Goal: Task Accomplishment & Management: Use online tool/utility

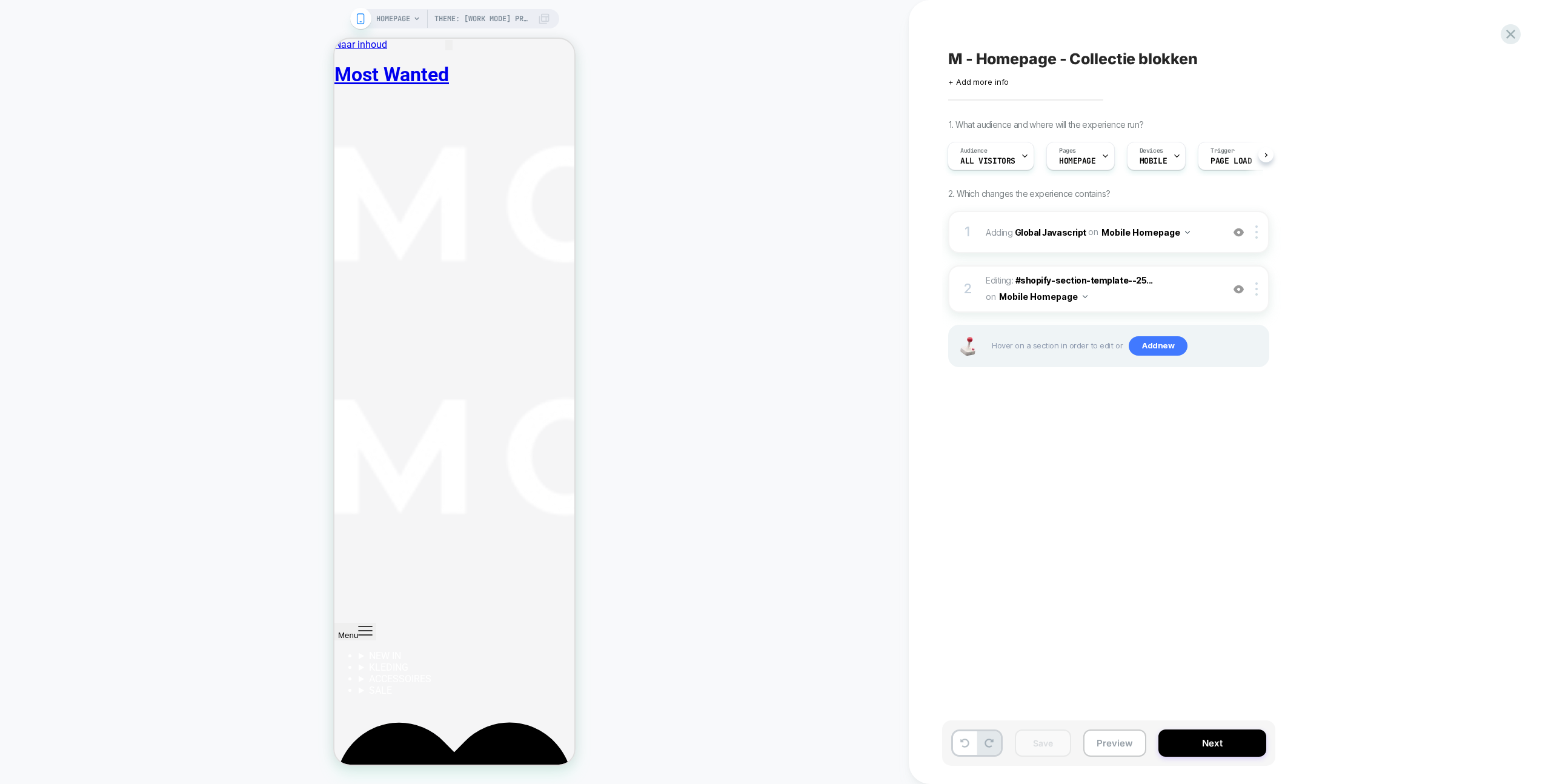
click at [1522, 38] on div "M - Homepage - Collectie blokken Click to edit experience details + Add more in…" at bounding box center [1230, 392] width 643 height 784
click at [1519, 36] on div at bounding box center [1511, 34] width 25 height 25
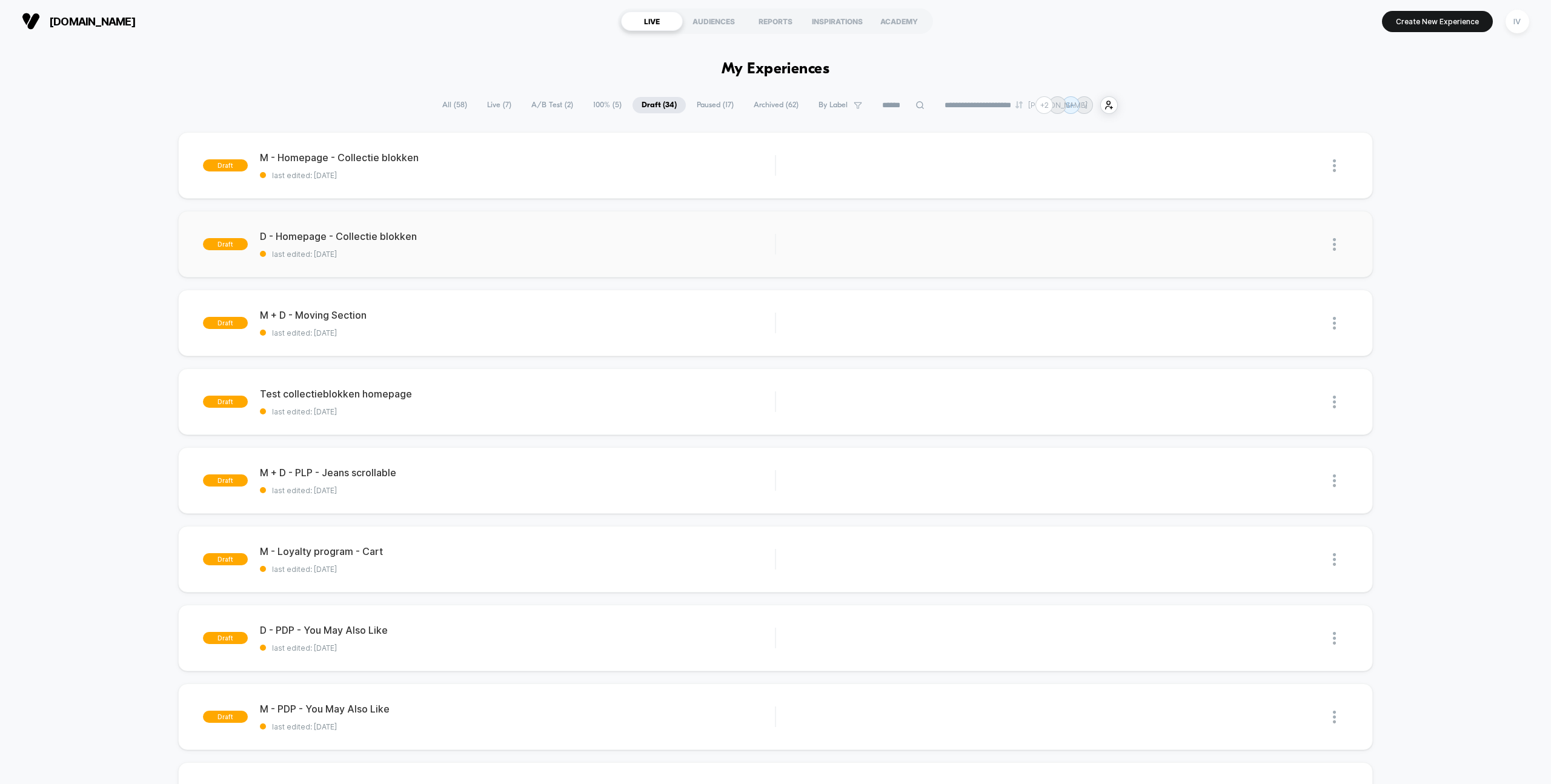
click at [743, 269] on div "draft D - Homepage - Collectie blokken last edited: [DATE] Edit Duplicate Previ…" at bounding box center [775, 244] width 1195 height 67
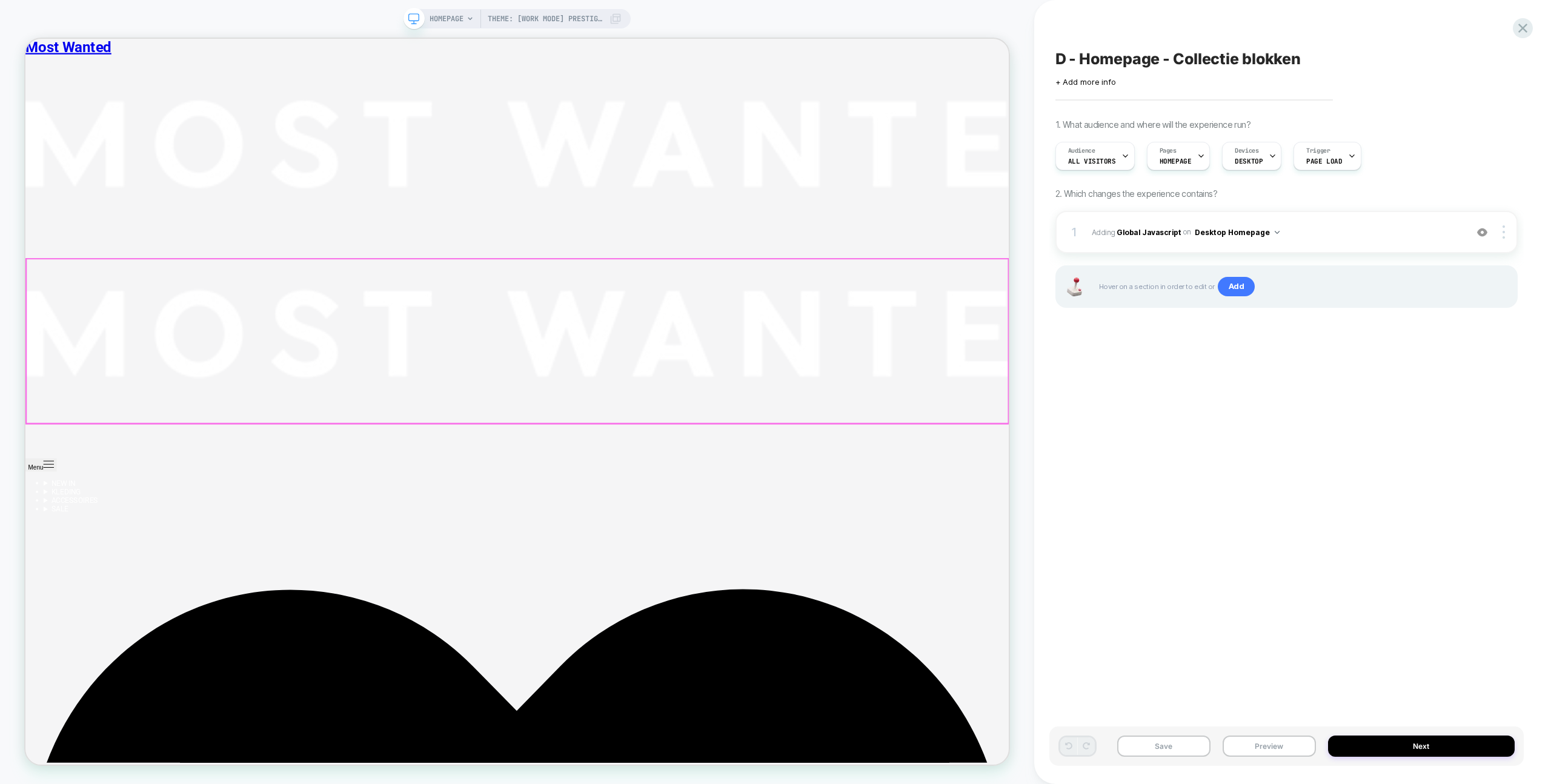
scroll to position [633, 0]
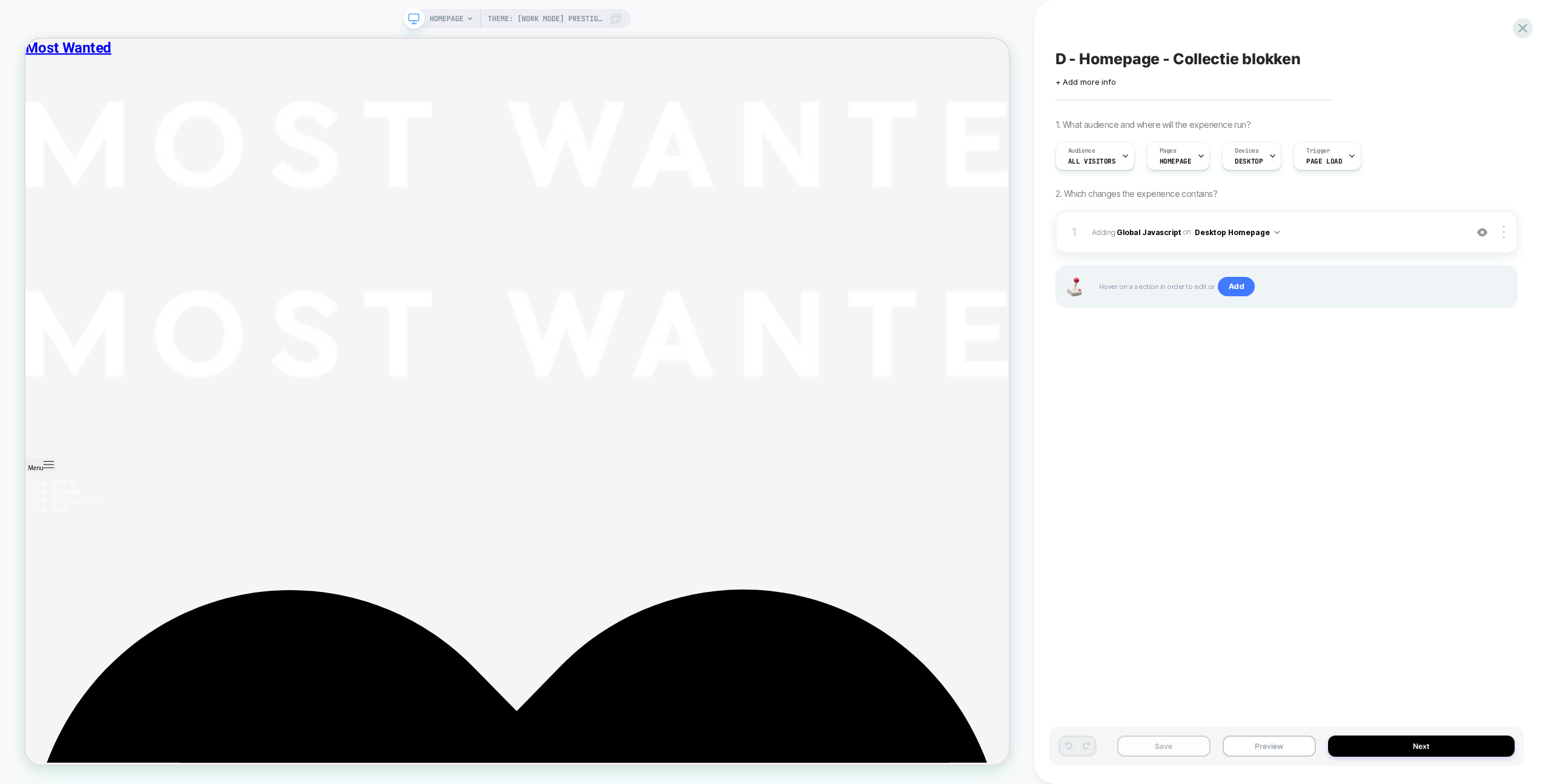
click at [1168, 747] on button "Save" at bounding box center [1163, 746] width 93 height 21
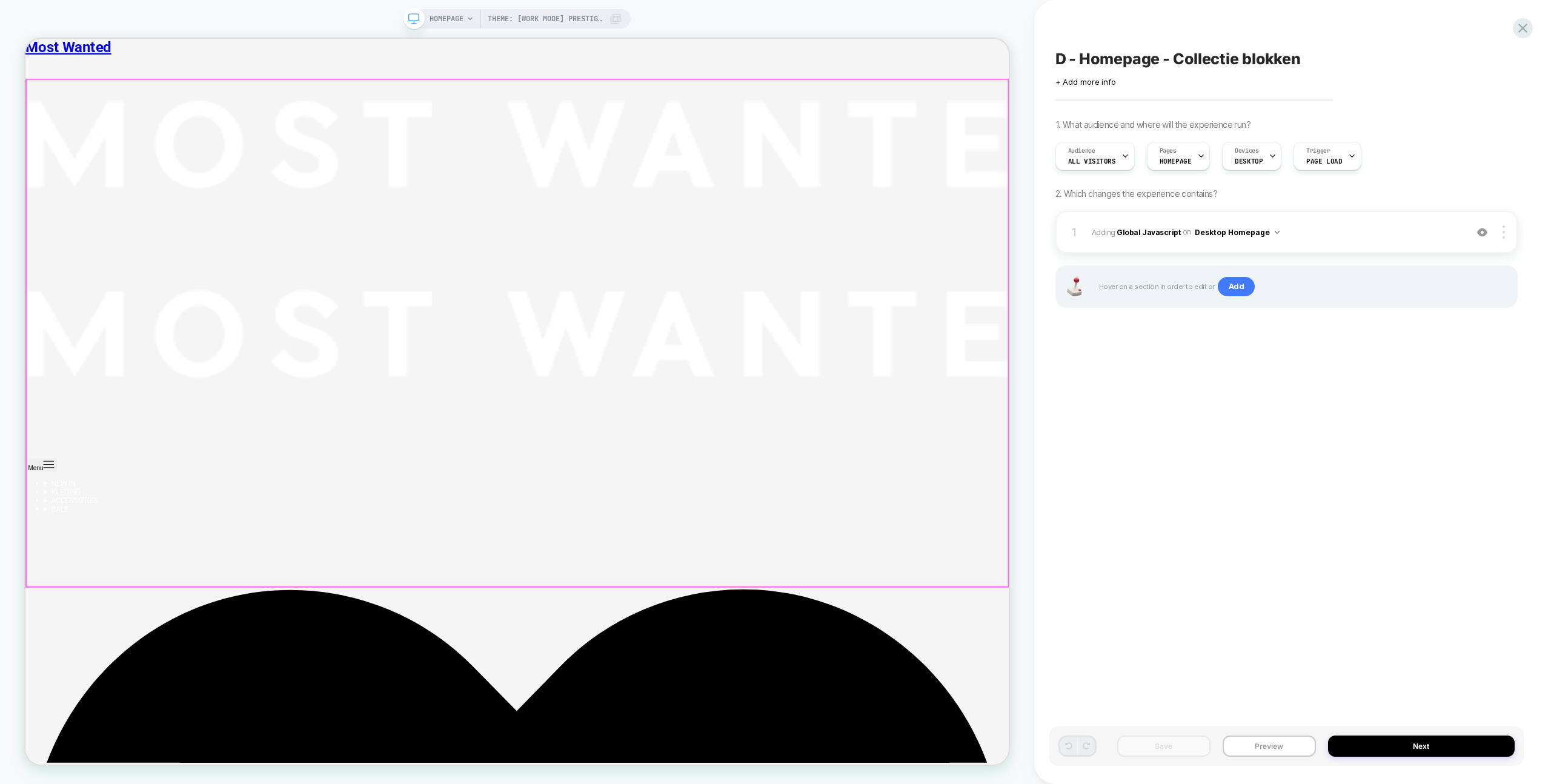
scroll to position [0, 0]
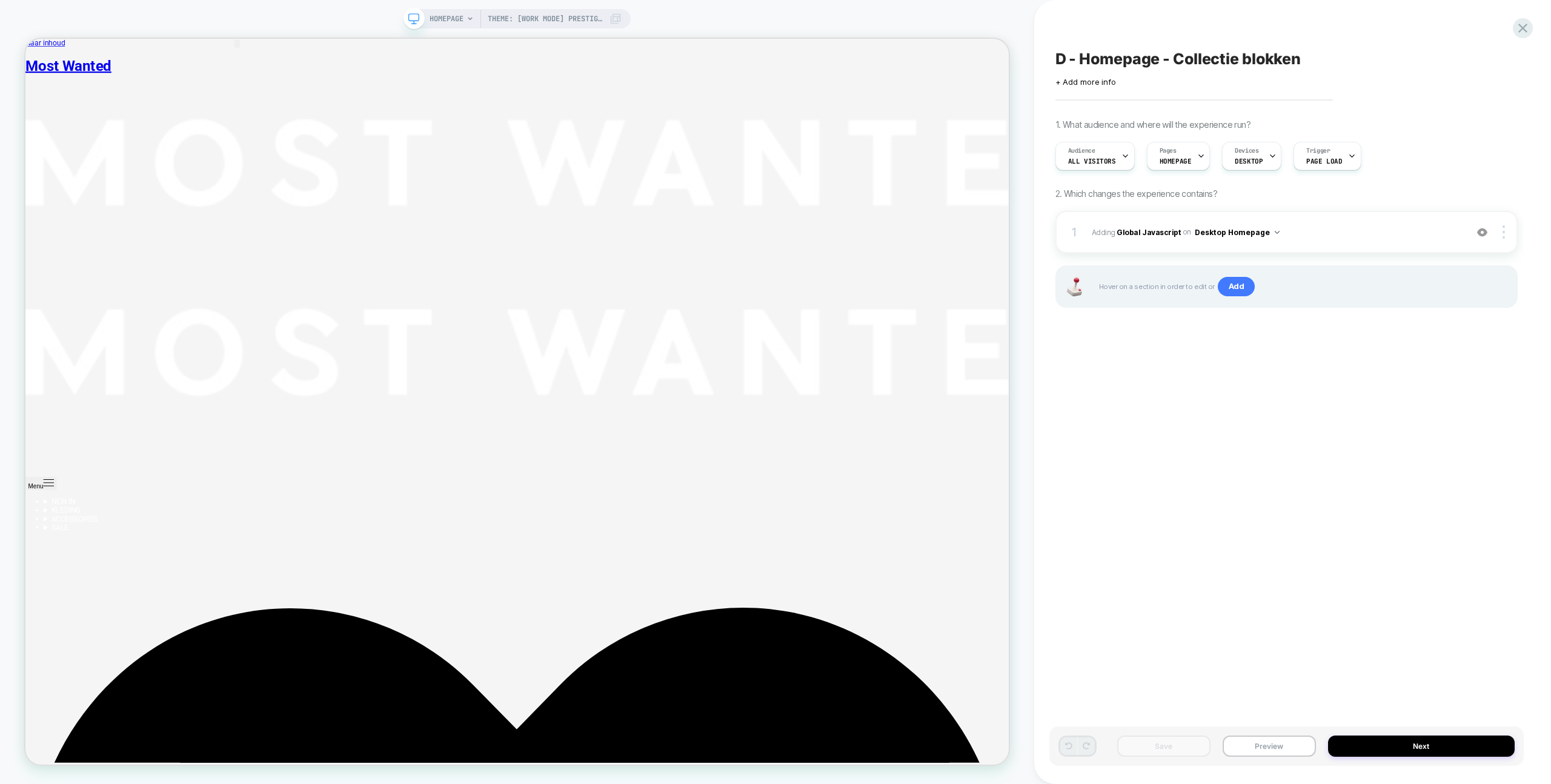
click at [1428, 758] on div "Save Preview Next" at bounding box center [1286, 746] width 474 height 39
click at [1428, 751] on button "Next" at bounding box center [1421, 746] width 186 height 21
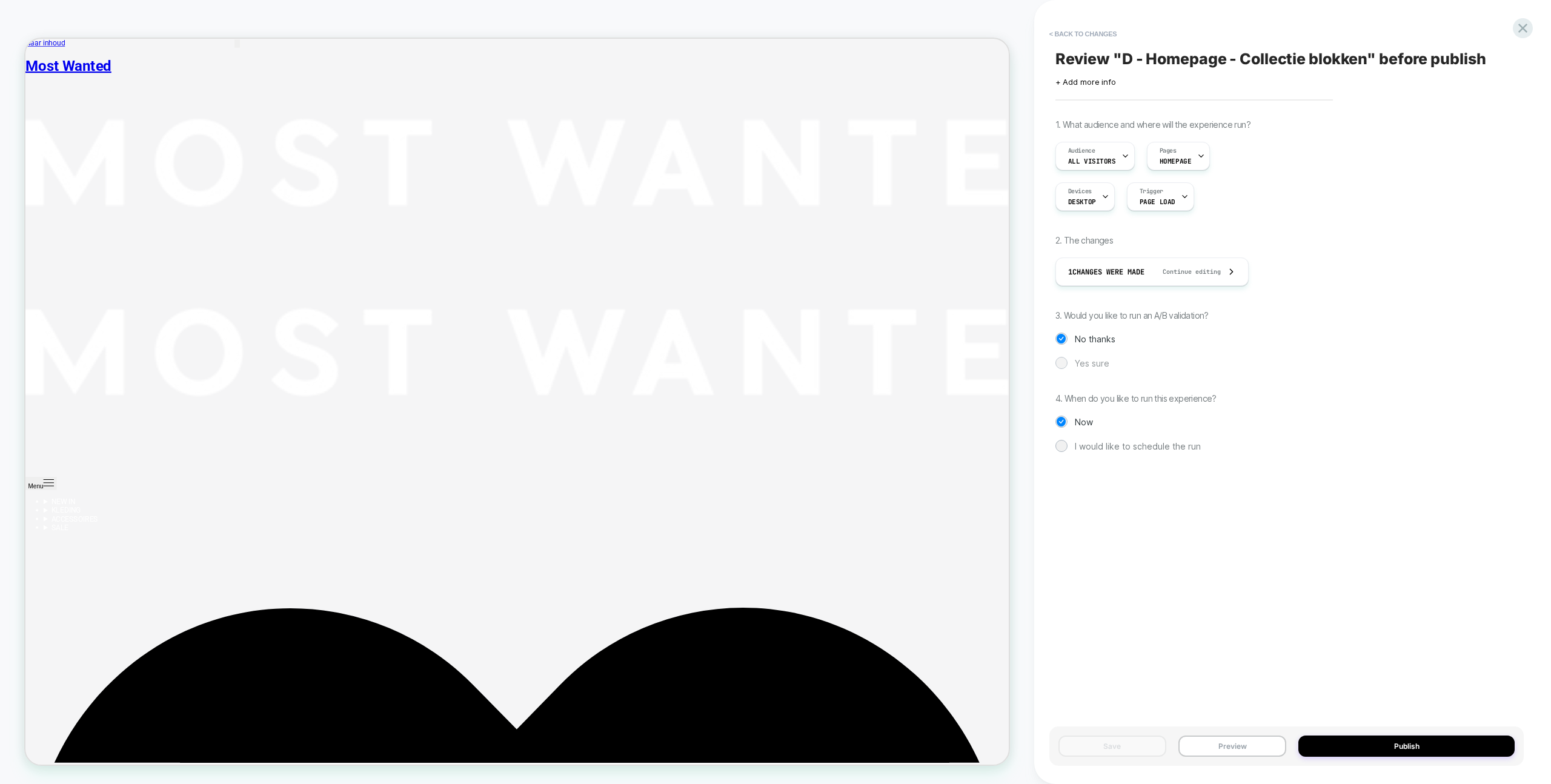
click at [1105, 359] on span "Yes sure" at bounding box center [1092, 363] width 34 height 11
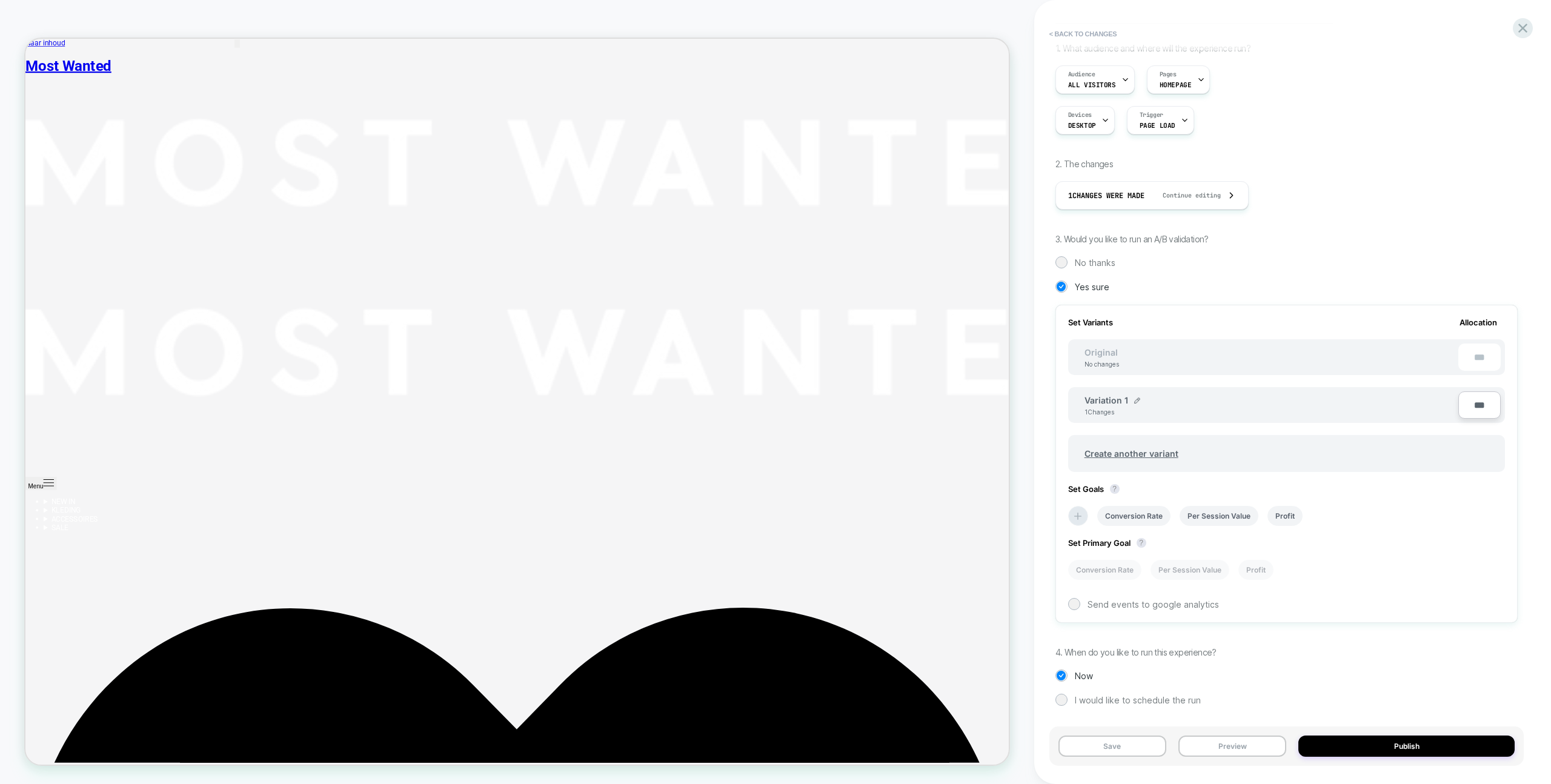
scroll to position [77, 0]
click at [1082, 516] on icon at bounding box center [1078, 515] width 12 height 12
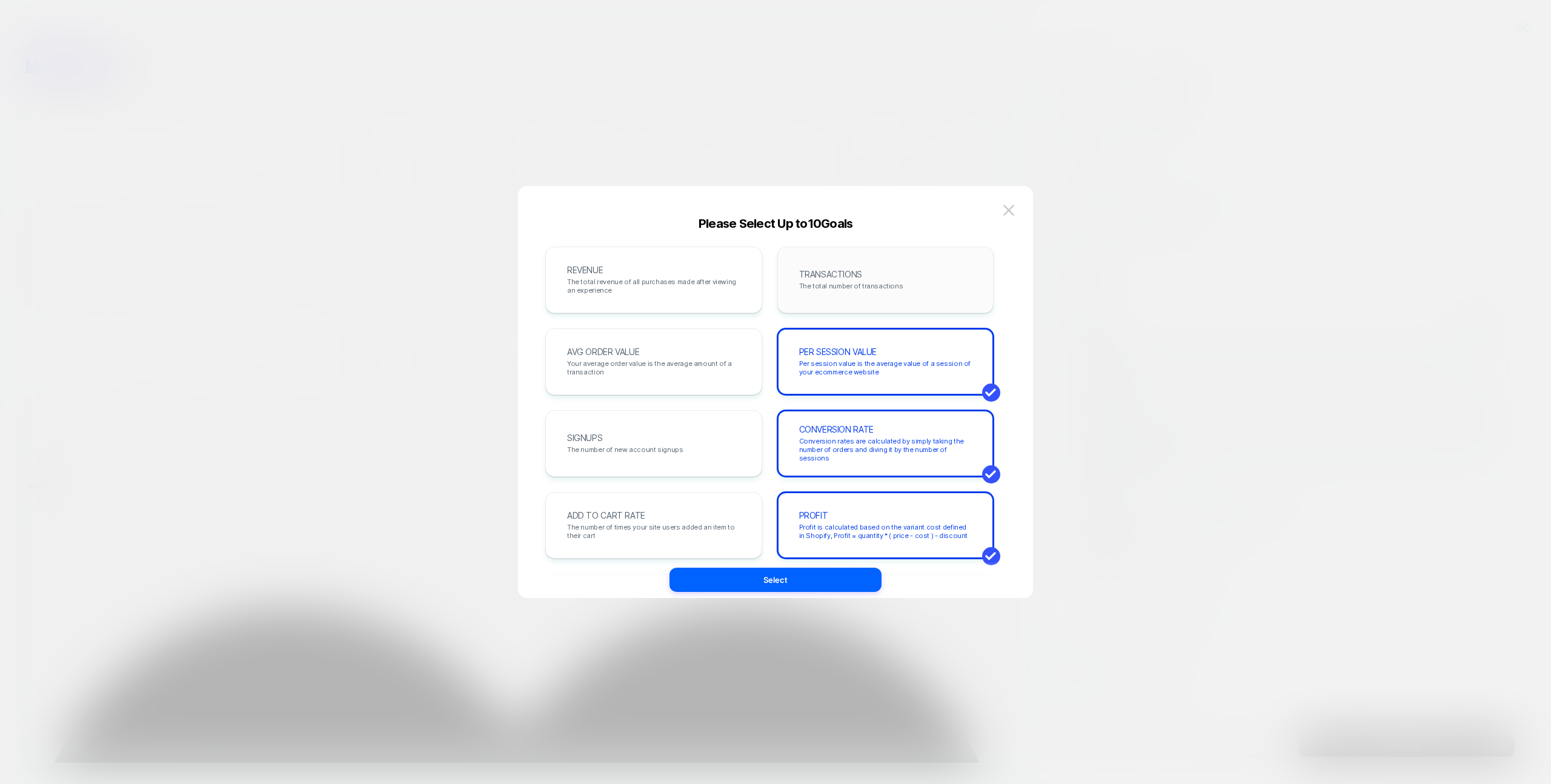
click at [888, 277] on div "TRANSACTIONS The total number of transactions" at bounding box center [885, 280] width 191 height 41
click at [687, 371] on span "Your average order value is the average amount of a transaction" at bounding box center [654, 367] width 173 height 17
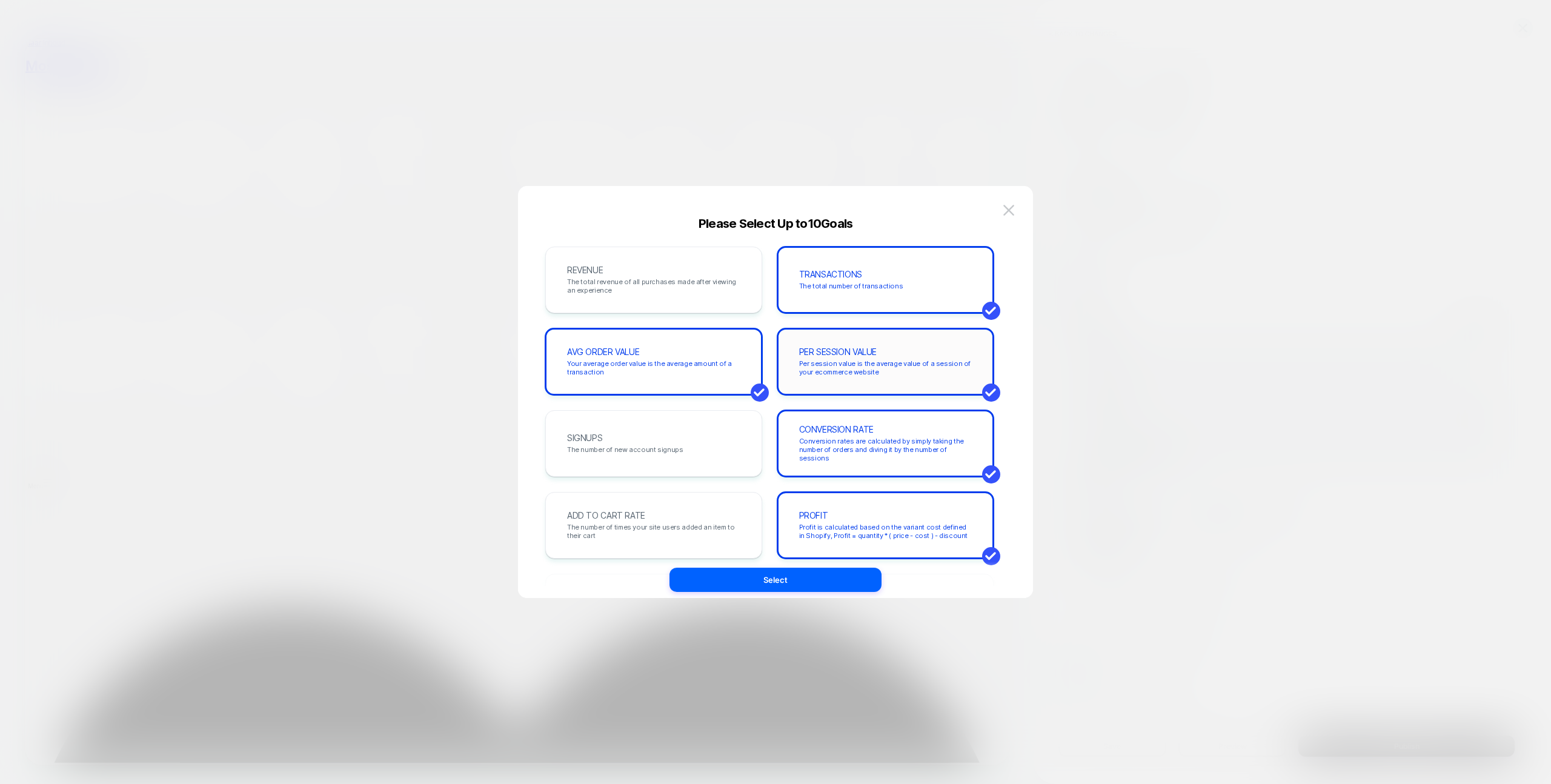
scroll to position [179, 0]
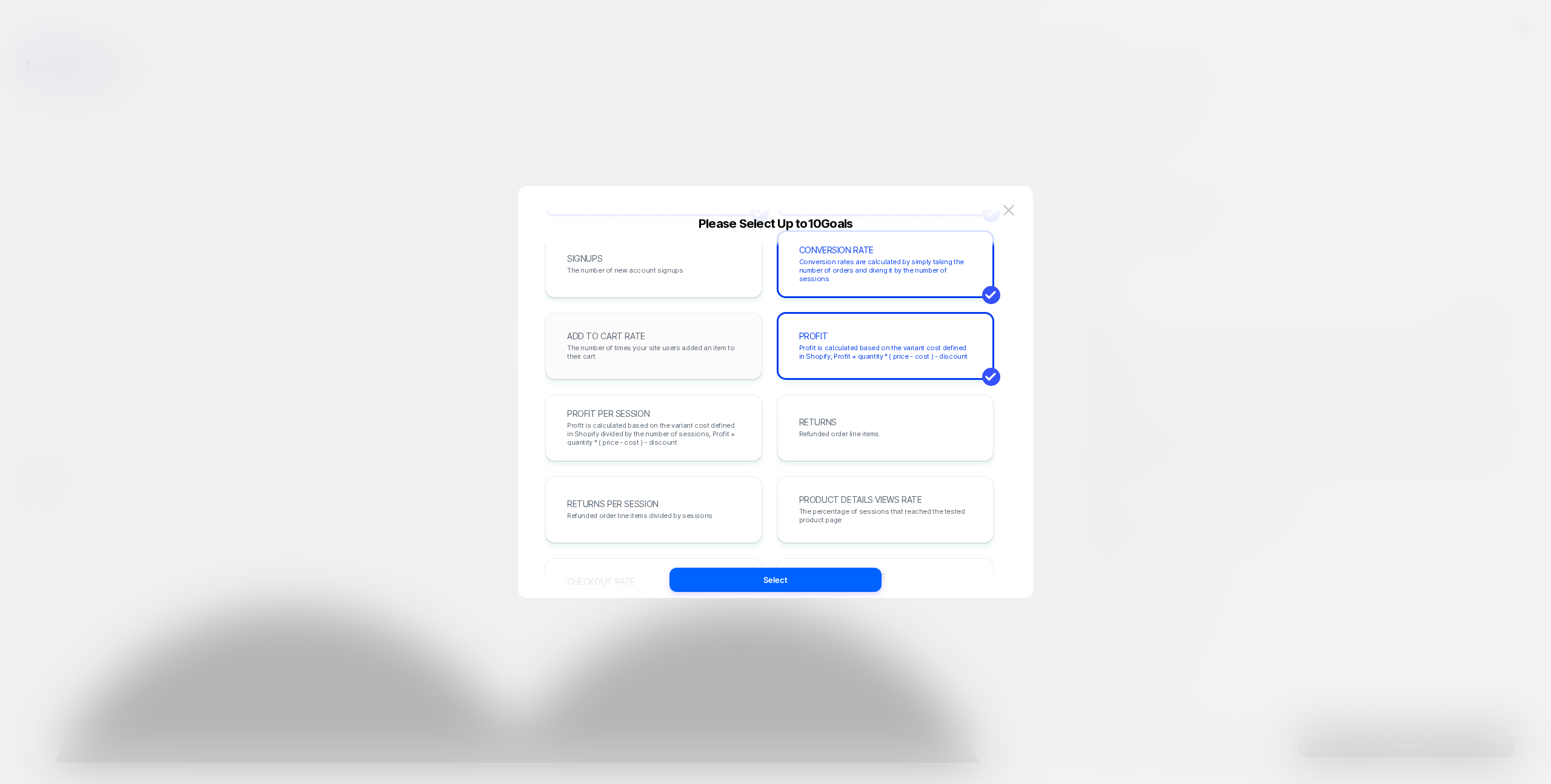
click at [703, 358] on span "The number of times your site users added an item to their cart" at bounding box center [654, 352] width 173 height 17
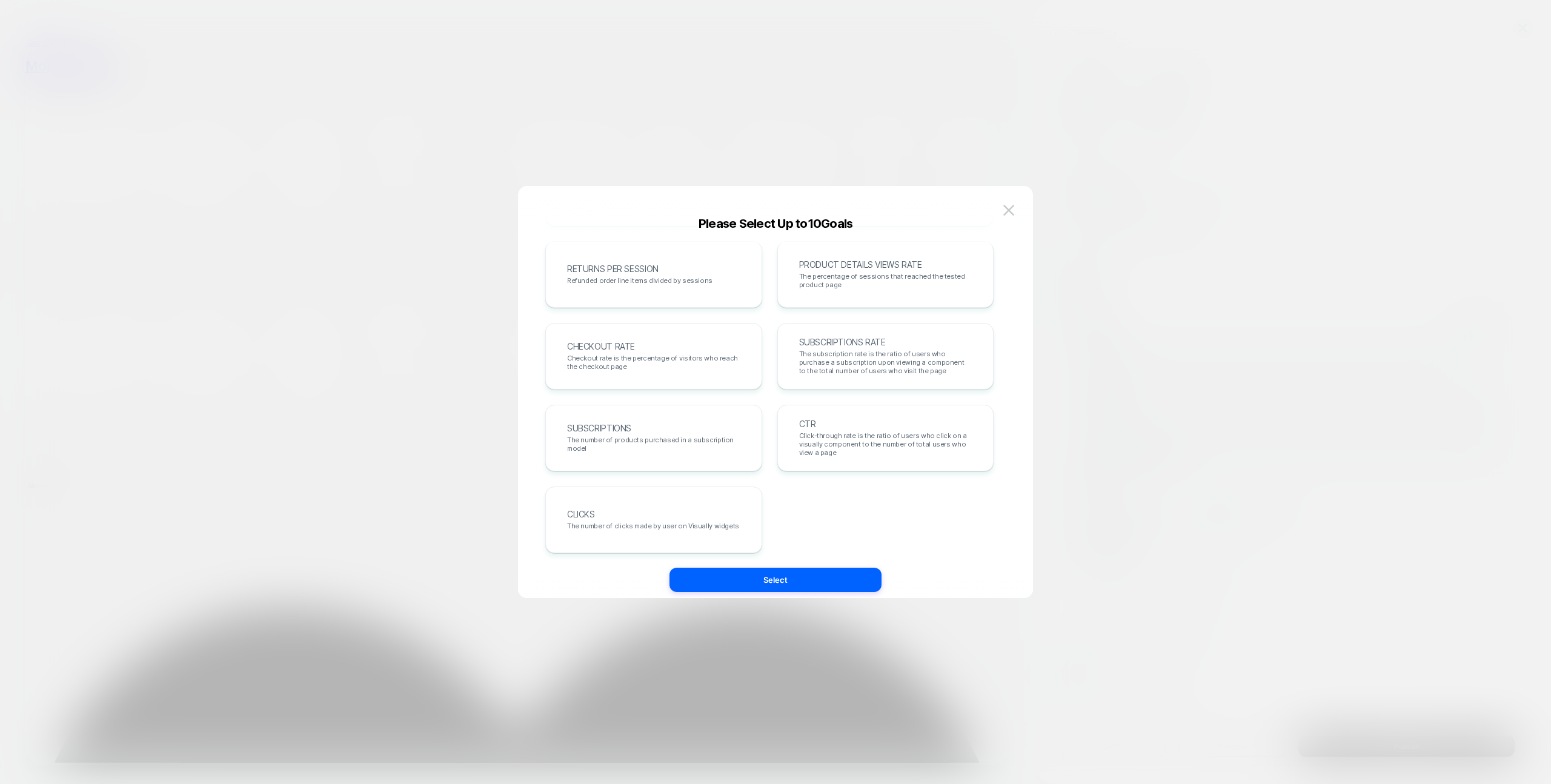
scroll to position [418, 0]
click at [857, 443] on span "Click-through rate is the ratio of users who click on a visually component to t…" at bounding box center [885, 440] width 173 height 25
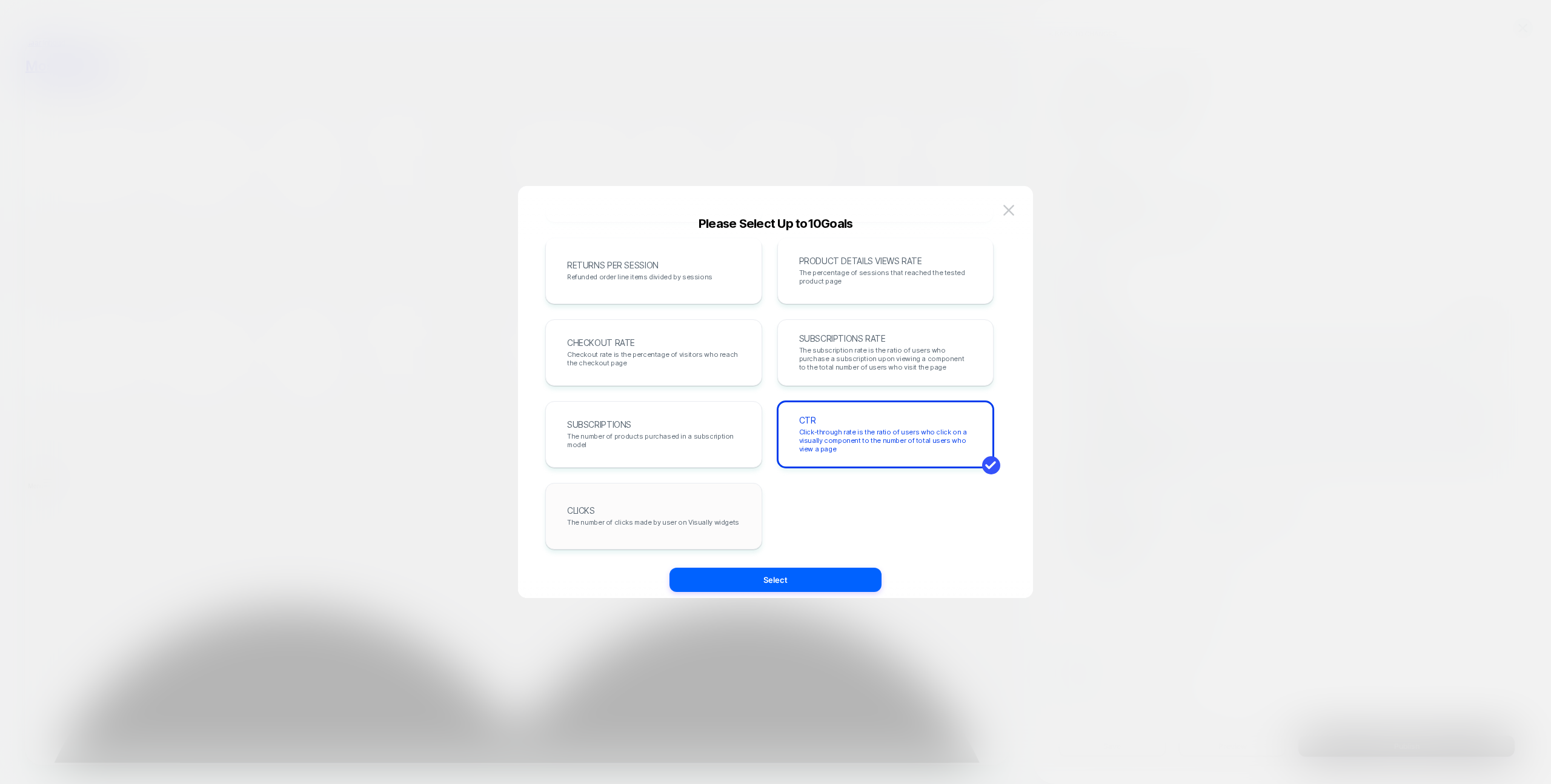
click at [736, 494] on div "CLICKS The number of clicks made by user on Visually widgets" at bounding box center [653, 517] width 217 height 67
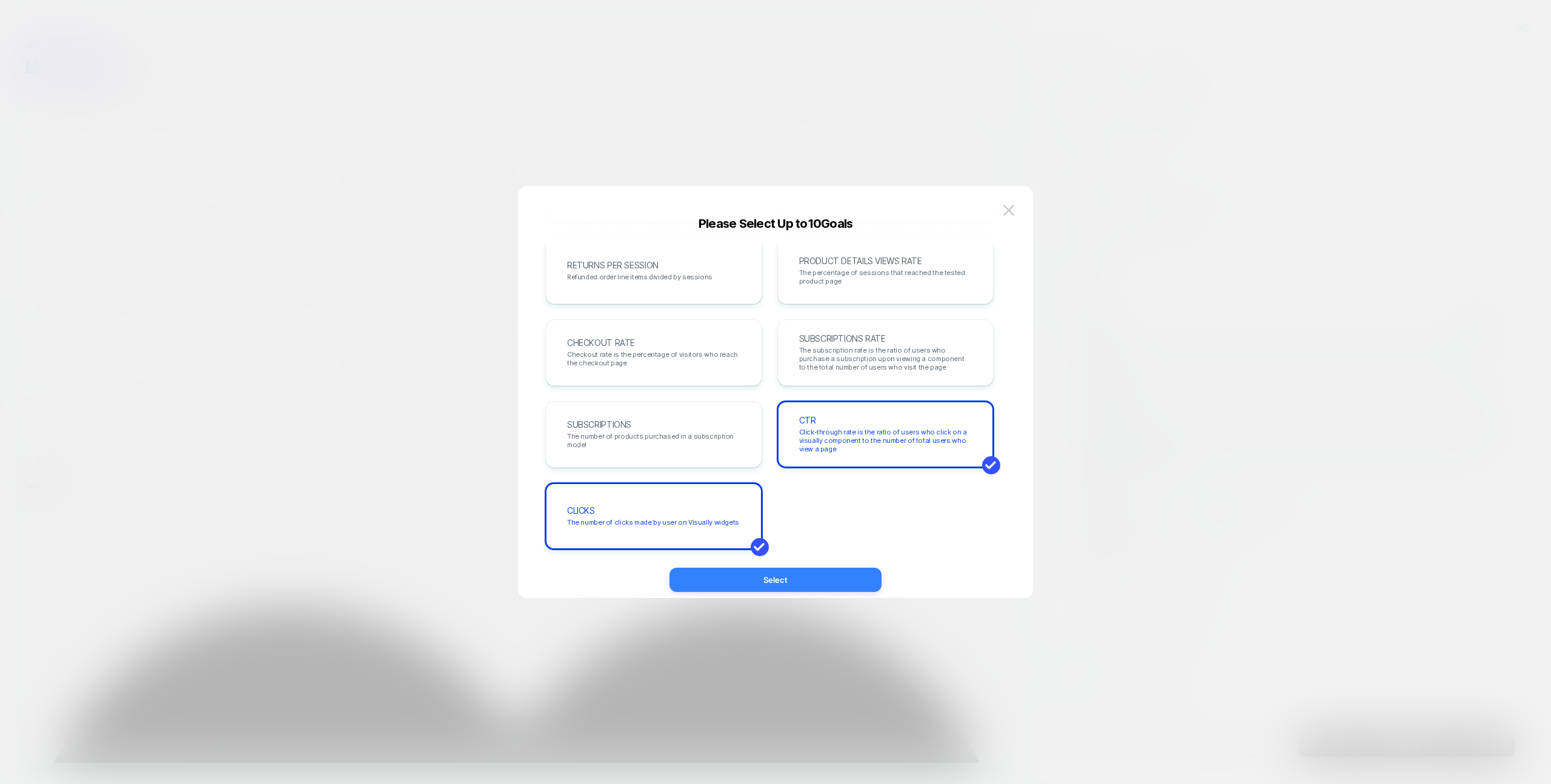
click at [811, 584] on button "Select" at bounding box center [775, 580] width 212 height 25
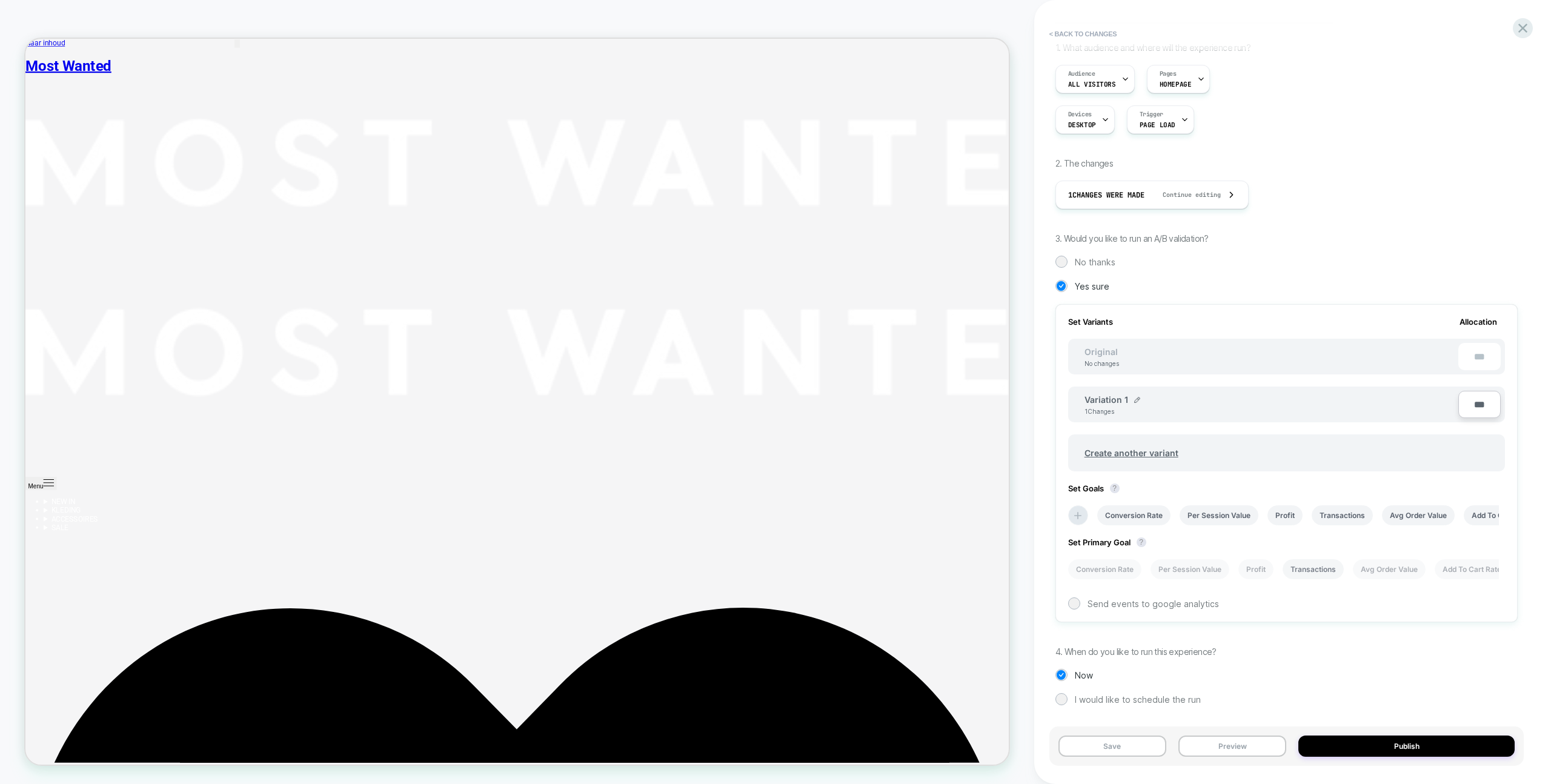
click at [1307, 570] on li "Transactions" at bounding box center [1313, 569] width 61 height 20
click at [1147, 748] on button "Save" at bounding box center [1113, 746] width 108 height 21
click at [1529, 23] on icon at bounding box center [1523, 28] width 16 height 16
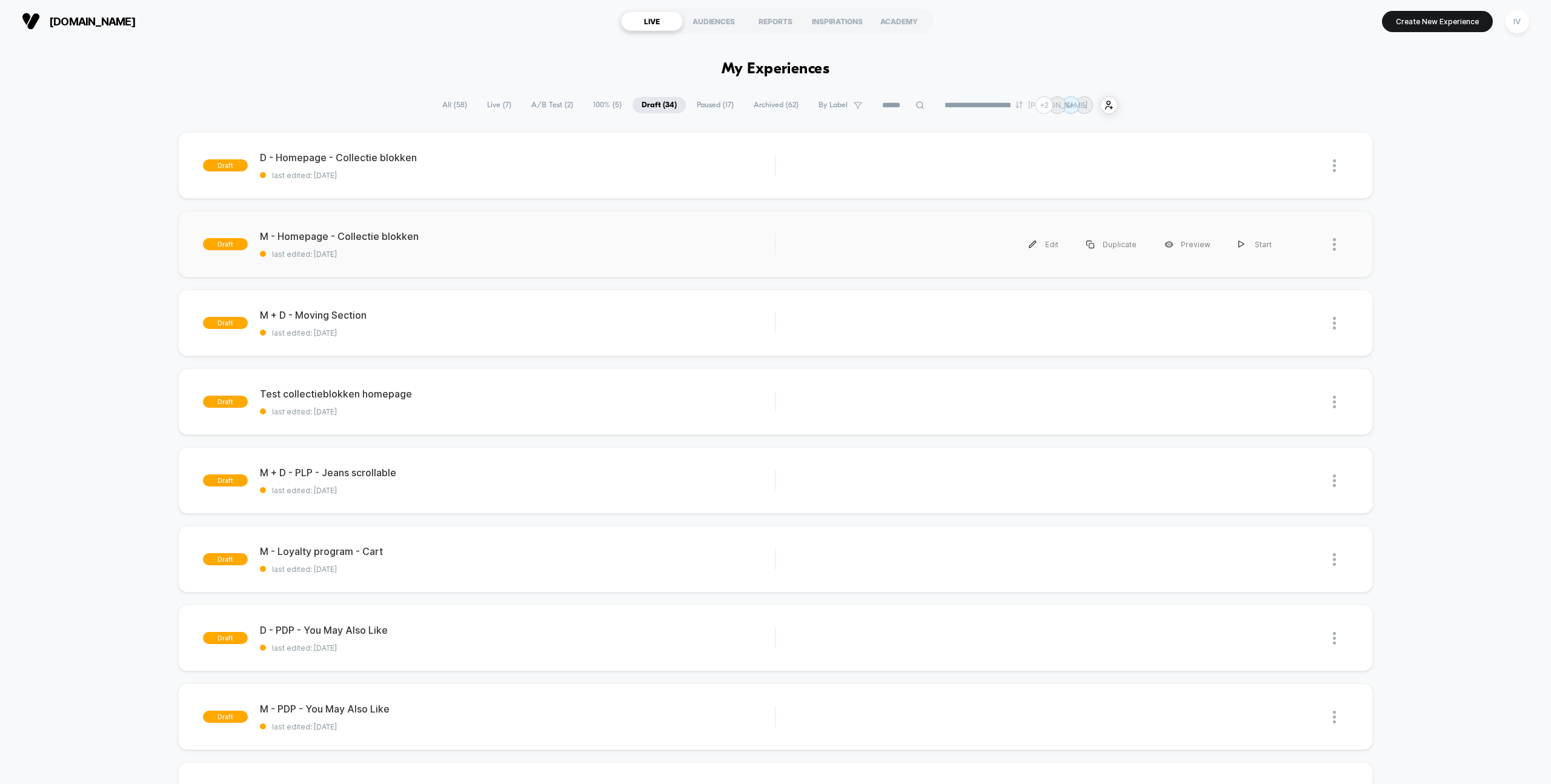
click at [614, 260] on div "draft M - Homepage - Collectie blokken last edited: [DATE] Edit Duplicate Previ…" at bounding box center [775, 244] width 1195 height 67
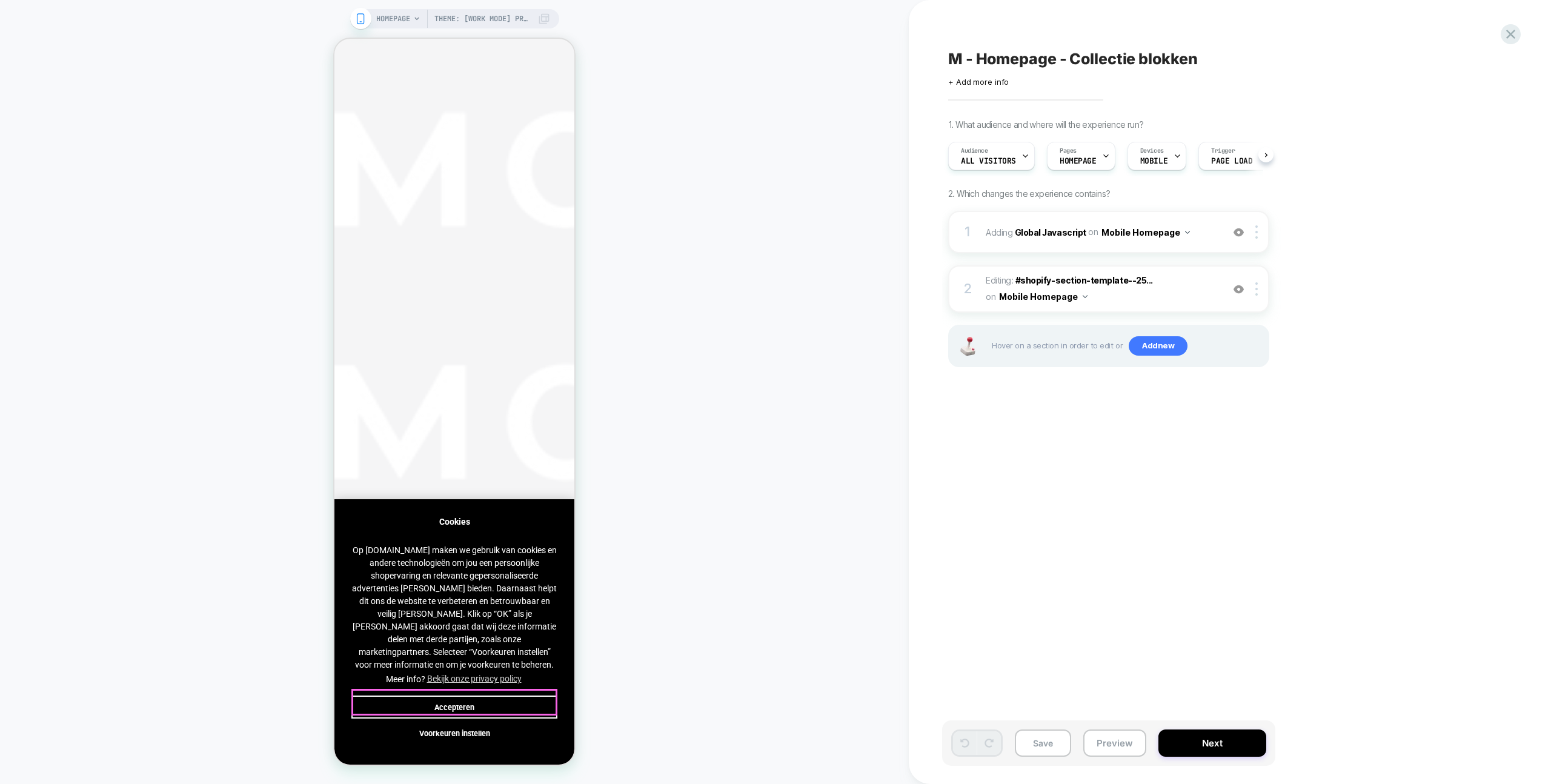
click at [513, 696] on button "Accepteren" at bounding box center [455, 707] width 206 height 23
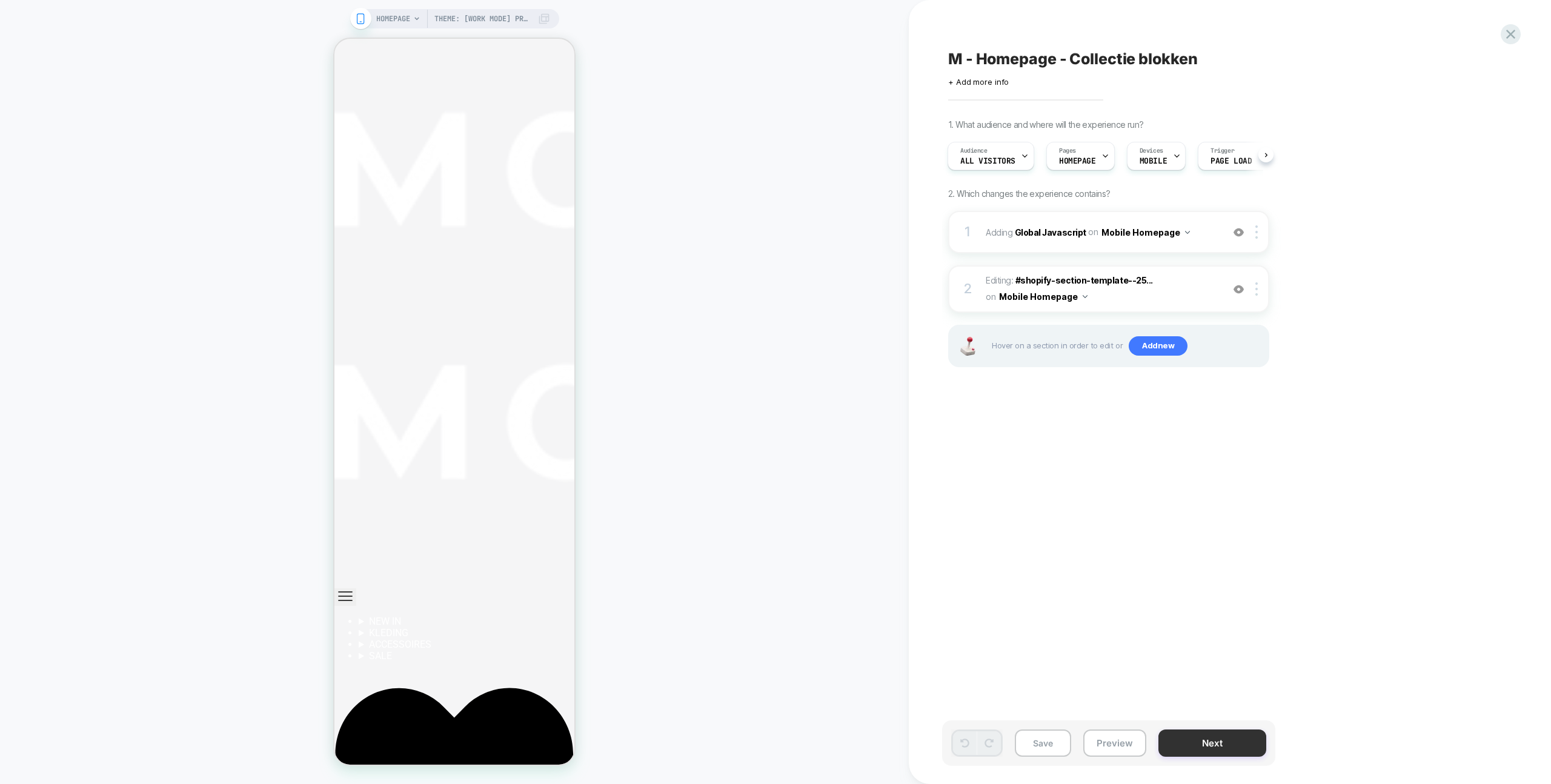
click at [1213, 741] on button "Next" at bounding box center [1213, 742] width 108 height 27
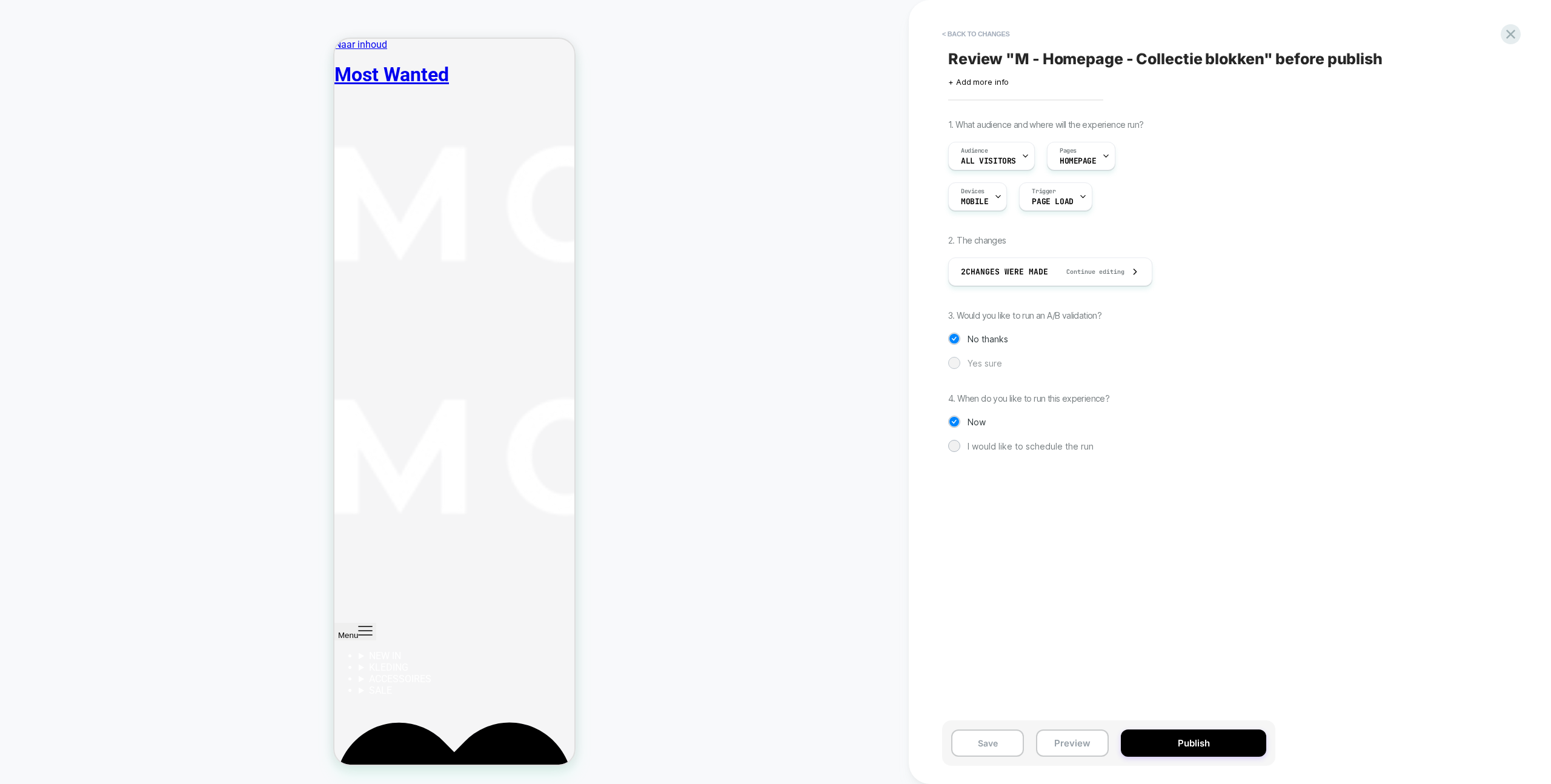
click at [979, 359] on span "Yes sure" at bounding box center [984, 363] width 34 height 11
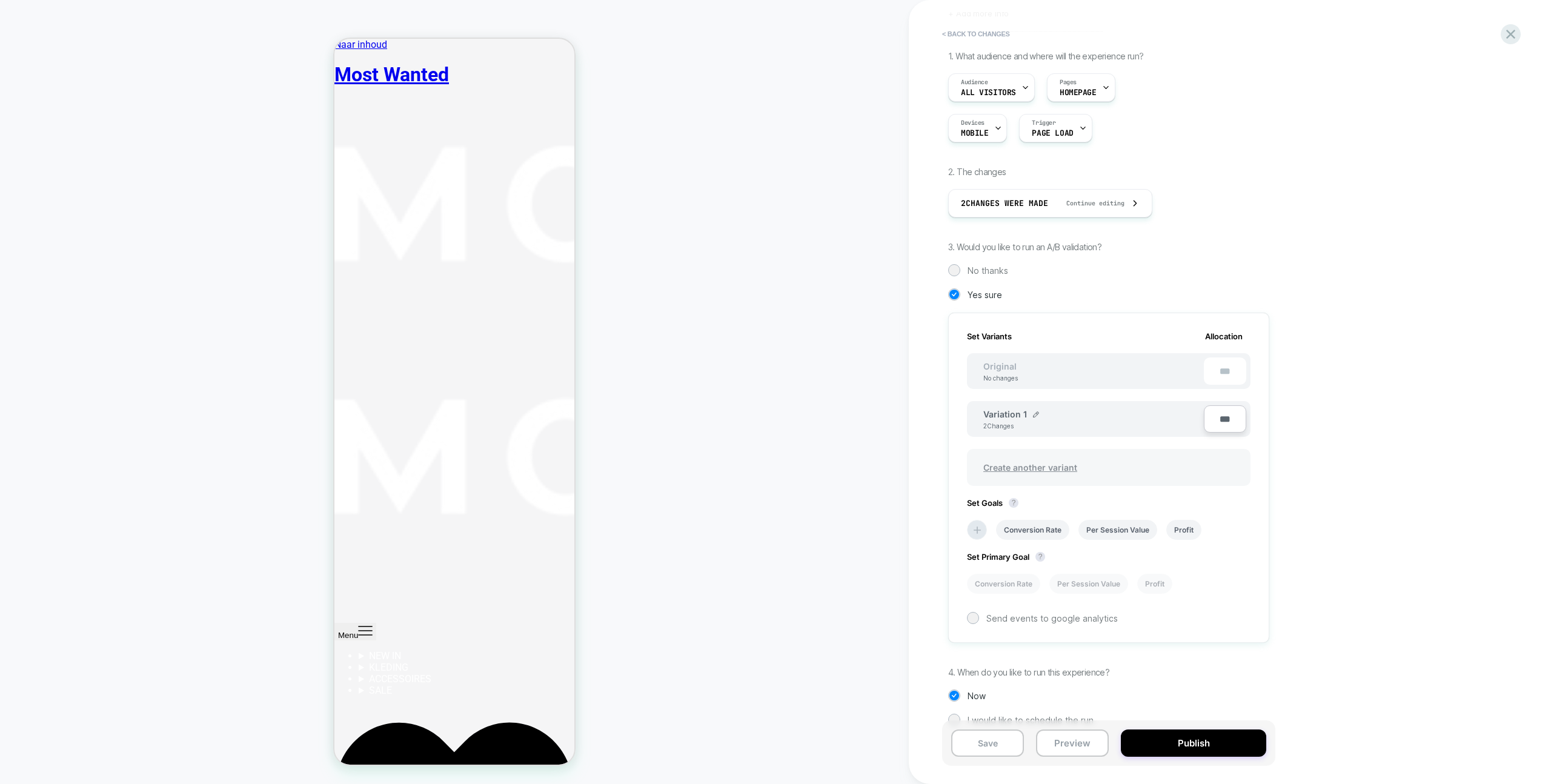
scroll to position [89, 0]
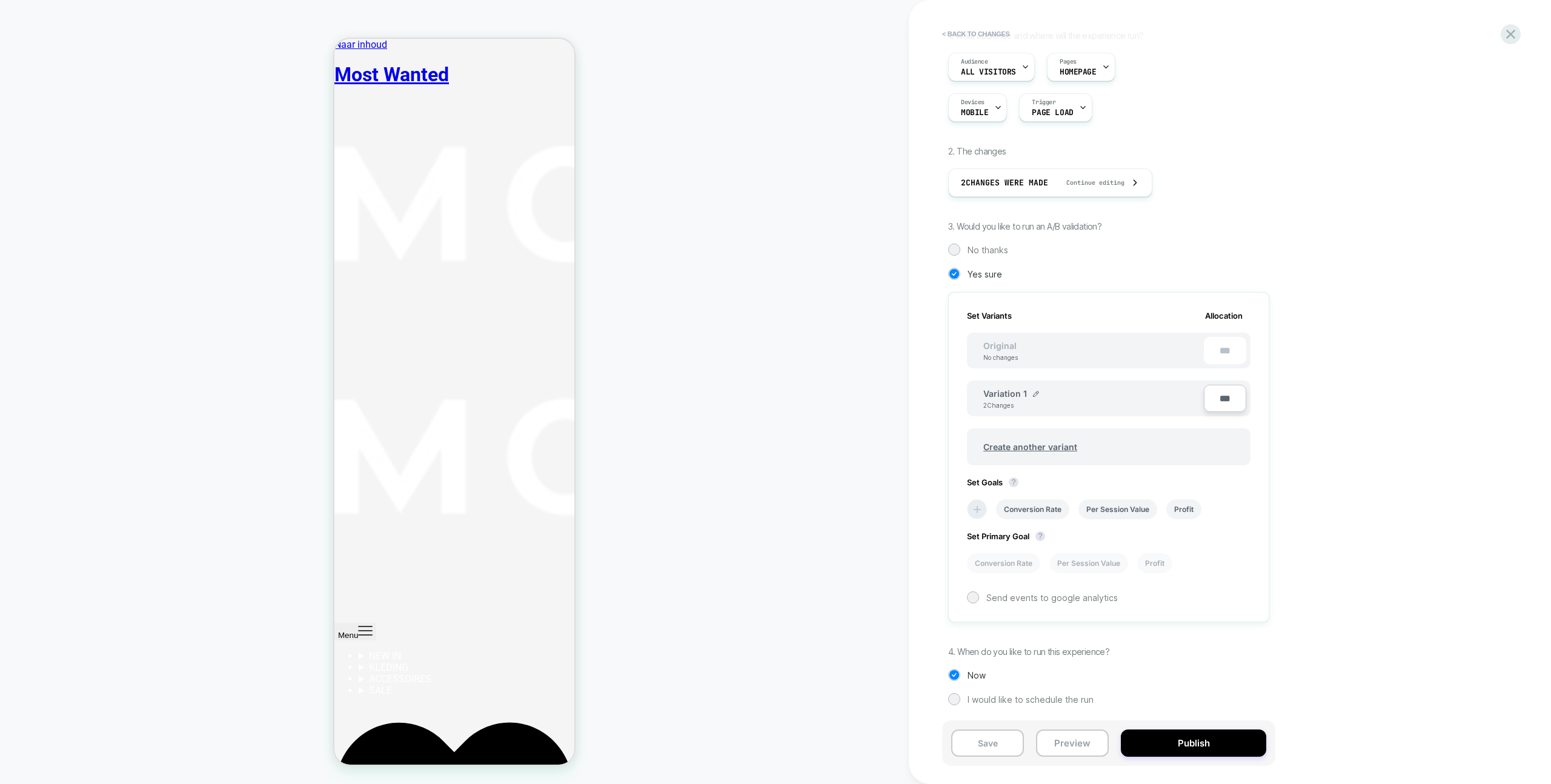
click at [972, 507] on icon at bounding box center [977, 509] width 12 height 12
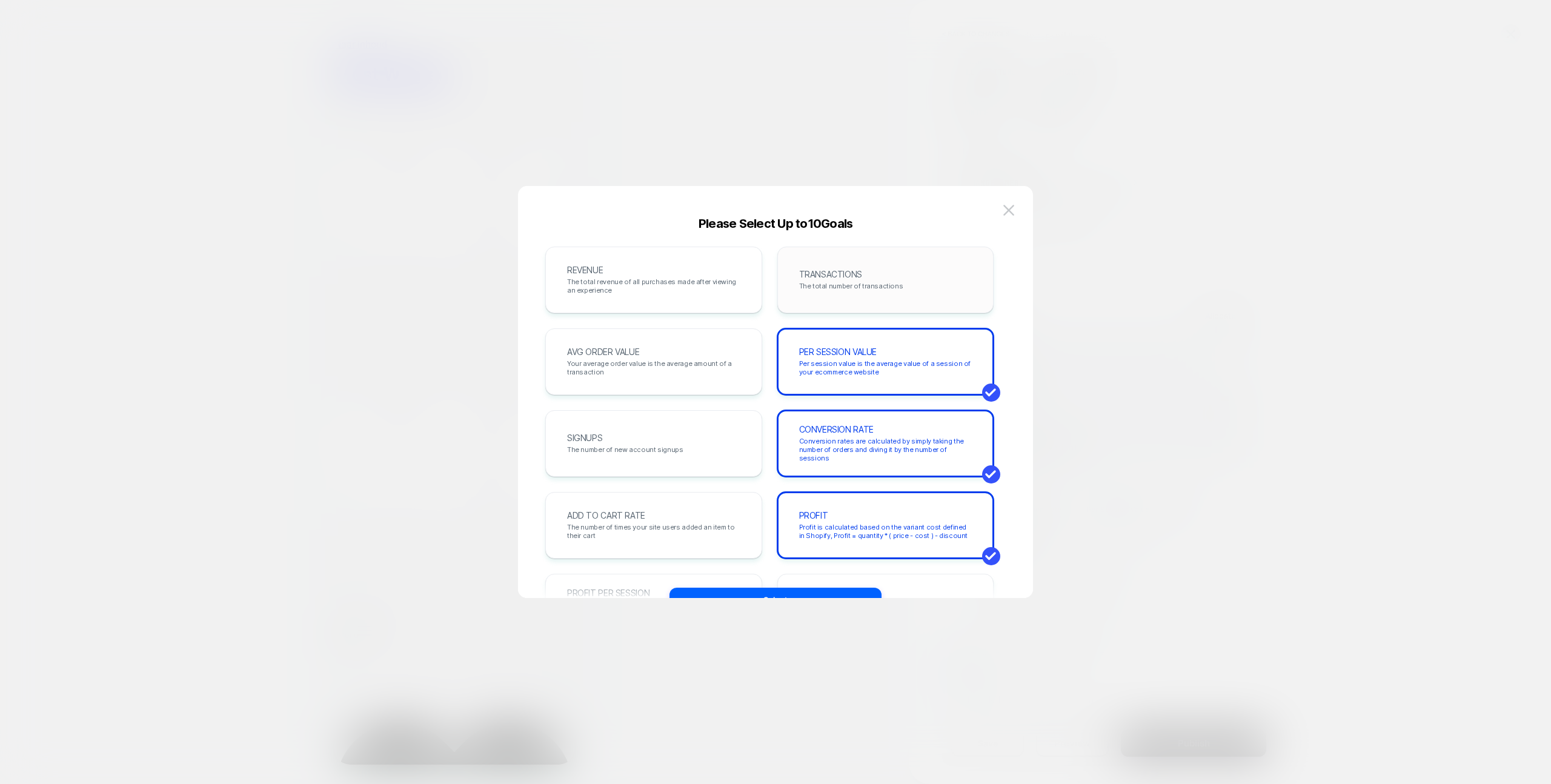
click at [852, 286] on span "The total number of transactions" at bounding box center [850, 286] width 104 height 8
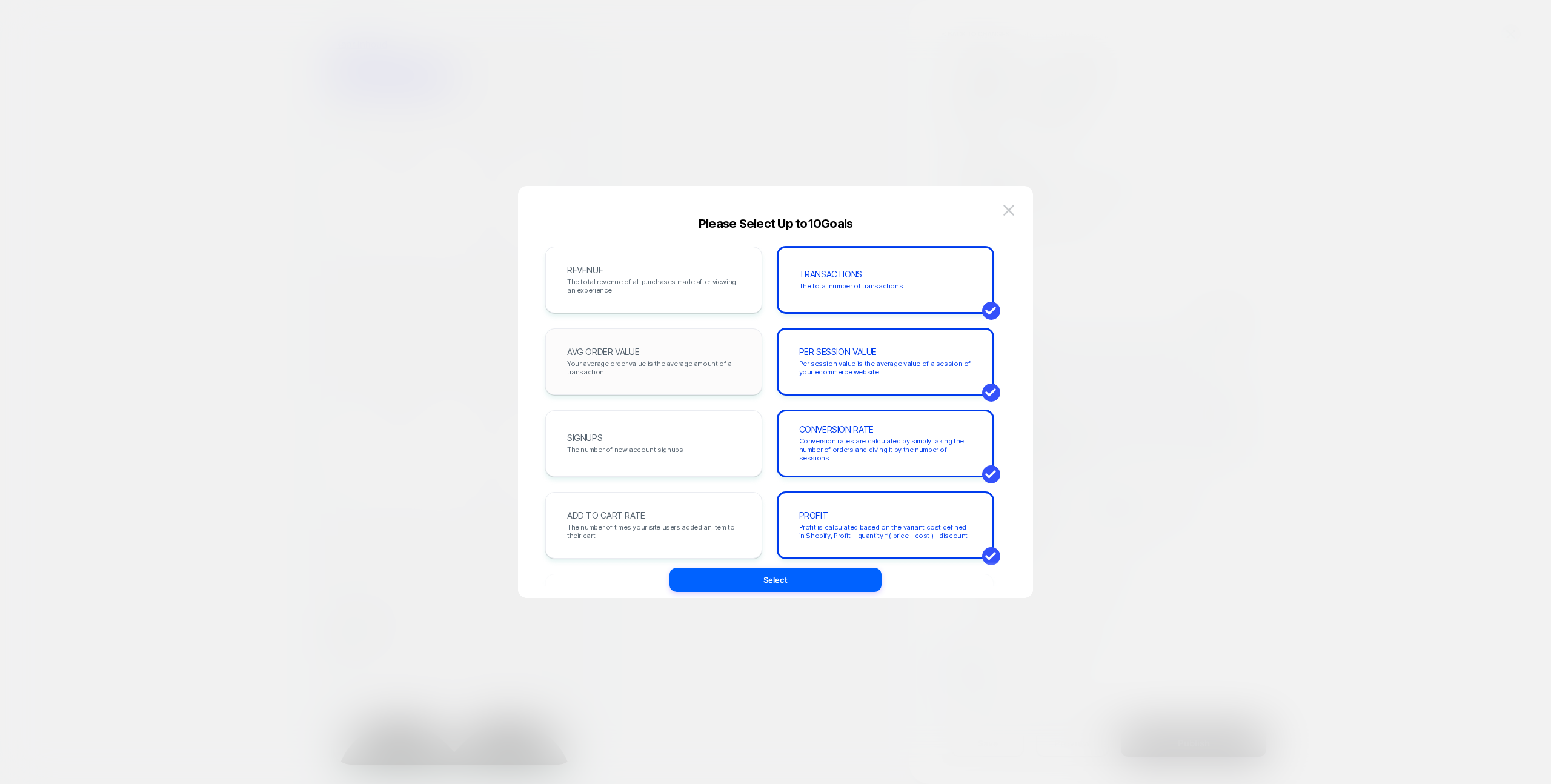
click at [668, 343] on div "AVG ORDER VALUE Your average order value is the average amount of a transaction" at bounding box center [653, 361] width 191 height 41
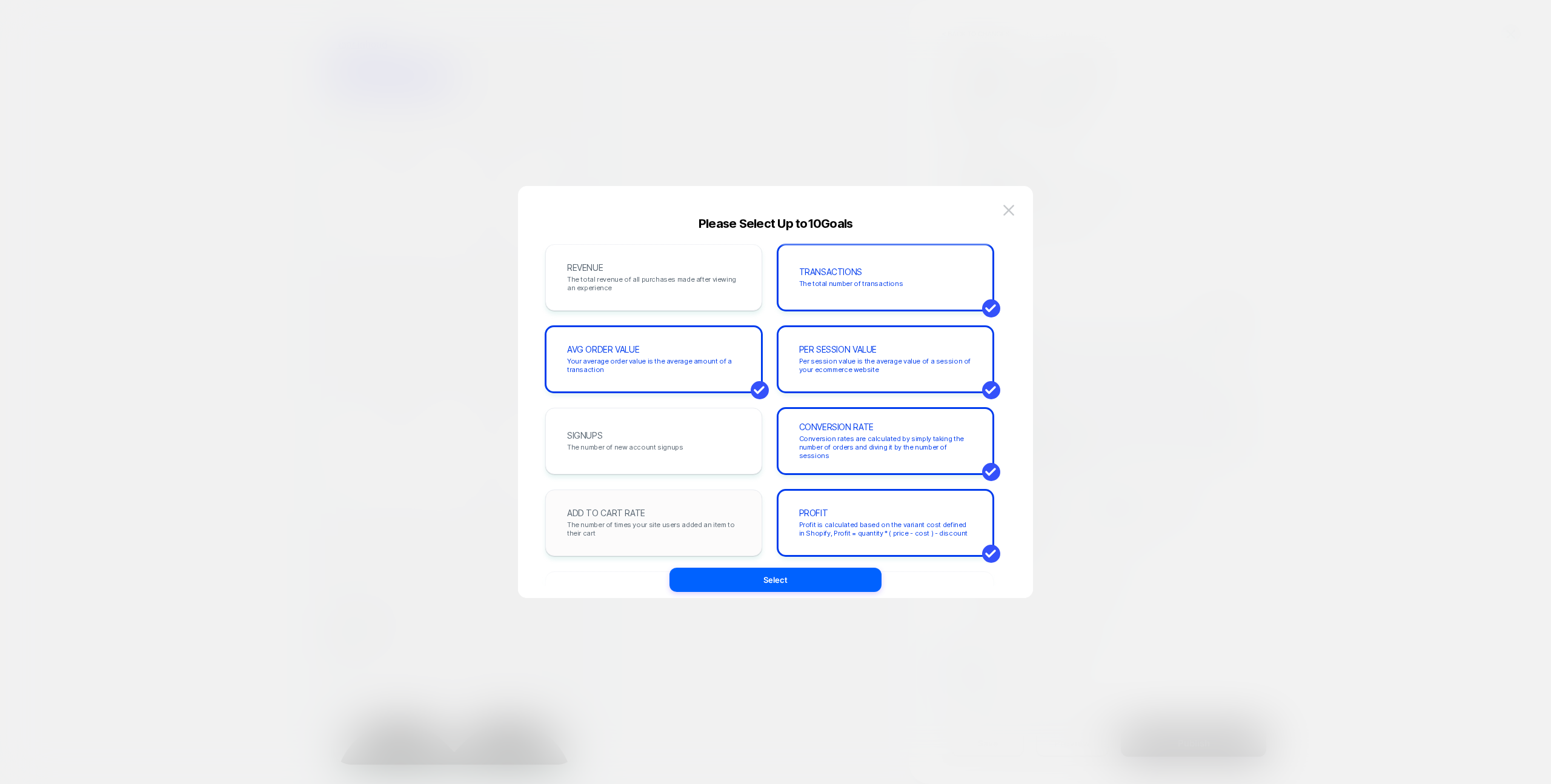
click at [702, 504] on div "ADD TO CART RATE The number of times your site users added an item to their cart" at bounding box center [653, 522] width 191 height 41
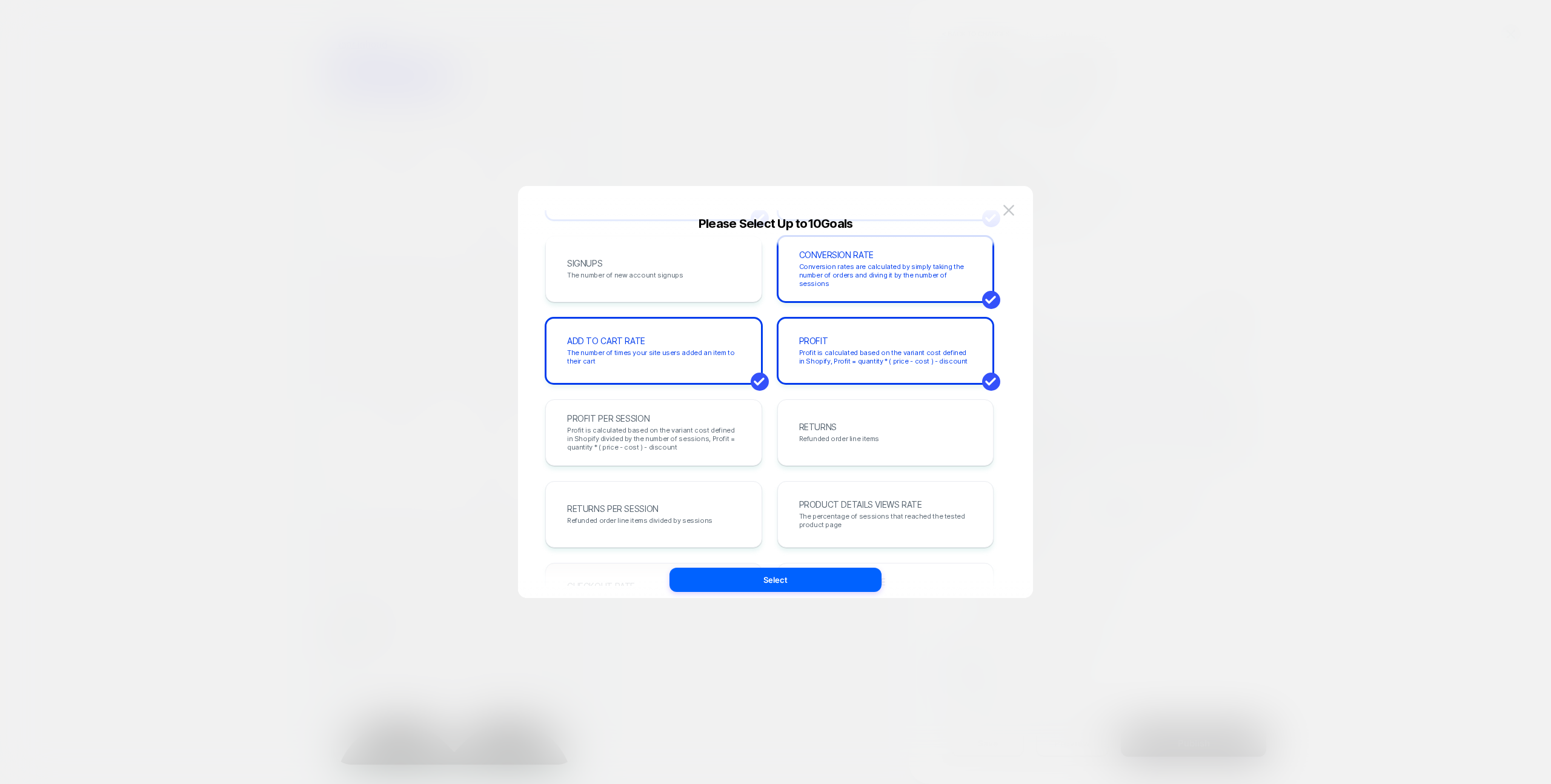
scroll to position [371, 0]
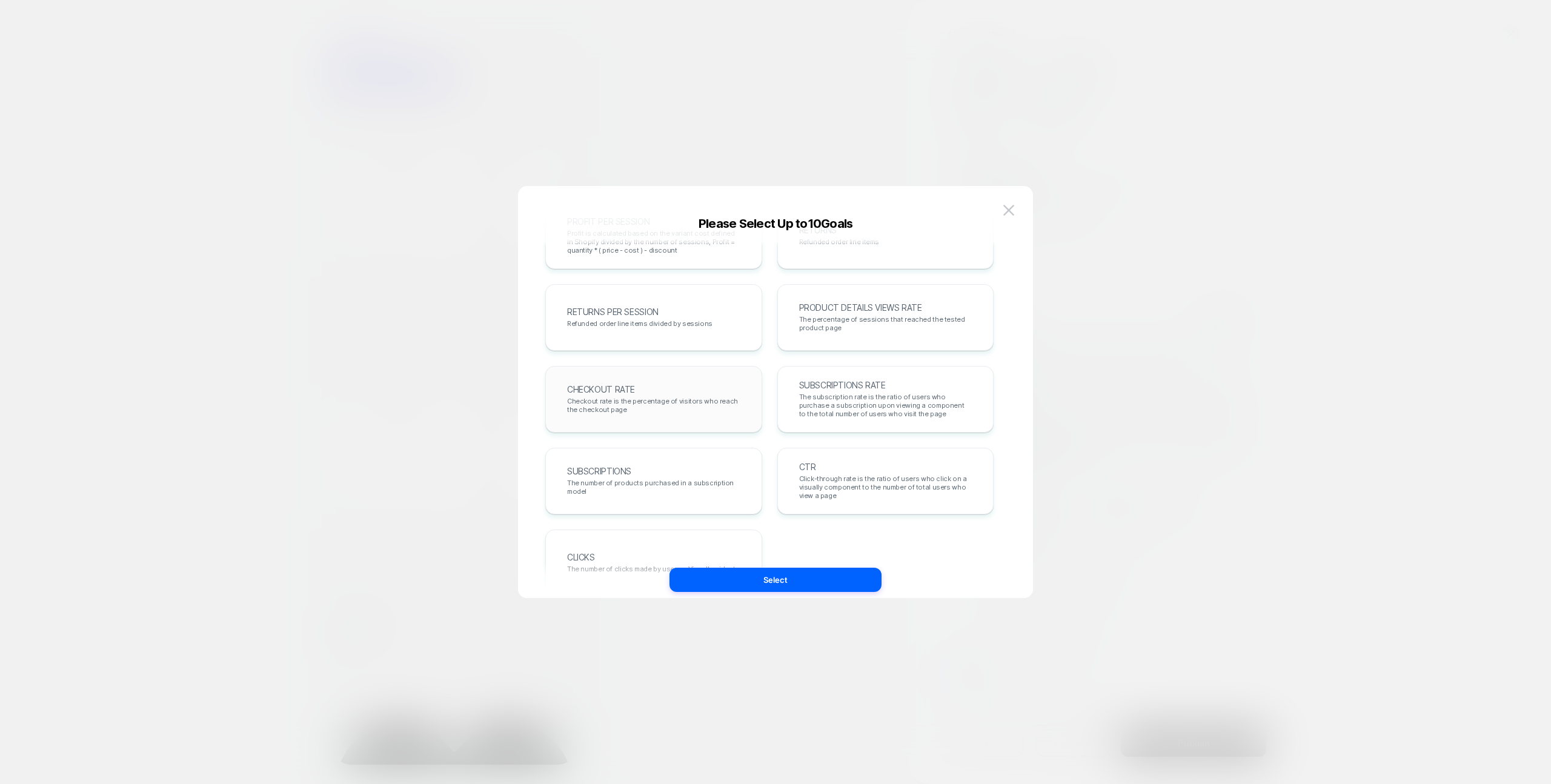
click at [708, 388] on div "CHECKOUT RATE Checkout rate is the percentage of visitors who reach the checkou…" at bounding box center [653, 399] width 191 height 41
click at [845, 483] on span "Click-through rate is the ratio of users who click on a visually component to t…" at bounding box center [885, 486] width 173 height 25
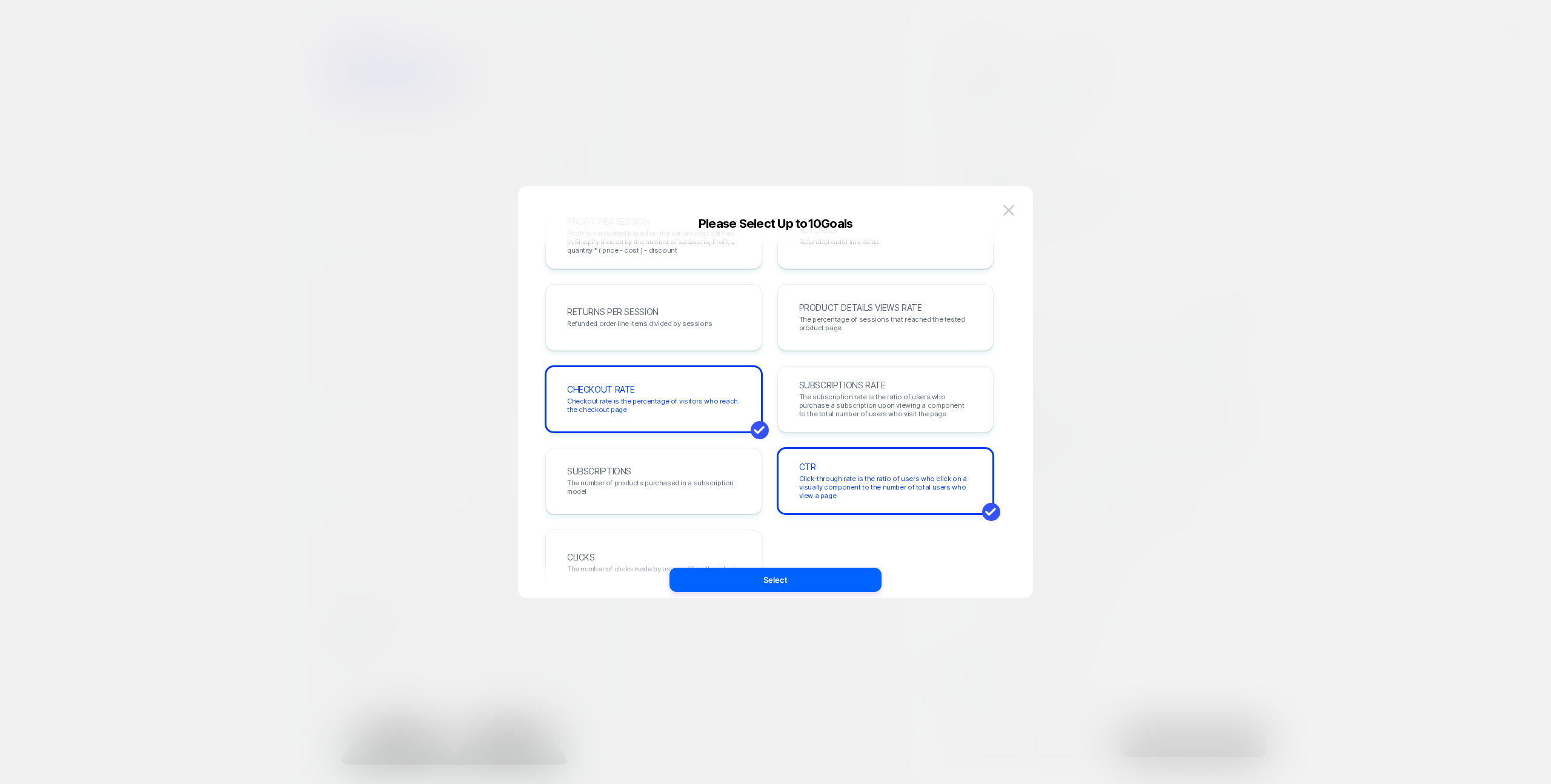
click at [733, 523] on div "REVENUE The total revenue of all purchases made after viewing an experience TRA…" at bounding box center [769, 235] width 448 height 721
click at [736, 537] on div "CLICKS The number of clicks made by user on Visually widgets" at bounding box center [653, 563] width 217 height 67
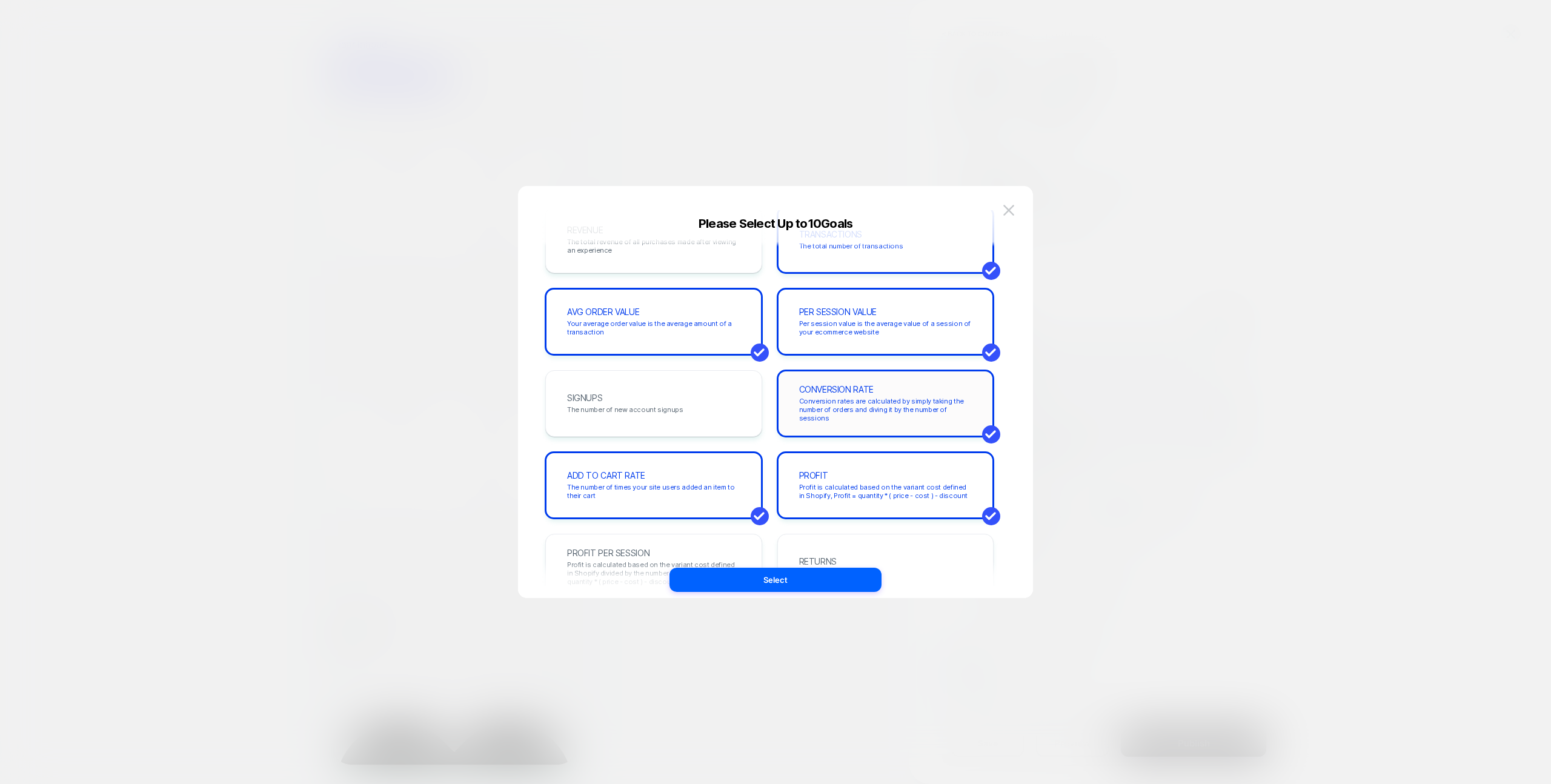
scroll to position [0, 0]
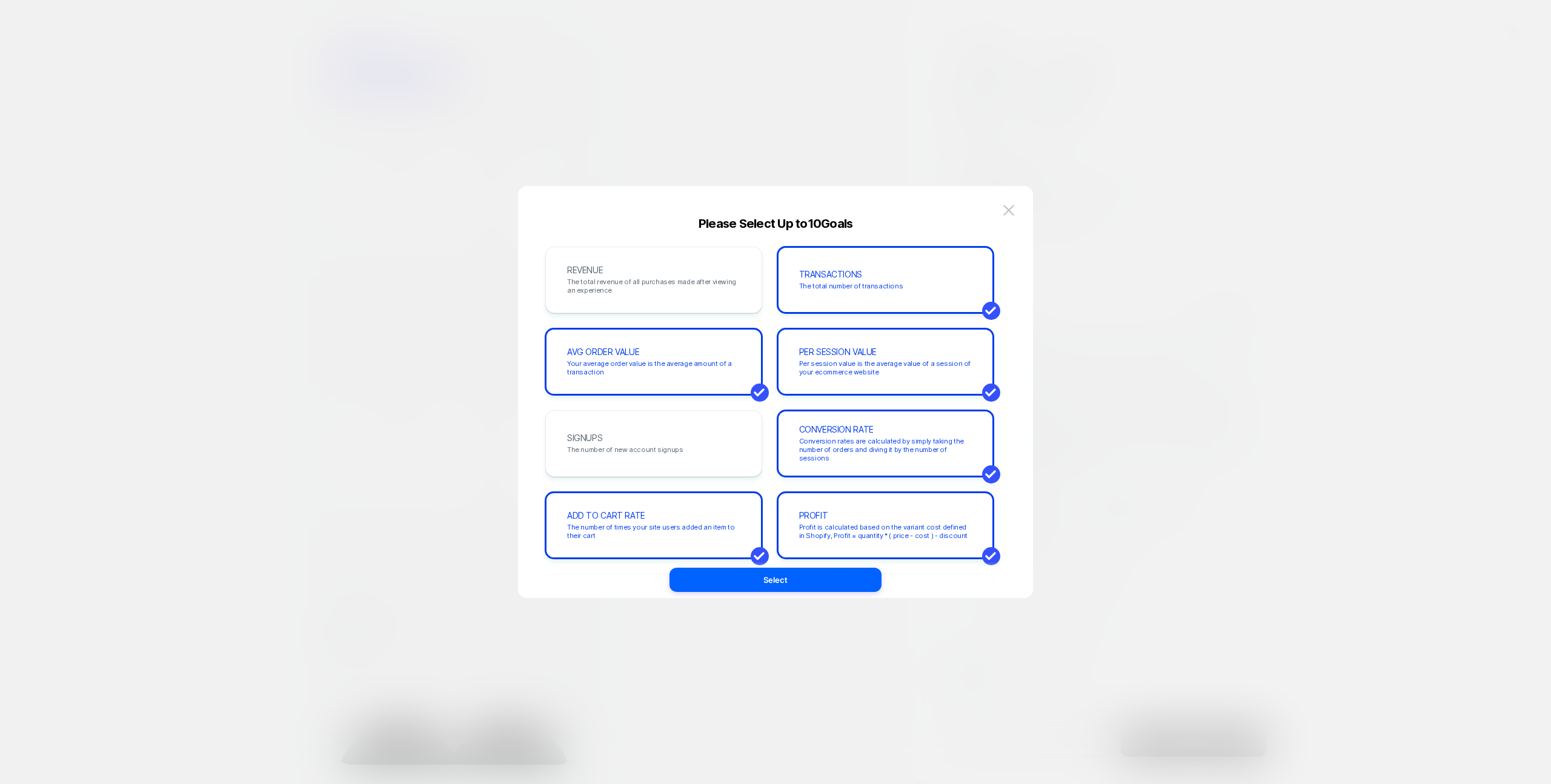
drag, startPoint x: 799, startPoint y: 587, endPoint x: 810, endPoint y: 583, distance: 11.7
click at [799, 587] on button "Select" at bounding box center [775, 580] width 212 height 25
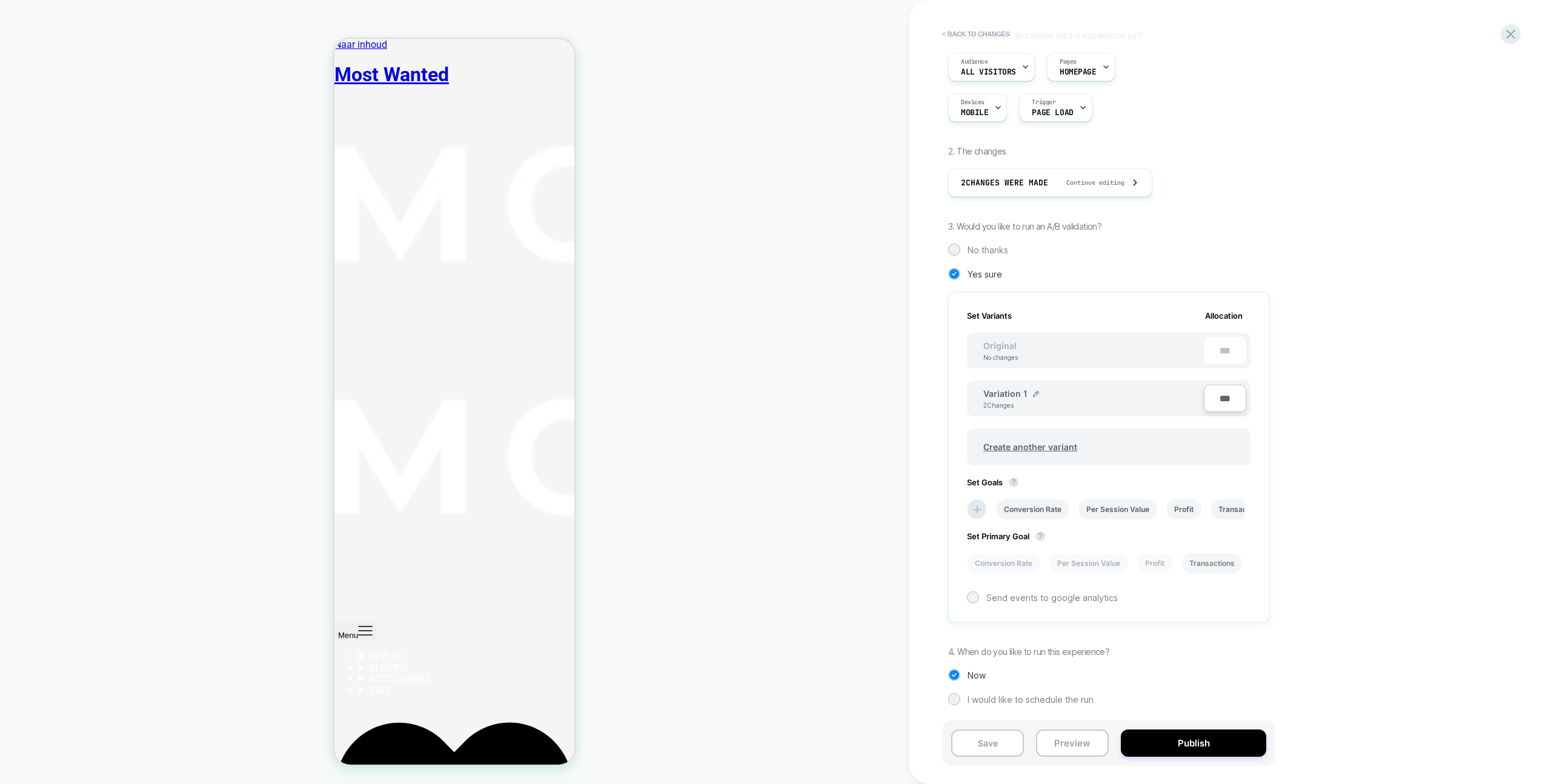
click at [1202, 561] on li "Transactions" at bounding box center [1212, 563] width 61 height 20
click at [1001, 750] on button "Save" at bounding box center [987, 742] width 73 height 27
click at [1508, 26] on icon at bounding box center [1511, 34] width 16 height 16
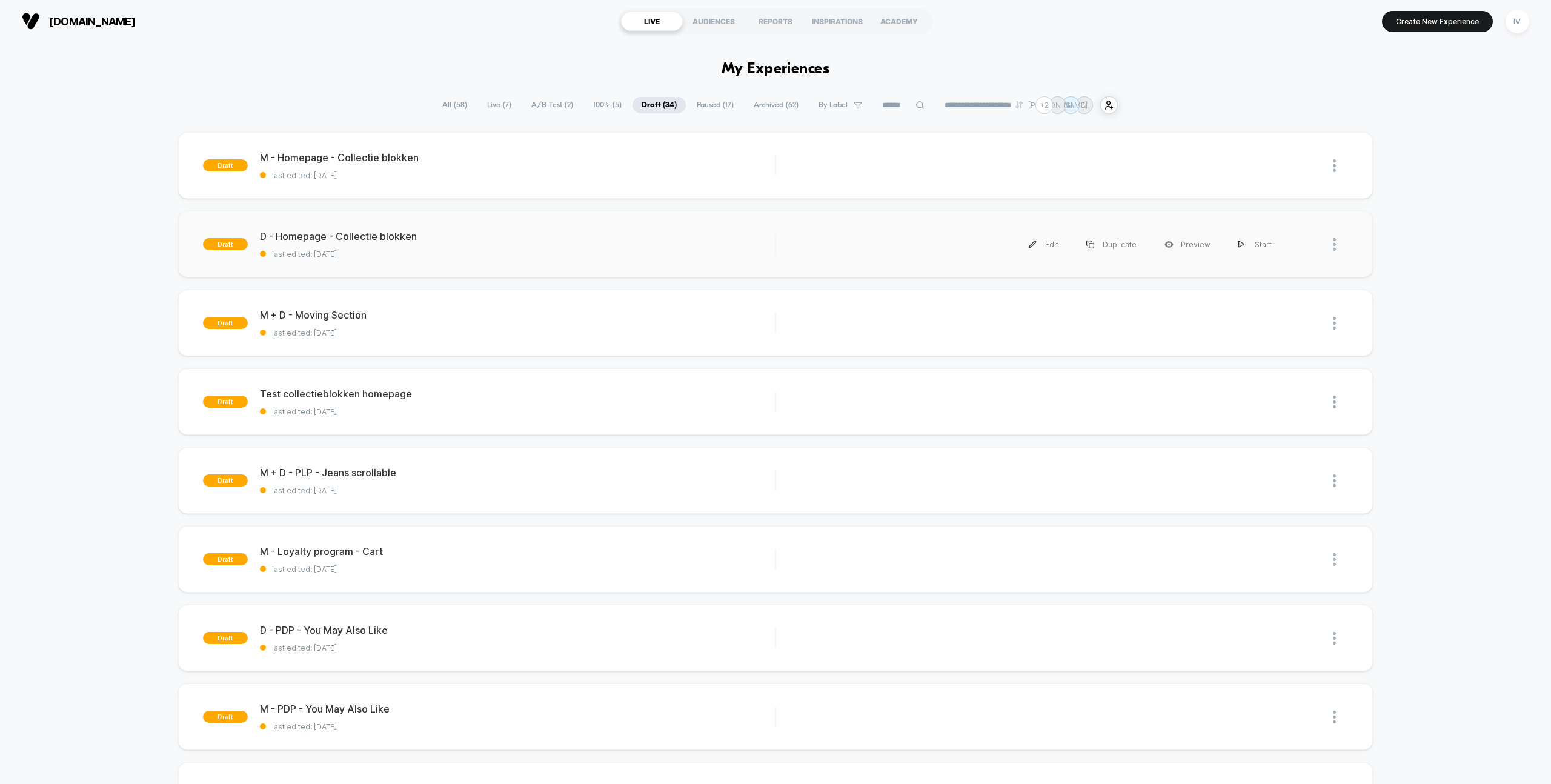
click at [518, 260] on div "draft D - Homepage - Collectie blokken last edited: [DATE] Edit Duplicate Previ…" at bounding box center [775, 244] width 1195 height 67
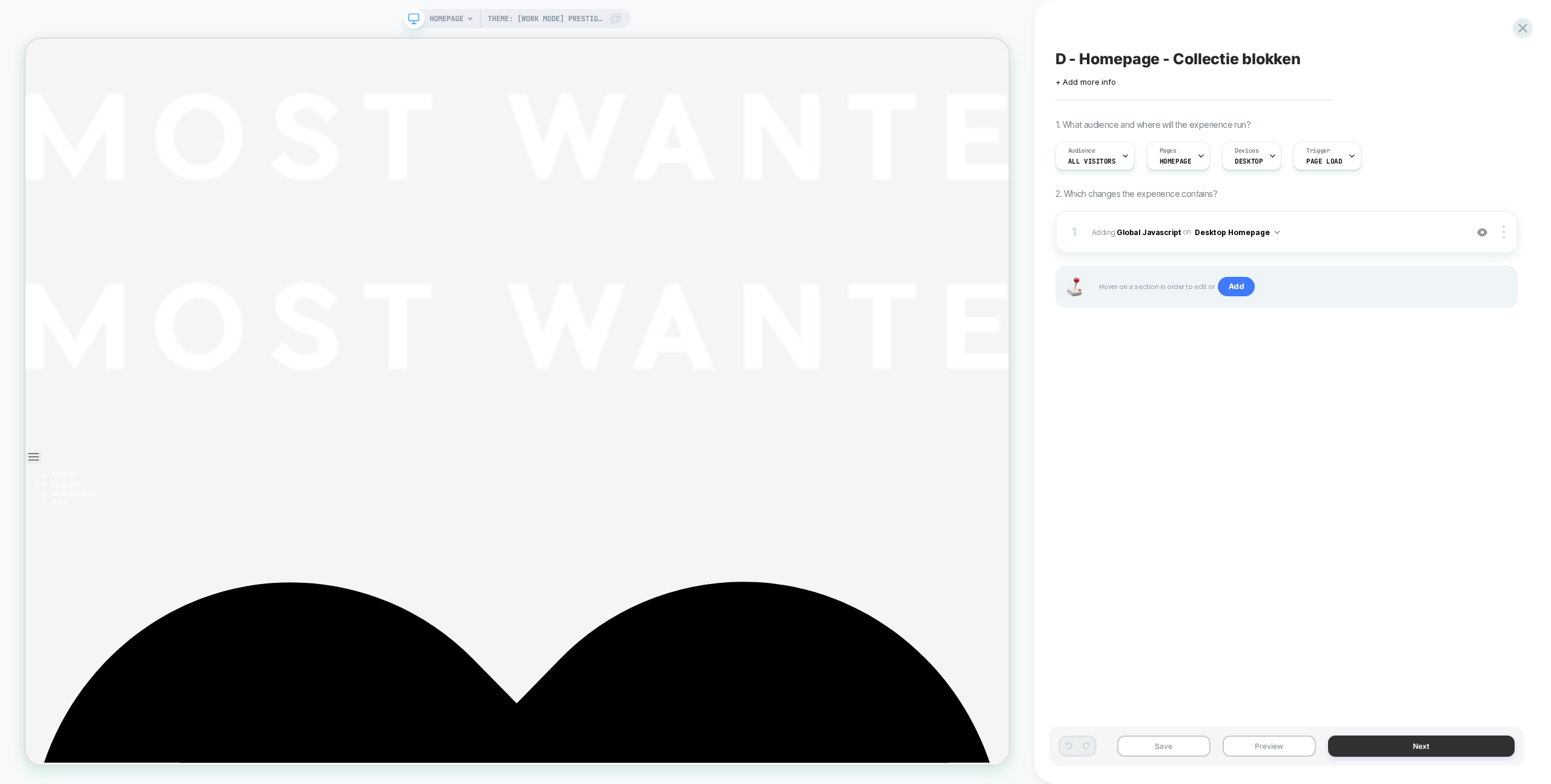
click at [1403, 750] on button "Next" at bounding box center [1421, 746] width 186 height 21
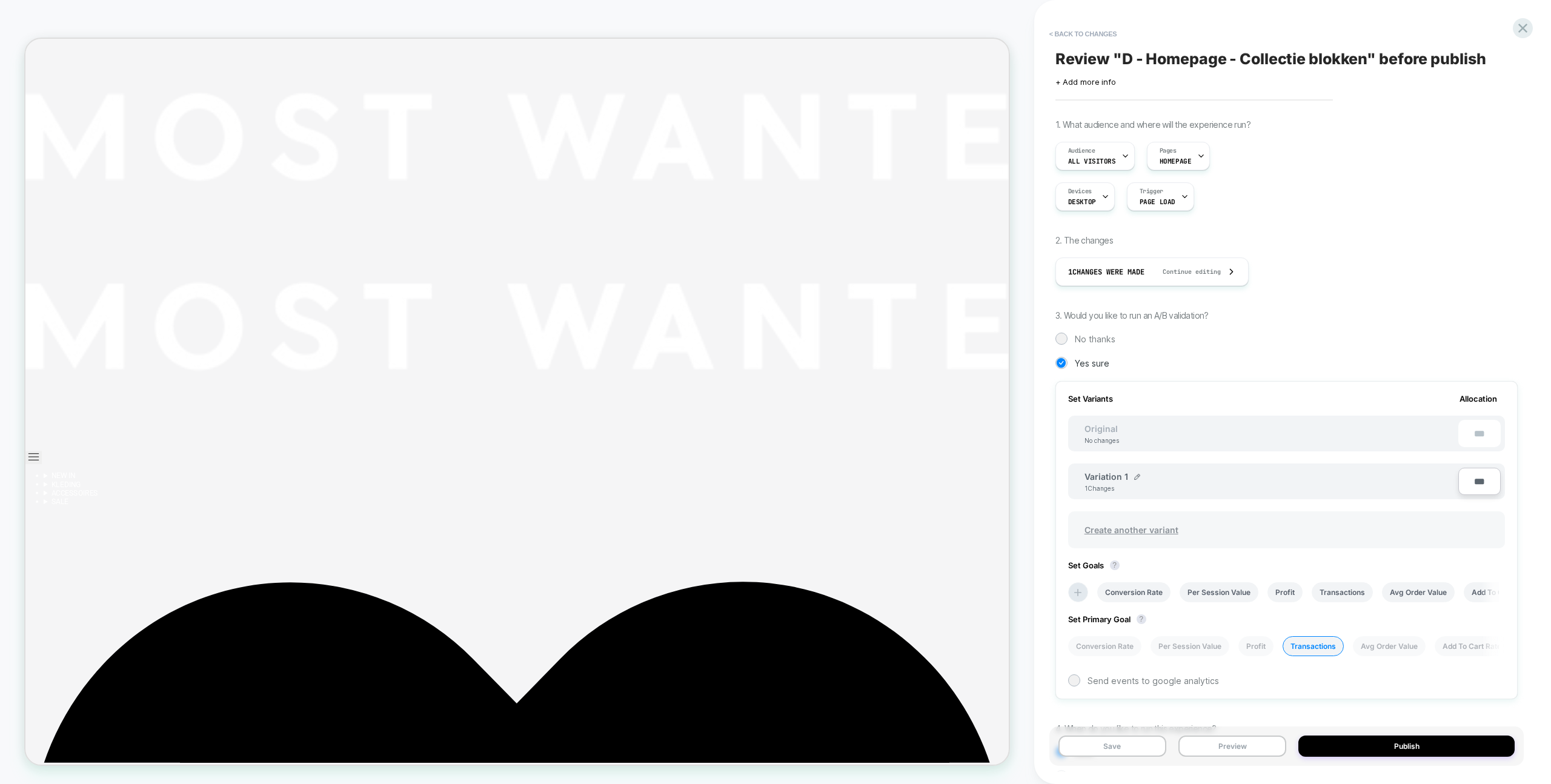
scroll to position [0, 1]
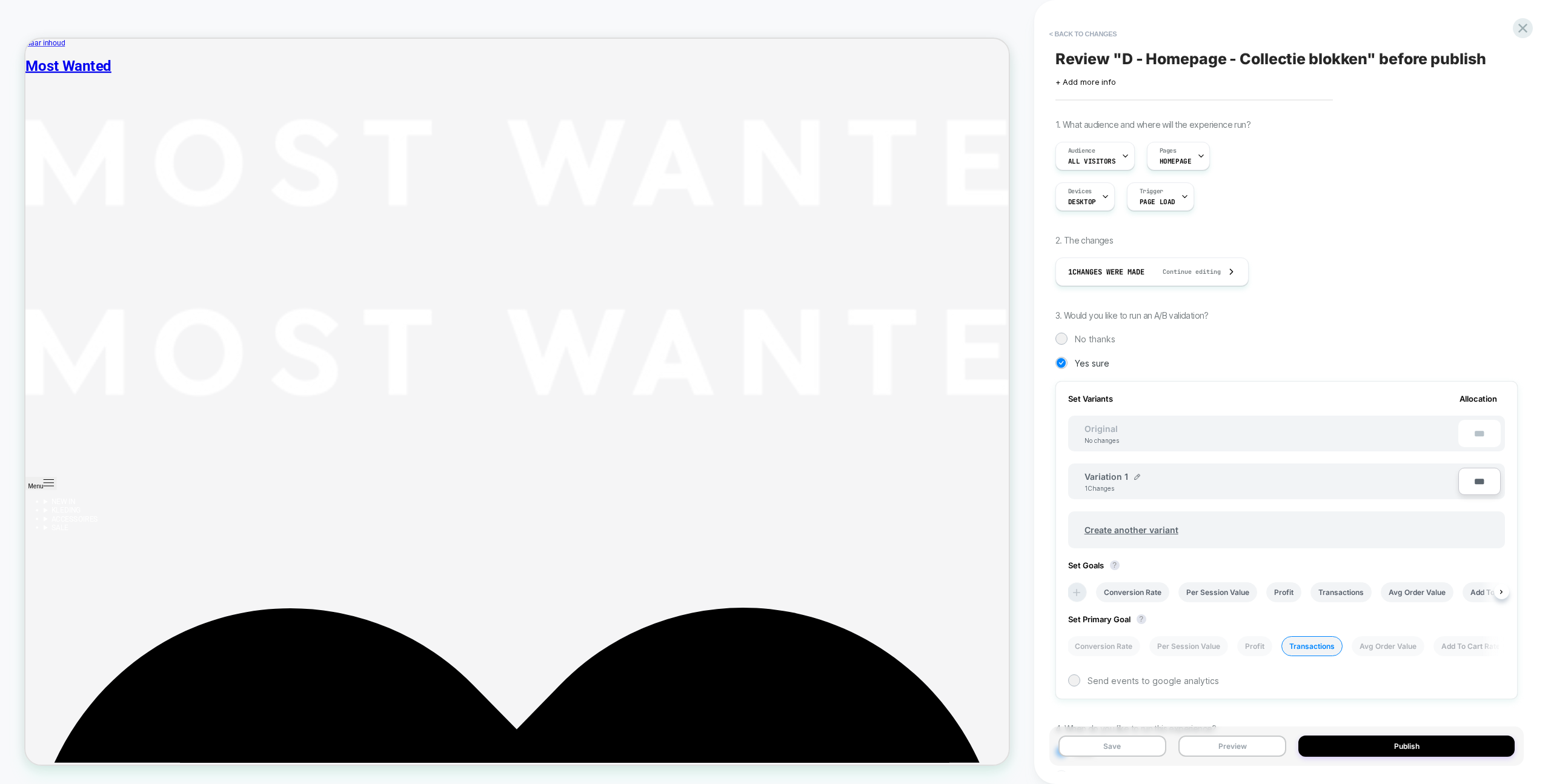
click at [1071, 592] on icon at bounding box center [1076, 592] width 12 height 12
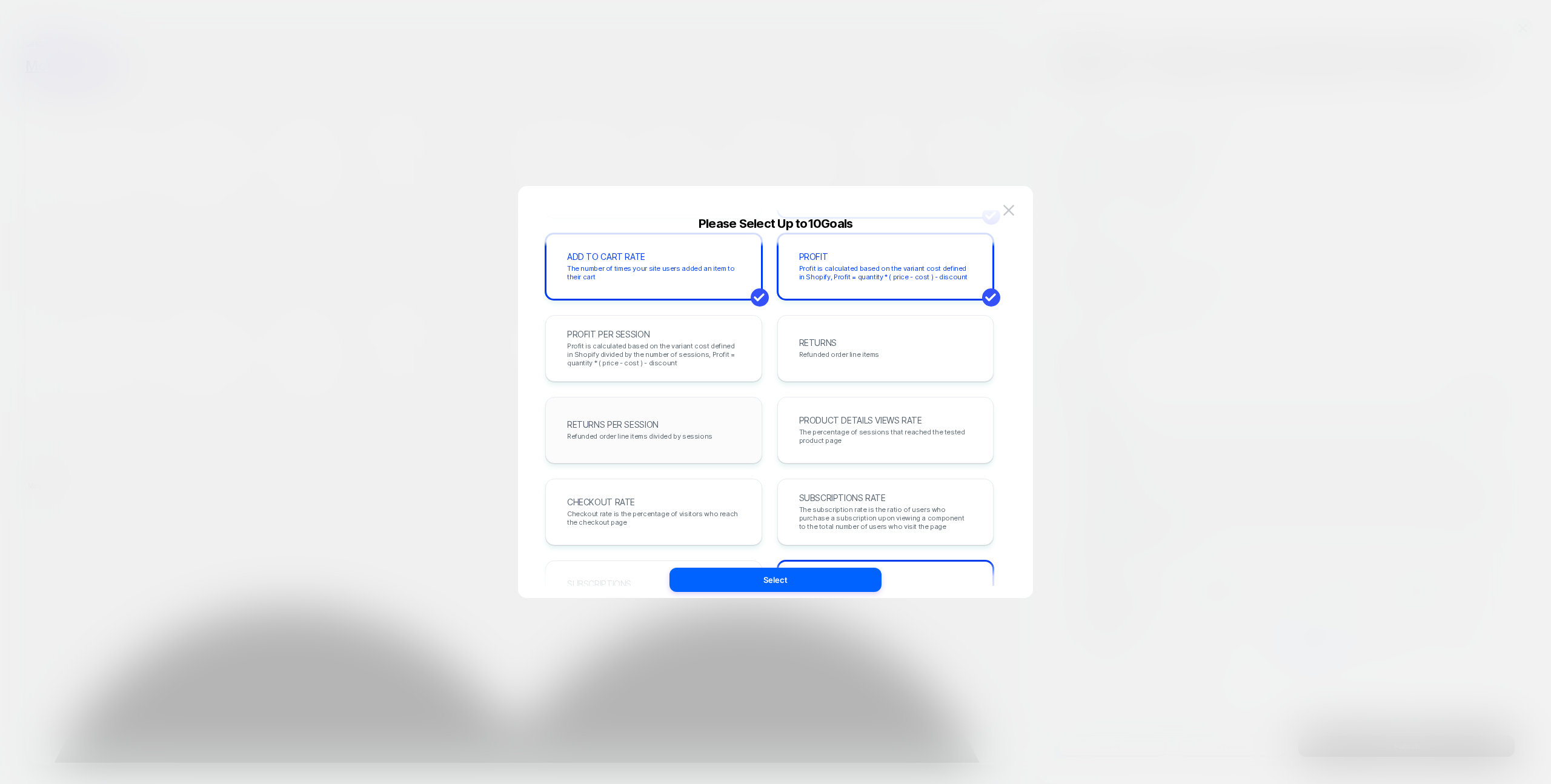
scroll to position [314, 0]
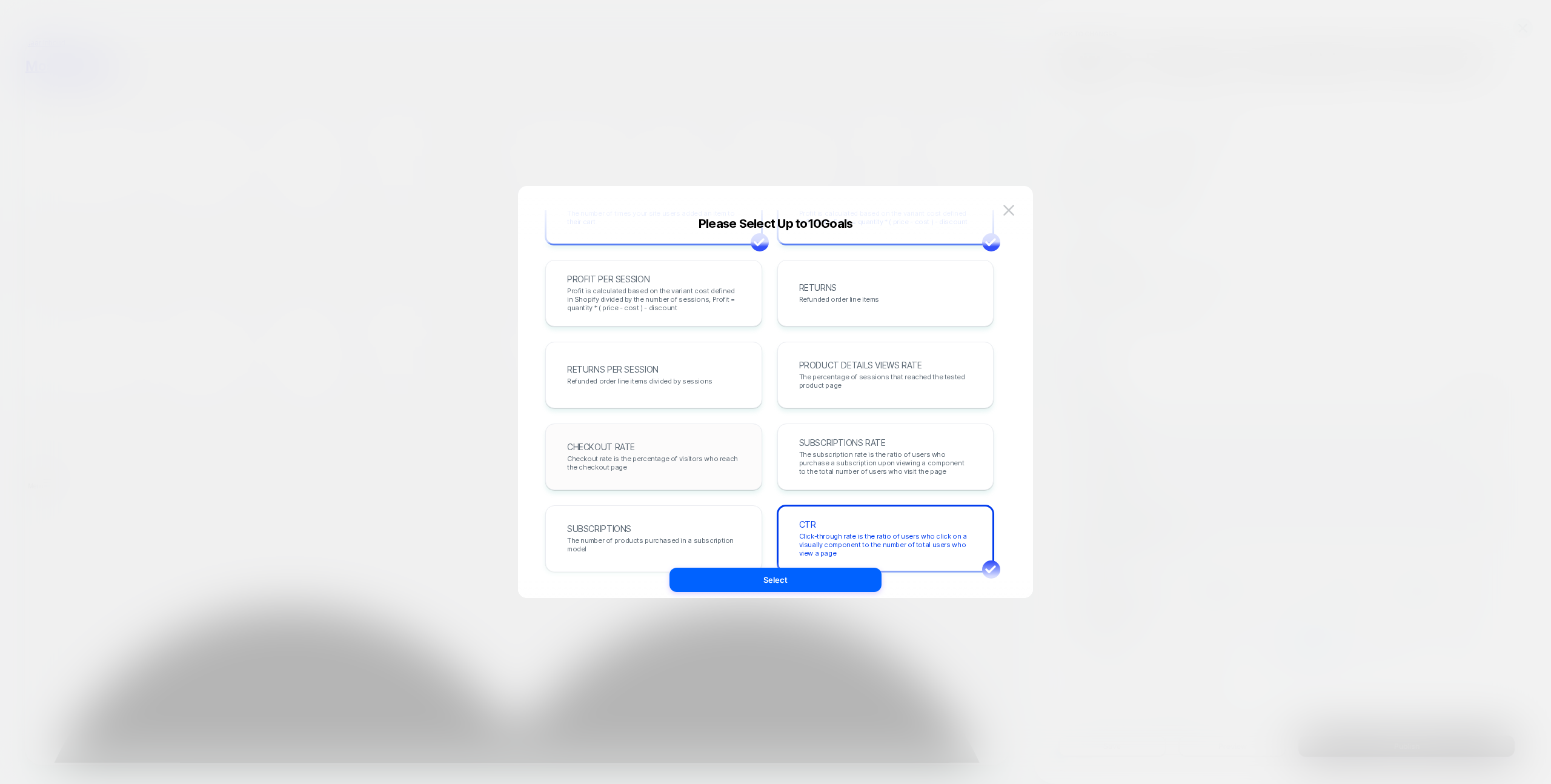
click at [682, 453] on div "CHECKOUT RATE Checkout rate is the percentage of visitors who reach the checkou…" at bounding box center [653, 457] width 191 height 41
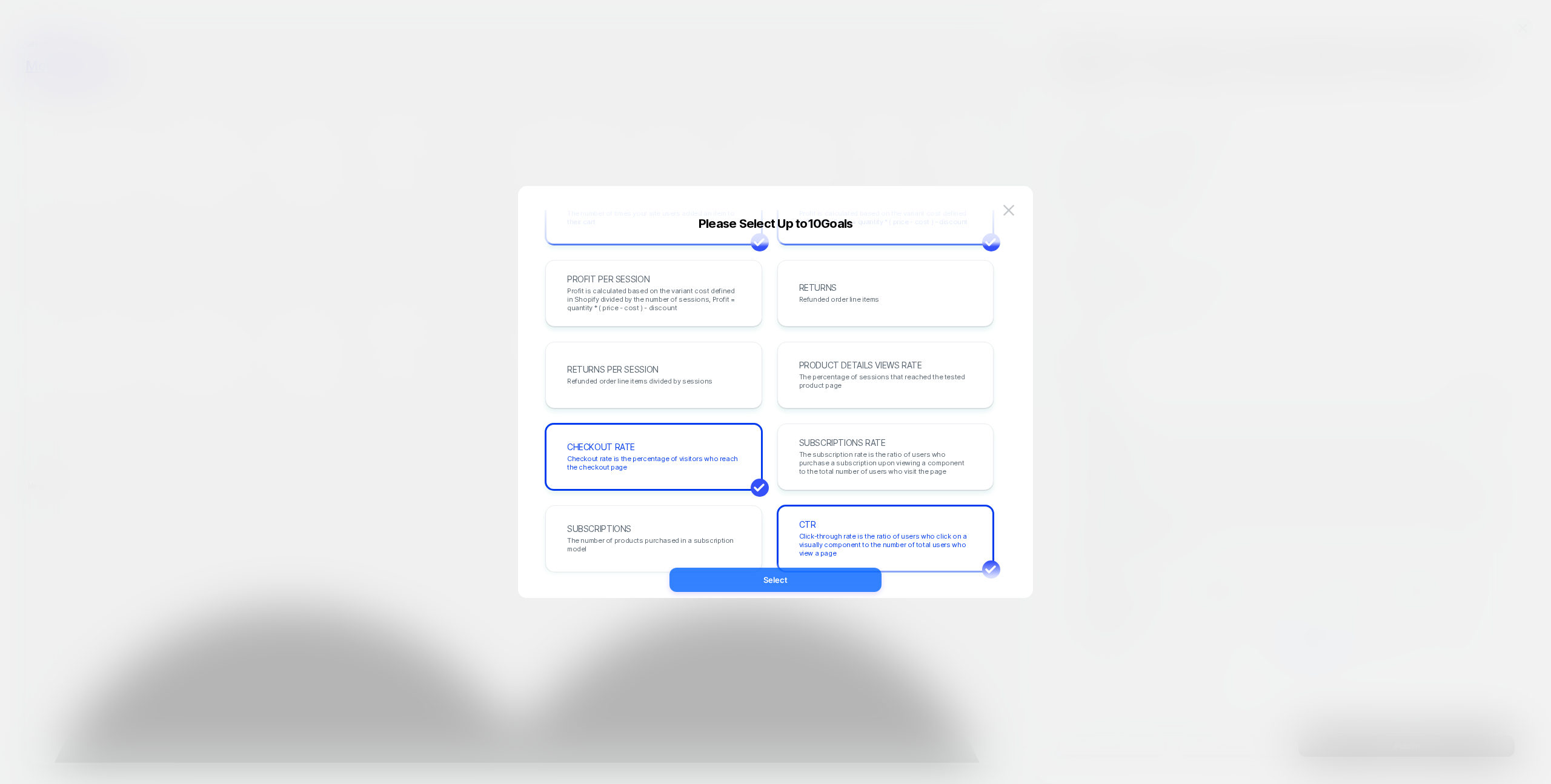
click at [836, 587] on button "Select" at bounding box center [775, 580] width 212 height 25
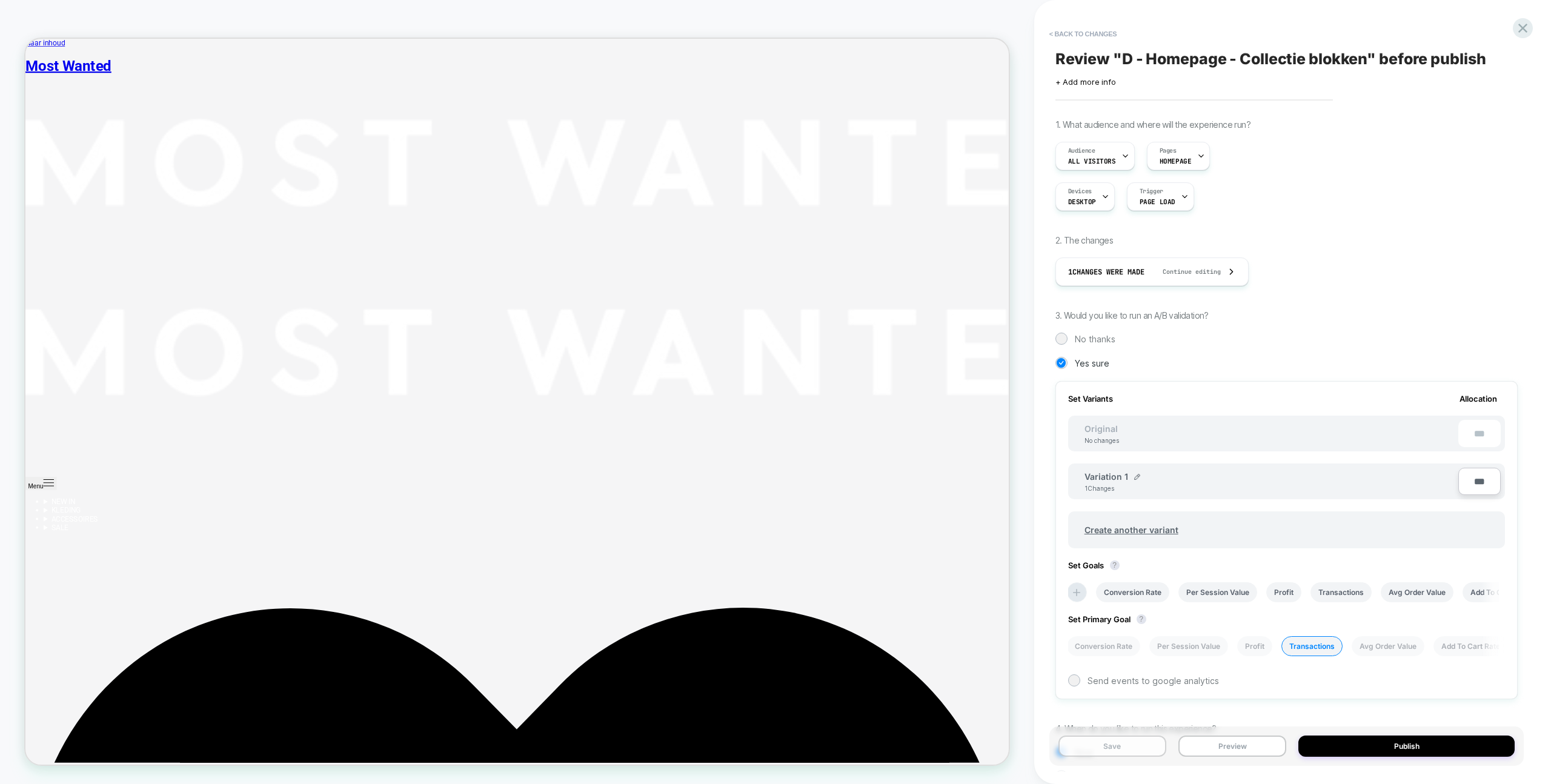
click at [1135, 751] on button "Save" at bounding box center [1113, 746] width 108 height 21
click at [1096, 29] on button "< Back to changes" at bounding box center [1083, 34] width 80 height 20
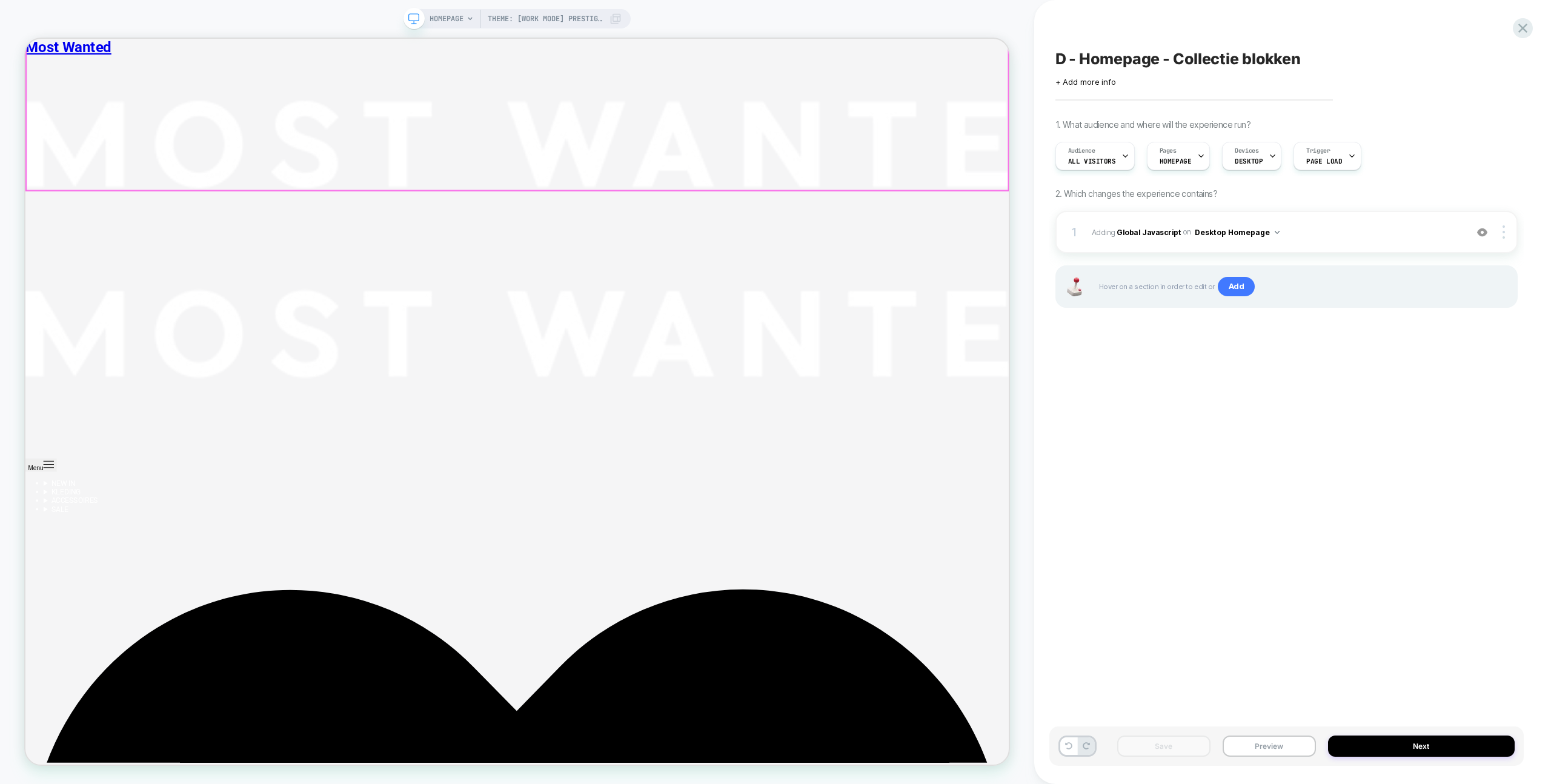
scroll to position [645, 0]
click at [1523, 27] on icon at bounding box center [1522, 28] width 9 height 9
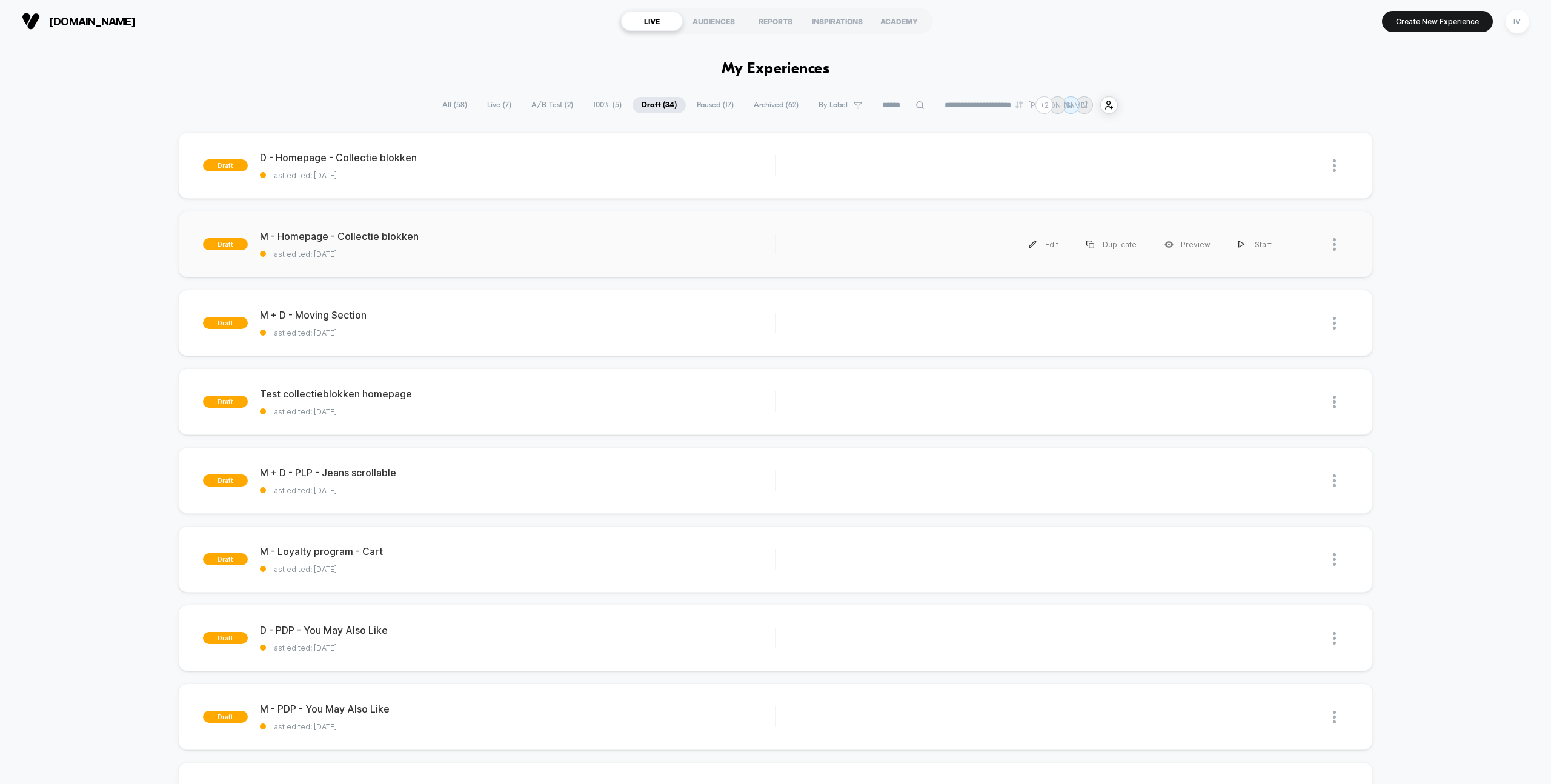
click at [542, 228] on div "draft M - Homepage - Collectie blokken last edited: 22-9-2025 Edit Duplicate Pr…" at bounding box center [775, 244] width 1195 height 67
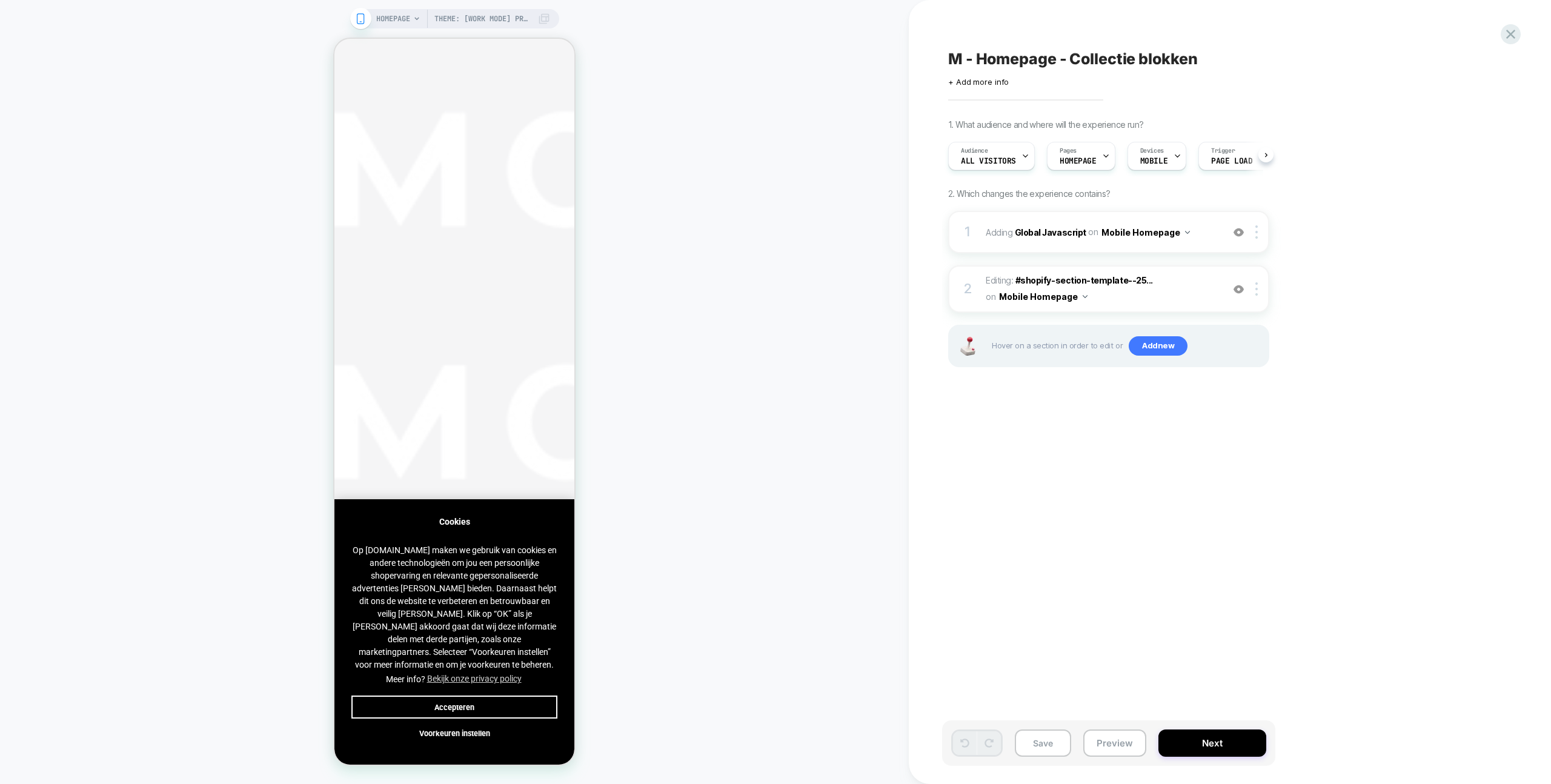
scroll to position [0, 1]
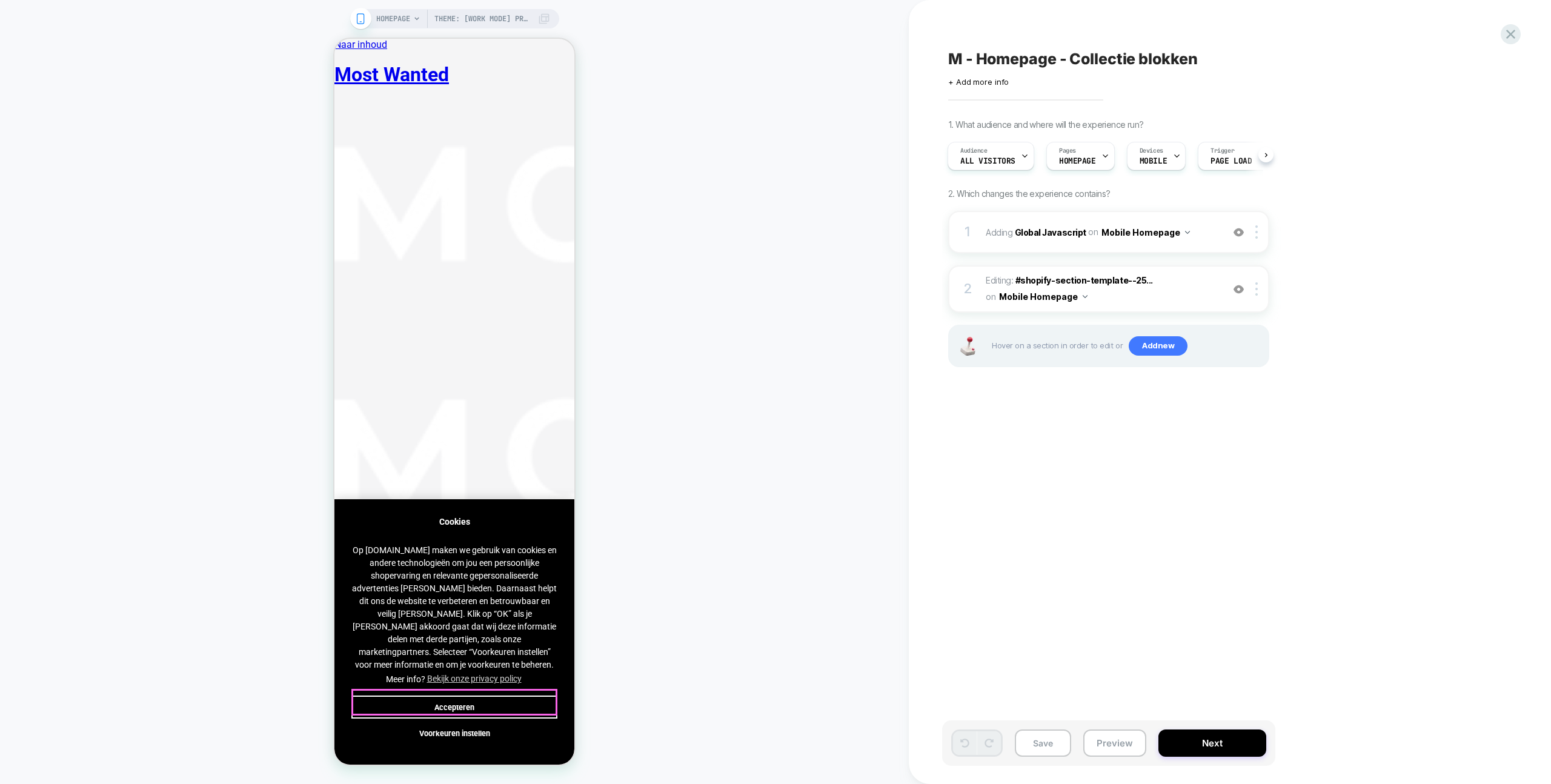
click at [563, 689] on div "Cookies Op [DOMAIN_NAME] maken we gebruik van cookies en andere technologieën o…" at bounding box center [454, 632] width 240 height 266
click at [527, 701] on button "Accepteren" at bounding box center [455, 707] width 206 height 23
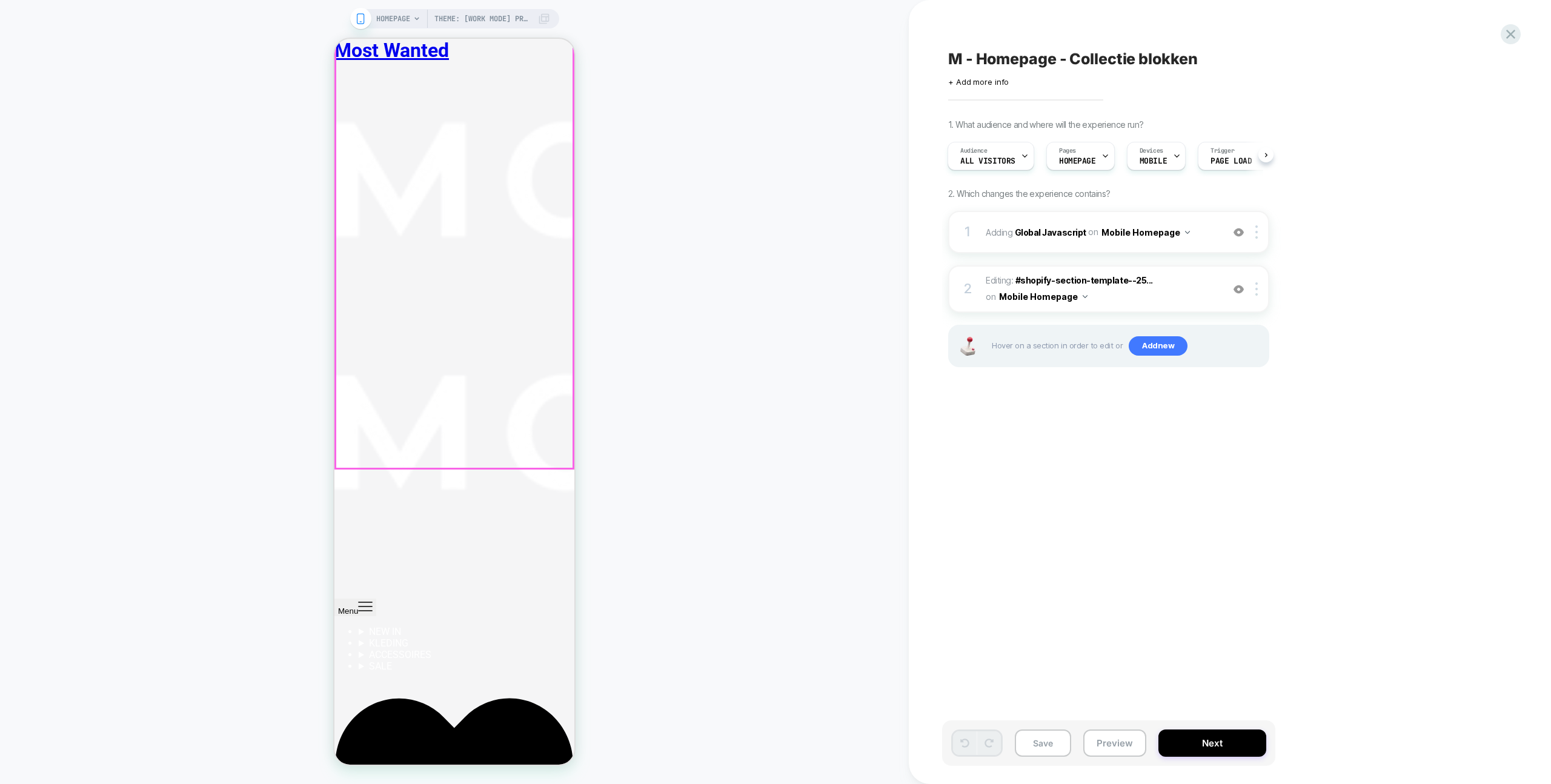
scroll to position [1565, 0]
click at [1239, 292] on img at bounding box center [1239, 289] width 11 height 11
click at [1039, 731] on button "Save" at bounding box center [1042, 742] width 56 height 27
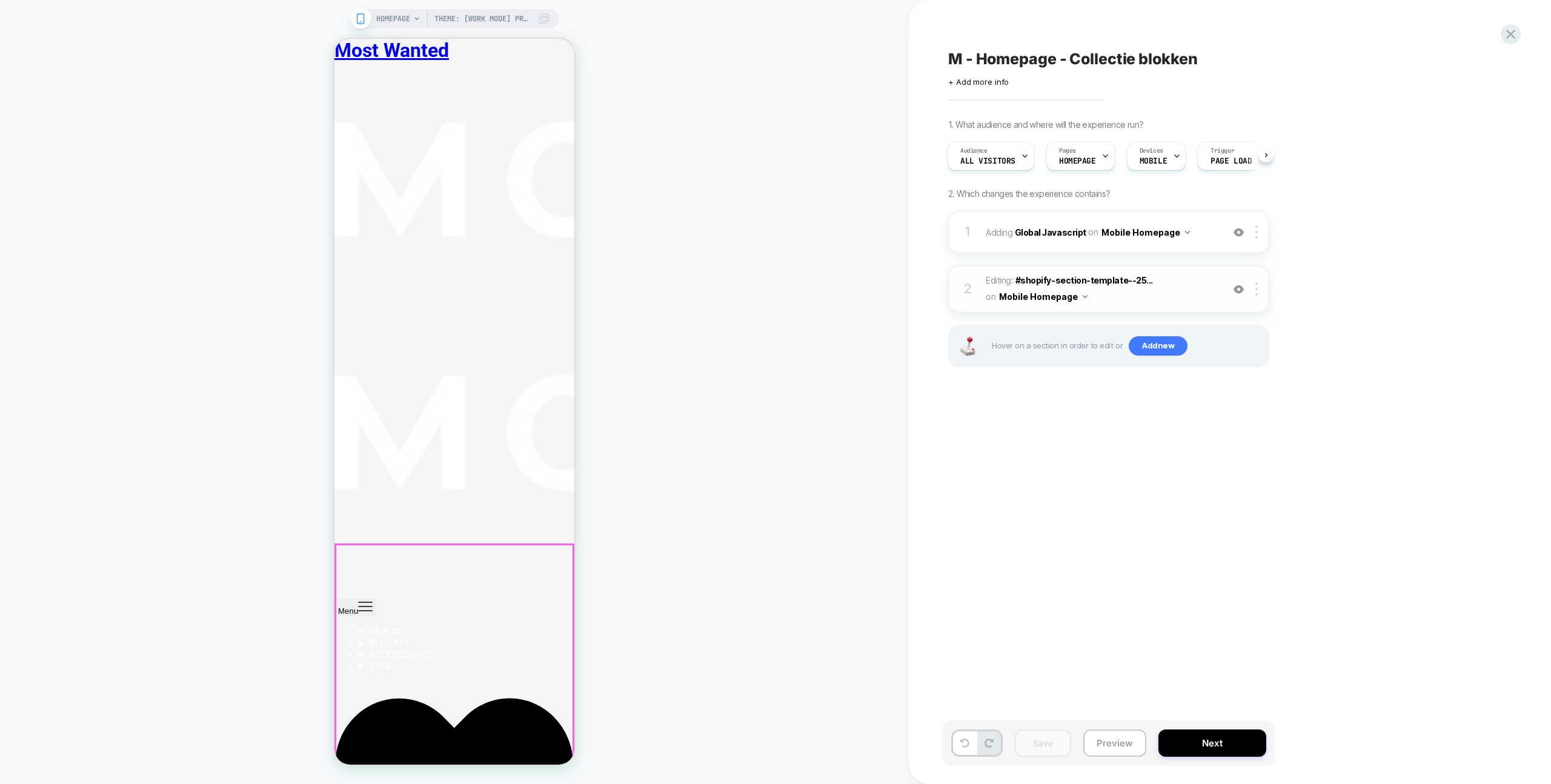
scroll to position [0, 0]
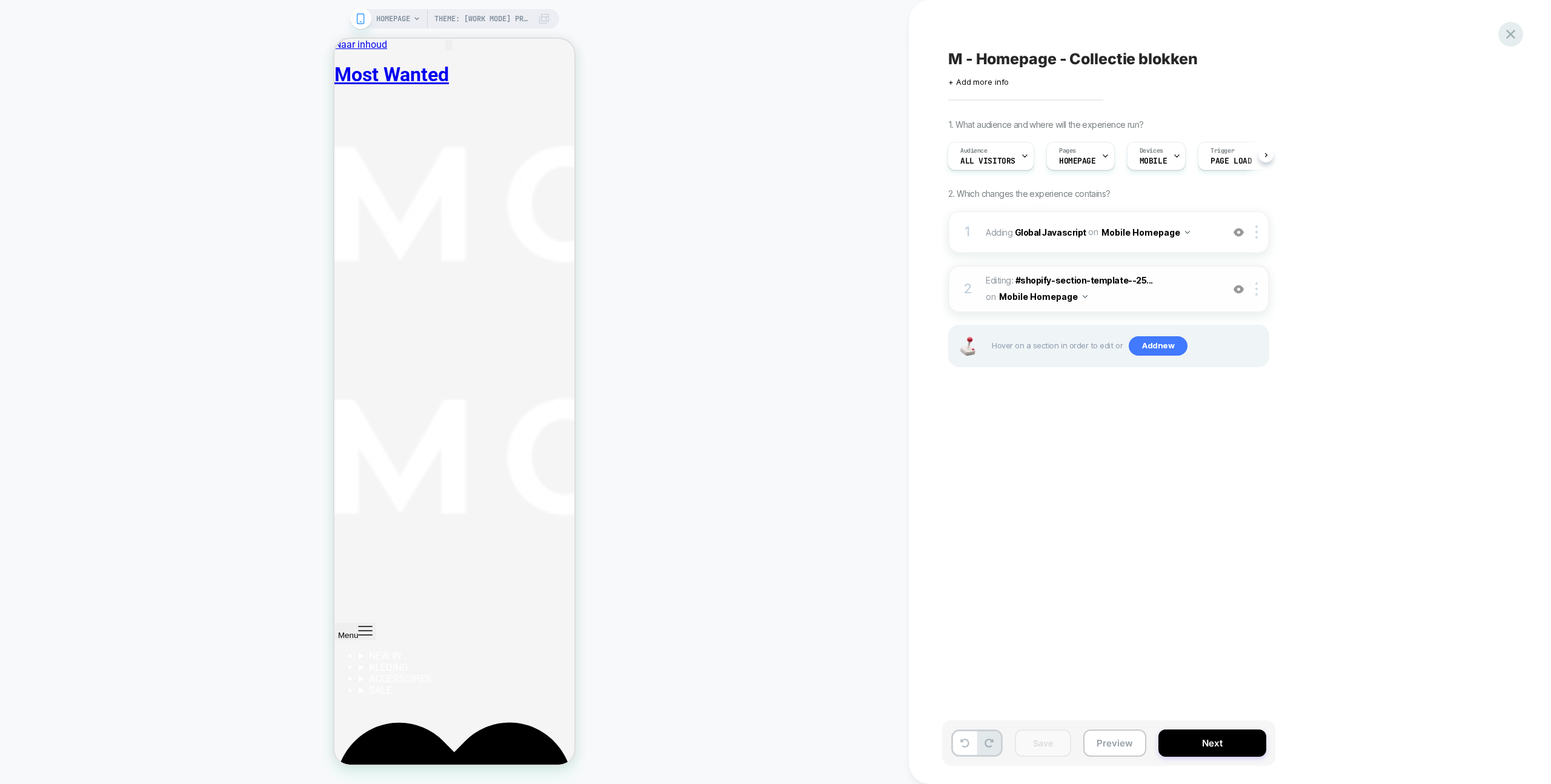
click at [1506, 26] on icon at bounding box center [1511, 34] width 16 height 16
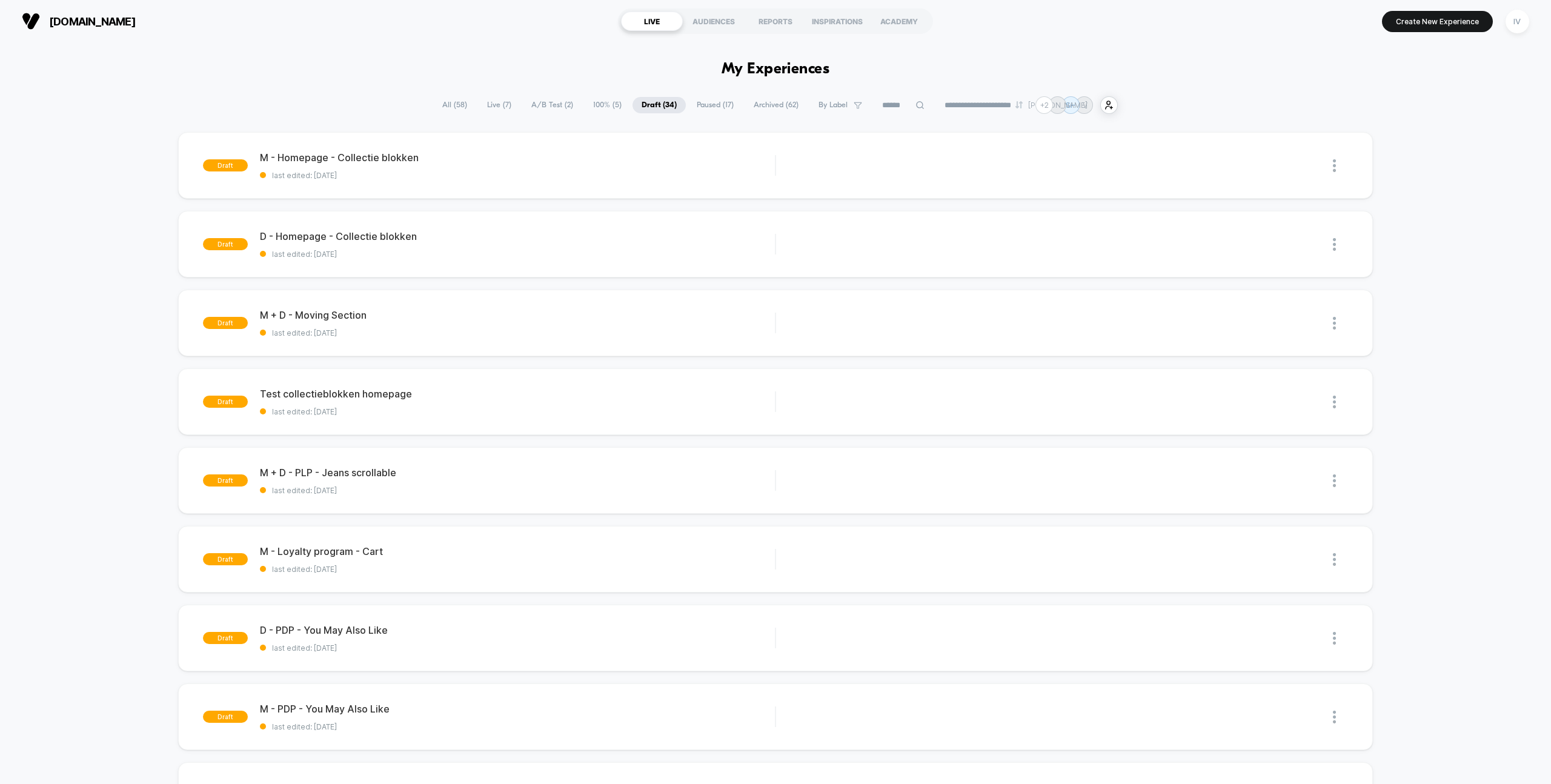
click at [593, 106] on span "100% ( 5 )" at bounding box center [607, 105] width 47 height 16
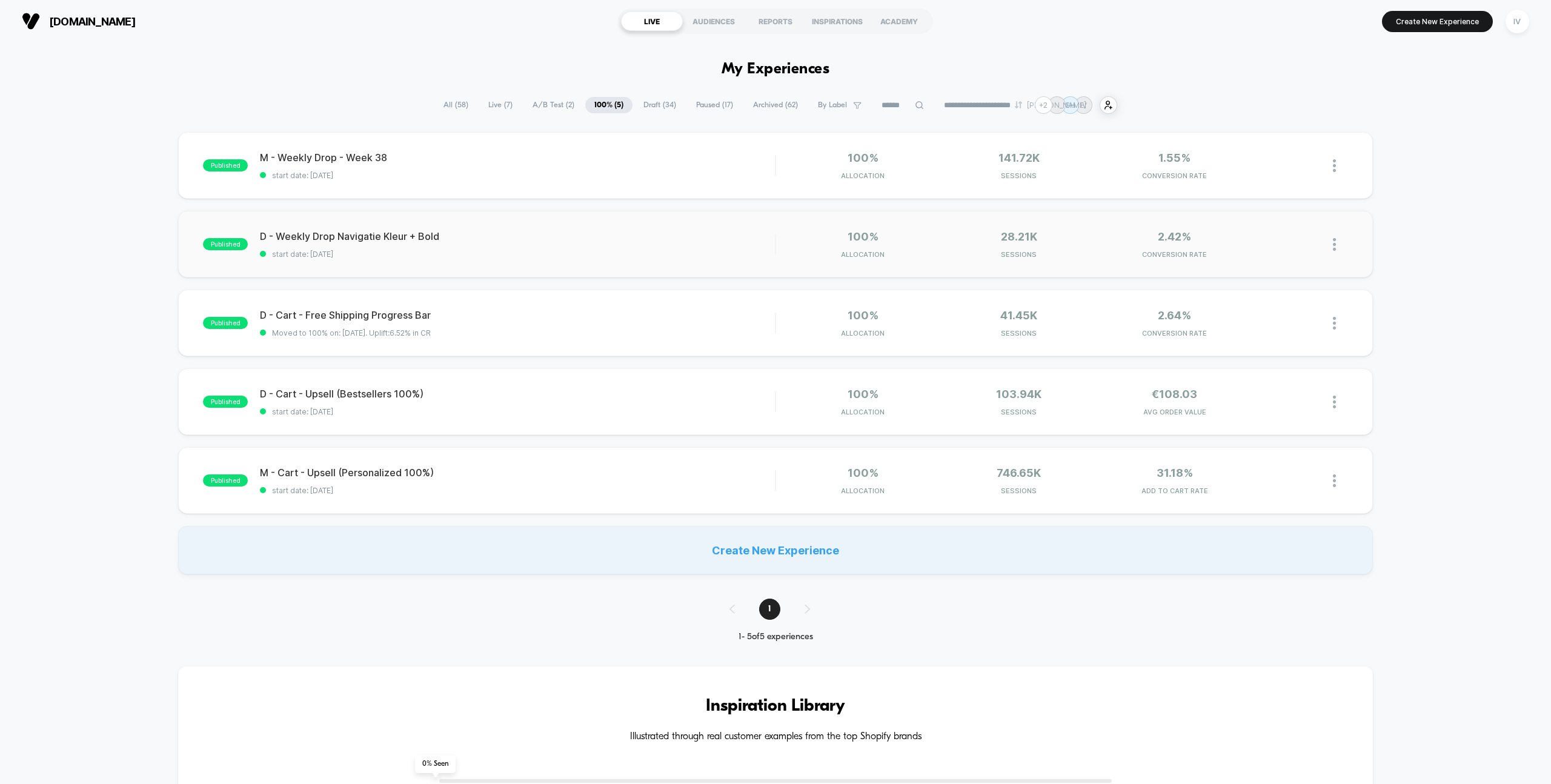
click at [580, 275] on div "published D - Weekly Drop Navigatie Kleur + Bold start date: 11-9-2025 100% All…" at bounding box center [775, 244] width 1195 height 67
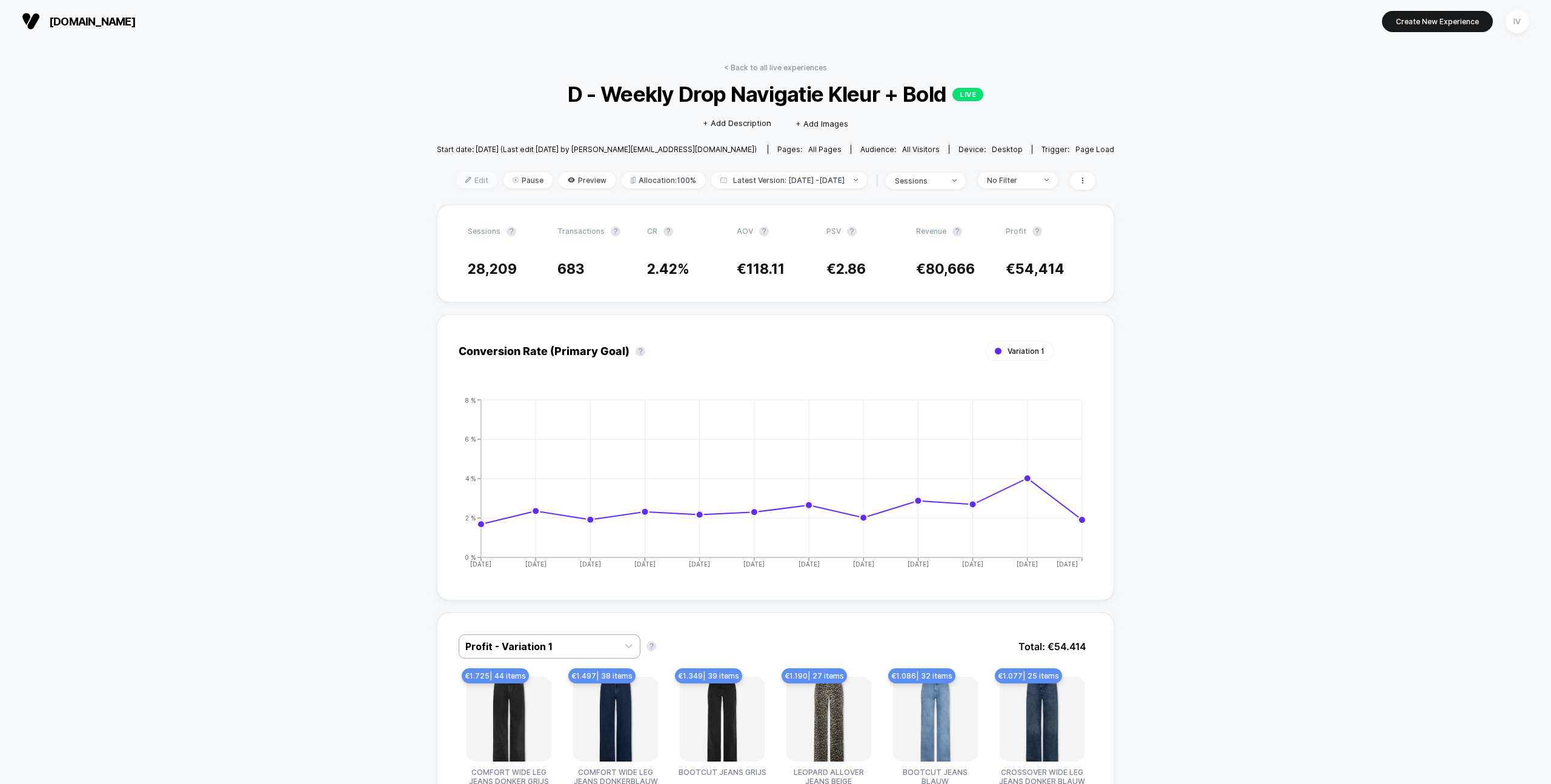
click at [456, 174] on span "Edit" at bounding box center [477, 180] width 41 height 16
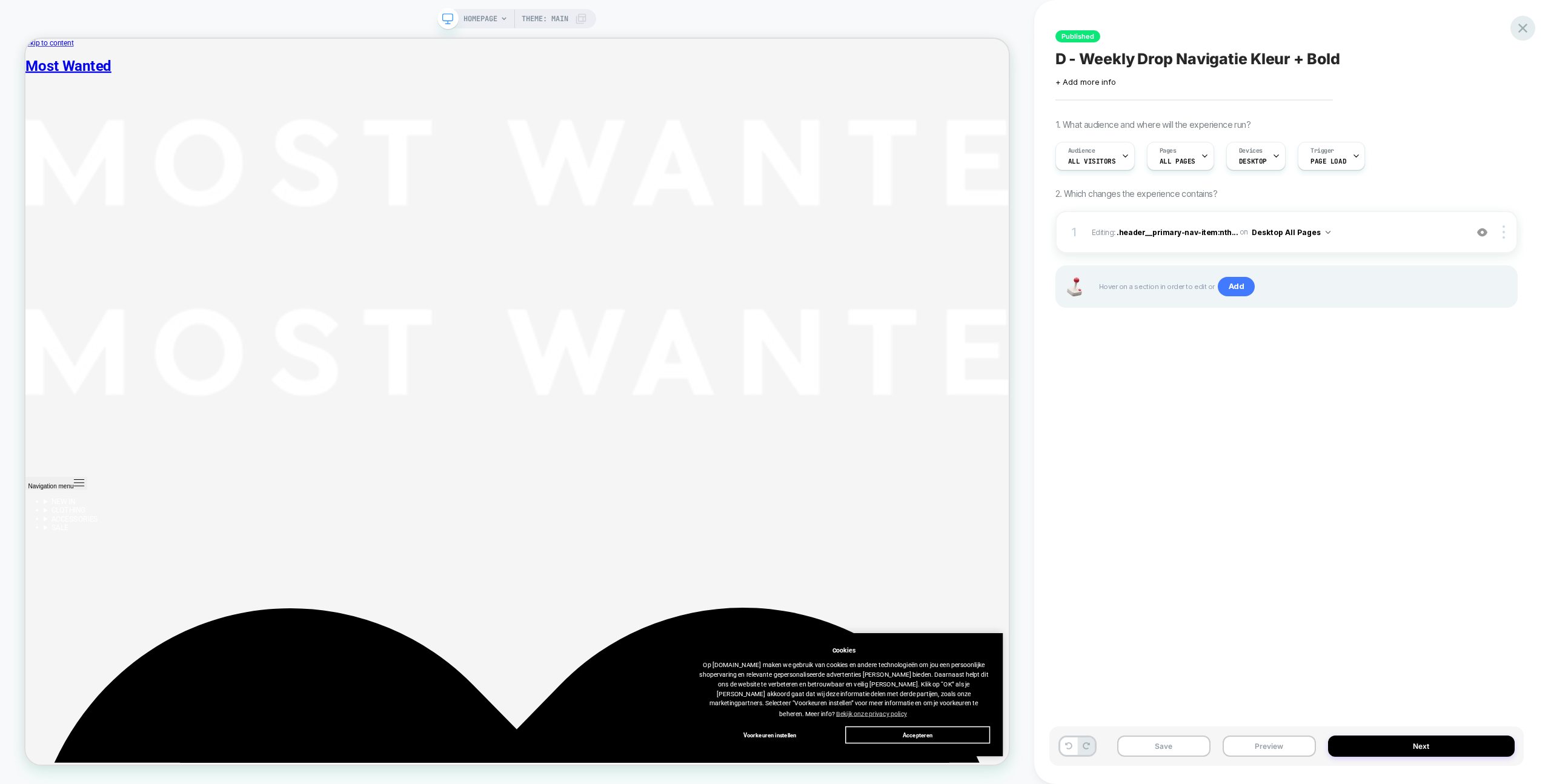
click at [1522, 28] on icon at bounding box center [1522, 28] width 9 height 9
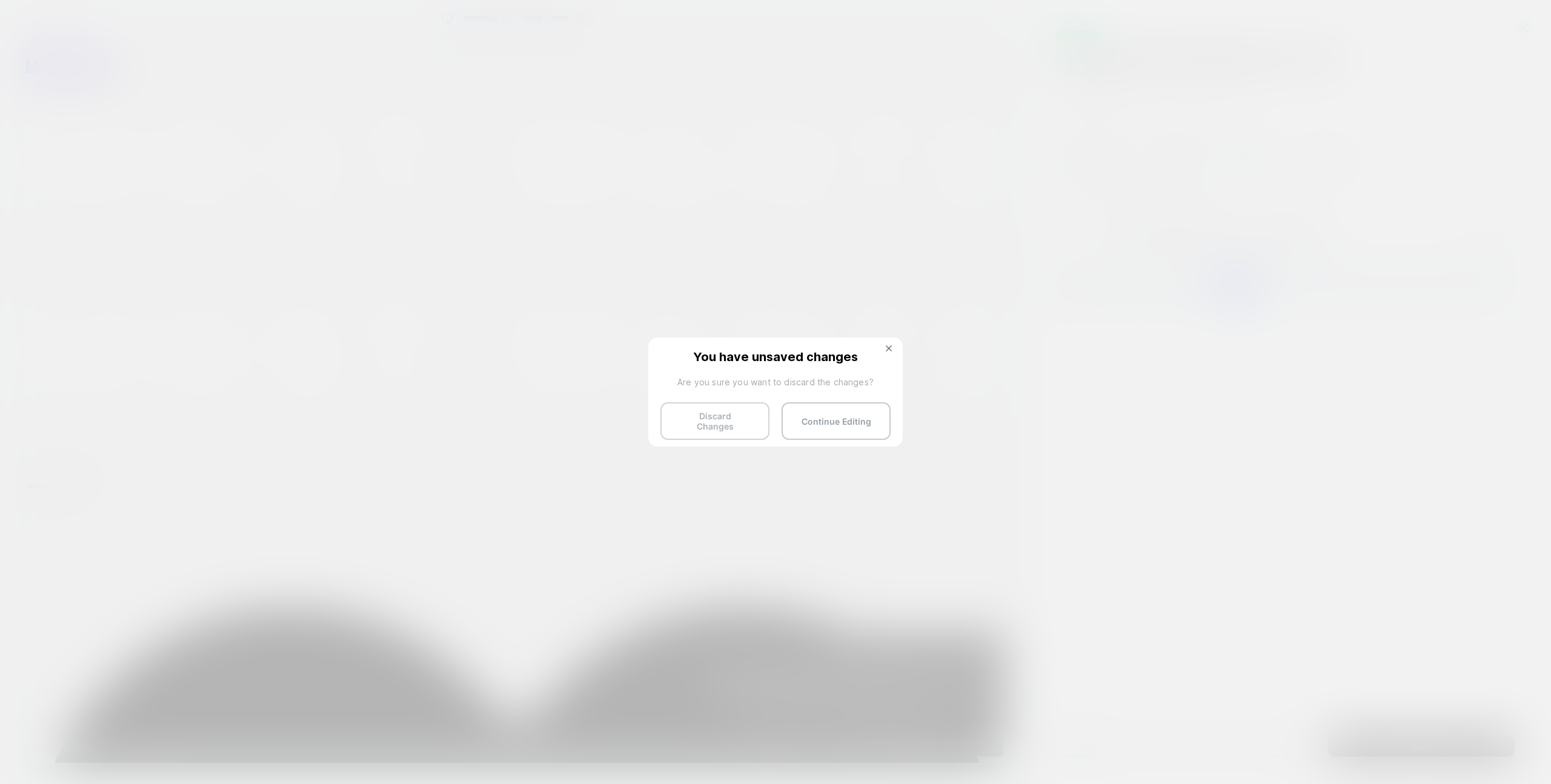
click at [742, 420] on button "Discard Changes" at bounding box center [715, 421] width 109 height 38
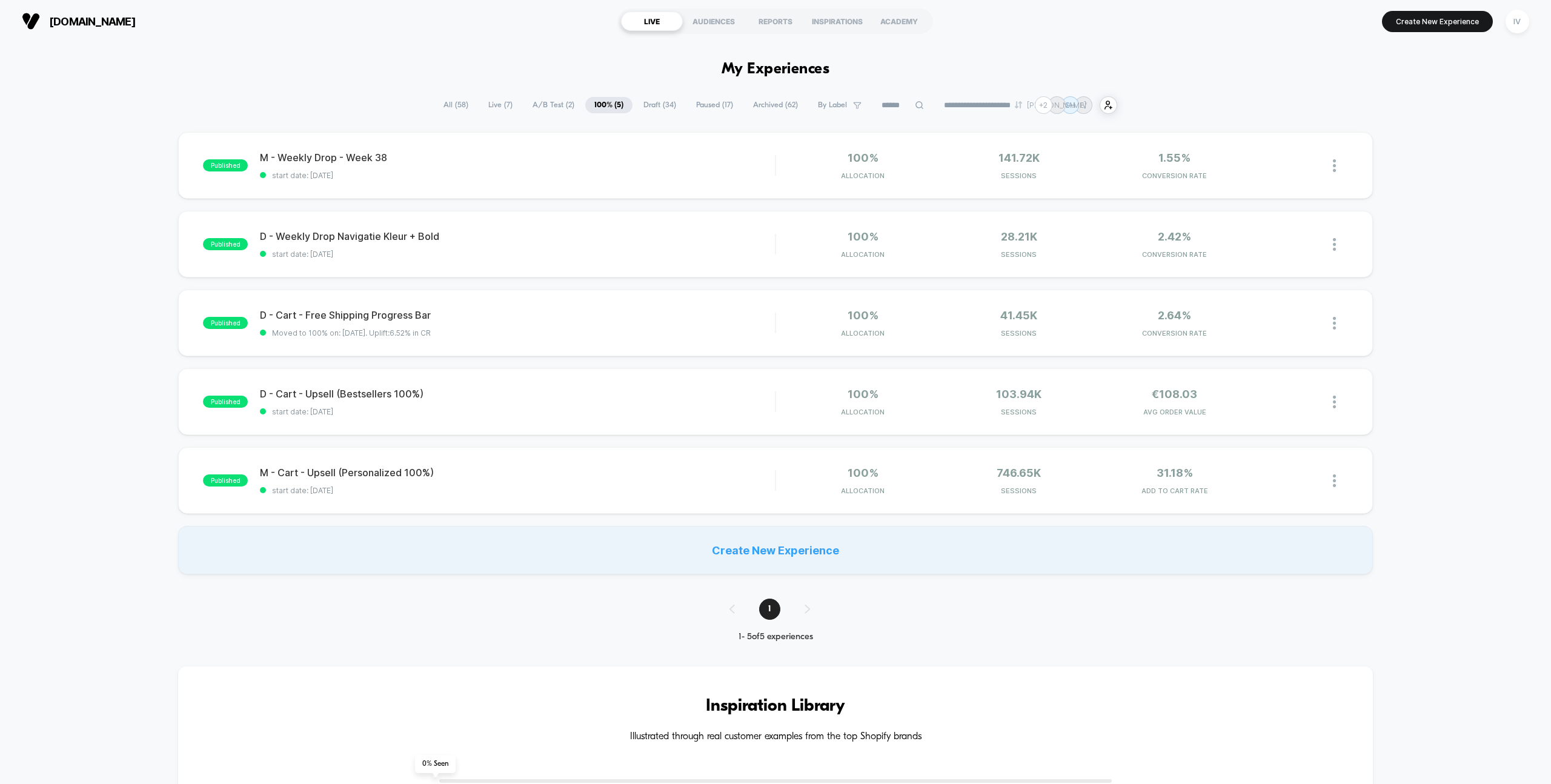
click at [535, 98] on span "A/B Test ( 2 )" at bounding box center [553, 105] width 60 height 16
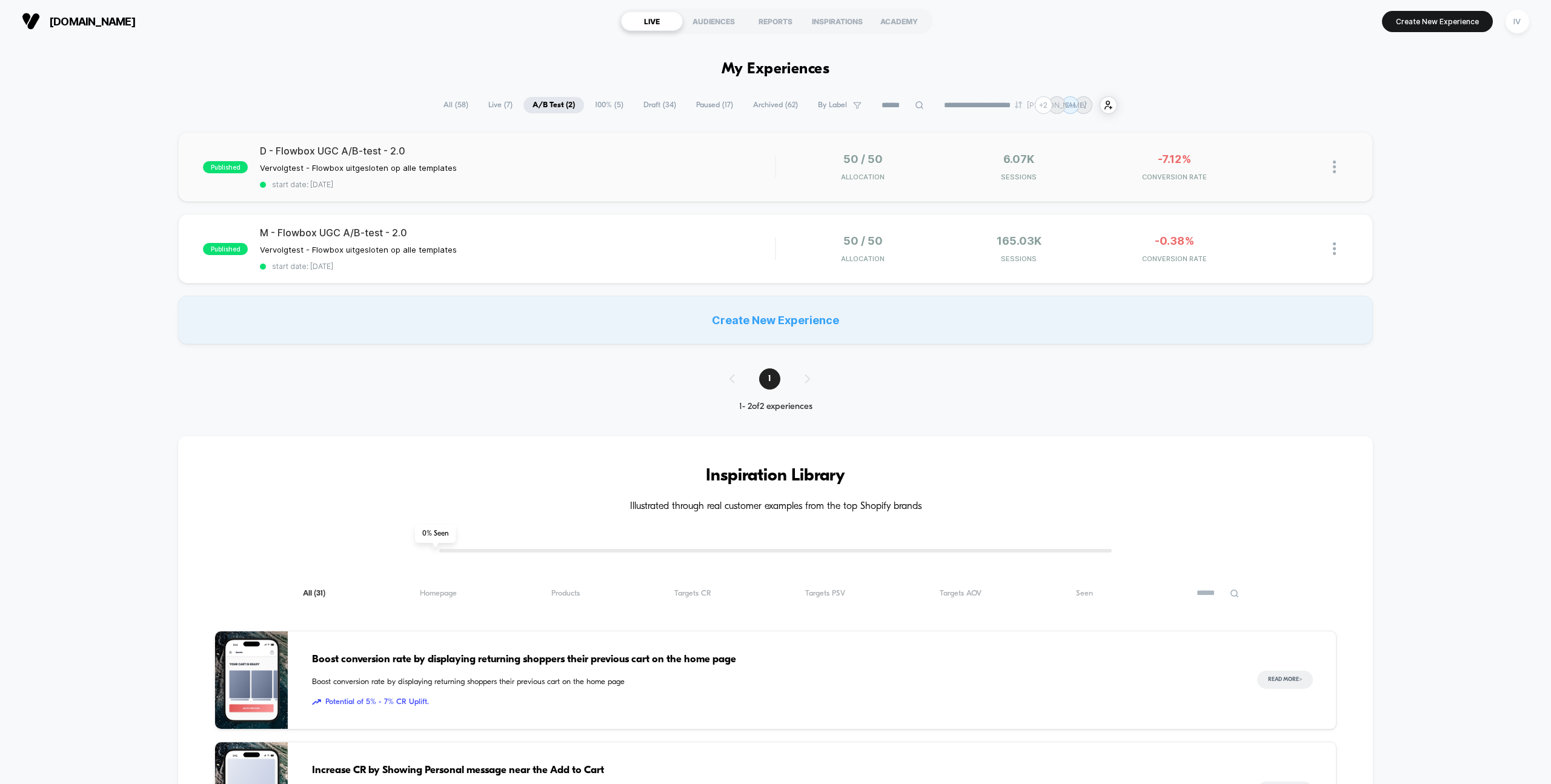
click at [565, 195] on div "published D - Flowbox UGC A/B-test - 2.0 Vervolgtest - Flowbox uitgesloten op a…" at bounding box center [775, 167] width 1195 height 69
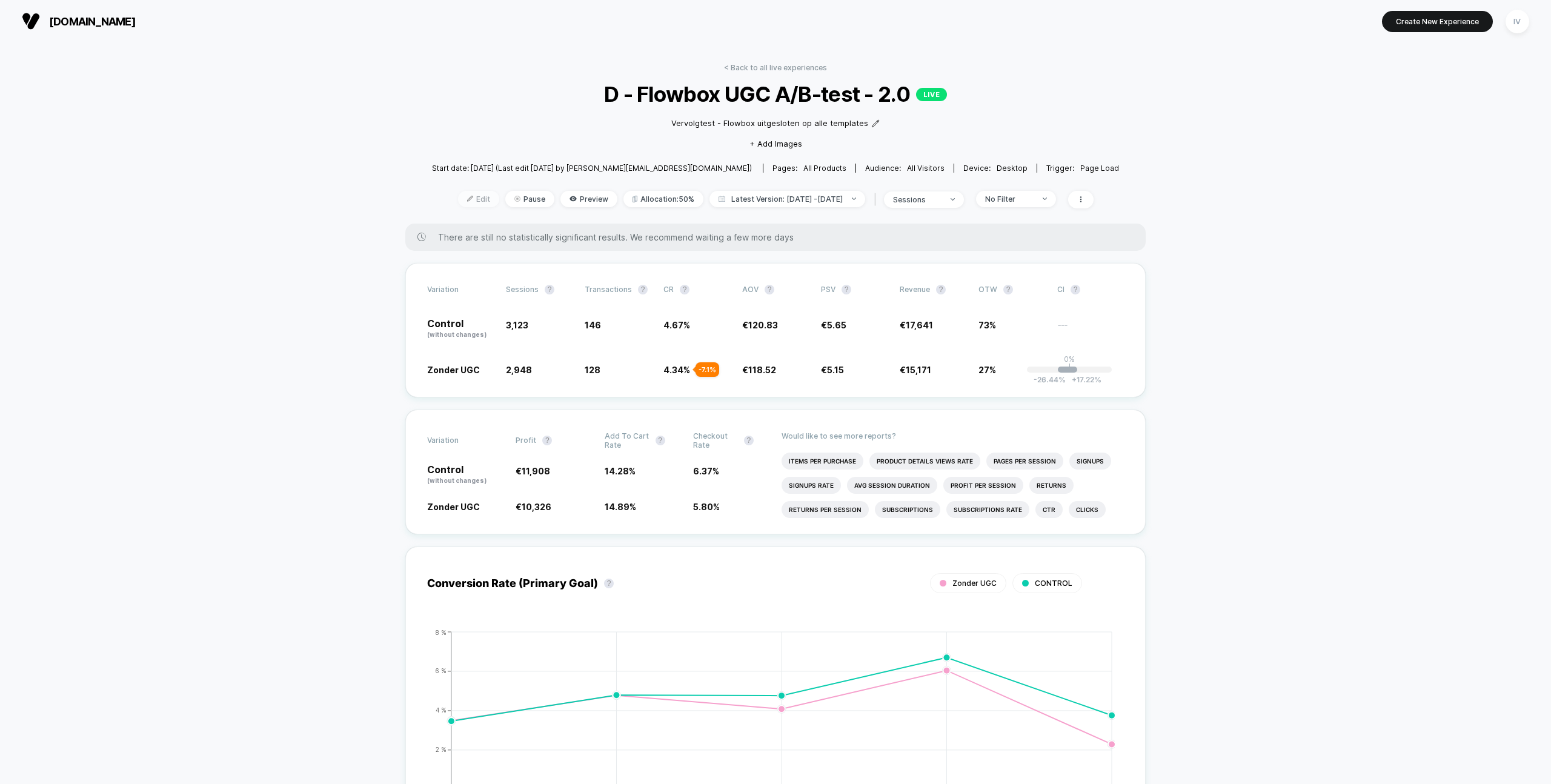
click at [464, 198] on span "Edit" at bounding box center [478, 199] width 41 height 16
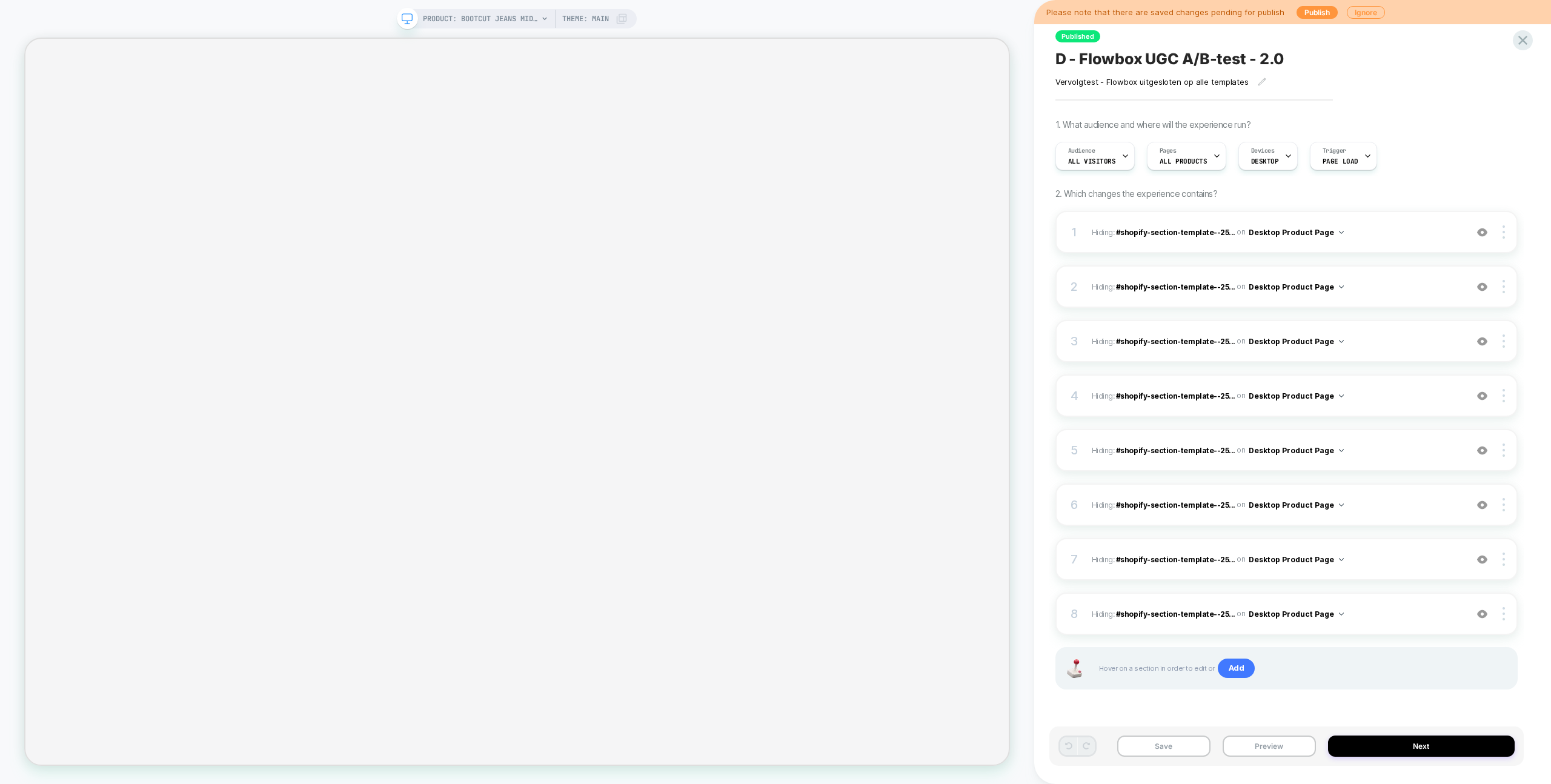
click at [623, 19] on icon at bounding box center [621, 19] width 12 height 12
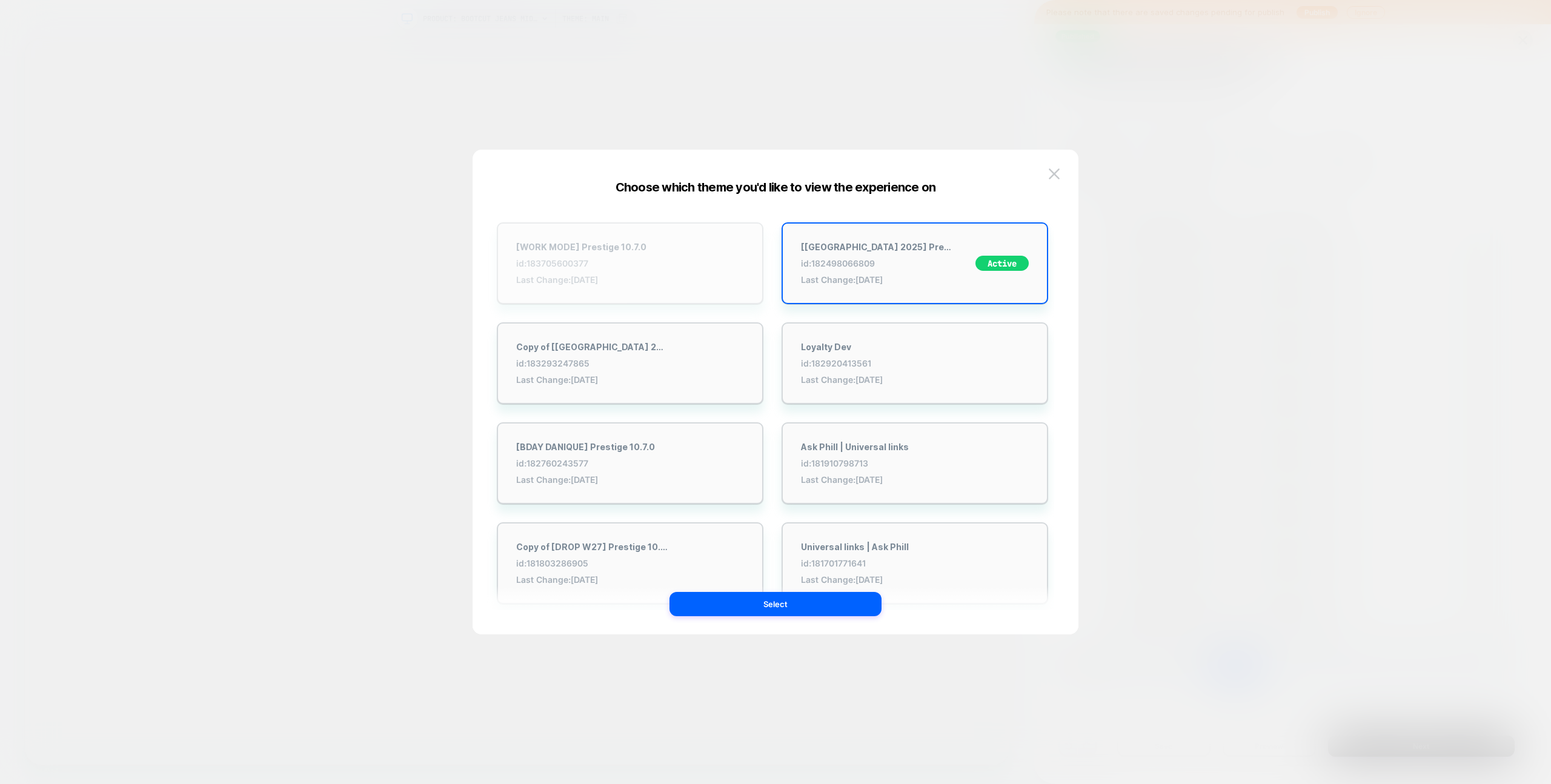
click at [693, 266] on div "[WORK MODE] Prestige 10.7.0 id: 183705600377 Last Change: 22-9-2025" at bounding box center [630, 263] width 267 height 82
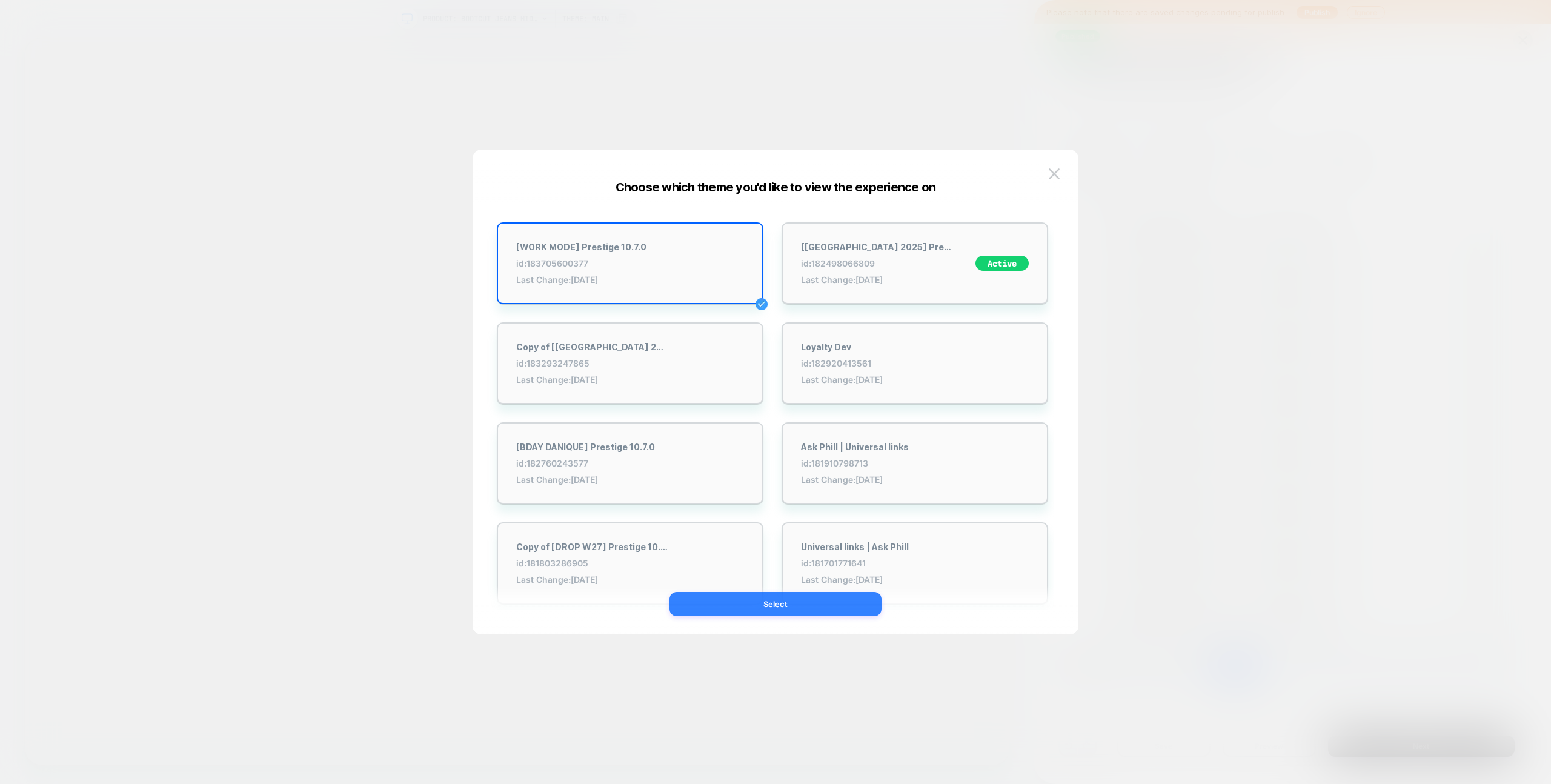
click at [798, 610] on button "Select" at bounding box center [775, 604] width 212 height 25
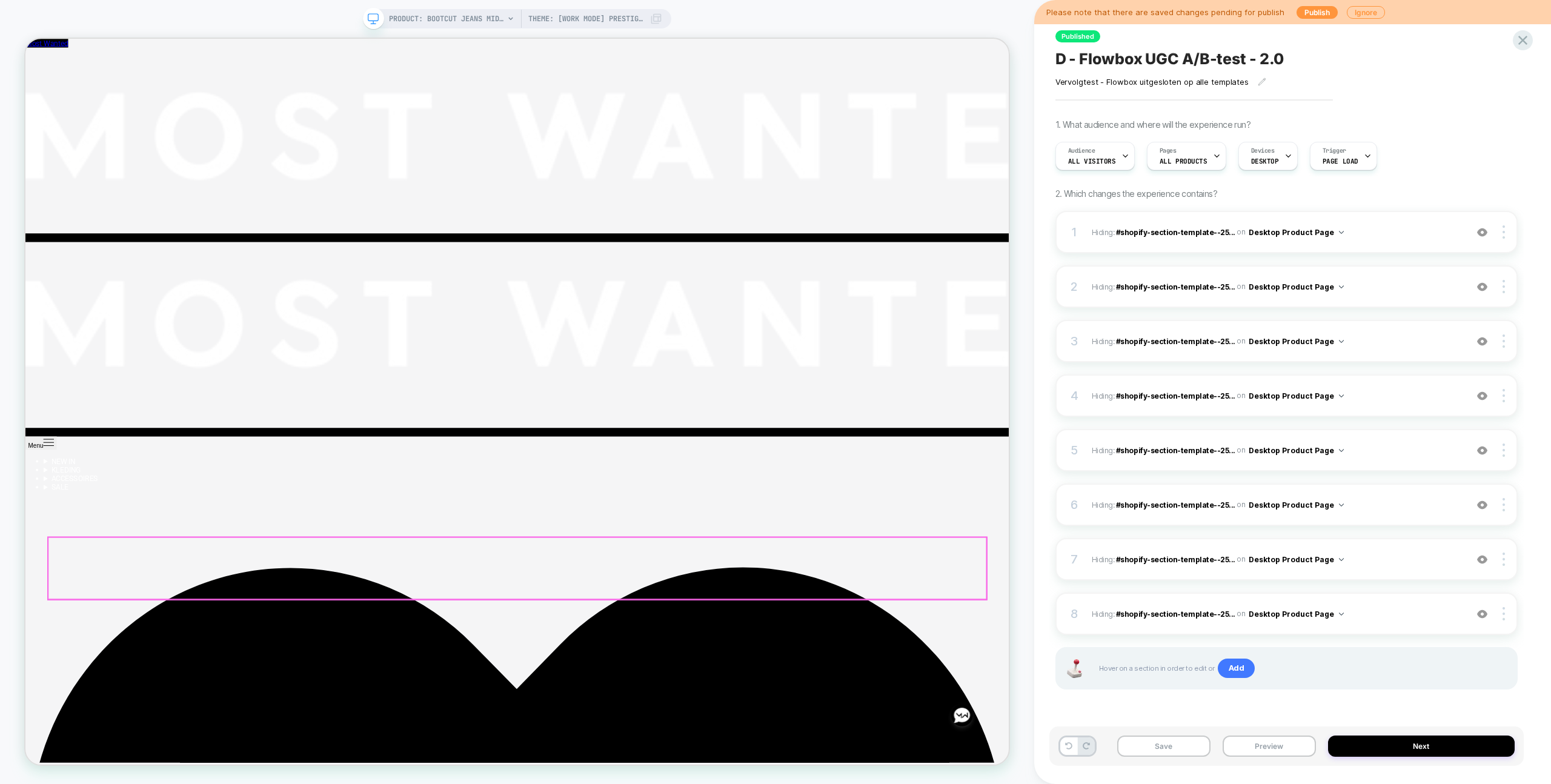
scroll to position [2177, 0]
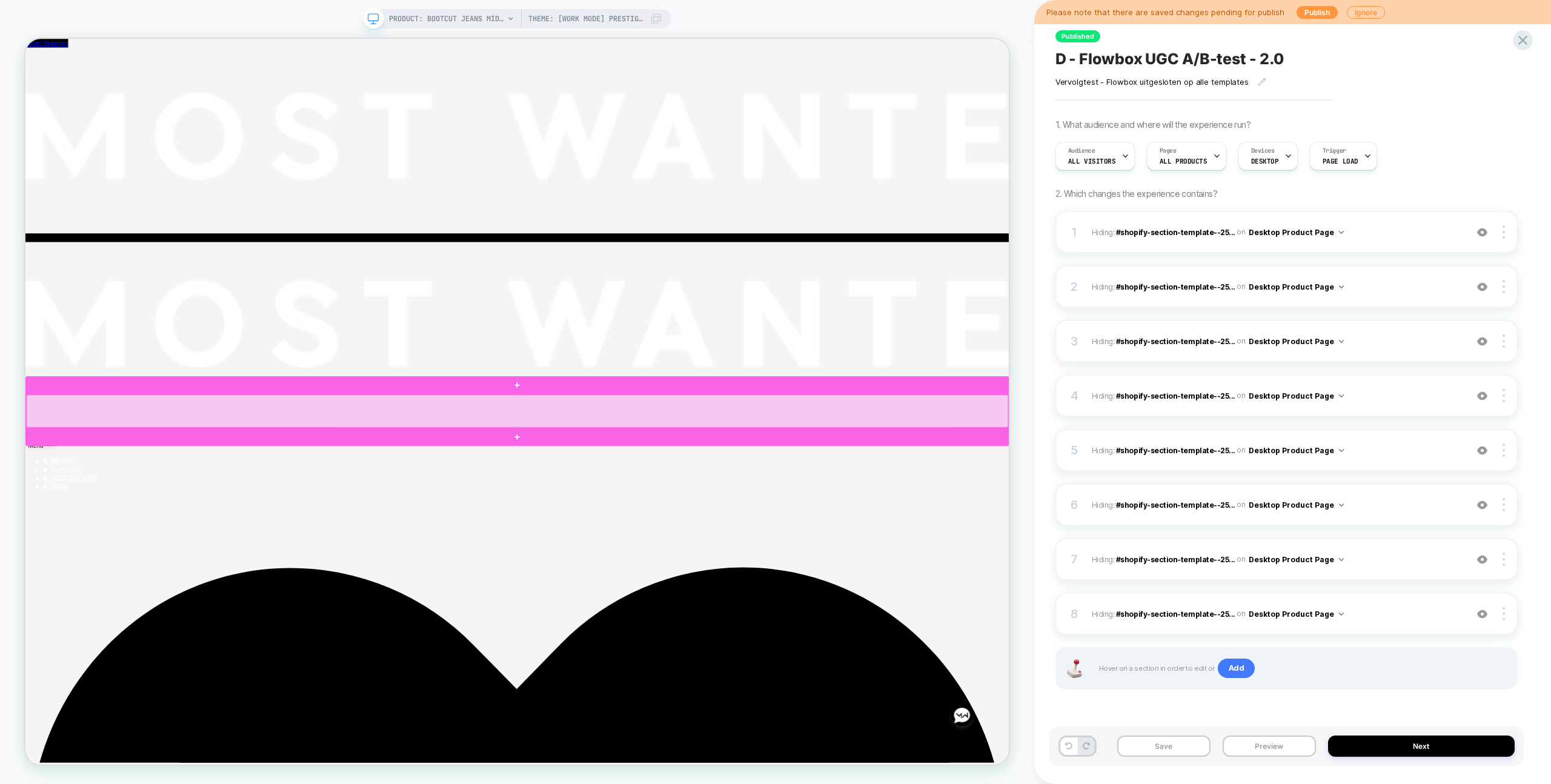
click at [1151, 540] on div at bounding box center [681, 535] width 1309 height 43
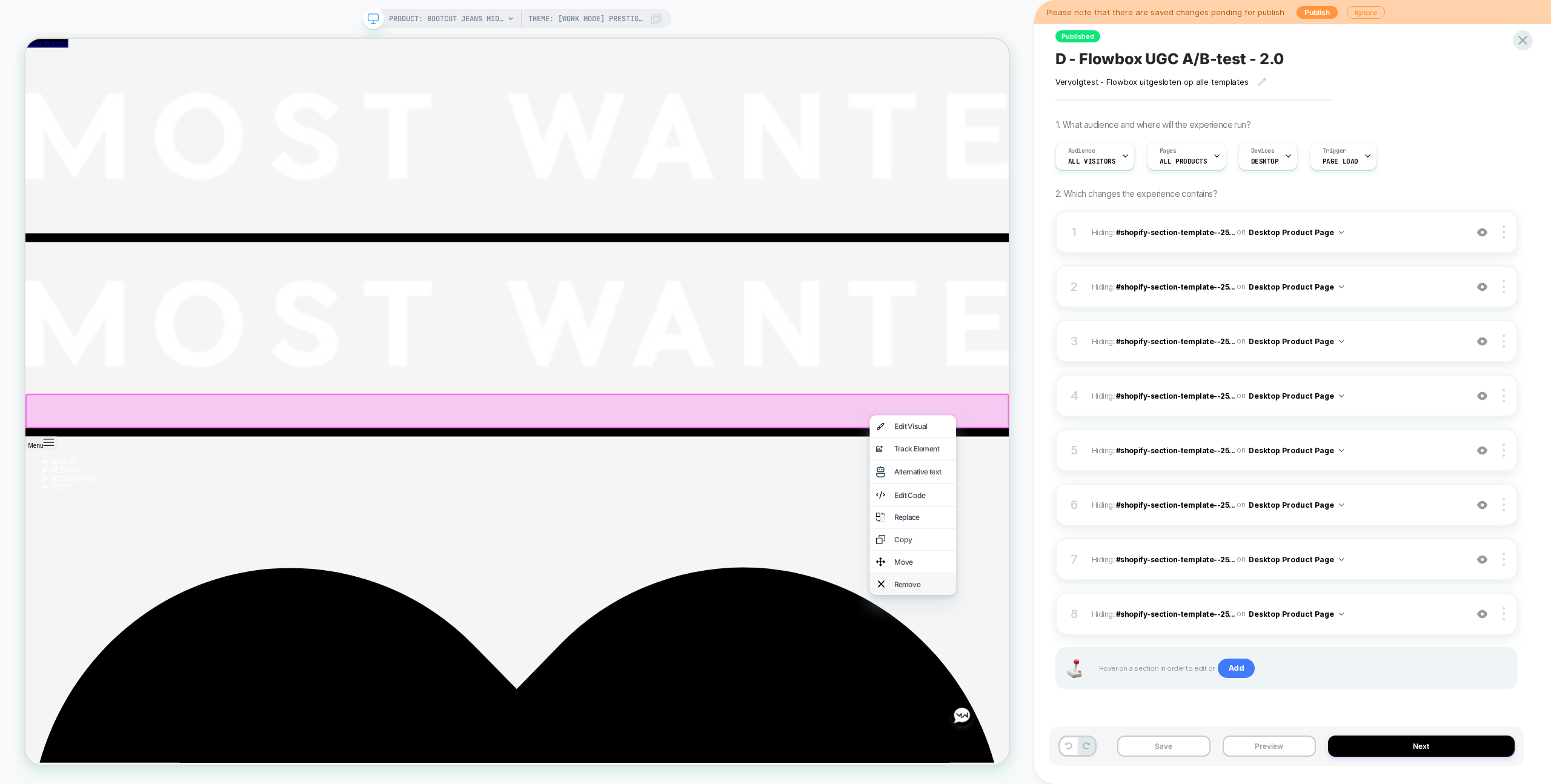
click at [1199, 772] on div "Remove" at bounding box center [1221, 765] width 74 height 12
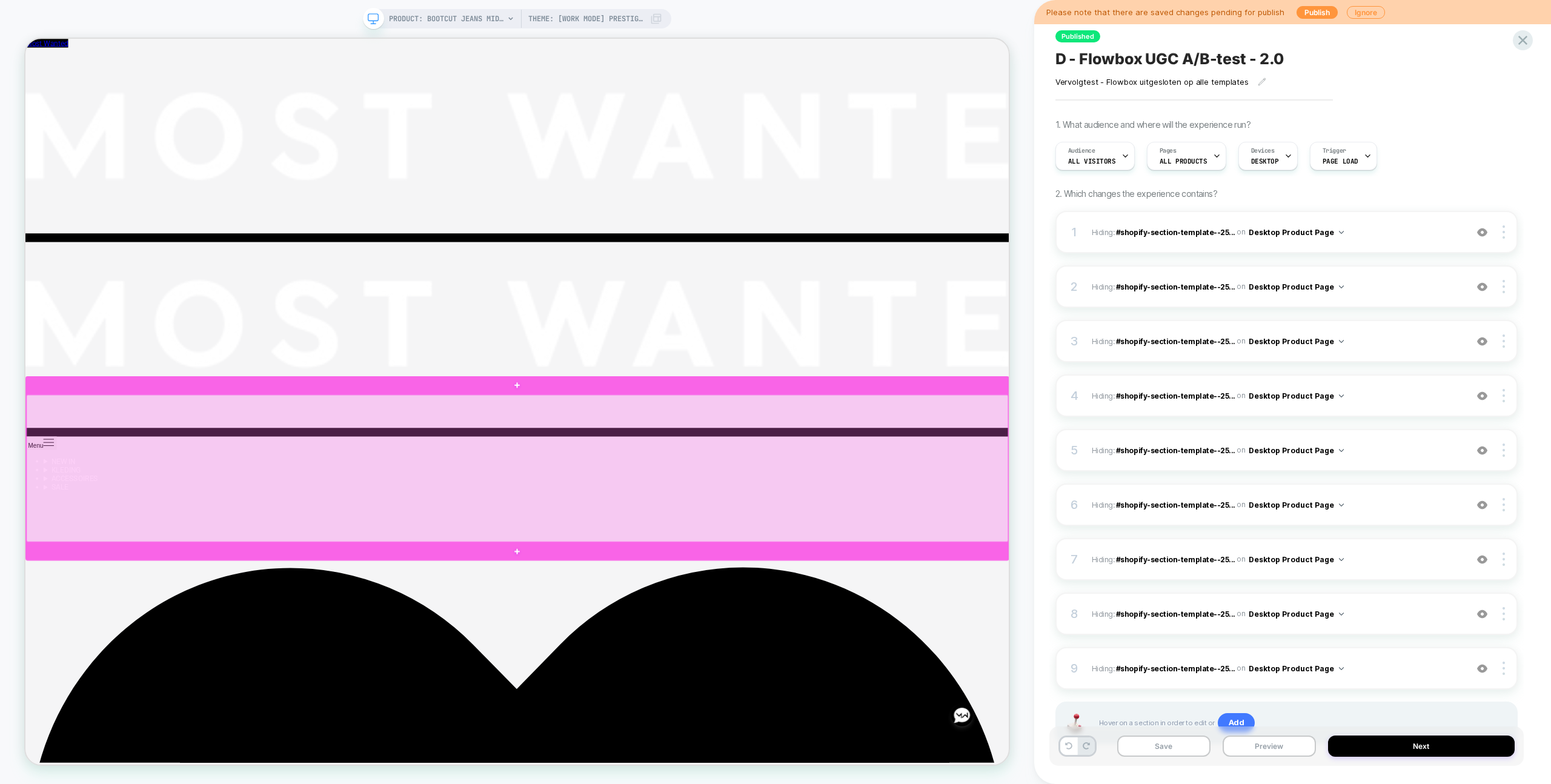
click at [1073, 513] on div at bounding box center [681, 612] width 1309 height 196
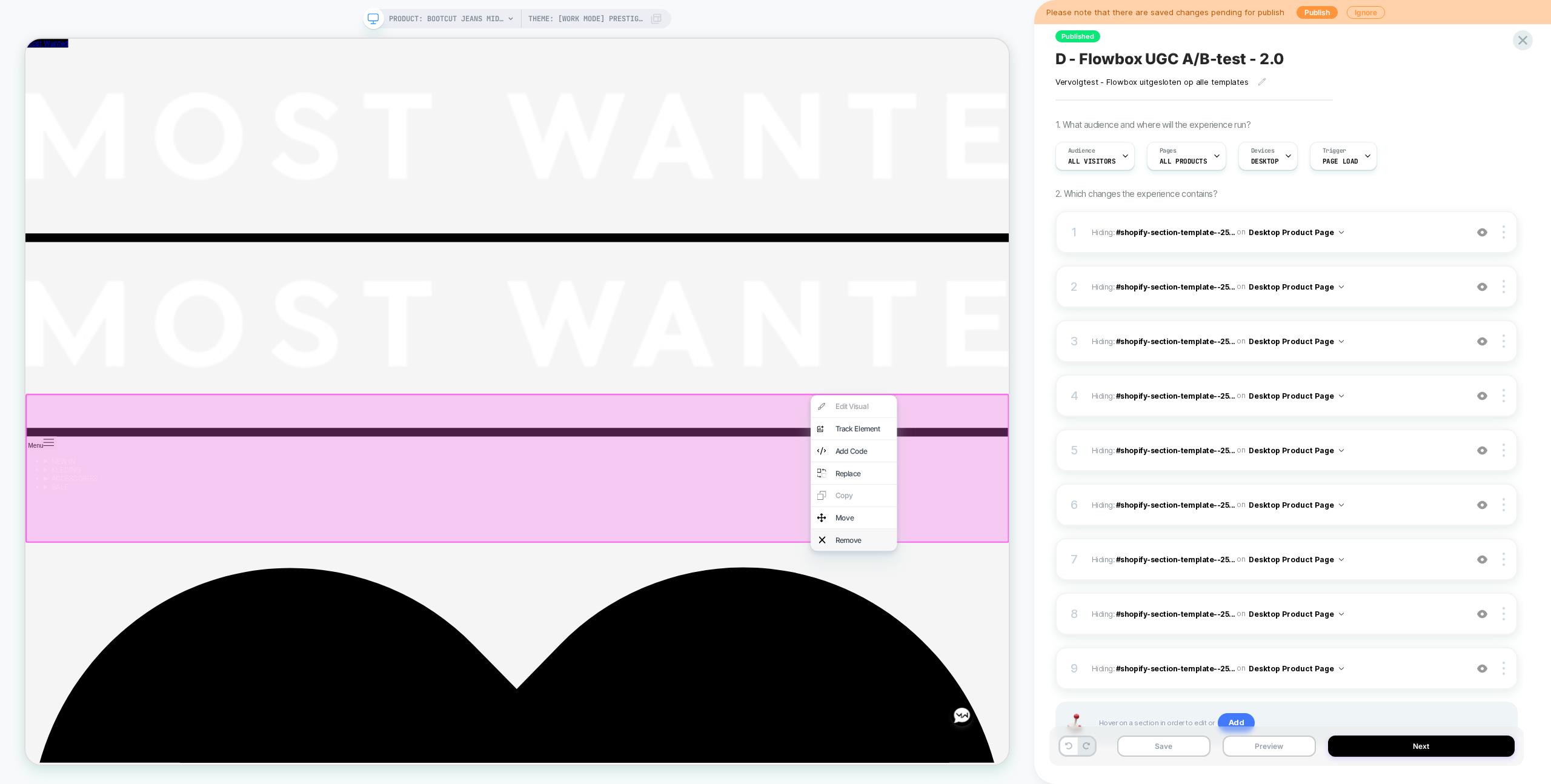
click at [1122, 713] on div "Remove" at bounding box center [1142, 706] width 74 height 12
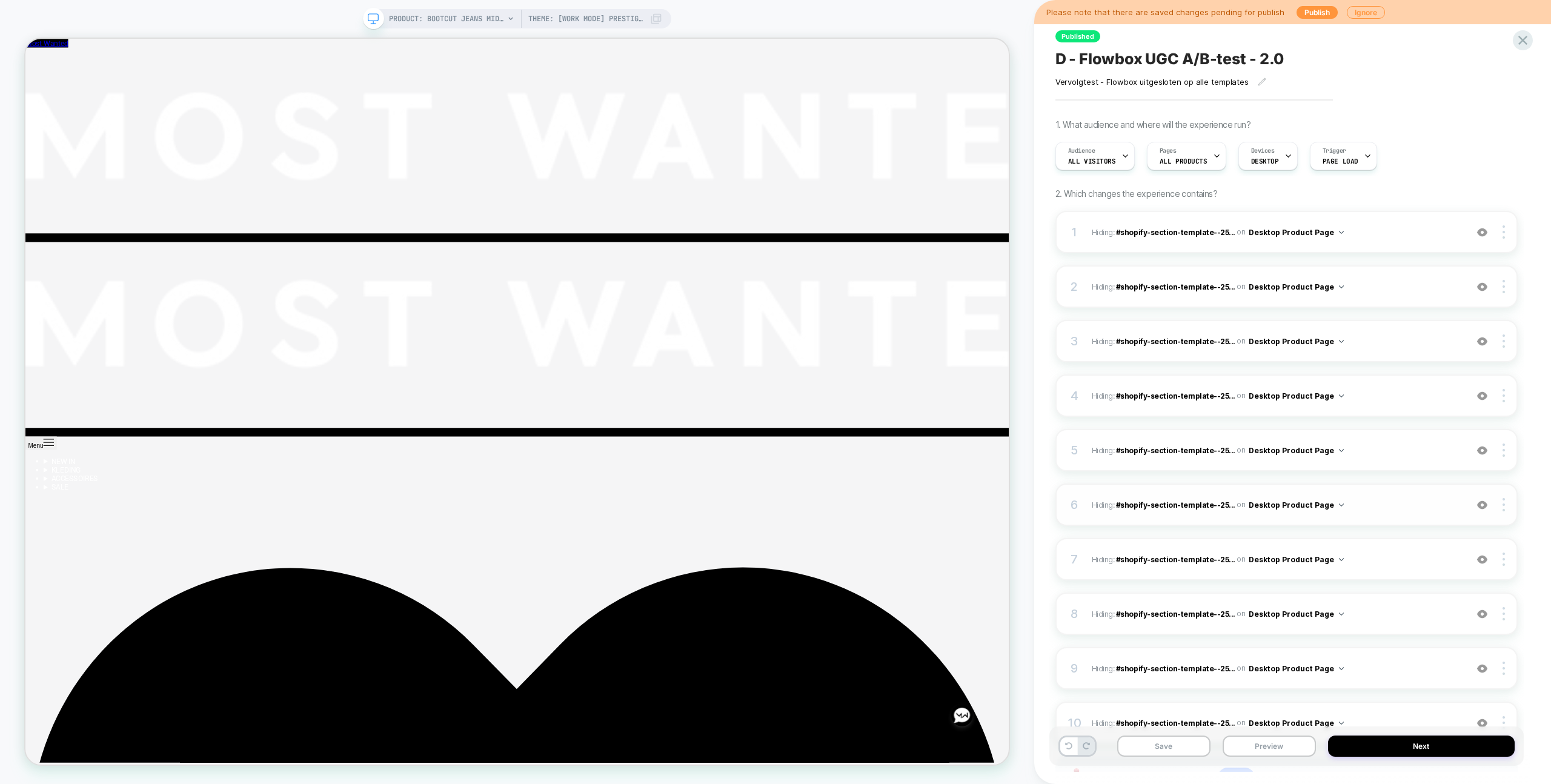
scroll to position [105, 0]
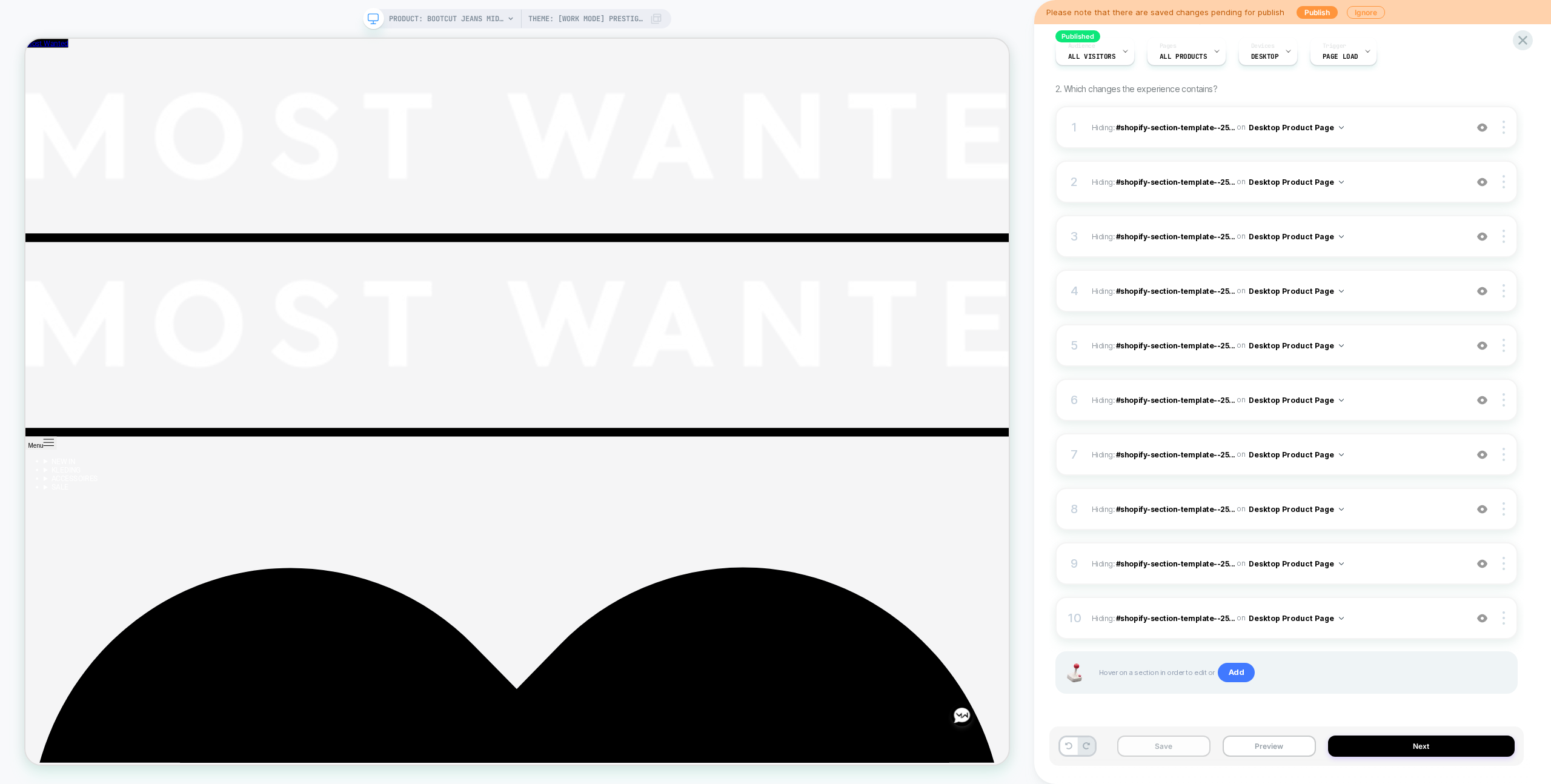
click at [1177, 755] on button "Save" at bounding box center [1163, 746] width 93 height 21
click at [452, 13] on span "PRODUCT: BOOTCUT JEANS MID BLAUW" at bounding box center [446, 19] width 115 height 20
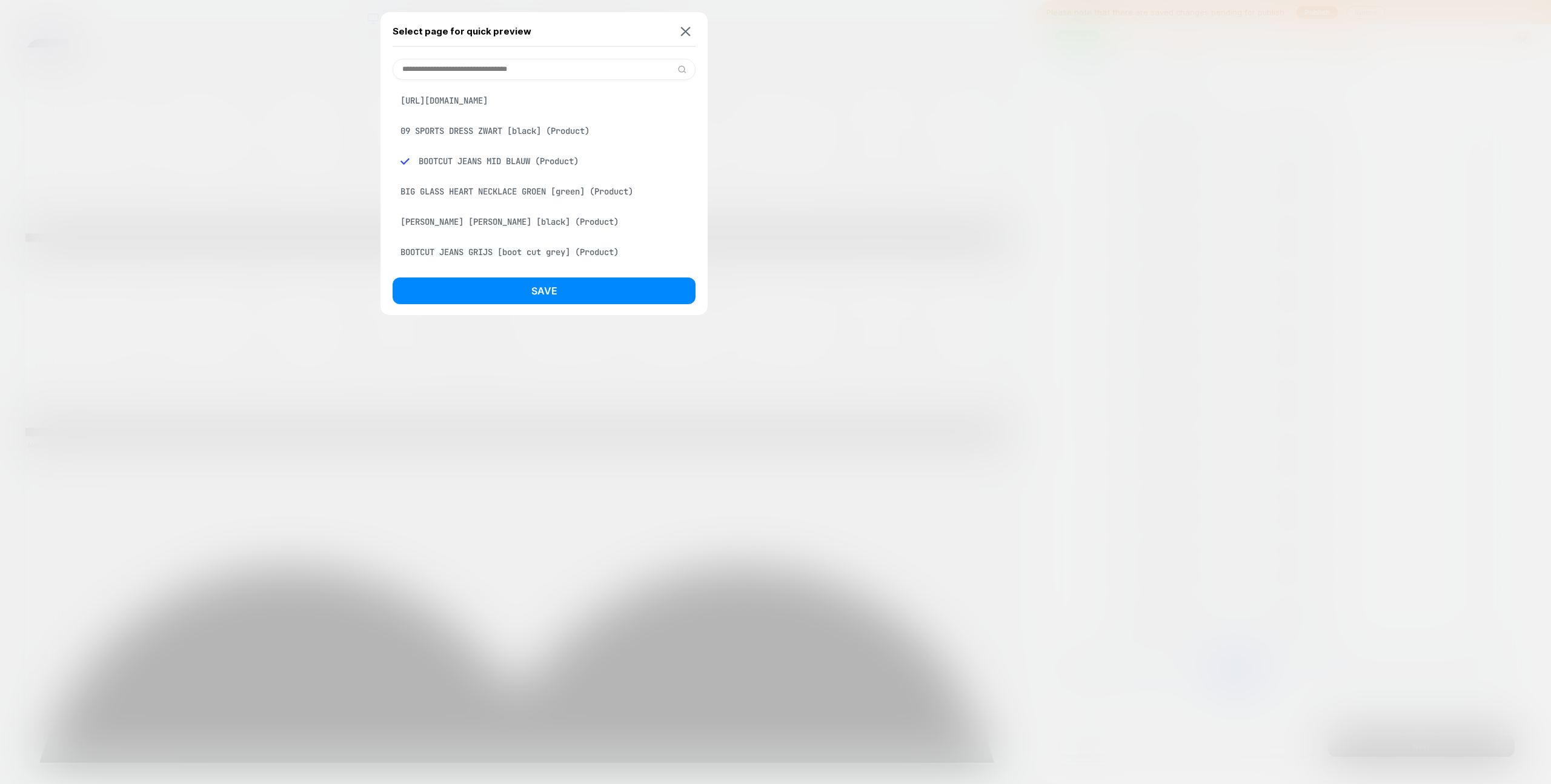
click at [507, 192] on div "BIG GLASS HEART NECKLACE GROEN [green] (Product)" at bounding box center [544, 191] width 303 height 23
click at [546, 288] on button "Save" at bounding box center [544, 290] width 303 height 27
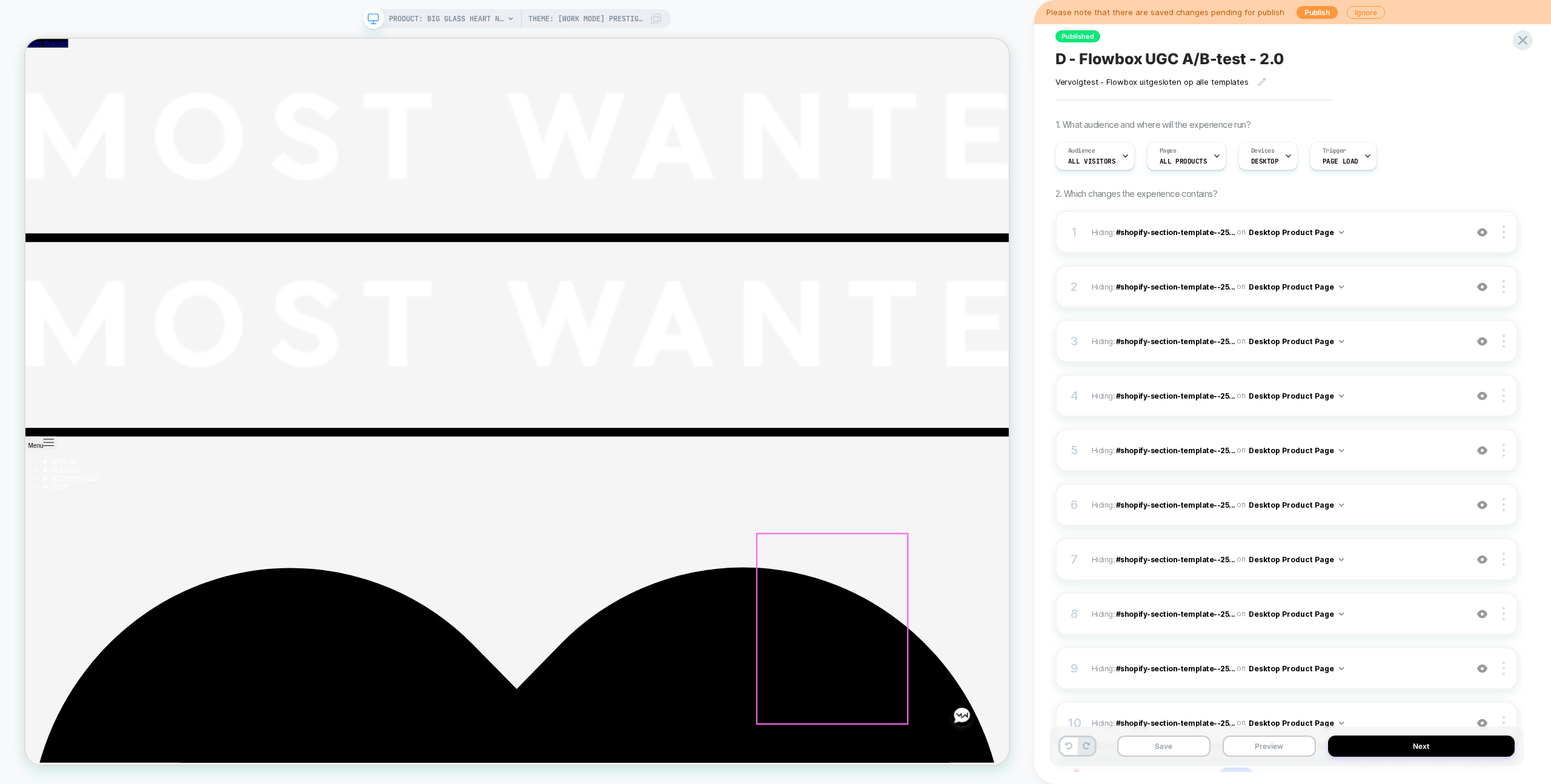
scroll to position [1755, 0]
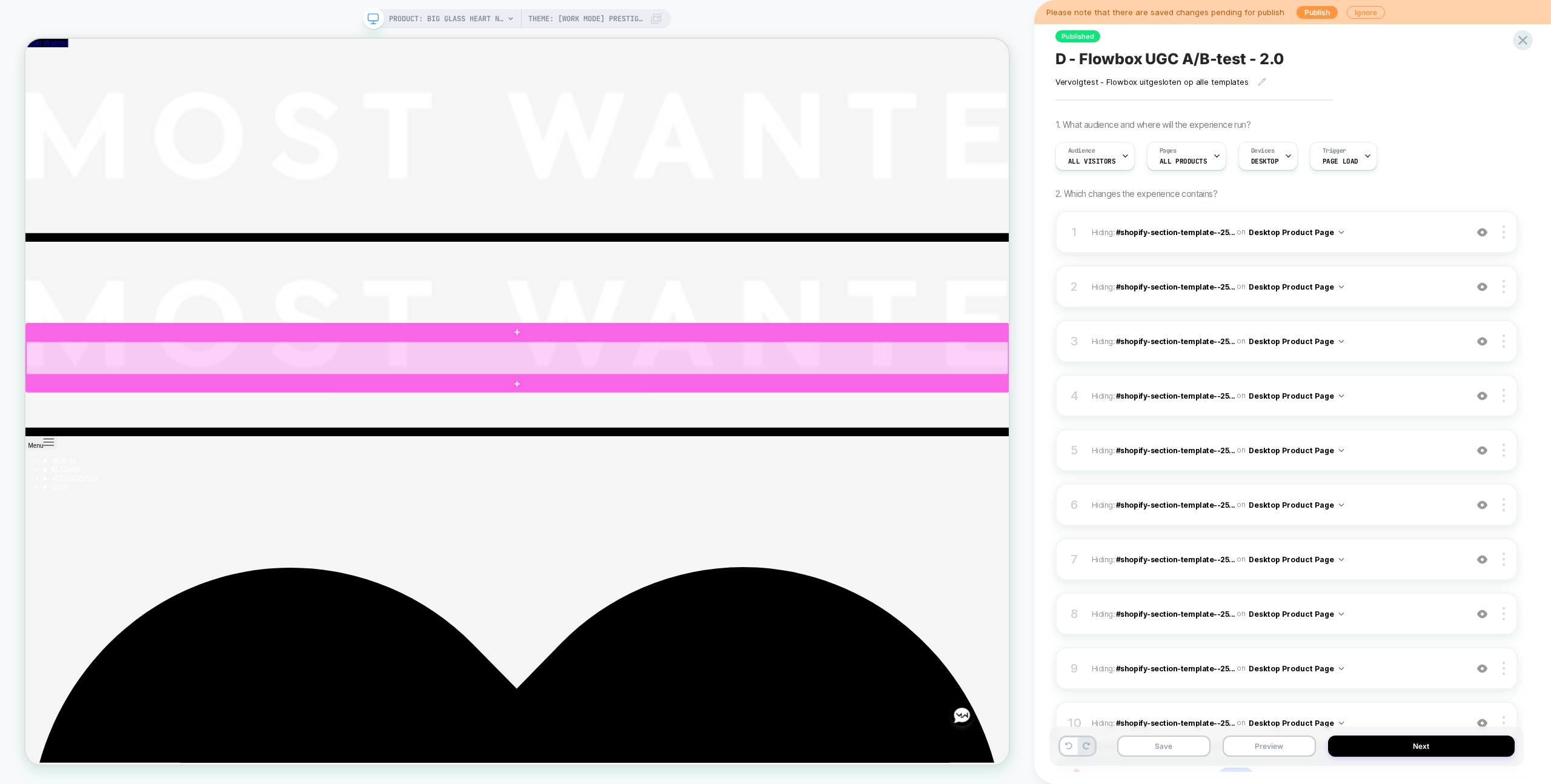
click at [1054, 473] on div at bounding box center [681, 464] width 1309 height 43
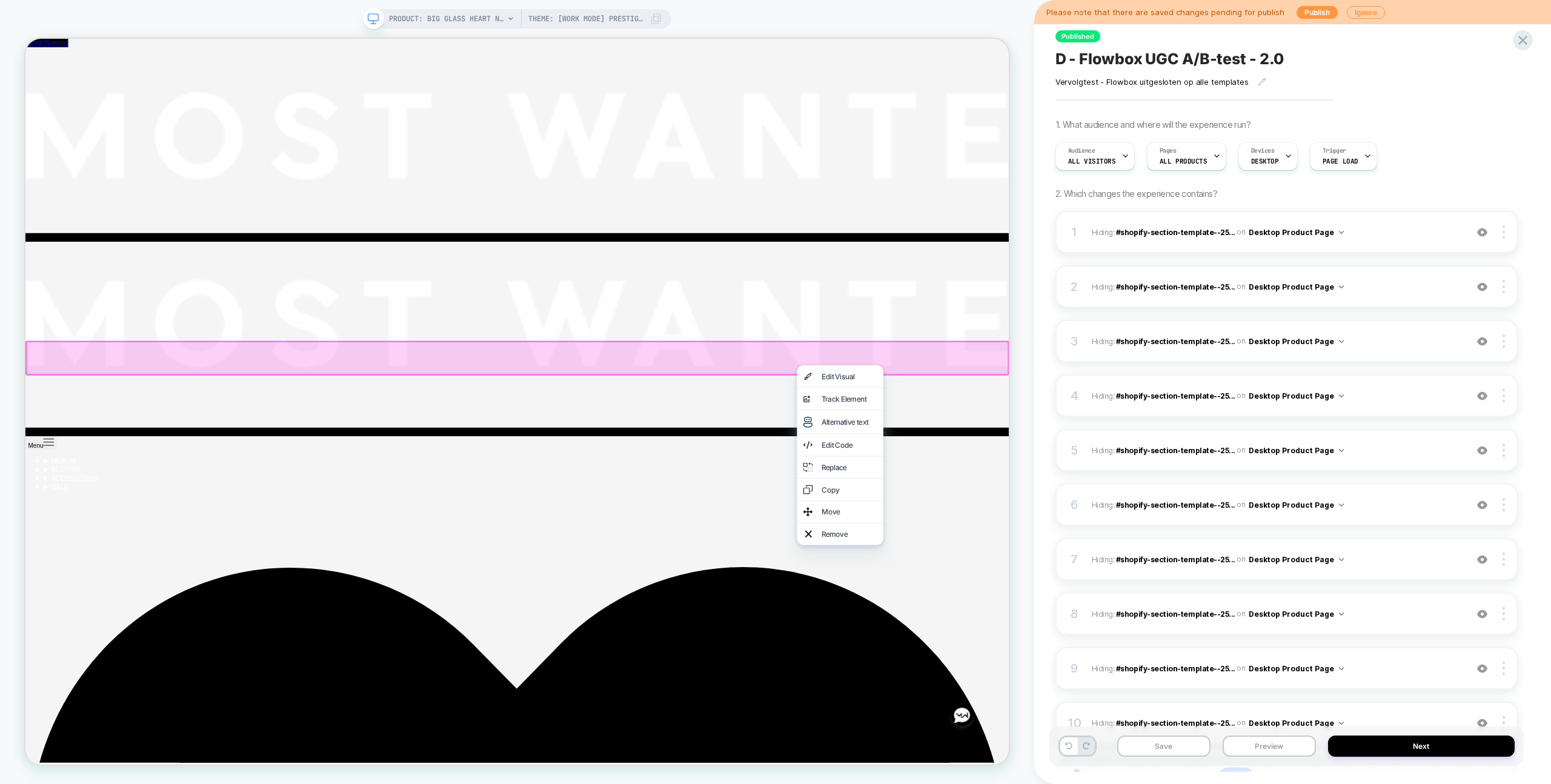
drag, startPoint x: 1095, startPoint y: 729, endPoint x: 1065, endPoint y: 692, distance: 47.6
click at [1095, 706] on div "Remove" at bounding box center [1123, 699] width 74 height 12
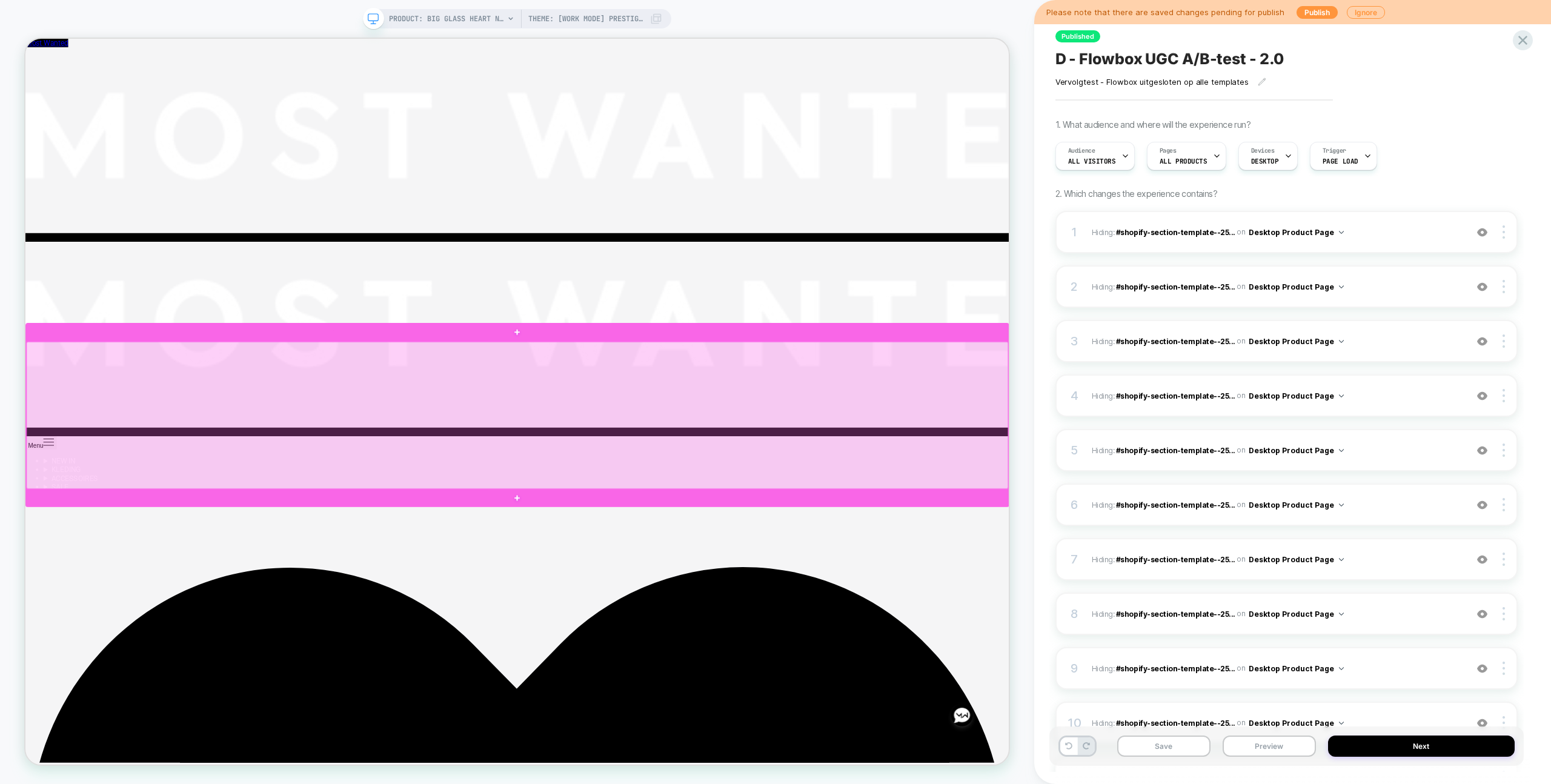
click at [917, 443] on div at bounding box center [681, 541] width 1309 height 196
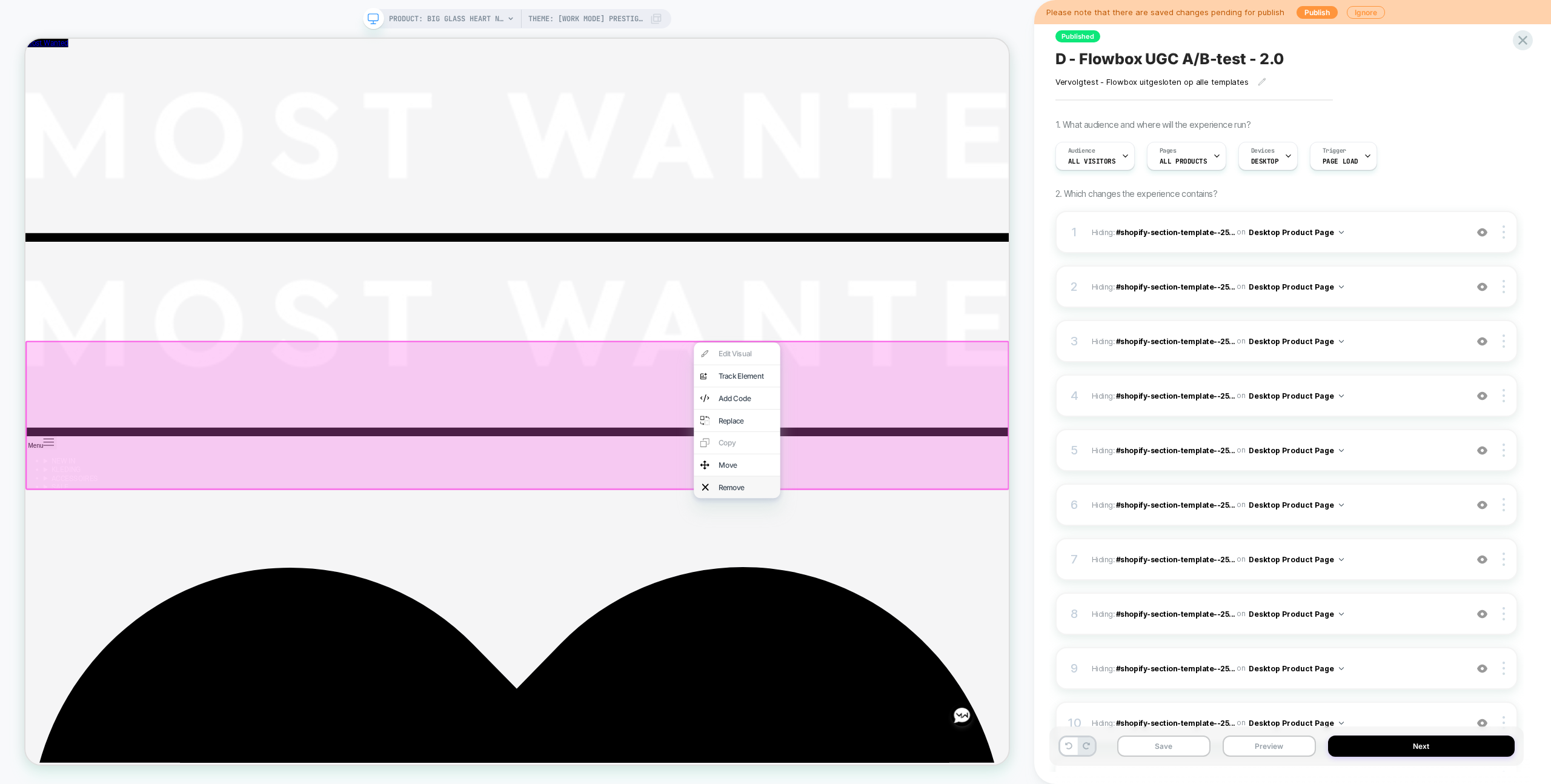
click at [966, 643] on div "Remove" at bounding box center [986, 636] width 74 height 12
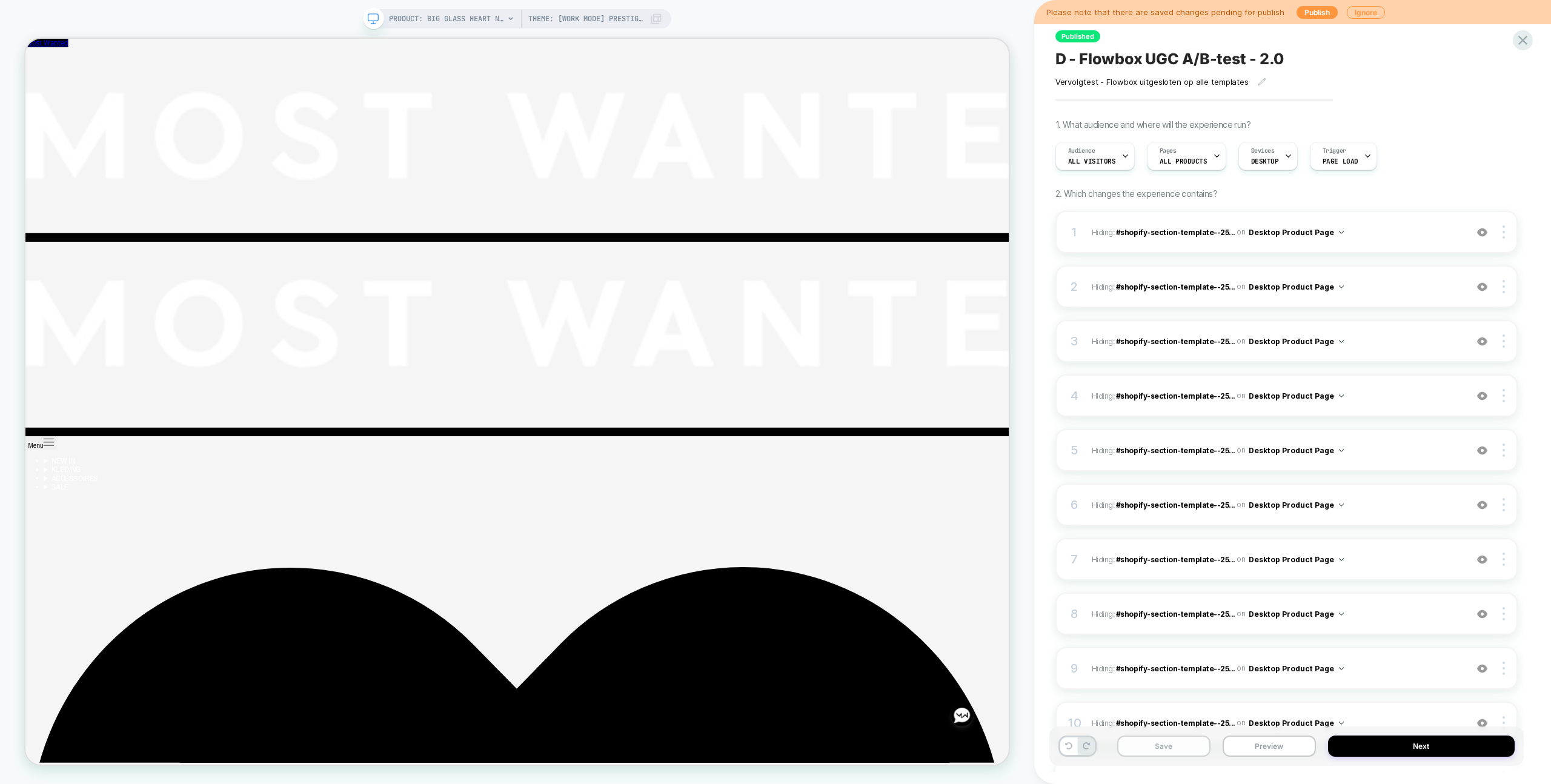
click at [1164, 754] on button "Save" at bounding box center [1163, 746] width 93 height 21
click at [455, 16] on span "PRODUCT: BIG GLASS HEART NECKLACE GROEN [green]" at bounding box center [446, 19] width 115 height 20
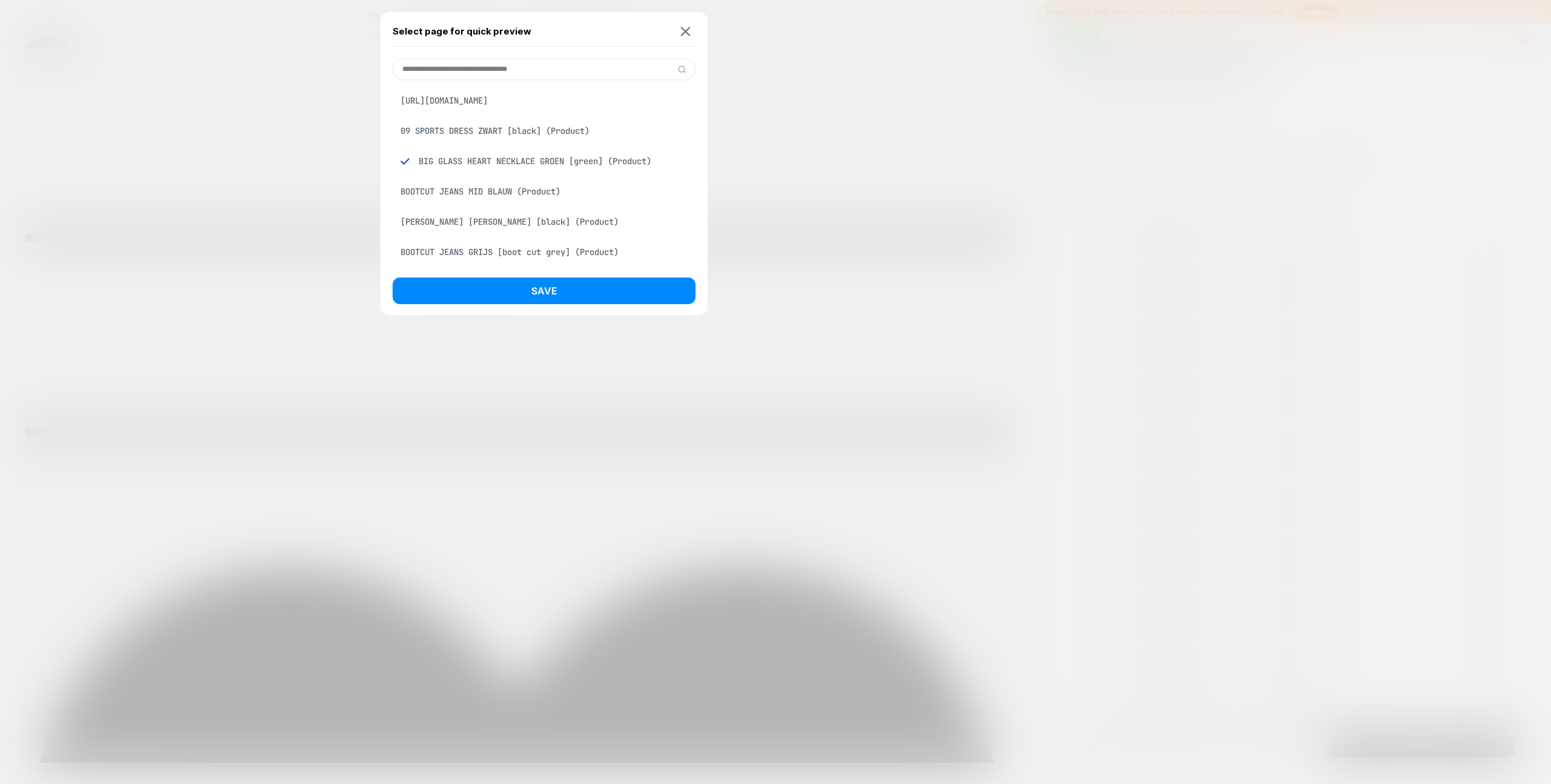
click at [492, 132] on div "09 SPORTS DRESS ZWART [black] (Product)" at bounding box center [544, 131] width 303 height 23
click at [556, 289] on button "Save" at bounding box center [544, 290] width 303 height 27
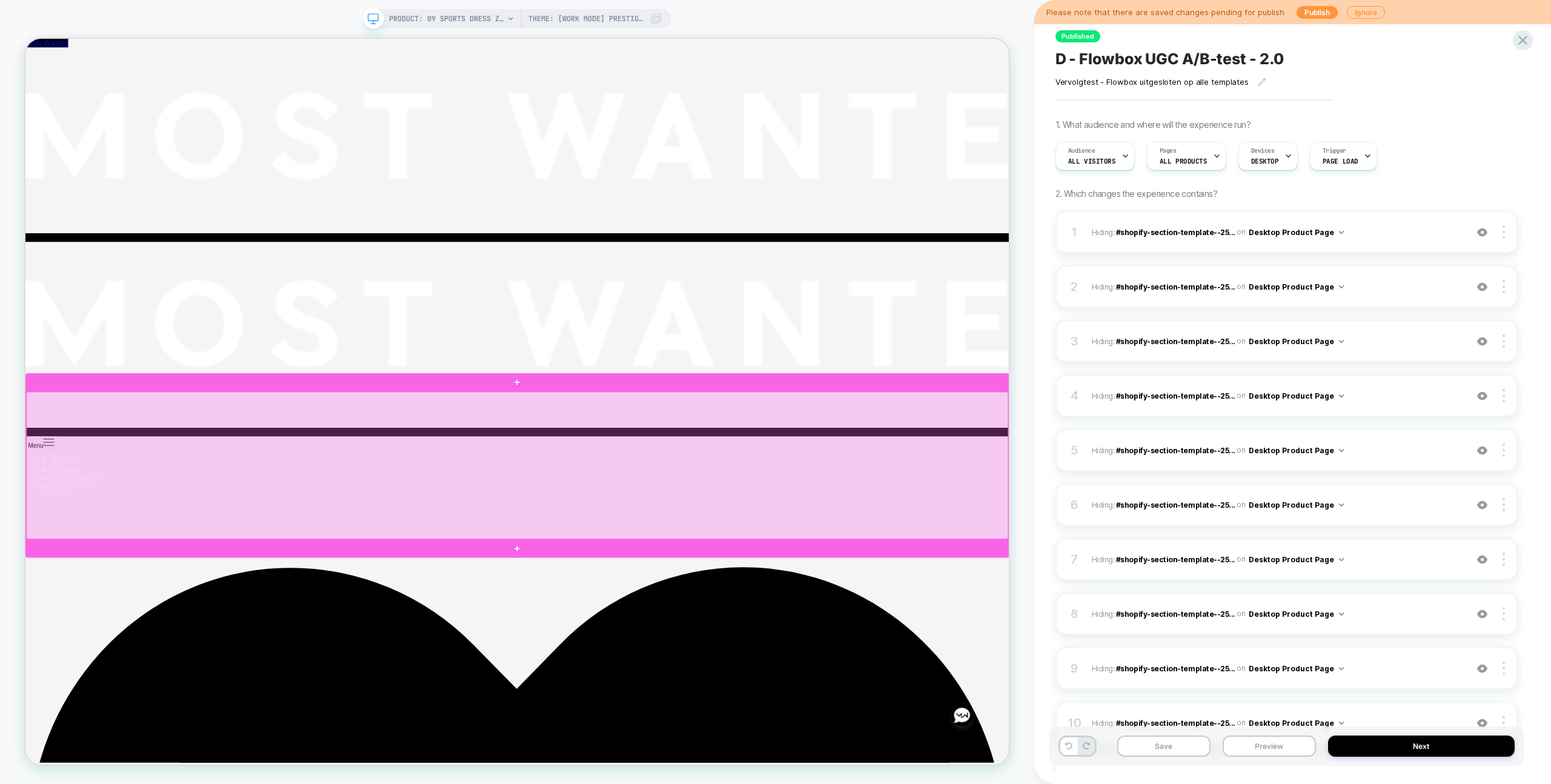
click at [1187, 509] on div at bounding box center [681, 607] width 1309 height 196
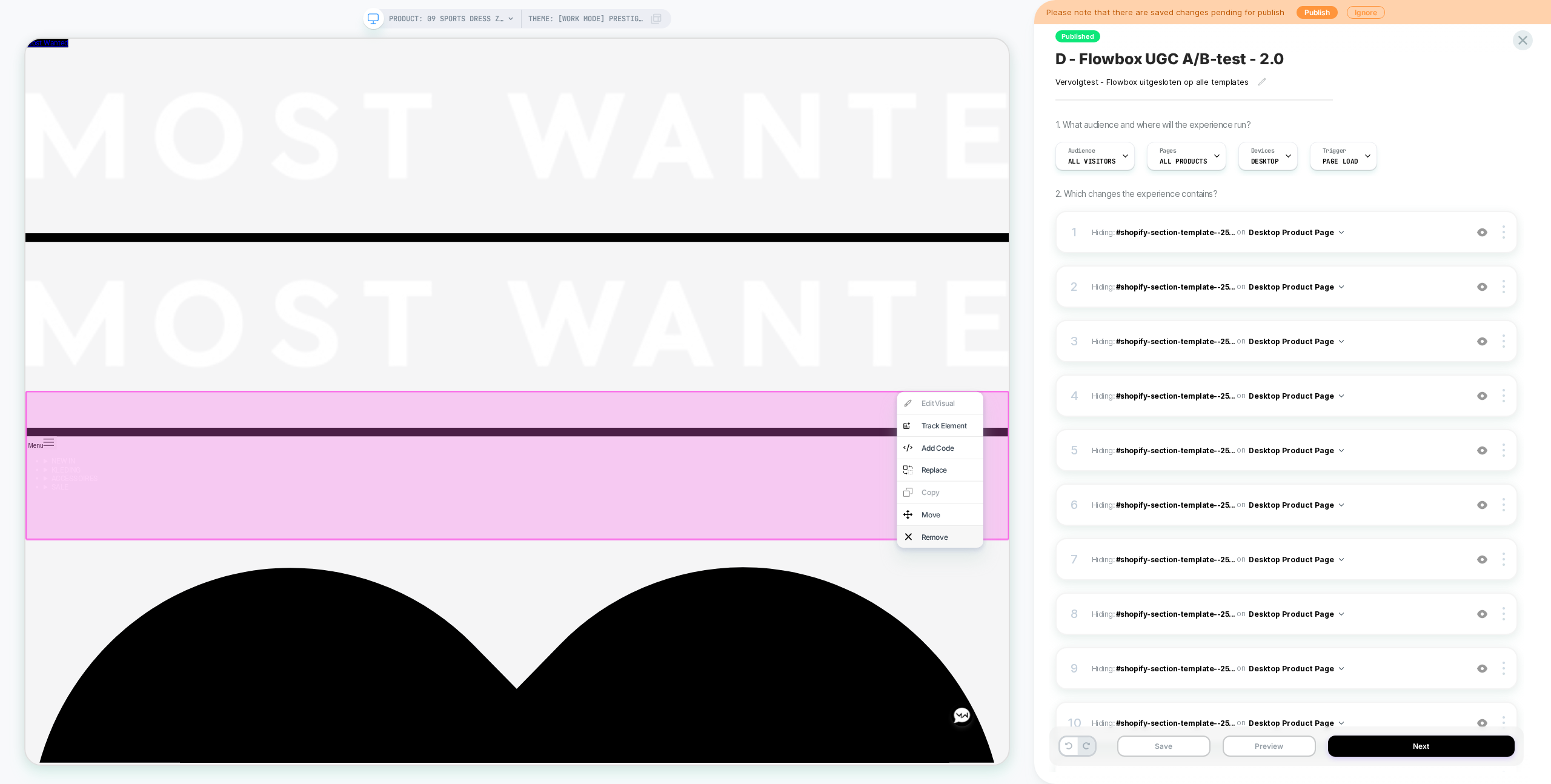
click at [1227, 709] on div "Remove" at bounding box center [1257, 702] width 74 height 12
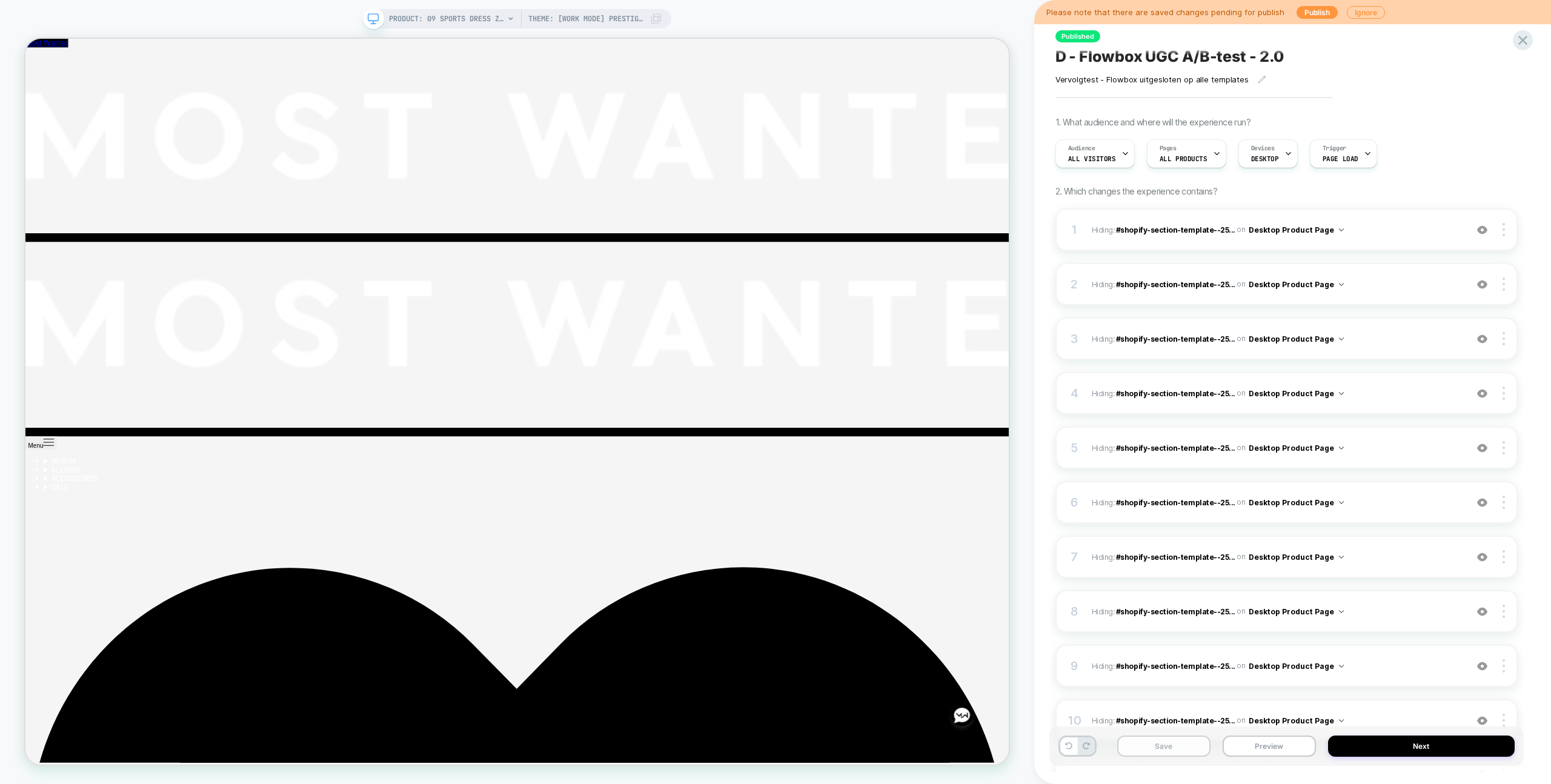
click at [1160, 750] on button "Save" at bounding box center [1163, 746] width 93 height 21
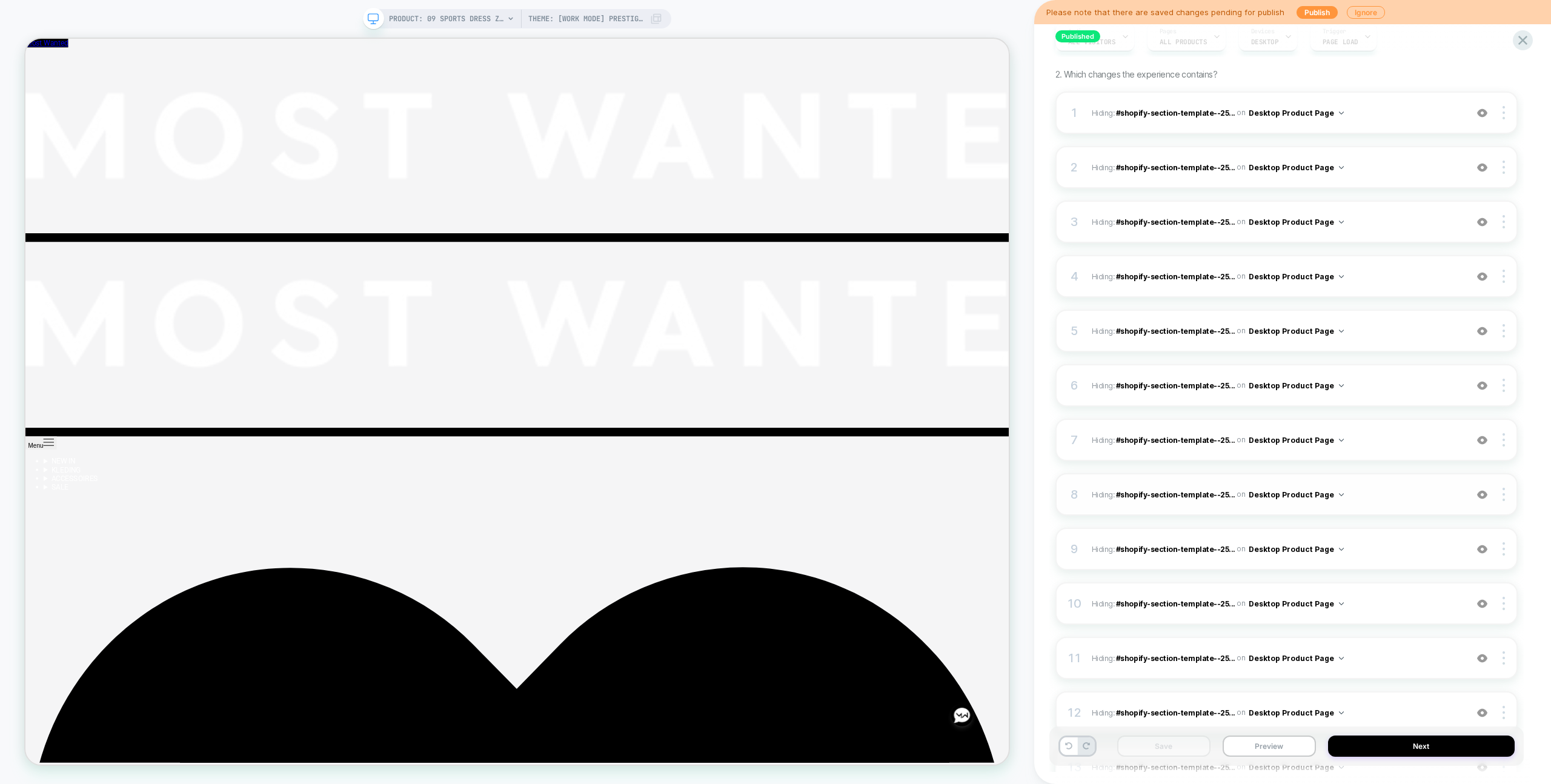
scroll to position [106, 0]
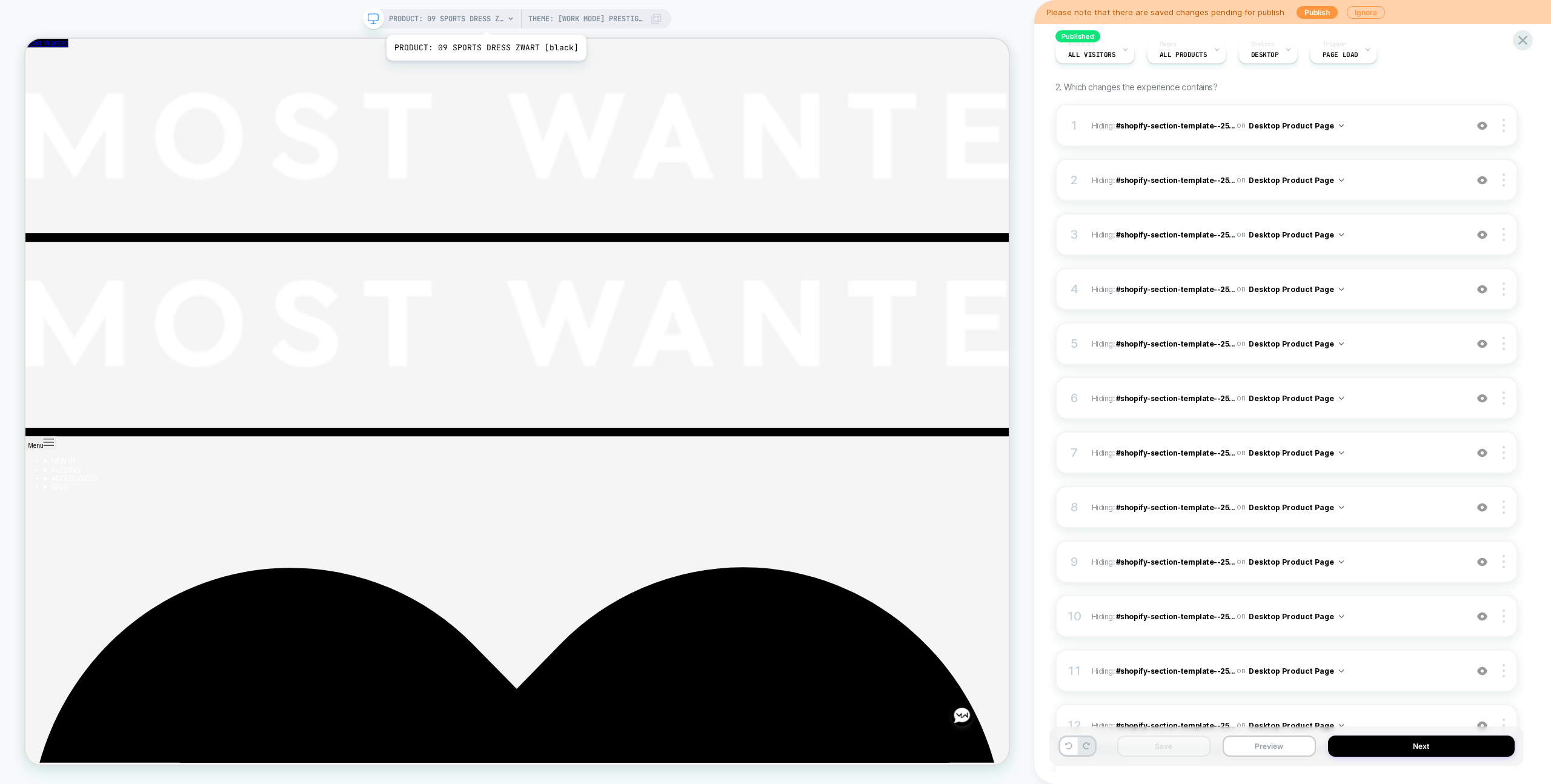
click at [464, 19] on span "PRODUCT: 09 SPORTS DRESS ZWART [black]" at bounding box center [446, 19] width 115 height 20
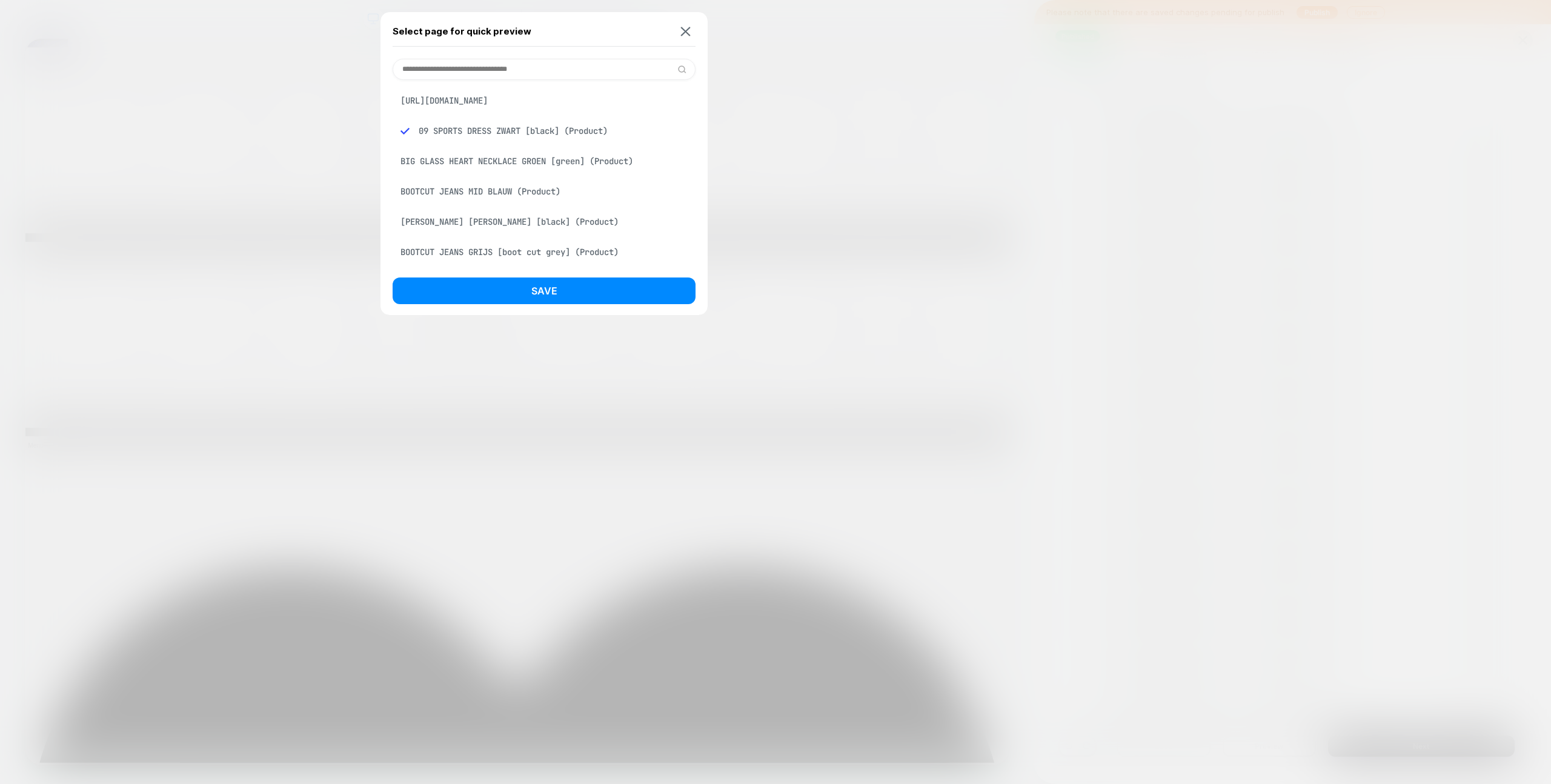
click at [513, 62] on input at bounding box center [544, 69] width 303 height 21
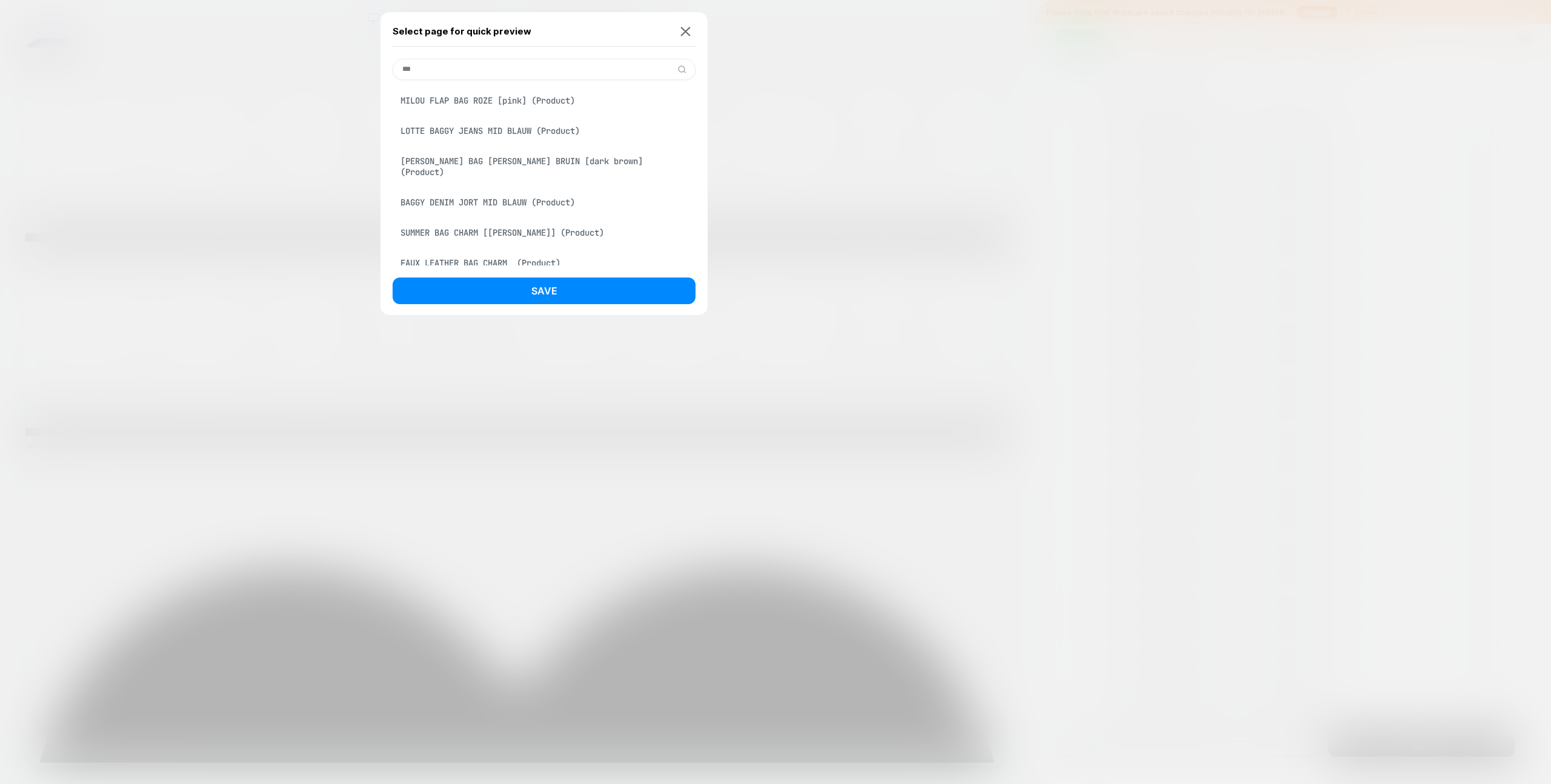
type input "***"
click at [503, 101] on div "MILOU FLAP BAG ROZE [pink] (Product)" at bounding box center [544, 101] width 303 height 23
click at [605, 284] on button "Save" at bounding box center [544, 290] width 303 height 27
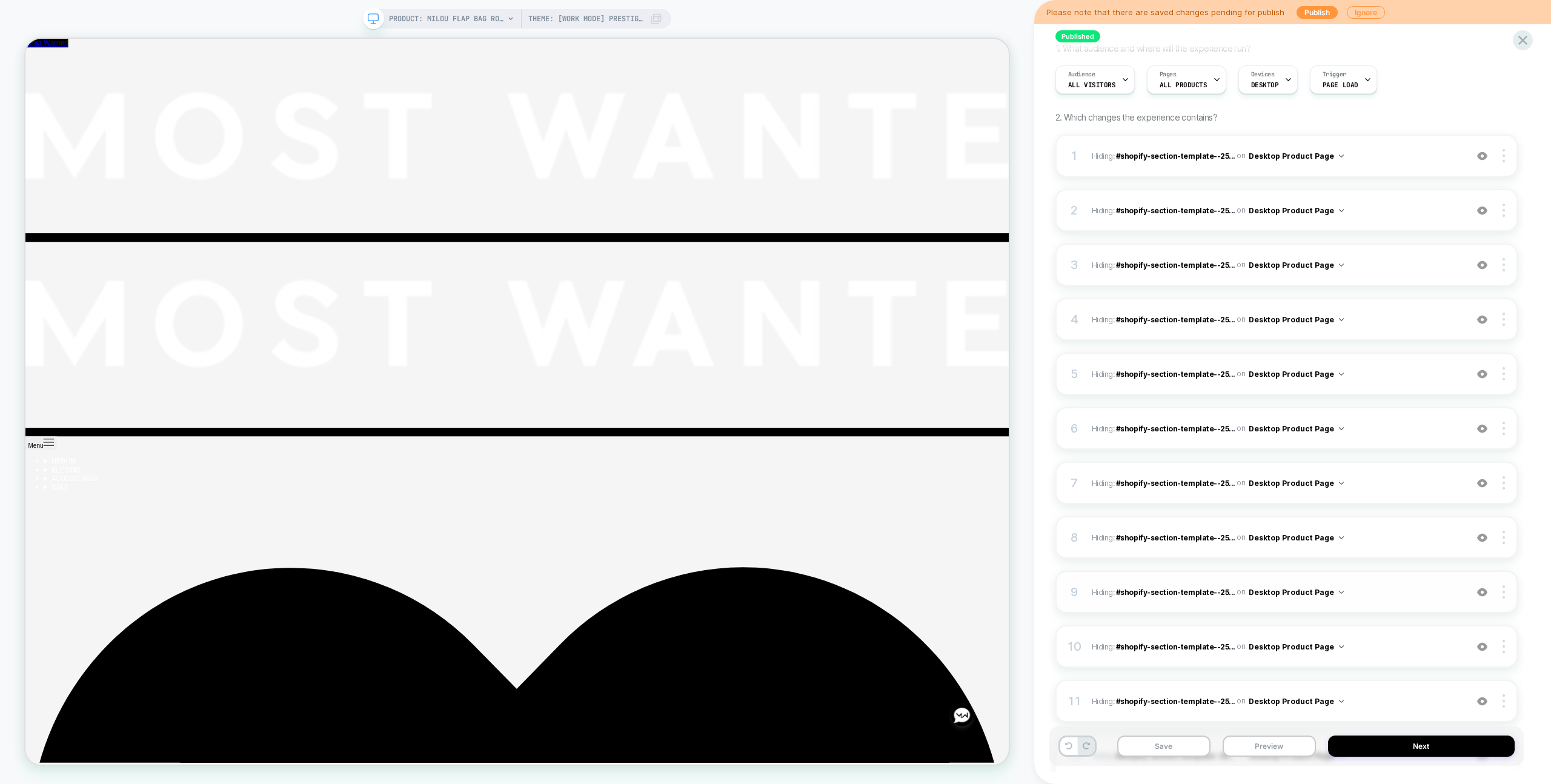
scroll to position [69, 0]
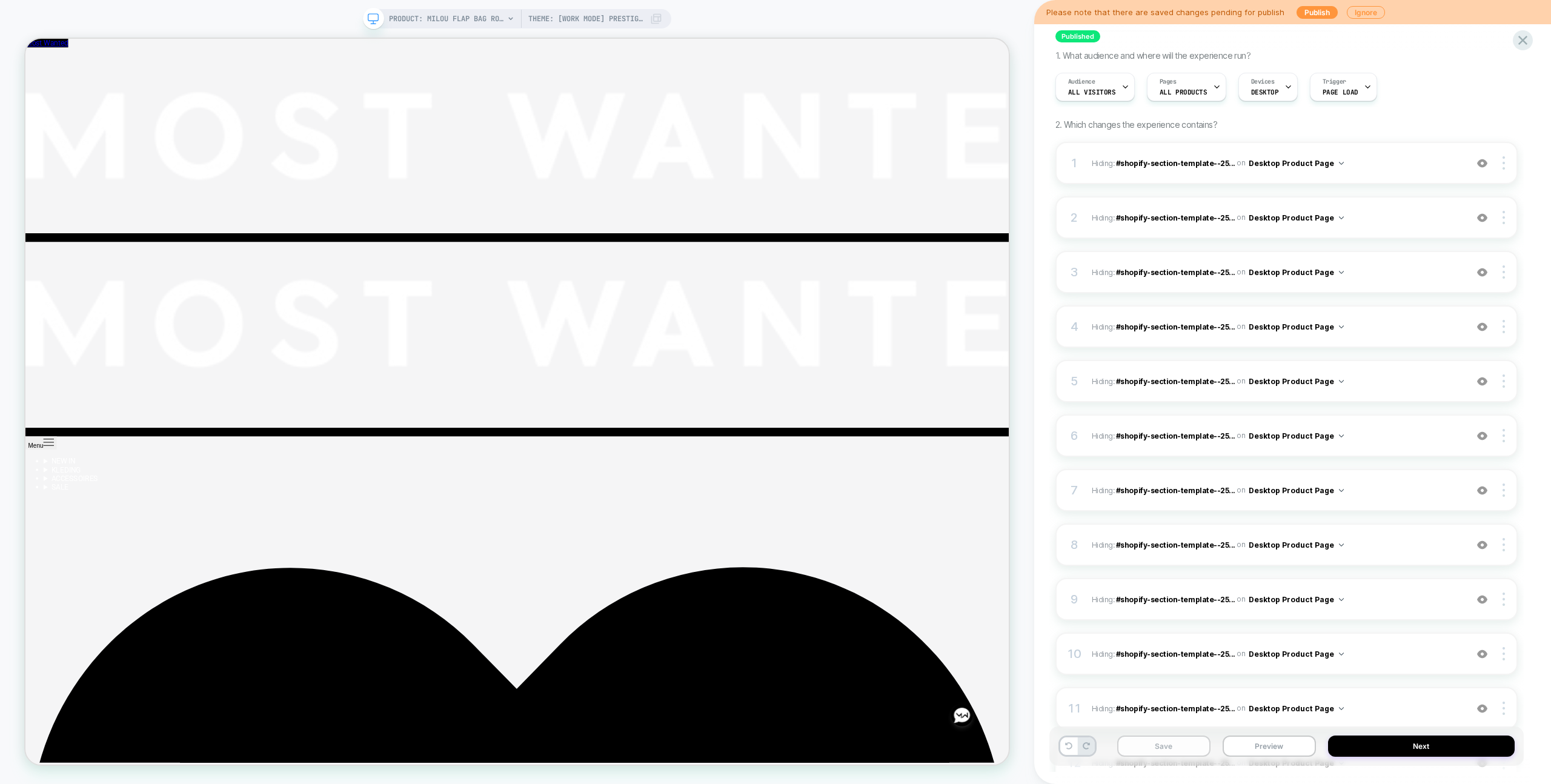
click at [1182, 743] on button "Save" at bounding box center [1163, 746] width 93 height 21
click at [1302, 12] on button "Publish" at bounding box center [1317, 12] width 41 height 13
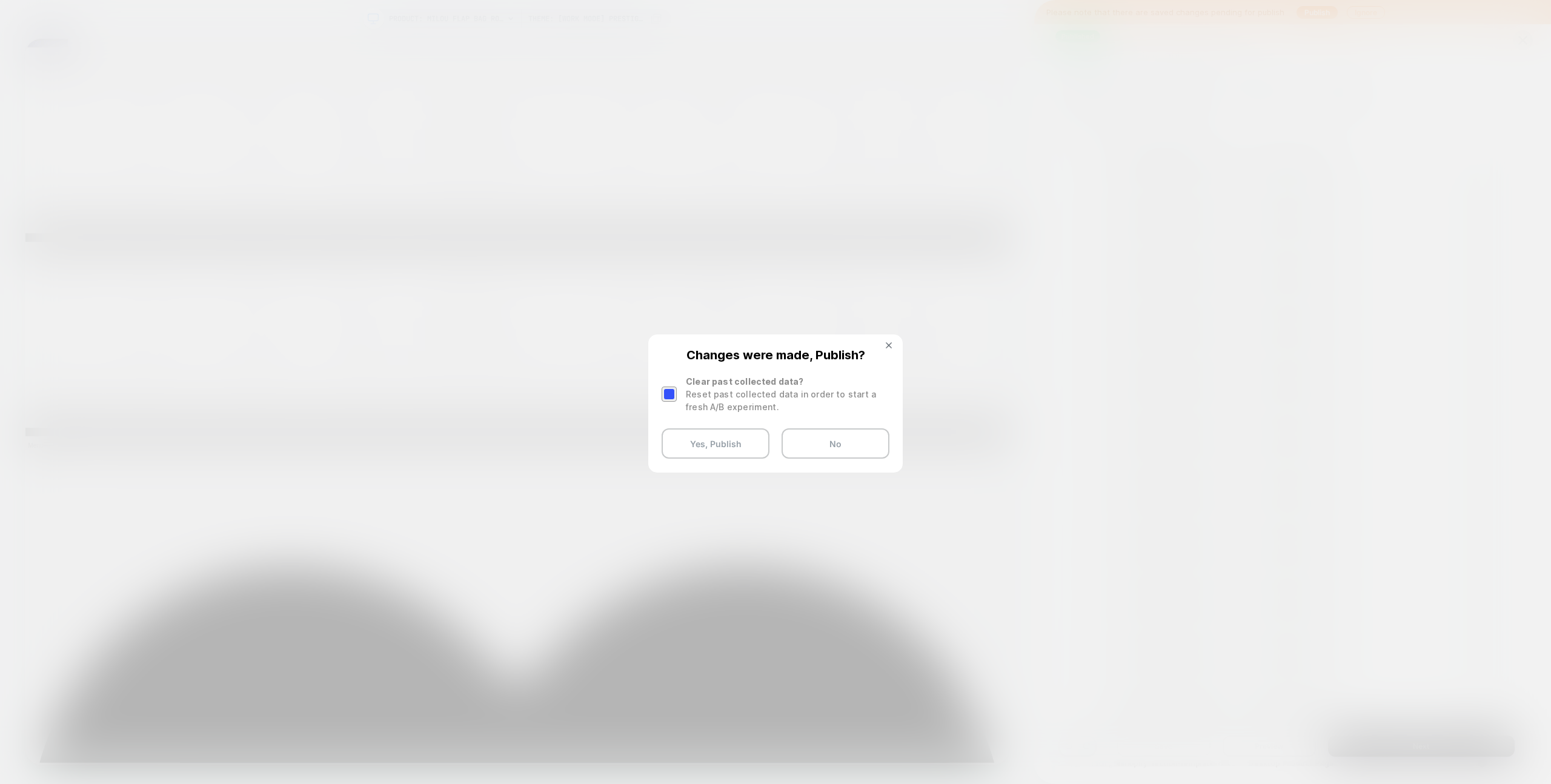
click at [669, 395] on div at bounding box center [669, 394] width 16 height 16
click at [722, 450] on button "Yes, Publish" at bounding box center [715, 443] width 108 height 30
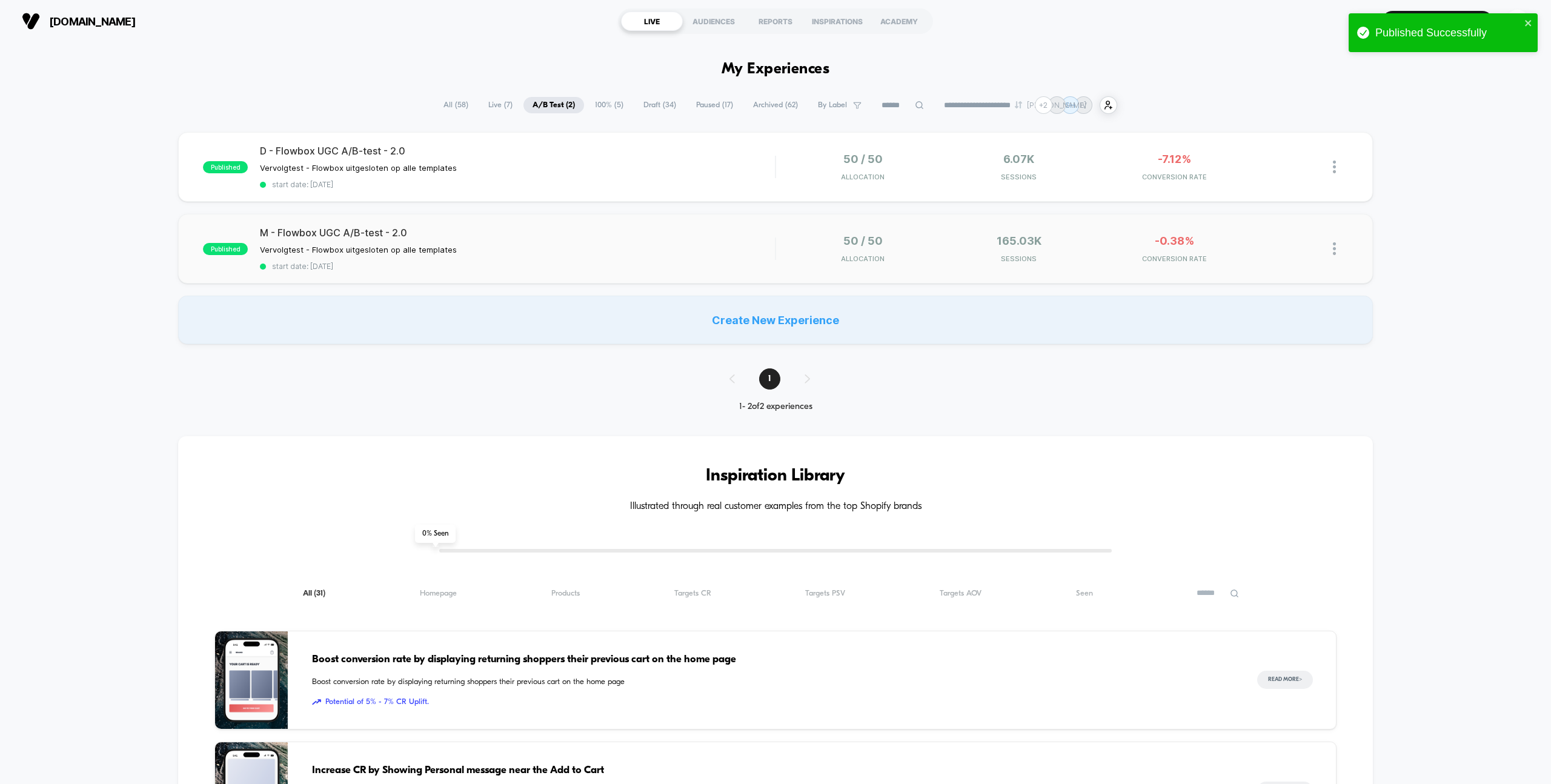
click at [598, 272] on div "published M - Flowbox UGC A/B-test - 2.0 Vervolgtest - Flowbox uitgesloten op a…" at bounding box center [775, 249] width 1195 height 69
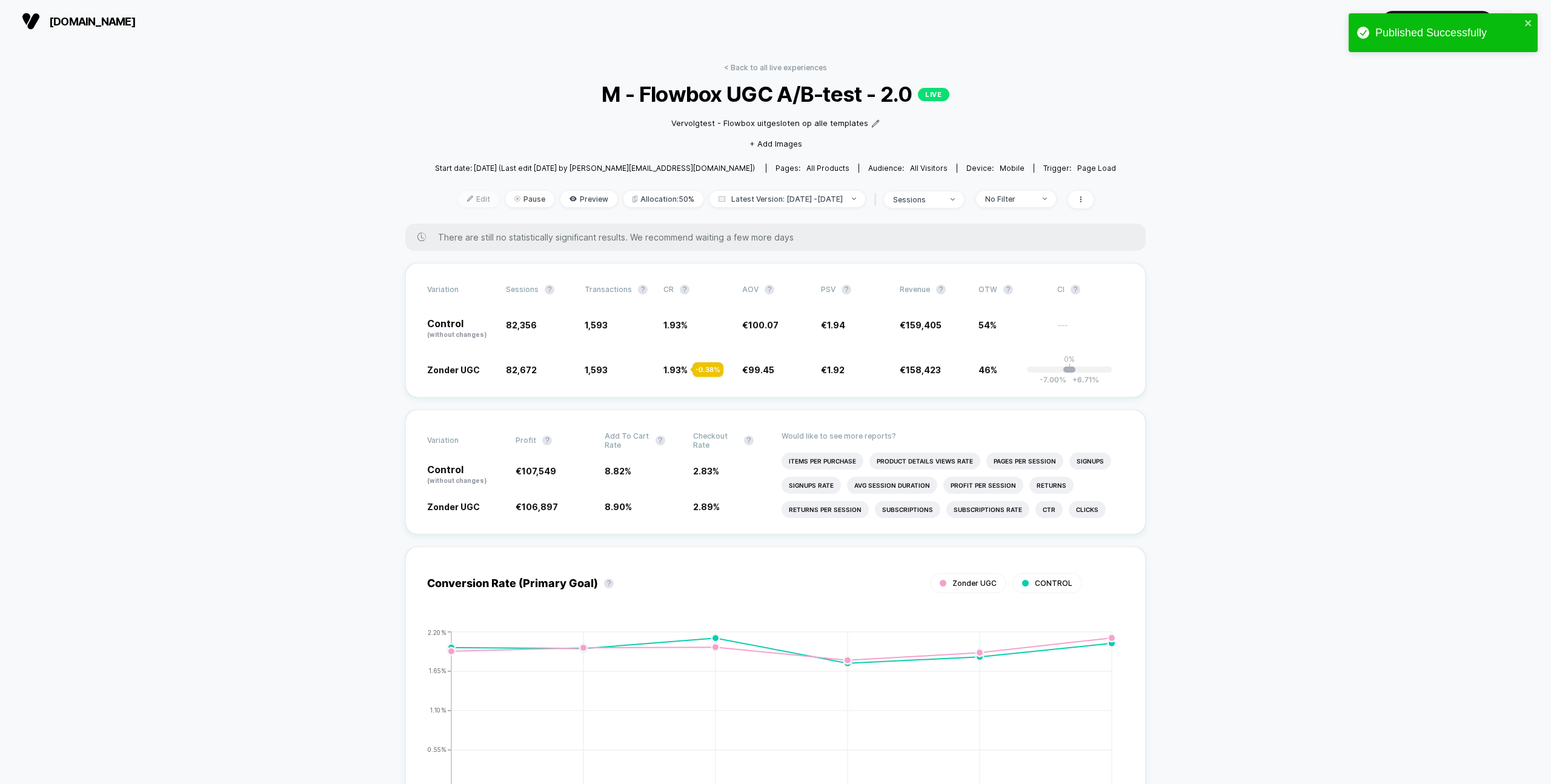
click at [472, 195] on span "Edit" at bounding box center [478, 199] width 41 height 16
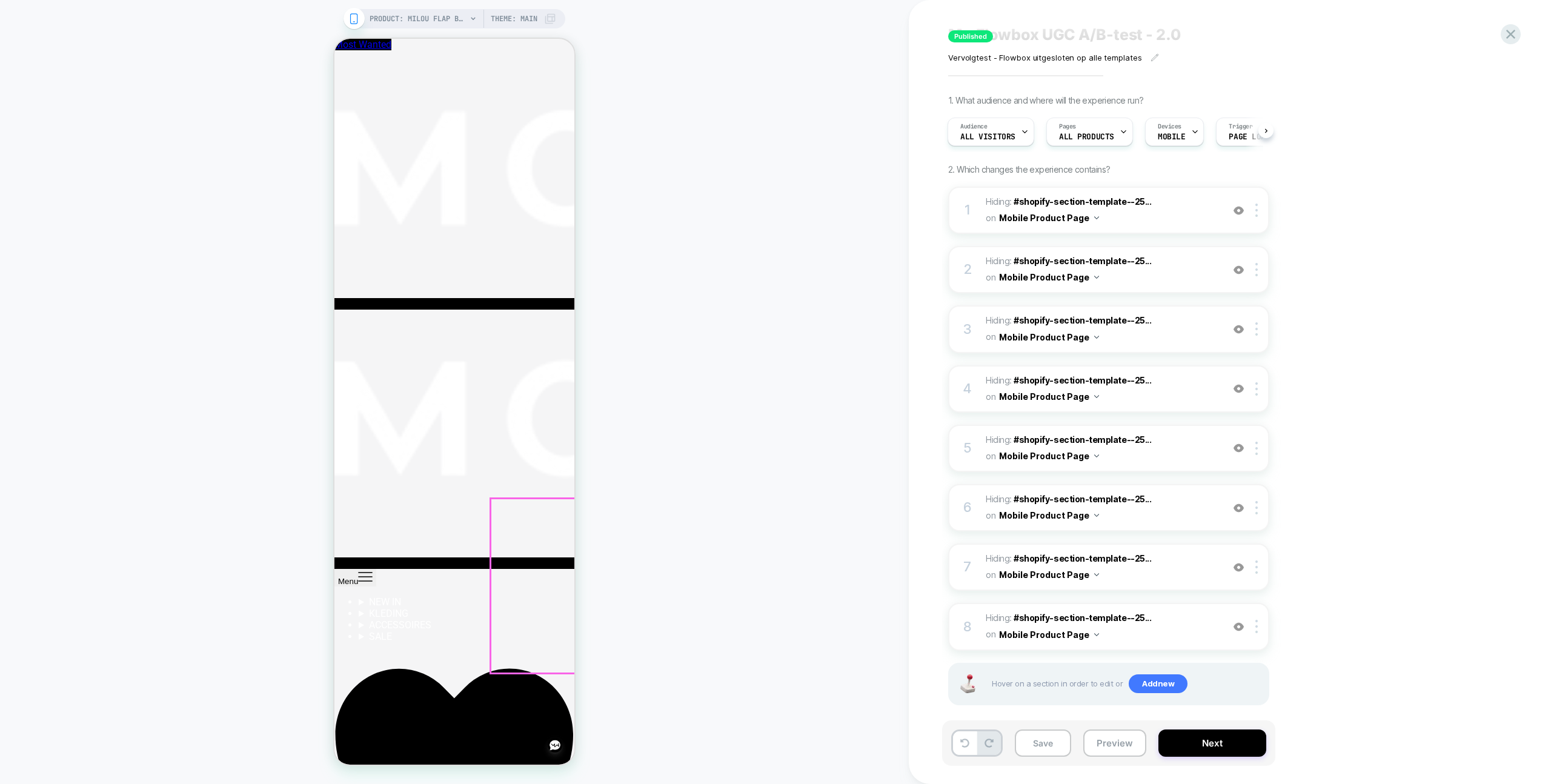
scroll to position [567, 0]
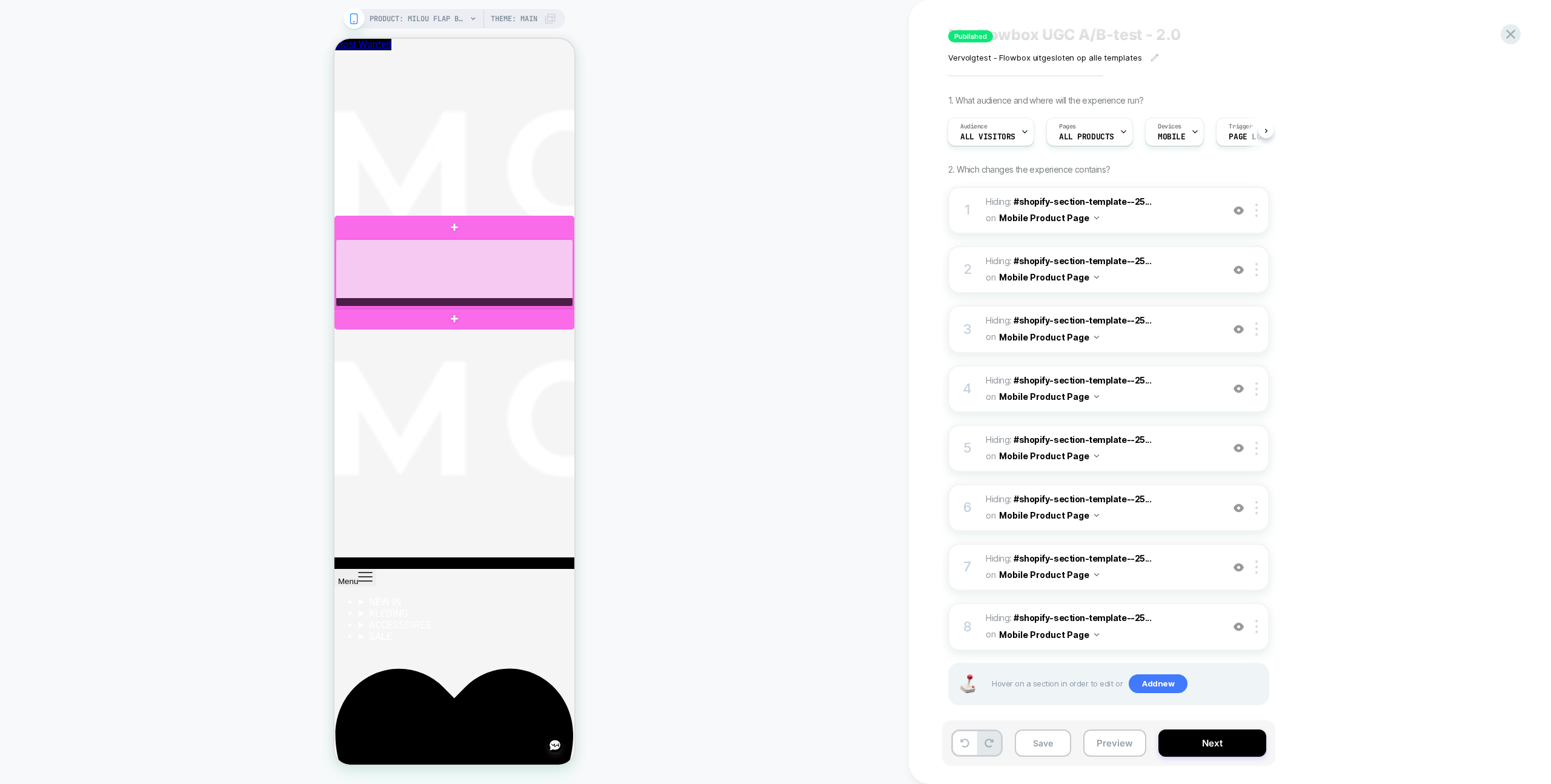
click at [563, 260] on div at bounding box center [455, 273] width 237 height 67
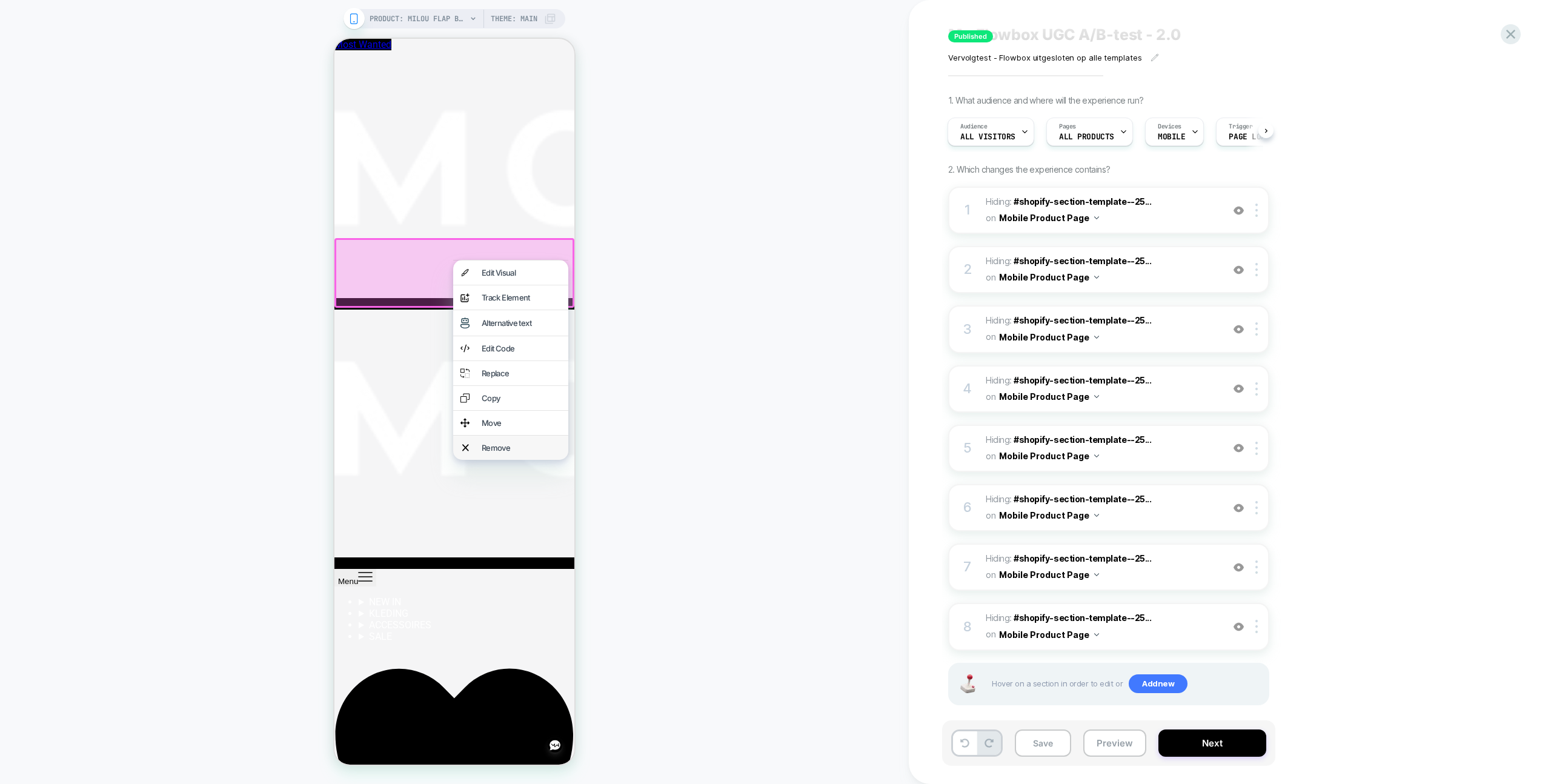
click at [496, 459] on div "Remove" at bounding box center [510, 448] width 115 height 25
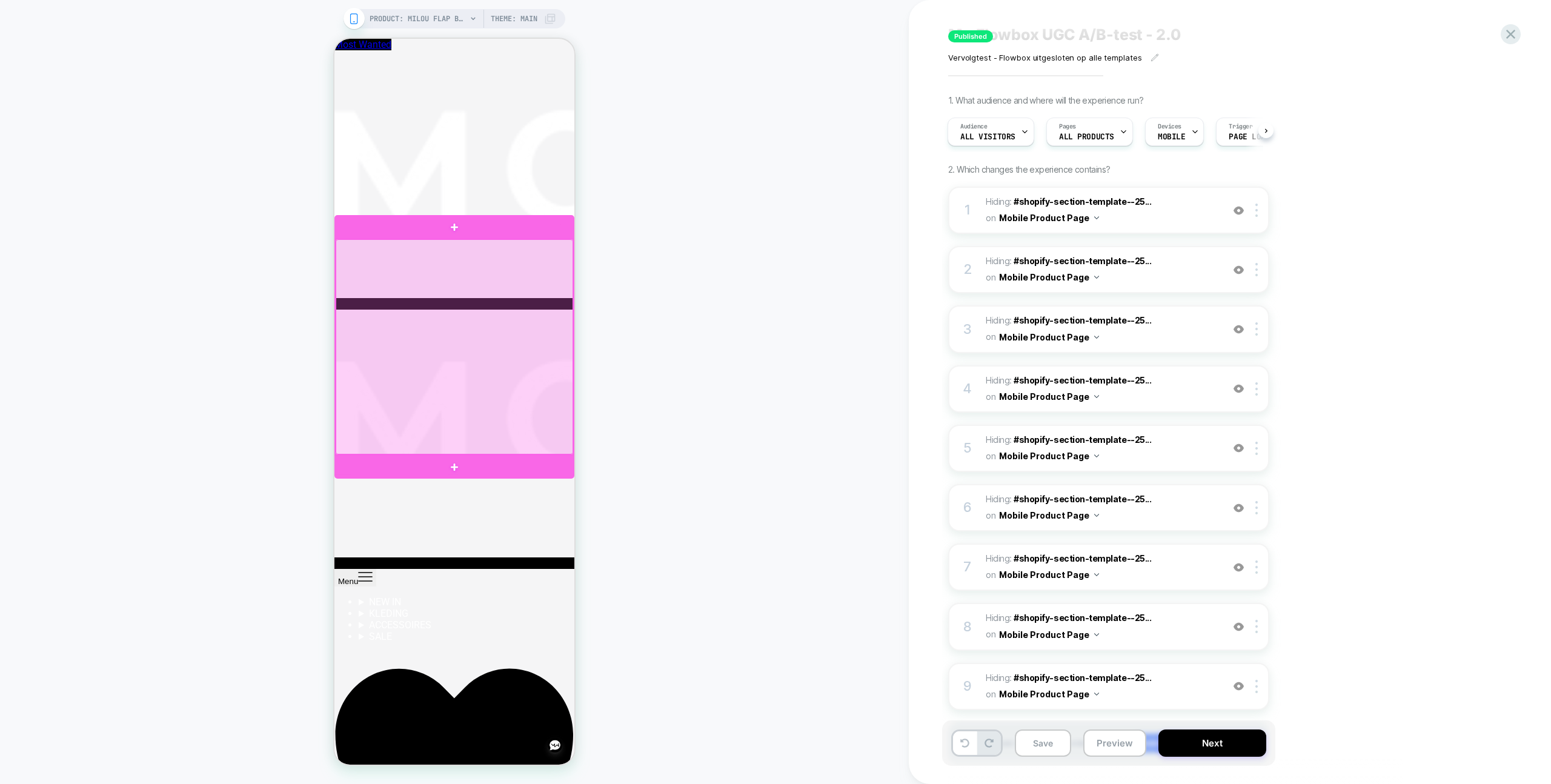
click at [563, 453] on div at bounding box center [455, 347] width 237 height 215
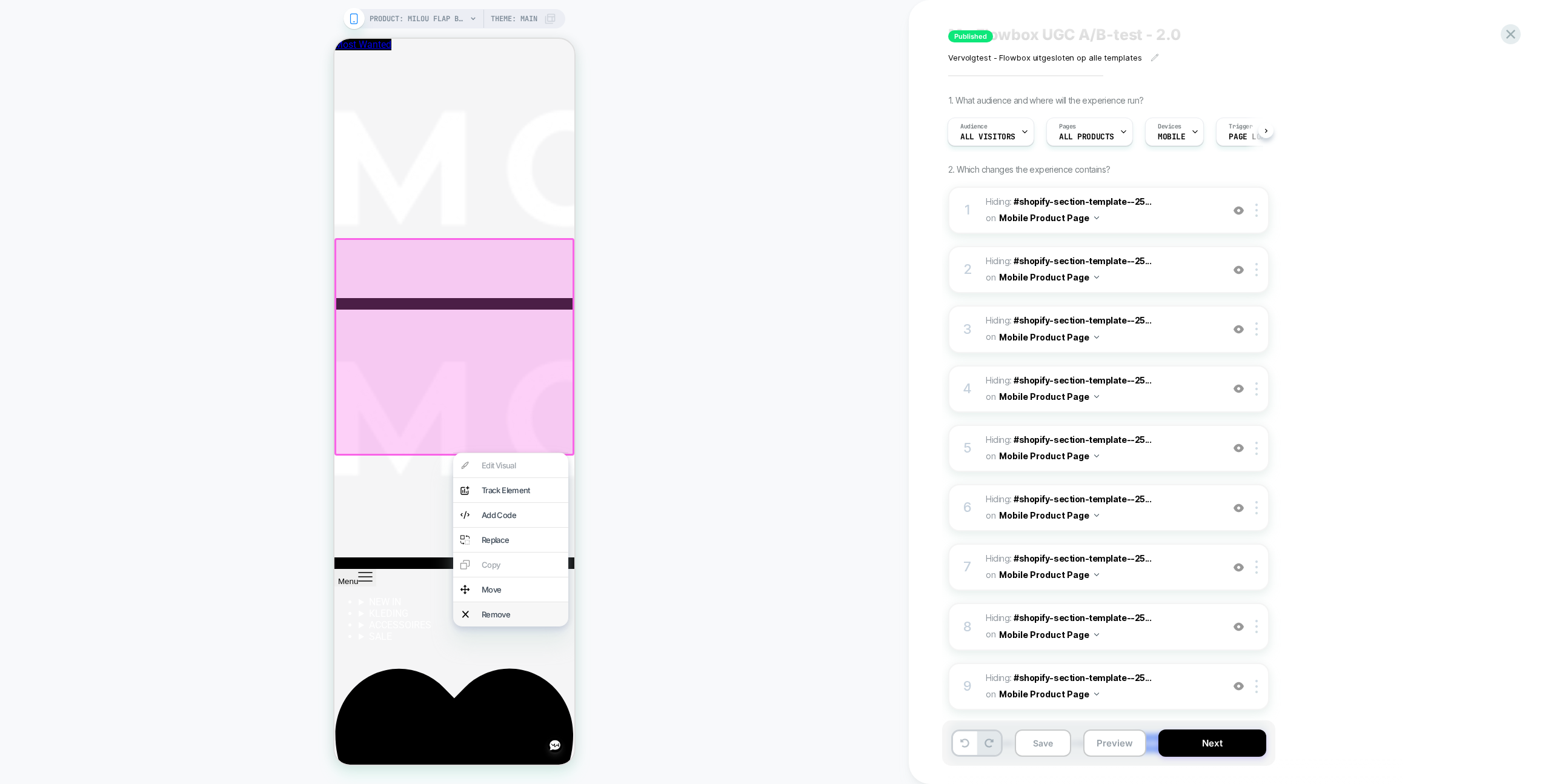
click at [523, 619] on div "Remove" at bounding box center [521, 614] width 79 height 10
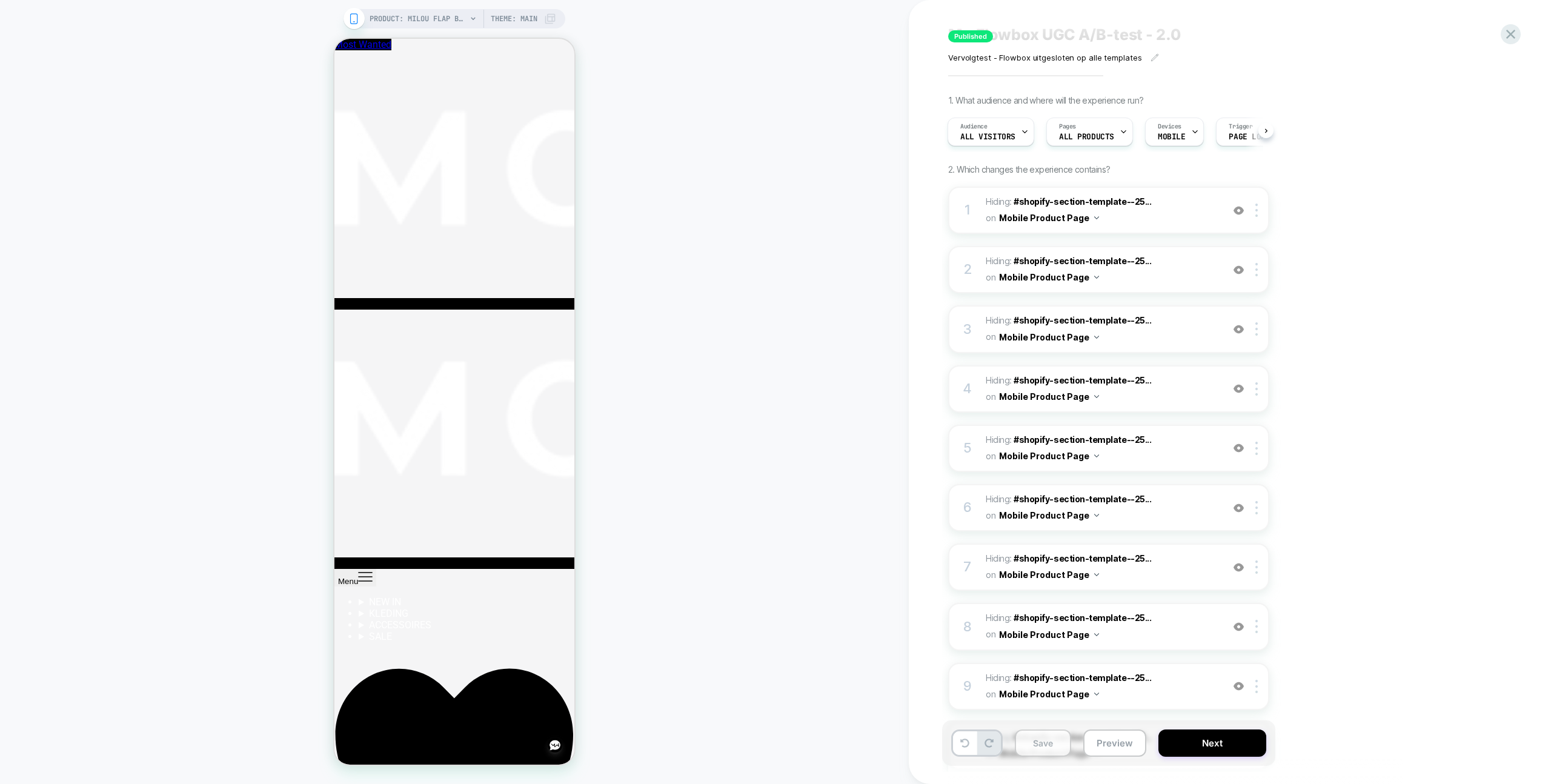
click at [1045, 743] on button "Save" at bounding box center [1042, 742] width 56 height 27
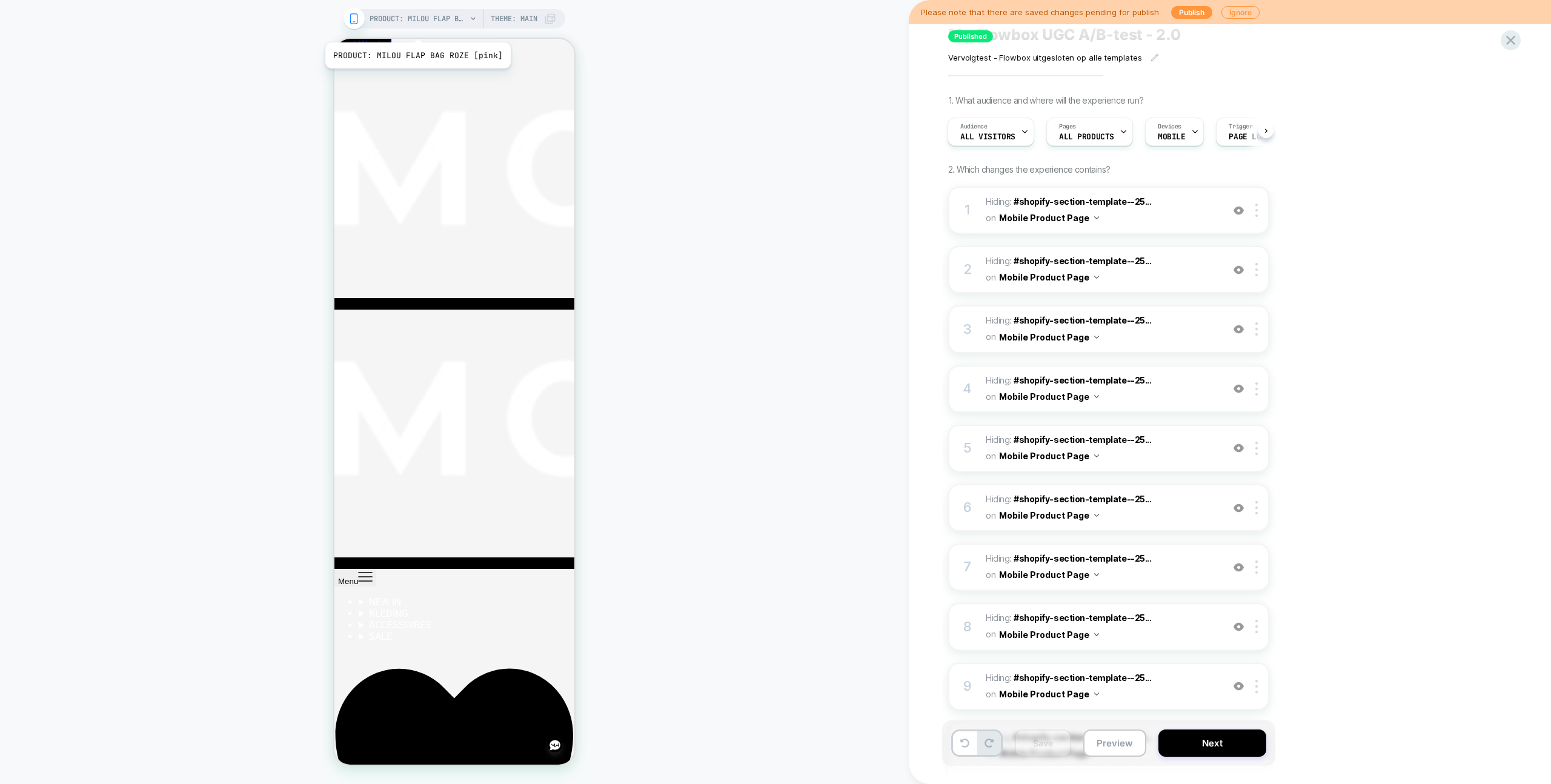
click at [416, 27] on span "PRODUCT: MILOU FLAP BAG ROZE [pink]" at bounding box center [418, 19] width 97 height 20
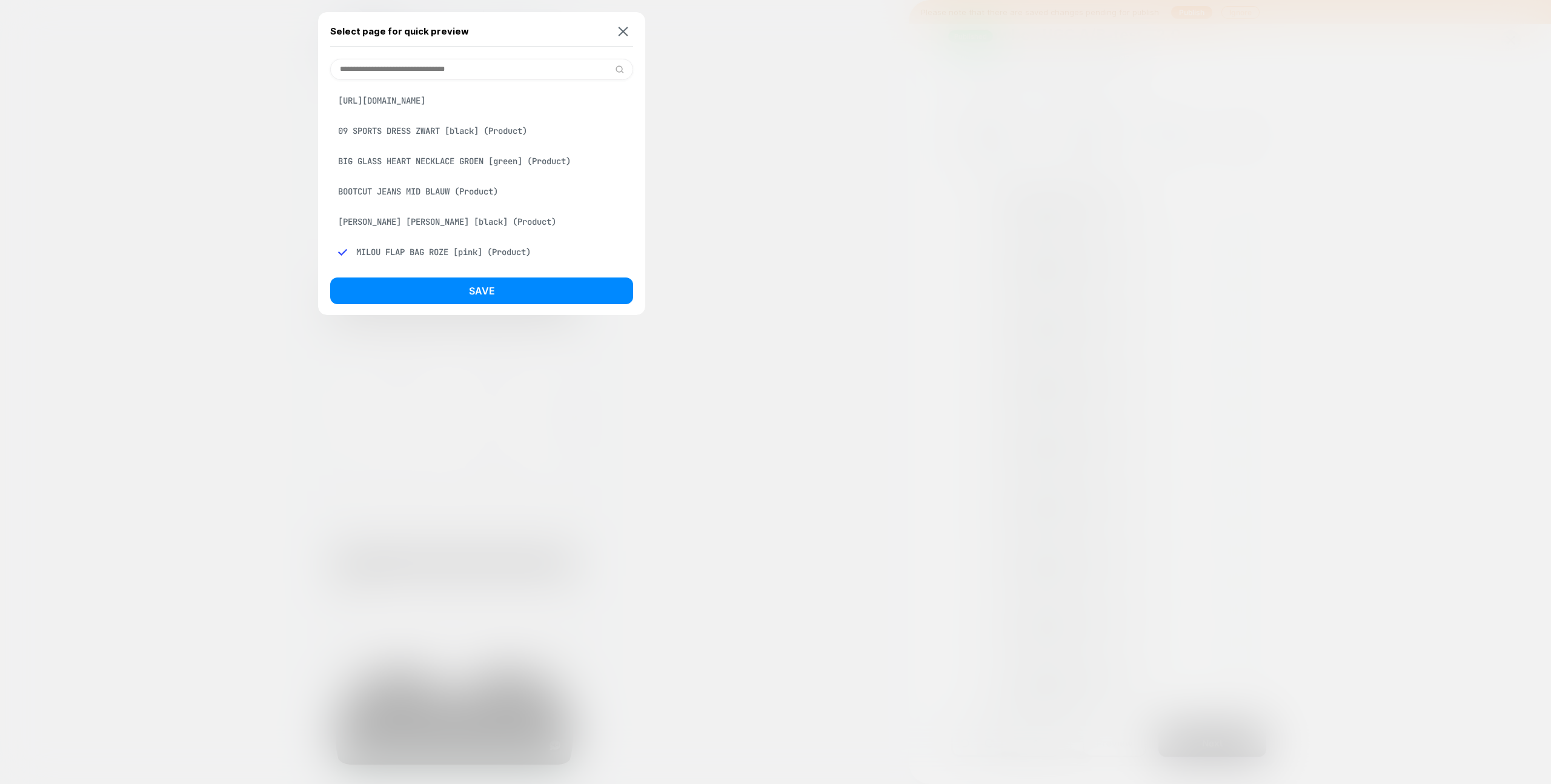
click at [441, 132] on div "09 SPORTS DRESS ZWART [black] (Product)" at bounding box center [482, 131] width 303 height 23
click at [528, 282] on button "Save" at bounding box center [482, 290] width 303 height 27
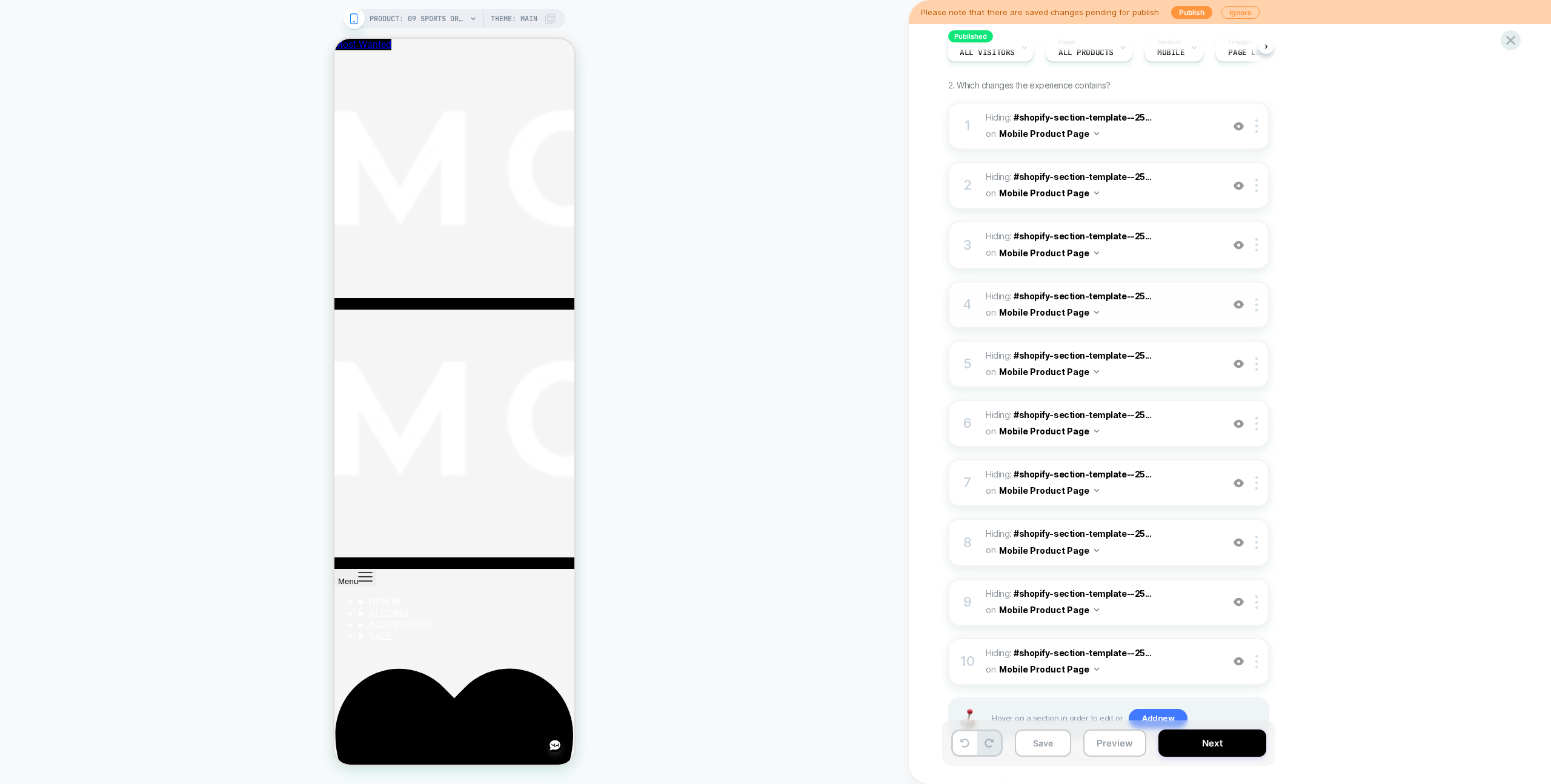
scroll to position [155, 0]
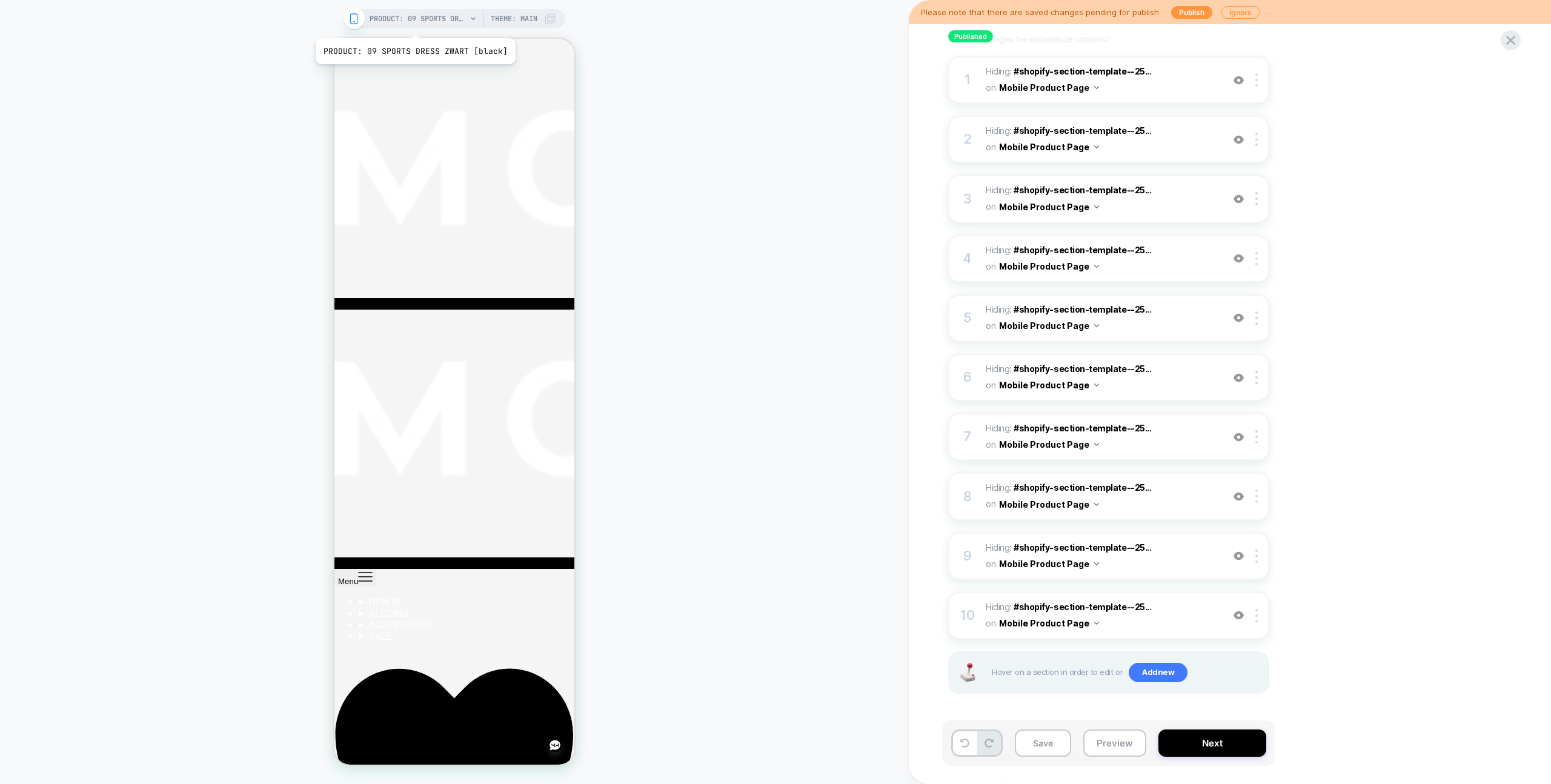
click at [413, 23] on span "PRODUCT: 09 SPORTS DRESS ZWART [black]" at bounding box center [418, 19] width 97 height 20
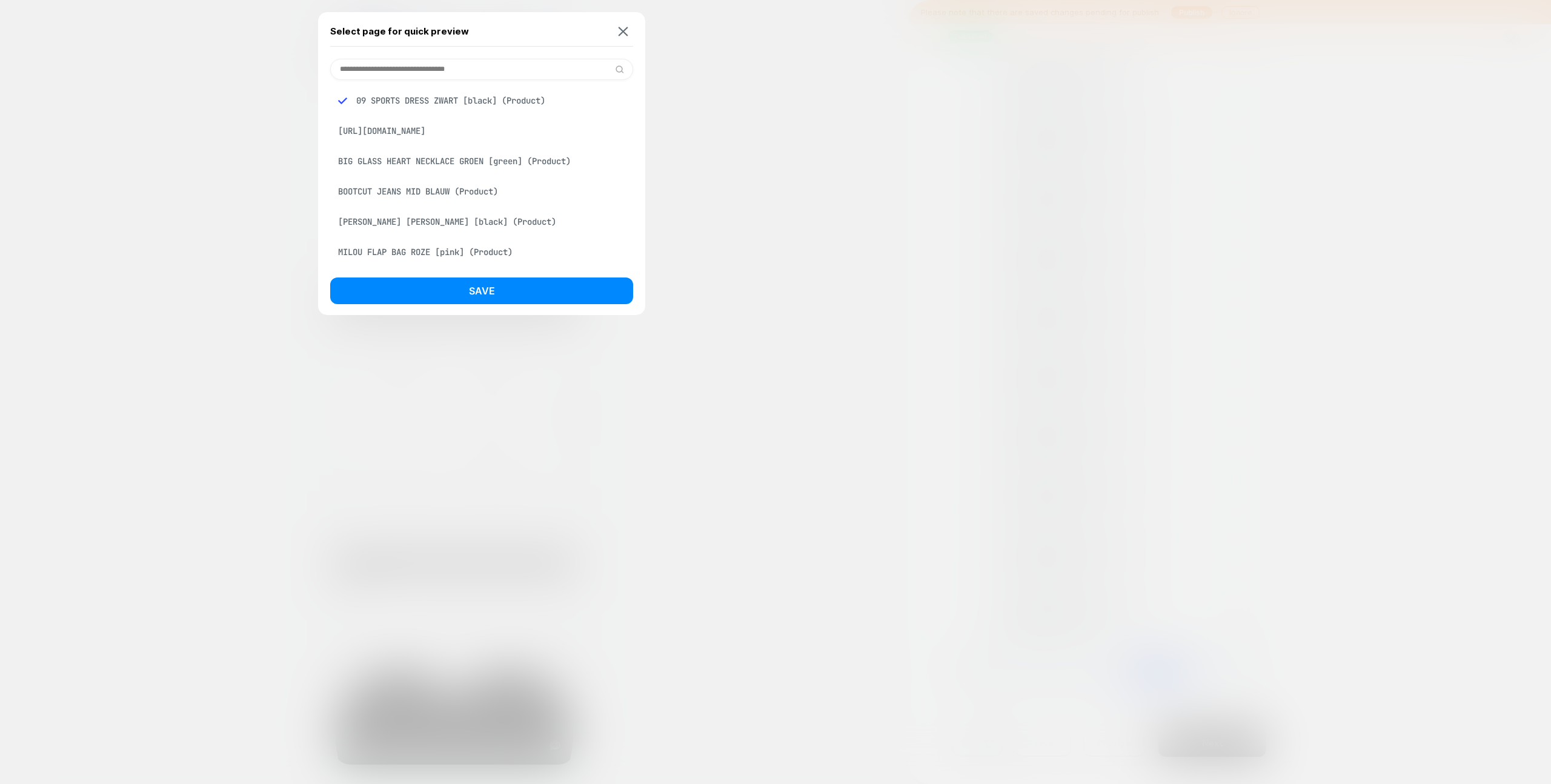
click at [426, 161] on div "BIG GLASS HEART NECKLACE GROEN [green] (Product)" at bounding box center [482, 161] width 303 height 23
click at [549, 292] on button "Save" at bounding box center [482, 290] width 303 height 27
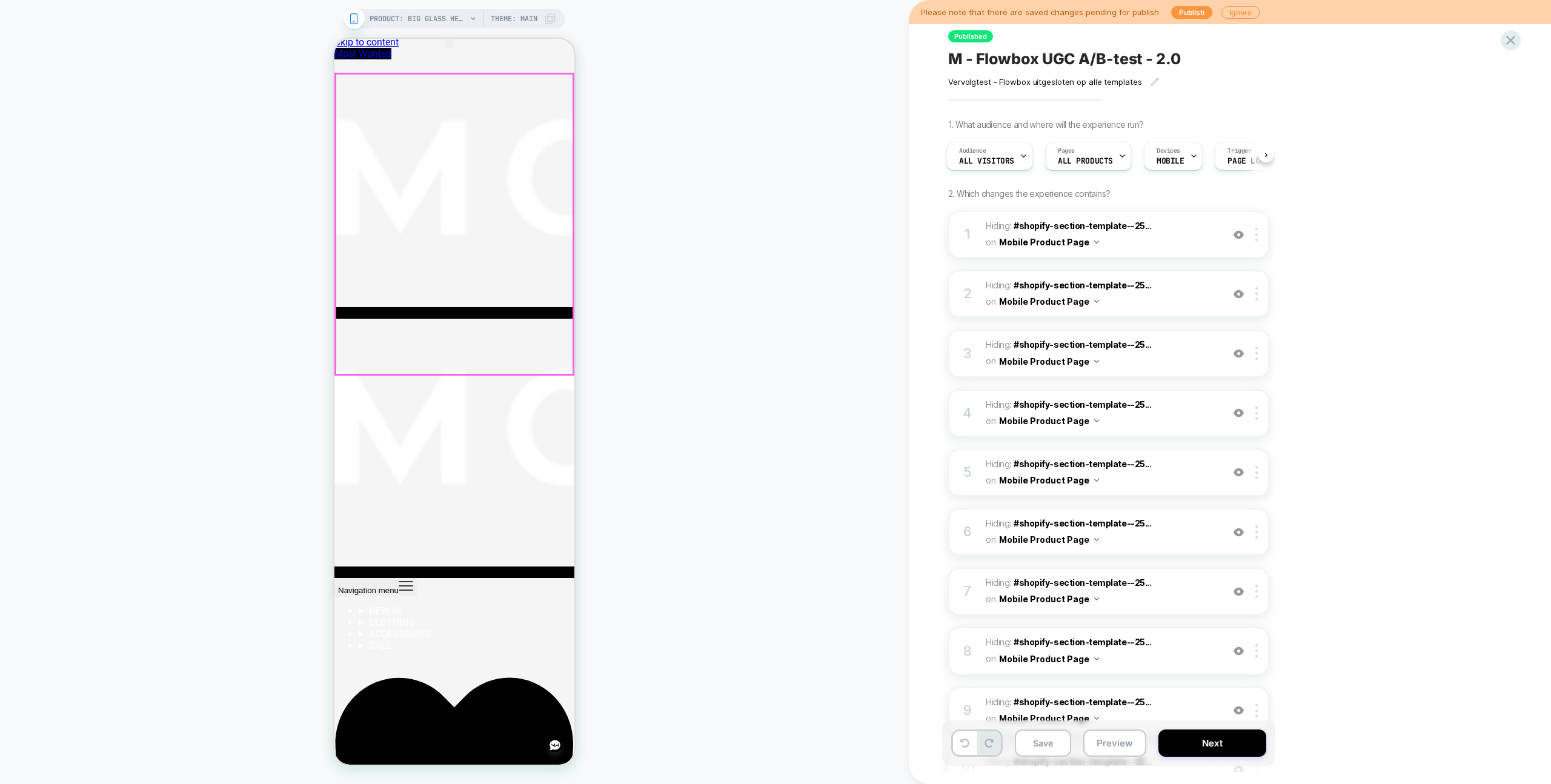
scroll to position [0, 0]
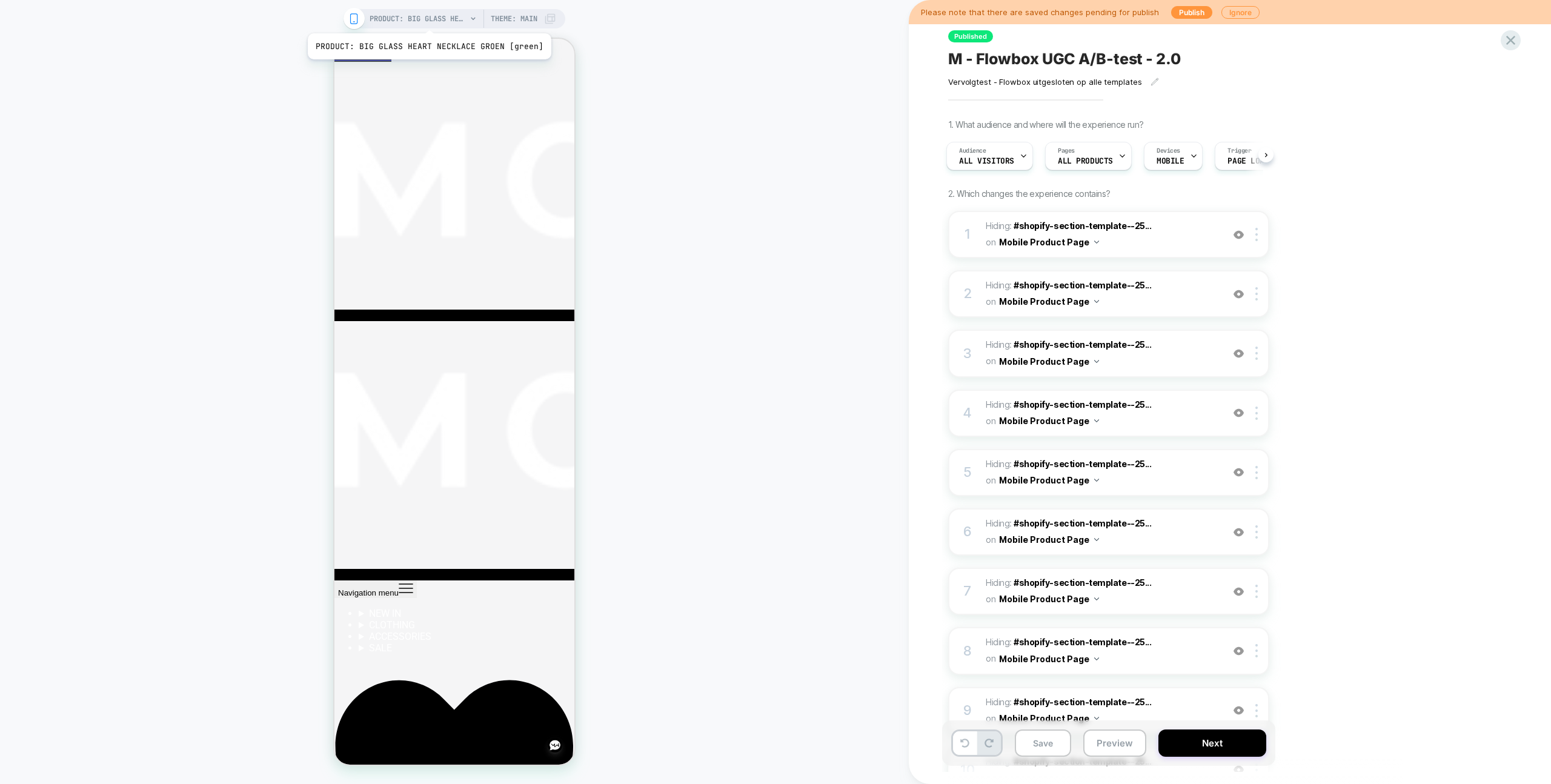
click at [427, 18] on span "PRODUCT: BIG GLASS HEART NECKLACE GROEN [green]" at bounding box center [418, 19] width 97 height 20
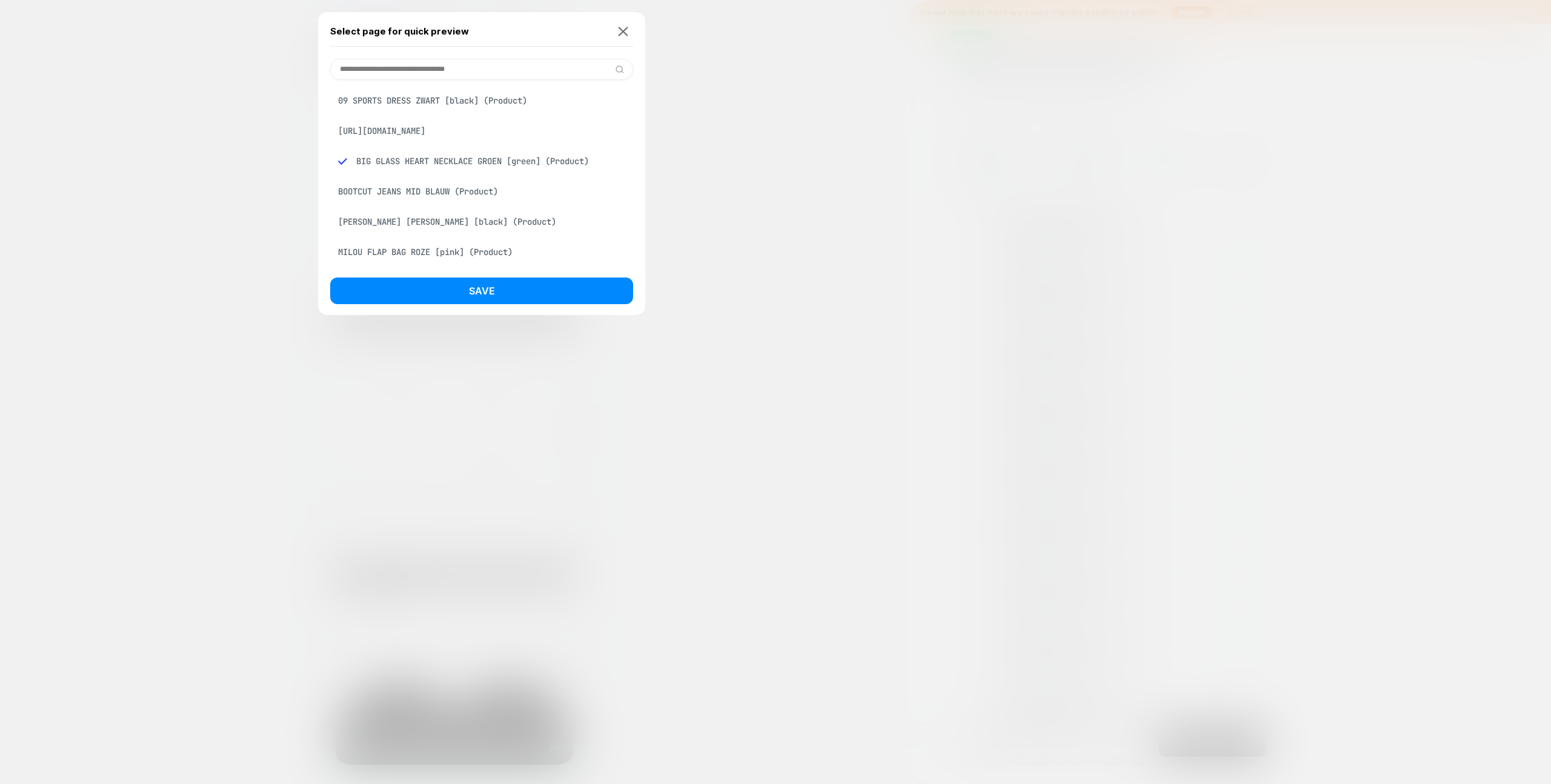
click at [432, 104] on div "09 SPORTS DRESS ZWART [black] (Product)" at bounding box center [482, 101] width 303 height 23
click at [472, 289] on button "Save" at bounding box center [482, 290] width 303 height 27
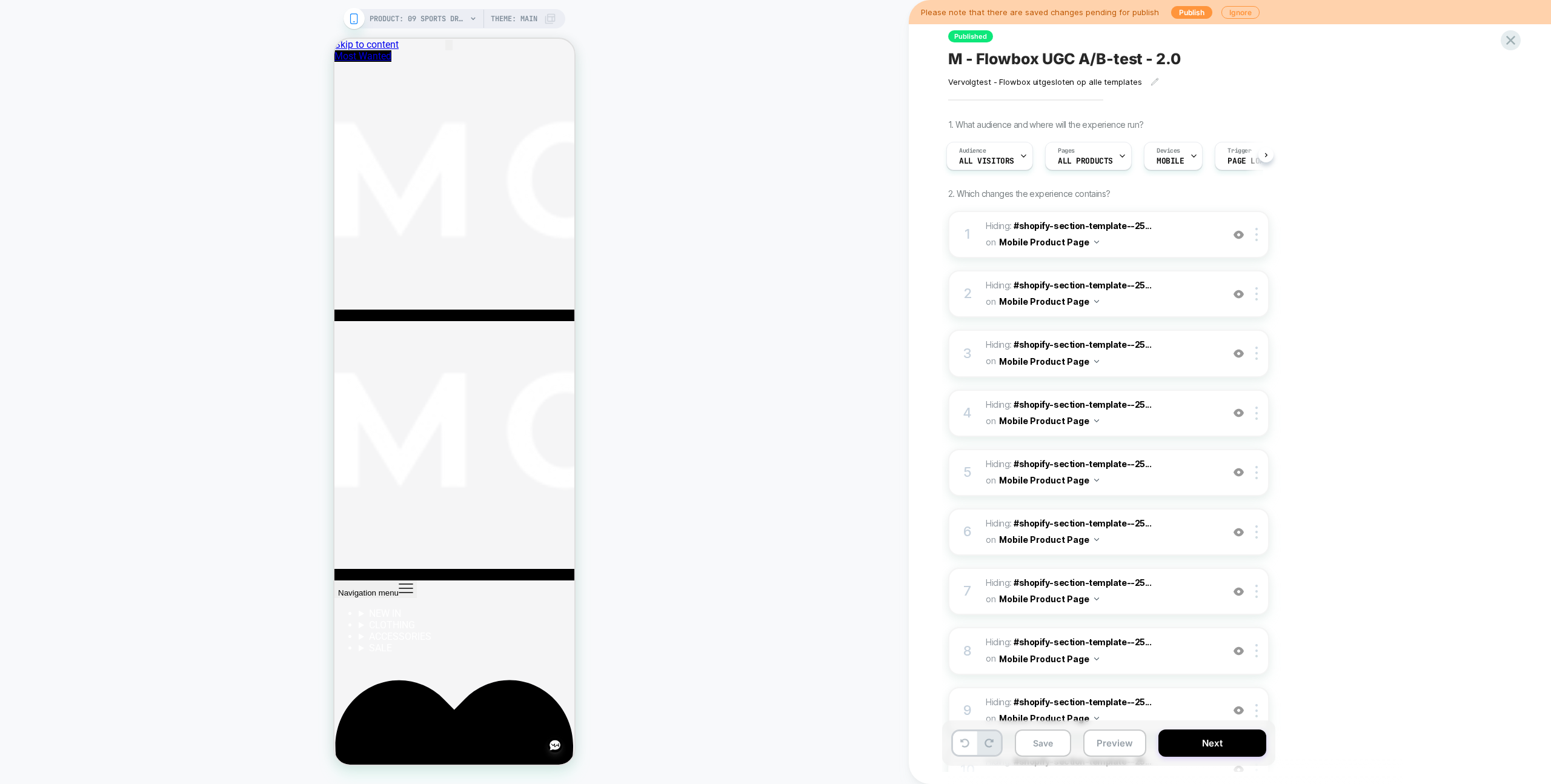
scroll to position [0, 2]
click at [547, 23] on icon at bounding box center [550, 19] width 11 height 11
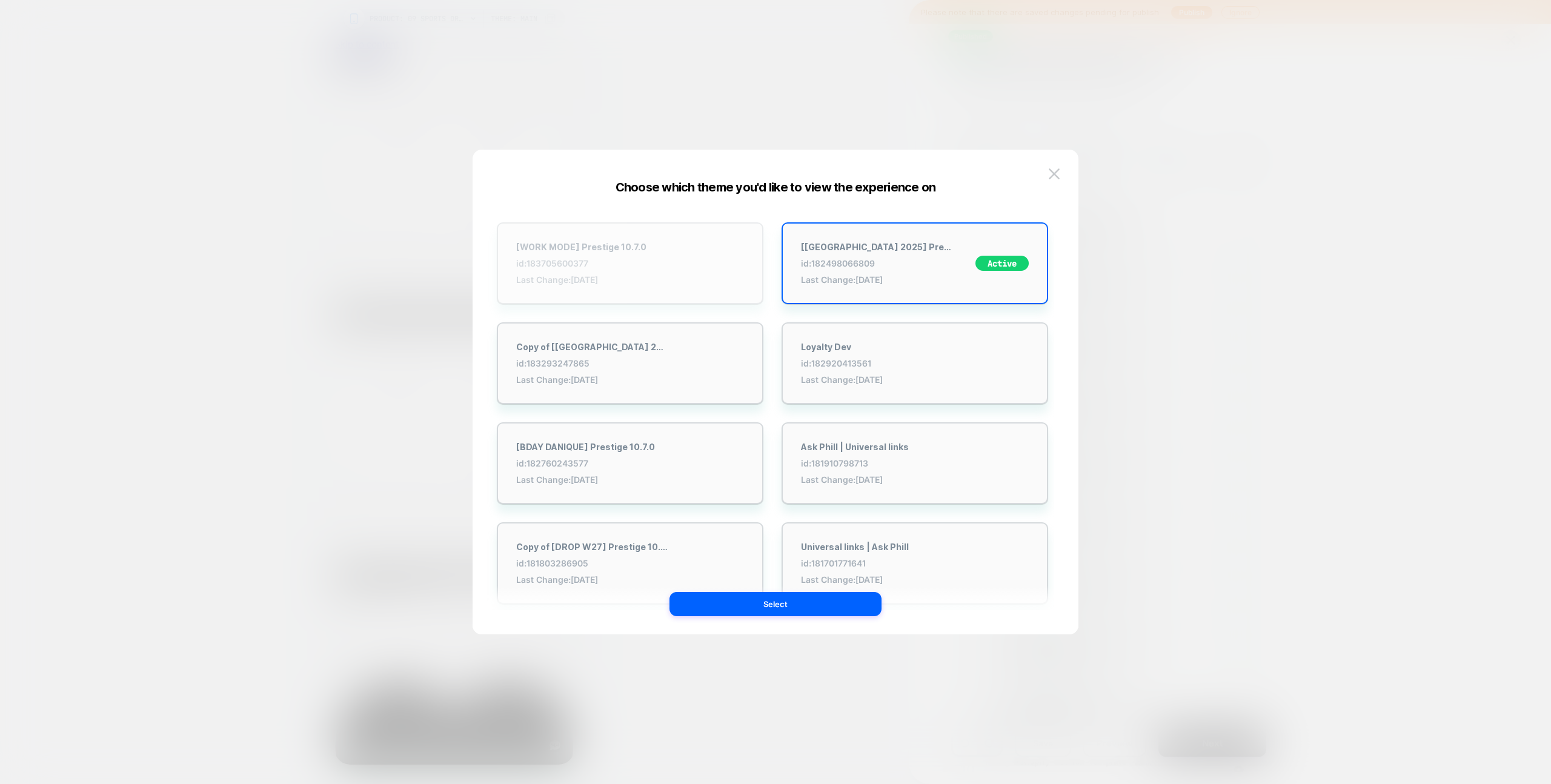
click at [648, 244] on div "[WORK MODE] Prestige 10.7.0 id: 183705600377 Last Change: 22-9-2025" at bounding box center [630, 263] width 267 height 82
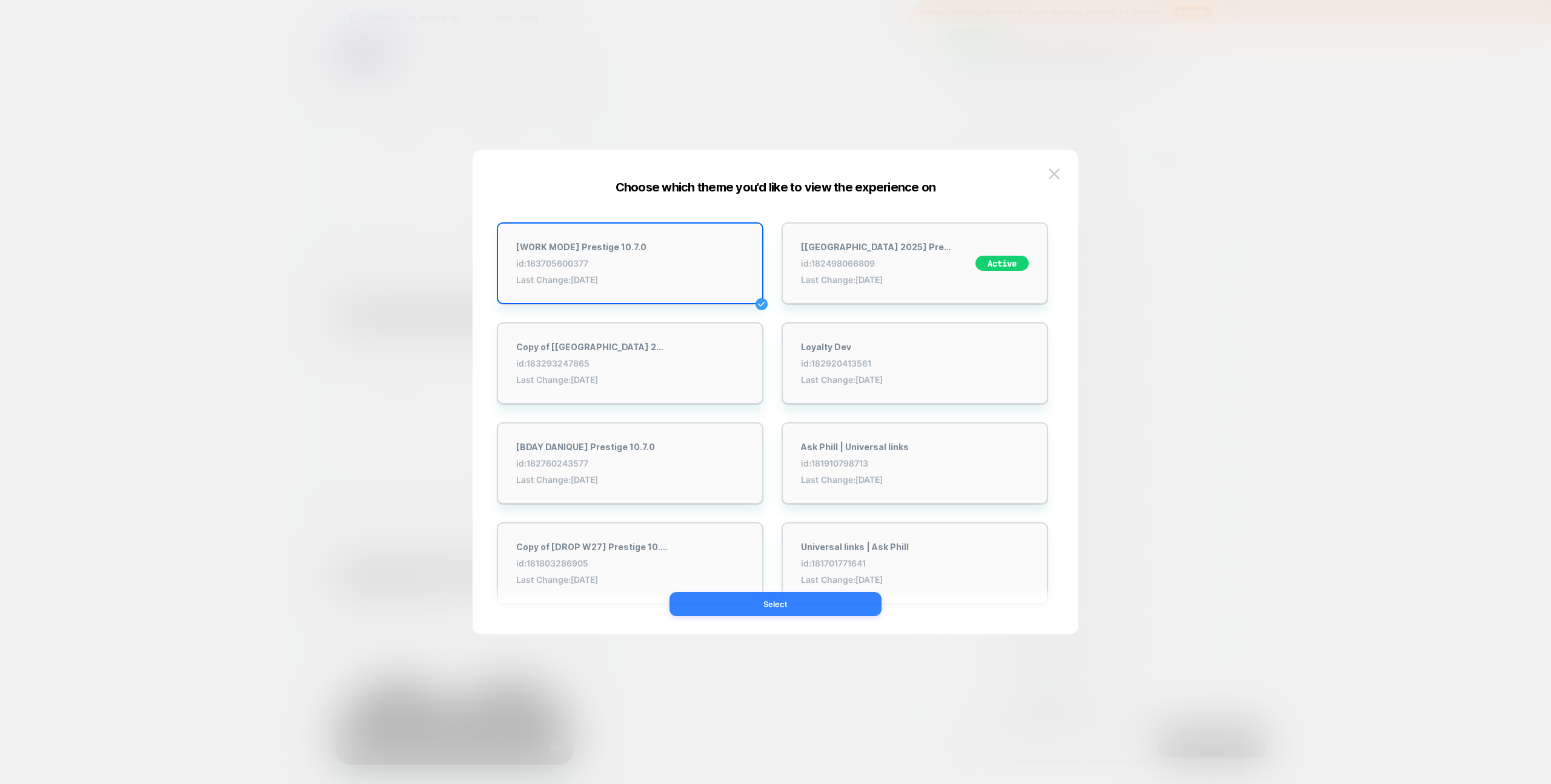
click at [829, 603] on button "Select" at bounding box center [775, 604] width 212 height 25
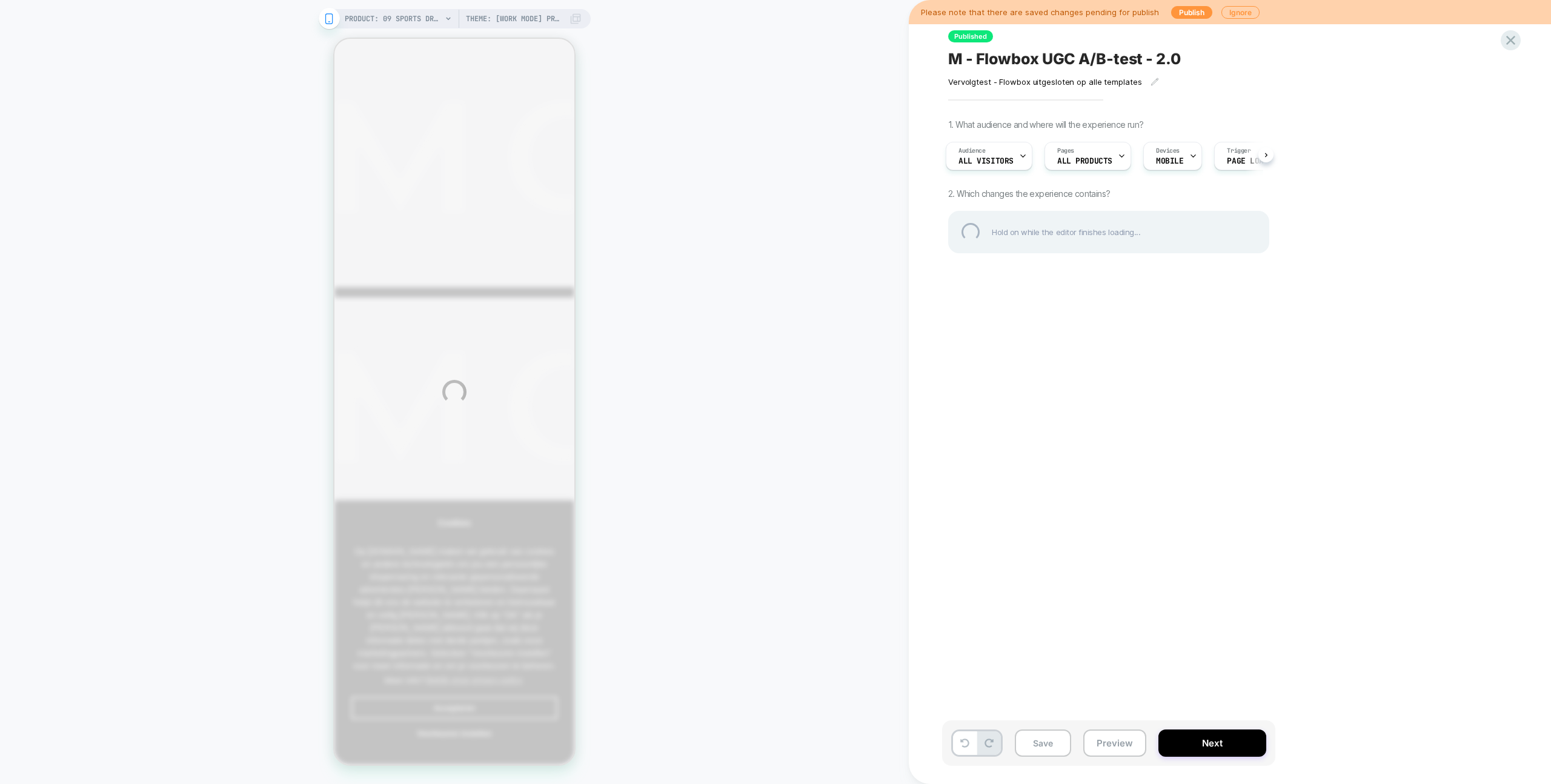
scroll to position [0, 0]
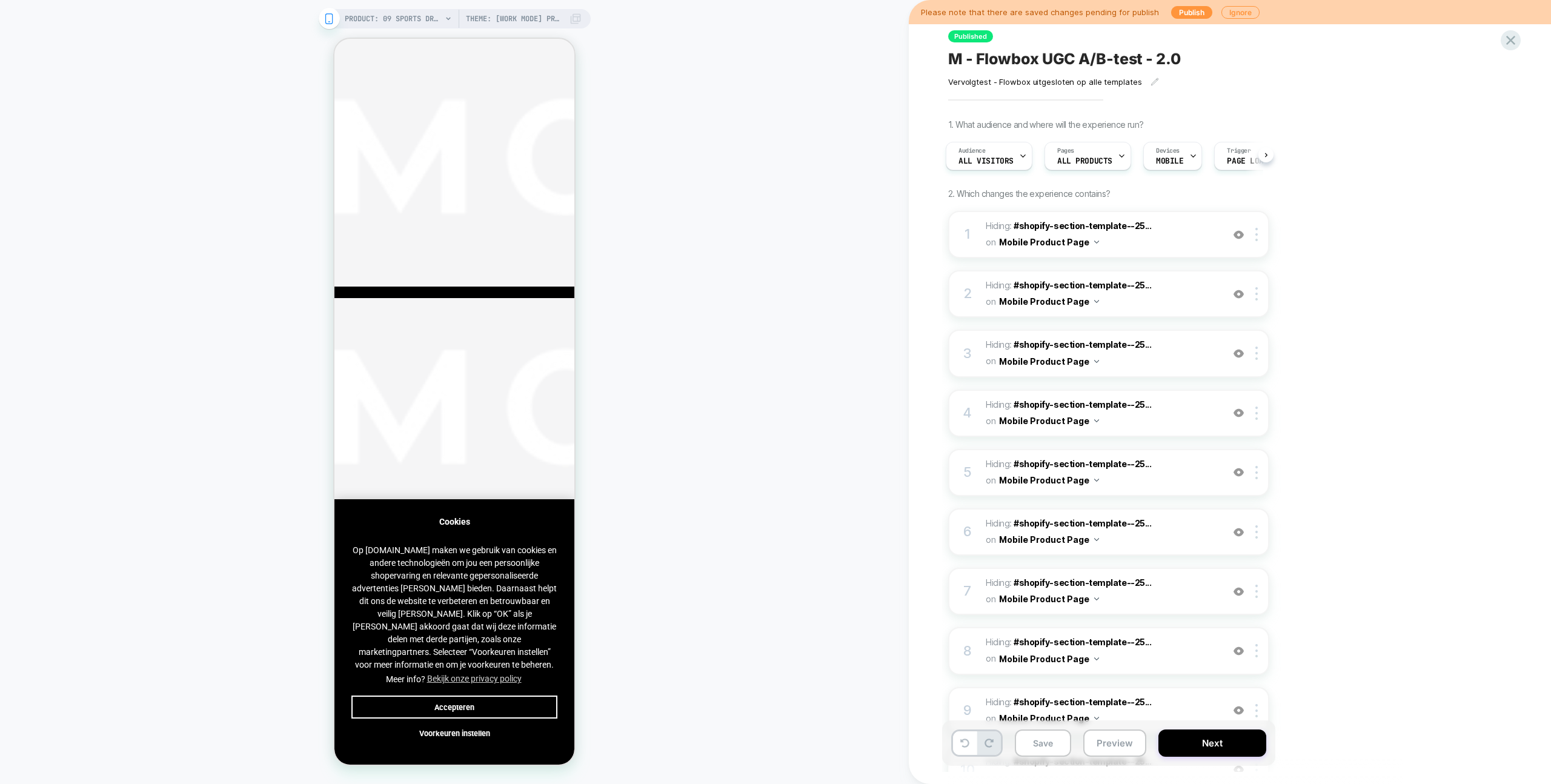
click at [470, 701] on button "Accepteren" at bounding box center [455, 707] width 206 height 23
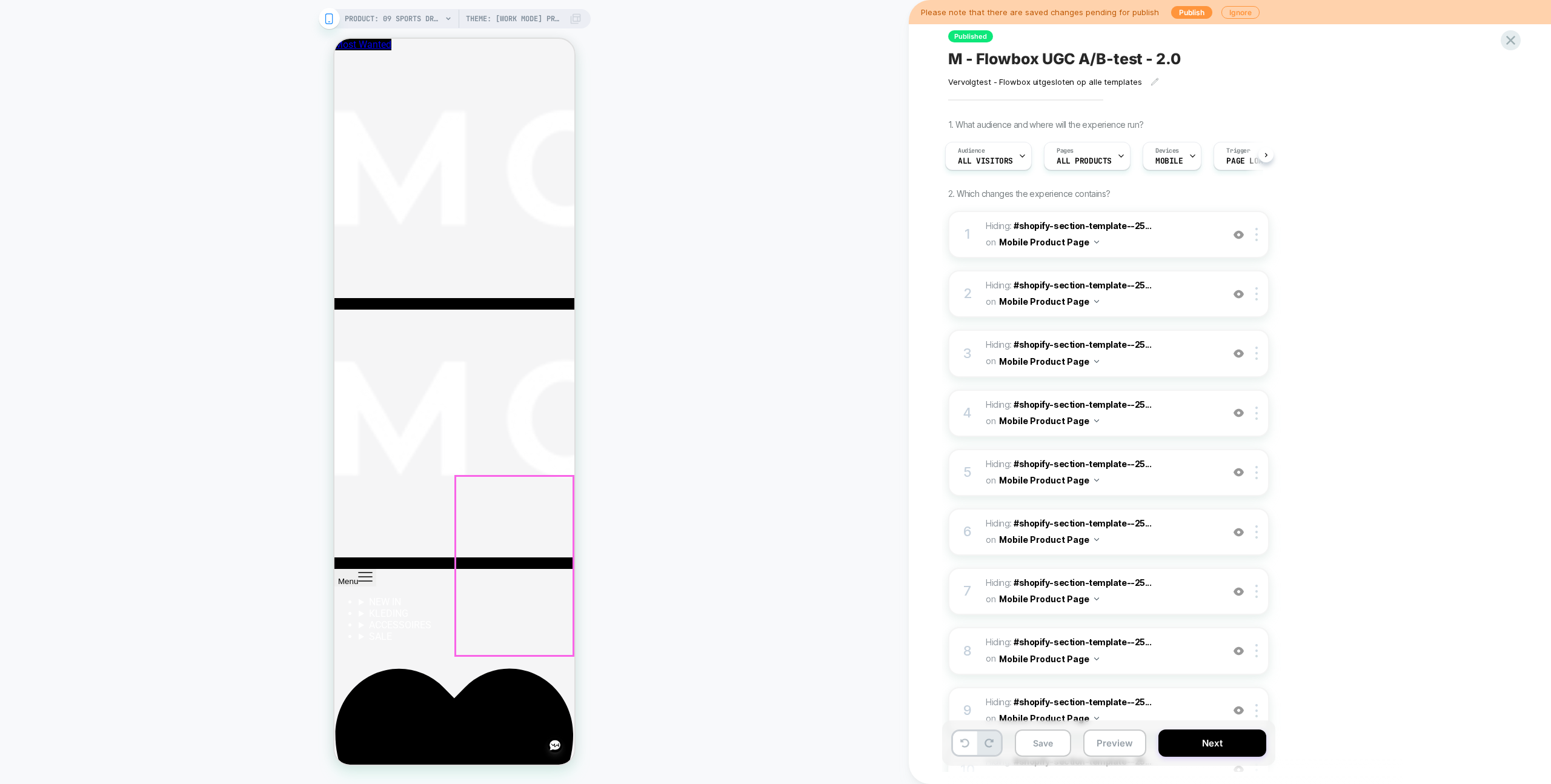
scroll to position [564, 0]
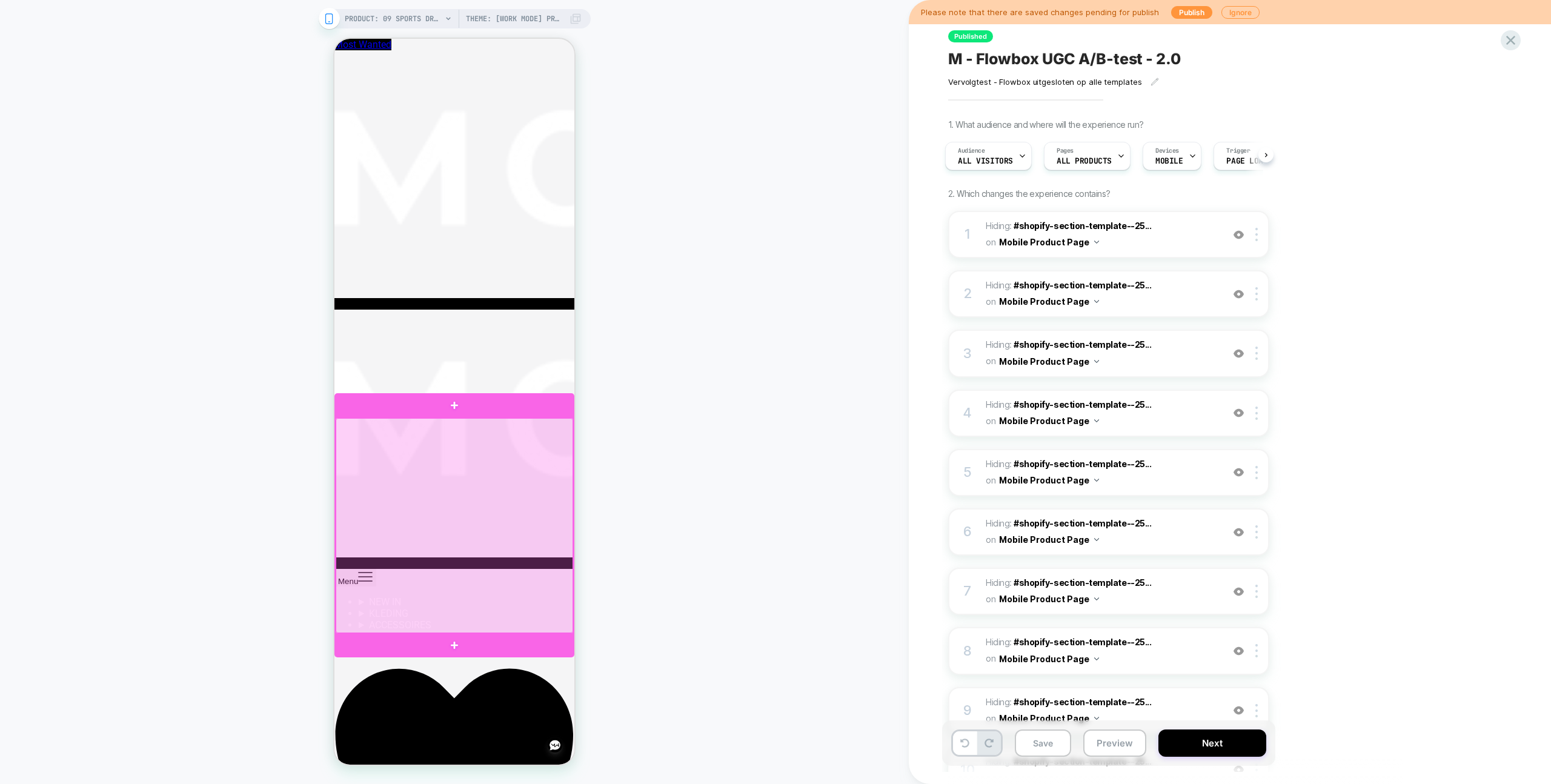
click at [540, 631] on div at bounding box center [455, 525] width 237 height 215
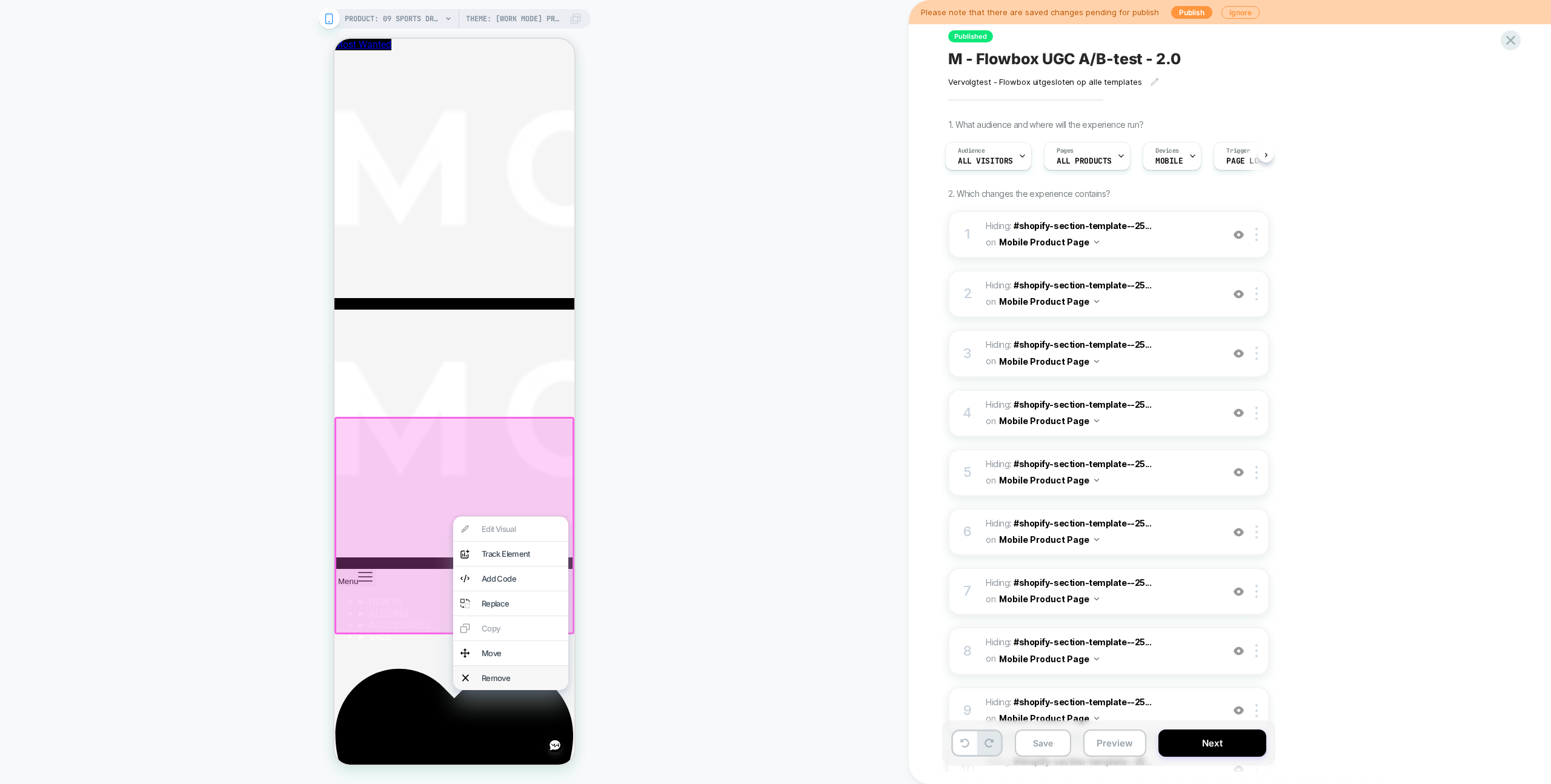
click at [535, 690] on div "Remove" at bounding box center [510, 678] width 115 height 25
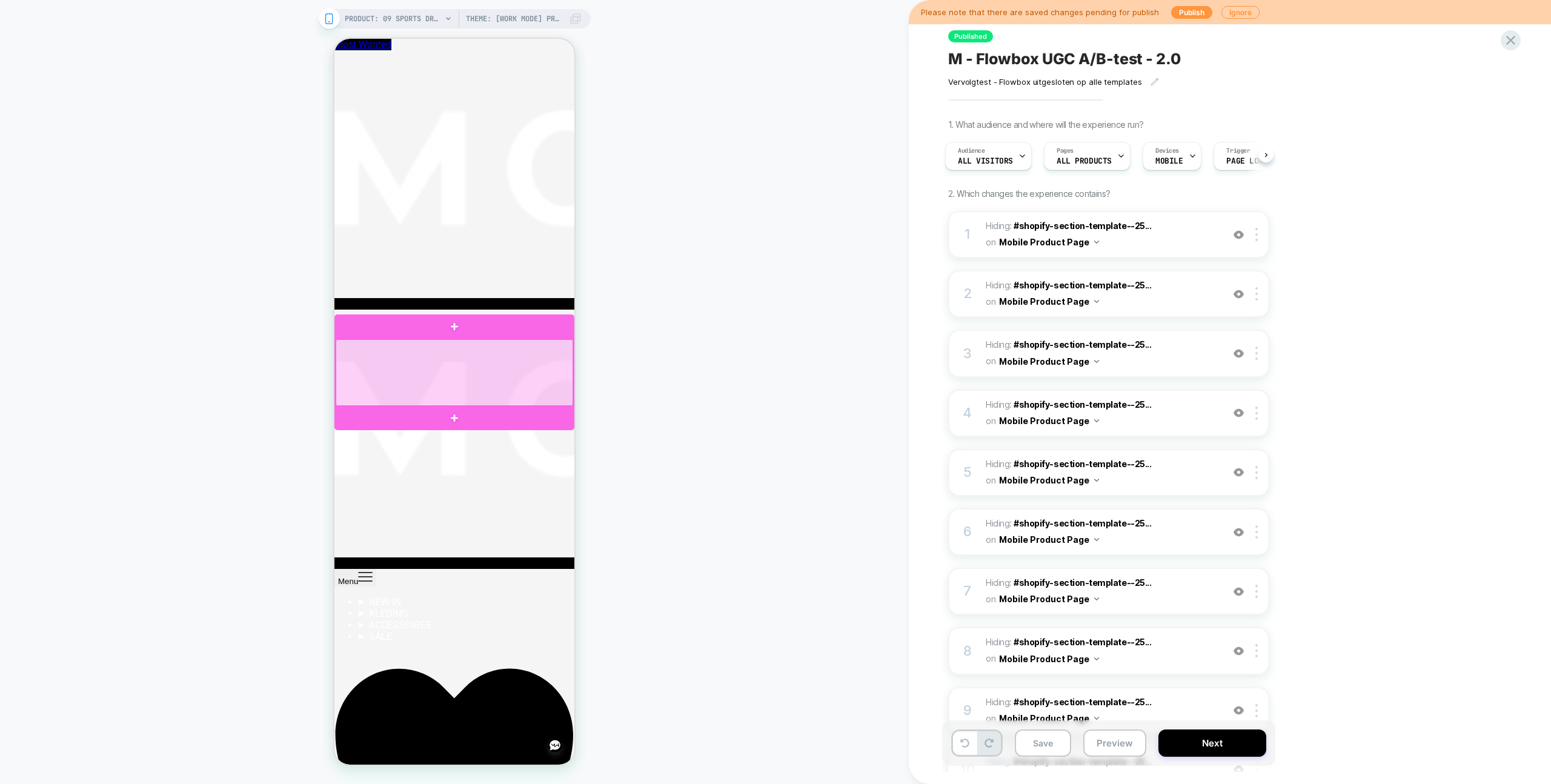
click at [555, 356] on div at bounding box center [455, 373] width 237 height 67
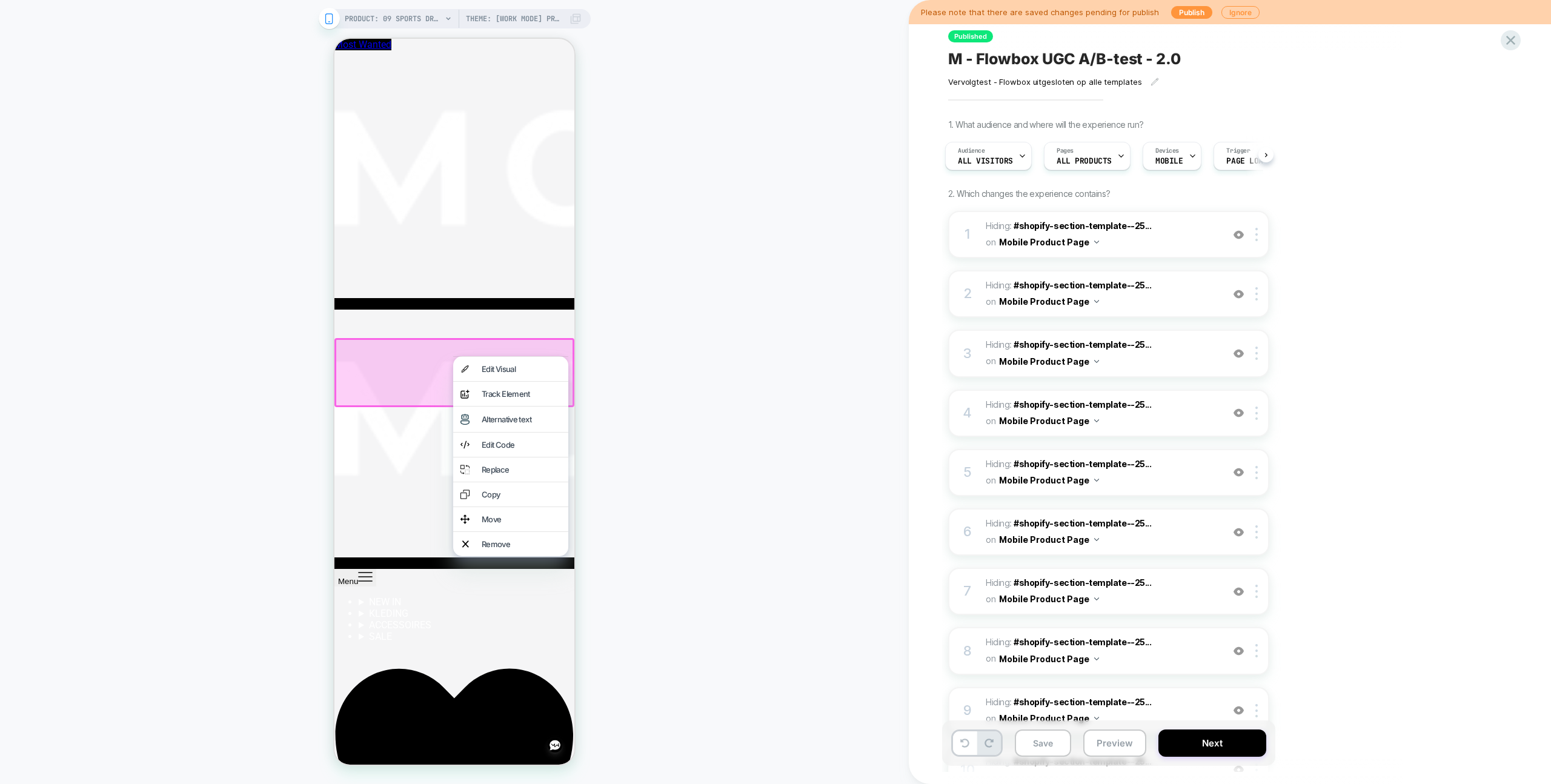
click at [518, 549] on div "Remove" at bounding box center [521, 544] width 79 height 10
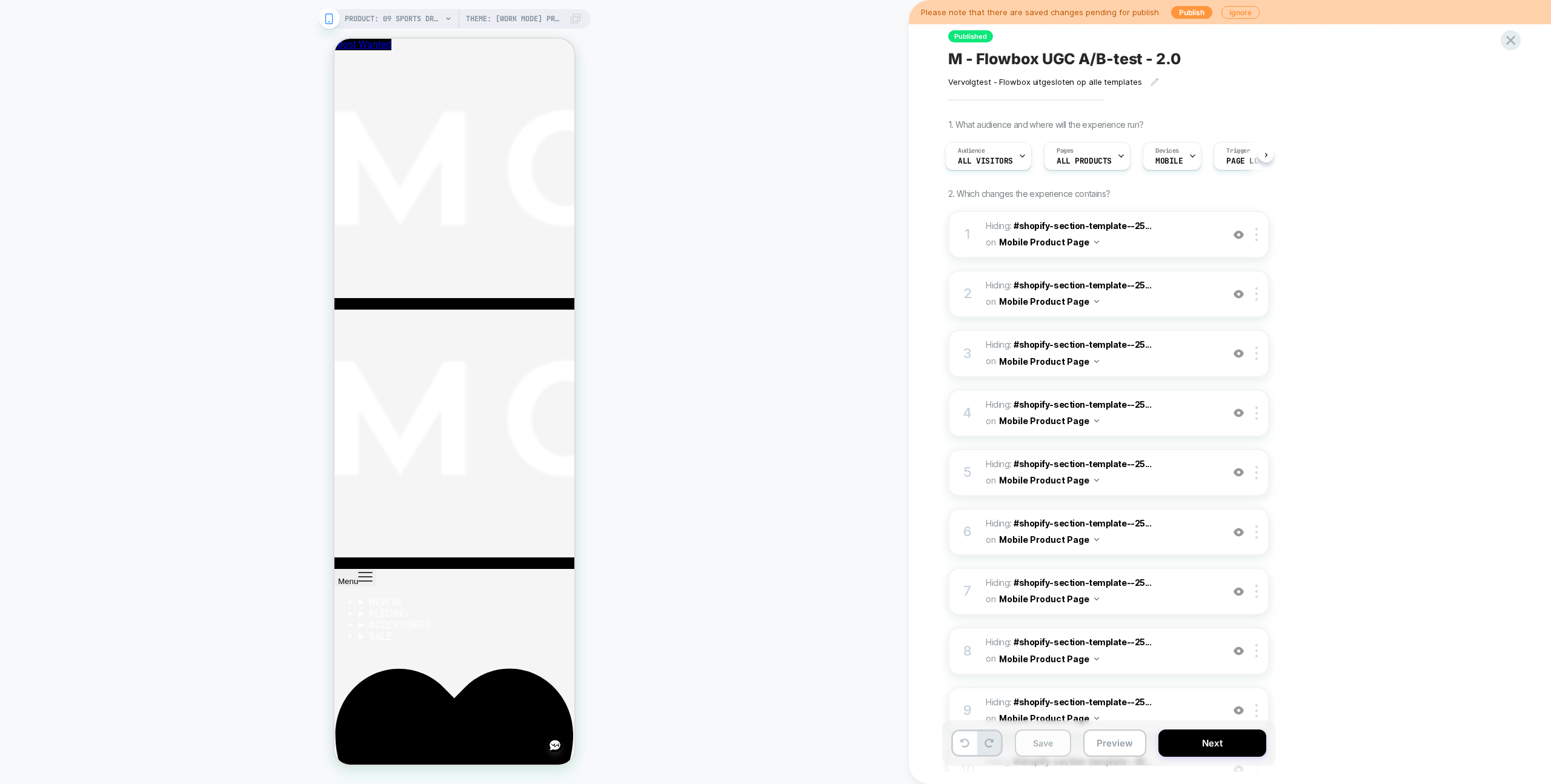
click at [1053, 745] on button "Save" at bounding box center [1042, 742] width 56 height 27
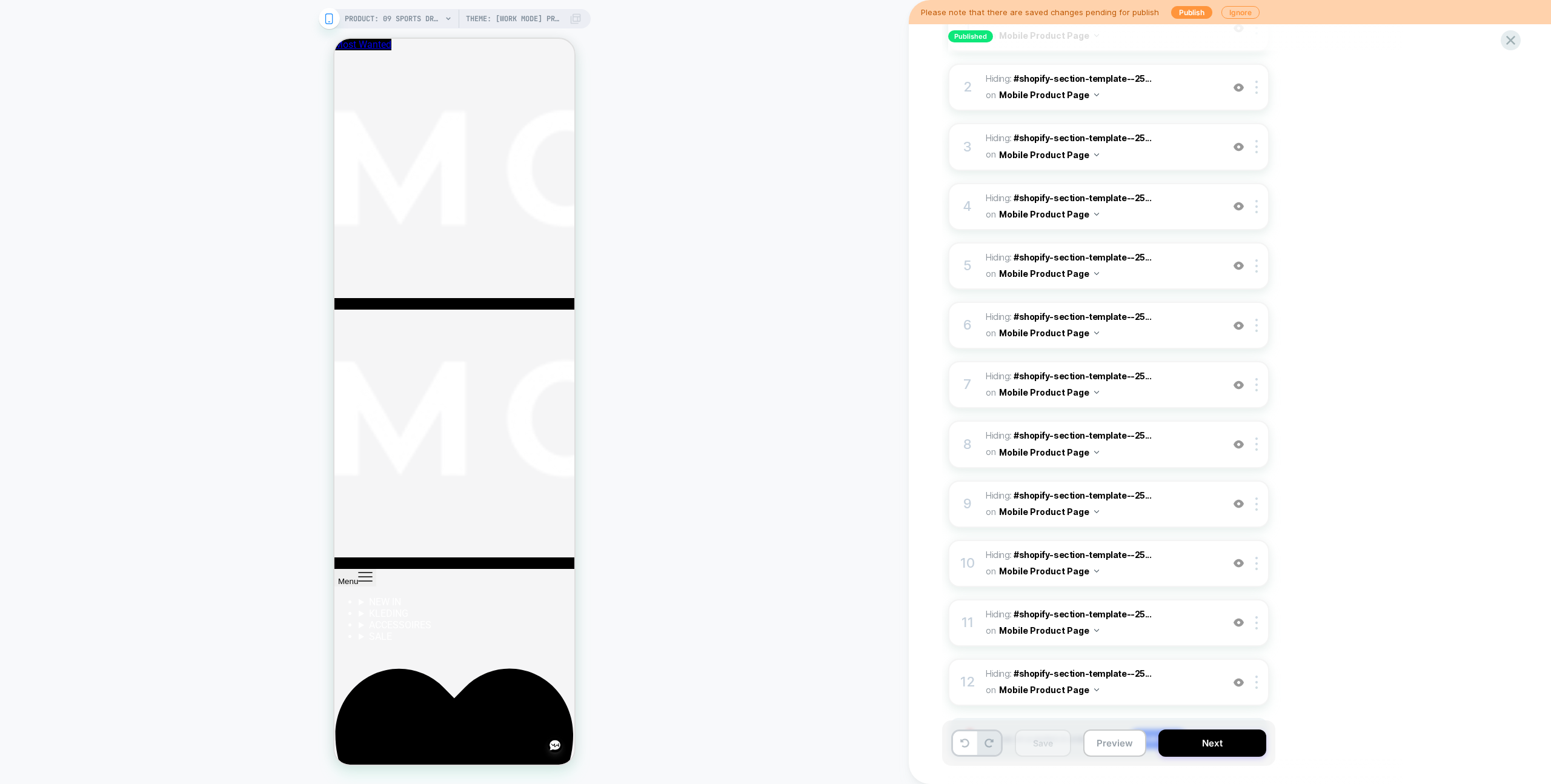
scroll to position [274, 0]
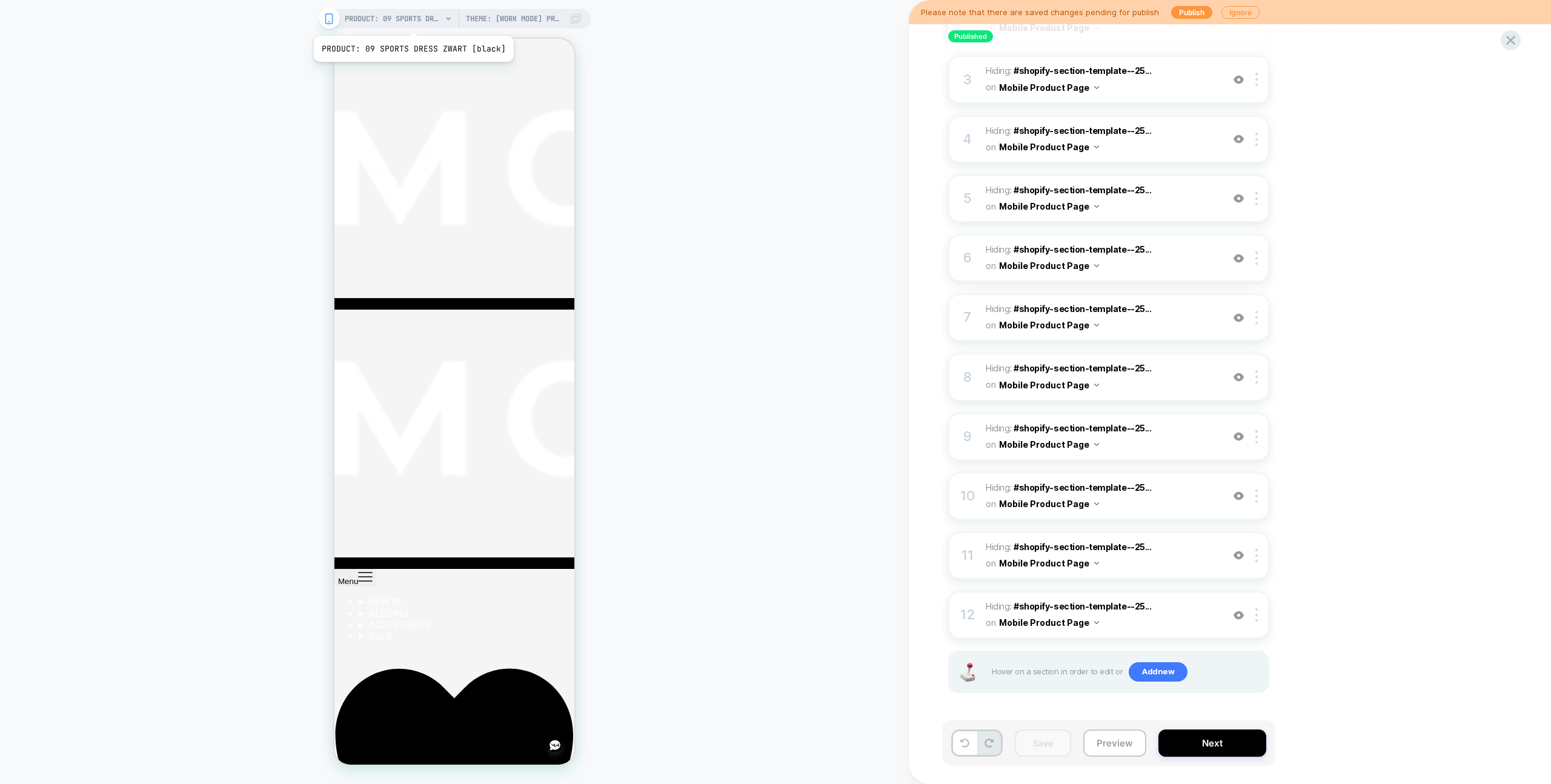
click at [411, 20] on span "PRODUCT: 09 SPORTS DRESS ZWART [black]" at bounding box center [393, 19] width 97 height 20
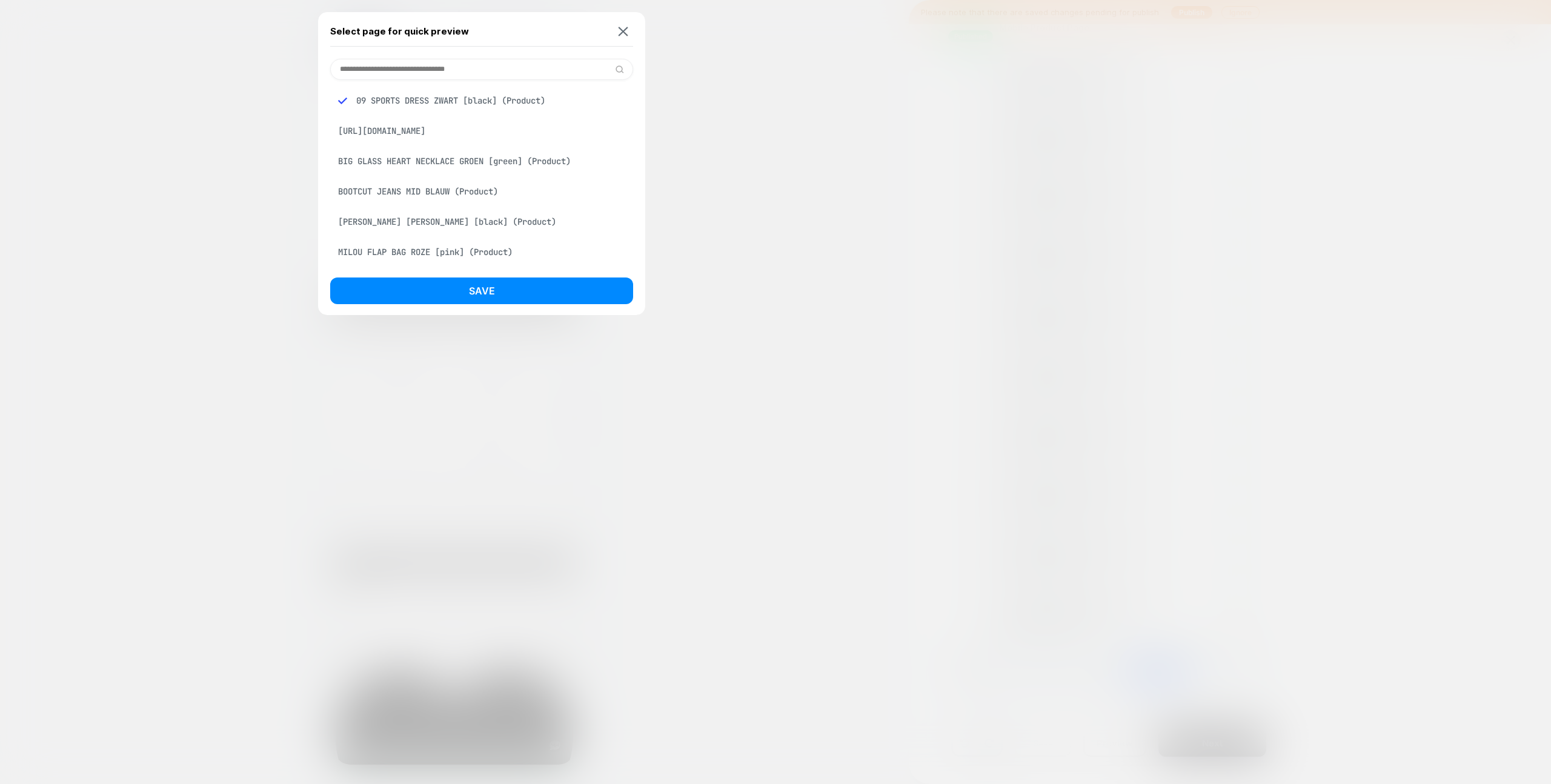
click at [443, 160] on div "BIG GLASS HEART NECKLACE GROEN [green] (Product)" at bounding box center [482, 161] width 303 height 23
click at [500, 284] on button "Save" at bounding box center [482, 290] width 303 height 27
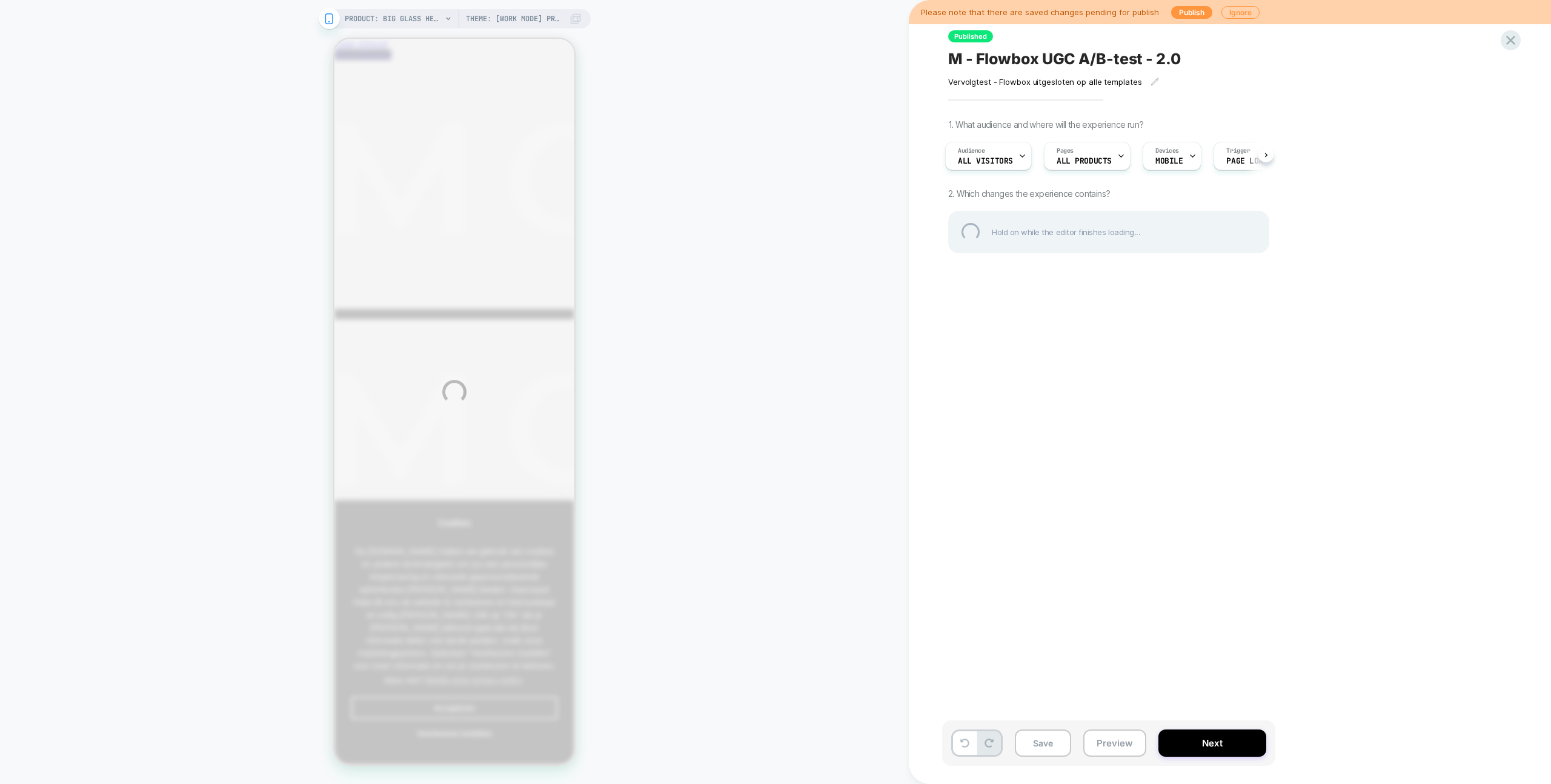
scroll to position [0, 0]
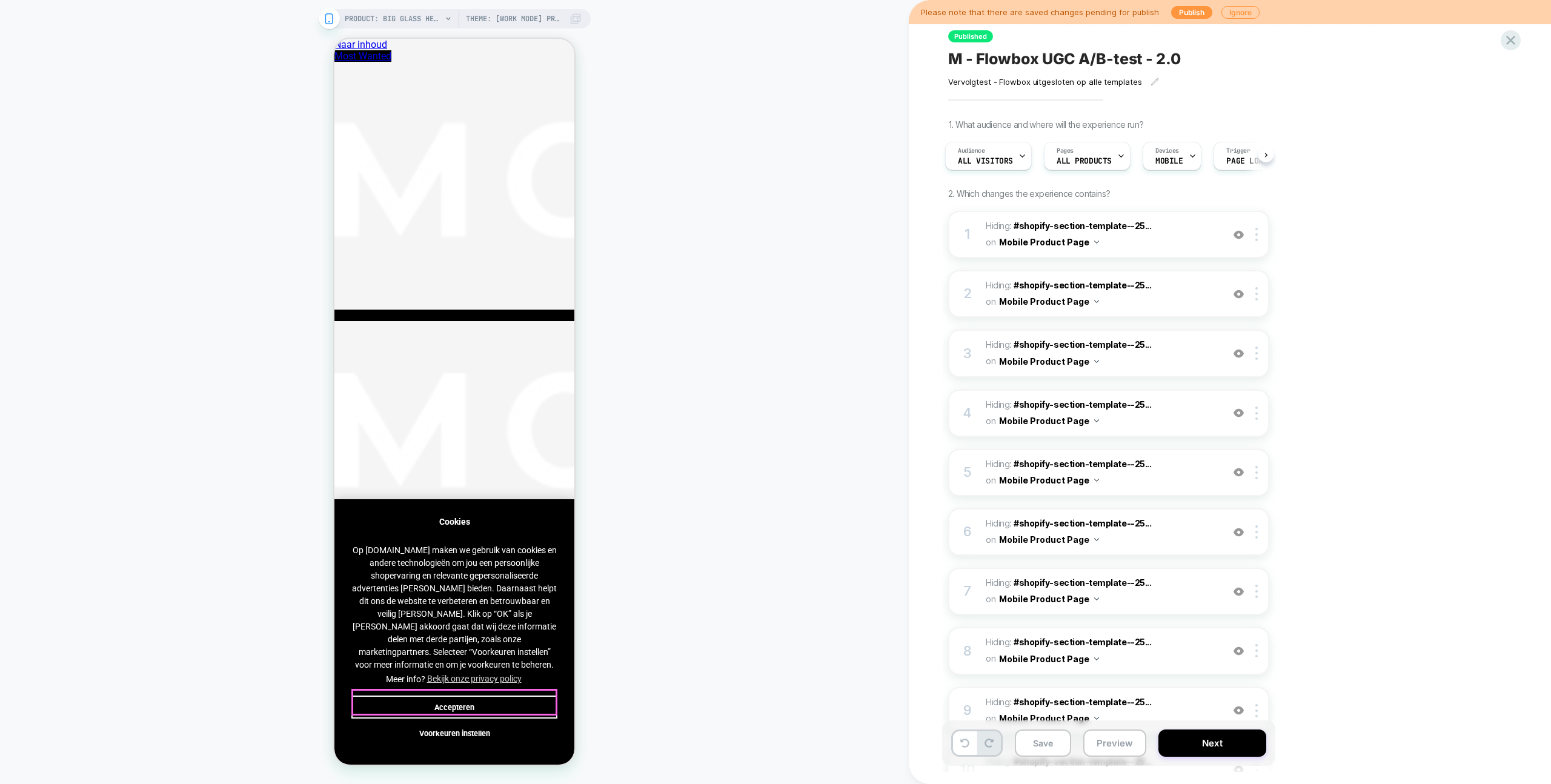
click at [479, 701] on button "Accepteren" at bounding box center [455, 707] width 206 height 23
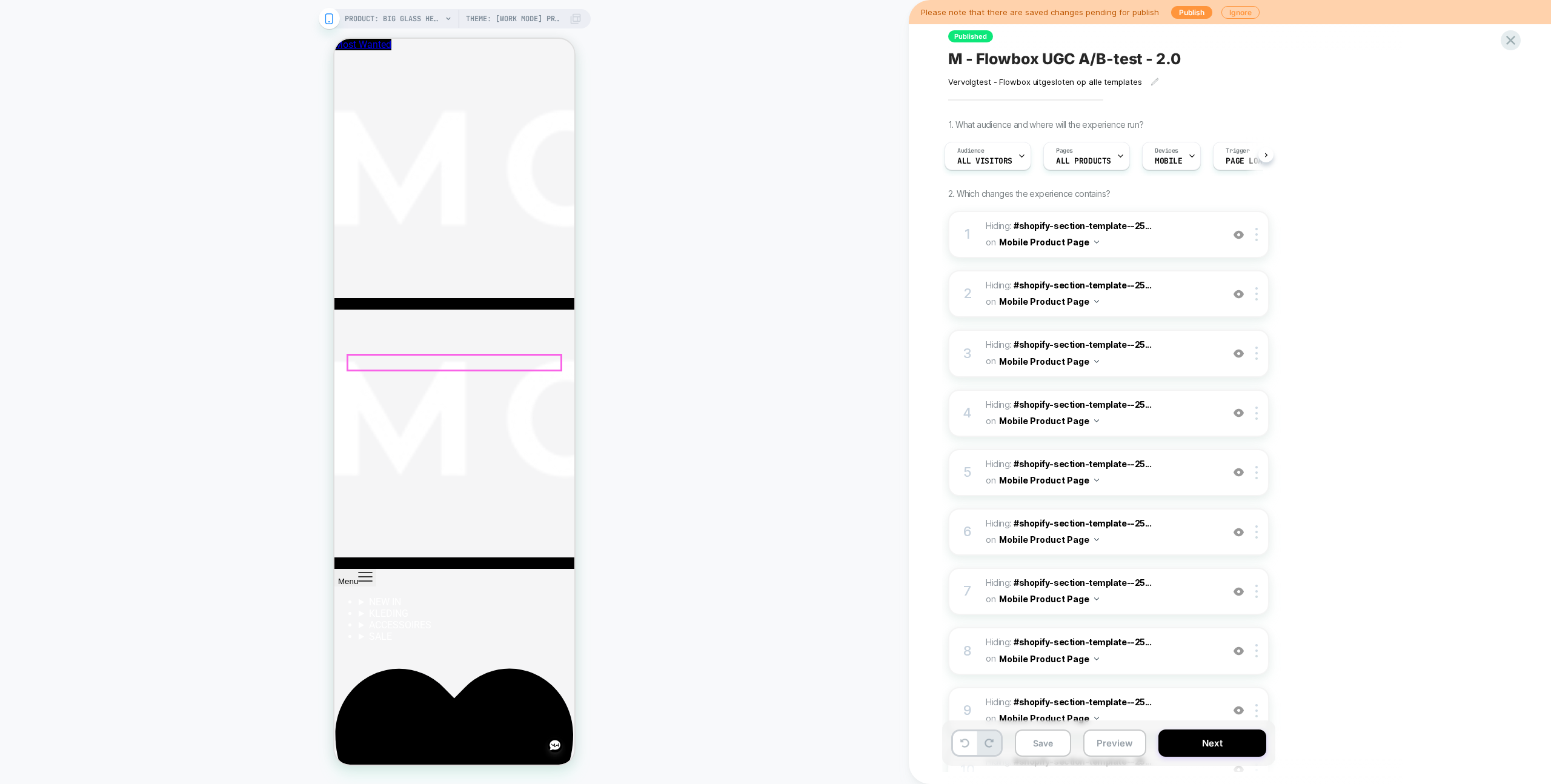
scroll to position [392, 0]
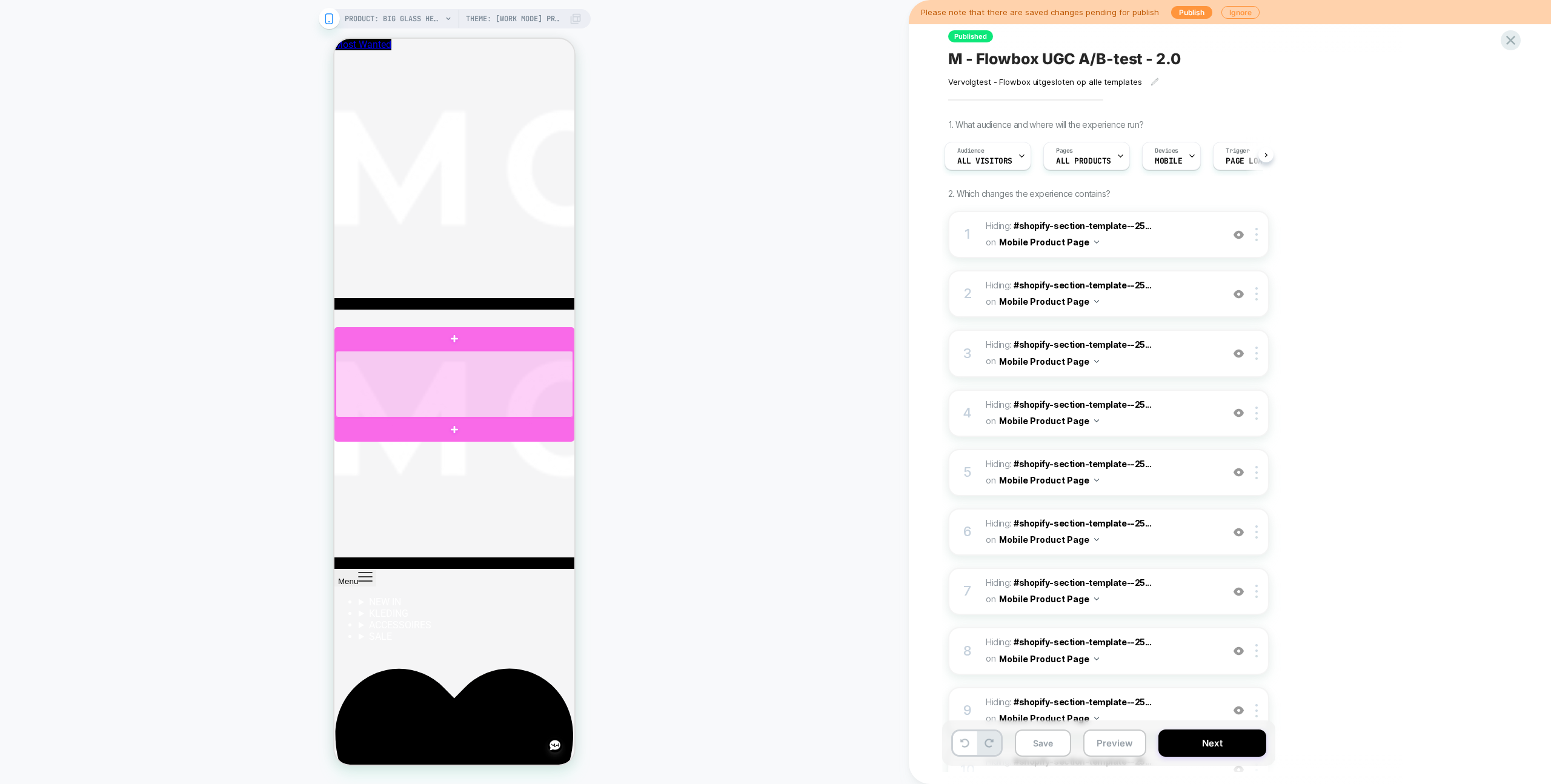
click at [556, 372] on div at bounding box center [455, 384] width 237 height 67
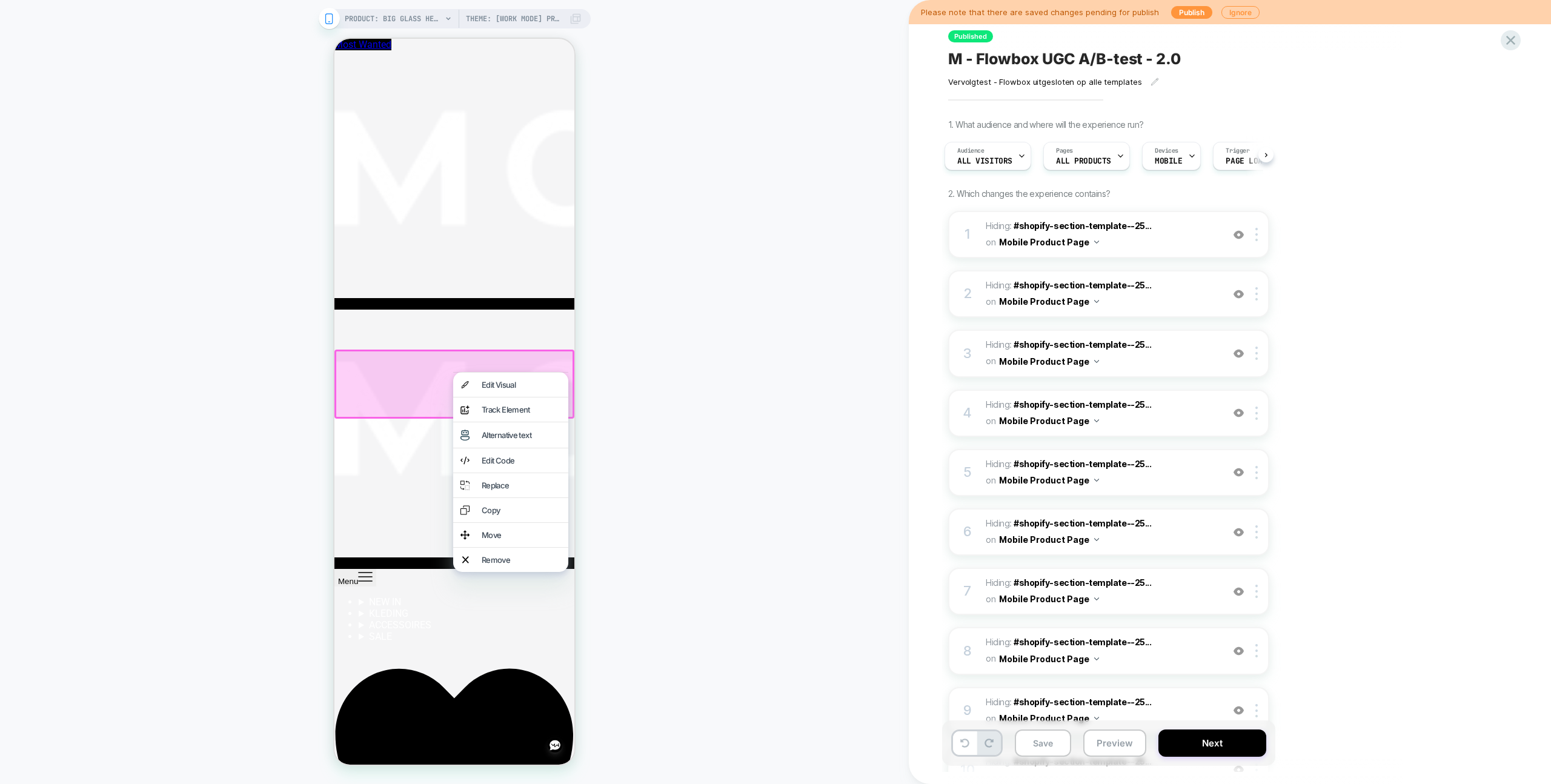
click at [509, 565] on div "Remove" at bounding box center [521, 560] width 79 height 10
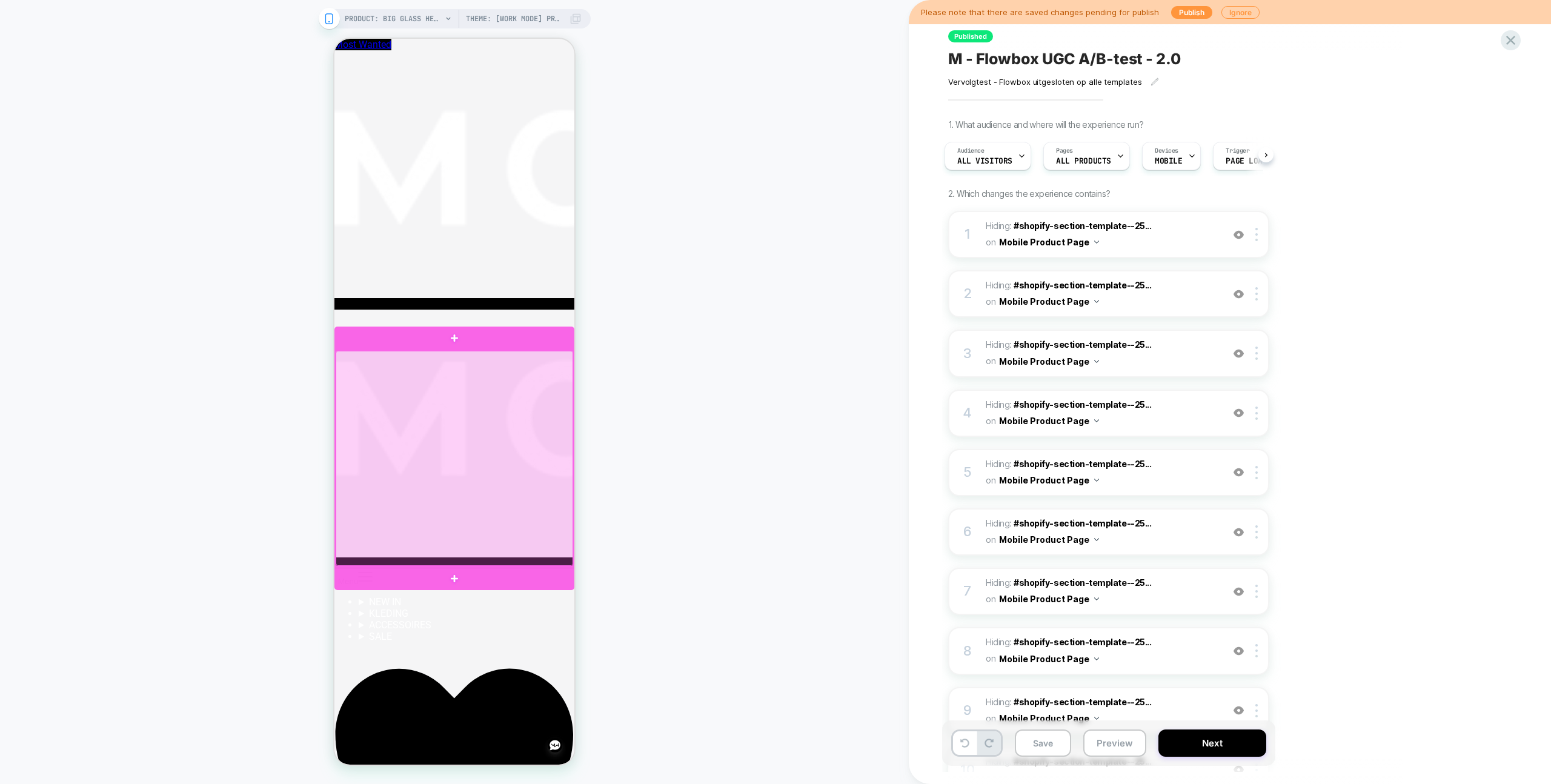
click at [452, 562] on div at bounding box center [455, 458] width 237 height 215
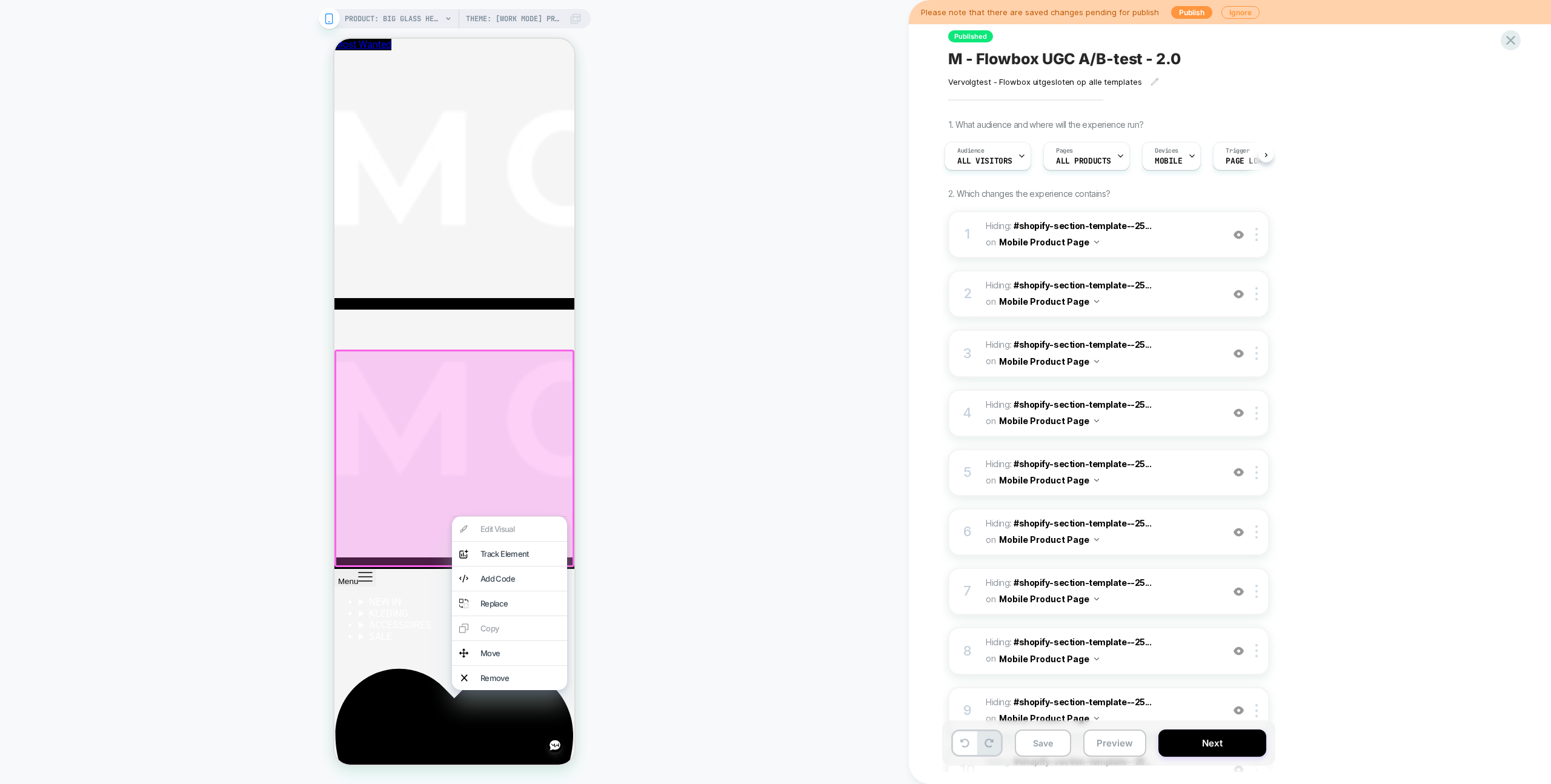
click at [507, 683] on div "Remove" at bounding box center [520, 678] width 79 height 10
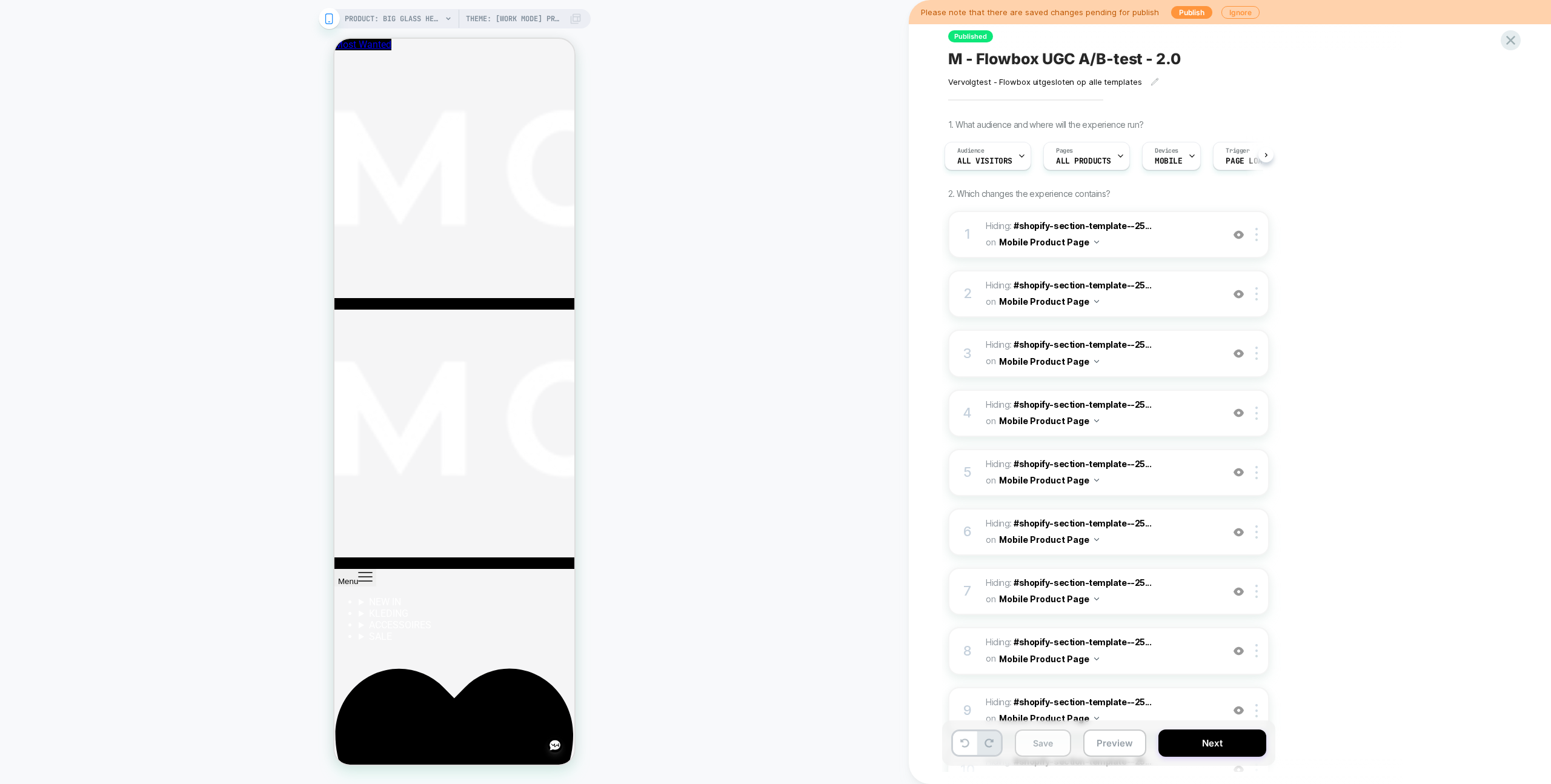
click at [1043, 747] on button "Save" at bounding box center [1042, 742] width 56 height 27
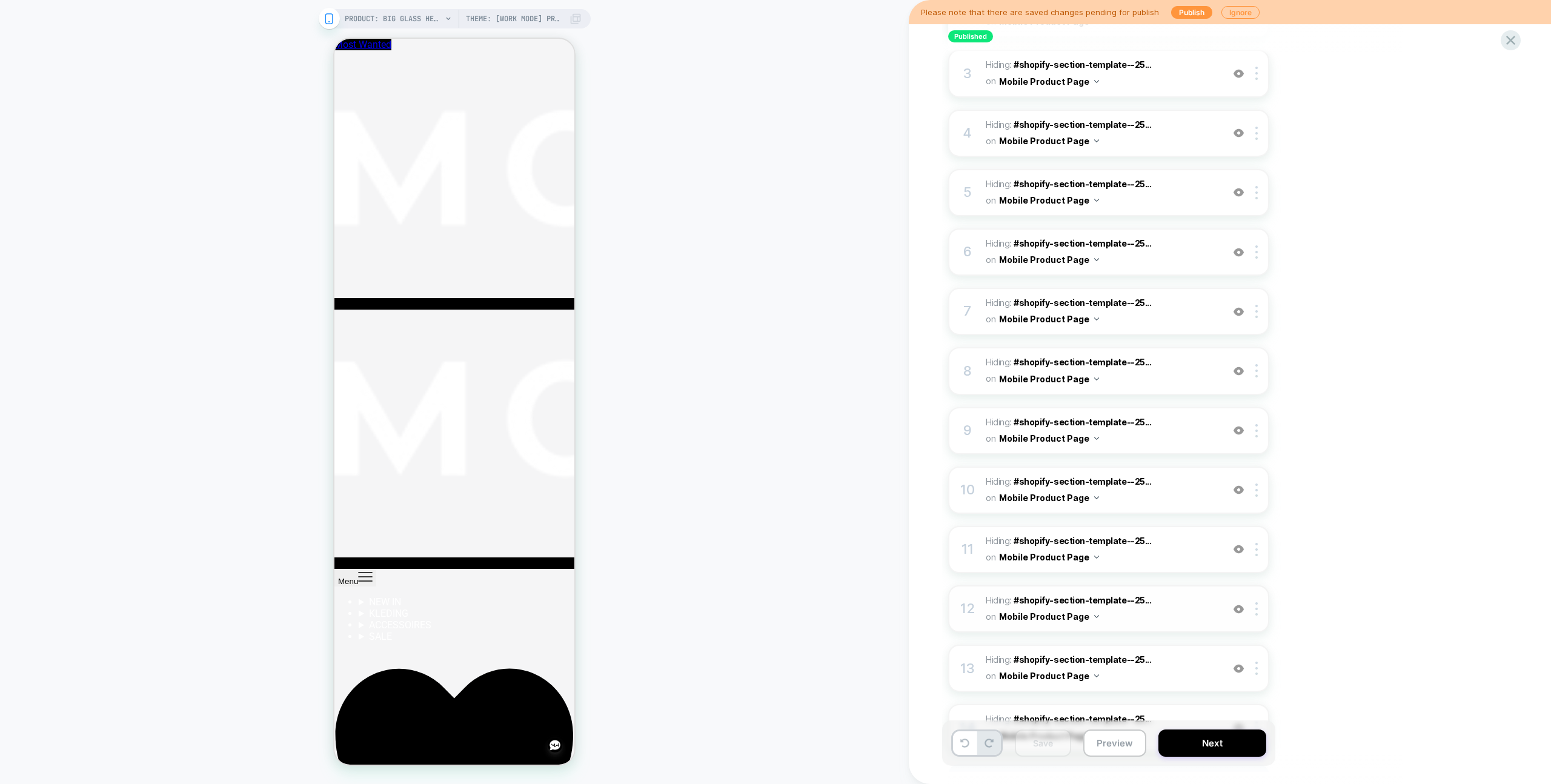
scroll to position [392, 0]
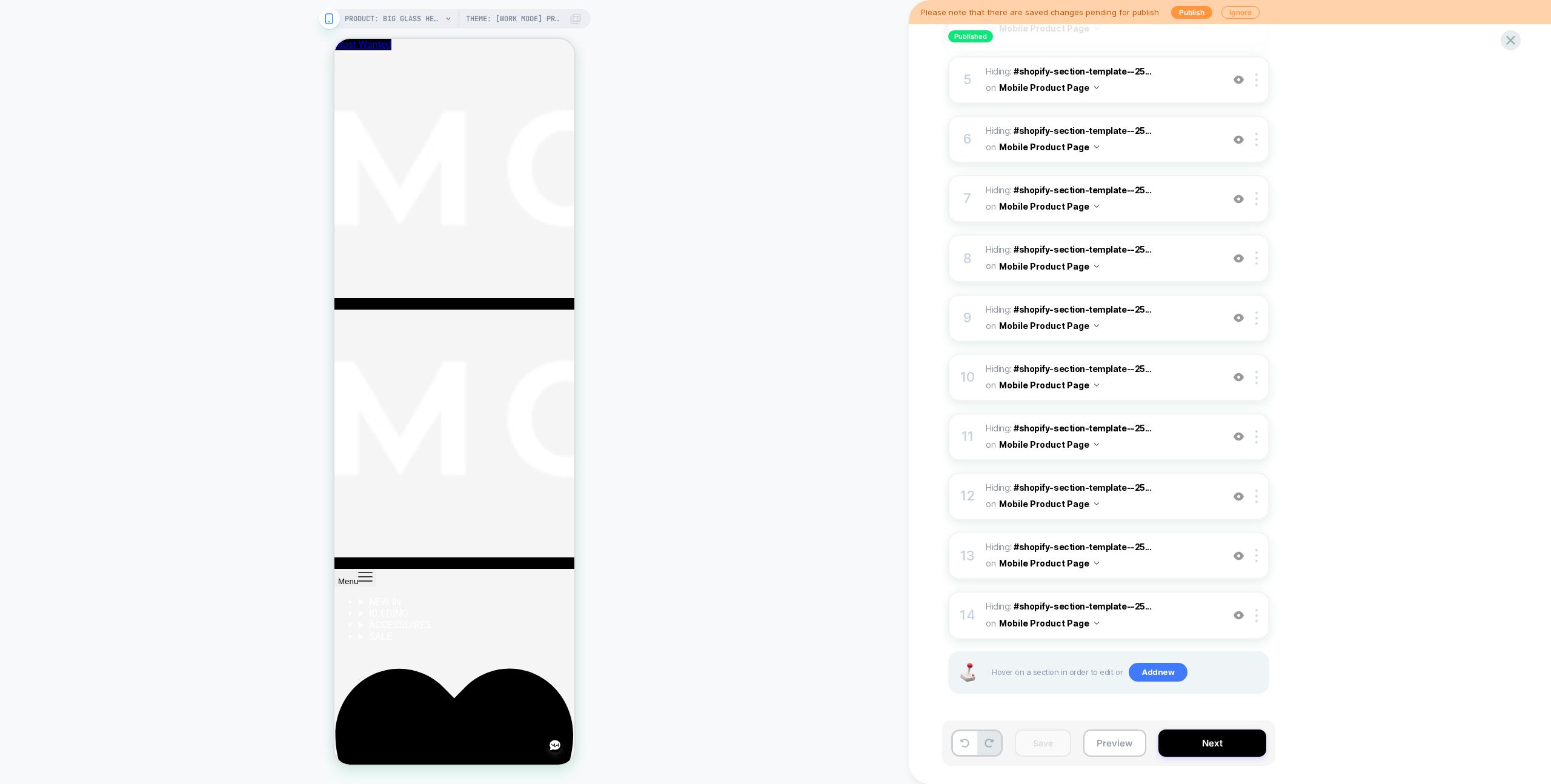
click at [464, 24] on div "PRODUCT: BIG GLASS HEART NECKLACE GROEN [green] Theme: [WORK MODE] Prestige 10.…" at bounding box center [464, 19] width 237 height 20
click at [441, 20] on div "PRODUCT: BIG GLASS HEART NECKLACE GROEN [green] Theme: [WORK MODE] Prestige 10.…" at bounding box center [464, 19] width 237 height 20
click at [417, 20] on span "PRODUCT: BIG GLASS HEART NECKLACE GROEN [green]" at bounding box center [393, 19] width 97 height 20
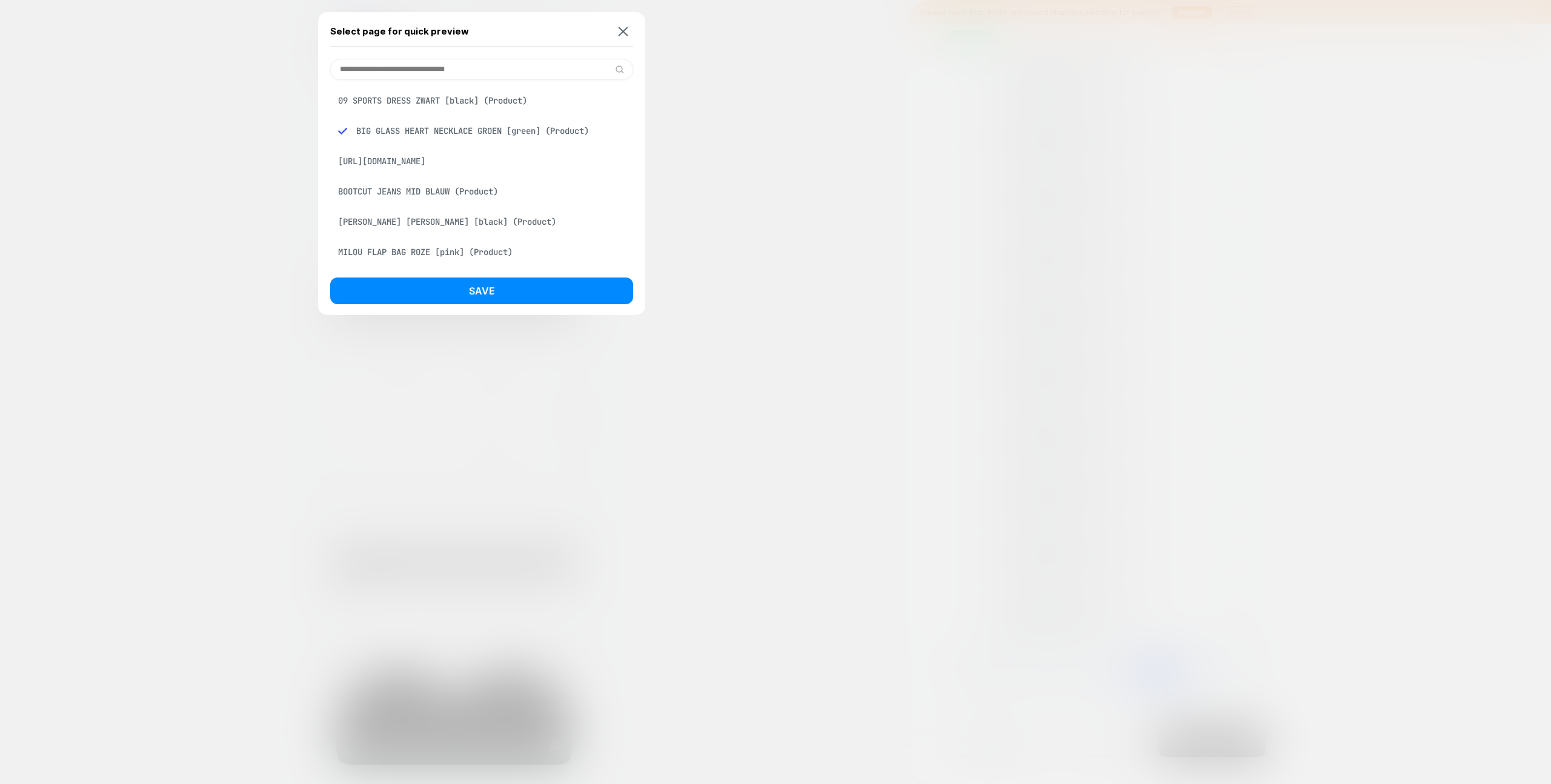
click at [422, 190] on div "BOOTCUT JEANS MID BLAUW (Product)" at bounding box center [482, 191] width 303 height 23
click at [497, 285] on button "Save" at bounding box center [482, 290] width 303 height 27
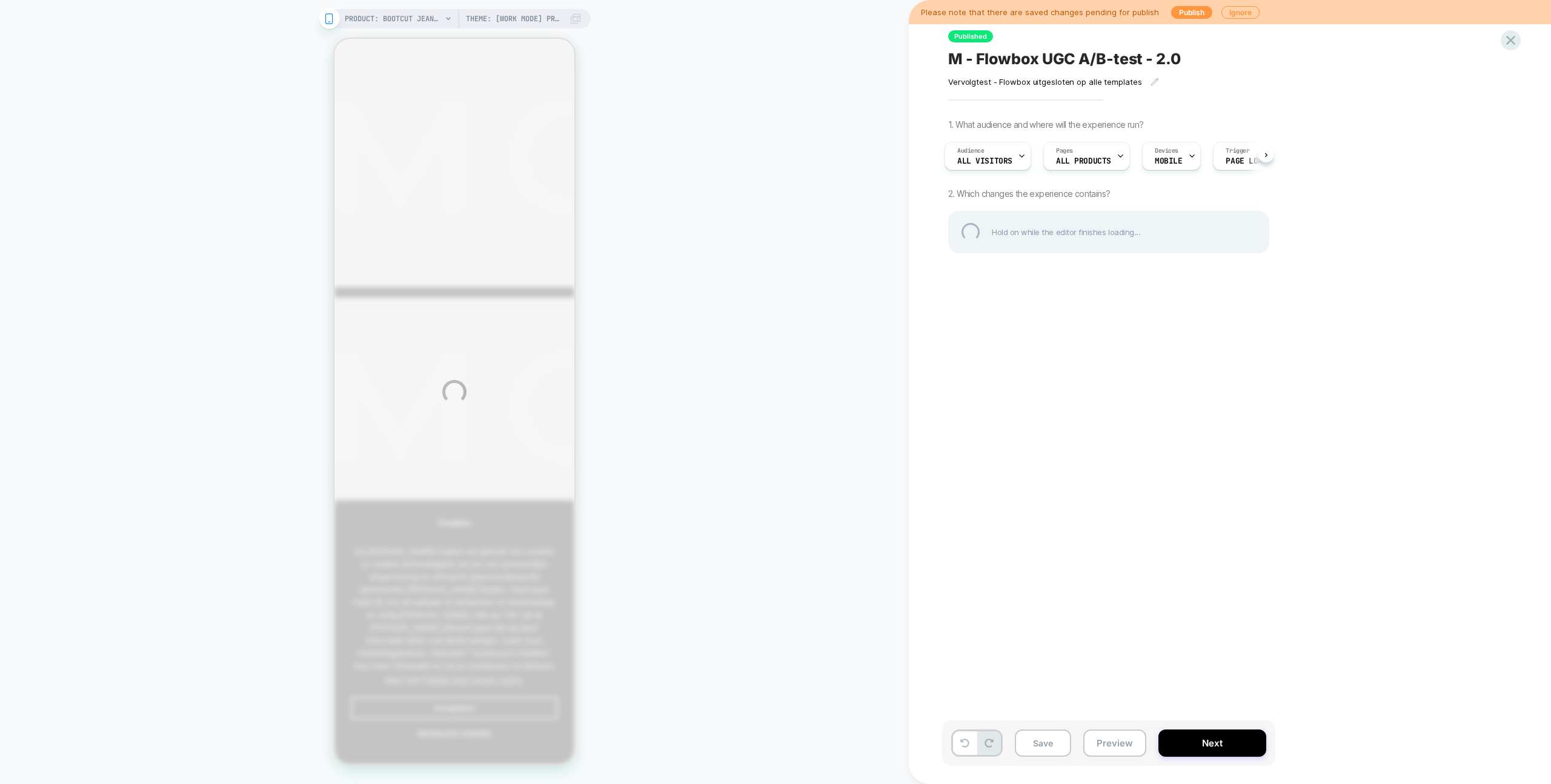
scroll to position [0, 0]
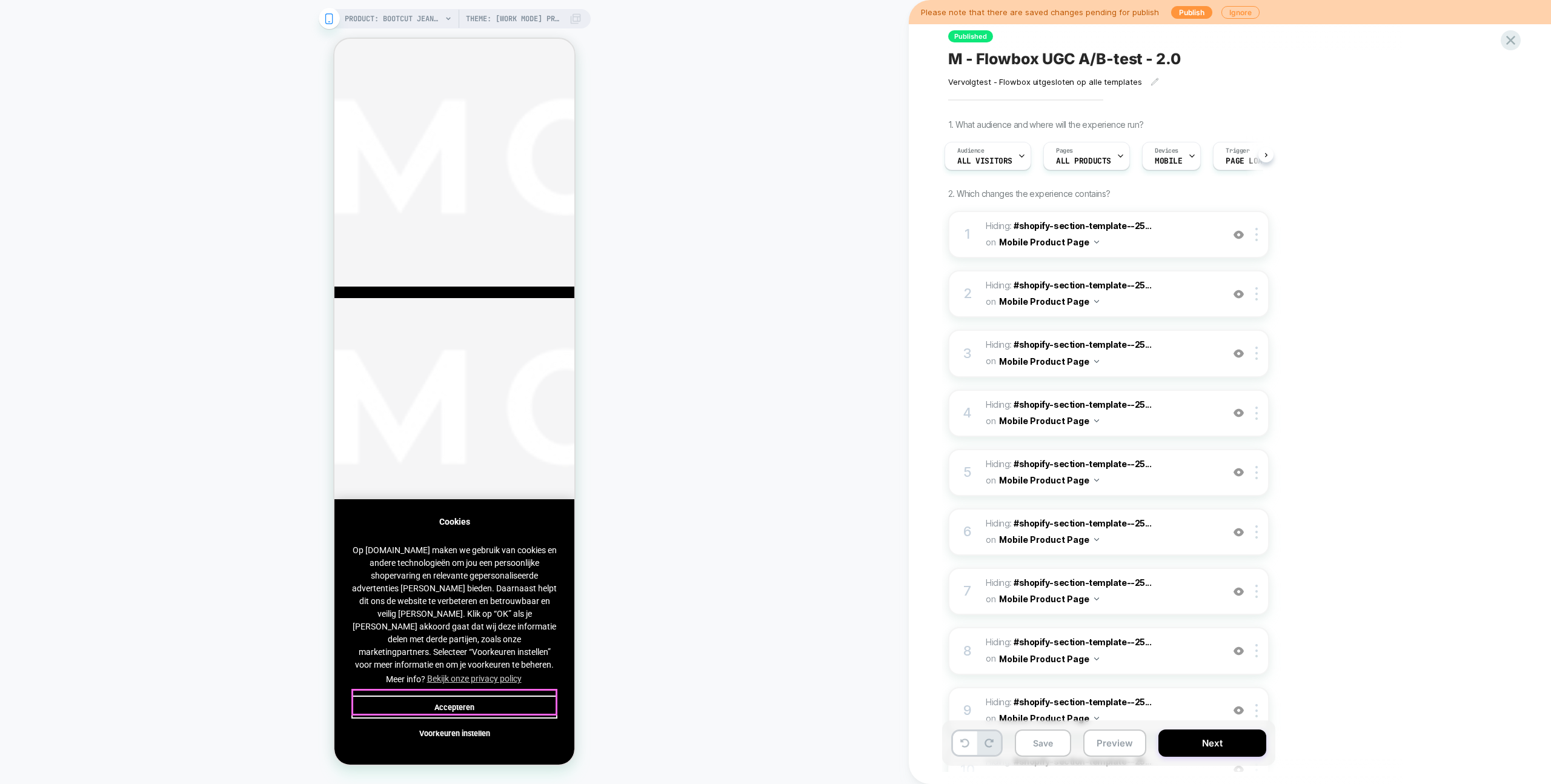
click at [495, 708] on button "Accepteren" at bounding box center [455, 707] width 206 height 23
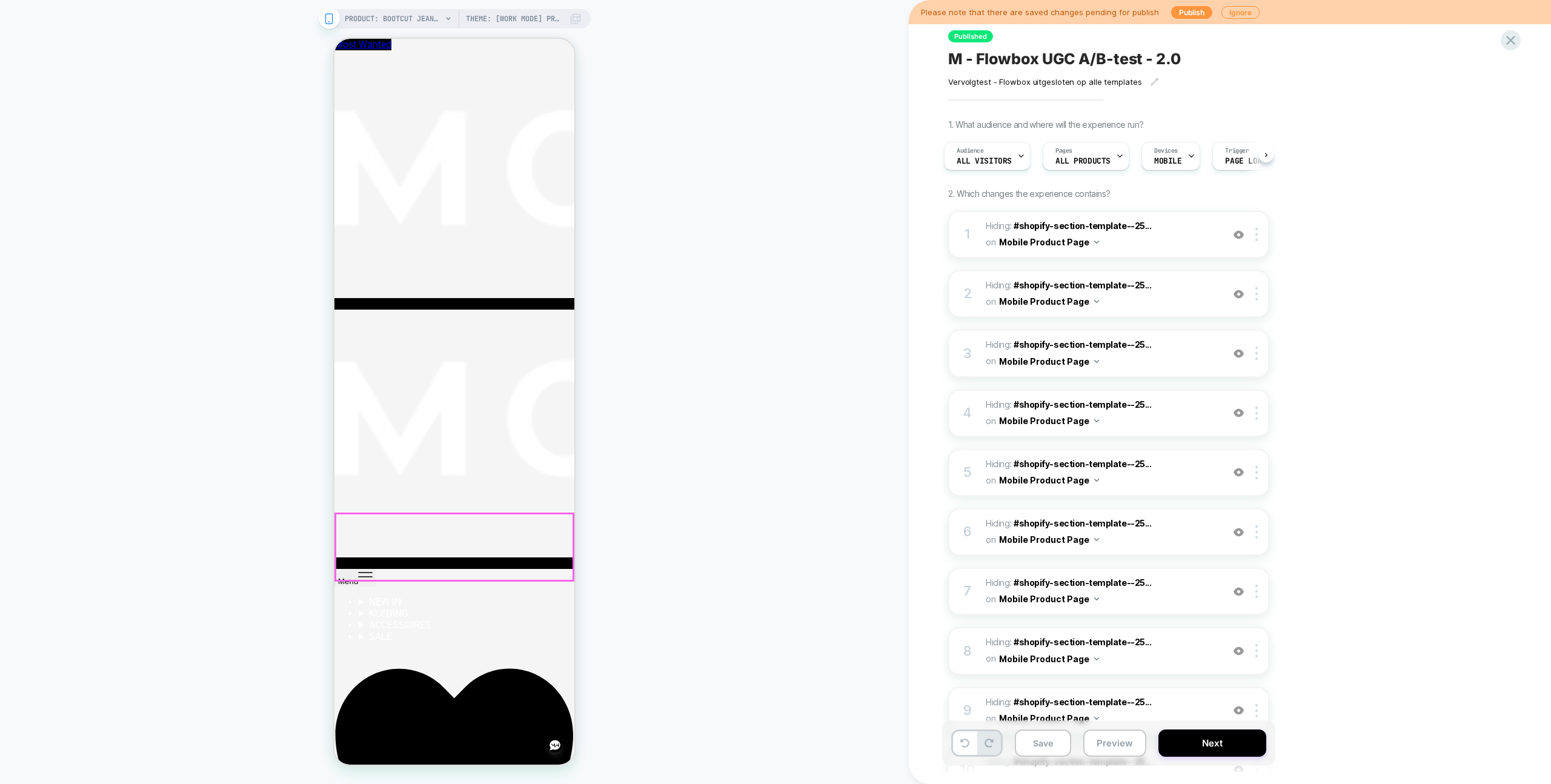
scroll to position [1178, 0]
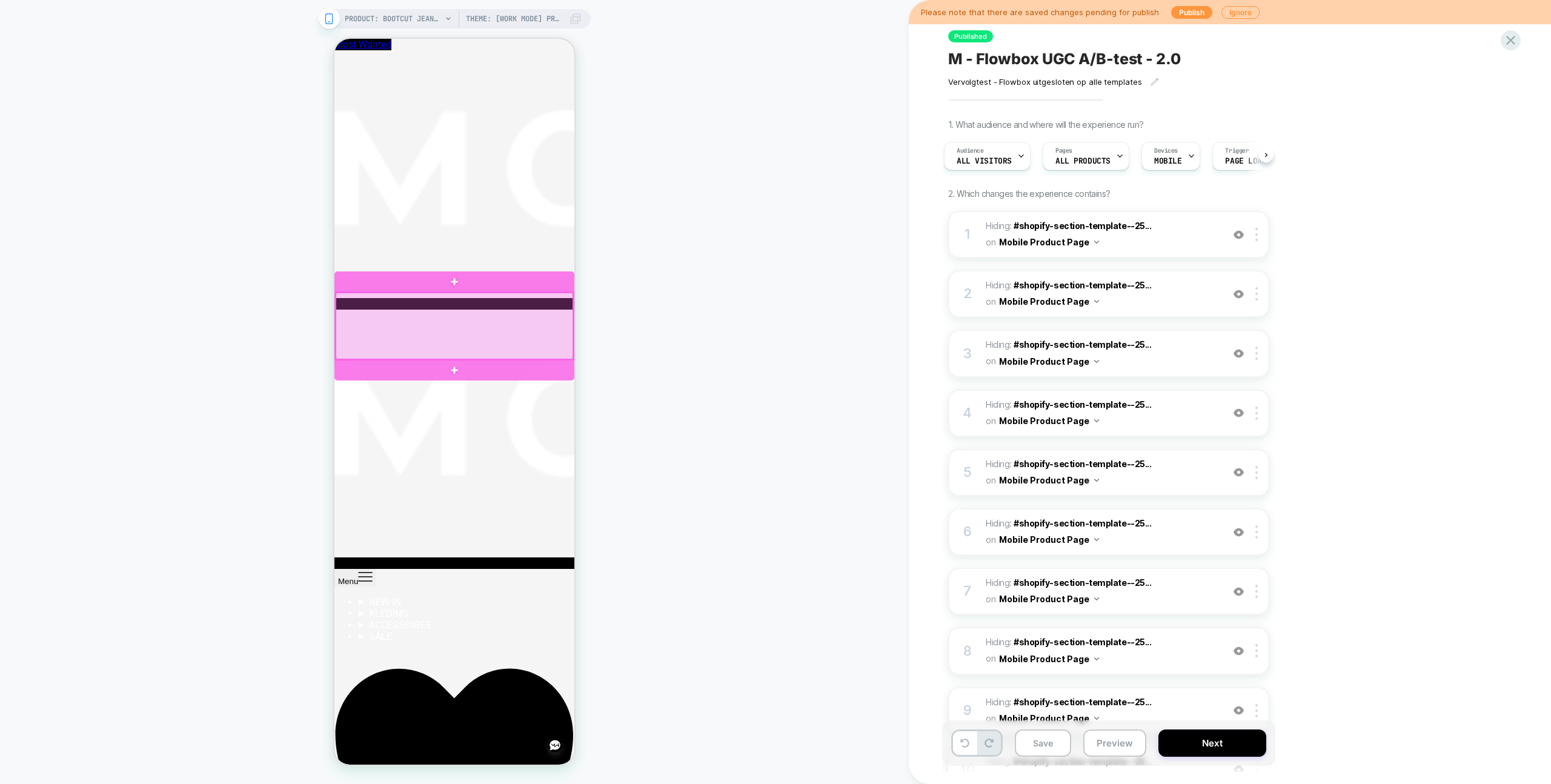
click at [569, 343] on div at bounding box center [455, 326] width 237 height 67
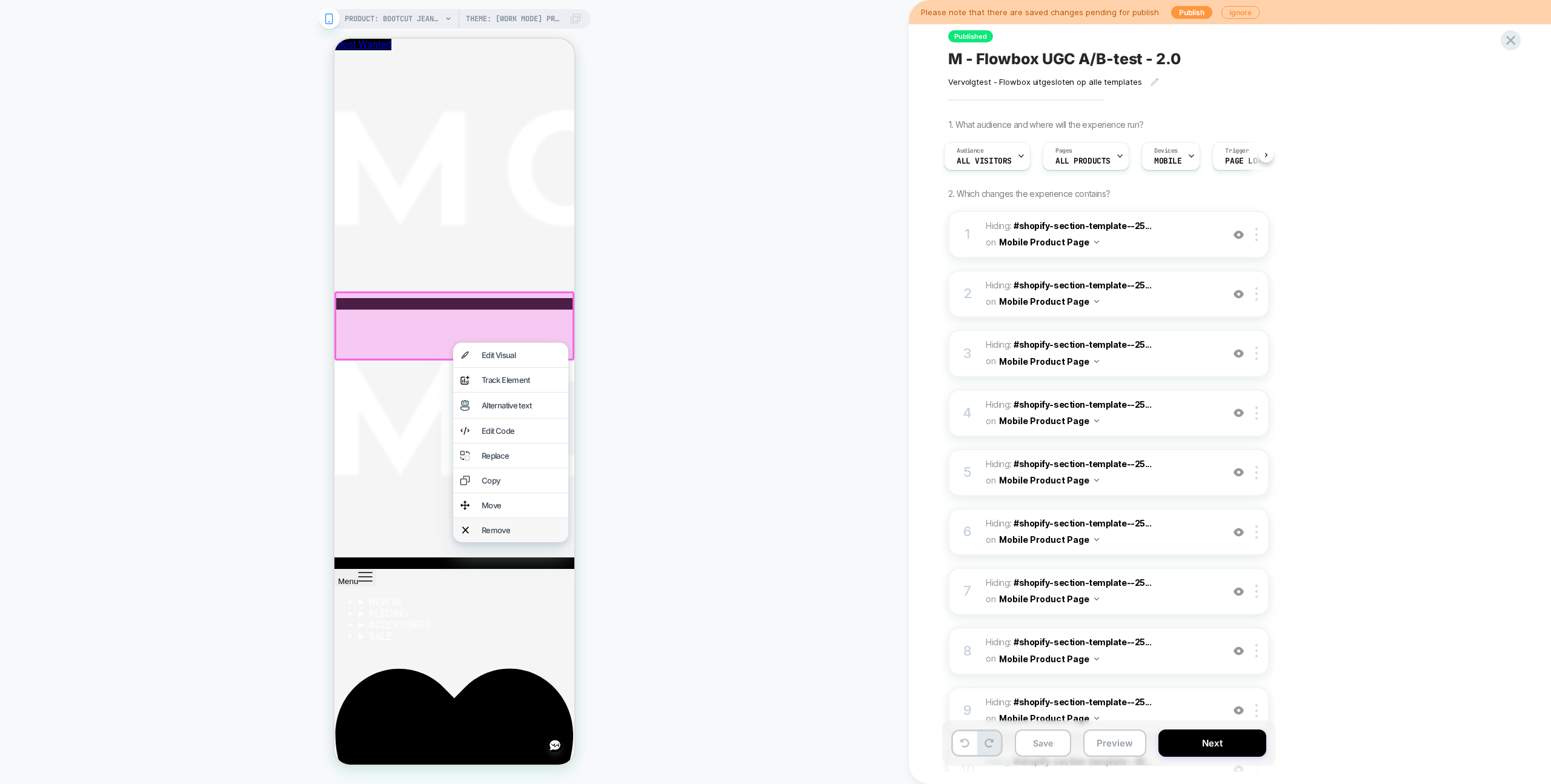
click at [492, 535] on div "Remove" at bounding box center [521, 530] width 79 height 10
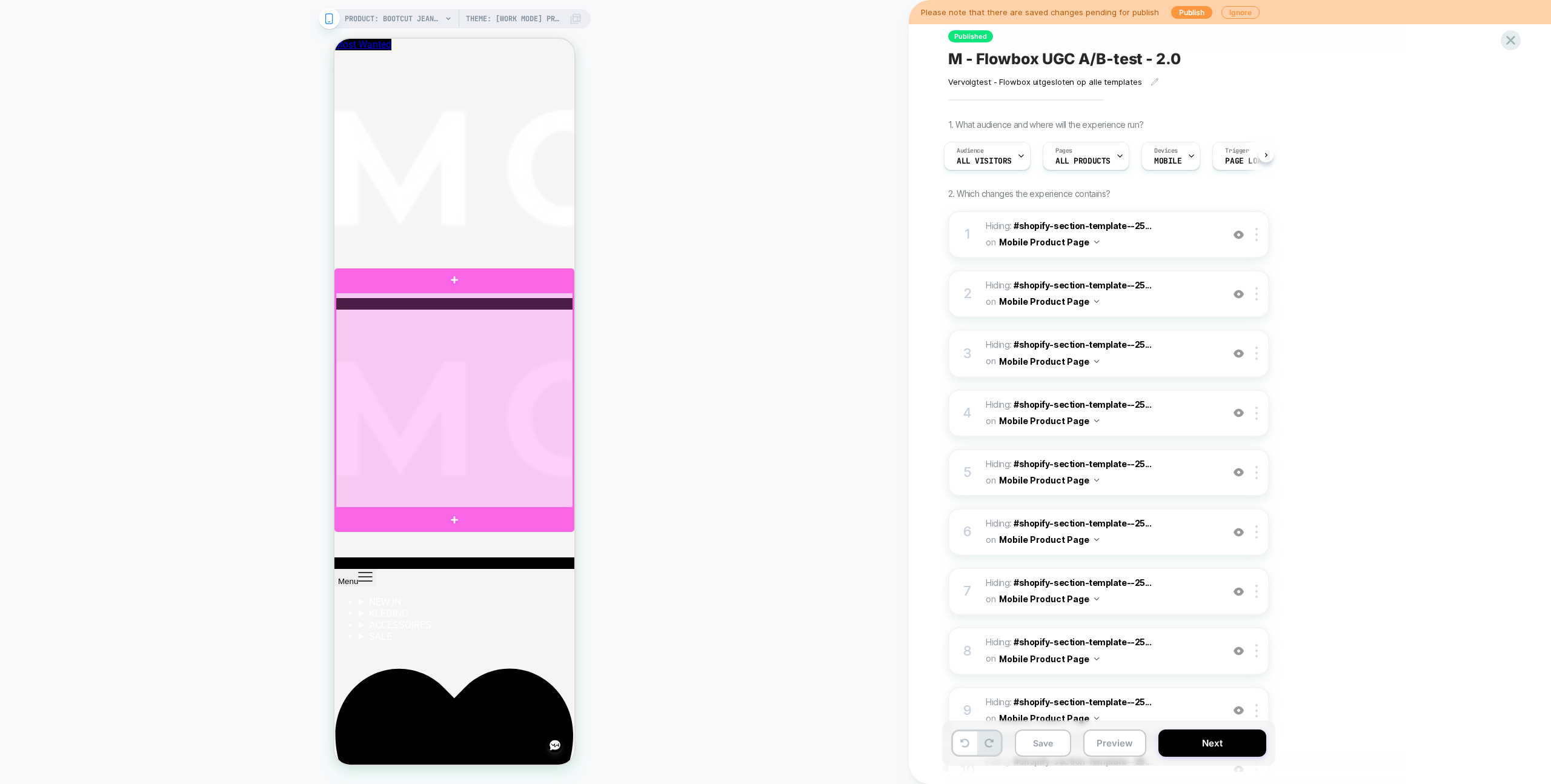
click at [454, 505] on div at bounding box center [455, 400] width 237 height 215
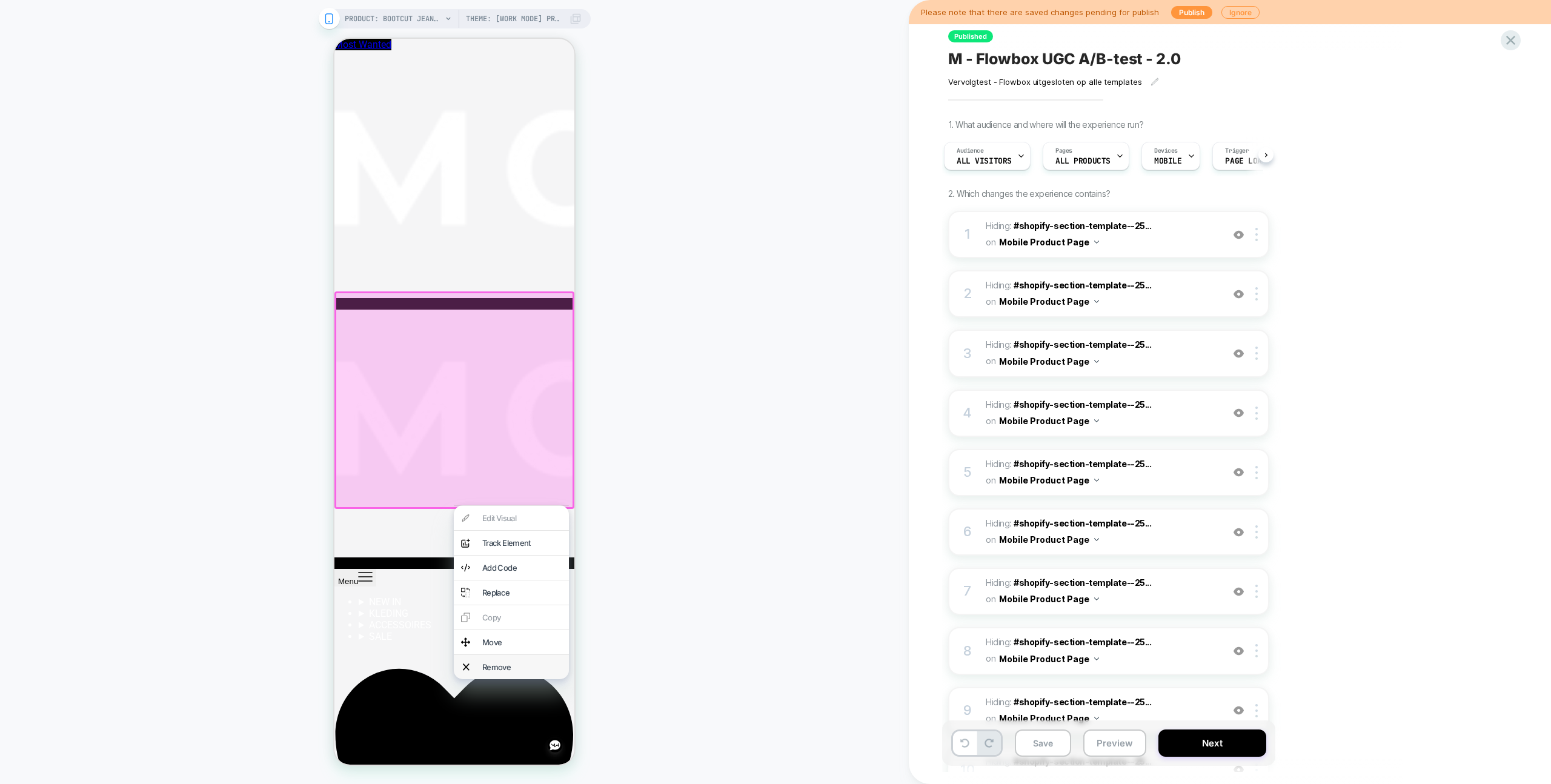
click at [516, 677] on div "Remove" at bounding box center [511, 667] width 115 height 25
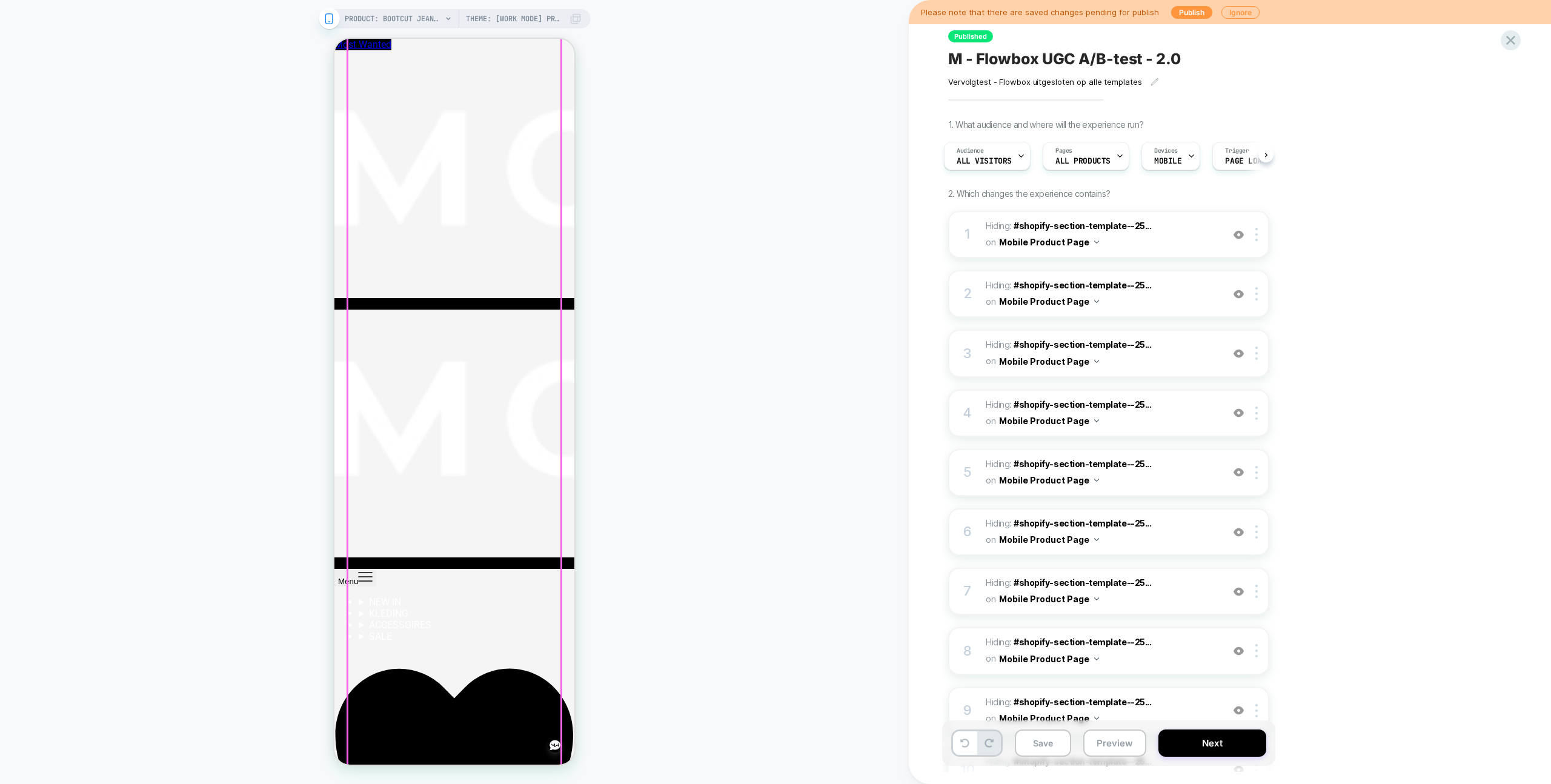
scroll to position [172, 0]
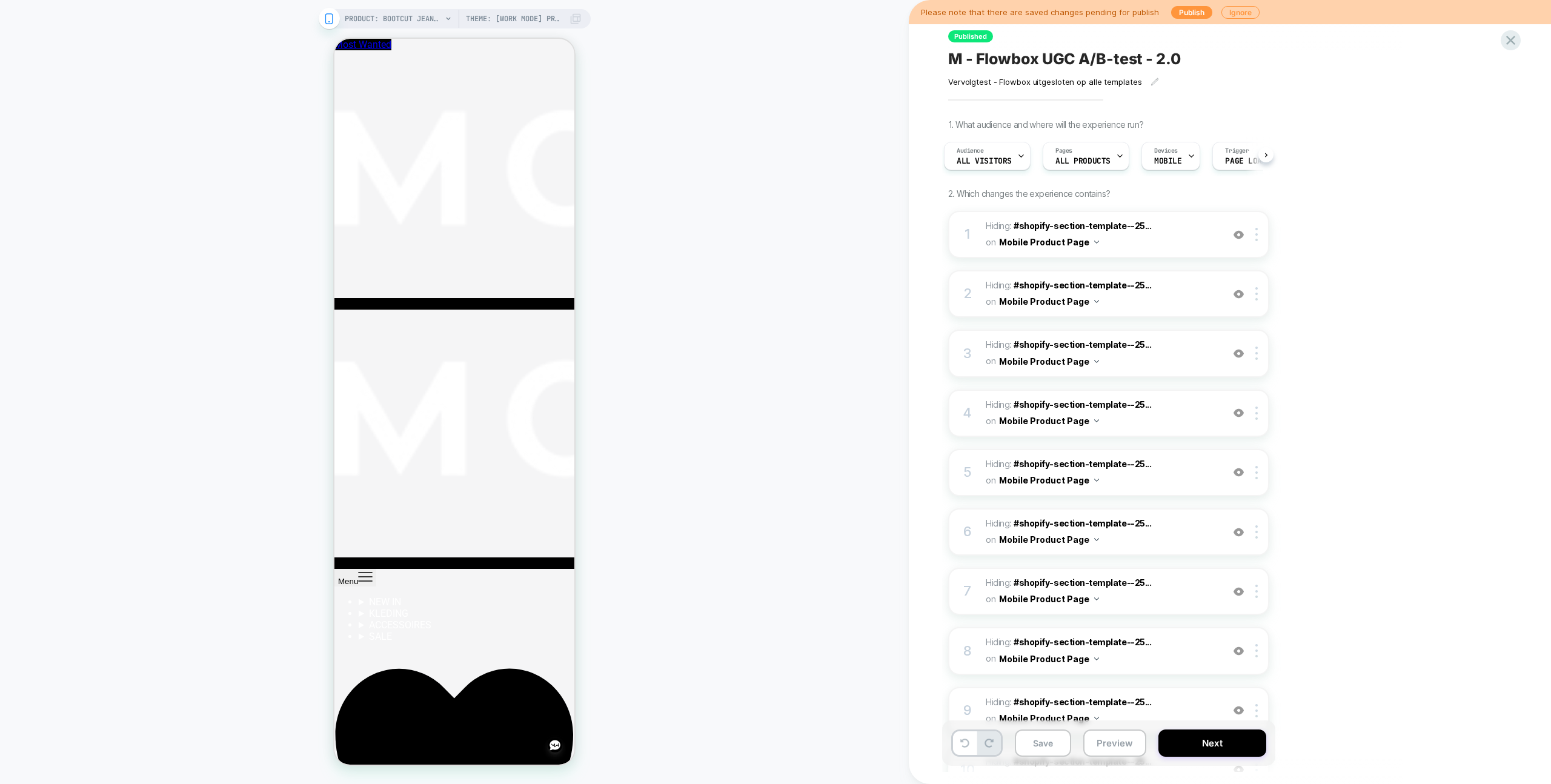
click at [1057, 727] on div "Save Preview Next" at bounding box center [1109, 743] width 334 height 46
click at [1057, 746] on button "Save" at bounding box center [1042, 742] width 56 height 27
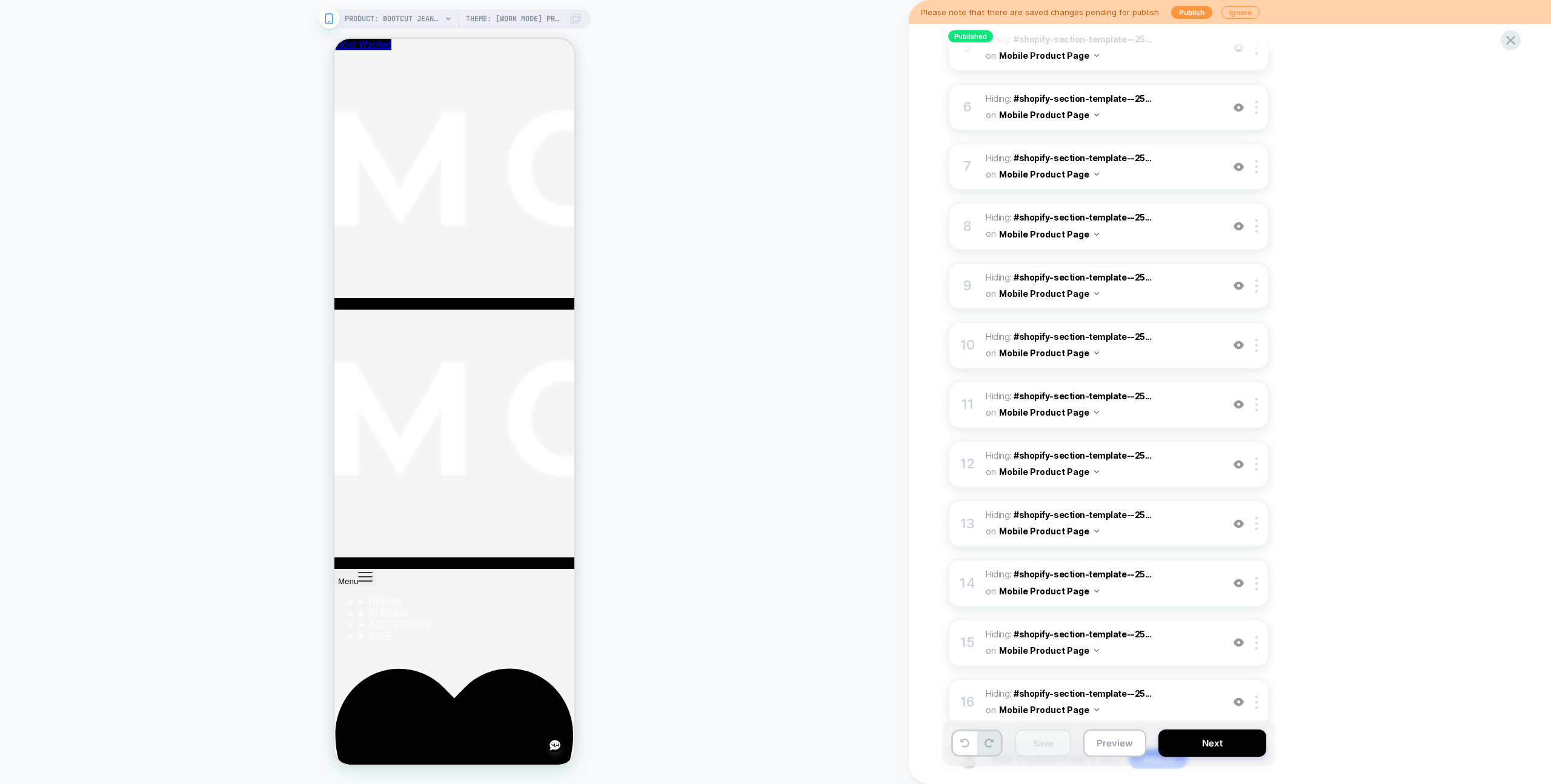
scroll to position [511, 0]
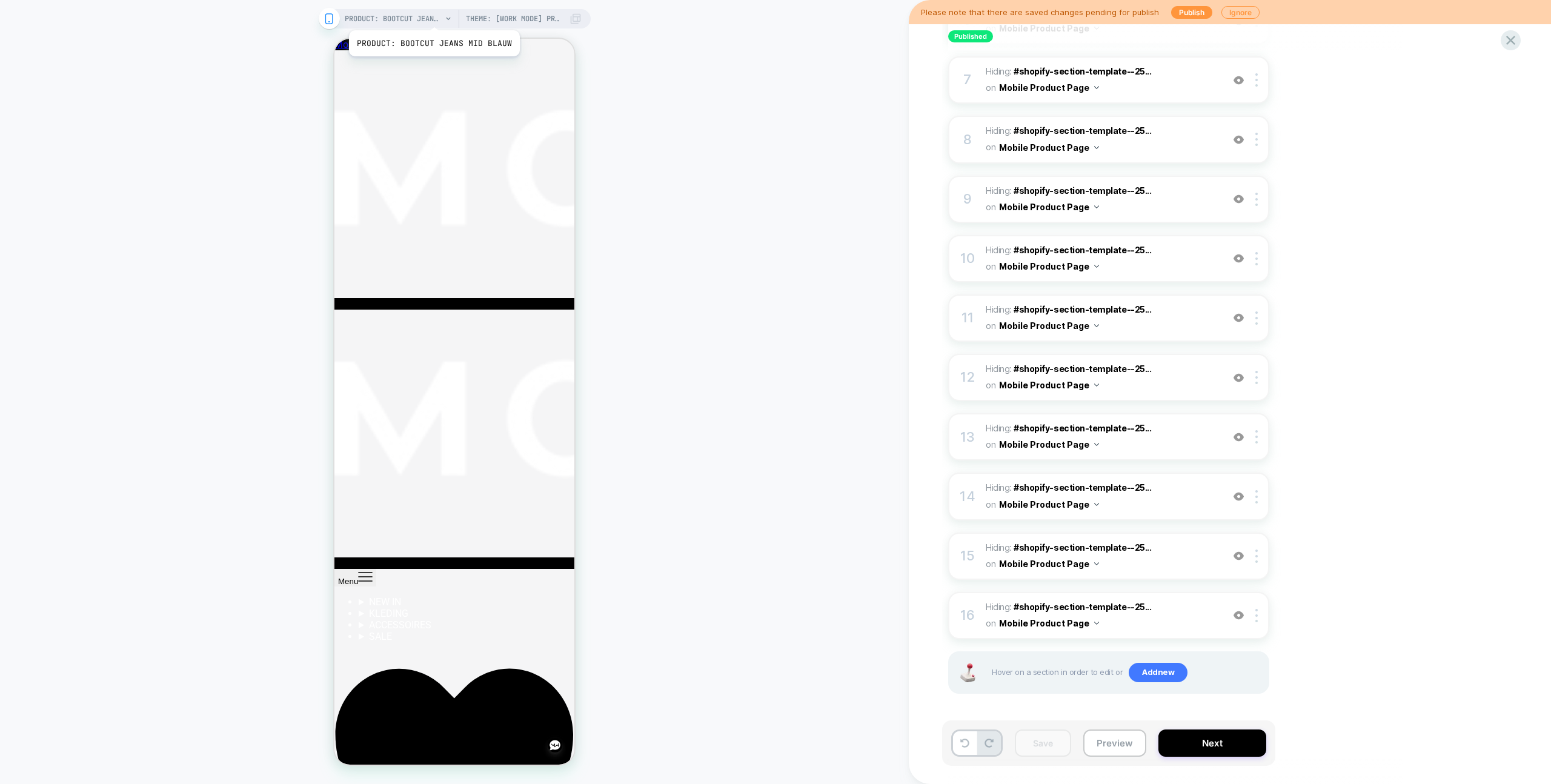
click at [432, 15] on span "PRODUCT: BOOTCUT JEANS MID BLAUW" at bounding box center [393, 19] width 97 height 20
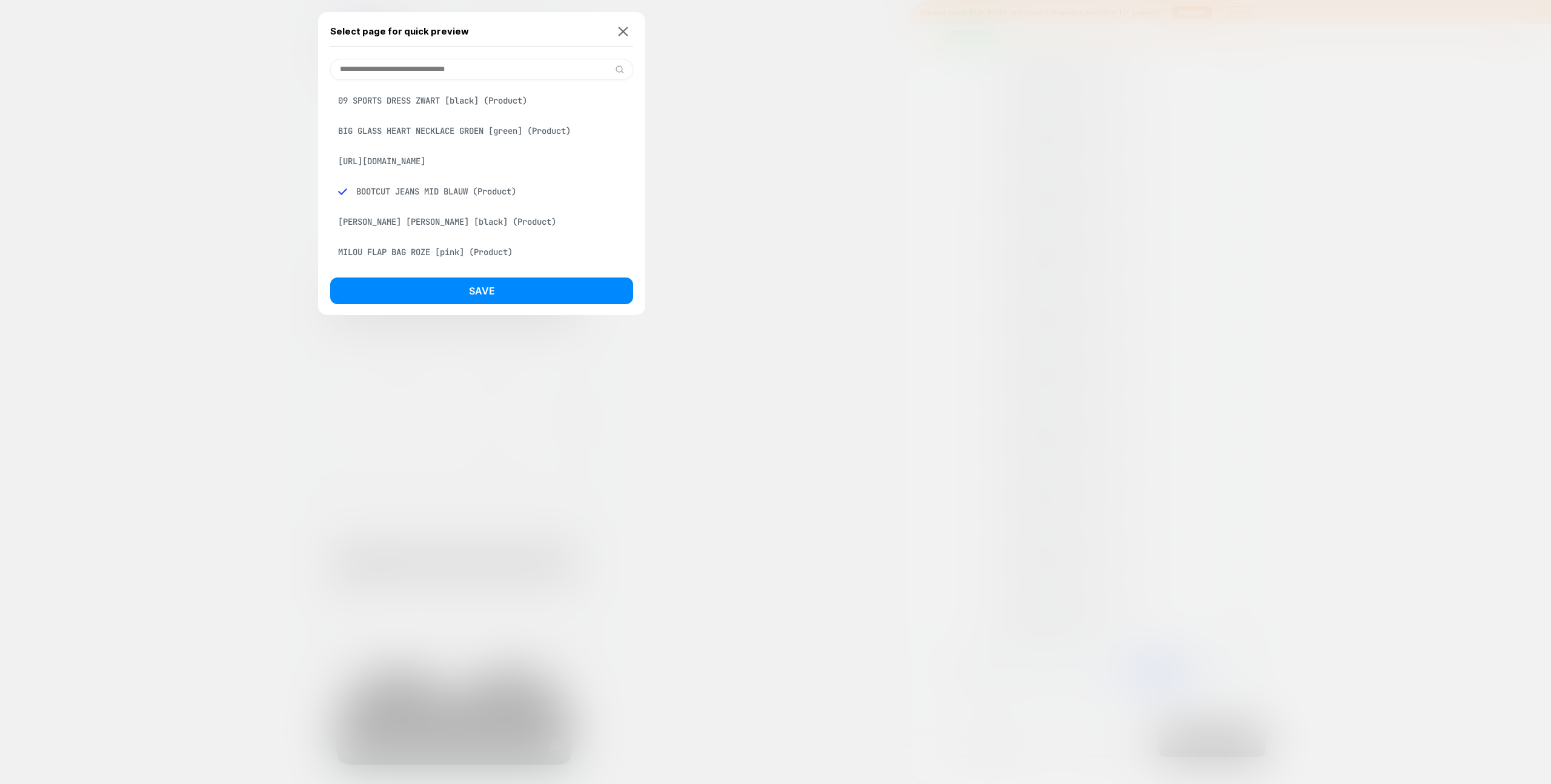
click at [420, 252] on div "MILOU FLAP BAG ROZE [pink] (Product)" at bounding box center [482, 252] width 303 height 23
click at [455, 287] on button "Save" at bounding box center [482, 290] width 303 height 27
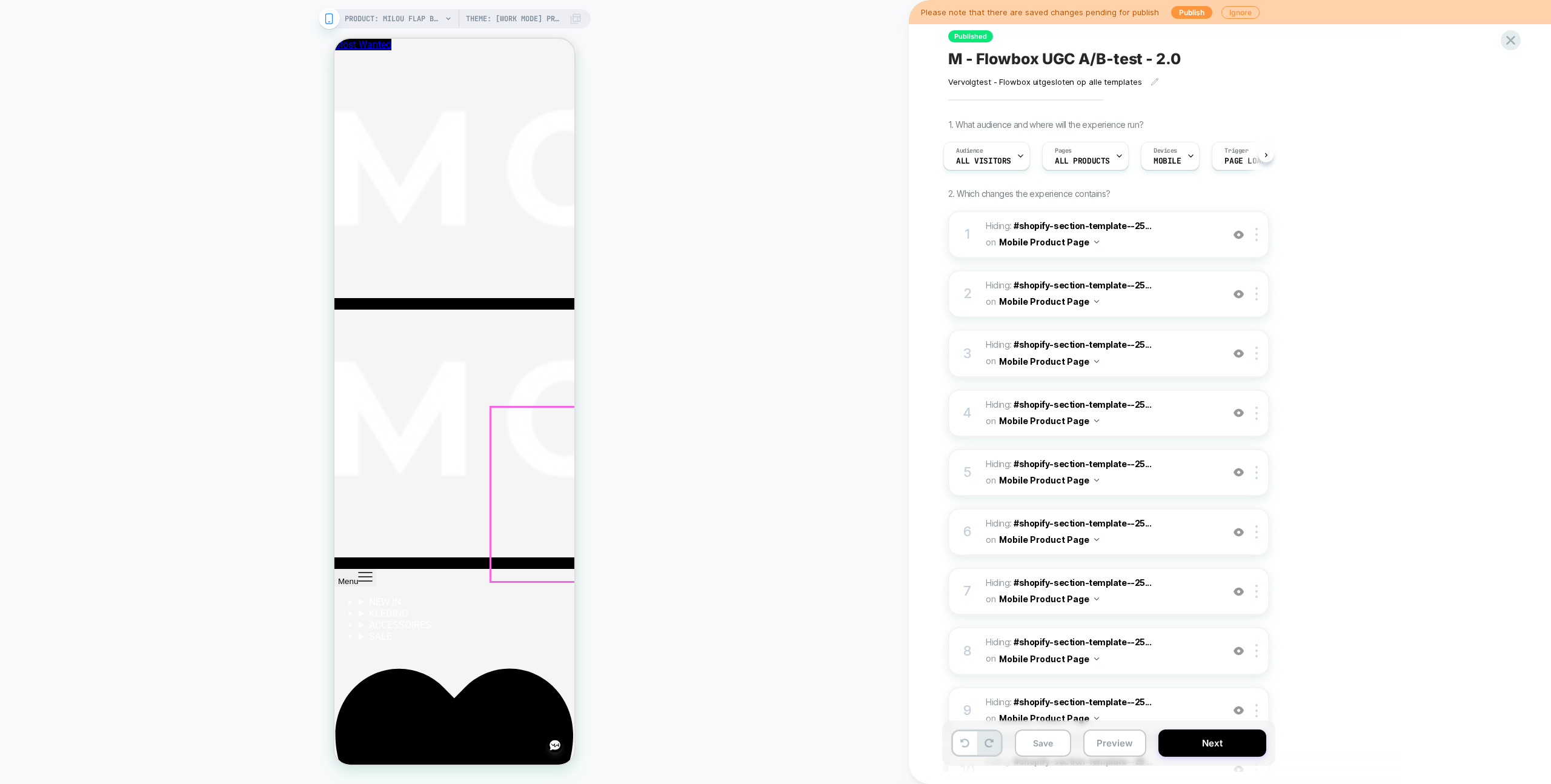
scroll to position [378, 0]
click at [431, 20] on span "PRODUCT: MILOU FLAP BAG ROZE [pink]" at bounding box center [393, 19] width 97 height 20
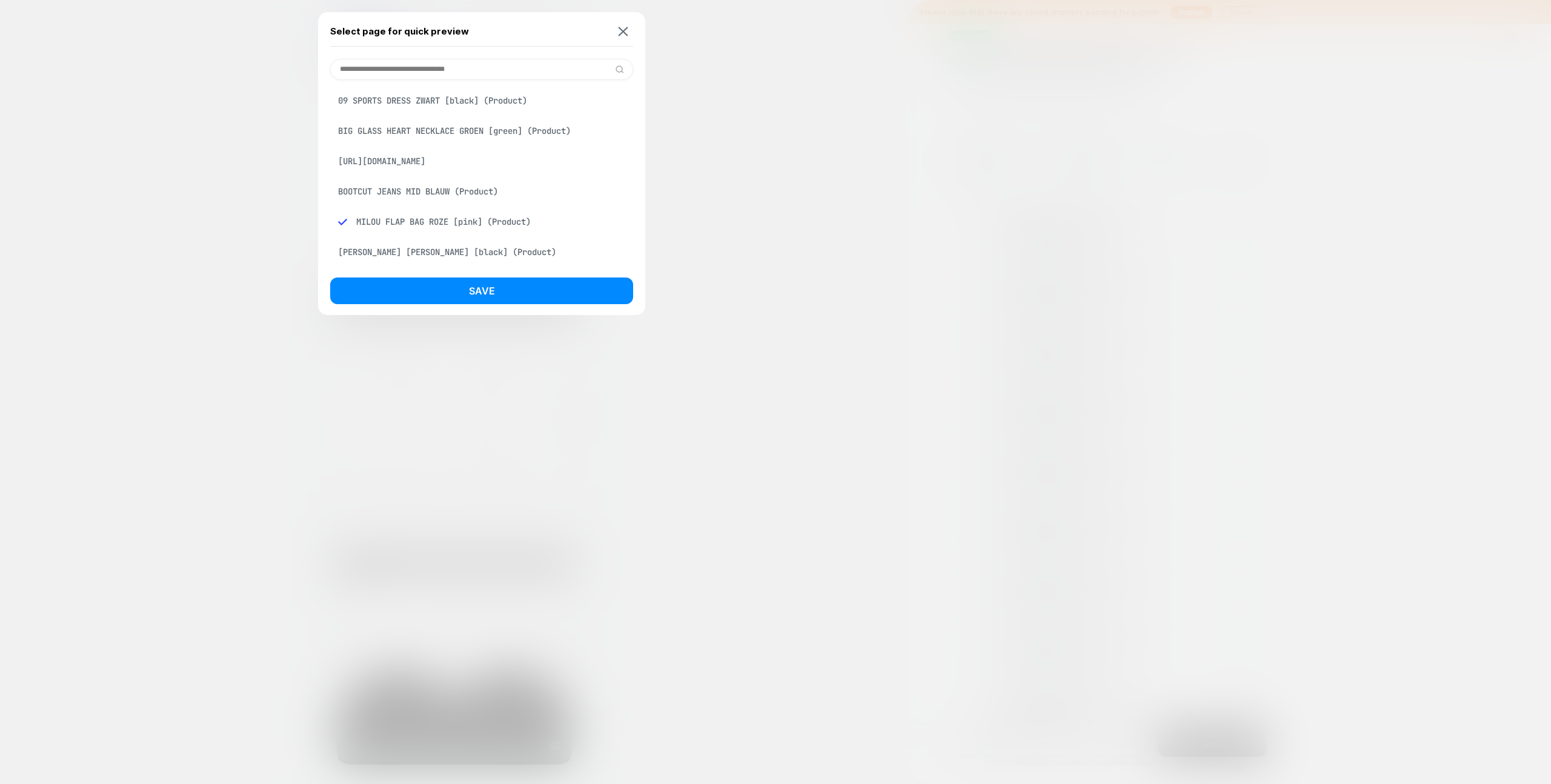
click at [451, 252] on div "JULIE PANTALON ZWART [black] (Product)" at bounding box center [482, 252] width 303 height 23
click at [455, 281] on button "Save" at bounding box center [482, 290] width 303 height 27
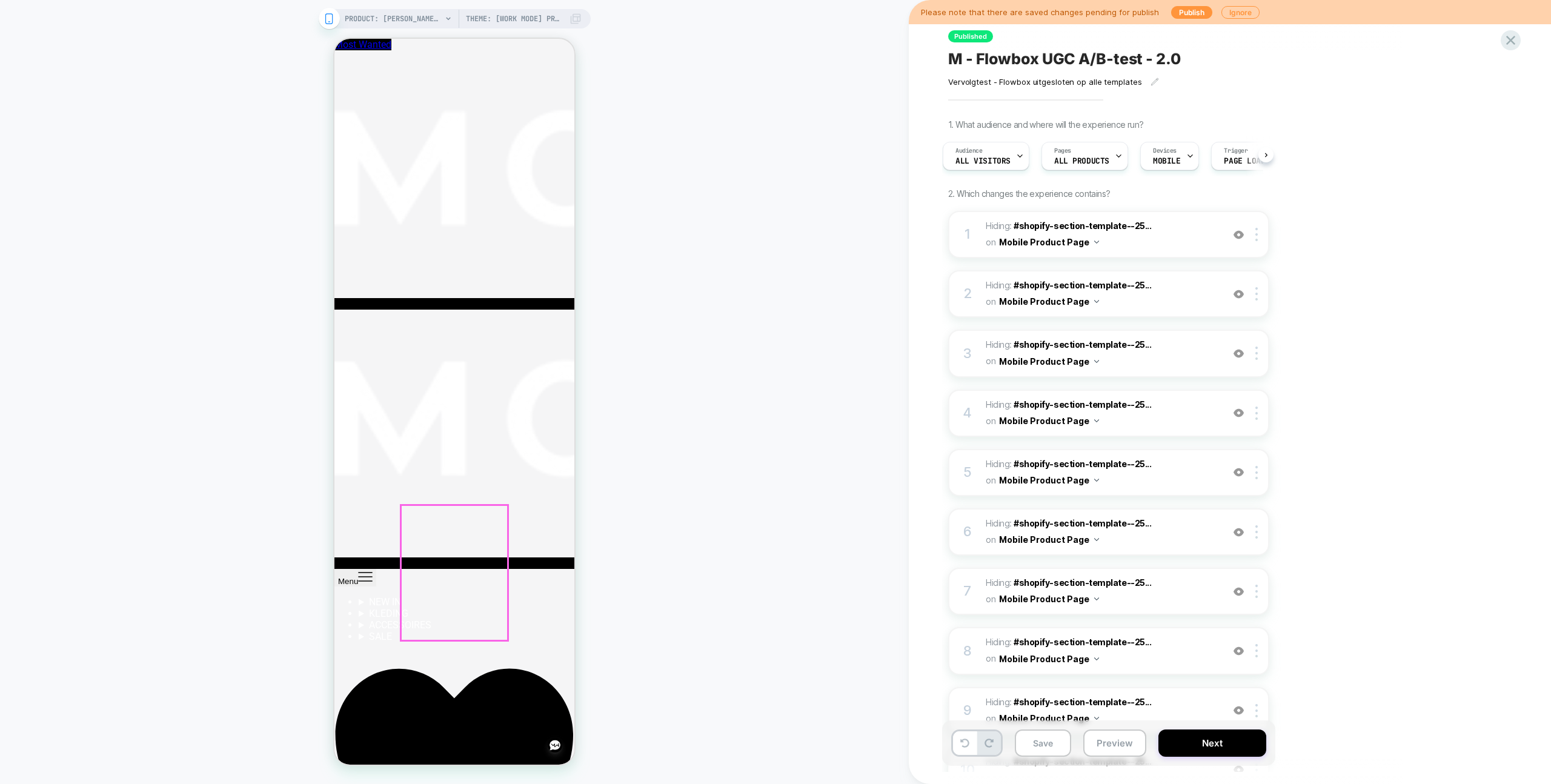
scroll to position [849, 0]
click at [1038, 741] on button "Save" at bounding box center [1042, 742] width 56 height 27
click at [1171, 15] on button "Publish" at bounding box center [1191, 12] width 41 height 13
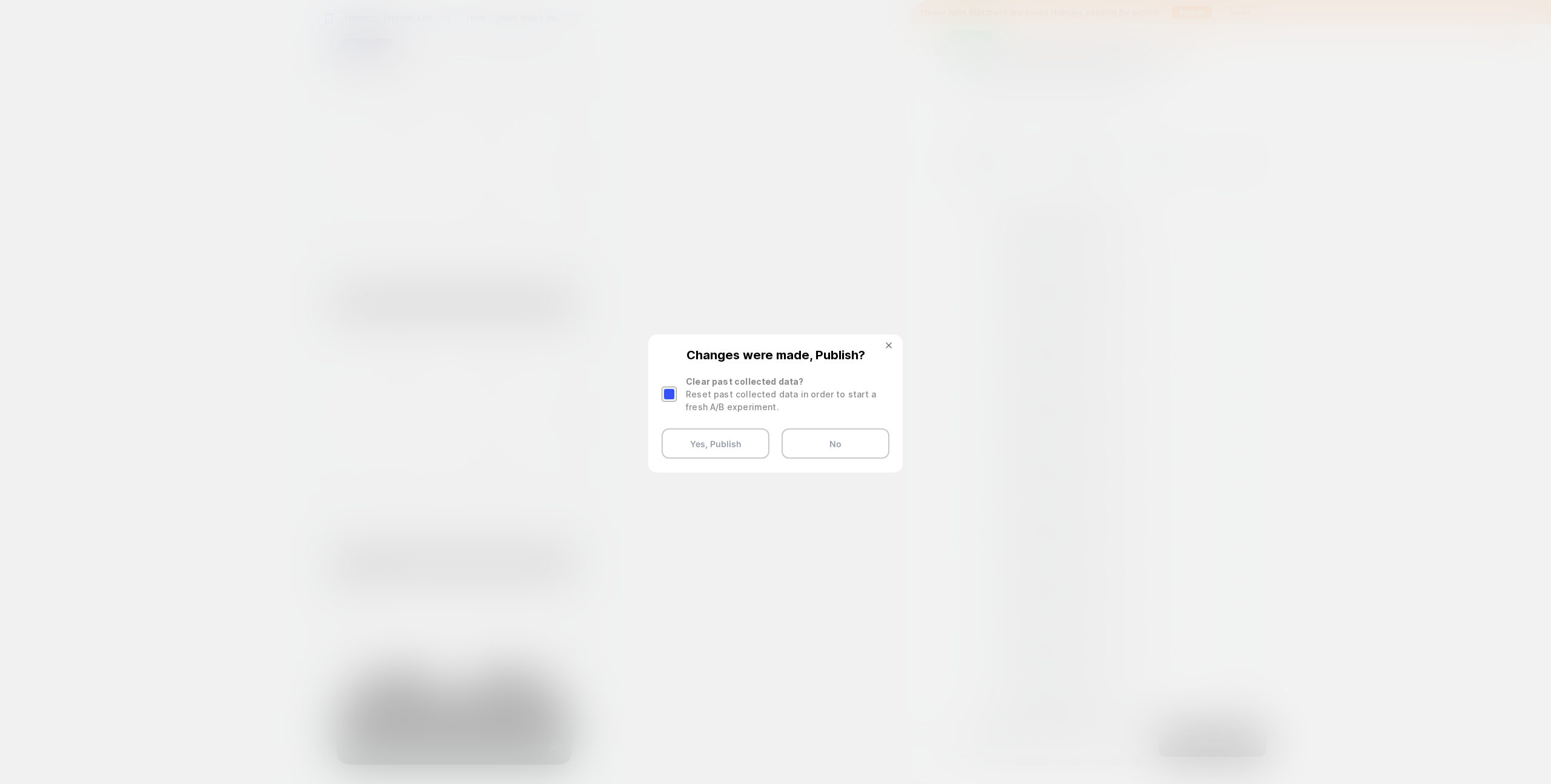
click at [669, 398] on div at bounding box center [669, 394] width 16 height 16
click at [716, 451] on button "Yes, Publish" at bounding box center [715, 443] width 108 height 30
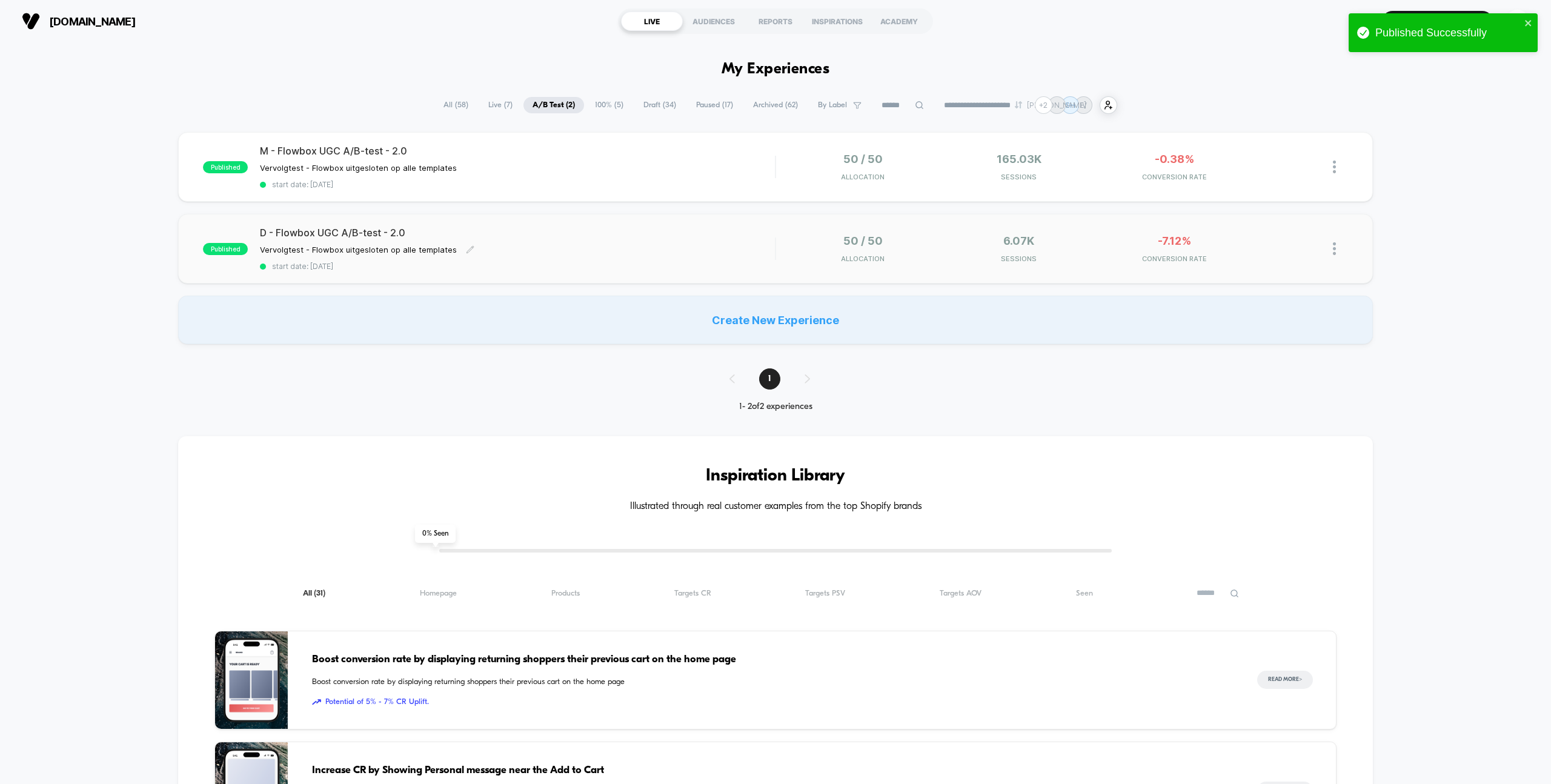
click at [554, 266] on span "start date: [DATE]" at bounding box center [518, 266] width 515 height 9
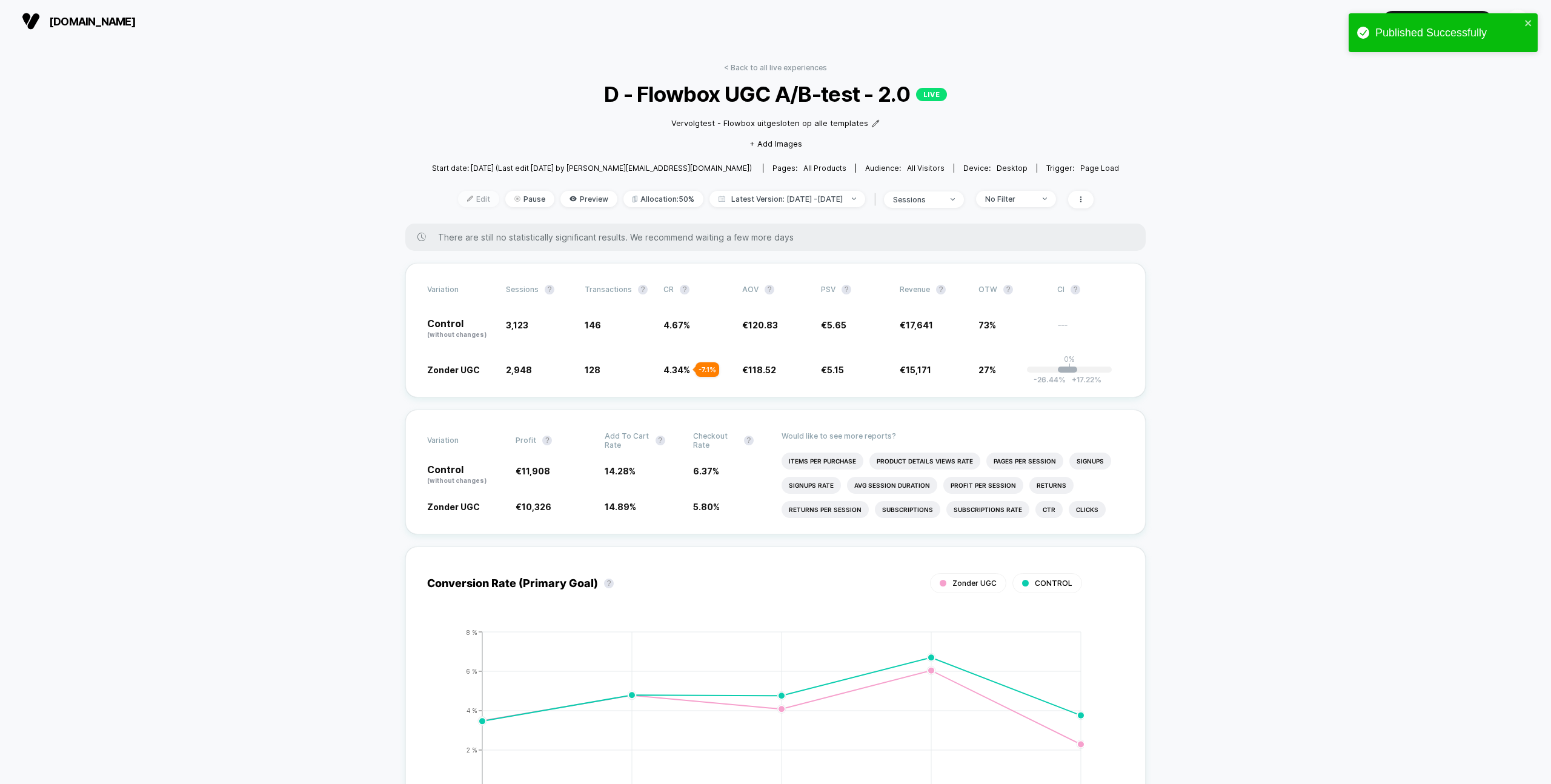
click at [461, 196] on span "Edit" at bounding box center [478, 199] width 41 height 16
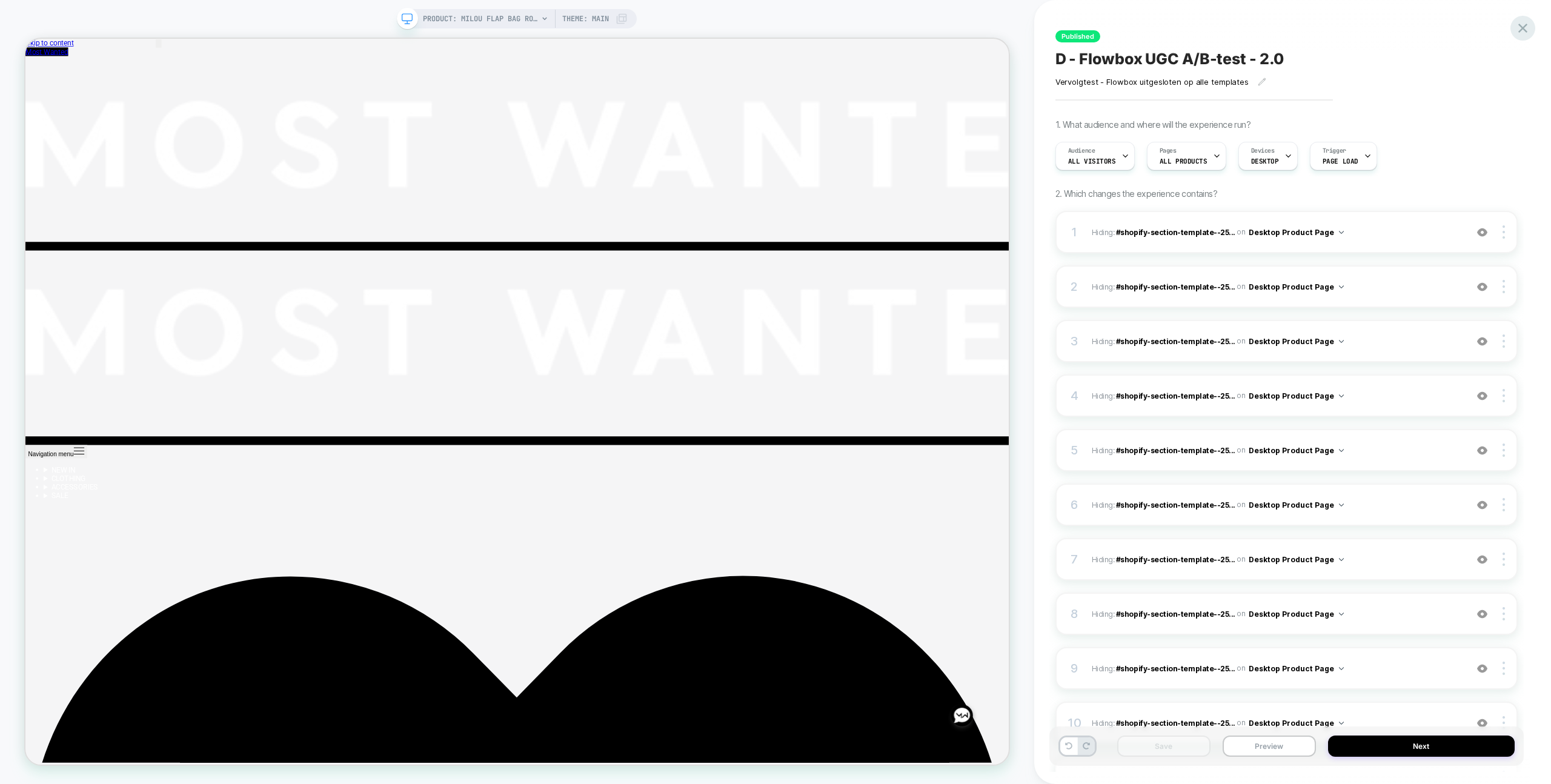
click at [1527, 29] on icon at bounding box center [1523, 28] width 16 height 16
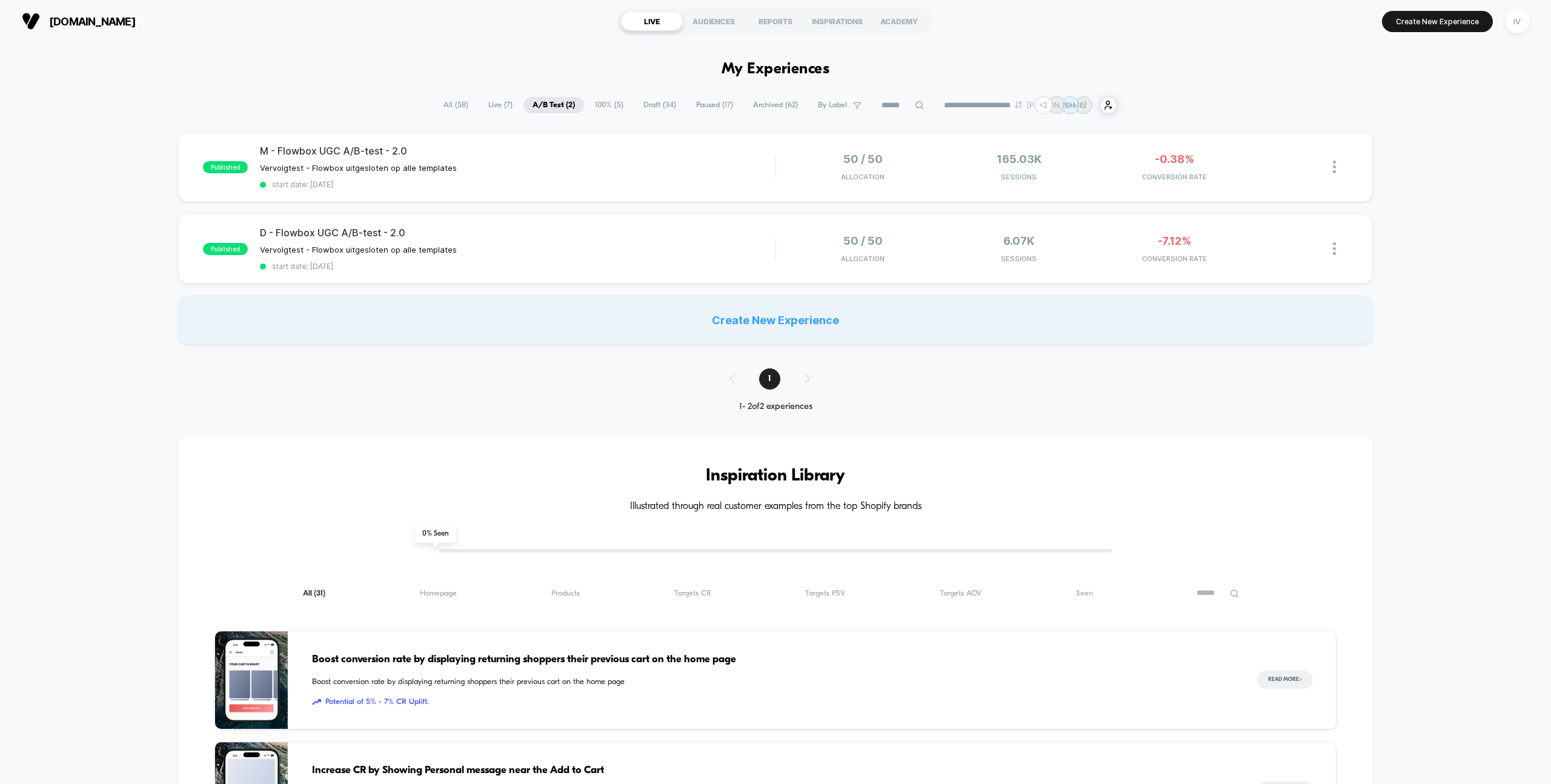
click at [653, 105] on span "Draft ( 34 )" at bounding box center [660, 105] width 51 height 16
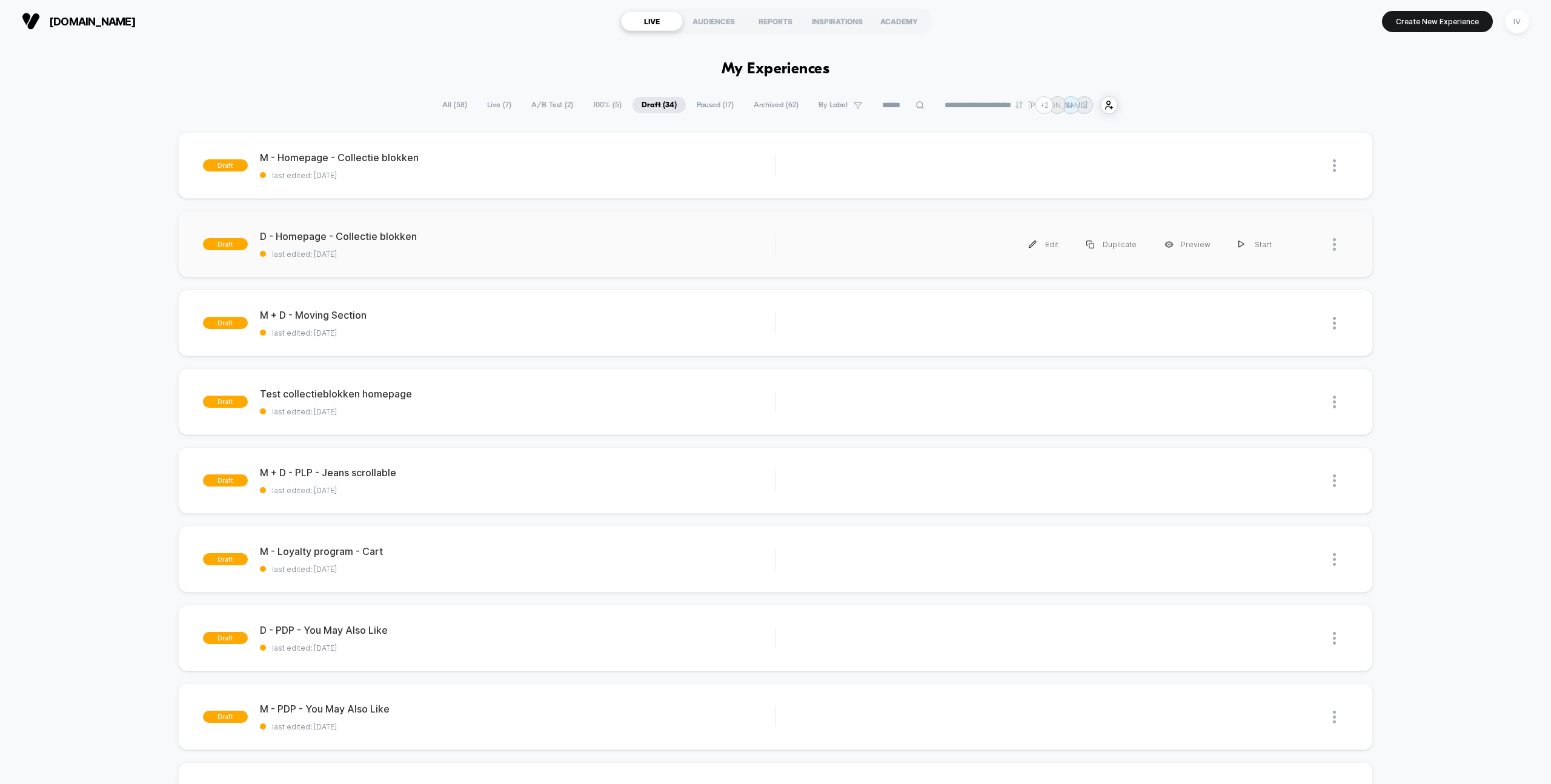
click at [508, 269] on div "draft D - Homepage - Collectie blokken last edited: [DATE] Edit Duplicate Previ…" at bounding box center [775, 244] width 1195 height 67
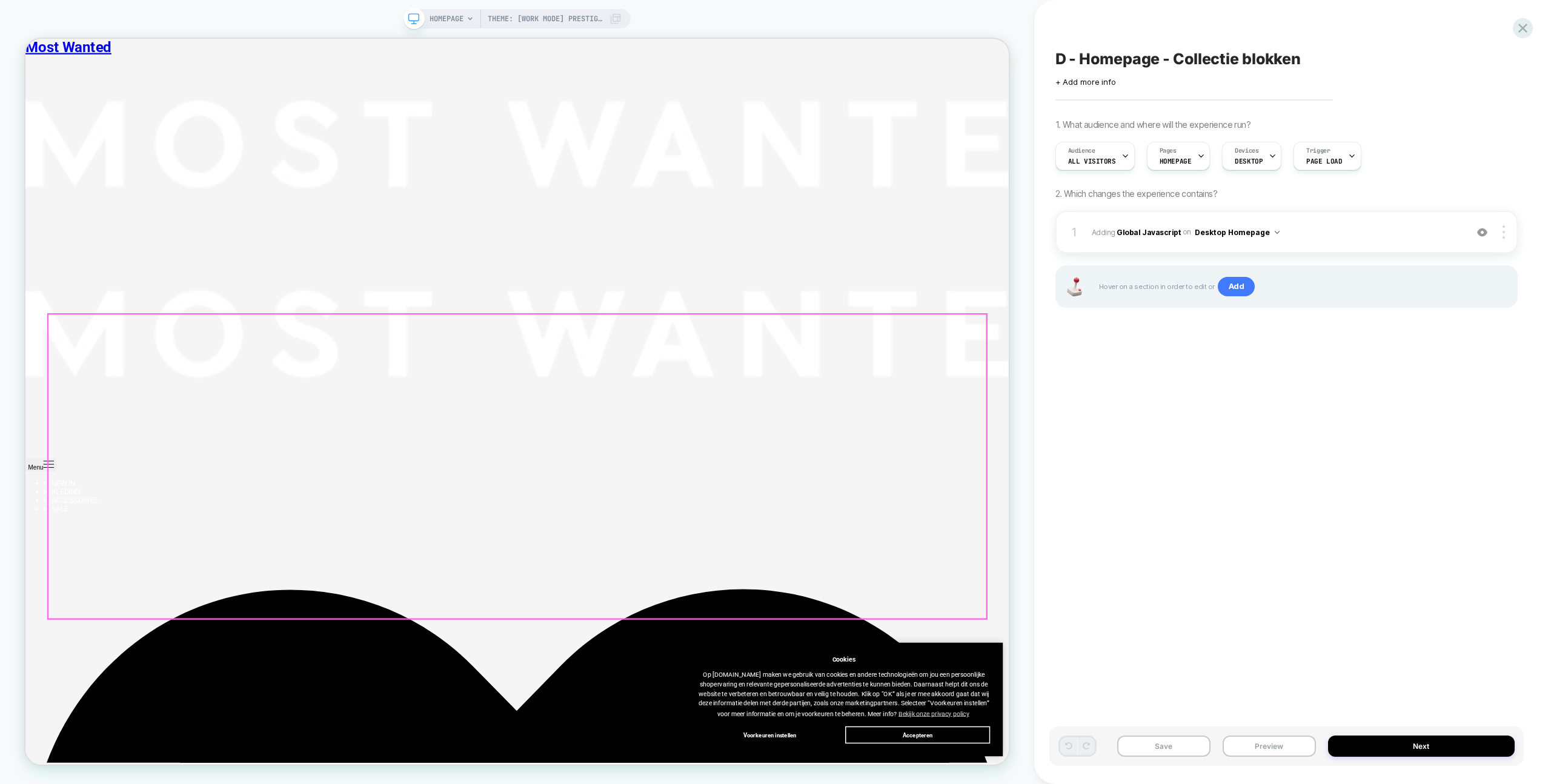
scroll to position [648, 0]
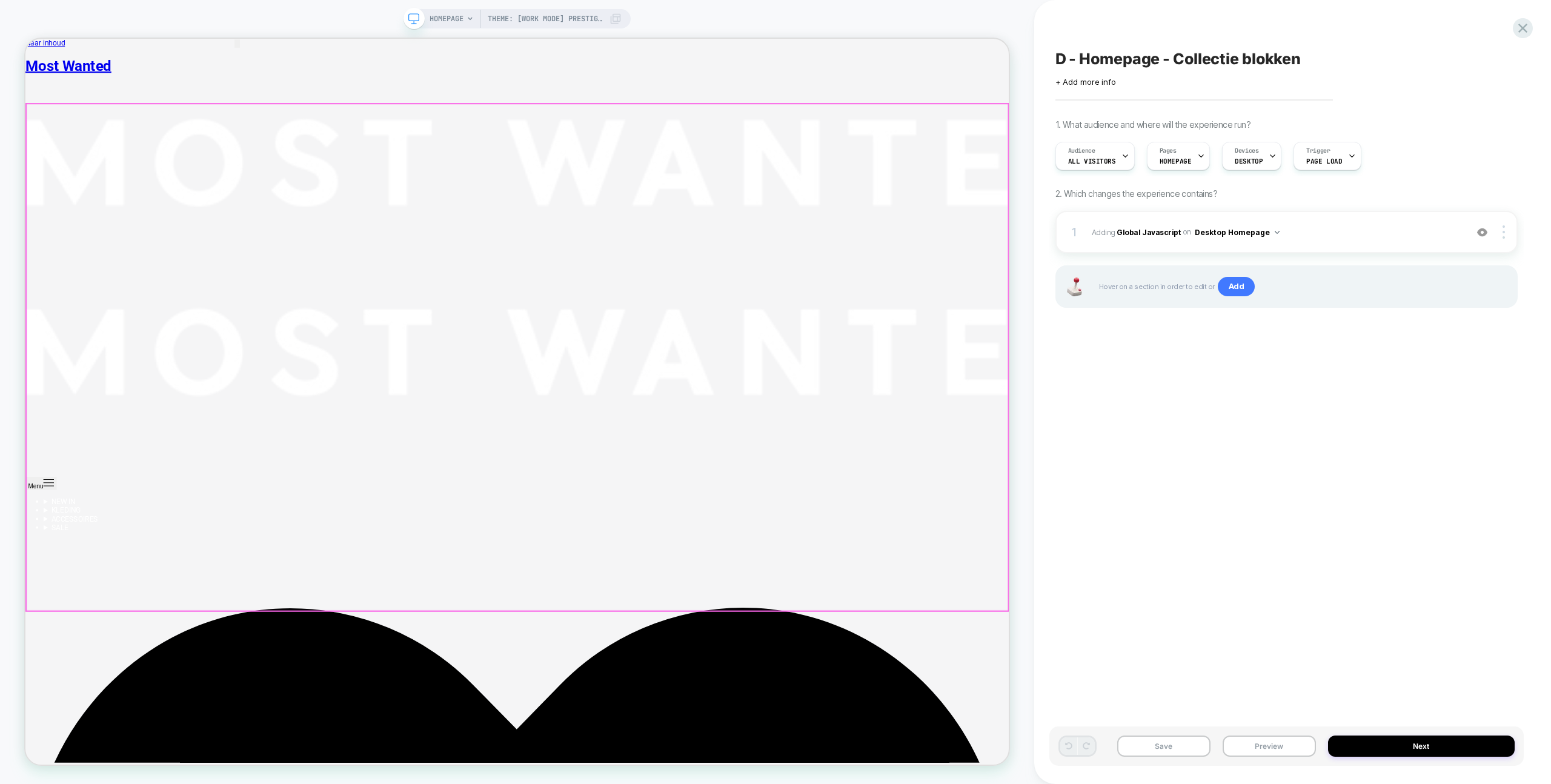
scroll to position [576, 0]
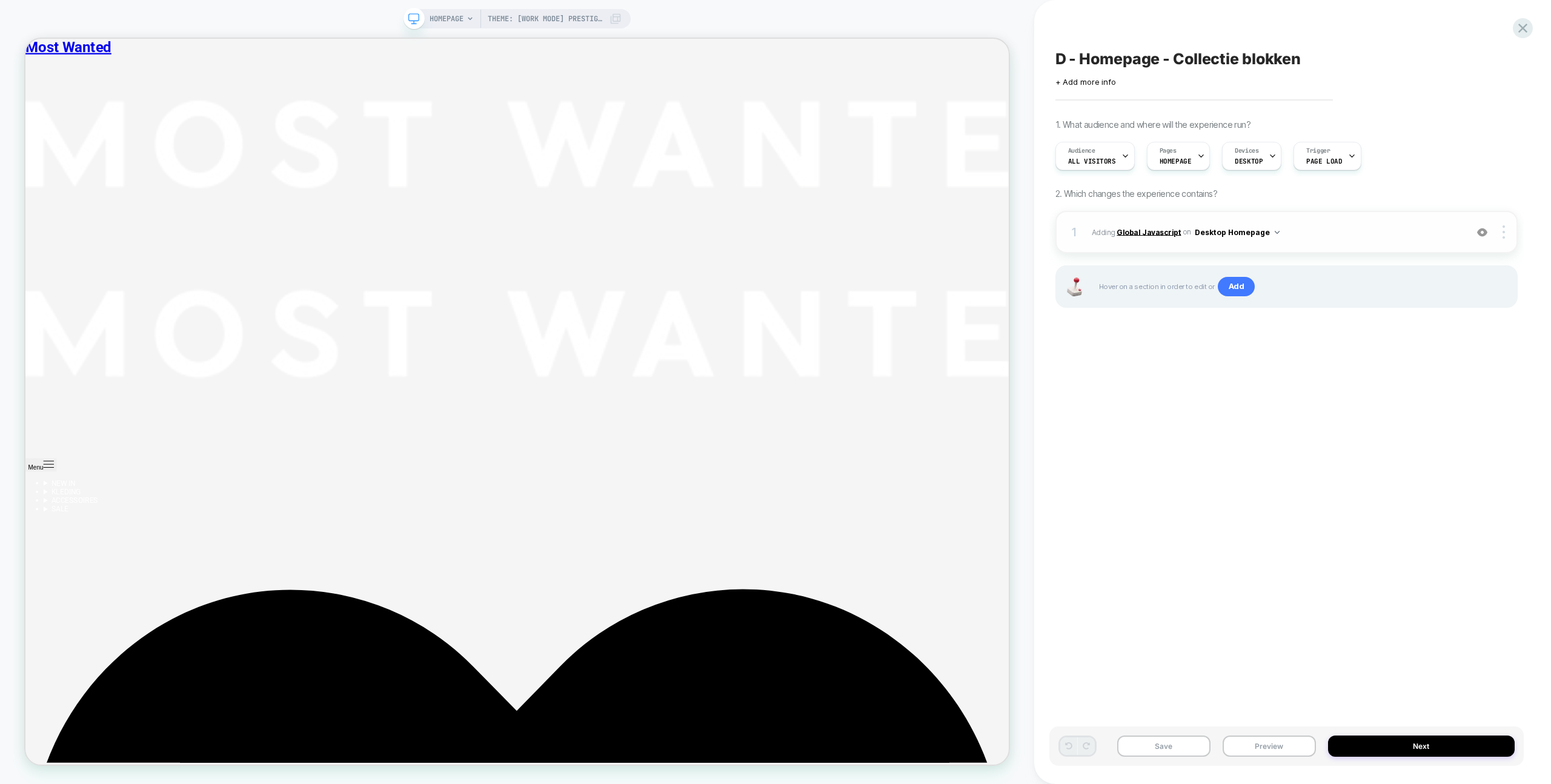
click at [1152, 232] on b "Global Javascript" at bounding box center [1149, 231] width 65 height 9
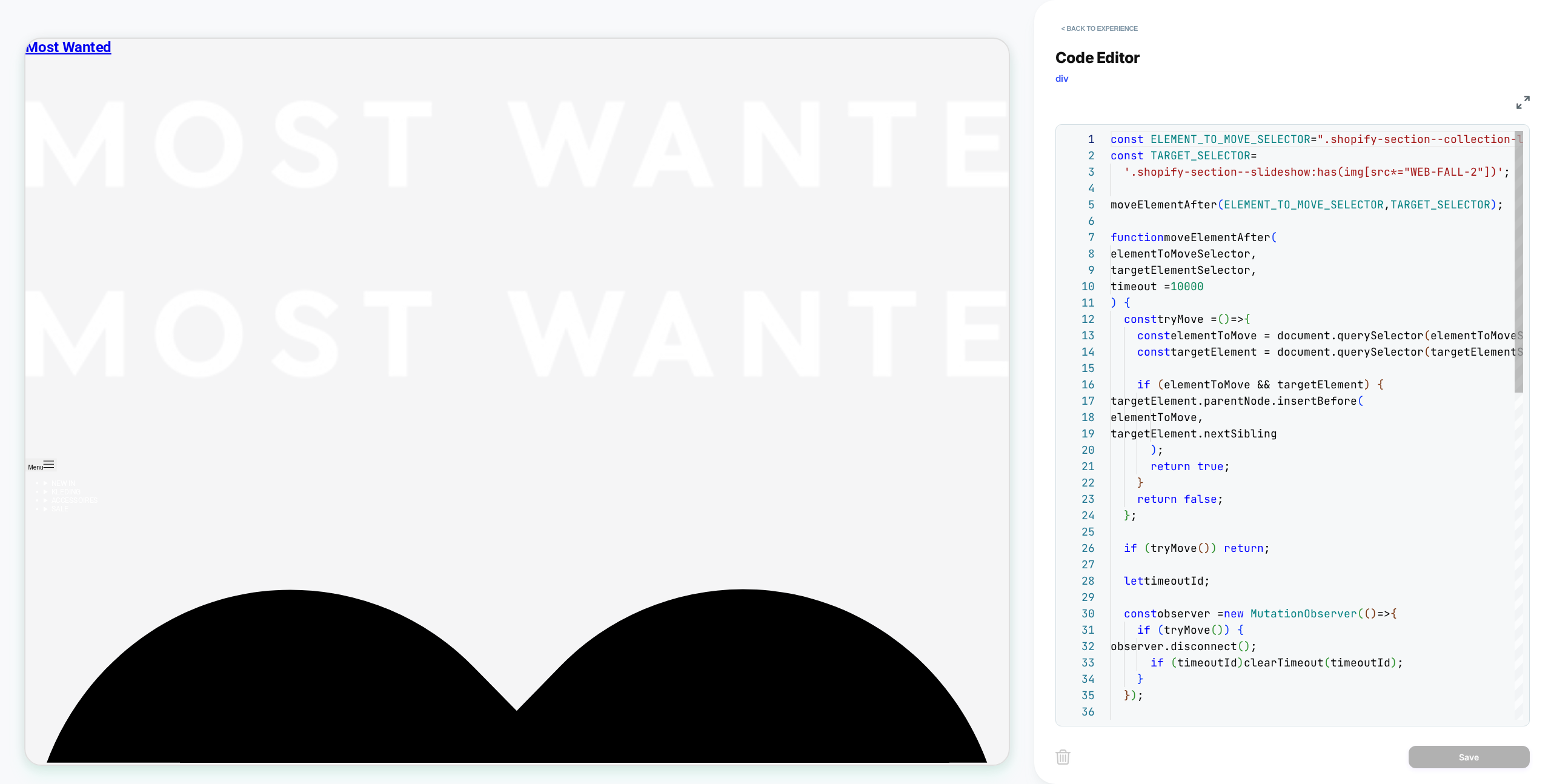
scroll to position [164, 0]
click at [1097, 32] on button "< Back to experience" at bounding box center [1100, 29] width 88 height 20
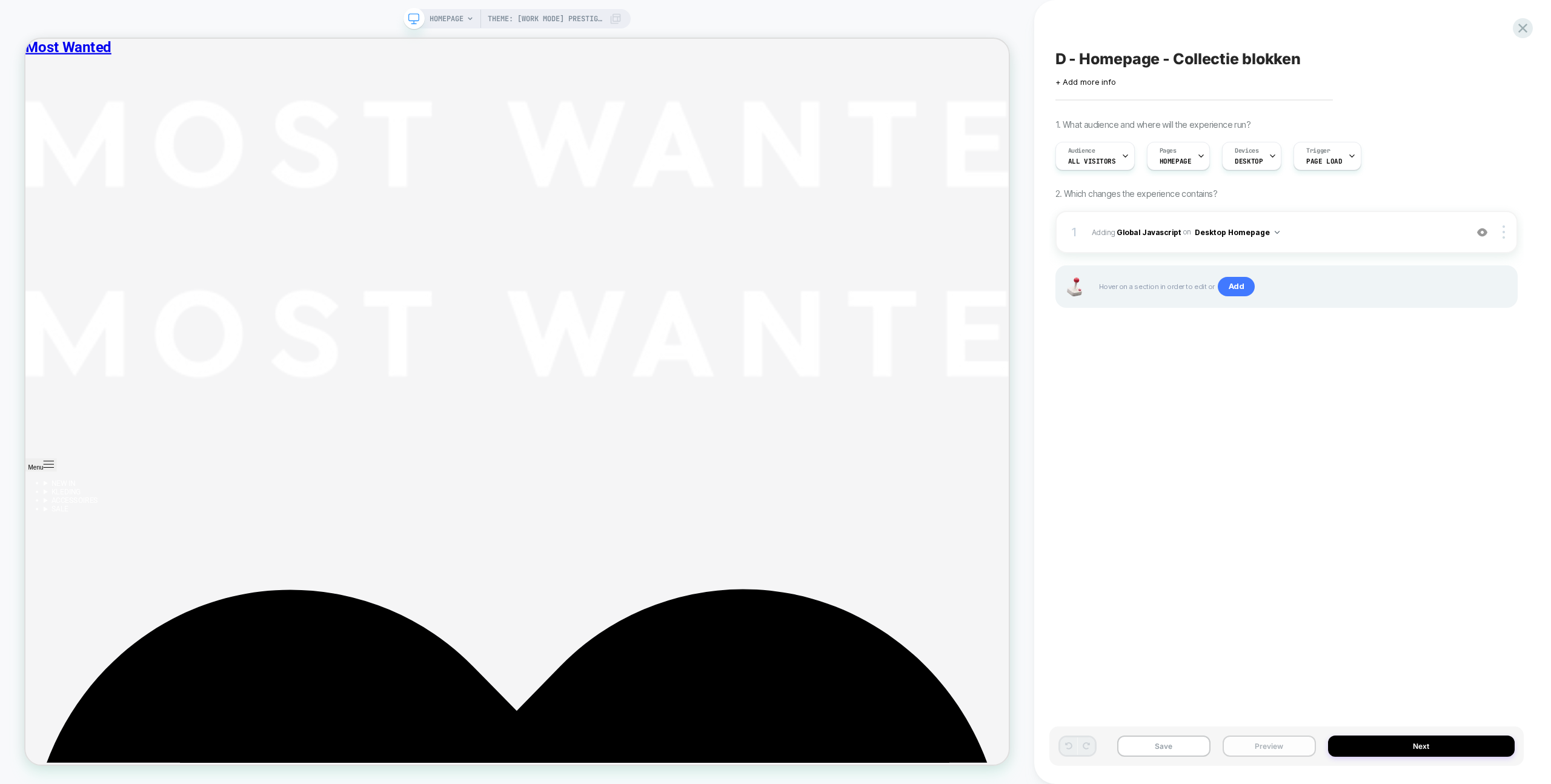
click at [1279, 749] on button "Preview" at bounding box center [1269, 746] width 93 height 21
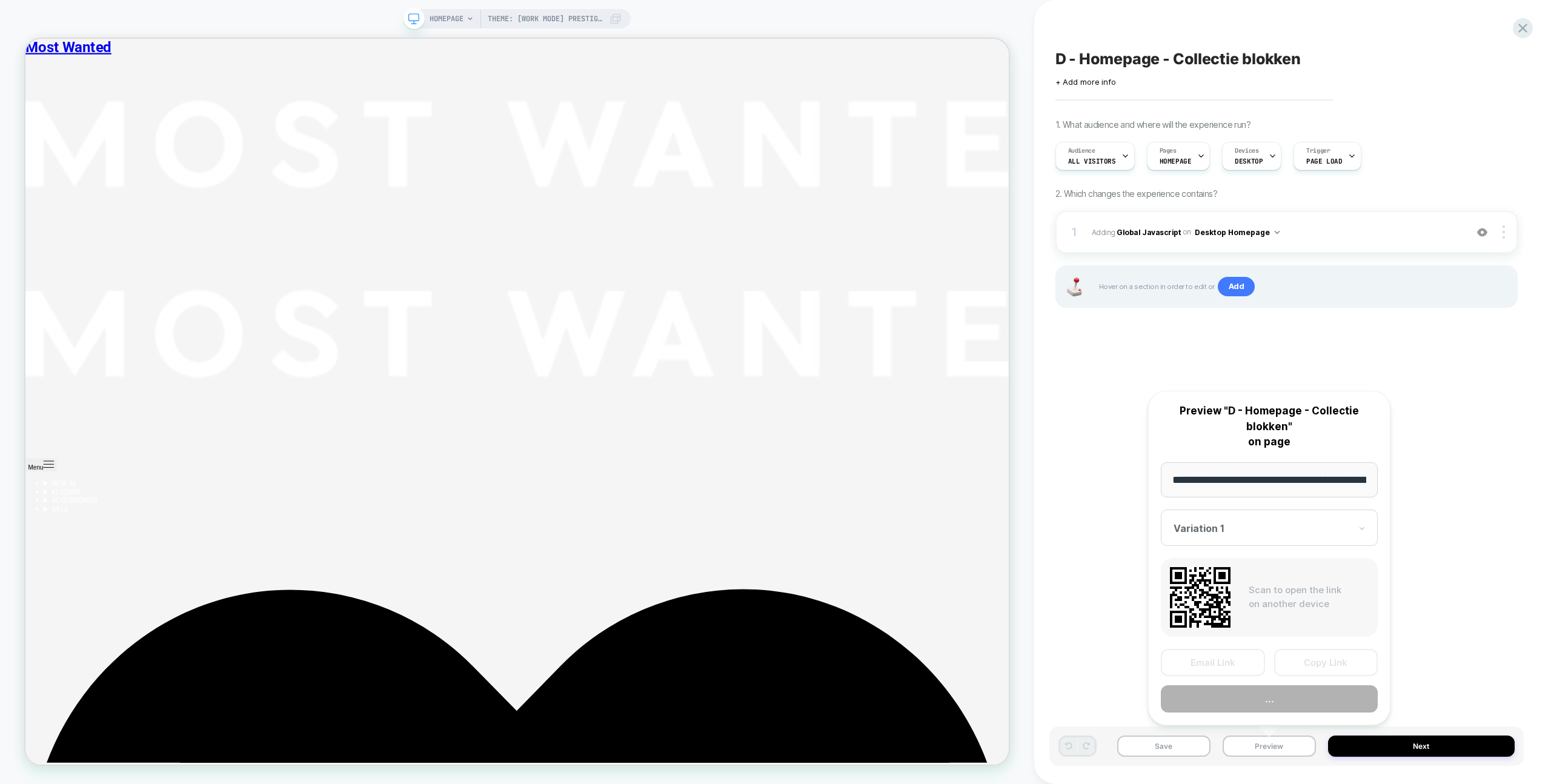
scroll to position [0, 101]
click at [1278, 701] on button "Preview" at bounding box center [1269, 699] width 217 height 27
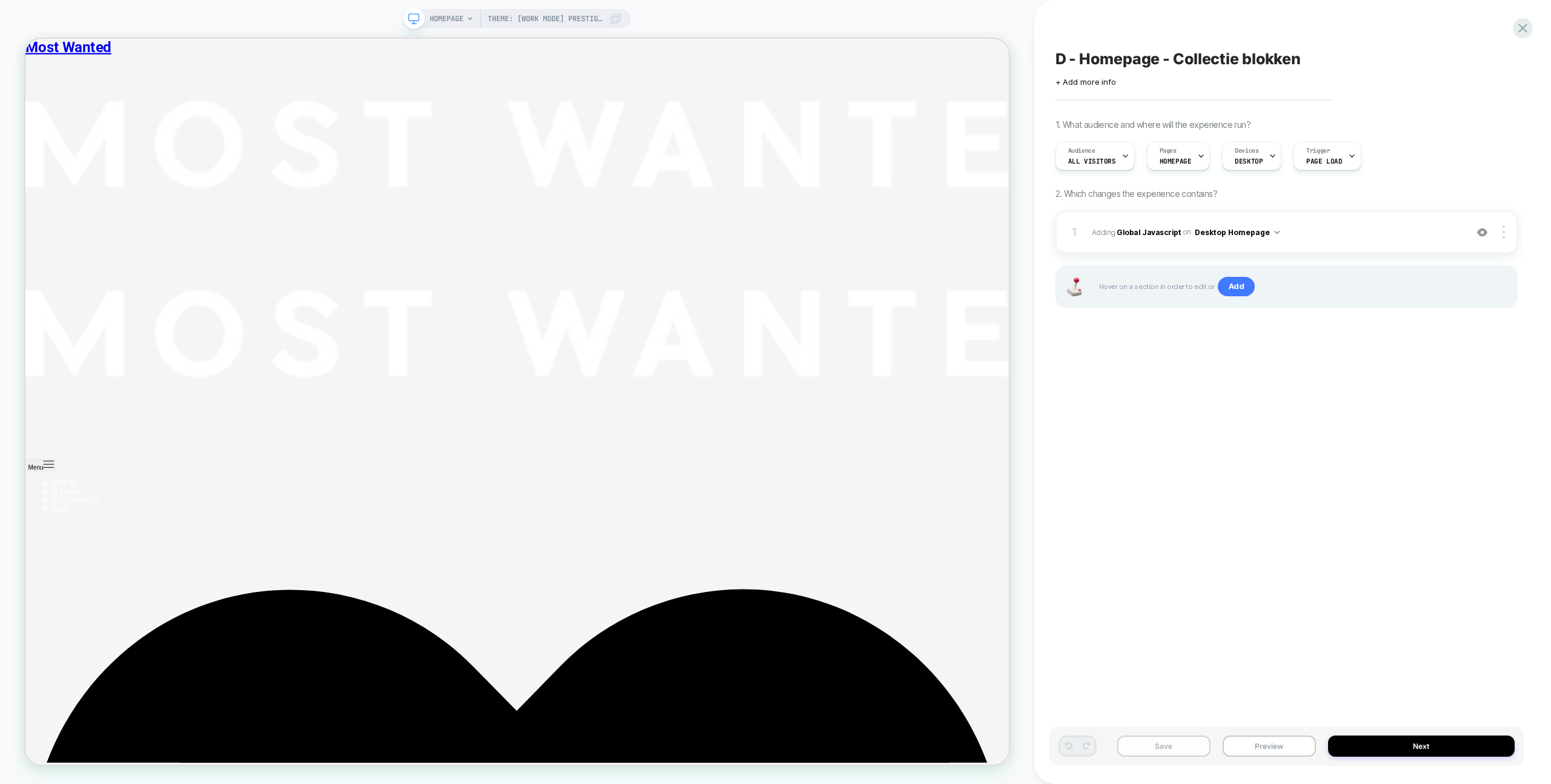
click at [1172, 747] on button "Save" at bounding box center [1163, 746] width 93 height 21
click at [1523, 21] on icon at bounding box center [1523, 28] width 16 height 16
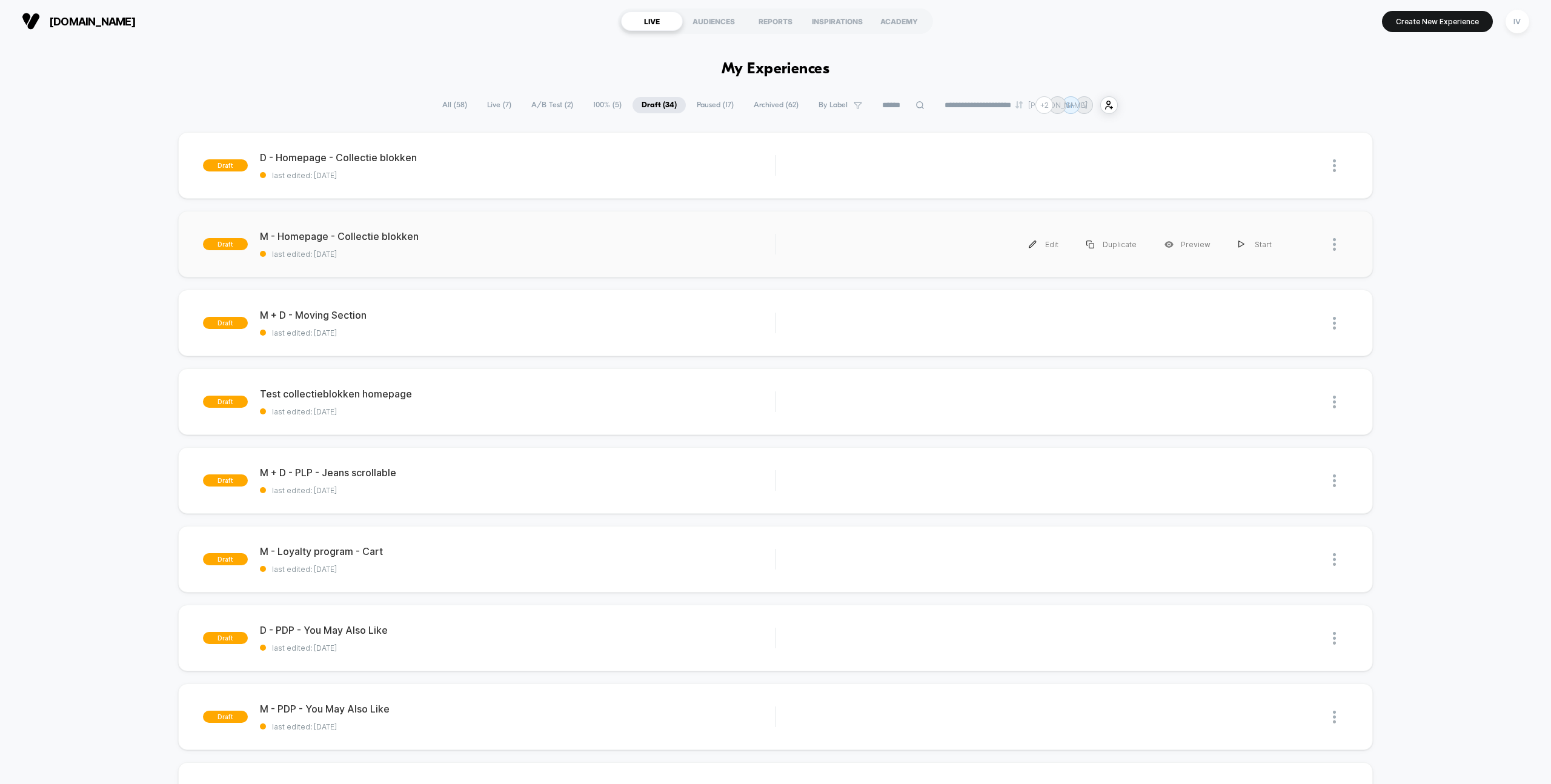
click at [430, 265] on div "draft M - Homepage - Collectie blokken last edited: 22-9-2025 Edit Duplicate Pr…" at bounding box center [775, 244] width 1195 height 67
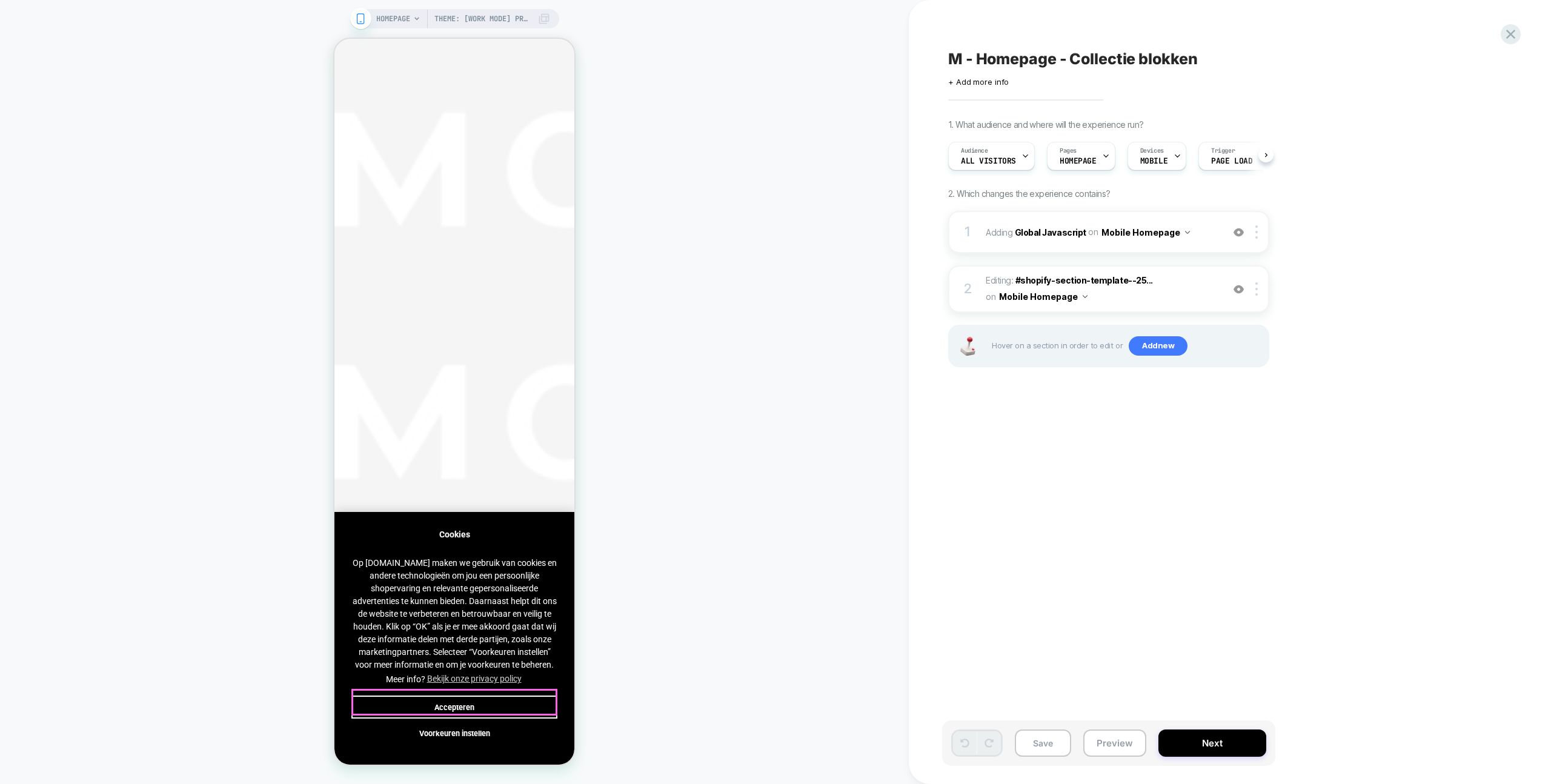
click at [480, 703] on button "Accepteren" at bounding box center [455, 707] width 206 height 23
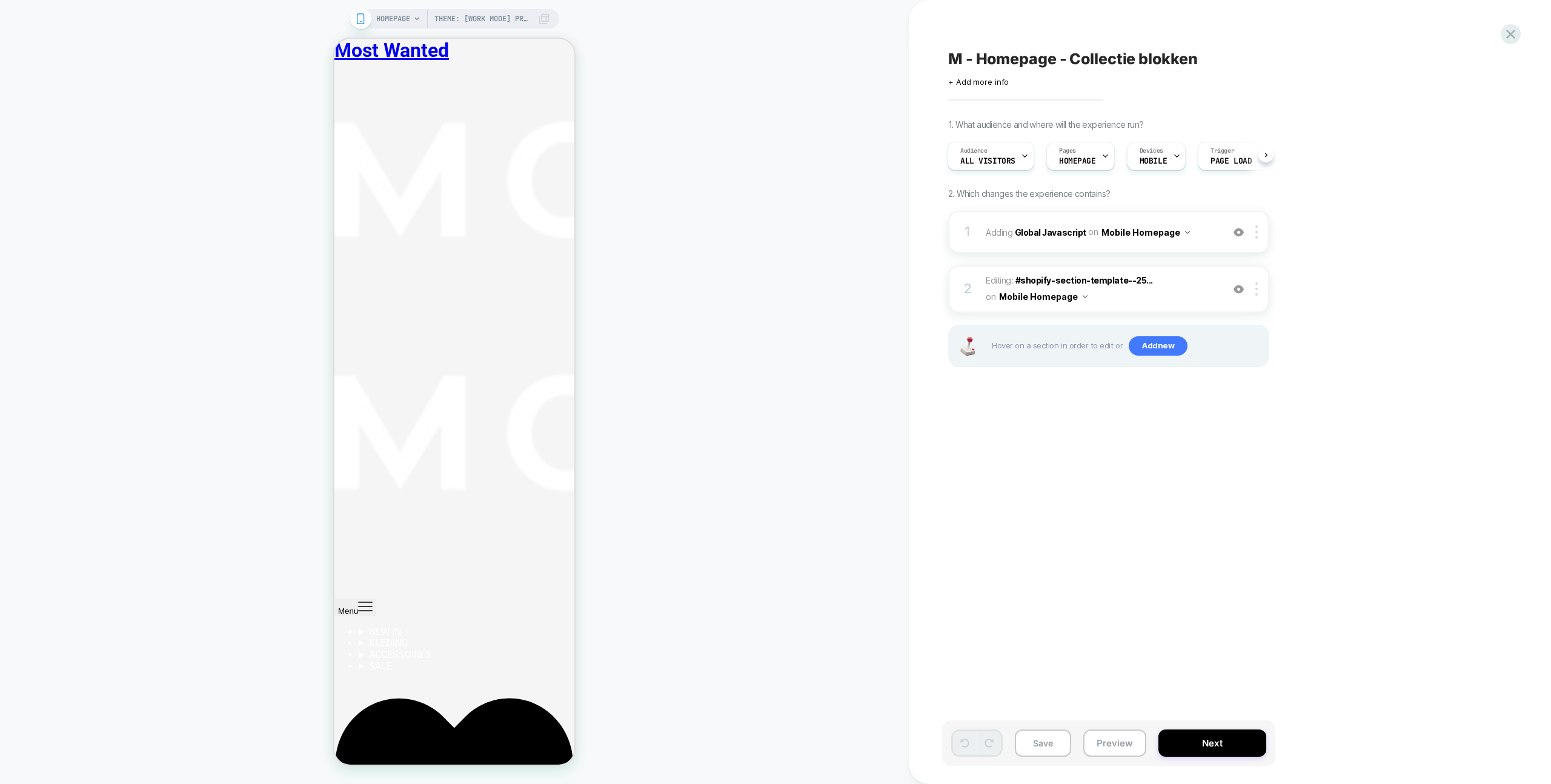
scroll to position [1638, 0]
click at [1240, 287] on img at bounding box center [1239, 289] width 11 height 11
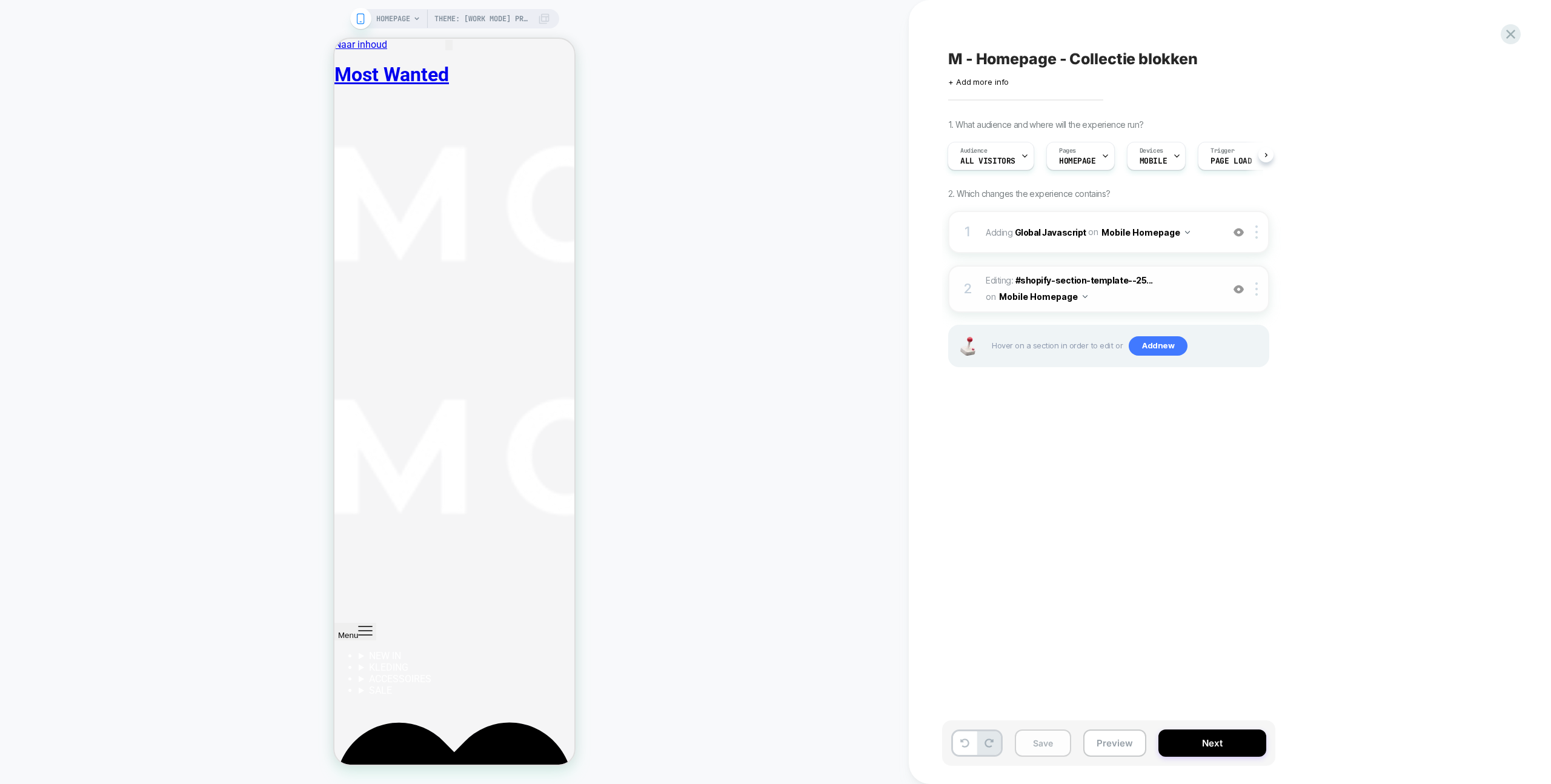
click at [1049, 752] on button "Save" at bounding box center [1042, 742] width 56 height 27
click at [1511, 34] on icon at bounding box center [1510, 34] width 9 height 9
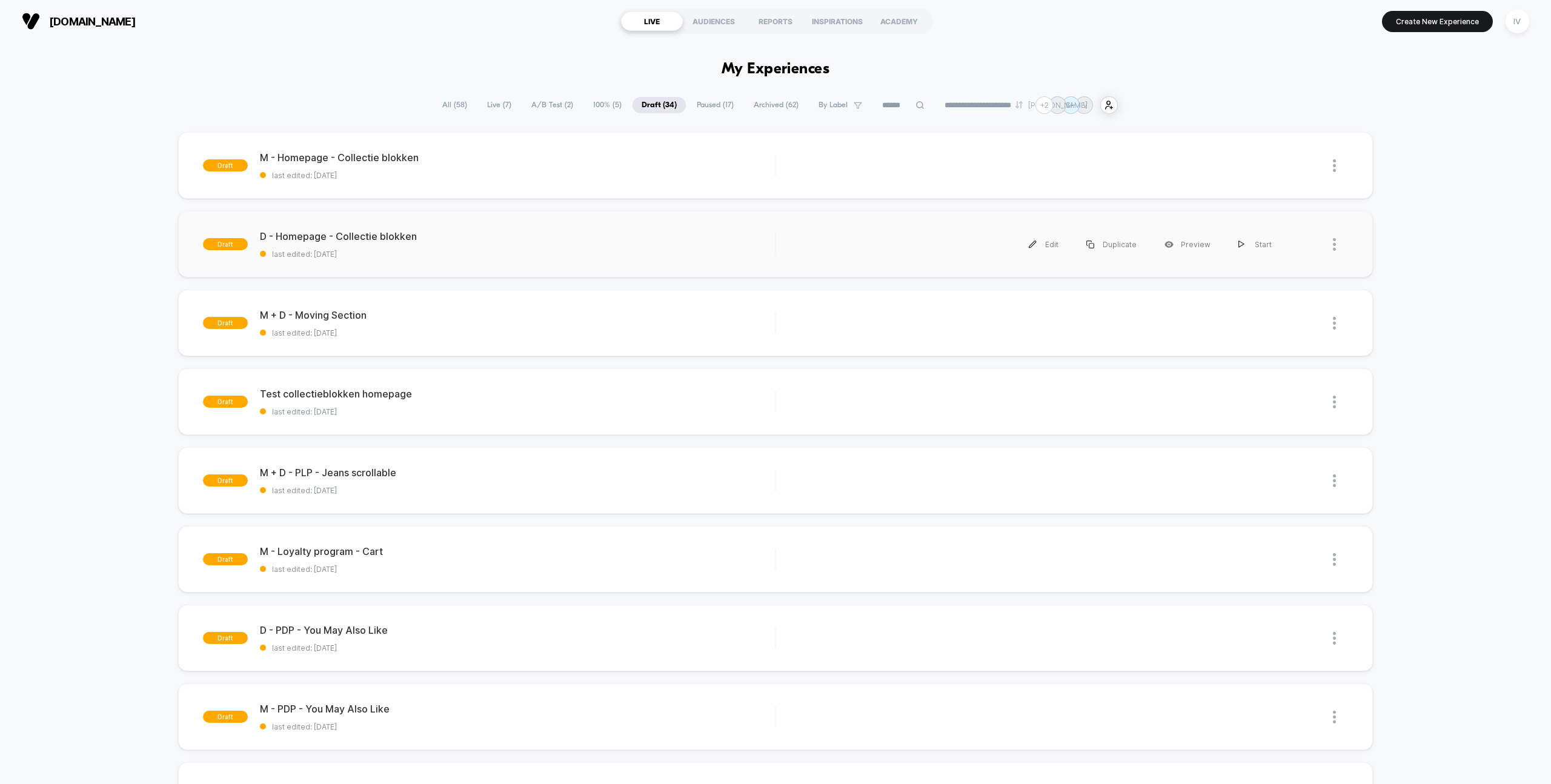
click at [584, 266] on div "draft D - Homepage - Collectie blokken last edited: 22-9-2025 Edit Duplicate Pr…" at bounding box center [775, 244] width 1195 height 67
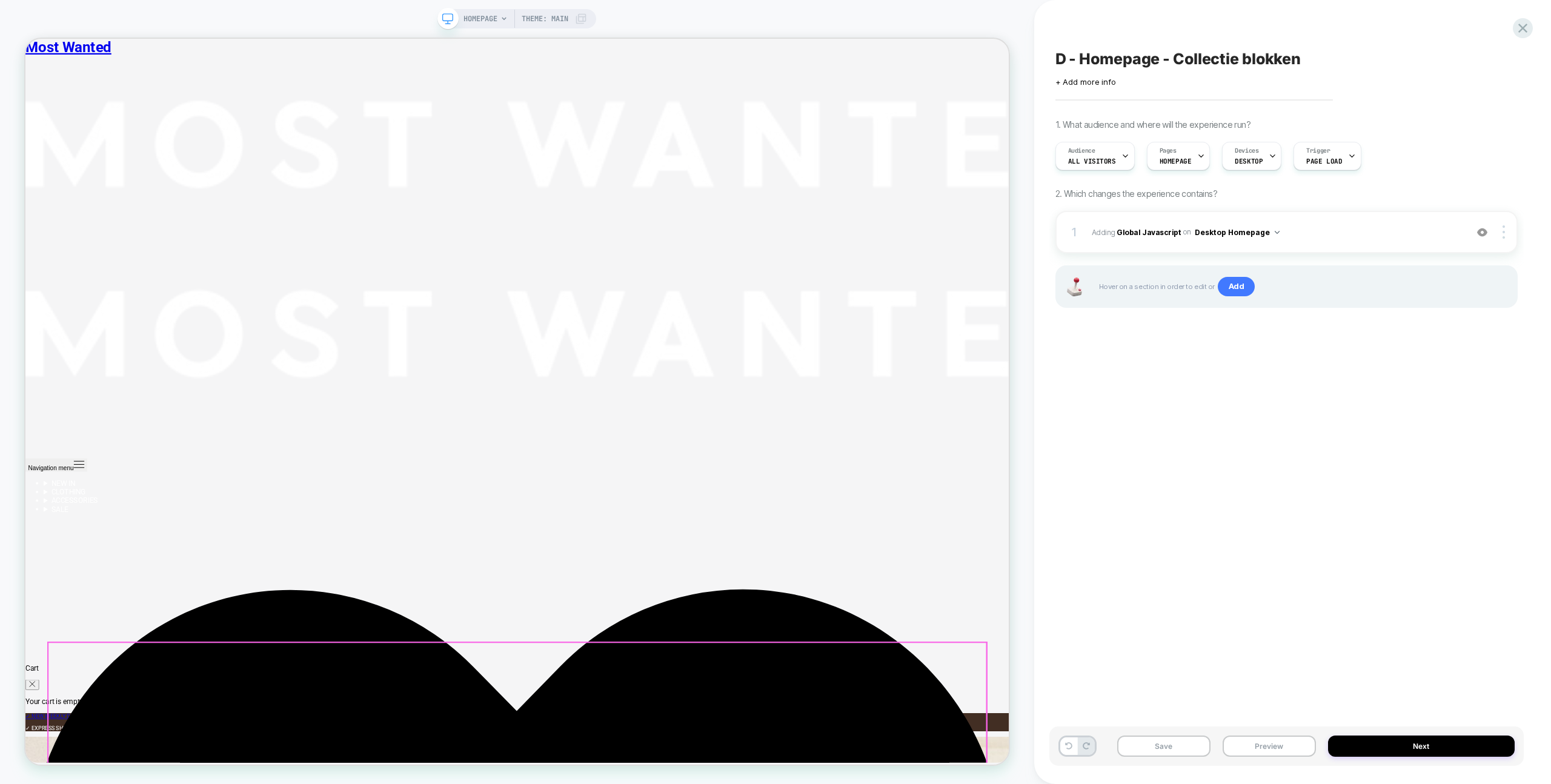
scroll to position [3328, 0]
click at [1147, 229] on b "Global Javascript" at bounding box center [1149, 231] width 65 height 9
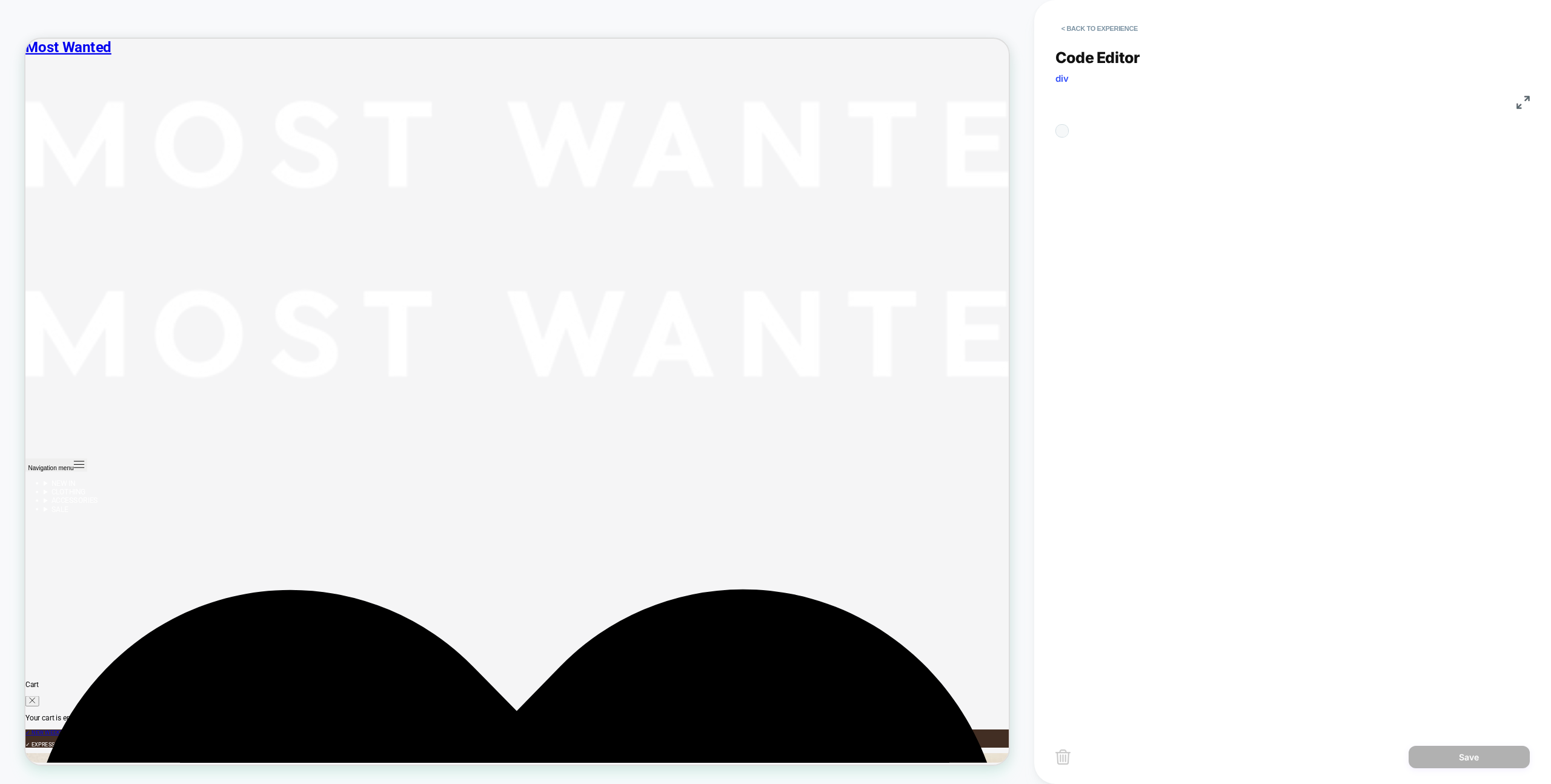
scroll to position [164, 0]
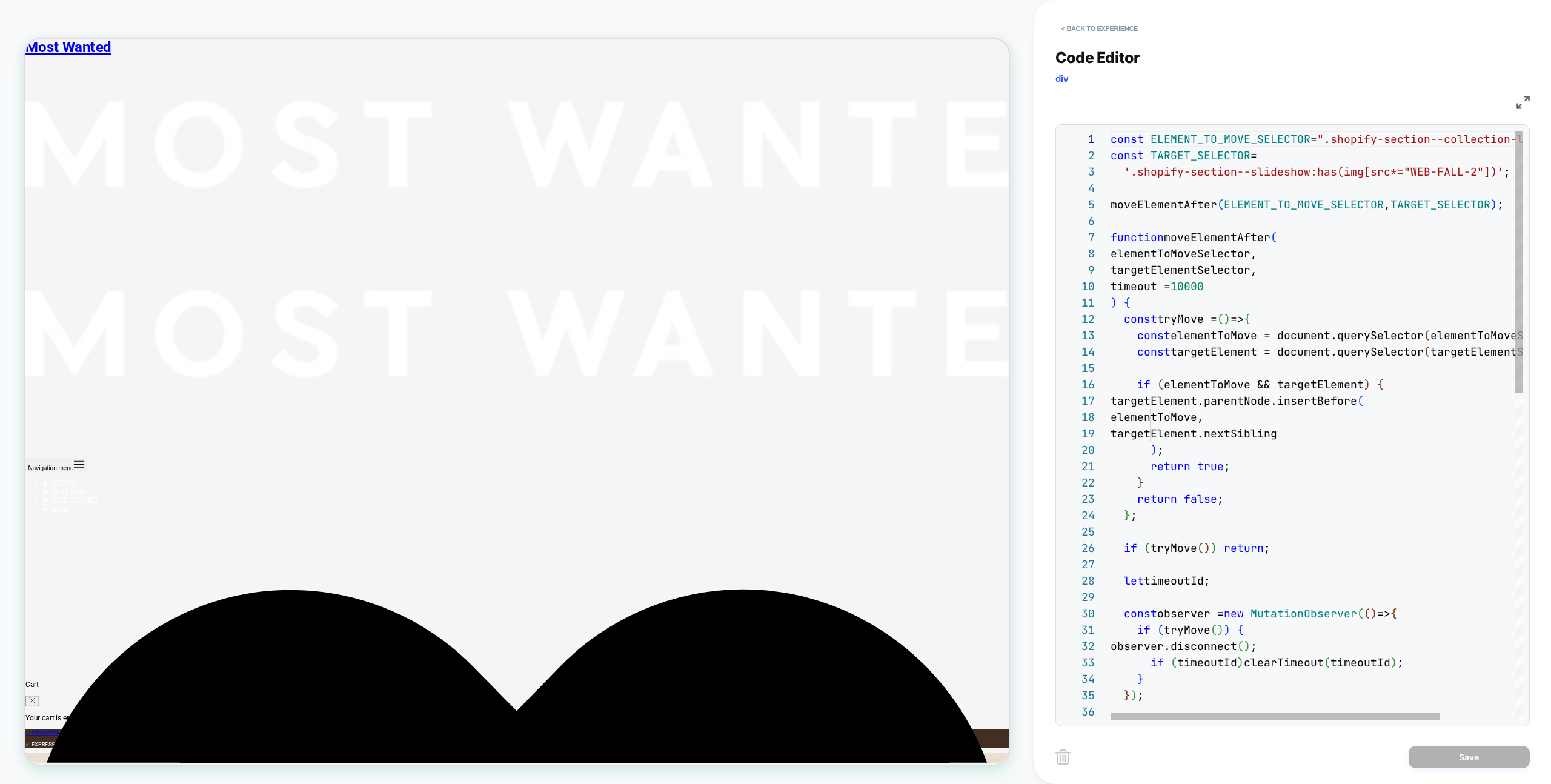
click at [1417, 174] on div "const ELEMENT_TO_MOVE_SELECTOR = ".shopify-section--collection-list" ; const TA…" at bounding box center [1363, 793] width 506 height 1325
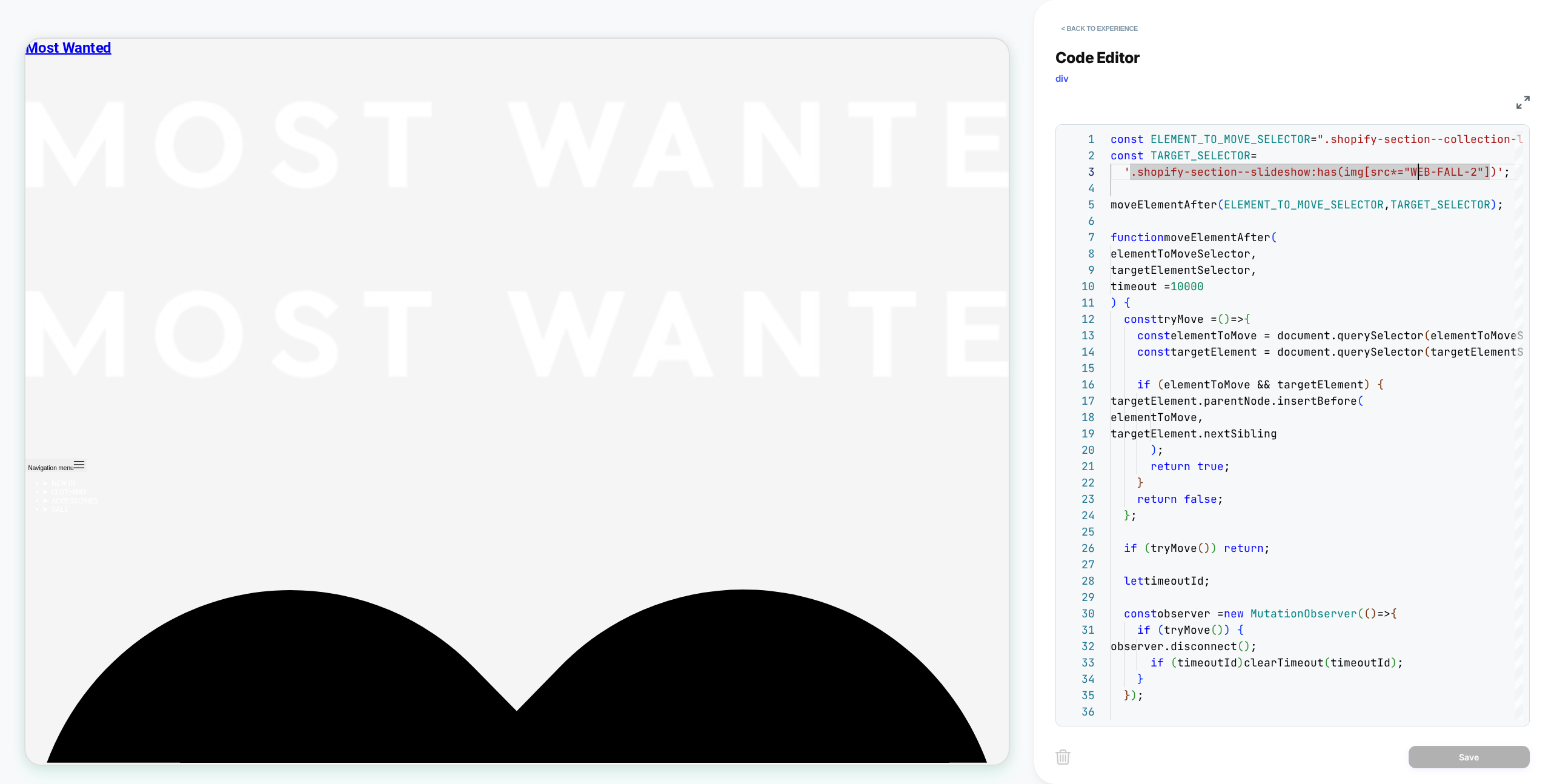
scroll to position [223, 0]
click at [1110, 19] on button "< Back to experience" at bounding box center [1100, 29] width 88 height 20
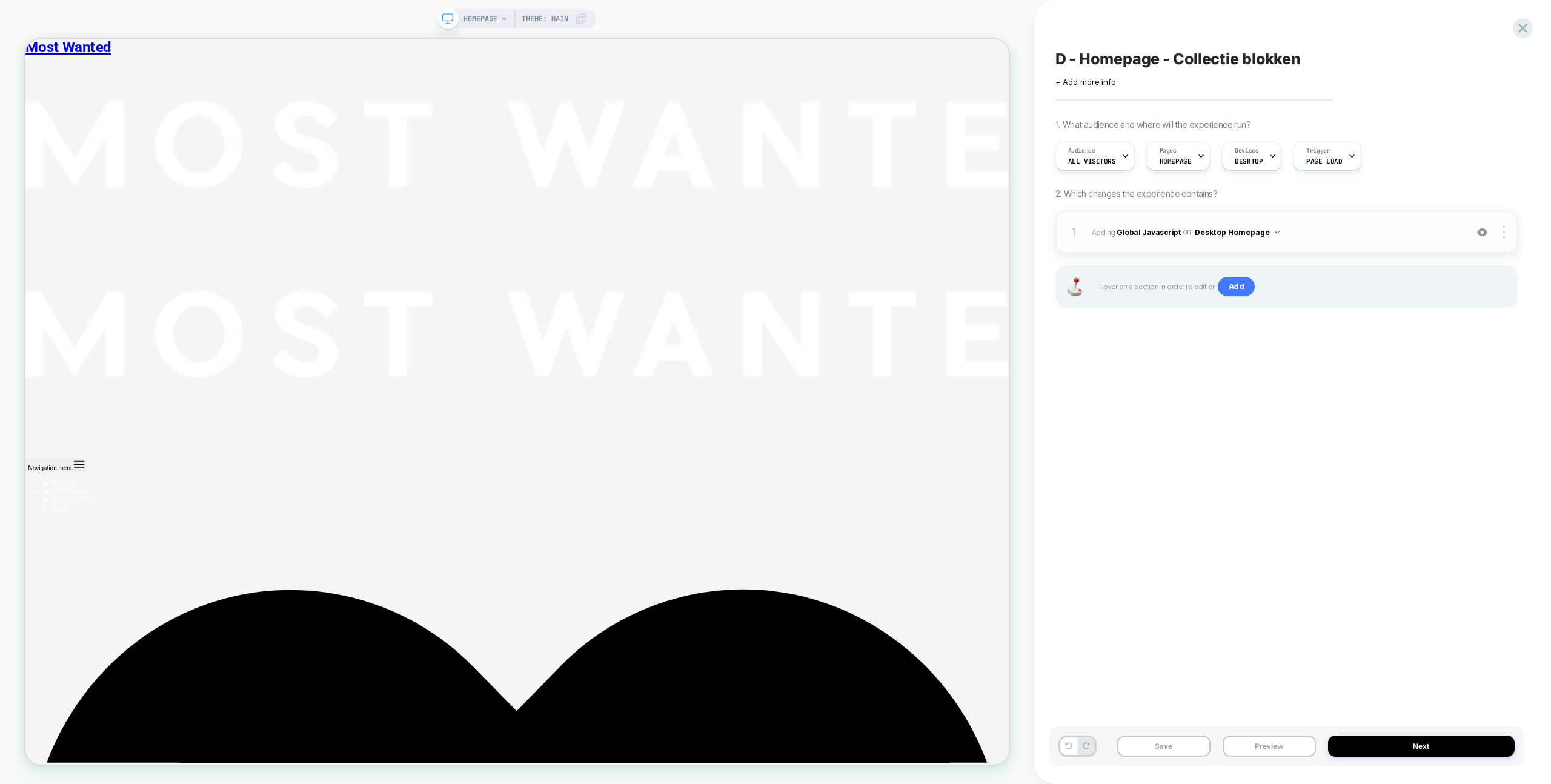
click at [1480, 233] on img at bounding box center [1482, 232] width 11 height 11
click at [1484, 232] on img at bounding box center [1482, 232] width 11 height 11
click at [1531, 29] on div at bounding box center [1522, 28] width 25 height 25
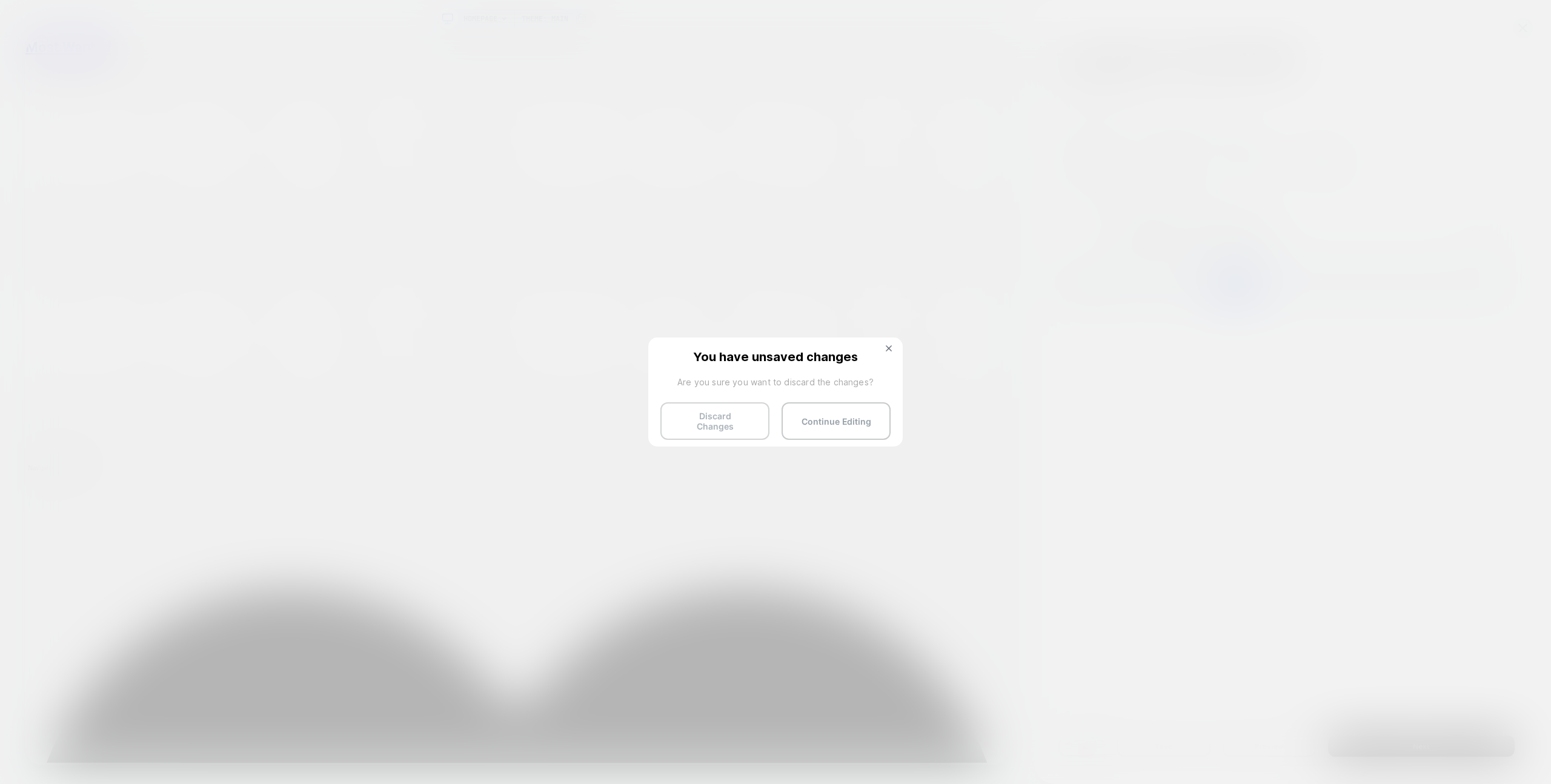
click at [712, 429] on button "Discard Changes" at bounding box center [715, 421] width 109 height 38
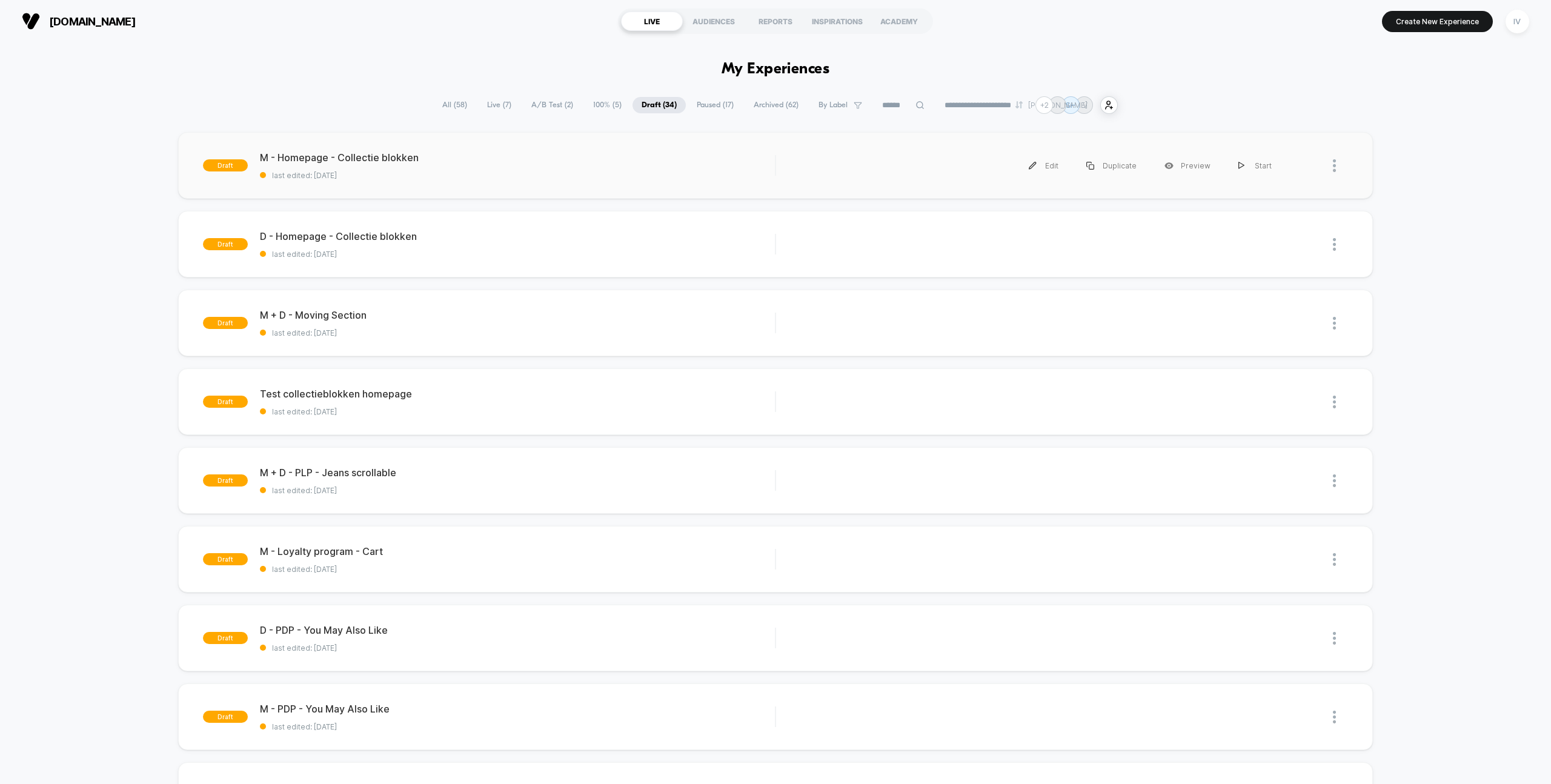
click at [463, 194] on div "draft M - Homepage - Collectie blokken last edited: [DATE] Edit Duplicate Previ…" at bounding box center [775, 166] width 1195 height 67
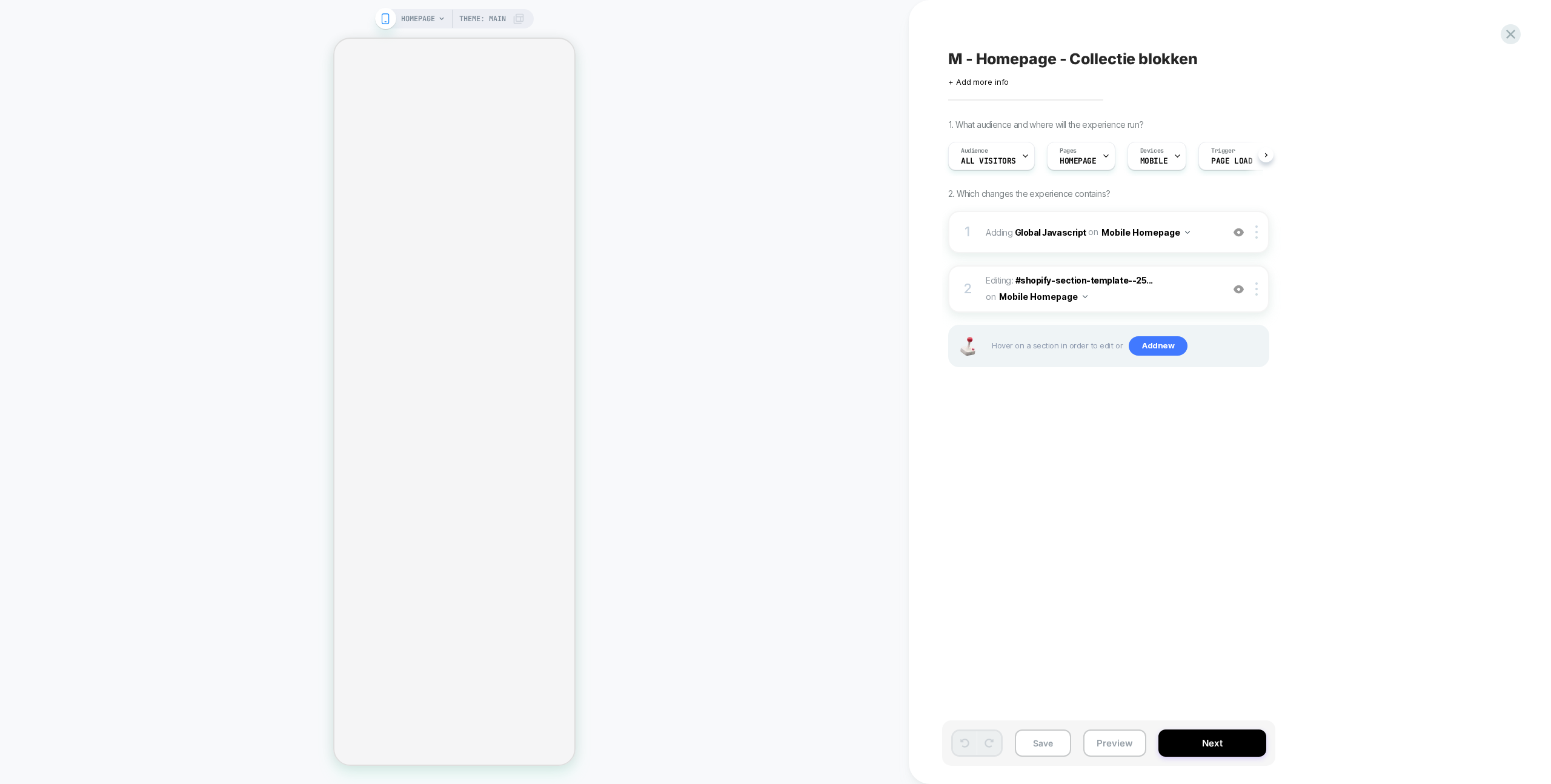
scroll to position [0, 1]
click at [1513, 32] on icon at bounding box center [1510, 34] width 9 height 9
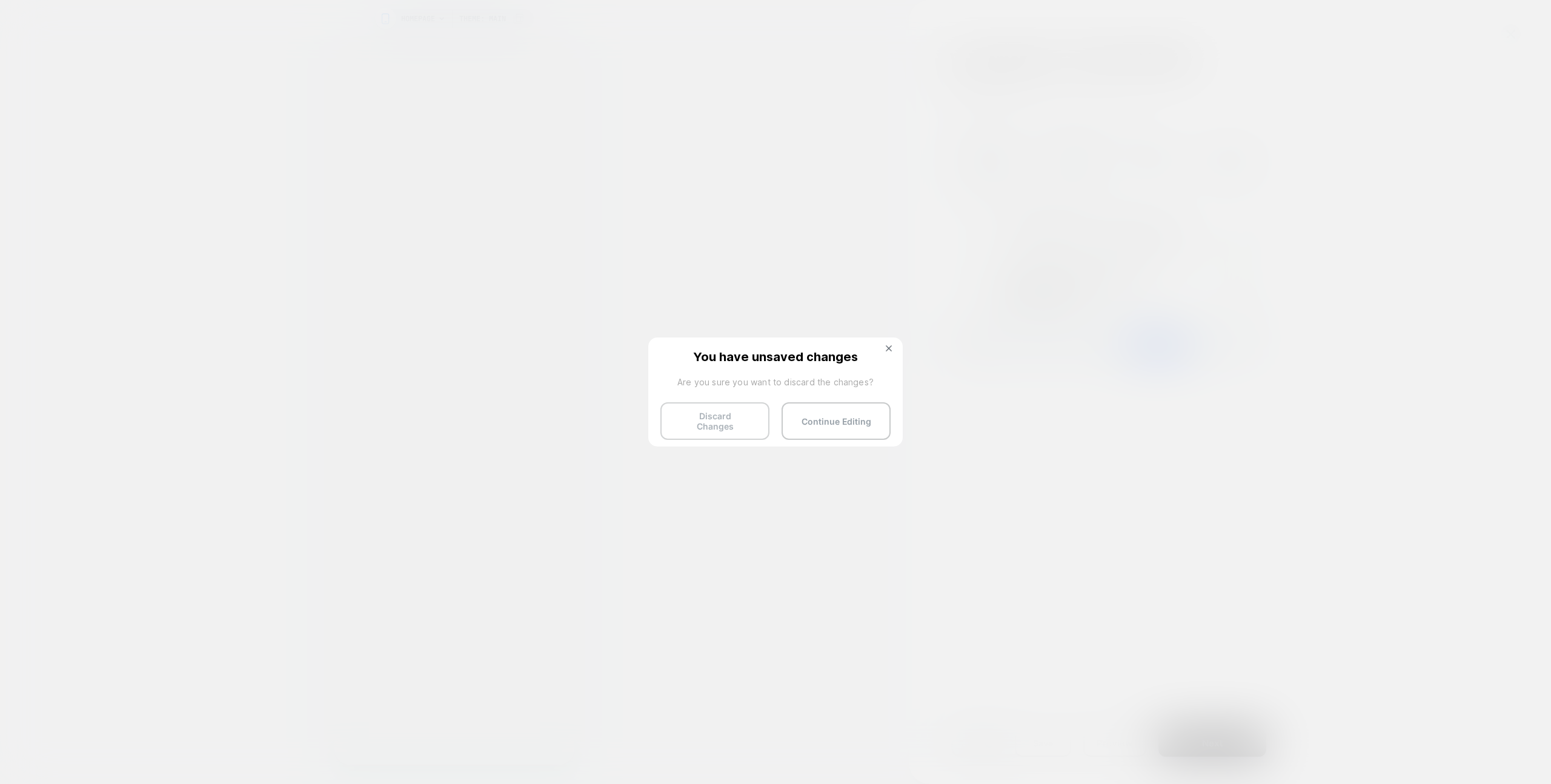
click at [698, 415] on button "Discard Changes" at bounding box center [715, 421] width 109 height 38
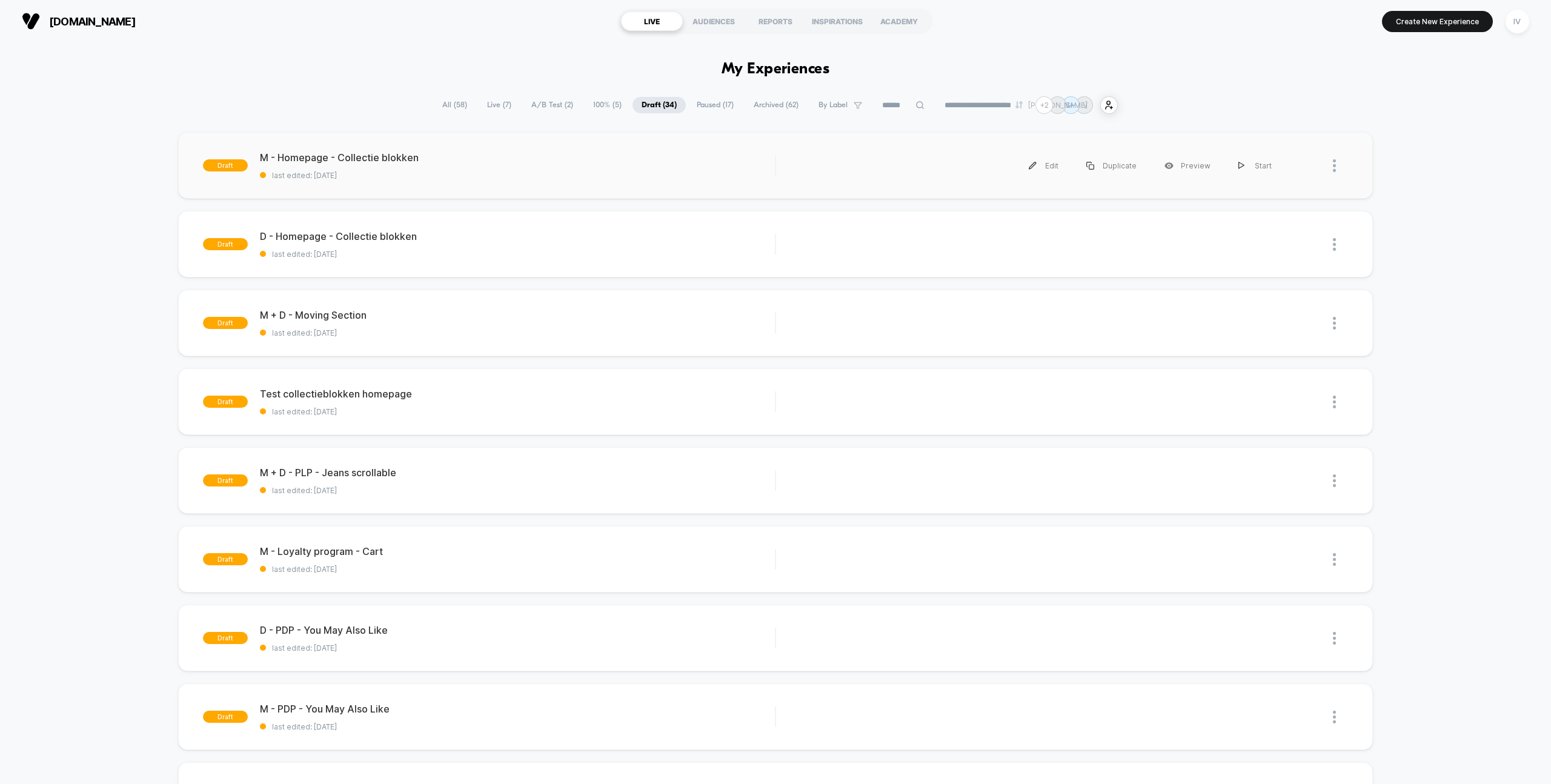
click at [388, 186] on div "draft M - Homepage - Collectie blokken last edited: [DATE] Edit Duplicate Previ…" at bounding box center [775, 166] width 1195 height 67
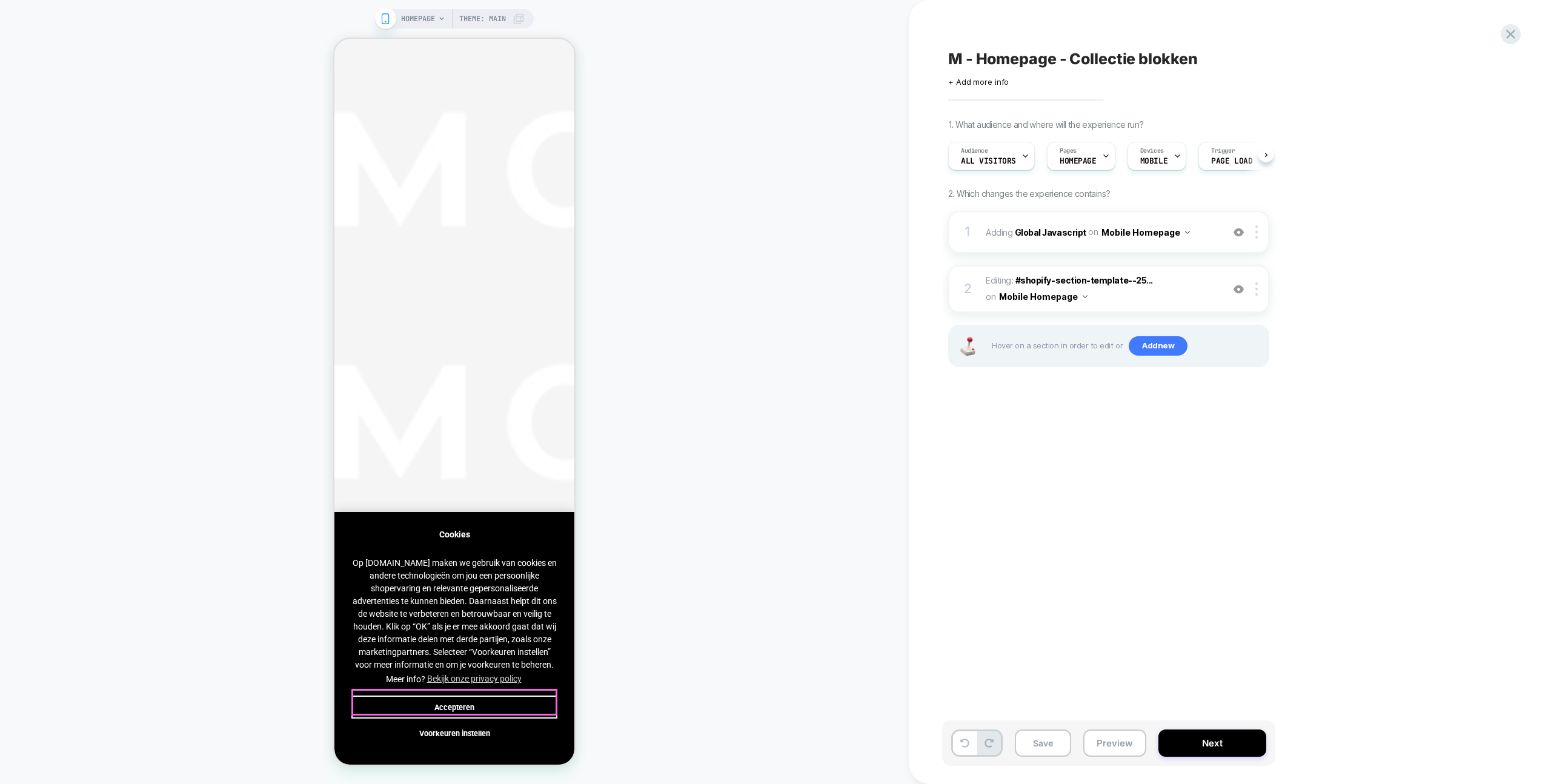
click at [488, 706] on button "Accepteren" at bounding box center [455, 707] width 206 height 23
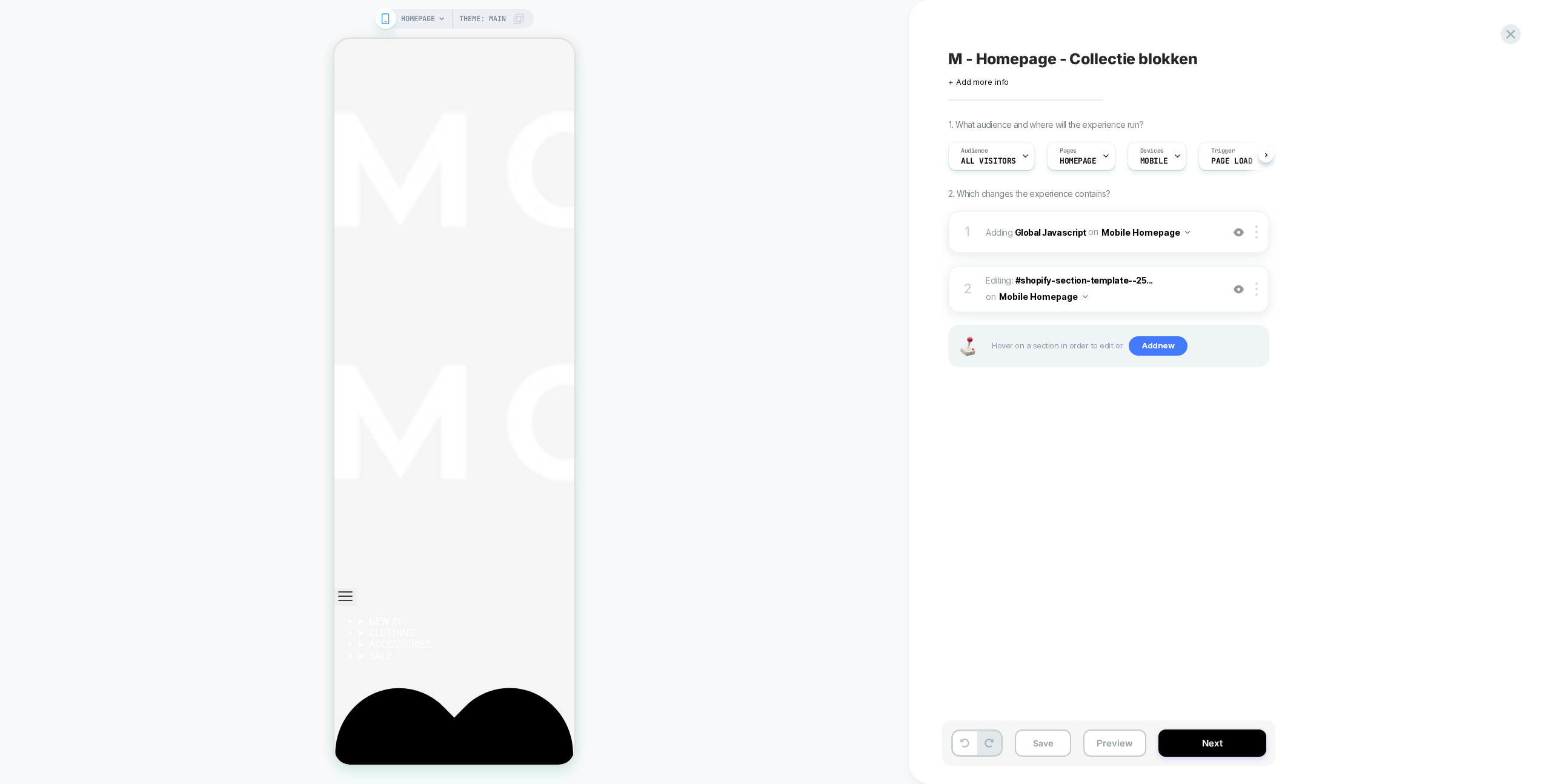
scroll to position [0, 1]
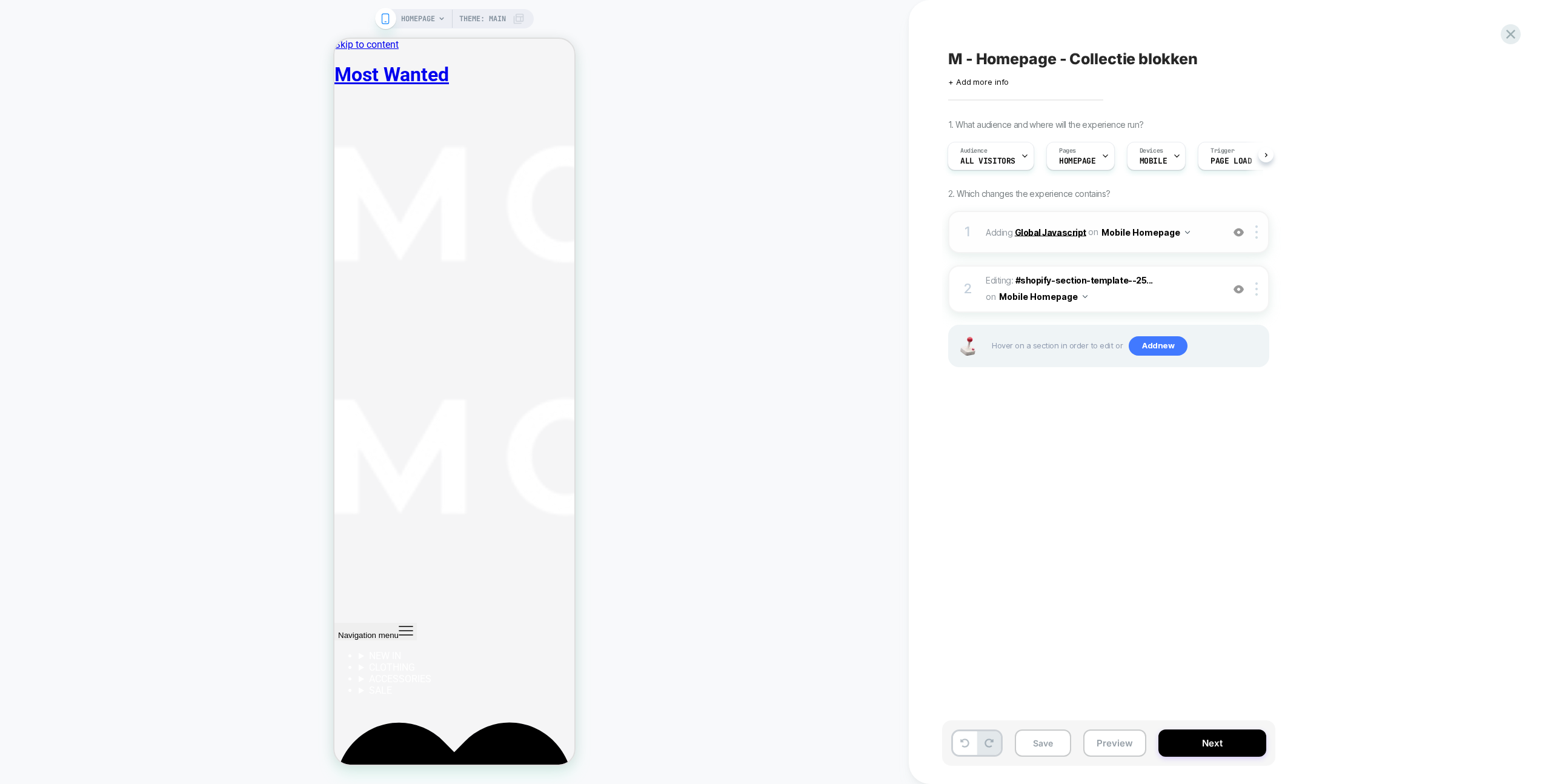
click at [1062, 229] on b "Global Javascript" at bounding box center [1050, 231] width 71 height 11
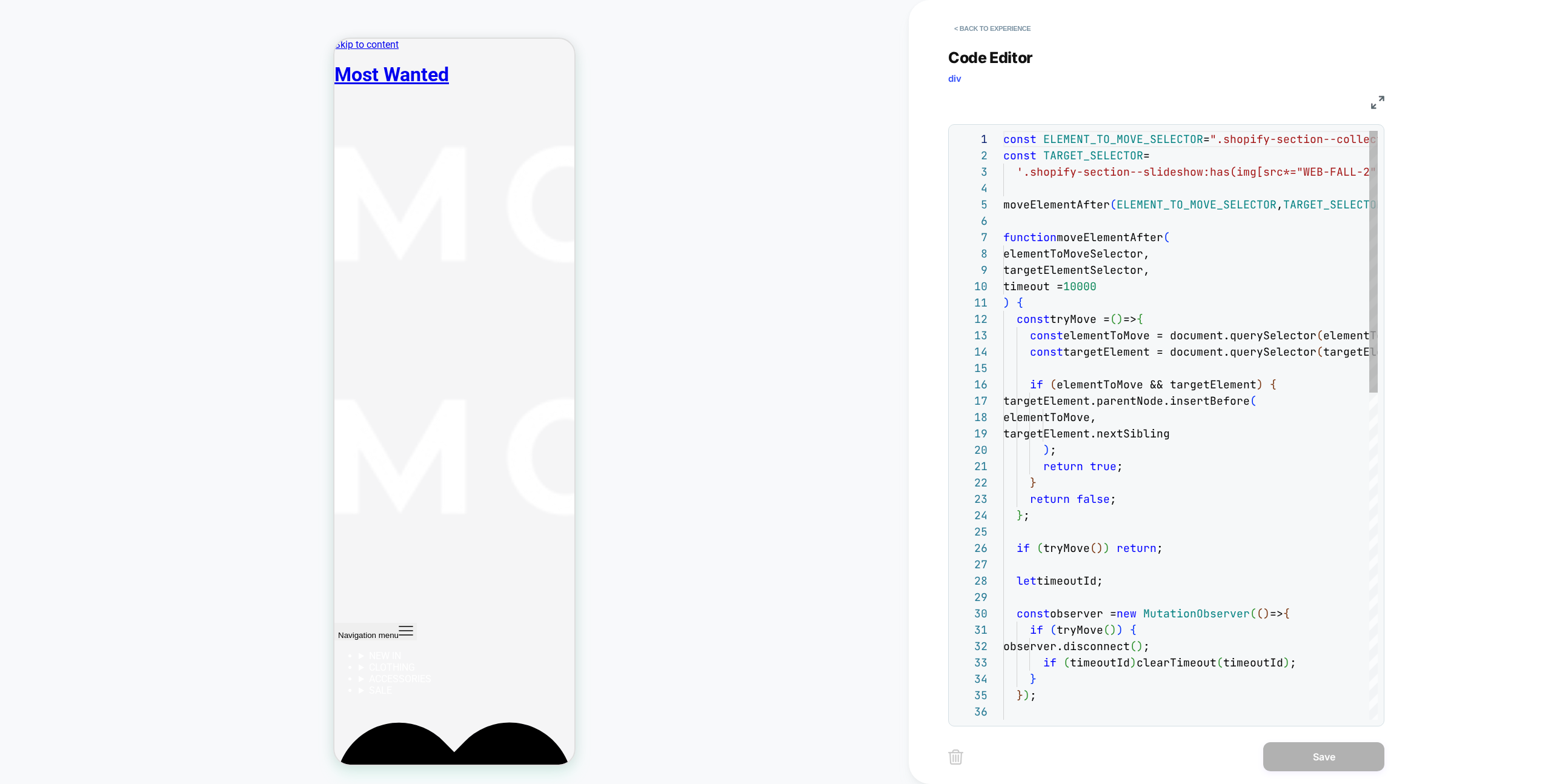
scroll to position [164, 0]
drag, startPoint x: 1302, startPoint y: 169, endPoint x: 1316, endPoint y: 170, distance: 14.0
click at [1349, 168] on div "const ELEMENT_TO_MOVE_SELECTOR = ".shopify-section--collection-list" ; const TA…" at bounding box center [1256, 793] width 506 height 1325
click at [1315, 170] on div "const ELEMENT_TO_MOVE_SELECTOR = ".shopify-section--collection-list" ; const TA…" at bounding box center [1256, 793] width 506 height 1325
click at [1311, 169] on div "const ELEMENT_TO_MOVE_SELECTOR = ".shopify-section--collection-list" ; const TA…" at bounding box center [1256, 793] width 506 height 1325
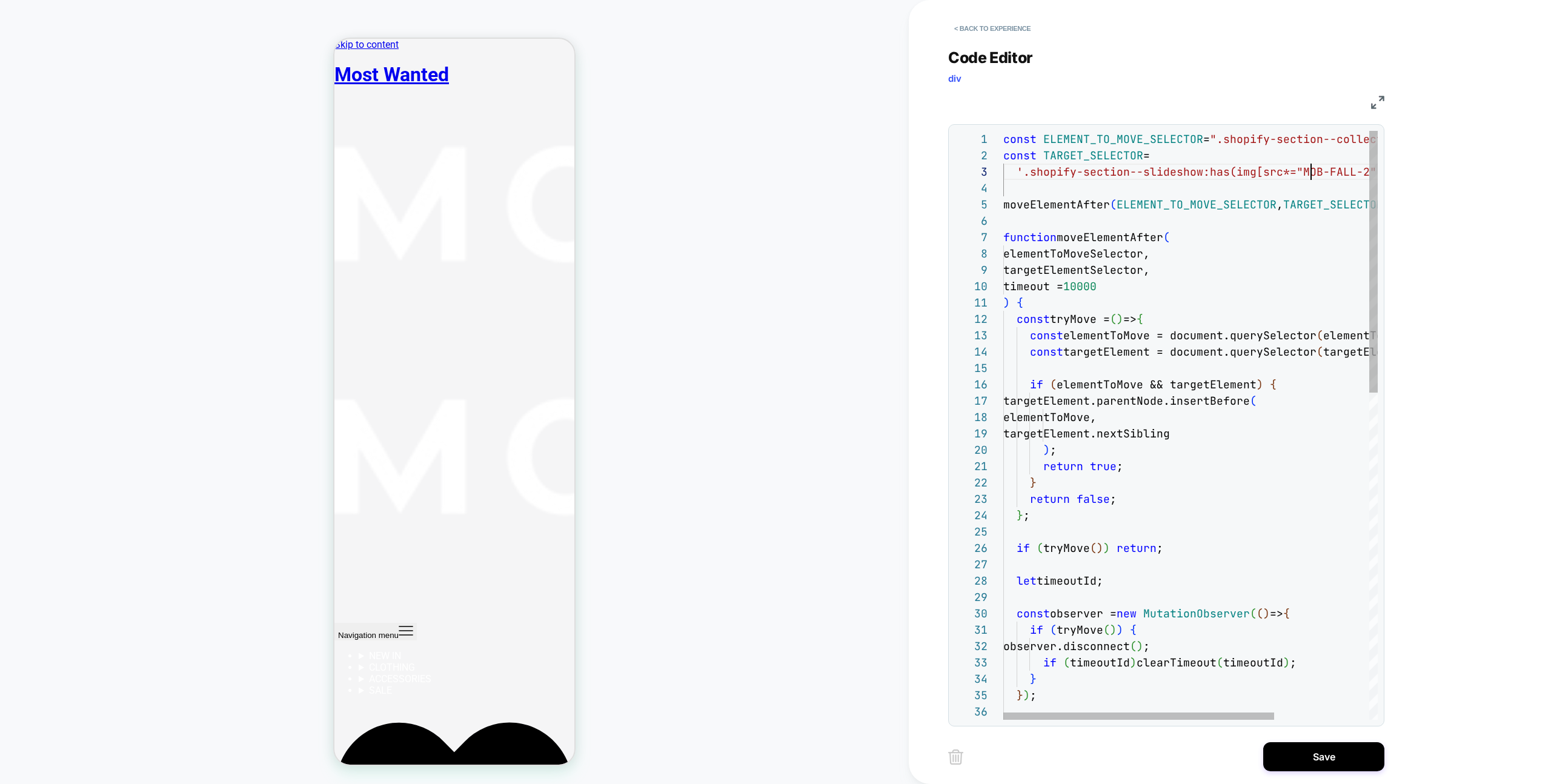
scroll to position [33, 307]
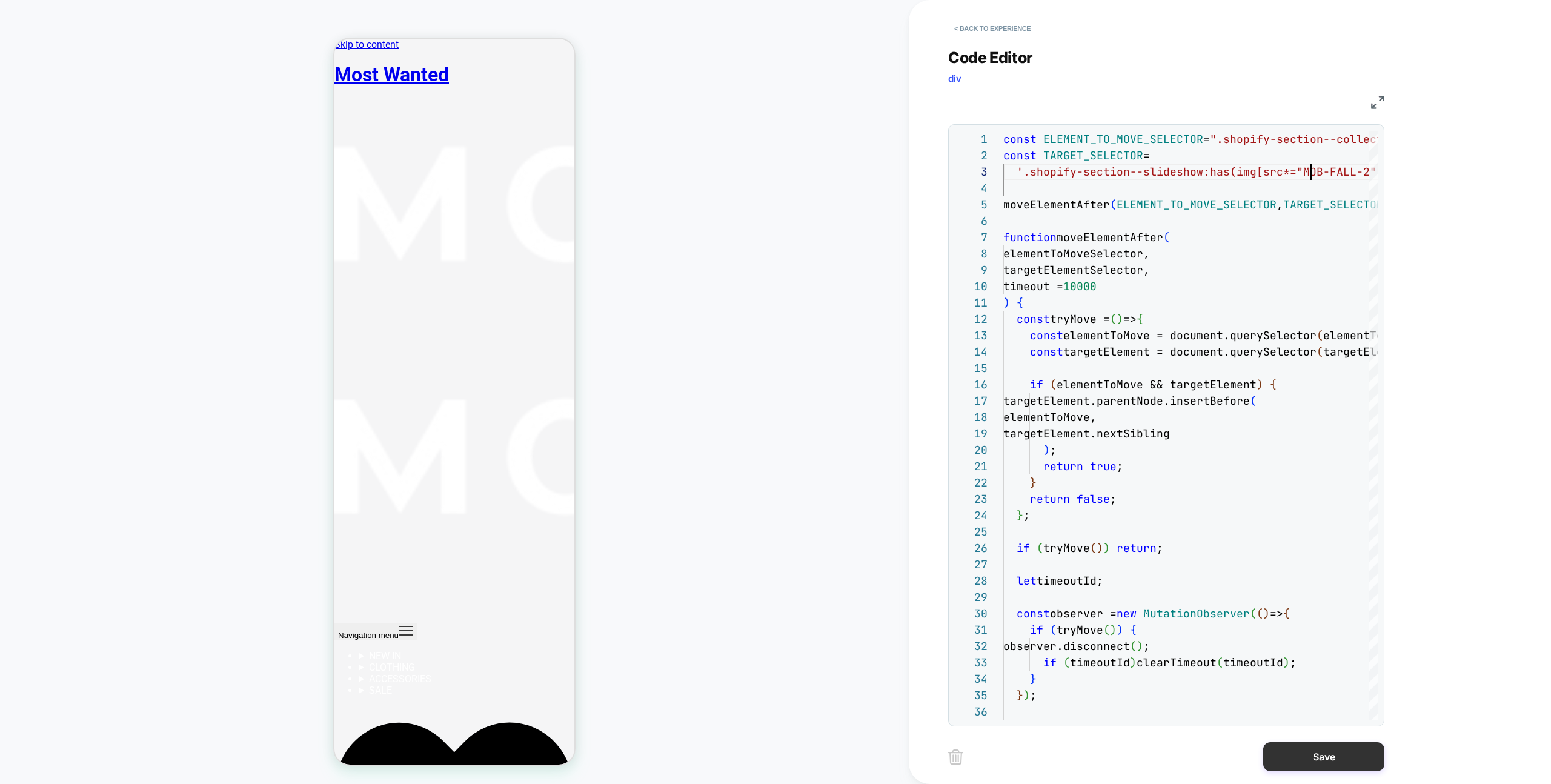
type textarea "**********"
click at [1316, 757] on button "Save" at bounding box center [1324, 757] width 121 height 29
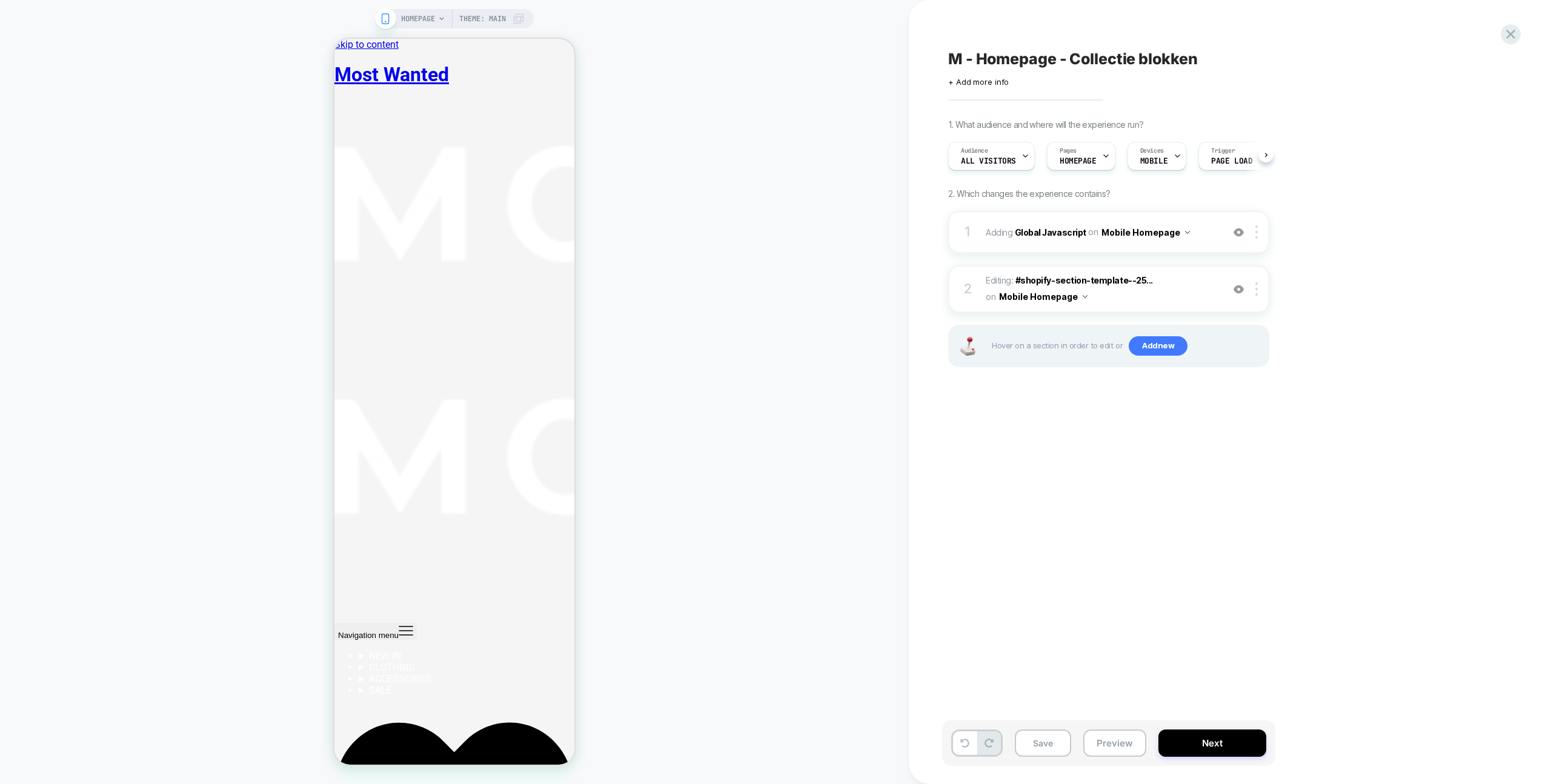
scroll to position [0, 1]
click at [1045, 231] on b "Global Javascript" at bounding box center [1050, 231] width 71 height 11
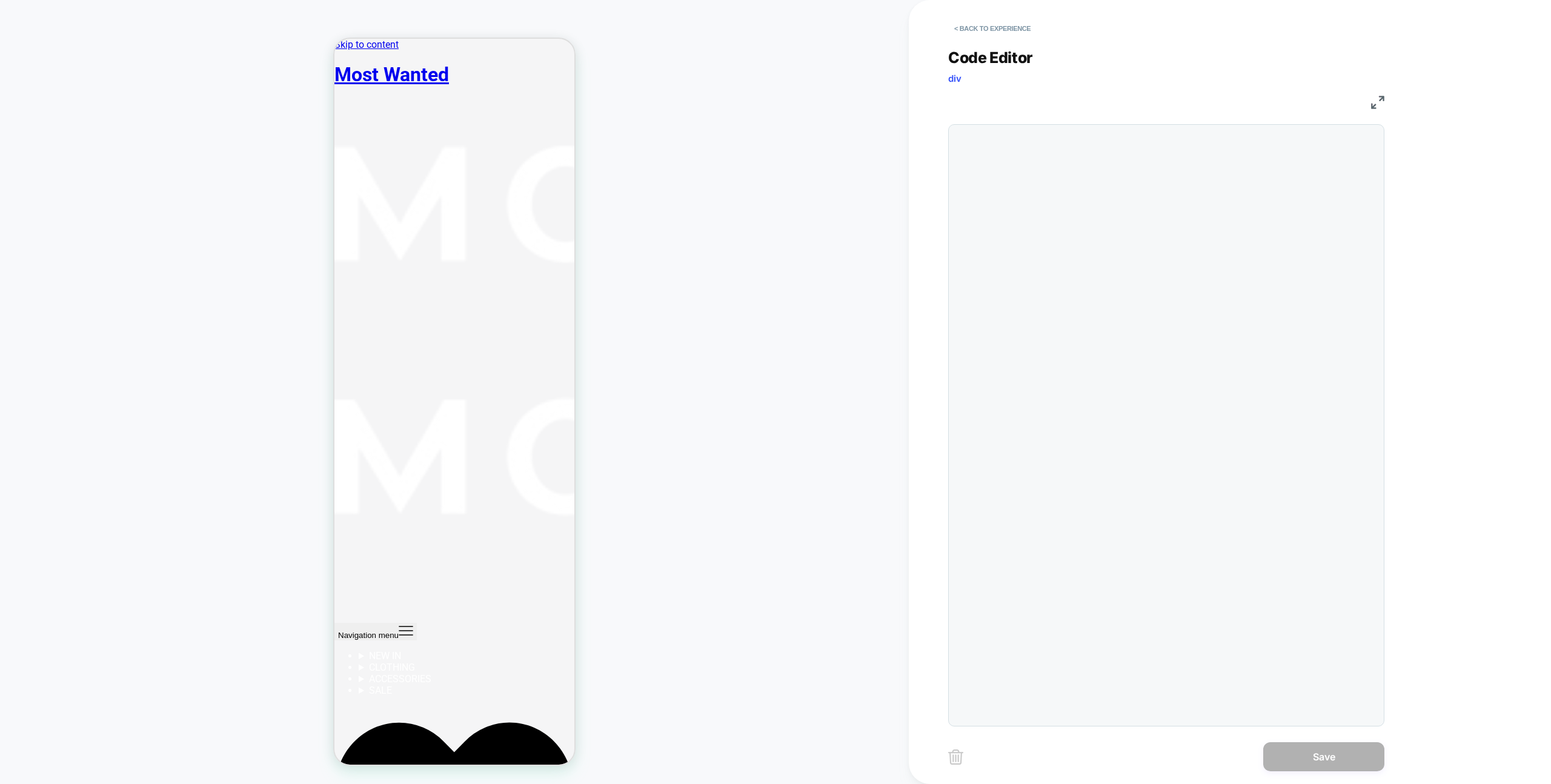
scroll to position [164, 0]
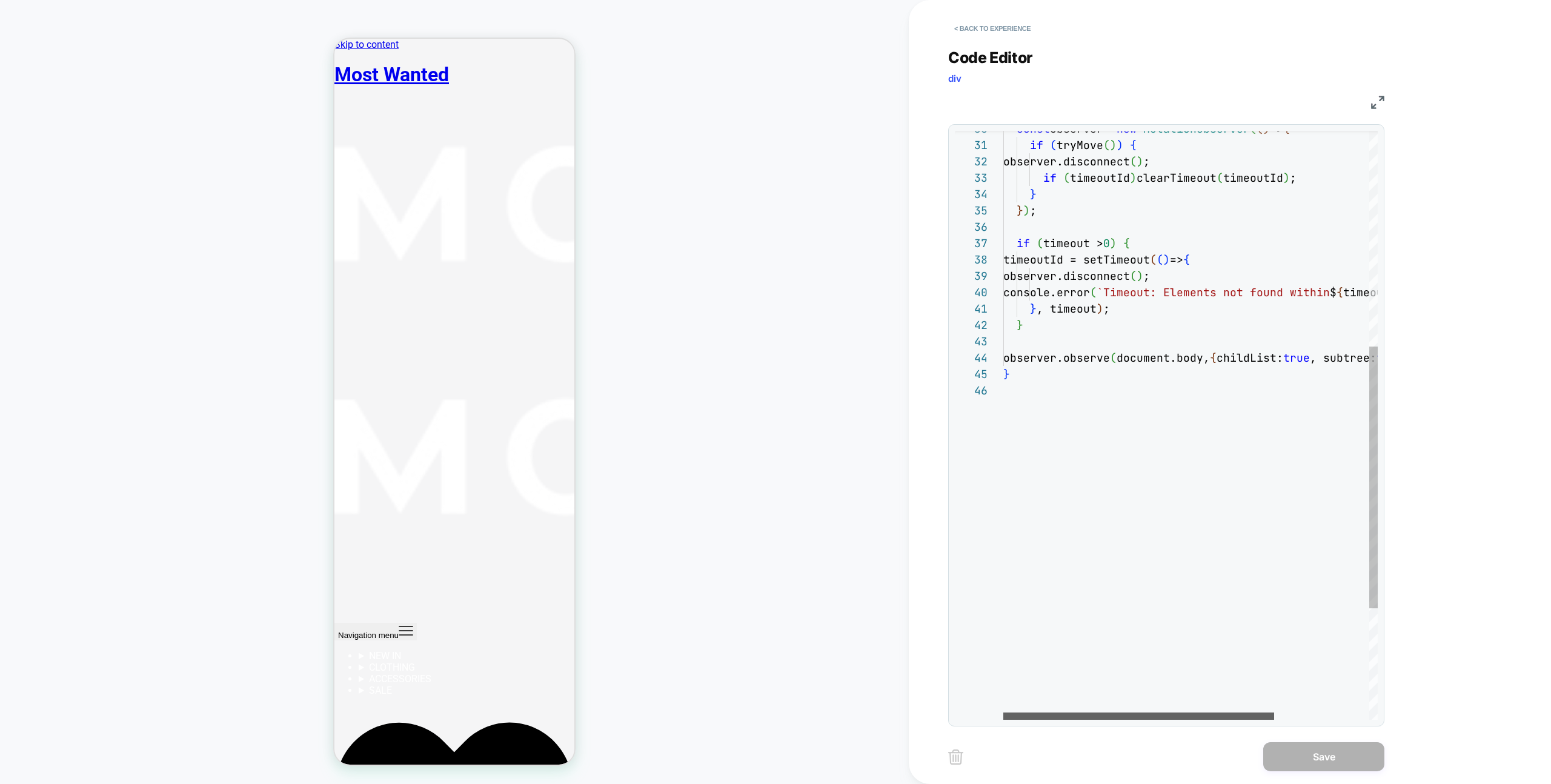
click at [1053, 712] on div at bounding box center [1138, 715] width 271 height 7
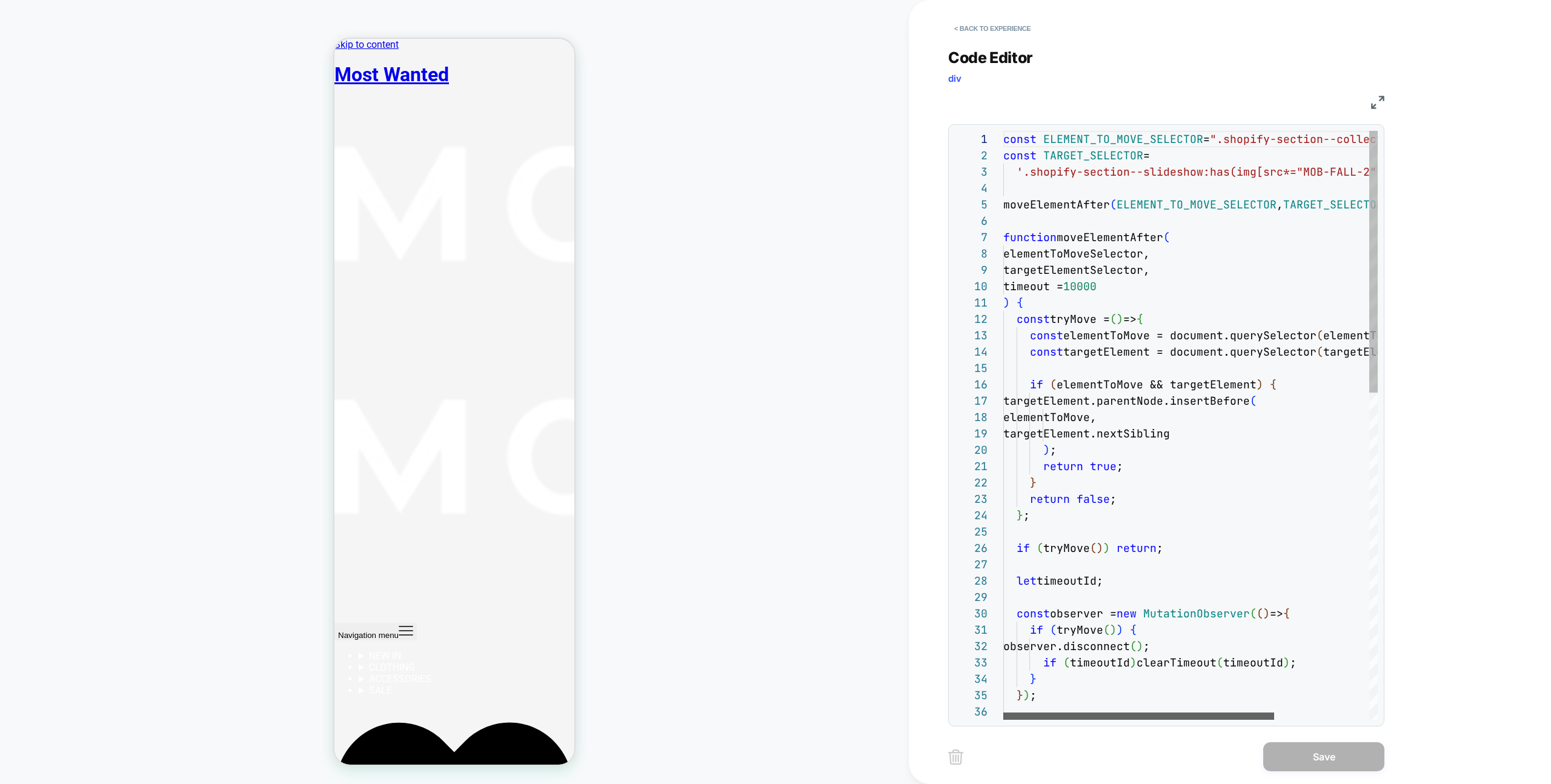
click at [1060, 712] on div at bounding box center [1138, 715] width 271 height 7
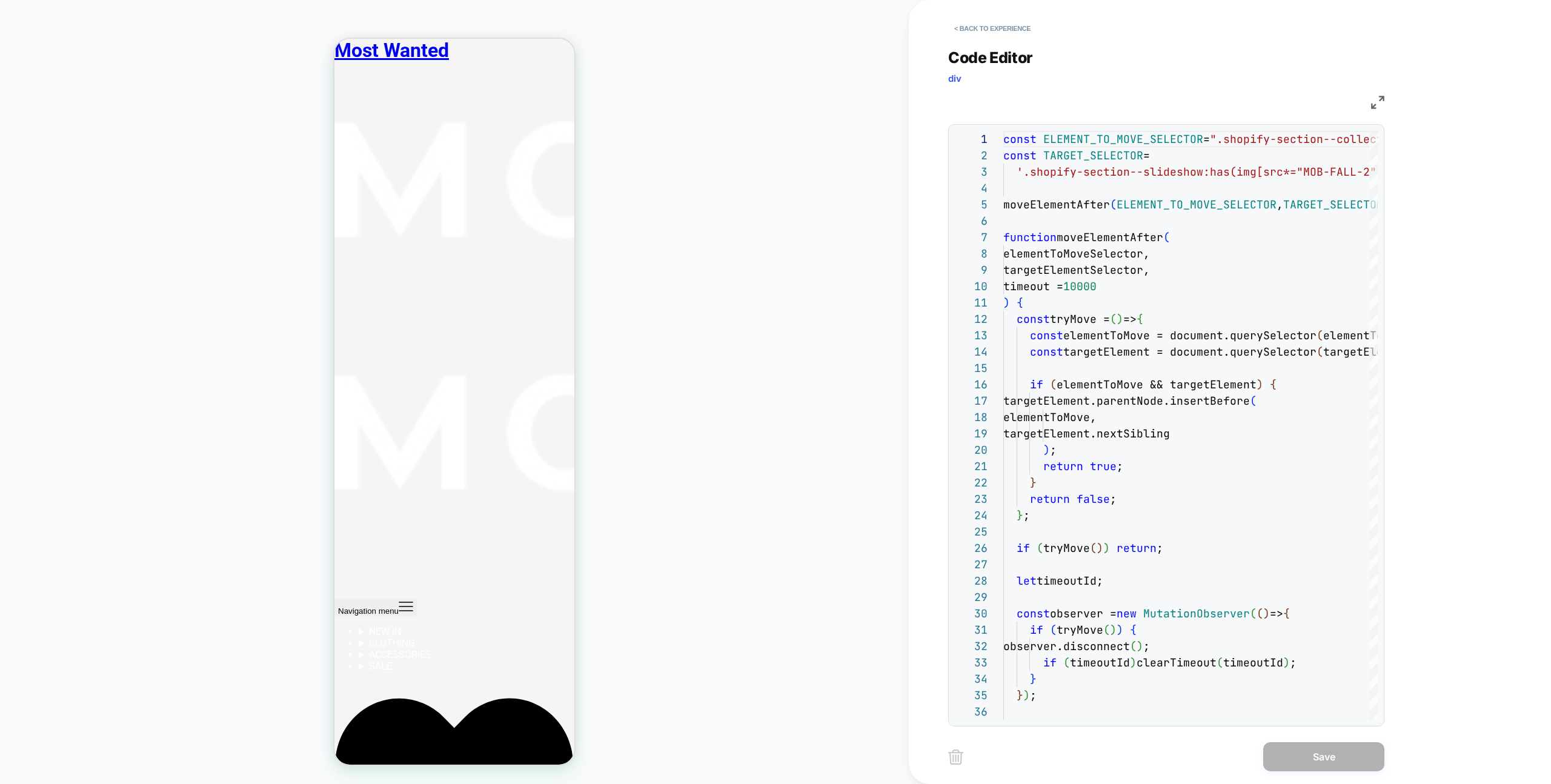
scroll to position [1319, 0]
click at [1282, 141] on div "const observer = new MutationObserver ( ( ) => { if ( tryMove ( ) ) { observer.…" at bounding box center [1256, 793] width 506 height 1325
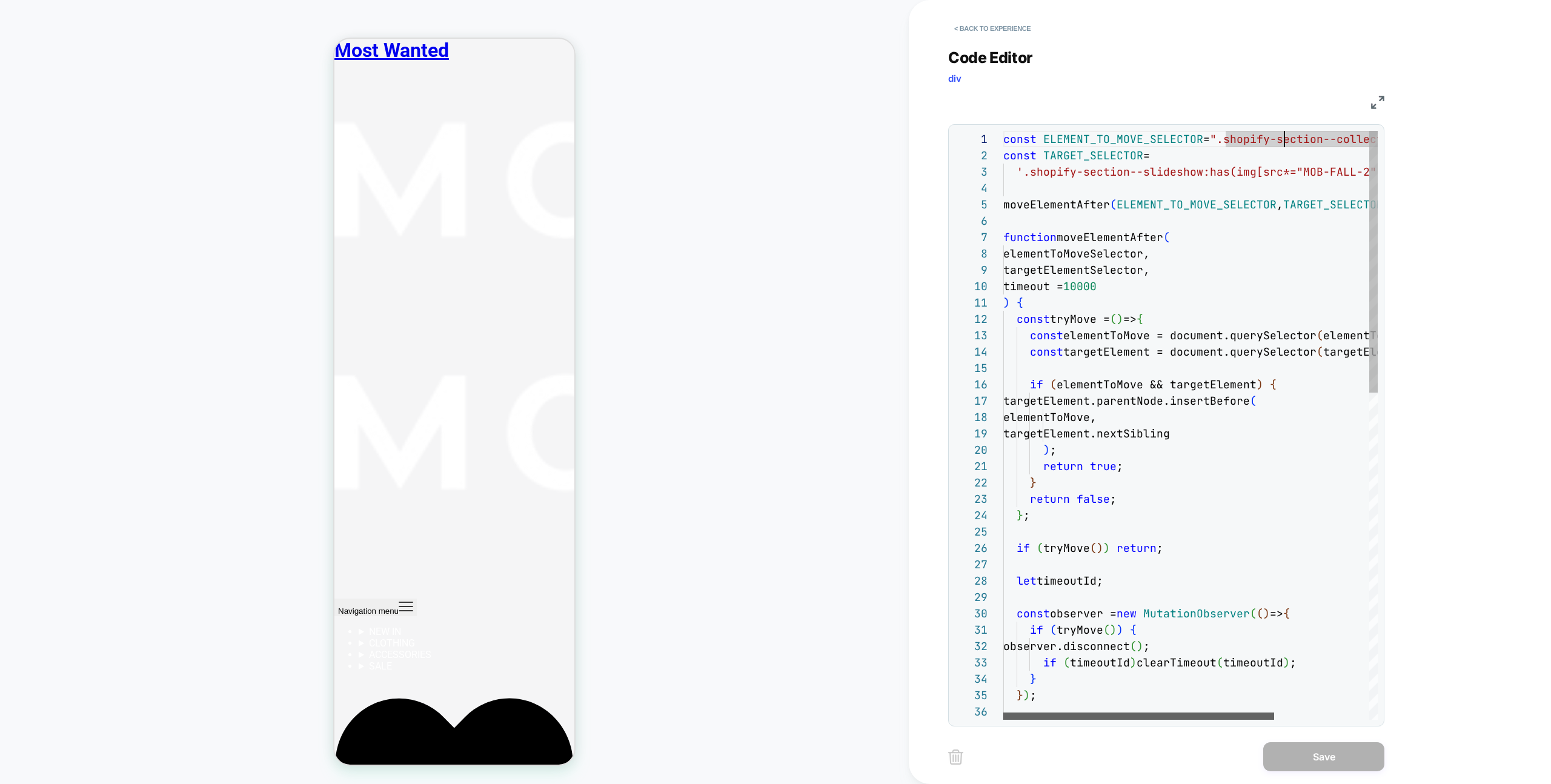
click at [1075, 713] on div at bounding box center [1138, 715] width 271 height 7
click at [1256, 140] on div "const observer = new MutationObserver ( ( ) => { if ( tryMove ( ) ) { observer.…" at bounding box center [1256, 793] width 506 height 1325
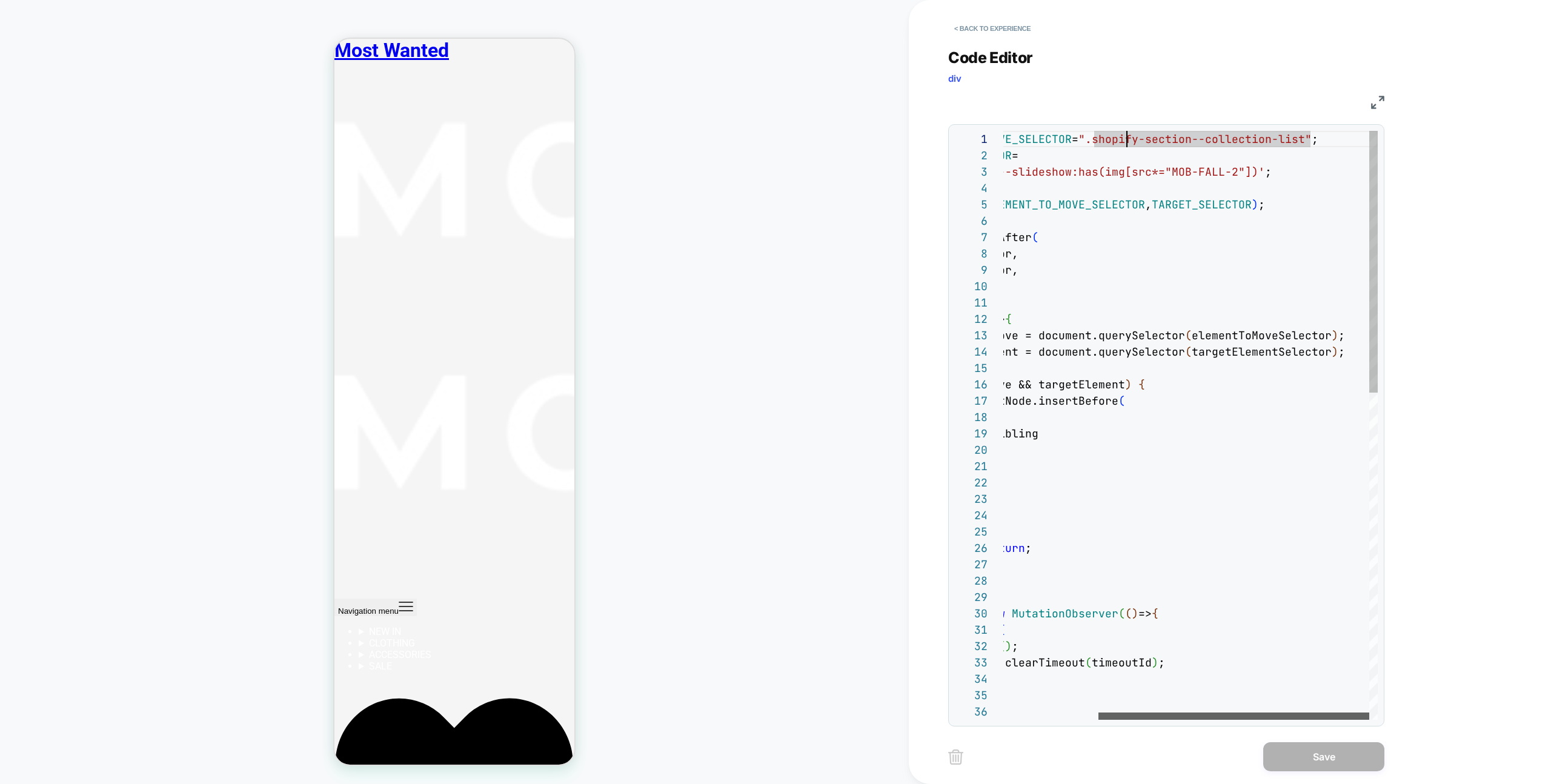
click at [1346, 712] on div at bounding box center [1234, 715] width 271 height 7
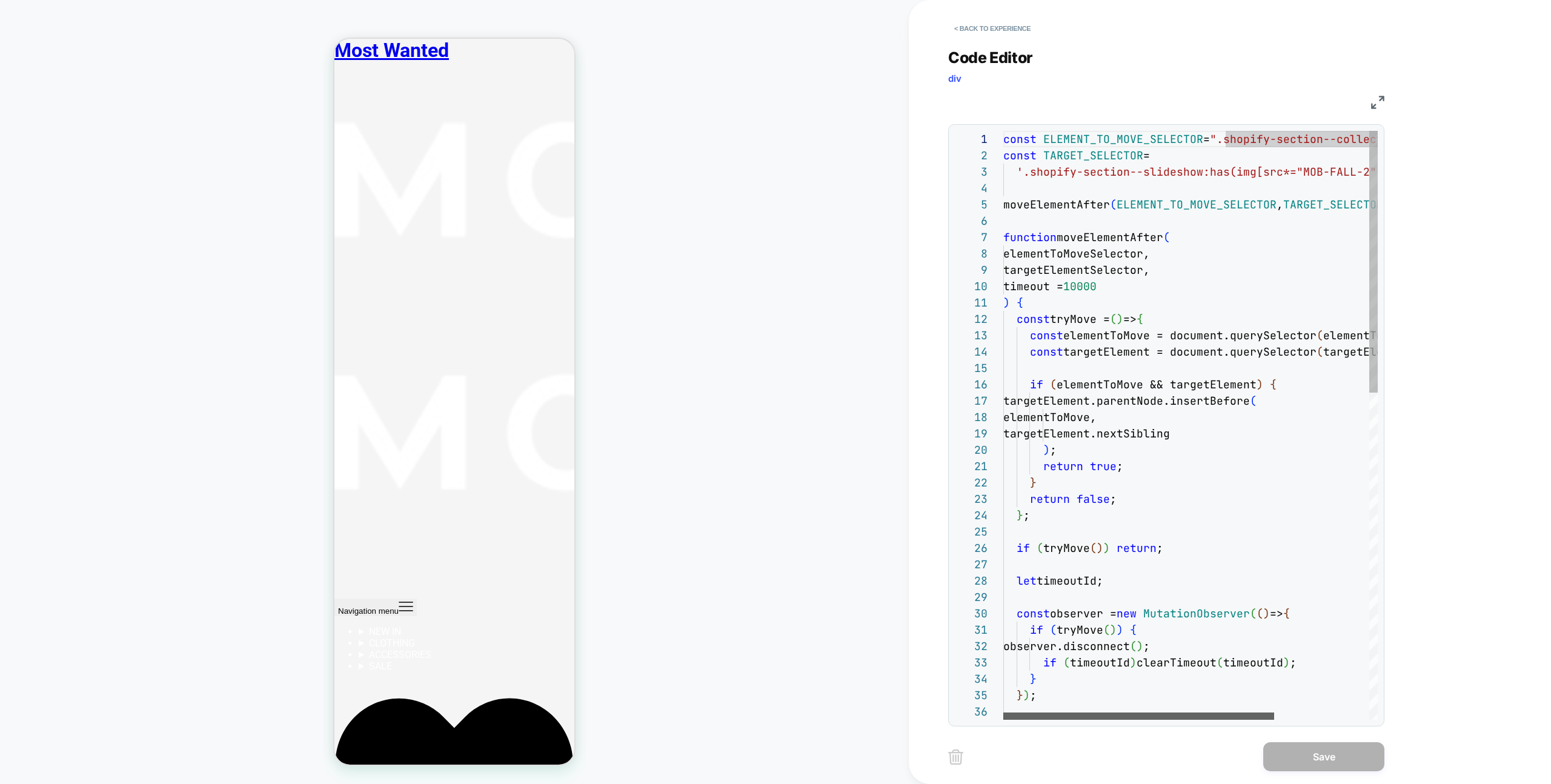
click at [1132, 716] on div at bounding box center [1138, 715] width 271 height 7
click at [1002, 26] on button "< Back to experience" at bounding box center [993, 29] width 88 height 20
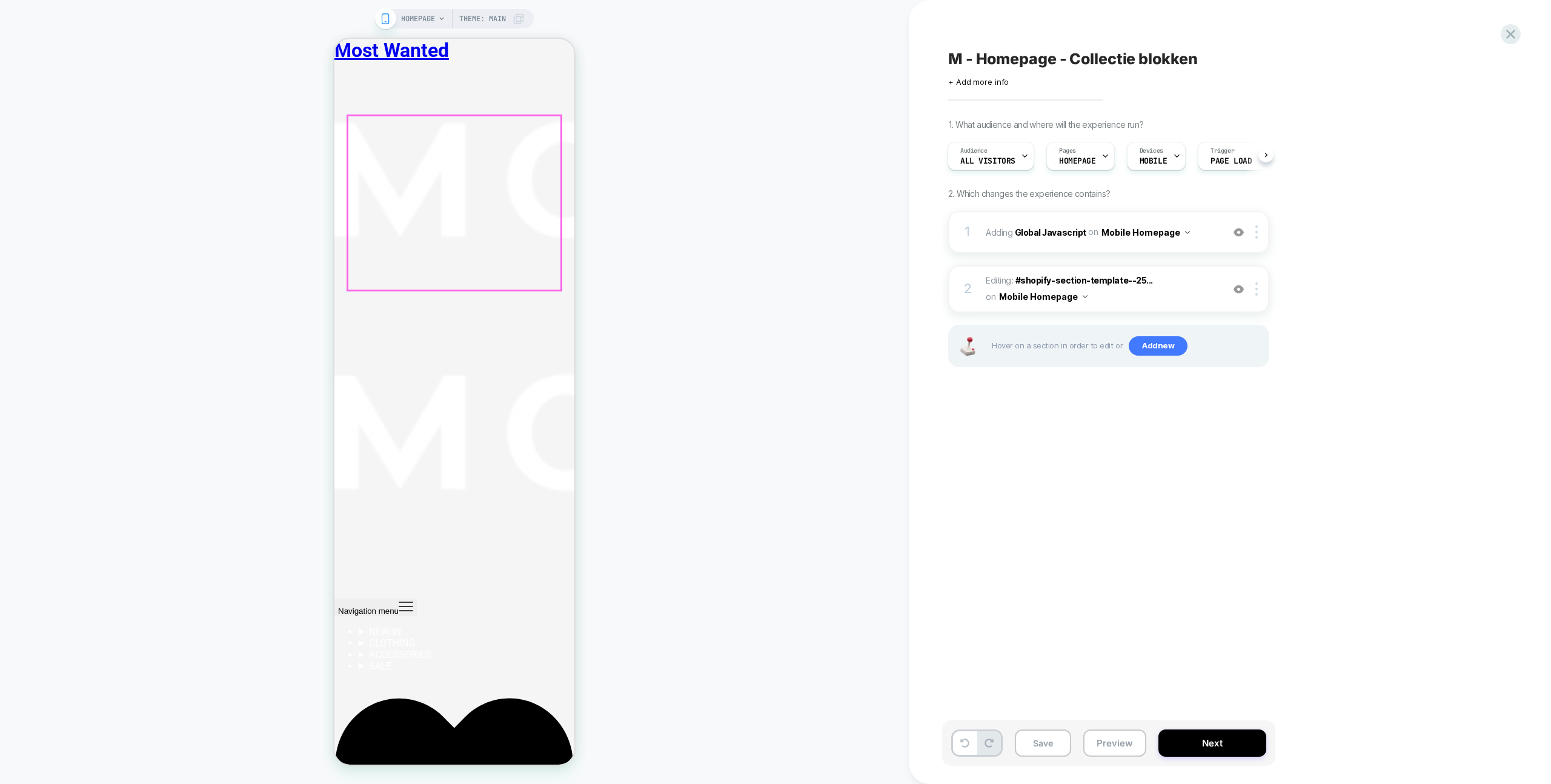
scroll to position [0, 0]
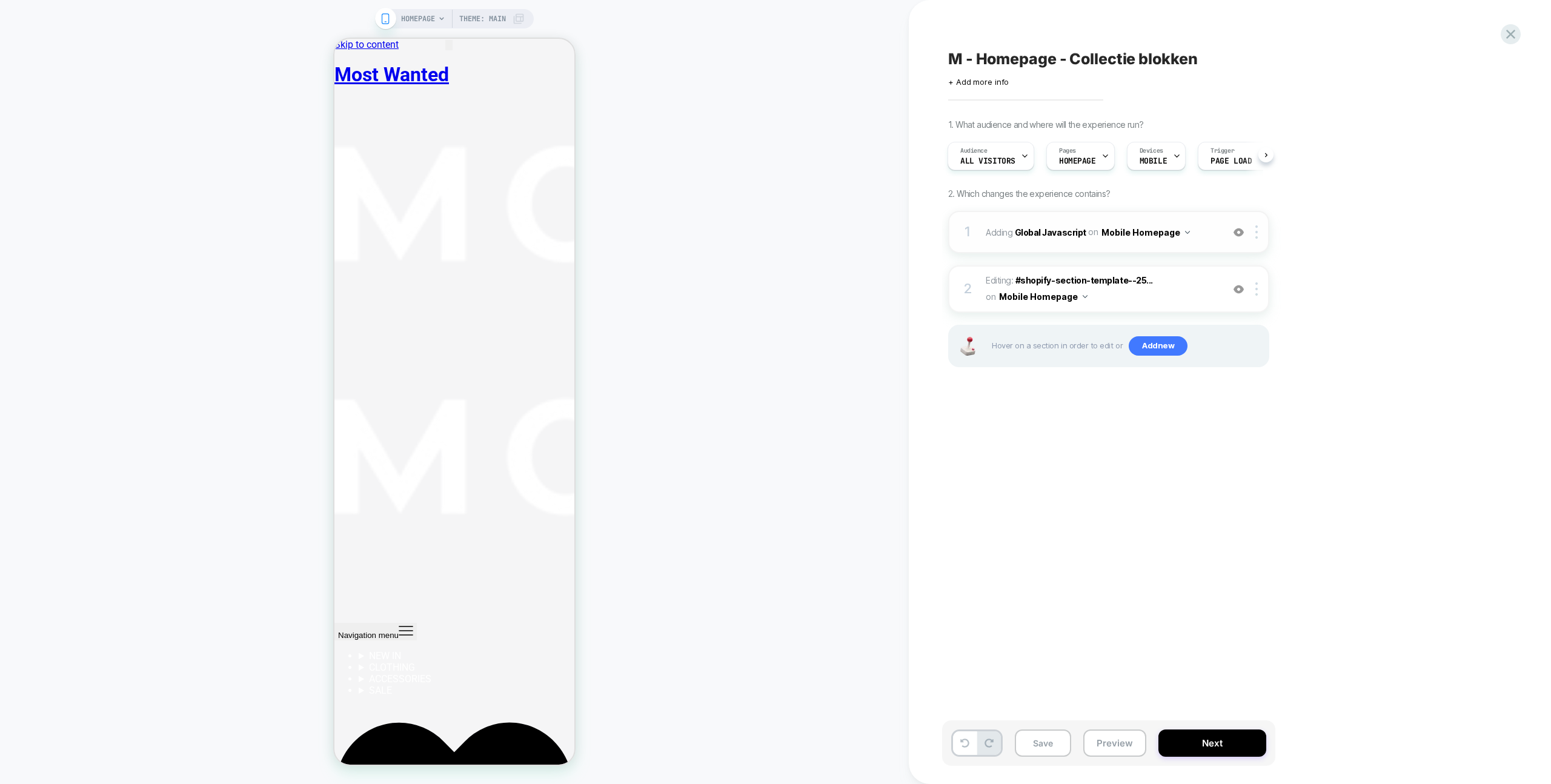
click at [1162, 234] on button "Mobile Homepage" at bounding box center [1145, 231] width 88 height 17
click at [1152, 421] on div "Mobile All Pages" at bounding box center [1138, 416] width 146 height 26
click at [1145, 233] on button "Mobile All Pages" at bounding box center [1141, 231] width 81 height 17
click at [1138, 257] on div "Mobile Homepage" at bounding box center [1136, 260] width 146 height 26
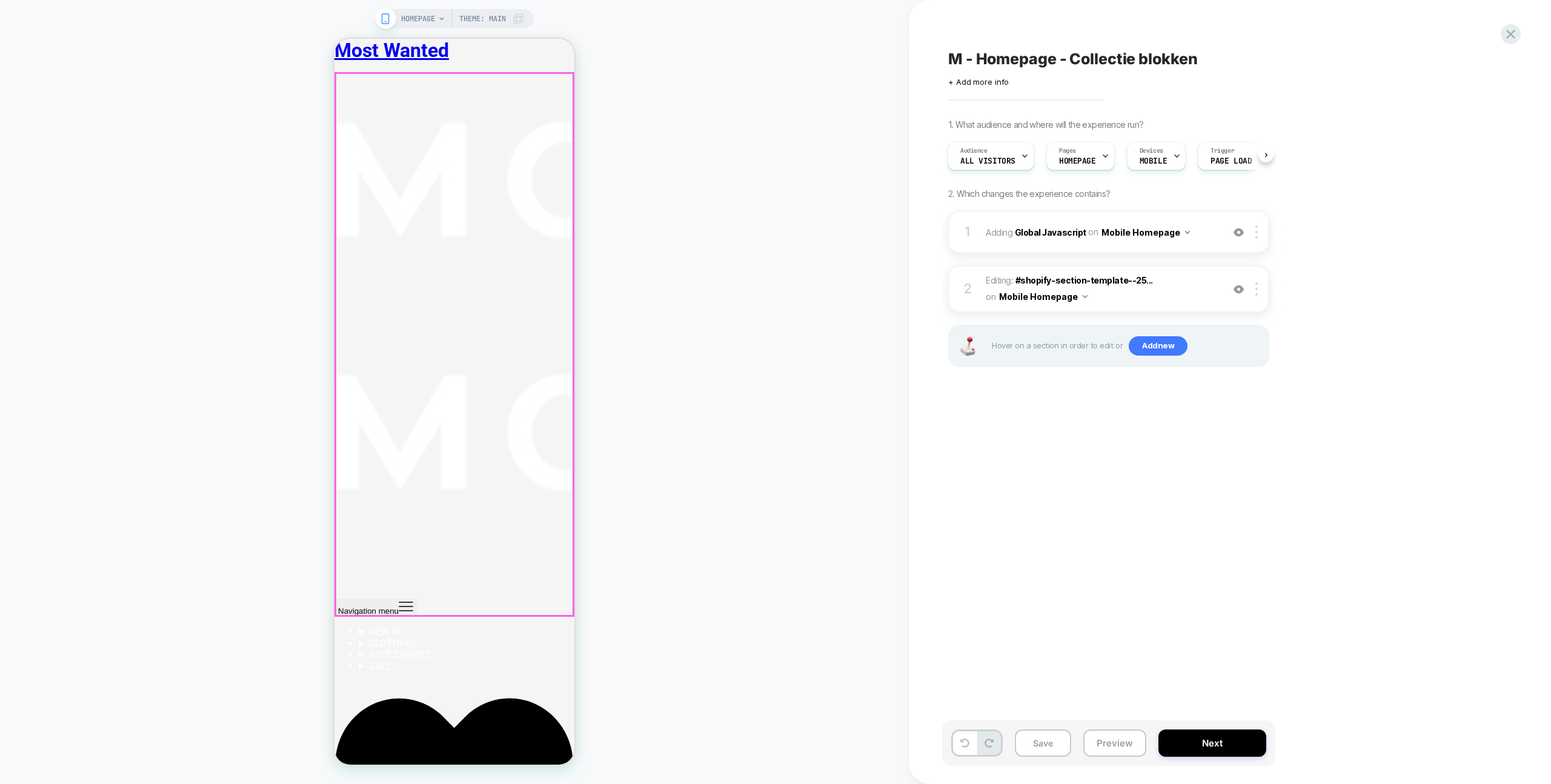
scroll to position [1807, 0]
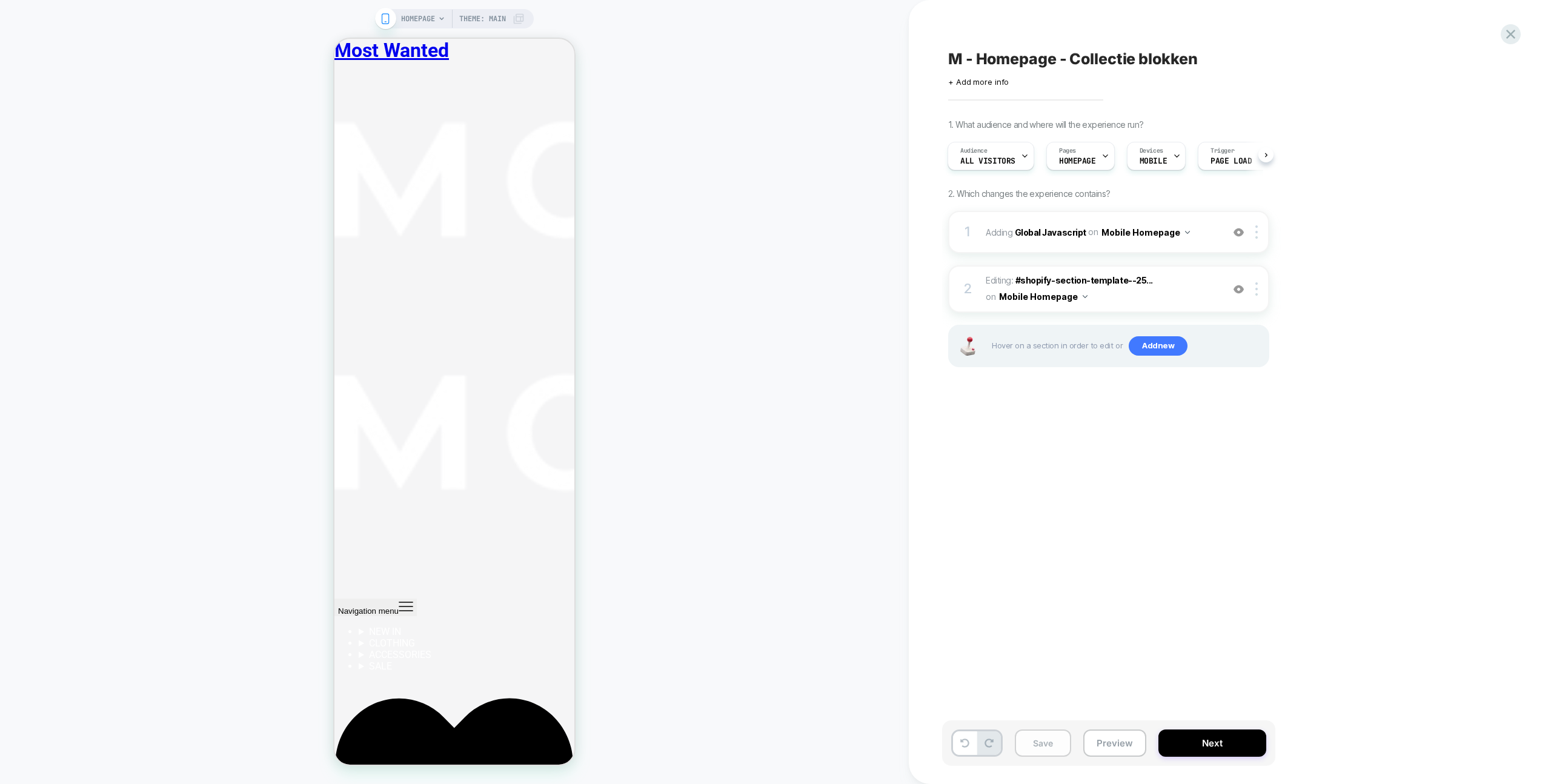
click at [1021, 736] on button "Save" at bounding box center [1042, 742] width 56 height 27
click at [1246, 572] on div "M - Homepage - Collectie blokken Click to edit experience details + Add more in…" at bounding box center [1169, 392] width 455 height 759
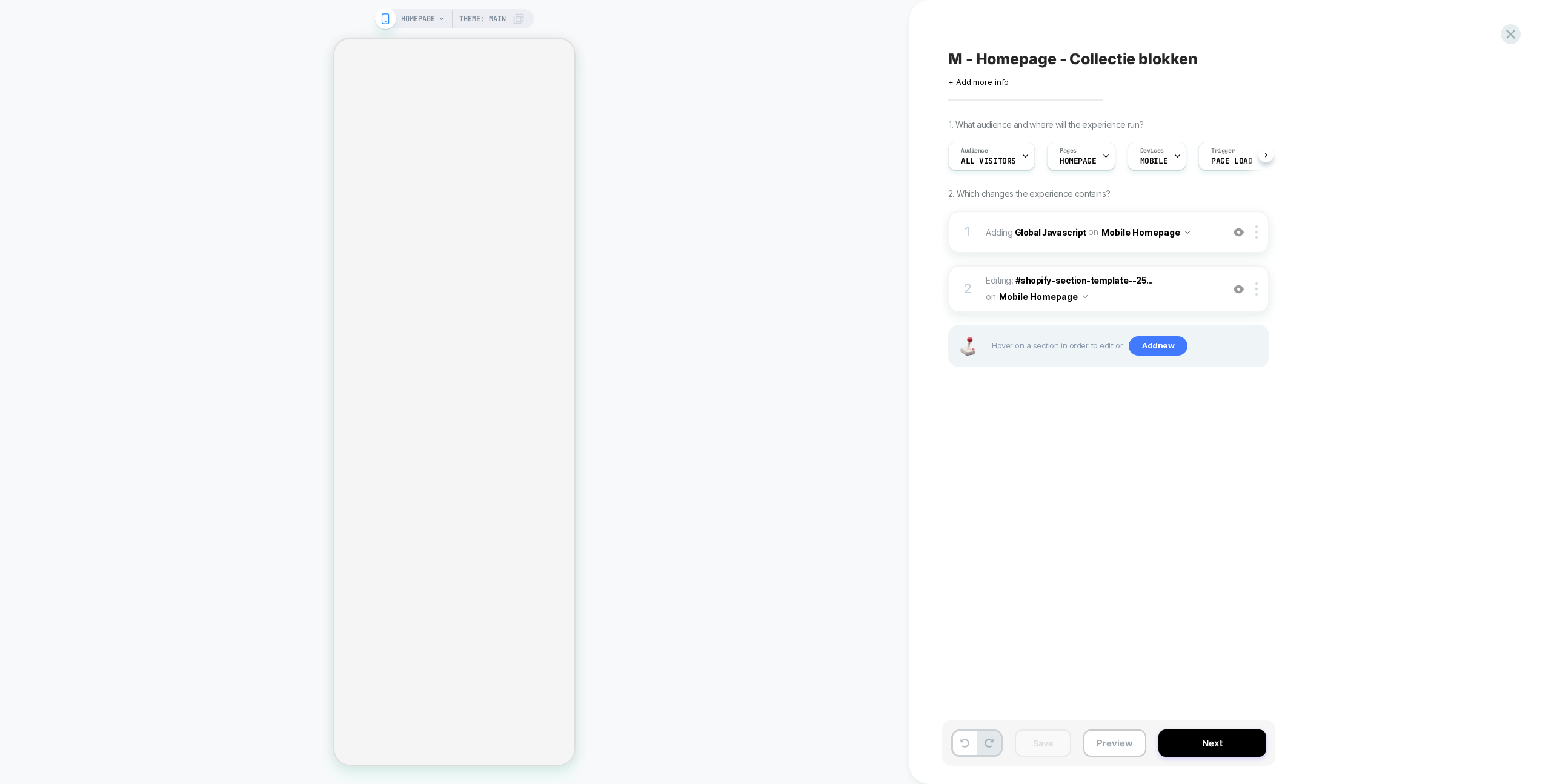
scroll to position [0, 1]
click at [1510, 32] on icon at bounding box center [1511, 34] width 16 height 16
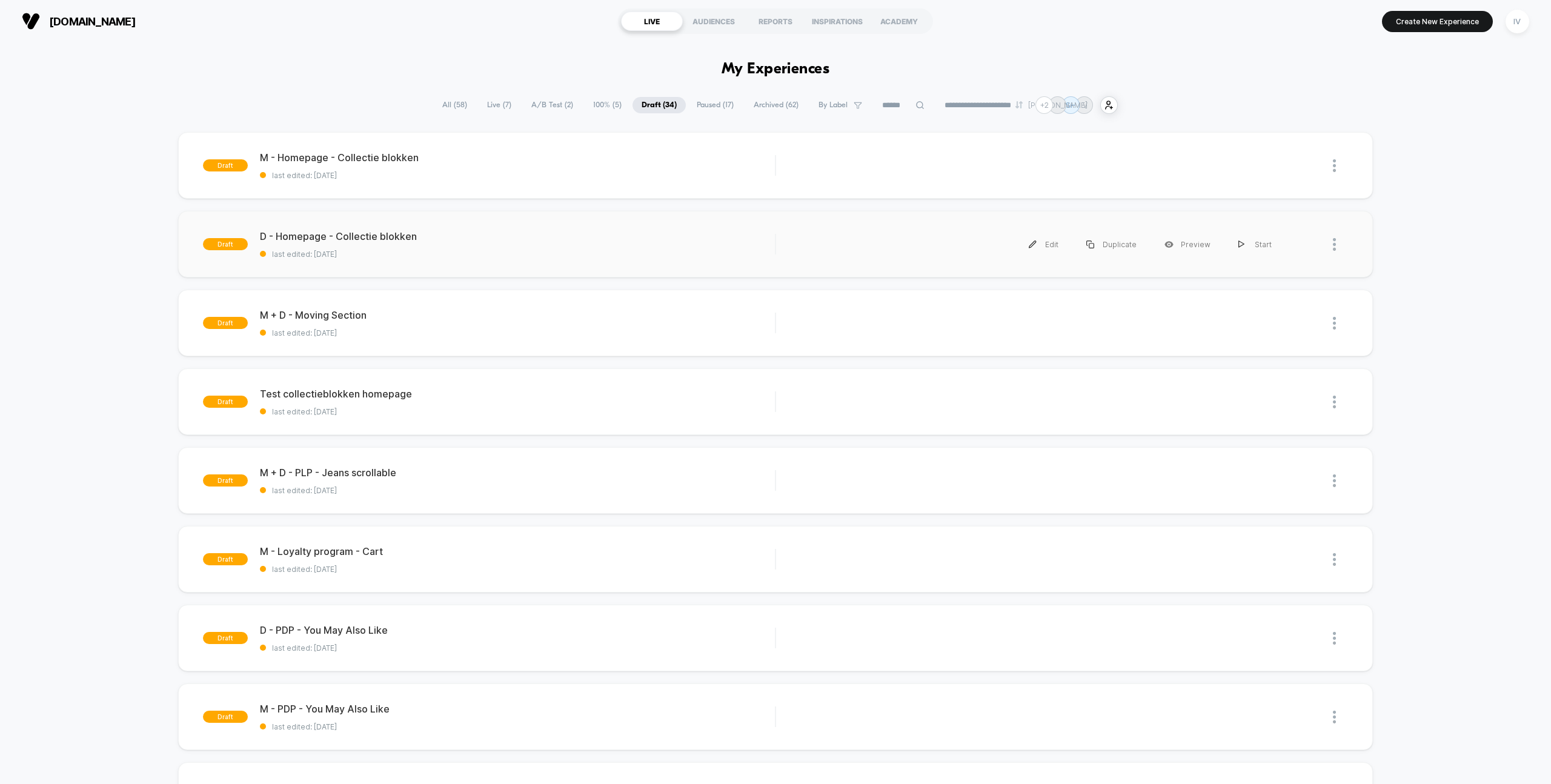
click at [556, 268] on div "draft D - Homepage - Collectie blokken last edited: [DATE] Edit Duplicate Previ…" at bounding box center [775, 244] width 1195 height 67
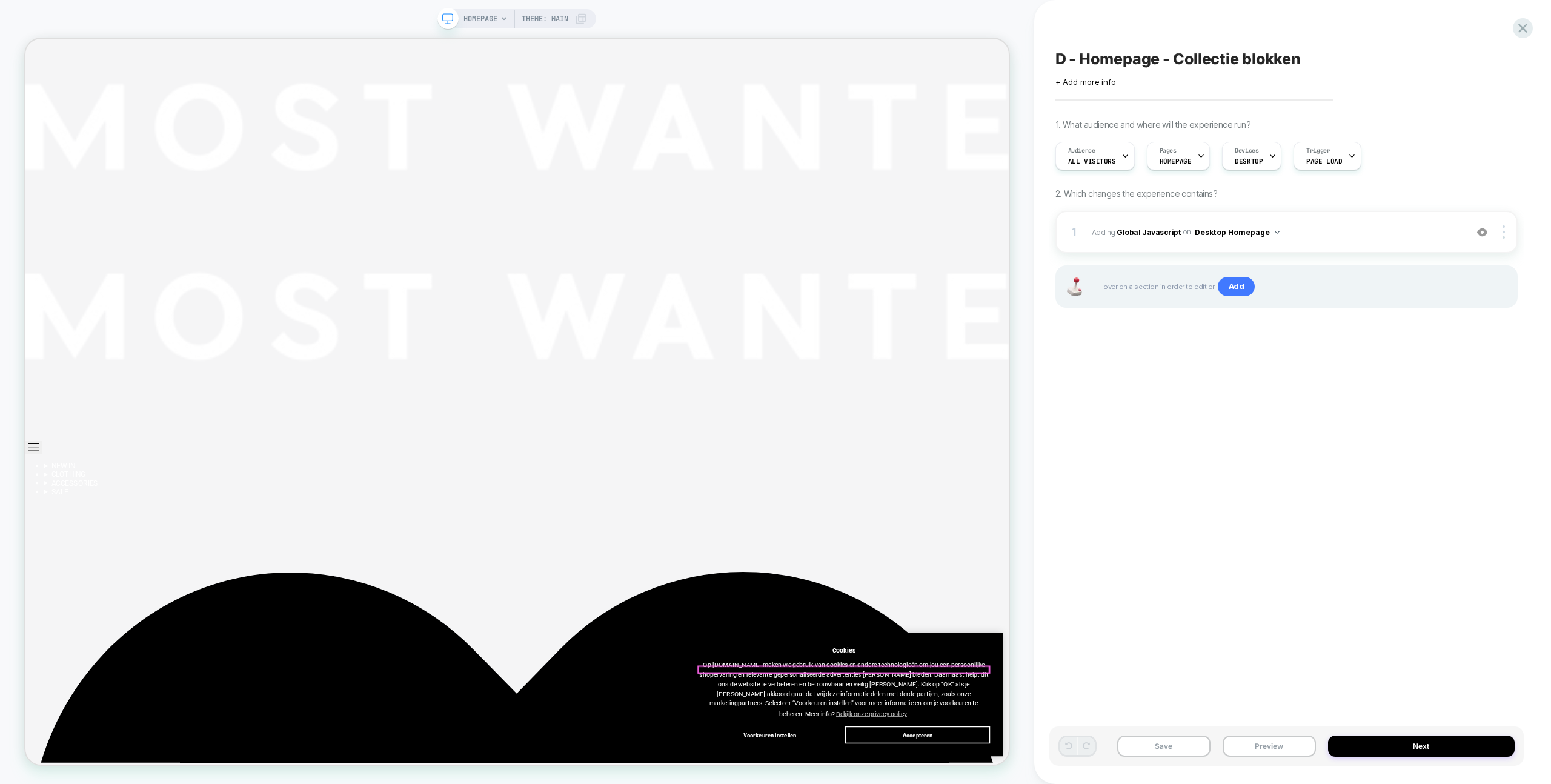
scroll to position [504, 0]
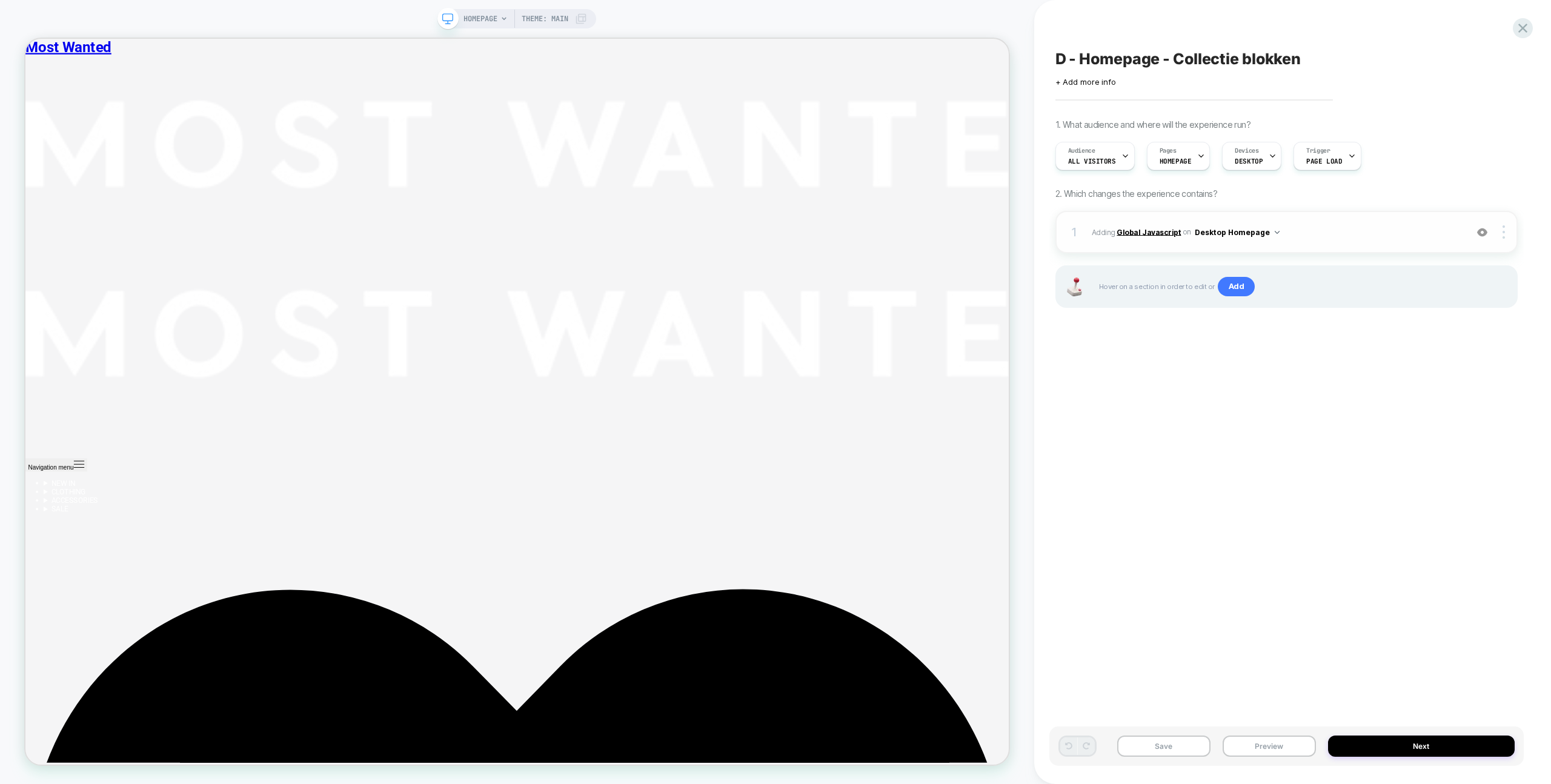
click at [1140, 233] on b "Global Javascript" at bounding box center [1149, 231] width 65 height 9
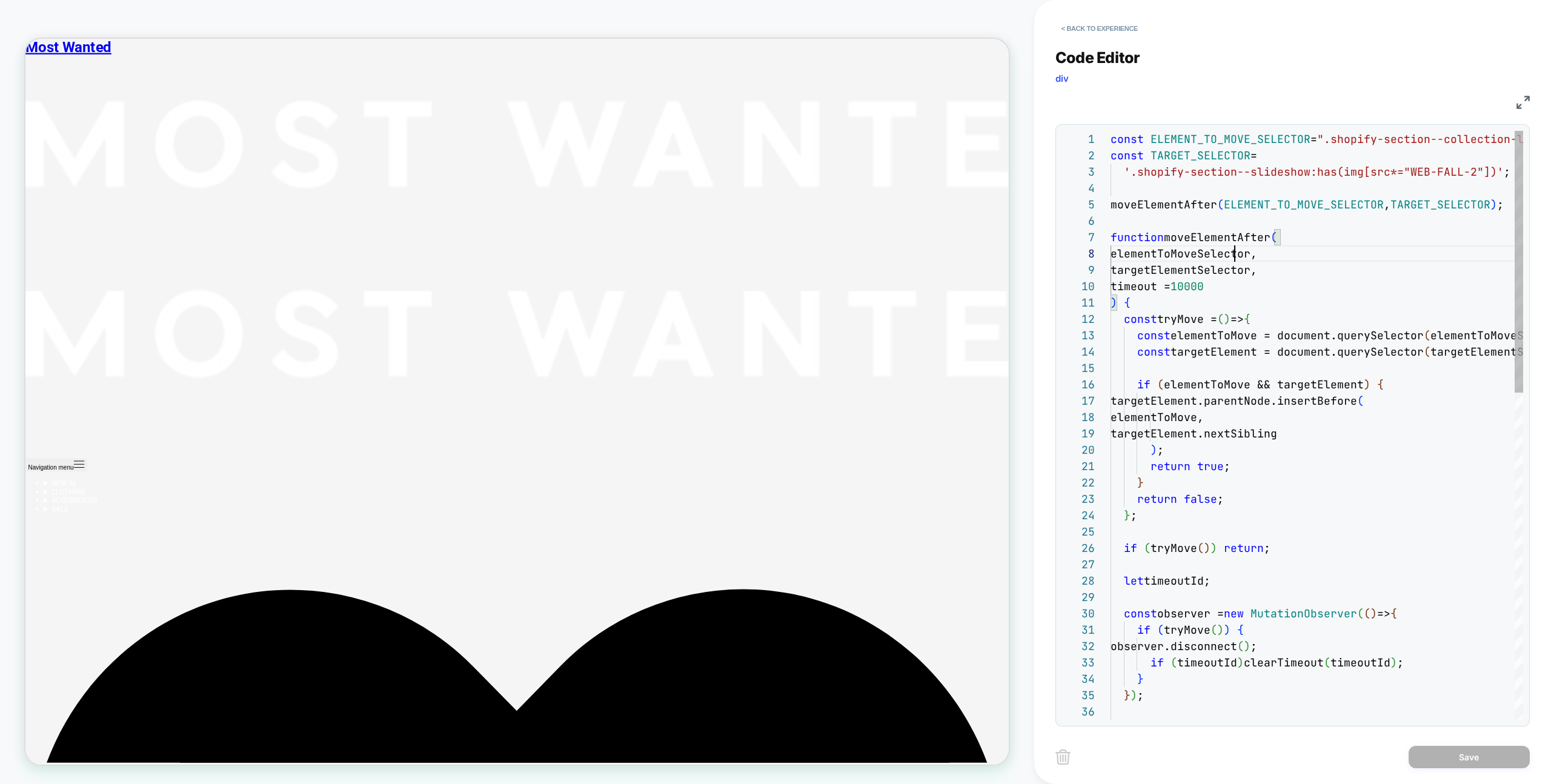
scroll to position [114, 124]
type textarea "**********"
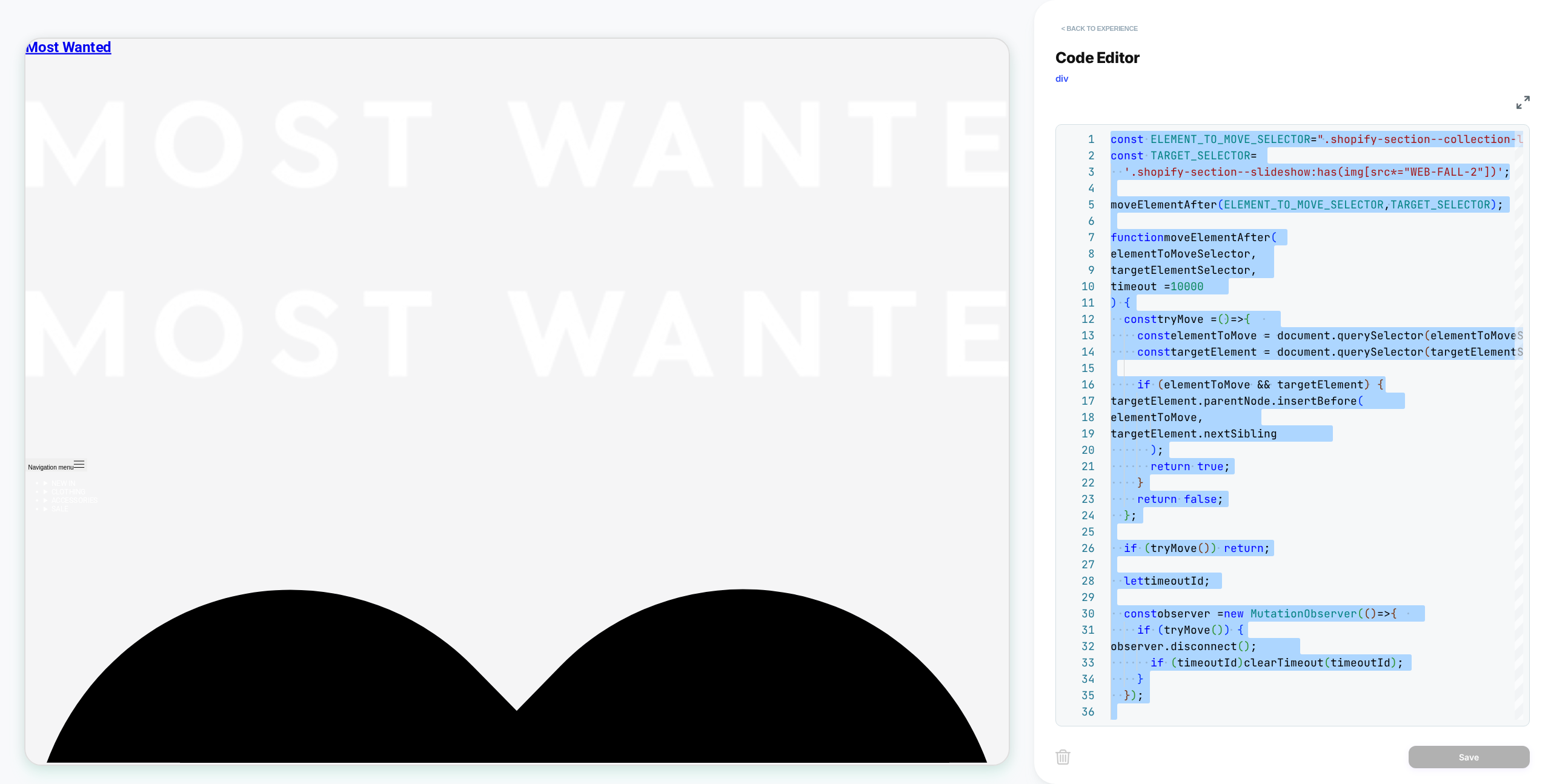
click at [1087, 29] on button "< Back to experience" at bounding box center [1100, 29] width 88 height 20
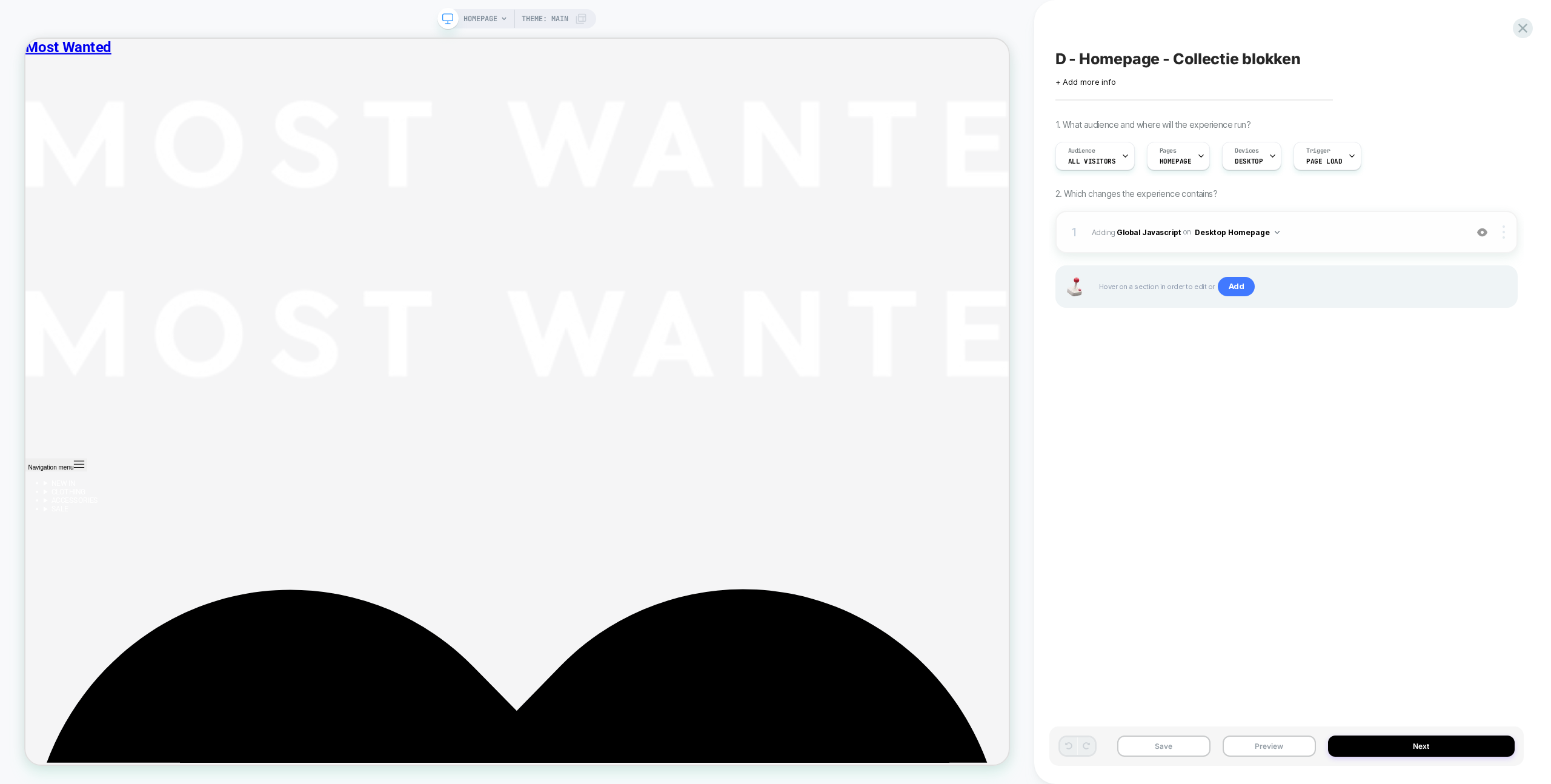
click at [1504, 229] on img at bounding box center [1504, 232] width 2 height 13
click at [1411, 303] on div "Delete" at bounding box center [1432, 299] width 108 height 33
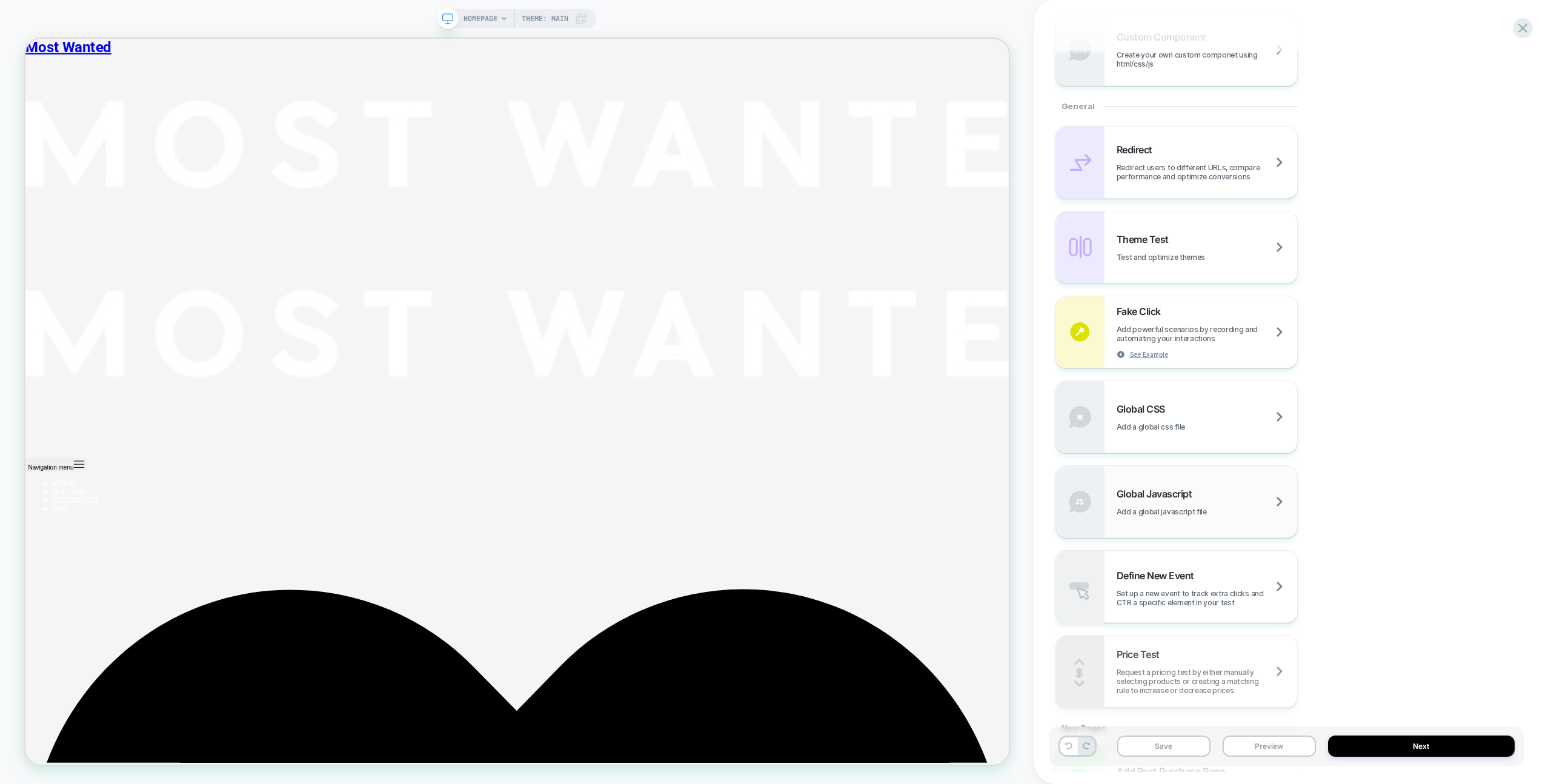
scroll to position [566, 0]
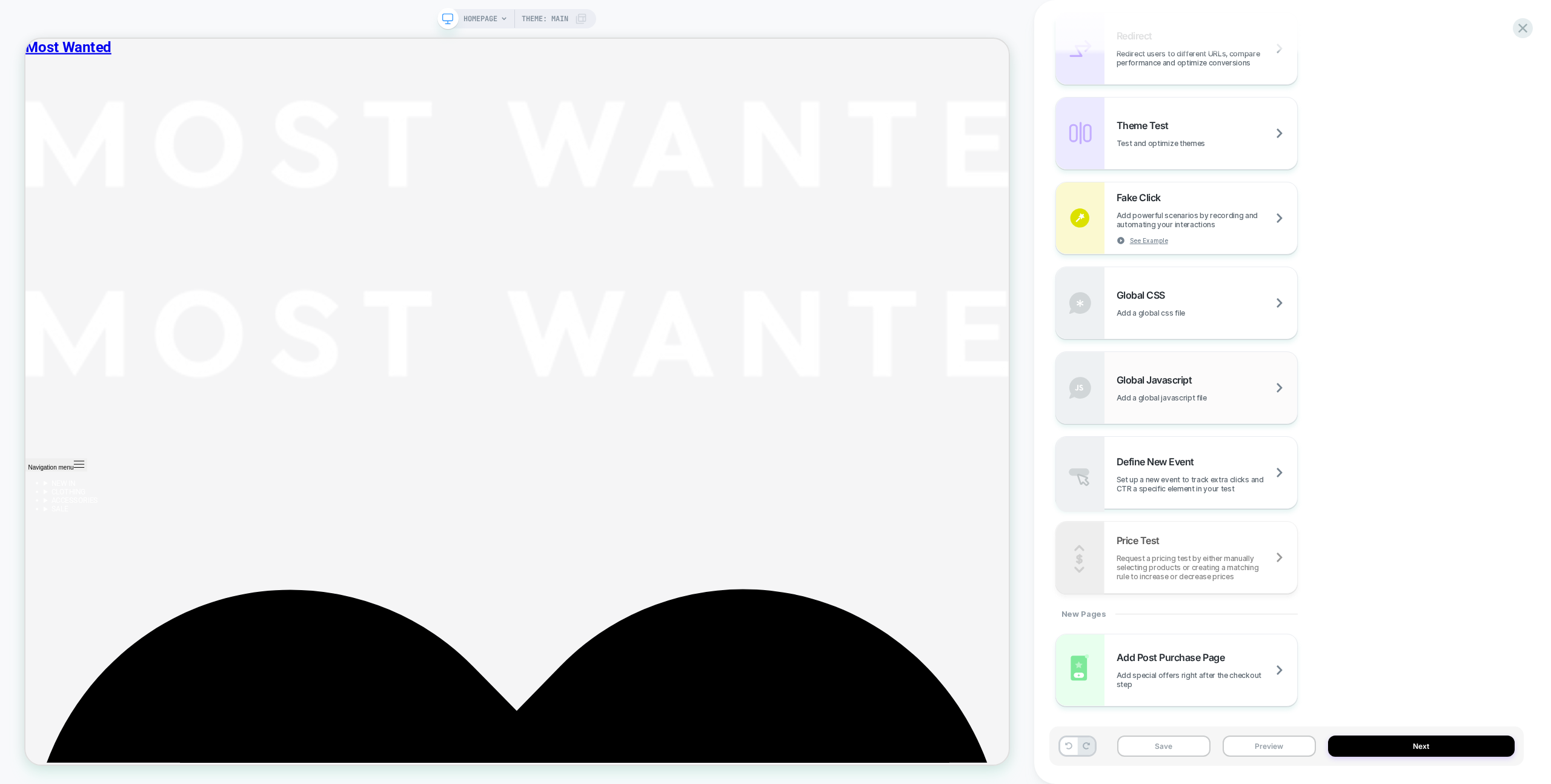
click at [1205, 399] on span "Add a global javascript file" at bounding box center [1177, 397] width 120 height 9
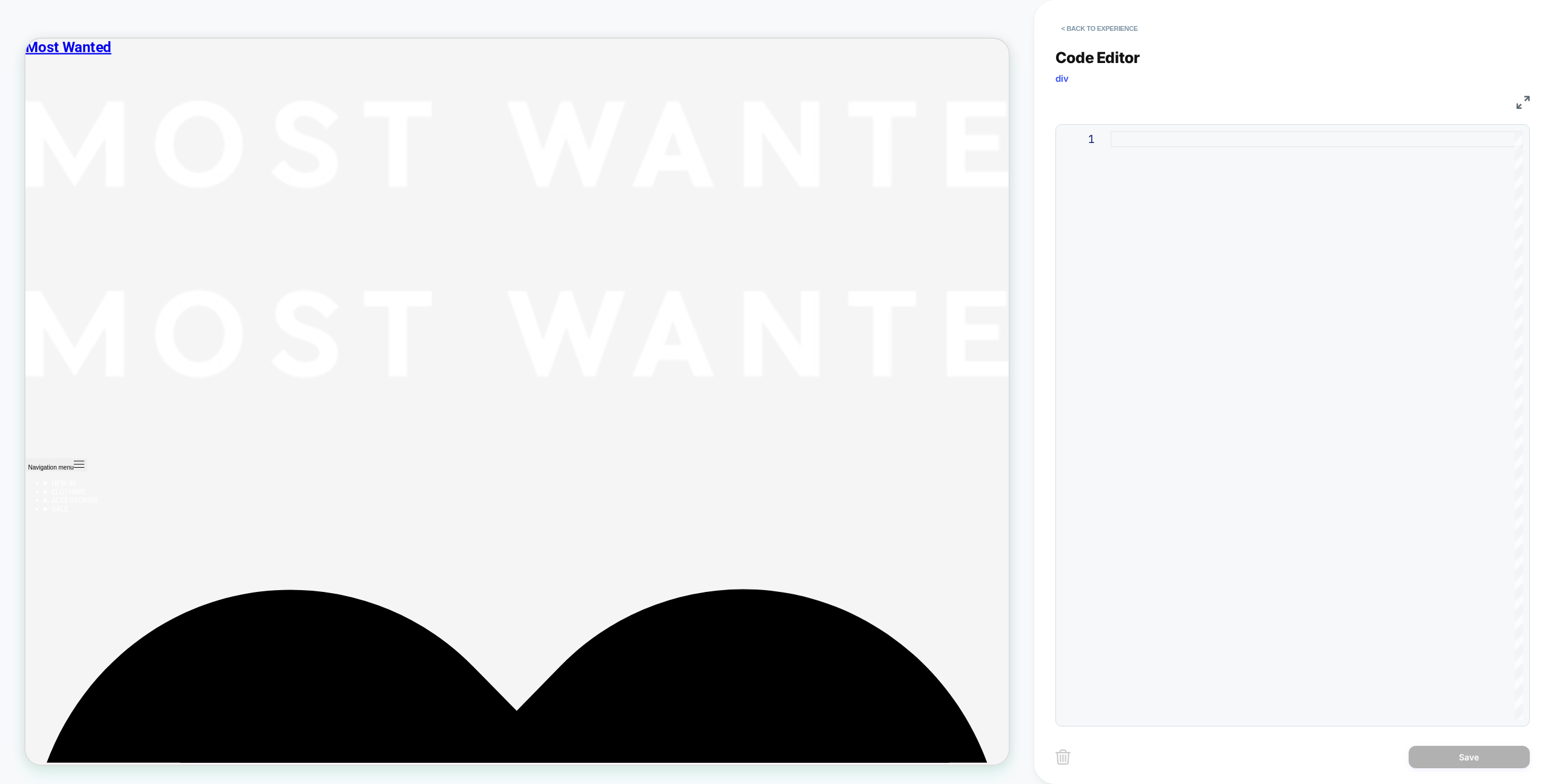
click at [1219, 253] on div at bounding box center [1316, 425] width 413 height 589
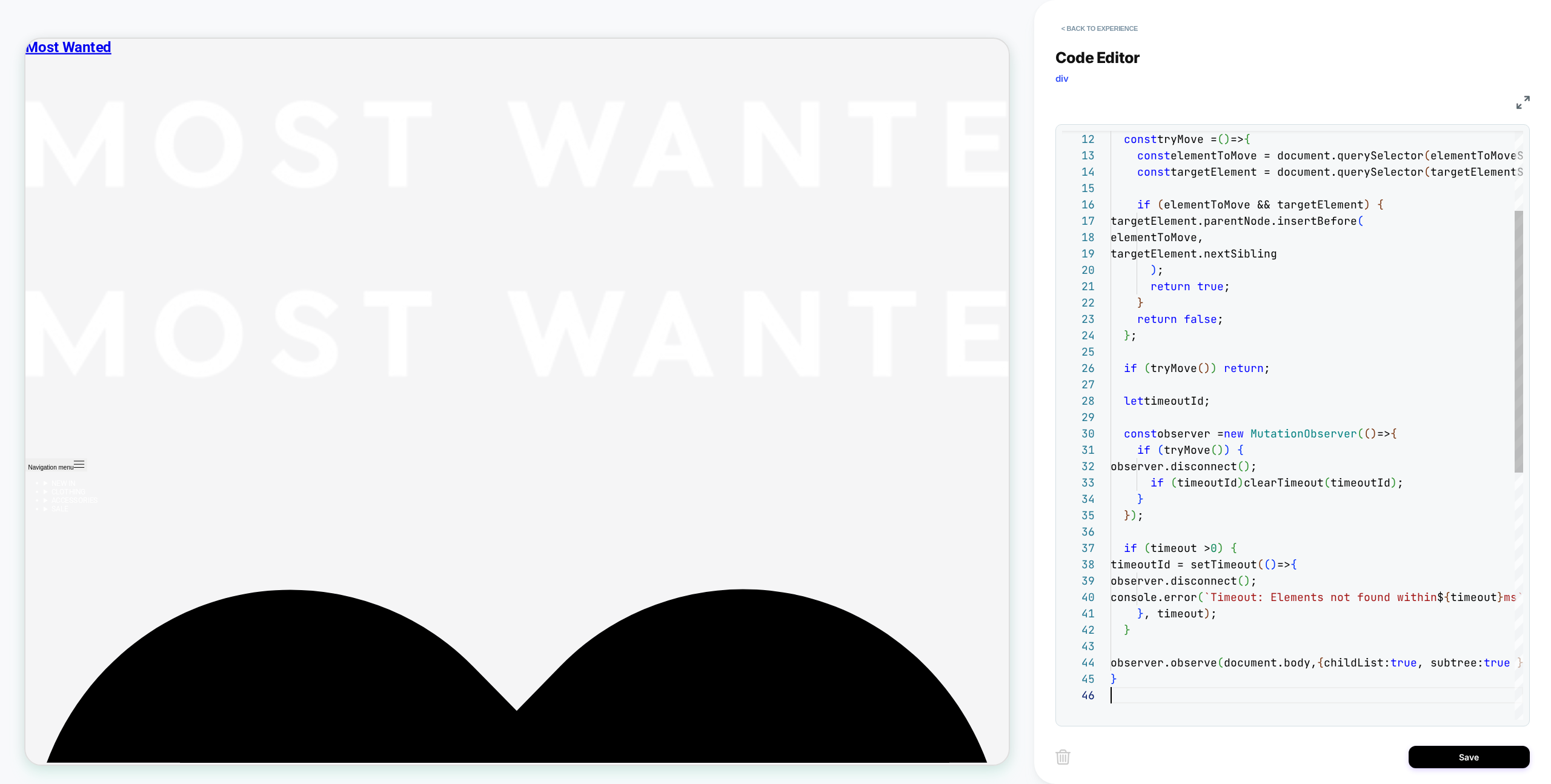
scroll to position [82, 0]
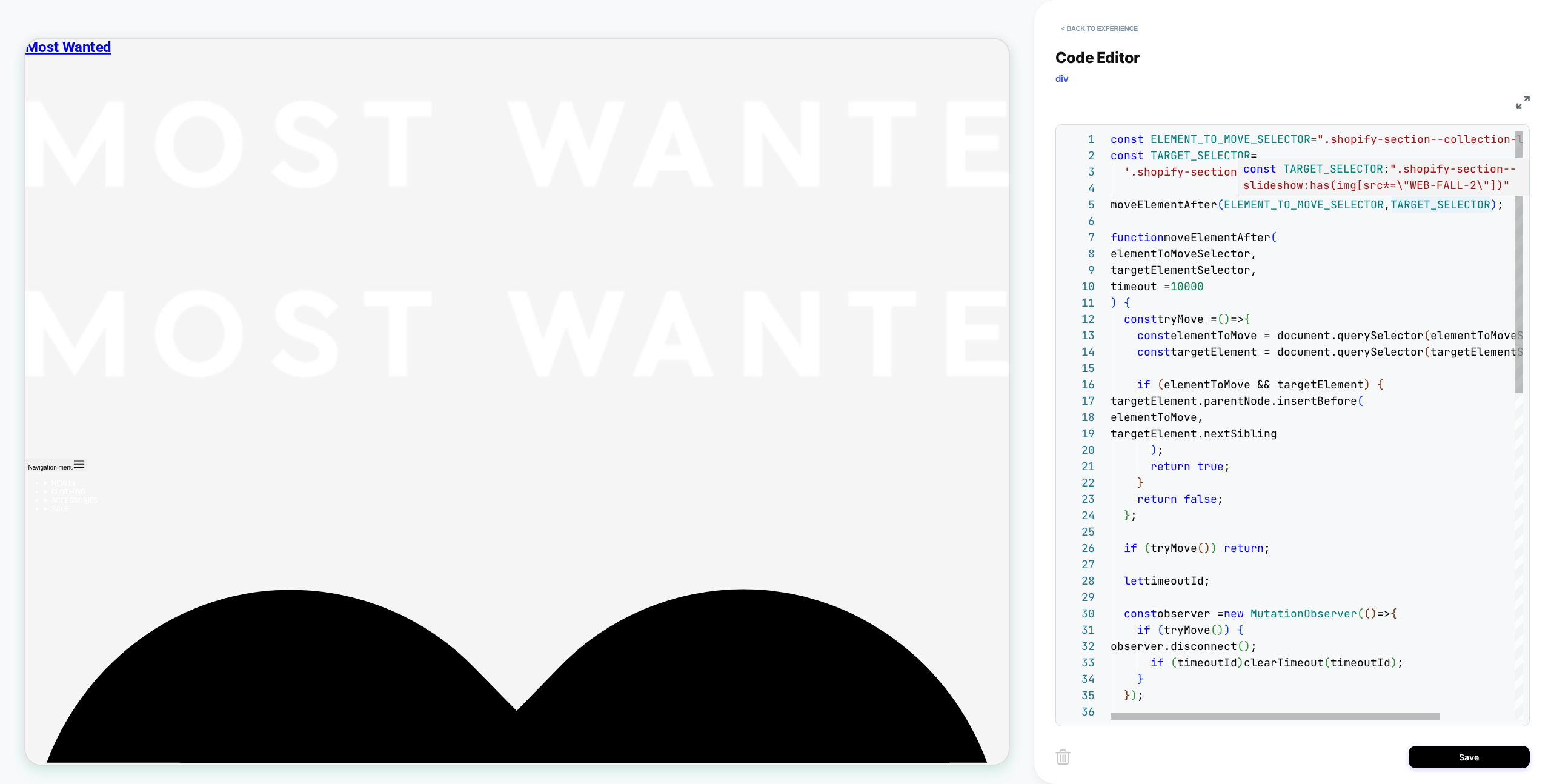
drag, startPoint x: 1473, startPoint y: 189, endPoint x: 1447, endPoint y: 251, distance: 67.2
click at [1473, 189] on span "".shopify-section--slideshow:has(img[src*=\"WEB-FALL-2\"])"" at bounding box center [1380, 177] width 273 height 30
type textarea "**********"
drag, startPoint x: 1447, startPoint y: 262, endPoint x: 1461, endPoint y: 240, distance: 26.1
click at [1447, 262] on div "const tryMove = ( ) => { const elementToMove = document.querySelector ( element…" at bounding box center [1363, 793] width 506 height 1325
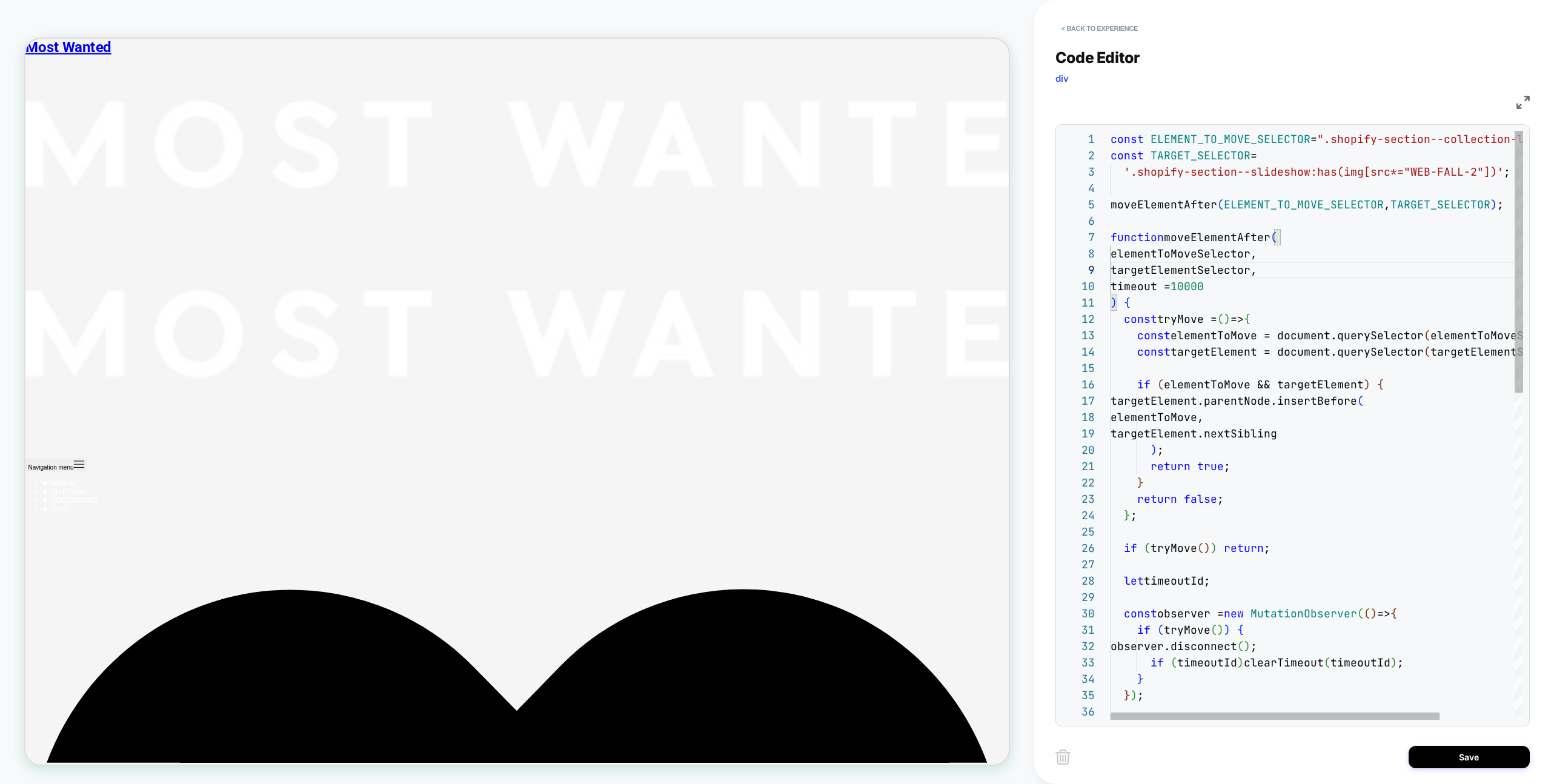
click at [1471, 171] on div "const tryMove = ( ) => { const elementToMove = document.querySelector ( element…" at bounding box center [1363, 793] width 506 height 1325
click at [1431, 172] on div "const tryMove = ( ) => { const elementToMove = document.querySelector ( element…" at bounding box center [1363, 793] width 506 height 1325
click at [1456, 173] on div "const tryMove = ( ) => { const elementToMove = document.querySelector ( element…" at bounding box center [1363, 793] width 506 height 1325
click at [1400, 170] on div "const tryMove = ( ) => { const elementToMove = document.querySelector ( element…" at bounding box center [1363, 793] width 506 height 1325
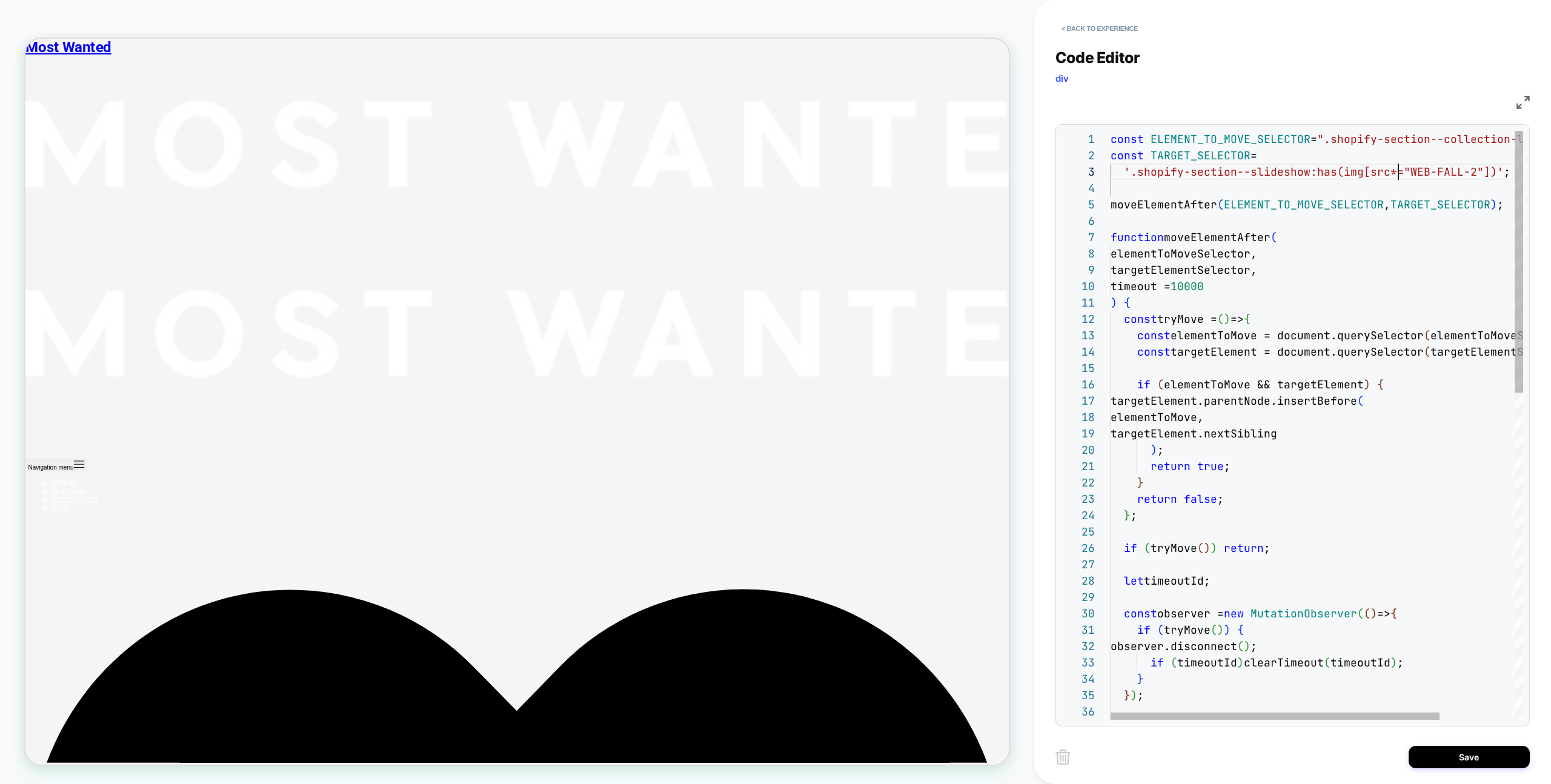
scroll to position [33, 288]
click at [1473, 768] on div "Save" at bounding box center [1293, 756] width 474 height 30
click at [1473, 764] on button "Save" at bounding box center [1469, 756] width 121 height 22
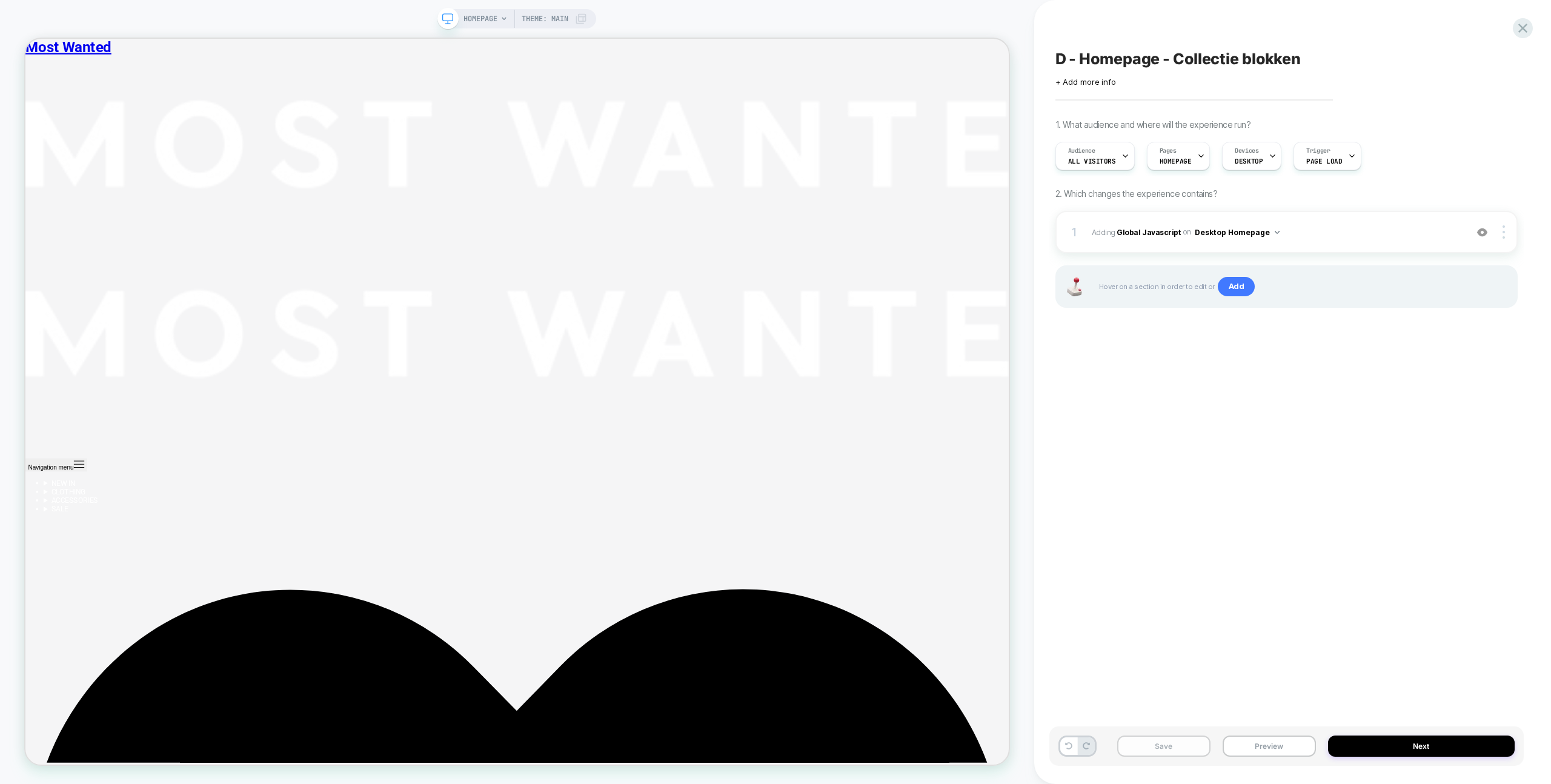
click at [1192, 749] on button "Save" at bounding box center [1163, 746] width 93 height 21
click at [1479, 229] on img at bounding box center [1482, 232] width 11 height 11
click at [1482, 229] on img at bounding box center [1482, 232] width 11 height 11
click at [1139, 233] on b "Global Javascript" at bounding box center [1149, 231] width 65 height 9
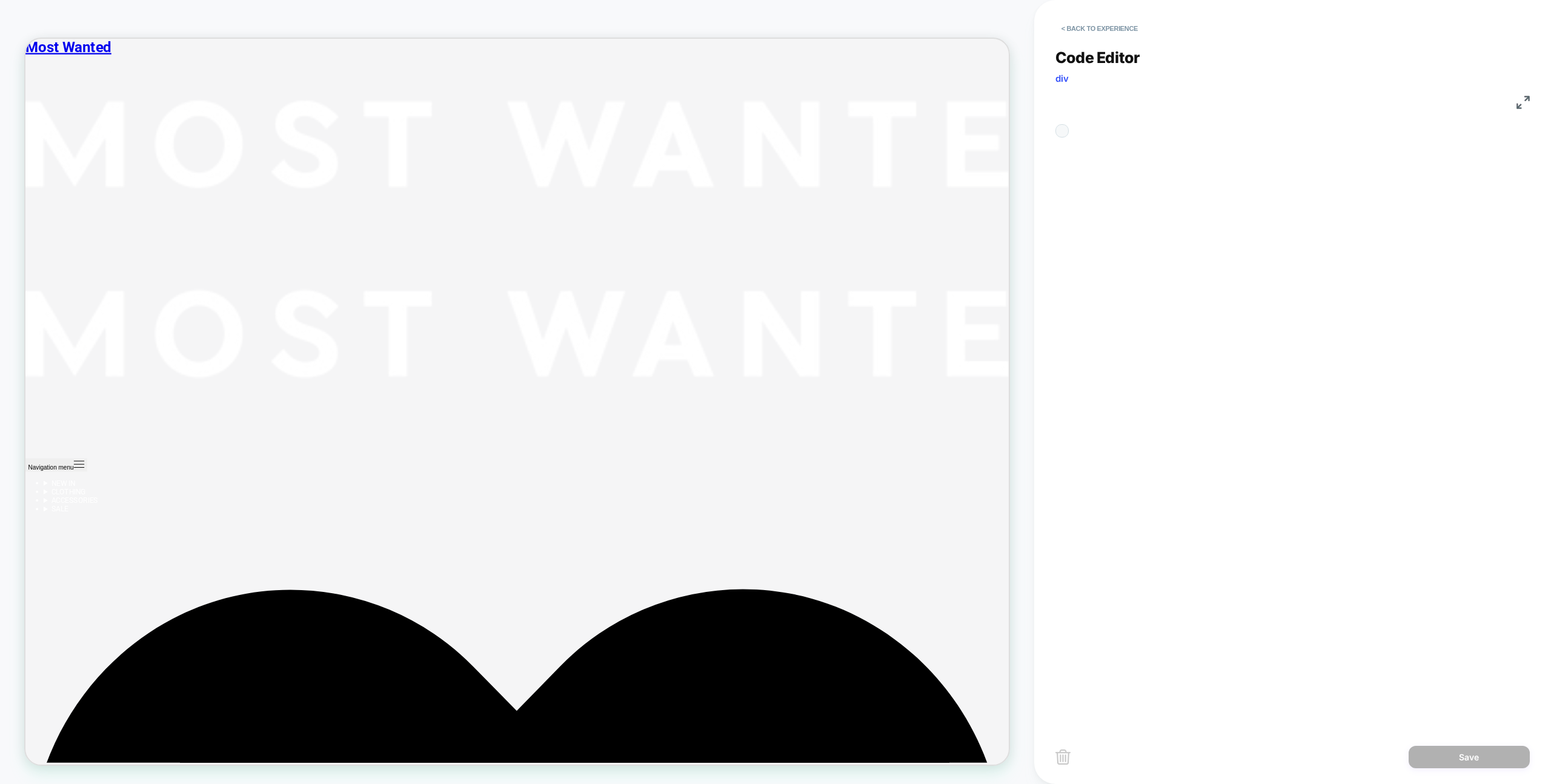
scroll to position [164, 0]
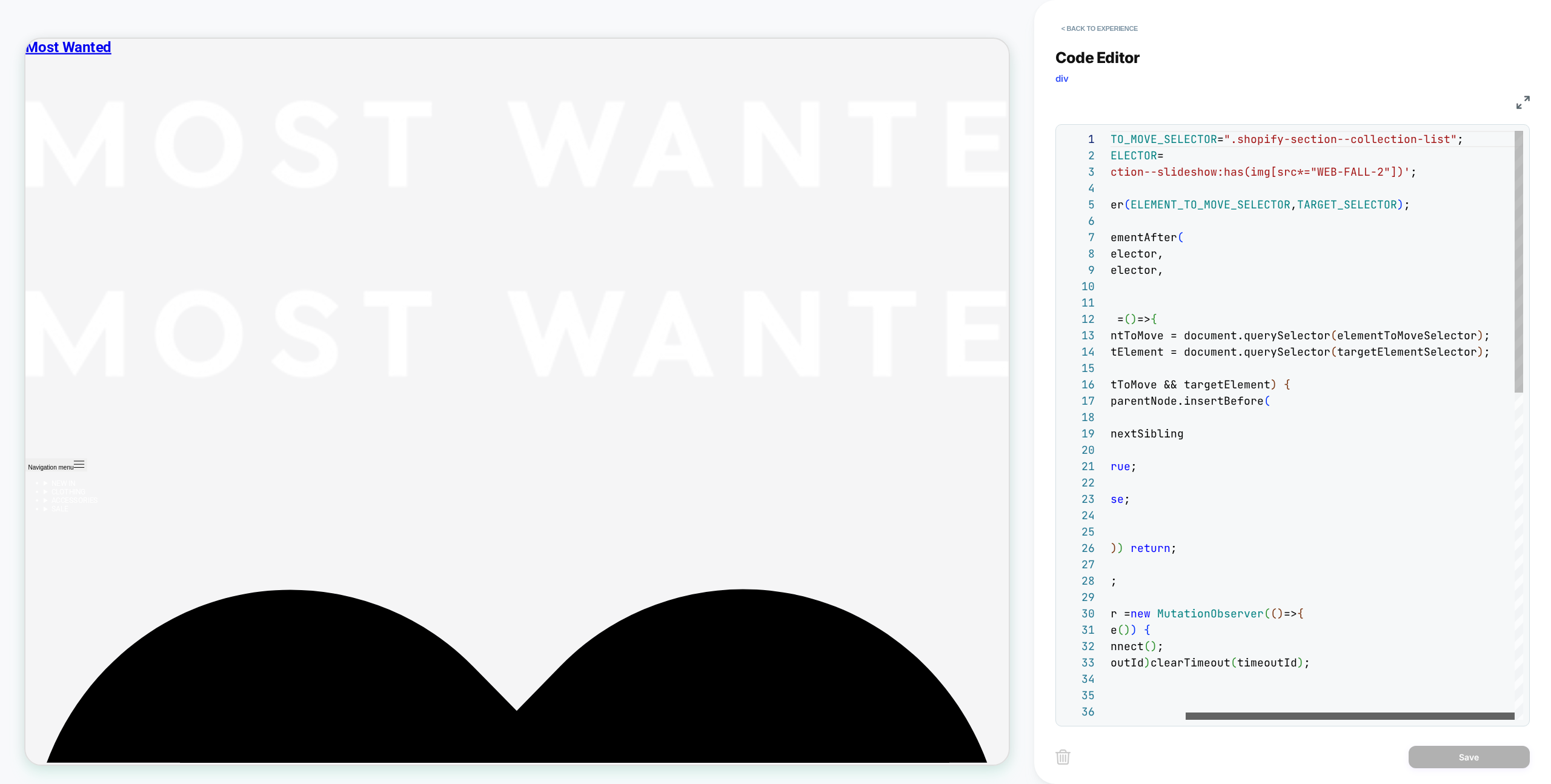
click at [1454, 712] on div at bounding box center [1350, 715] width 329 height 7
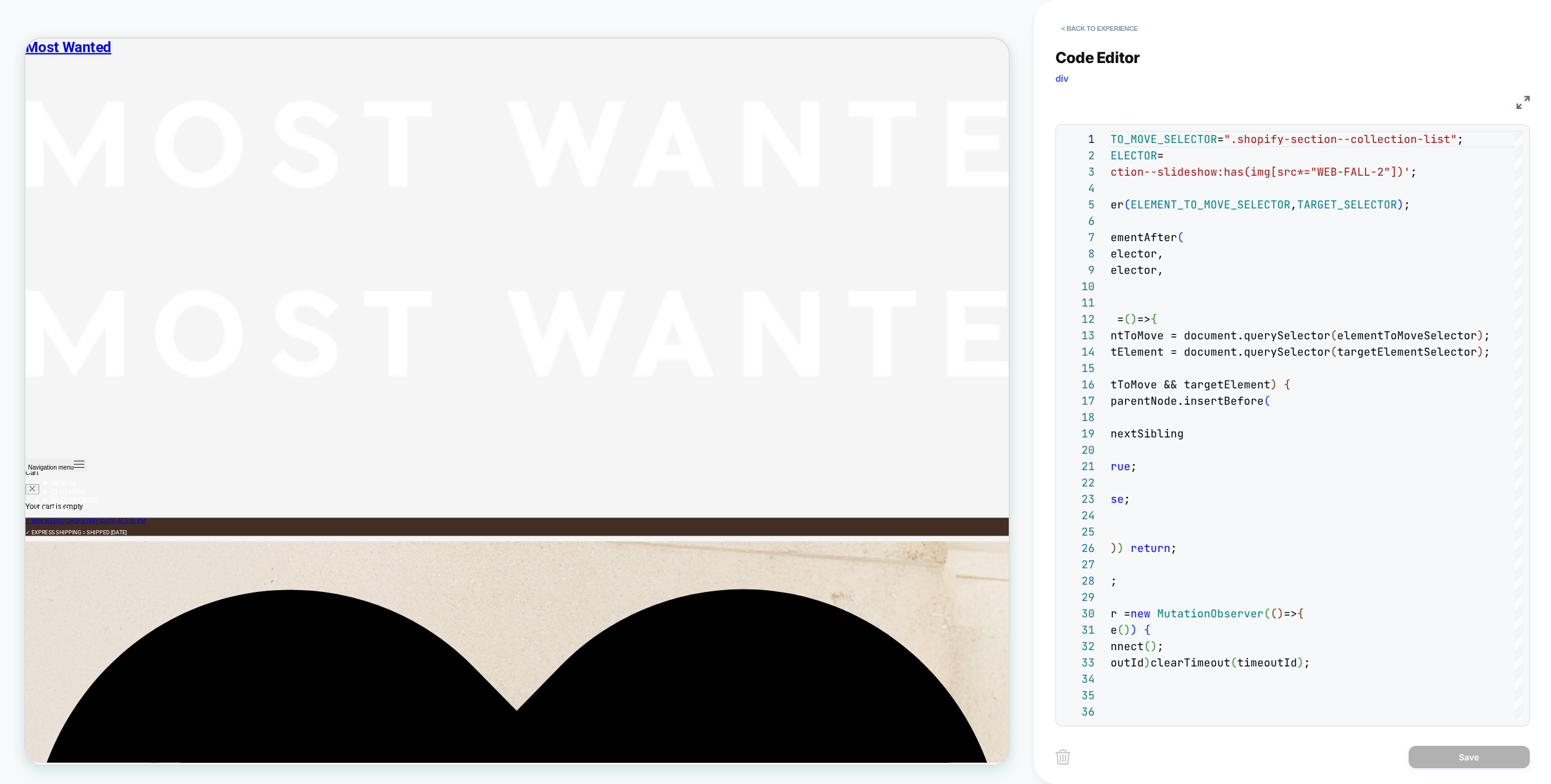
scroll to position [3782, 0]
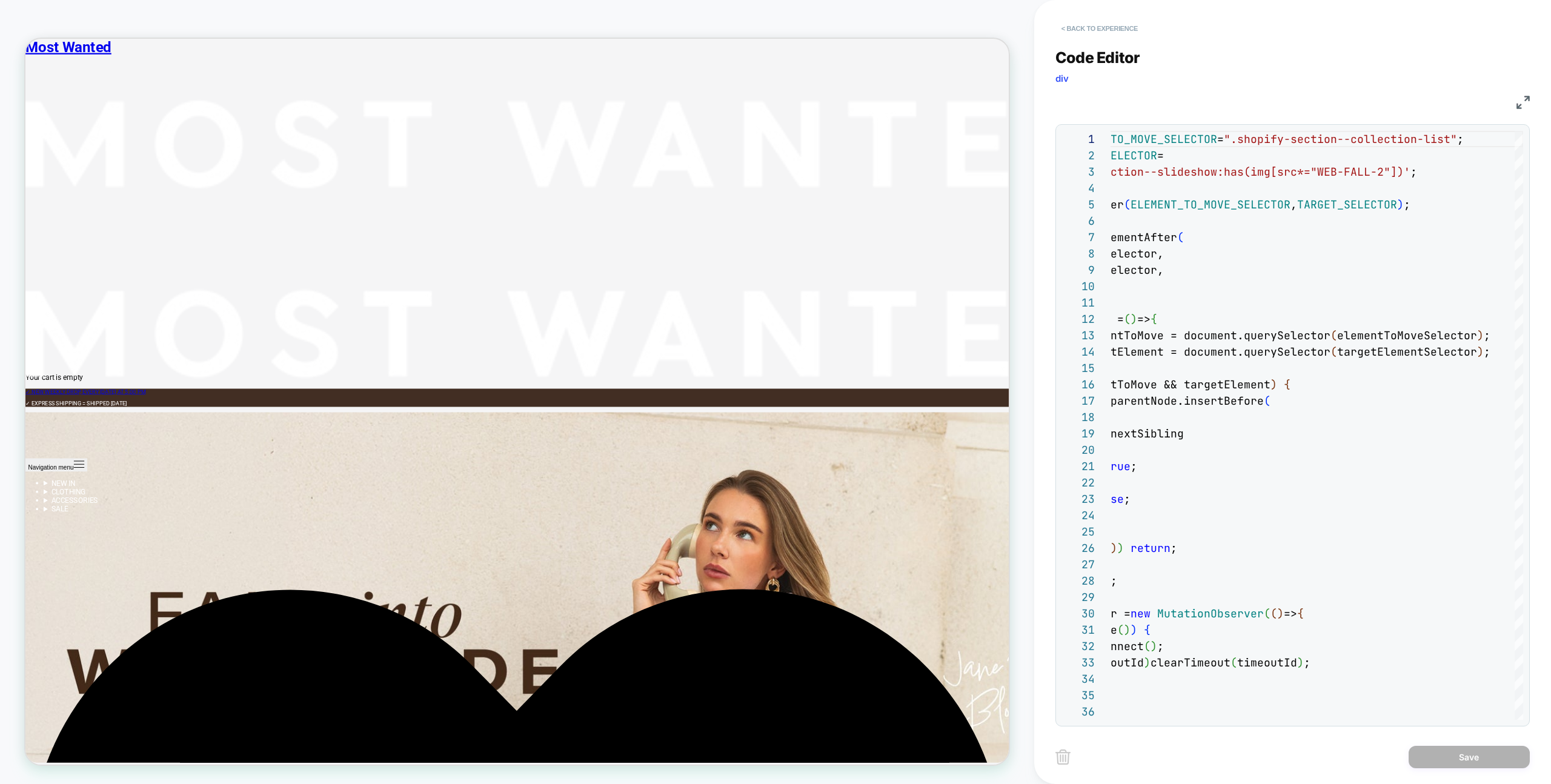
click at [1115, 21] on button "< Back to experience" at bounding box center [1100, 29] width 88 height 20
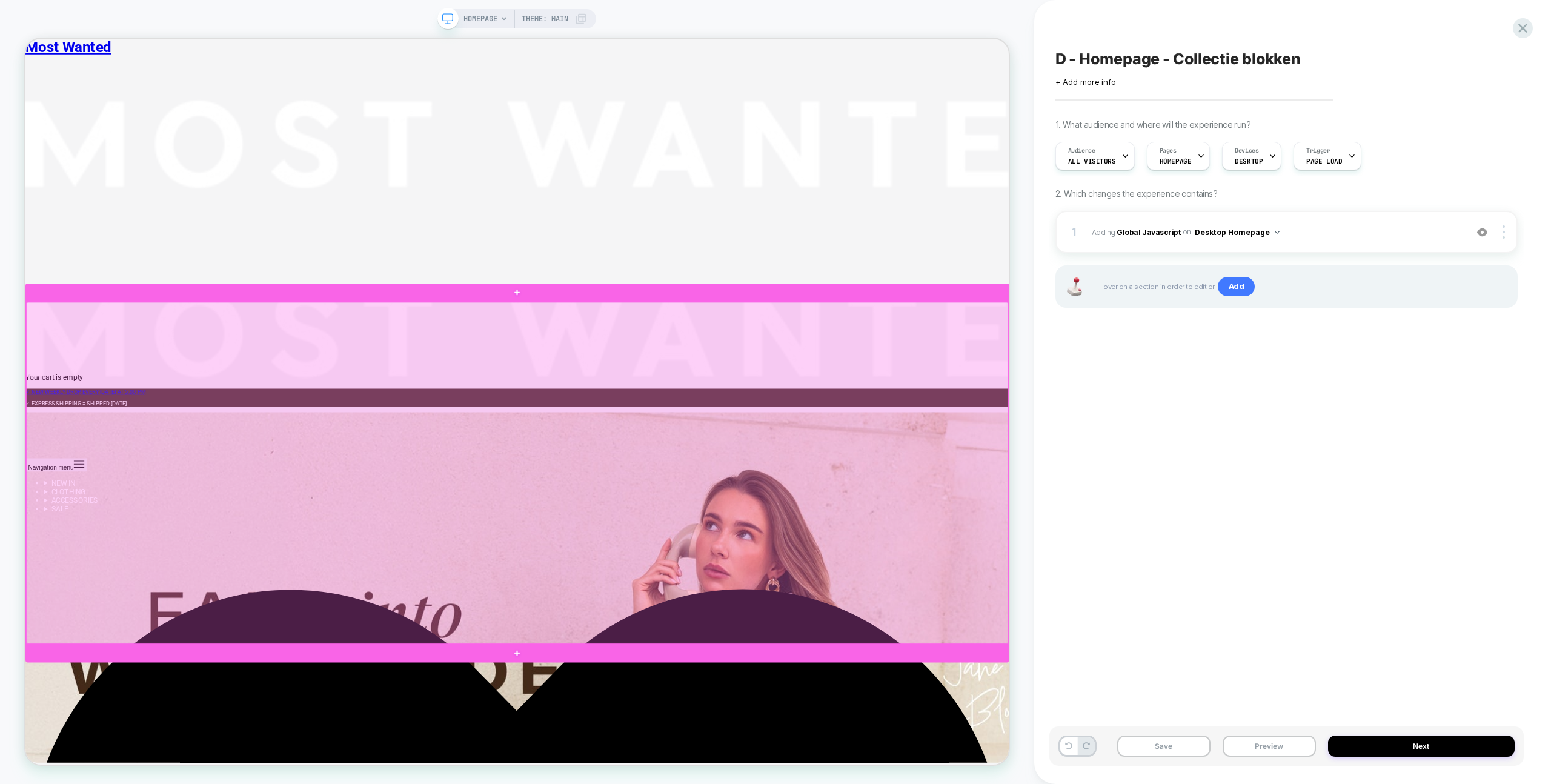
click at [1325, 482] on div at bounding box center [681, 616] width 1309 height 455
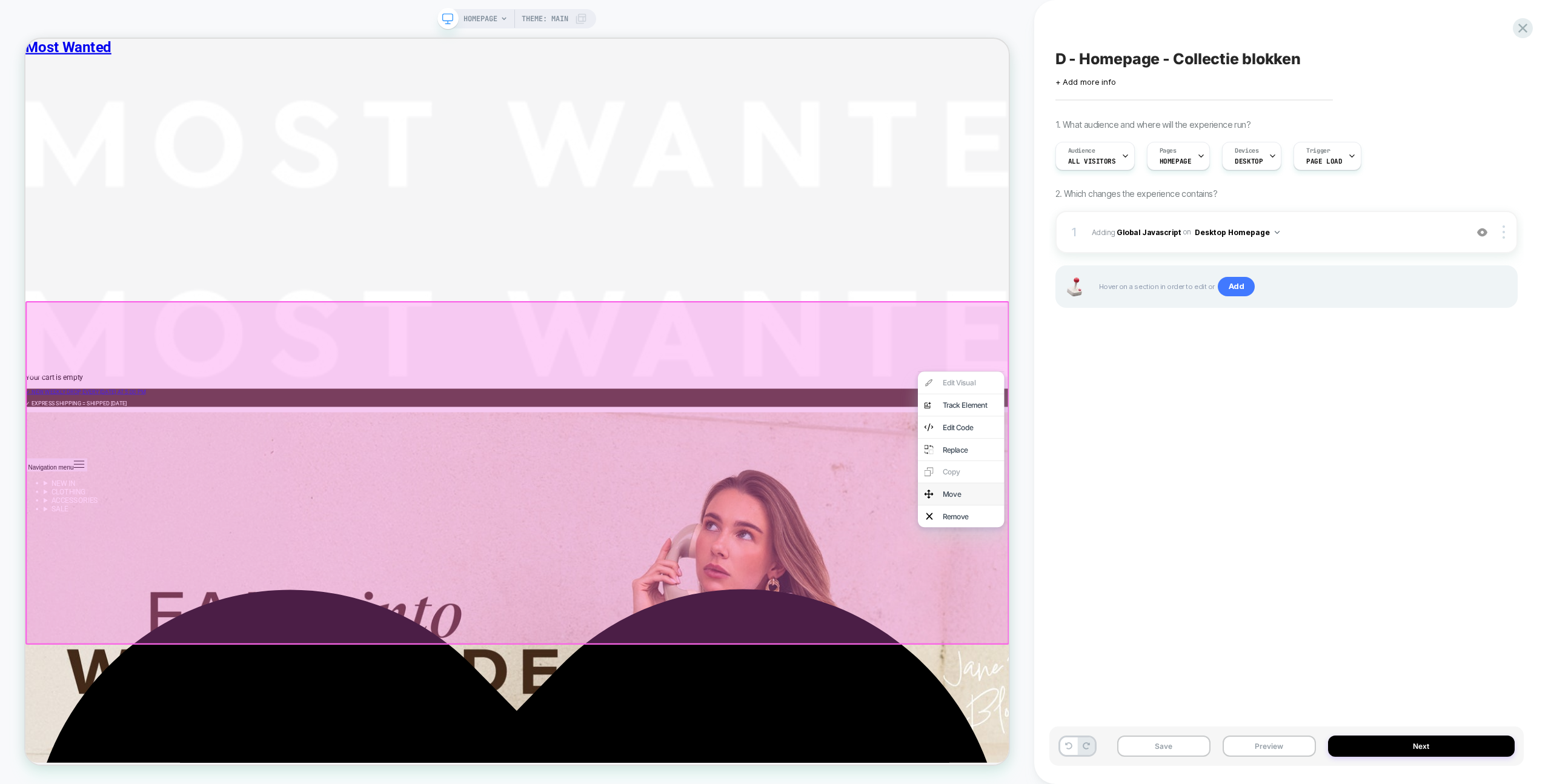
click at [1298, 652] on div "Move" at bounding box center [1285, 646] width 74 height 12
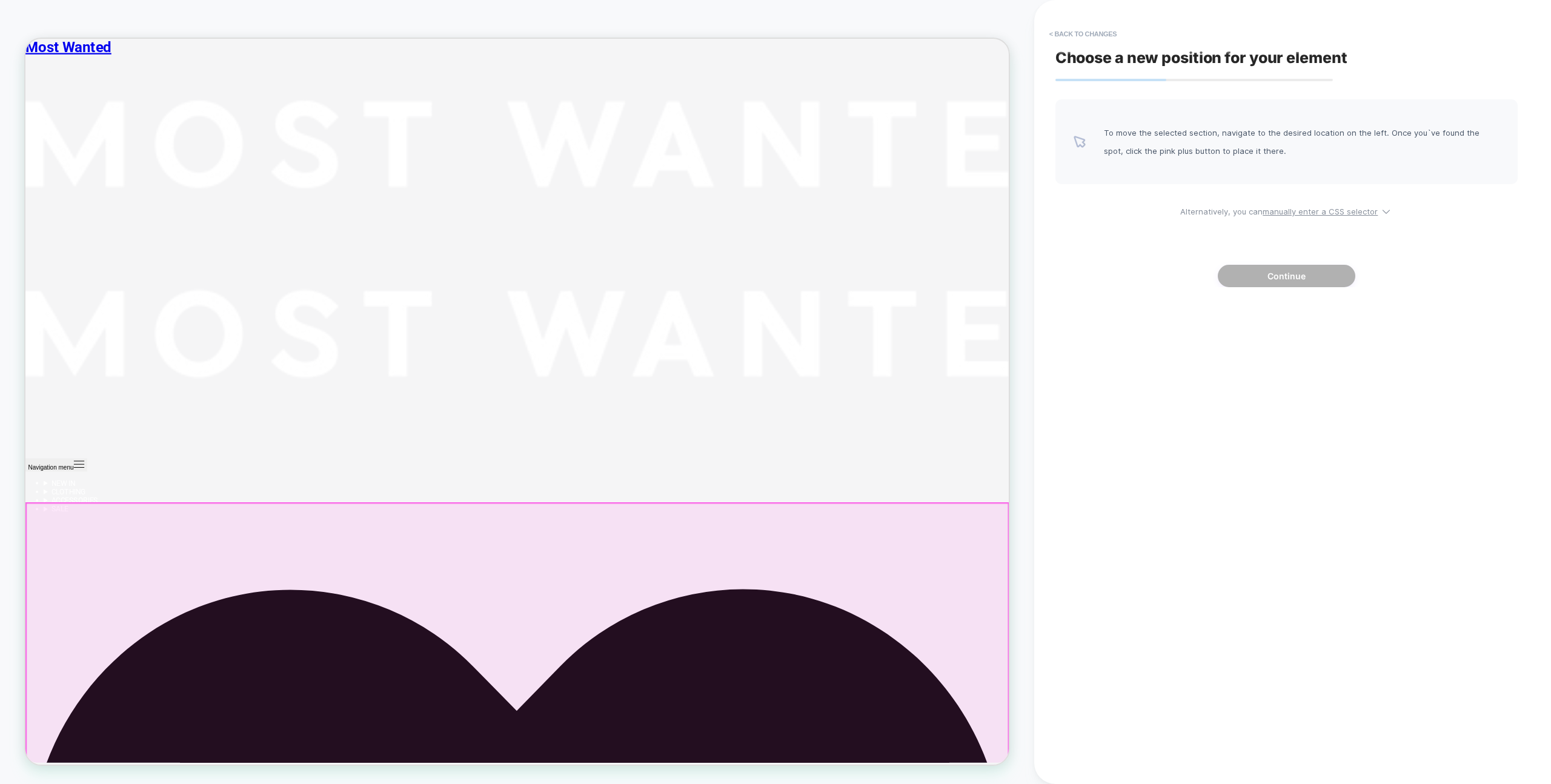
scroll to position [293, 0]
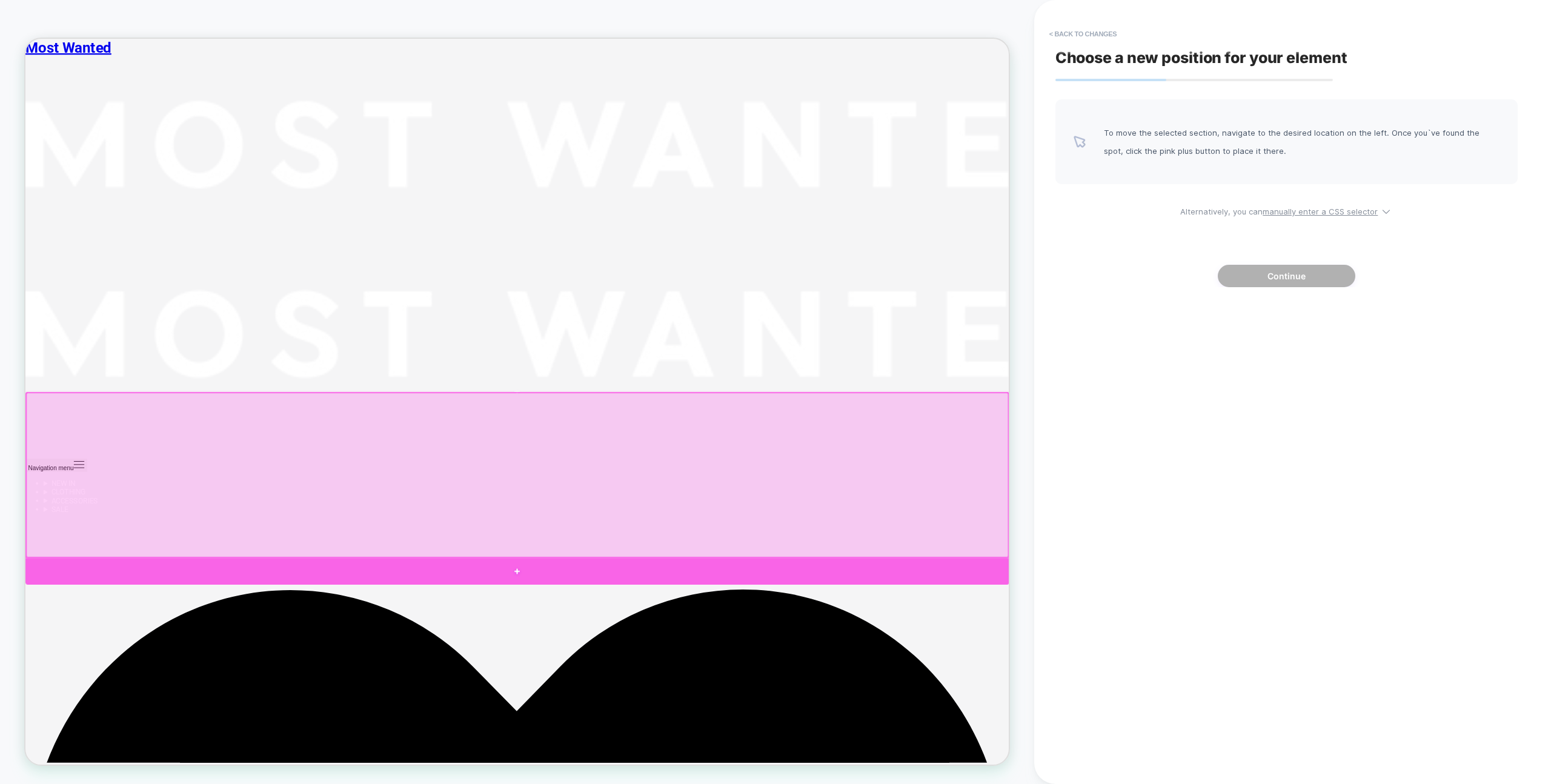
click at [1305, 751] on div at bounding box center [681, 748] width 1311 height 35
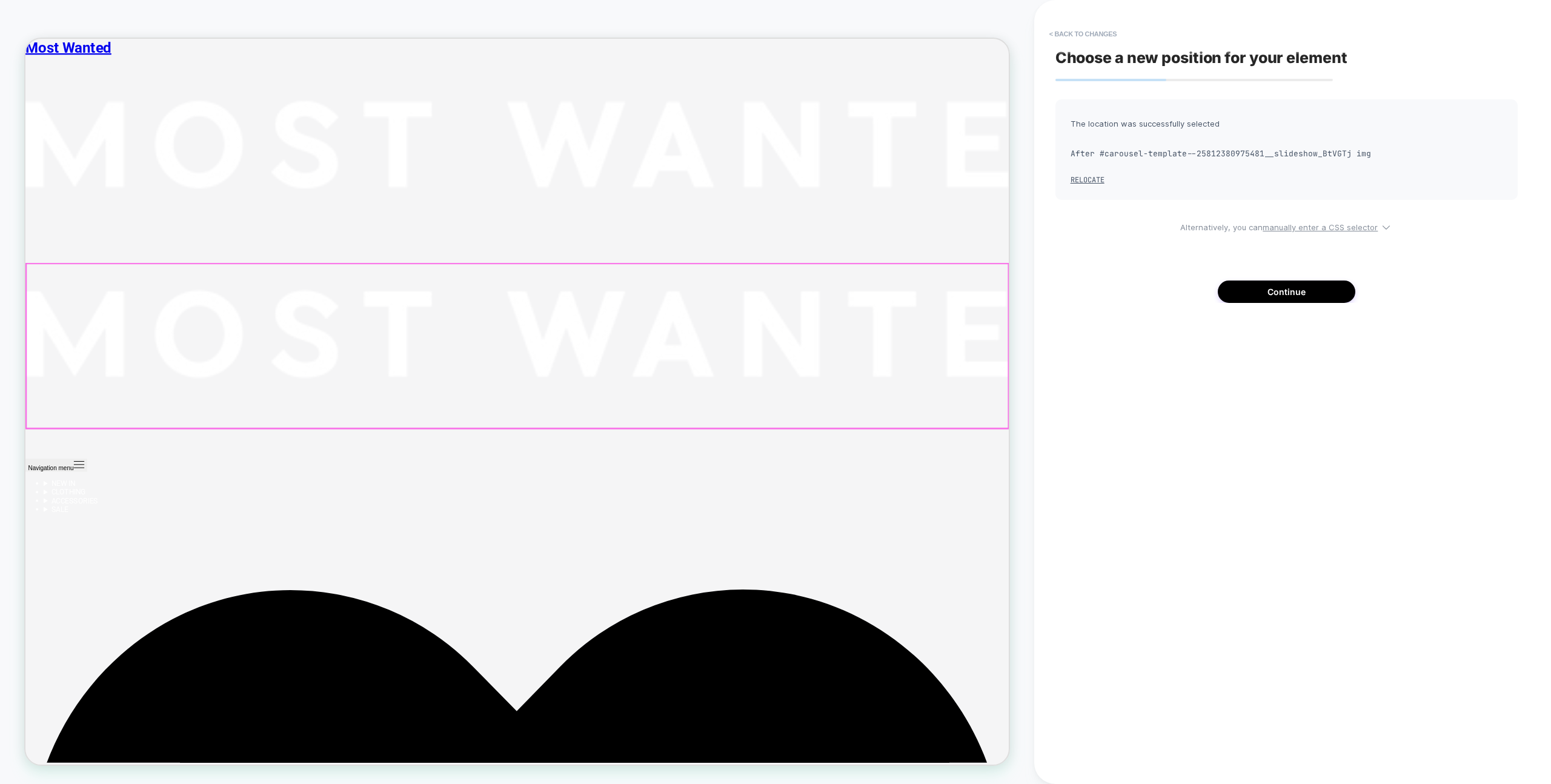
scroll to position [466, 0]
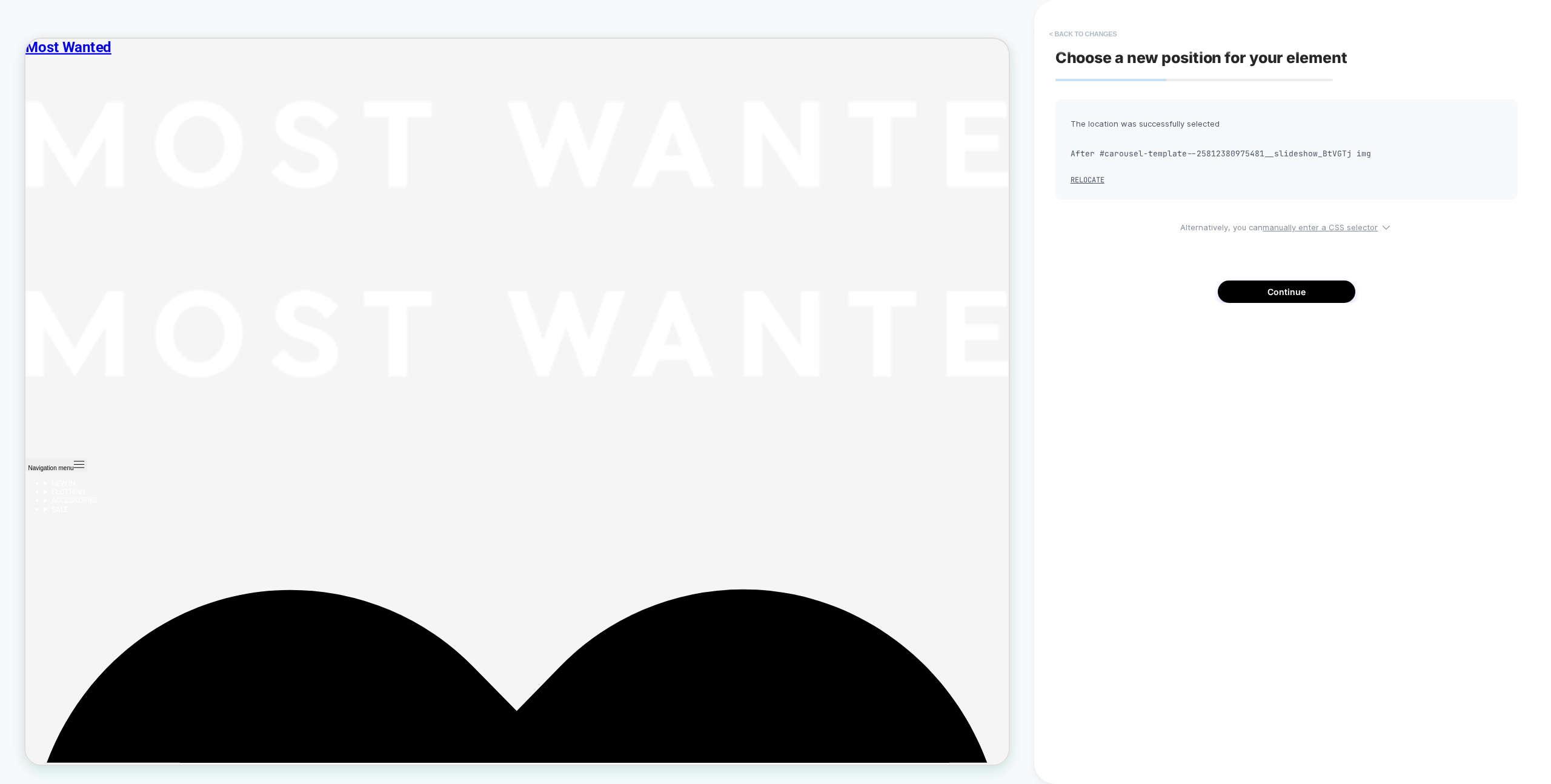
click at [1096, 29] on button "< Back to changes" at bounding box center [1083, 34] width 80 height 20
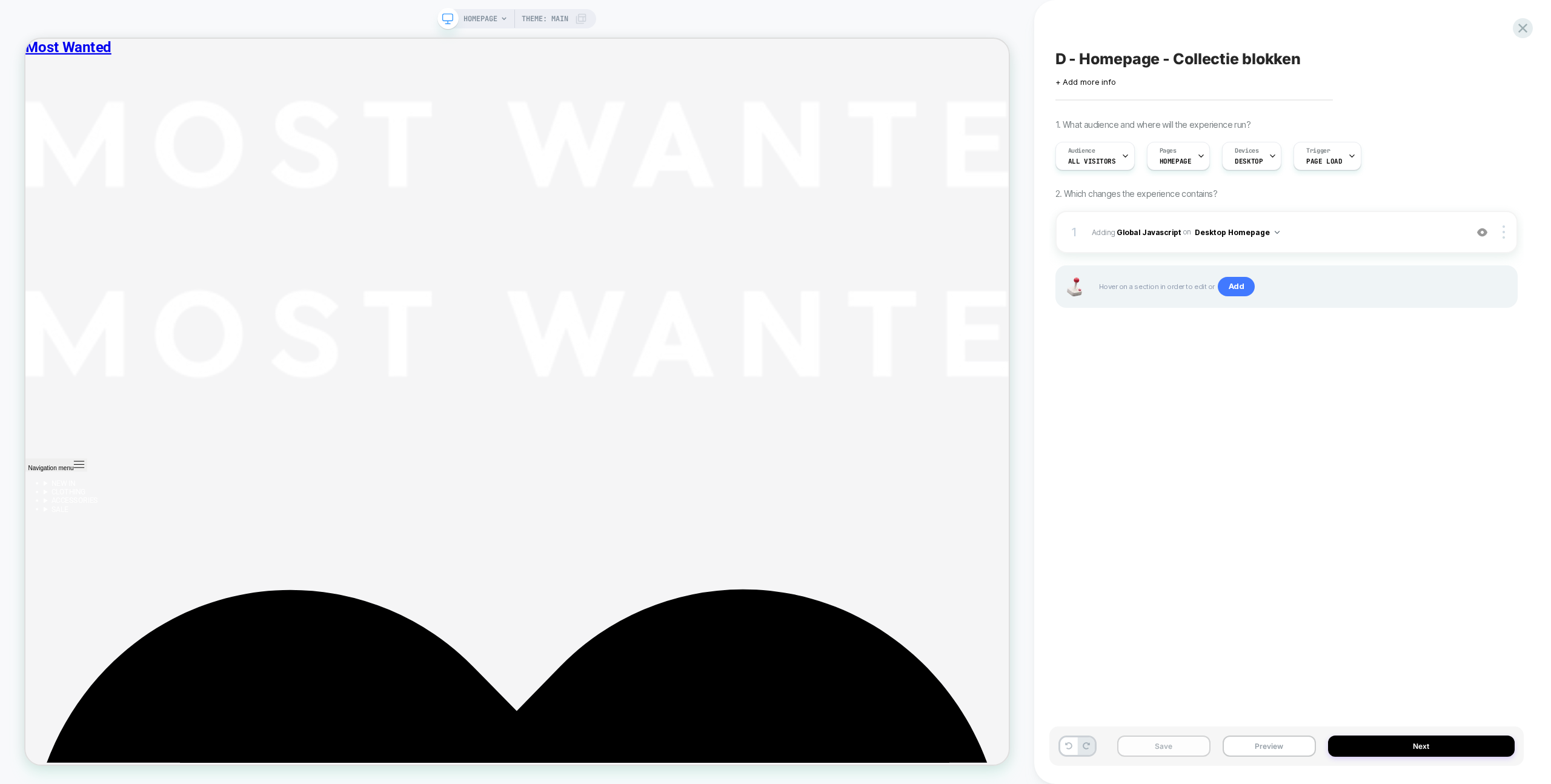
click at [1134, 747] on button "Save" at bounding box center [1163, 746] width 93 height 21
click at [1522, 29] on icon at bounding box center [1522, 28] width 9 height 9
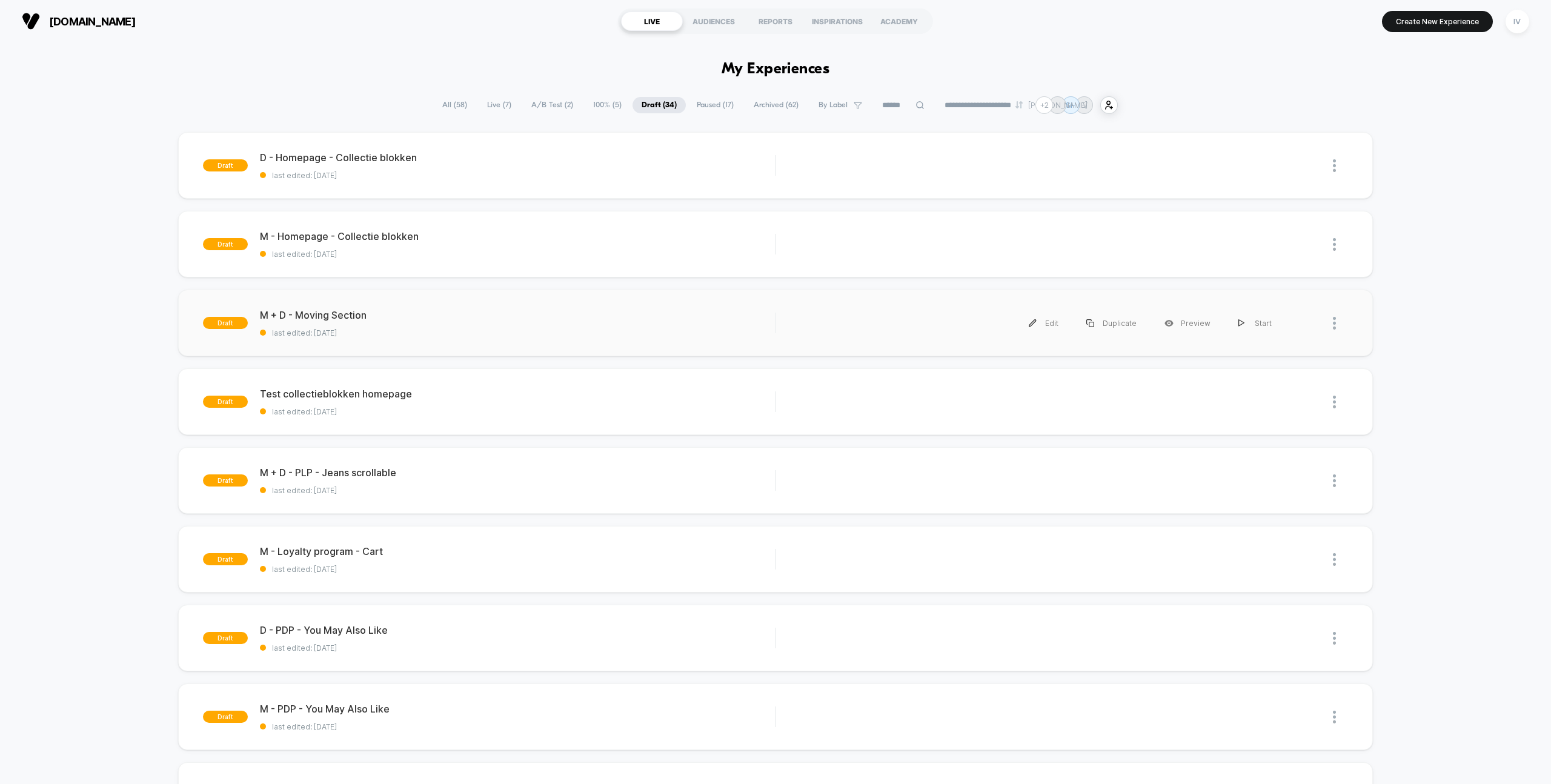
click at [477, 343] on div "draft M + D - Moving Section last edited: 21-9-2025 Edit Duplicate Preview Start" at bounding box center [775, 323] width 1195 height 67
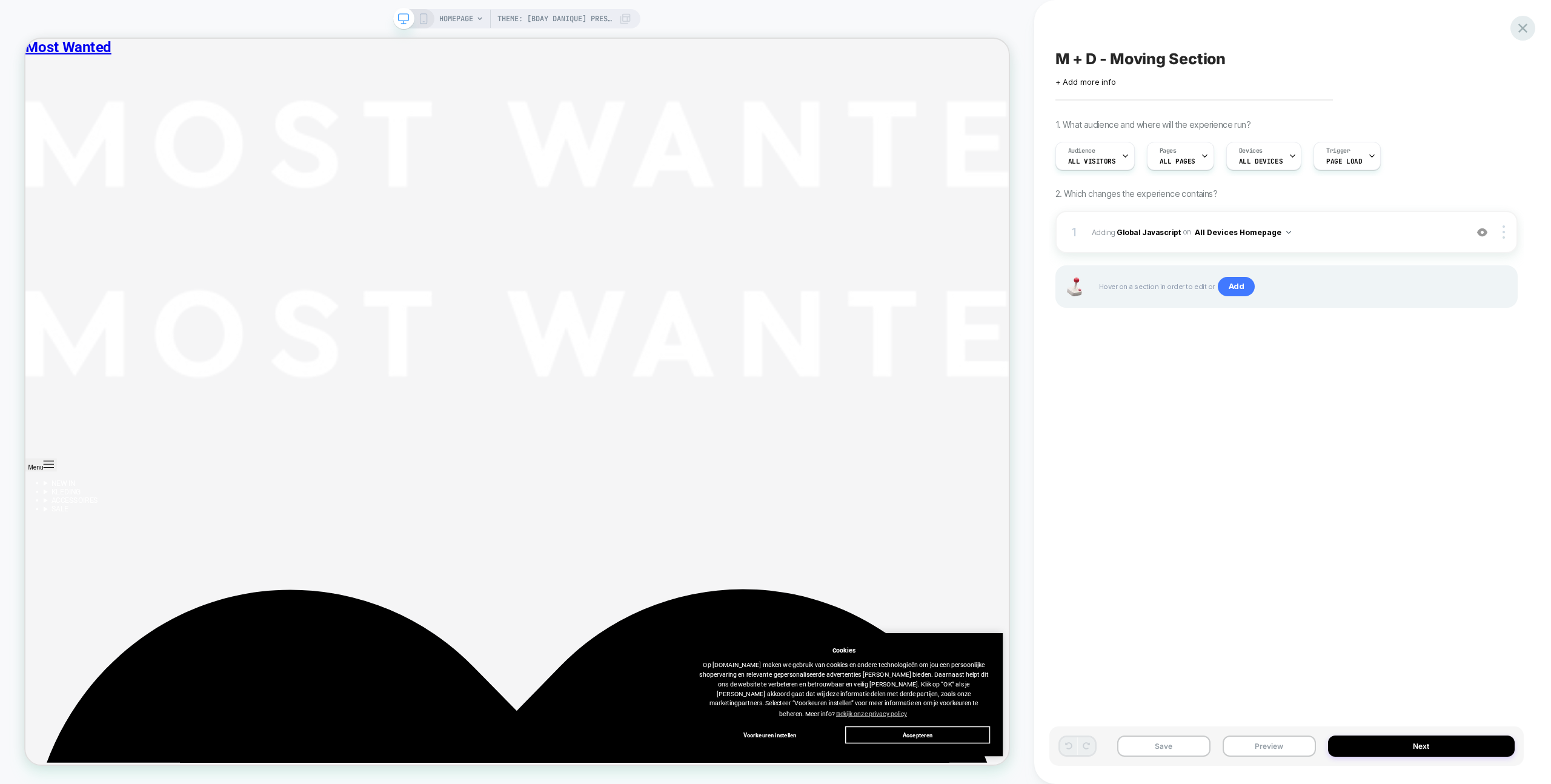
click at [1522, 25] on icon at bounding box center [1523, 28] width 16 height 16
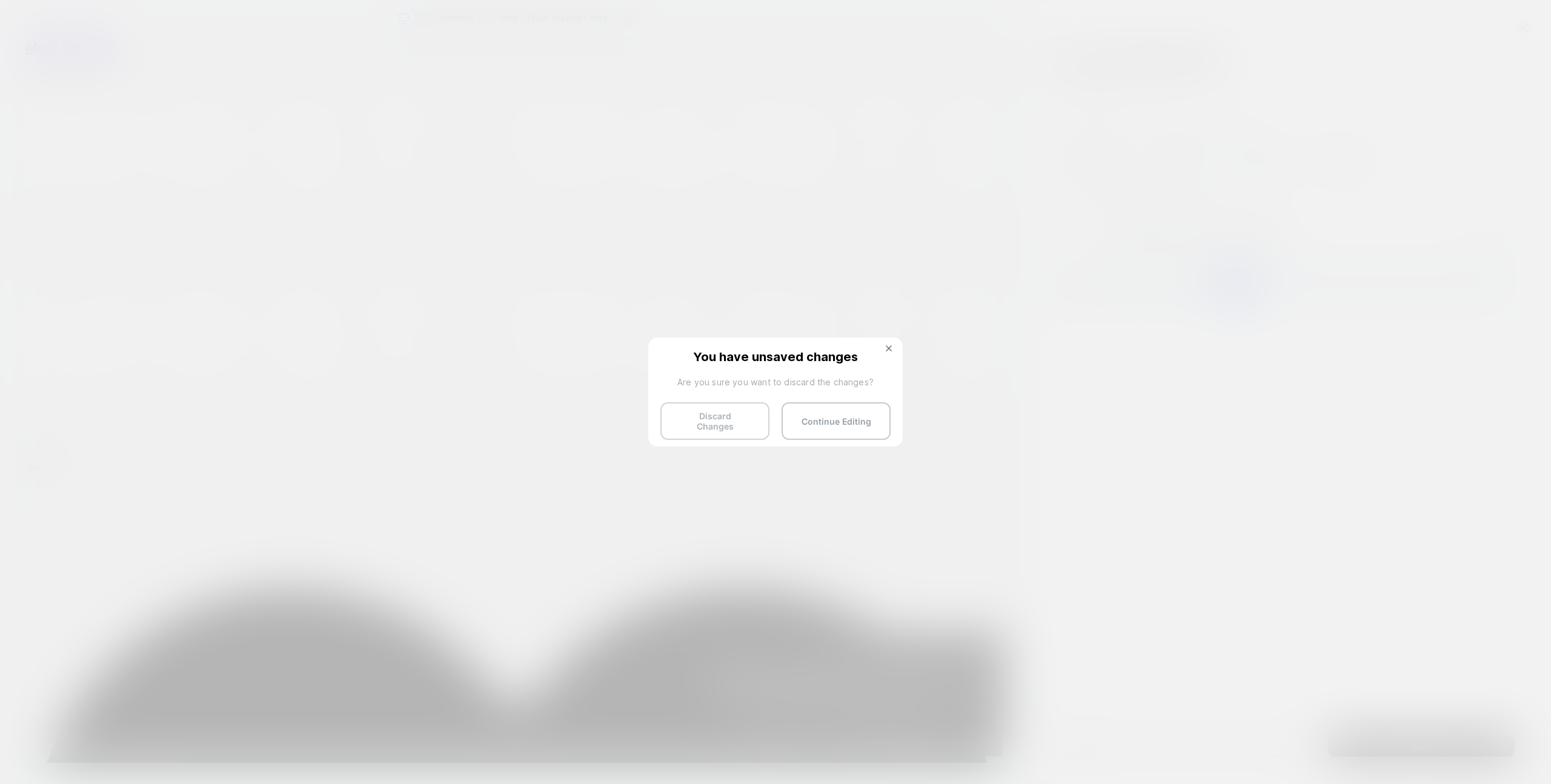
click at [749, 416] on button "Discard Changes" at bounding box center [715, 421] width 109 height 38
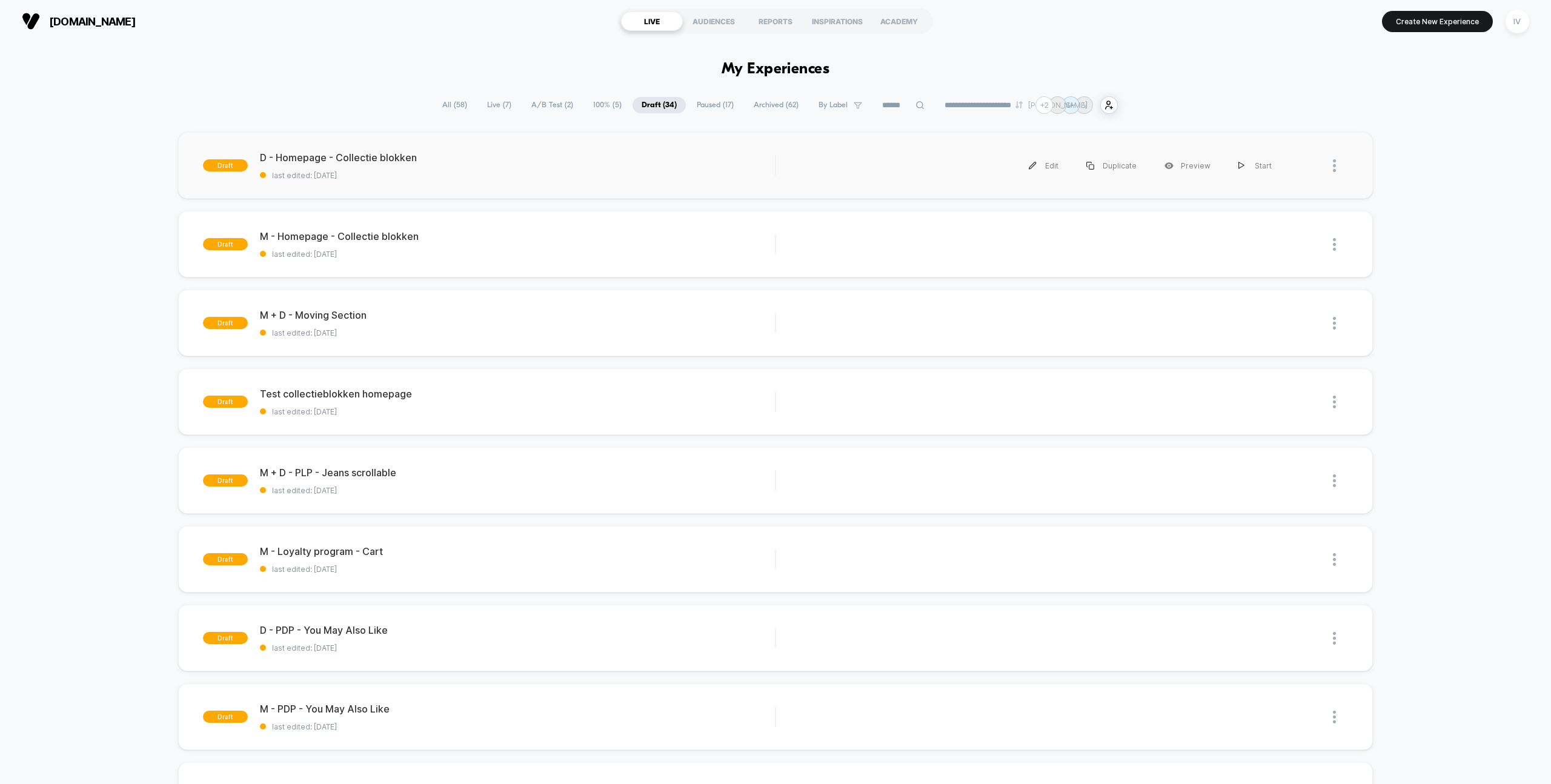
click at [464, 192] on div "draft D - Homepage - Collectie blokken last edited: 22-9-2025 Edit Duplicate Pr…" at bounding box center [775, 166] width 1195 height 67
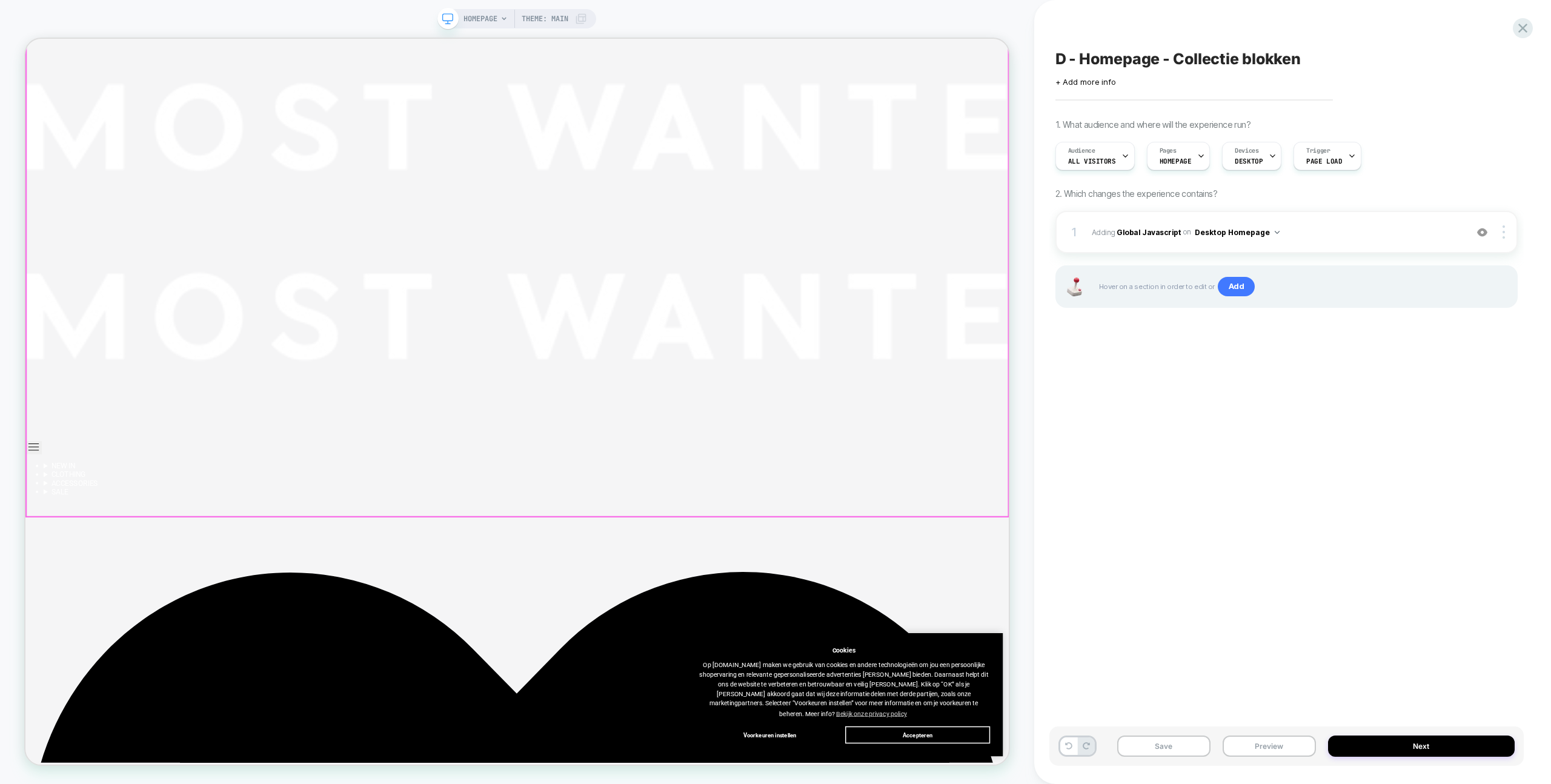
scroll to position [371, 0]
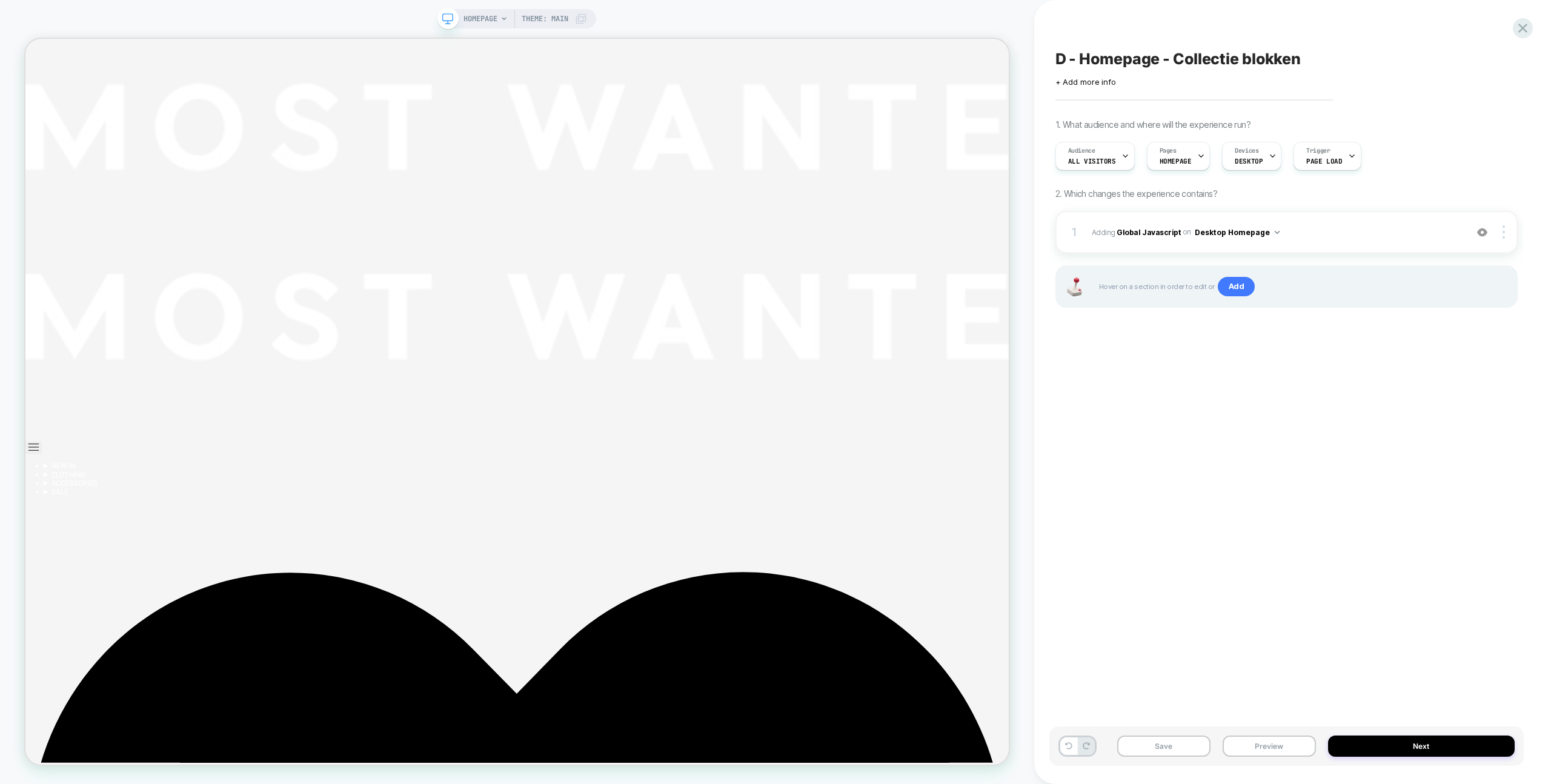
click at [1252, 169] on div "Audience All Visitors Pages HOMEPAGE Devices DESKTOP Trigger Page Load" at bounding box center [1280, 156] width 462 height 41
click at [1251, 162] on span "DESKTOP" at bounding box center [1248, 161] width 28 height 8
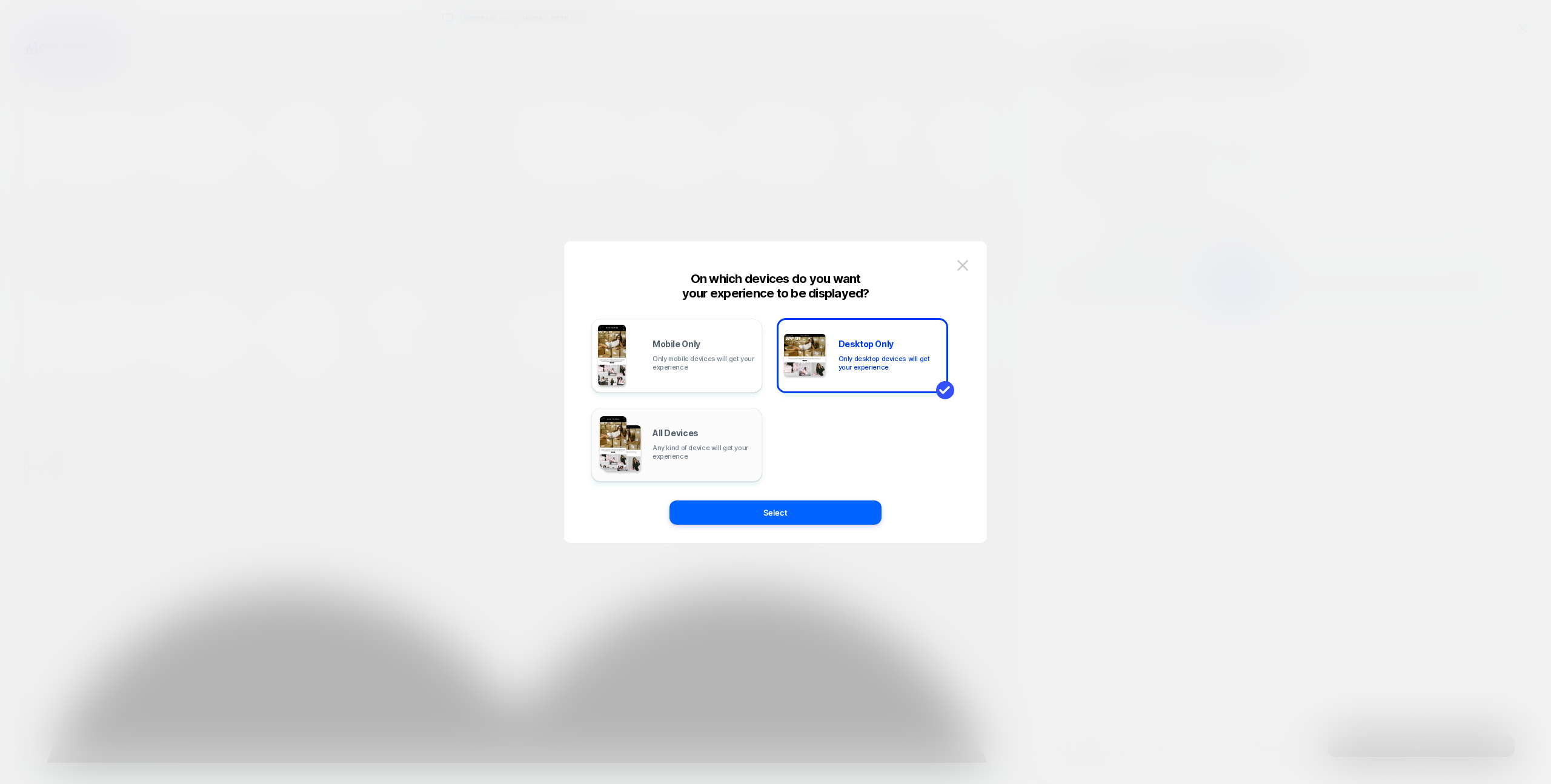
click at [689, 447] on span "Any kind of device will get your experience" at bounding box center [704, 451] width 103 height 17
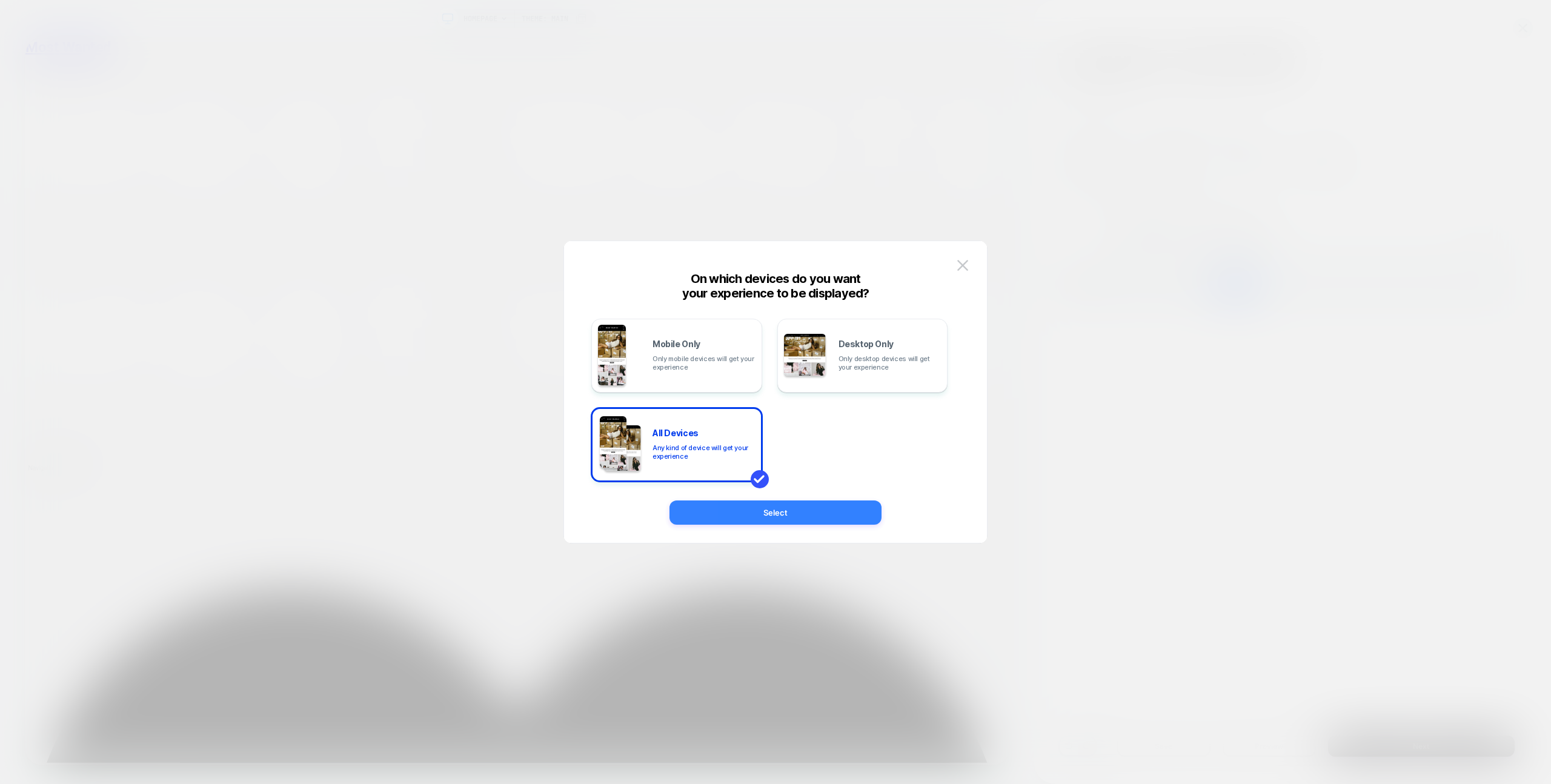
click at [771, 504] on button "Select" at bounding box center [775, 513] width 212 height 25
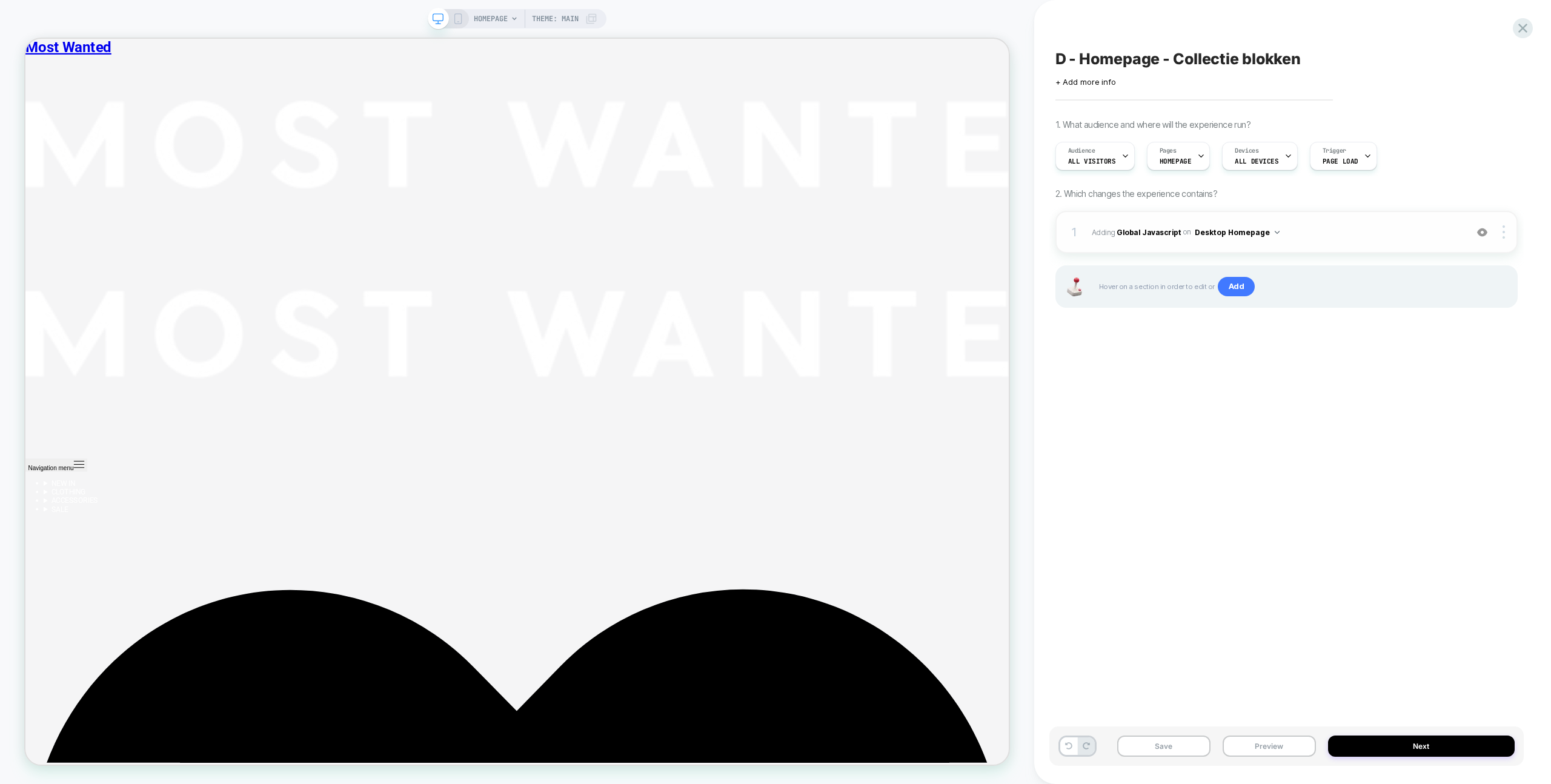
click at [1245, 235] on button "Desktop Homepage" at bounding box center [1237, 232] width 85 height 16
click at [1500, 226] on div at bounding box center [1505, 232] width 23 height 13
click at [1508, 226] on div at bounding box center [1505, 232] width 23 height 13
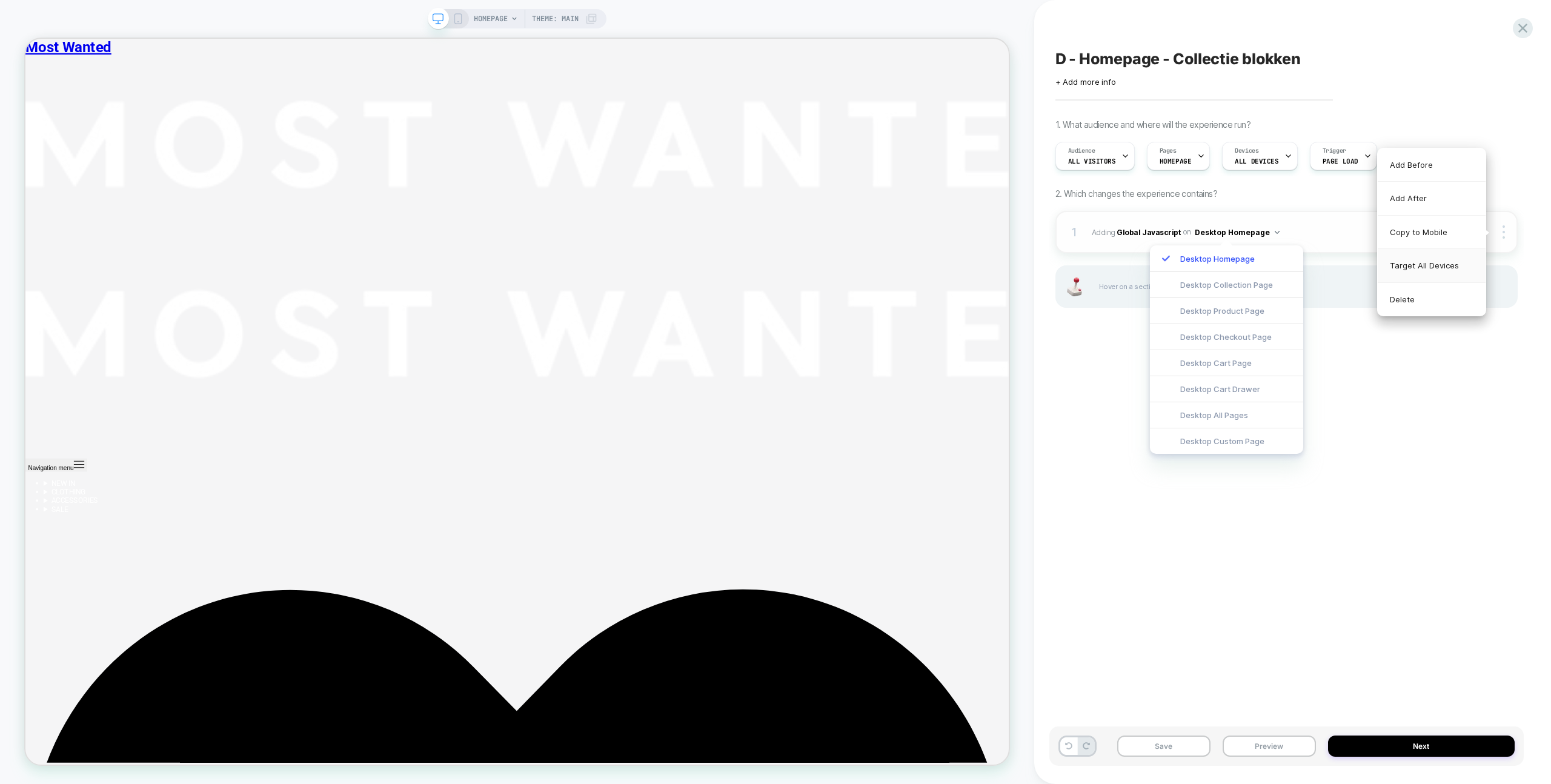
click at [1437, 265] on div "Target All Devices" at bounding box center [1432, 266] width 108 height 34
click at [1398, 336] on div "1 Adding Global Javascript on All Devices Homepage Add Before Add After Target …" at bounding box center [1286, 275] width 462 height 128
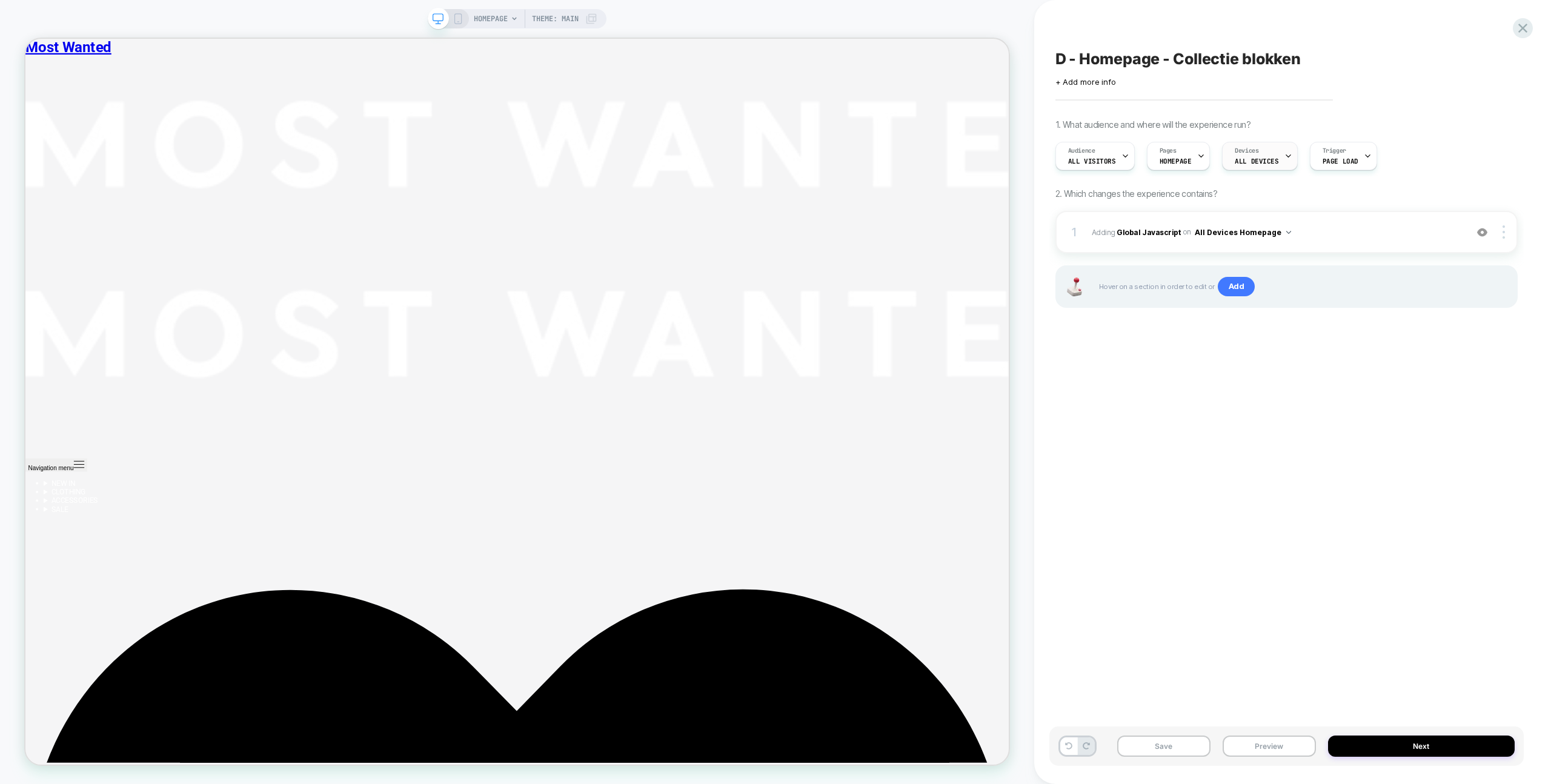
click at [1262, 157] on span "ALL DEVICES" at bounding box center [1256, 161] width 43 height 8
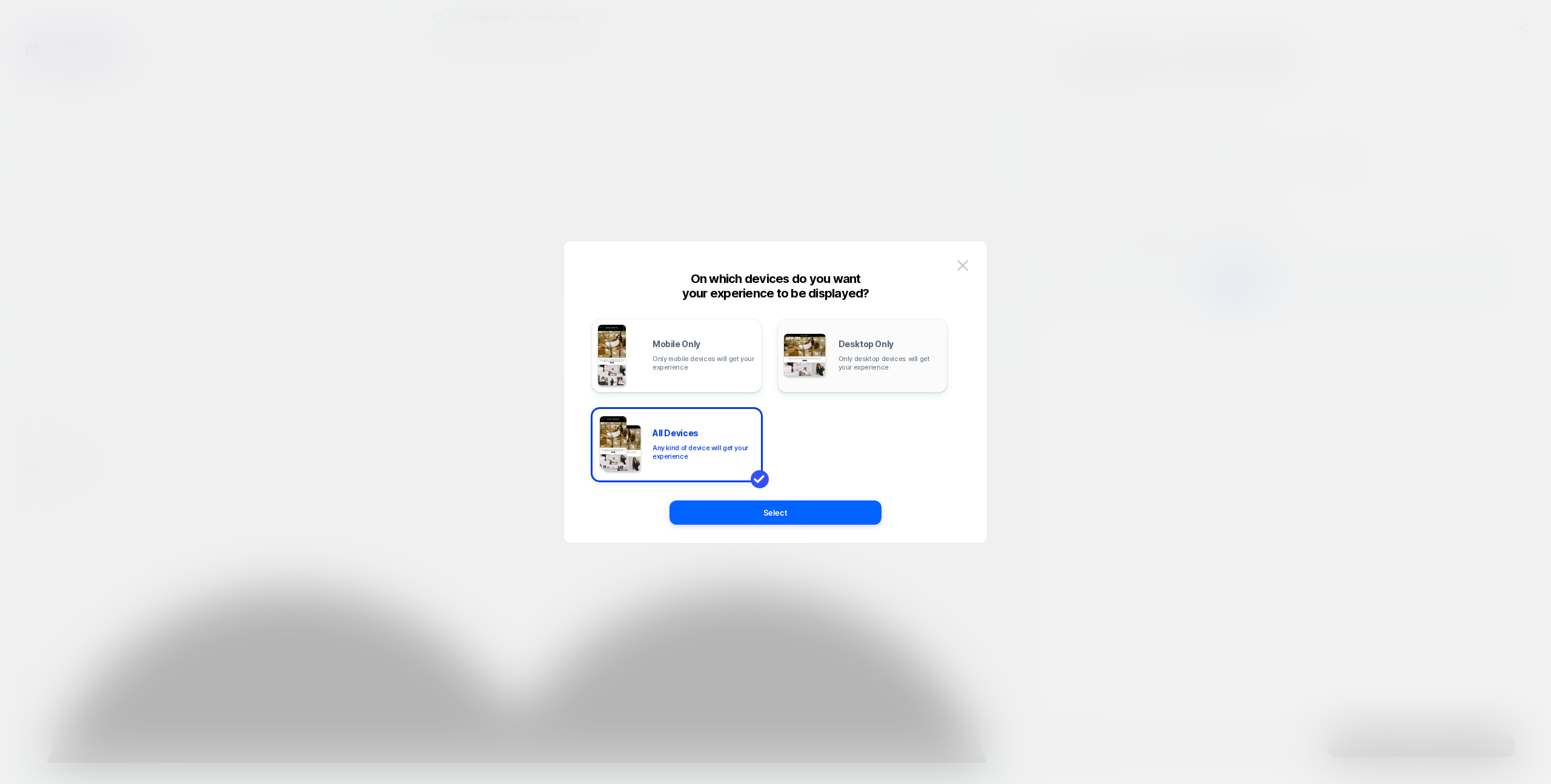
click at [834, 355] on div "Desktop Only Only desktop devices will get your experience" at bounding box center [863, 356] width 158 height 62
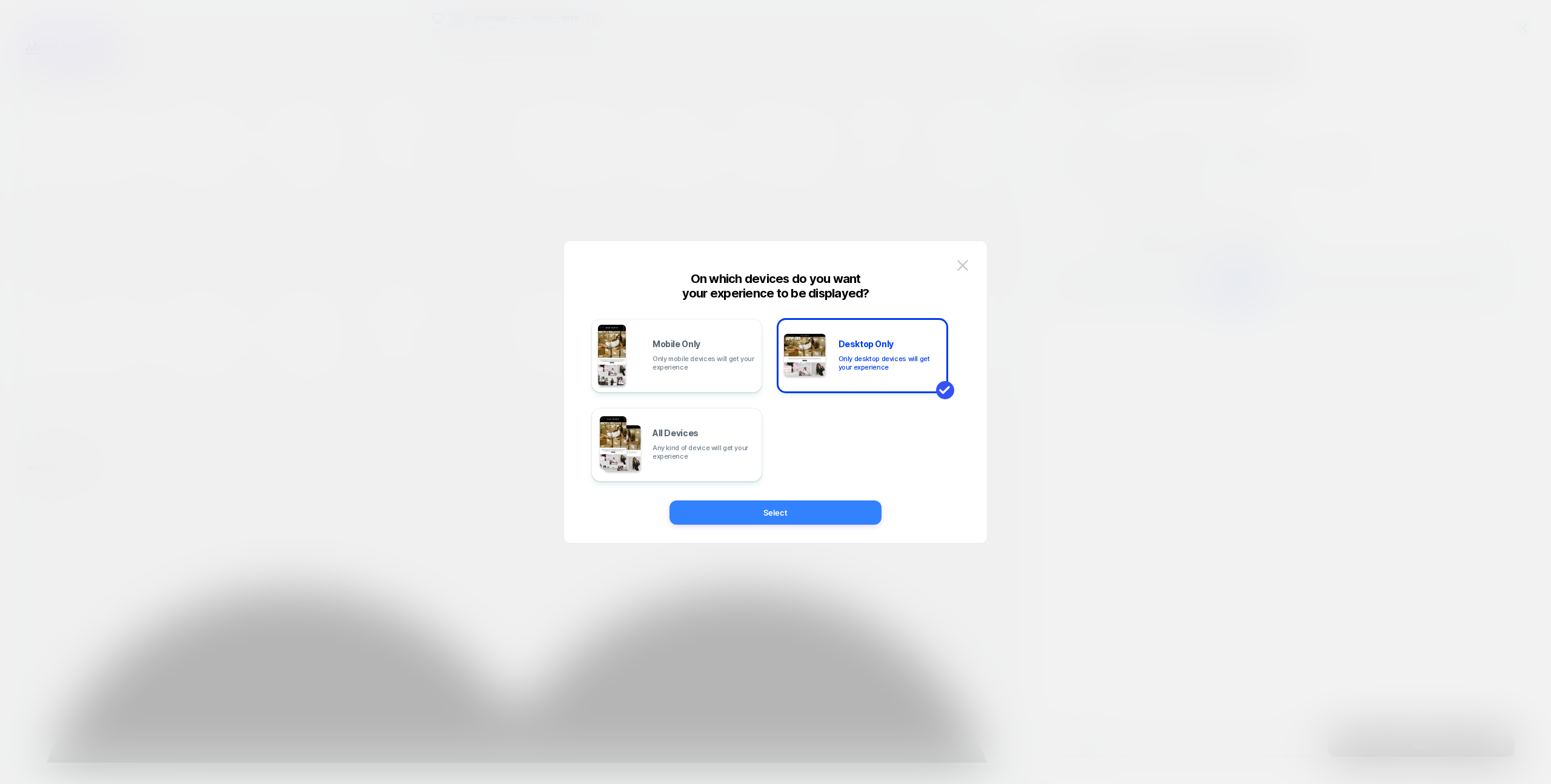
click at [834, 513] on button "Select" at bounding box center [775, 513] width 212 height 25
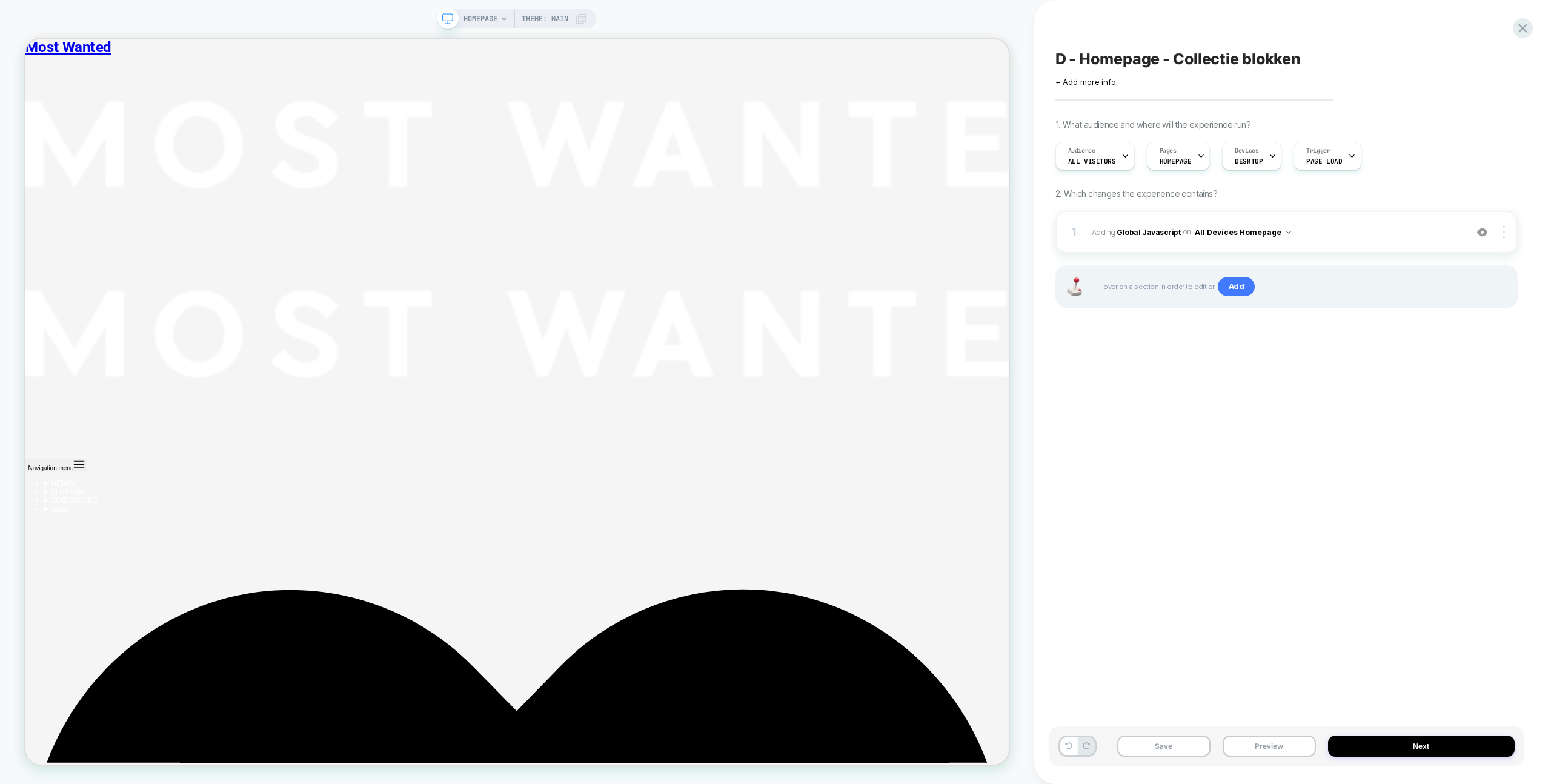
click at [1508, 237] on div at bounding box center [1505, 232] width 23 height 13
click at [1450, 248] on div "Target Desktop" at bounding box center [1432, 249] width 108 height 34
click at [1181, 745] on button "Save" at bounding box center [1163, 746] width 93 height 21
click at [1526, 28] on icon at bounding box center [1523, 28] width 16 height 16
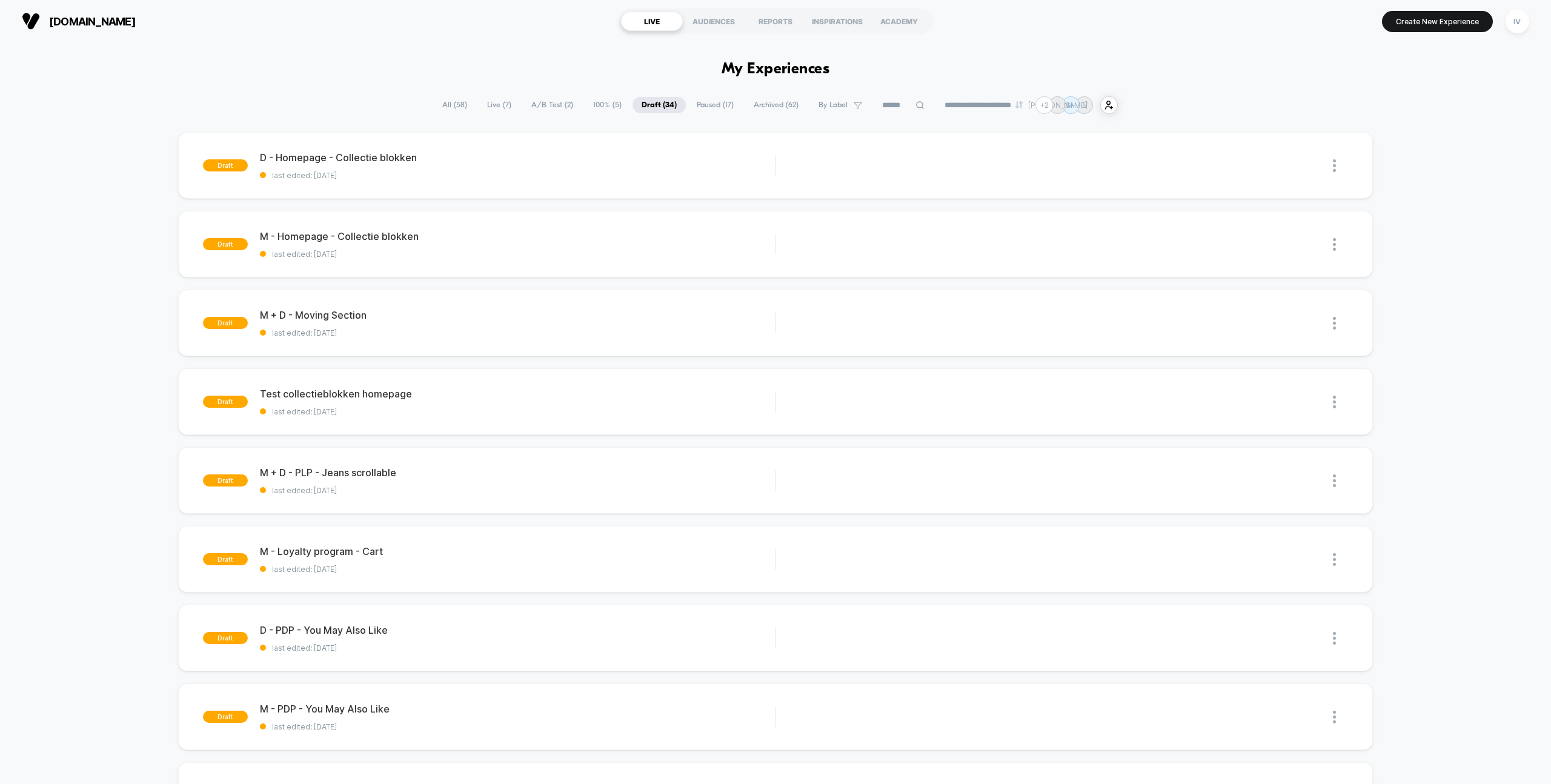
click at [1403, 231] on div "draft D - Homepage - Collectie blokken last edited: 22-9-2025 Edit Duplicate Pr…" at bounding box center [775, 629] width 1551 height 993
click at [644, 252] on span "last edited: 22-9-2025" at bounding box center [518, 253] width 515 height 9
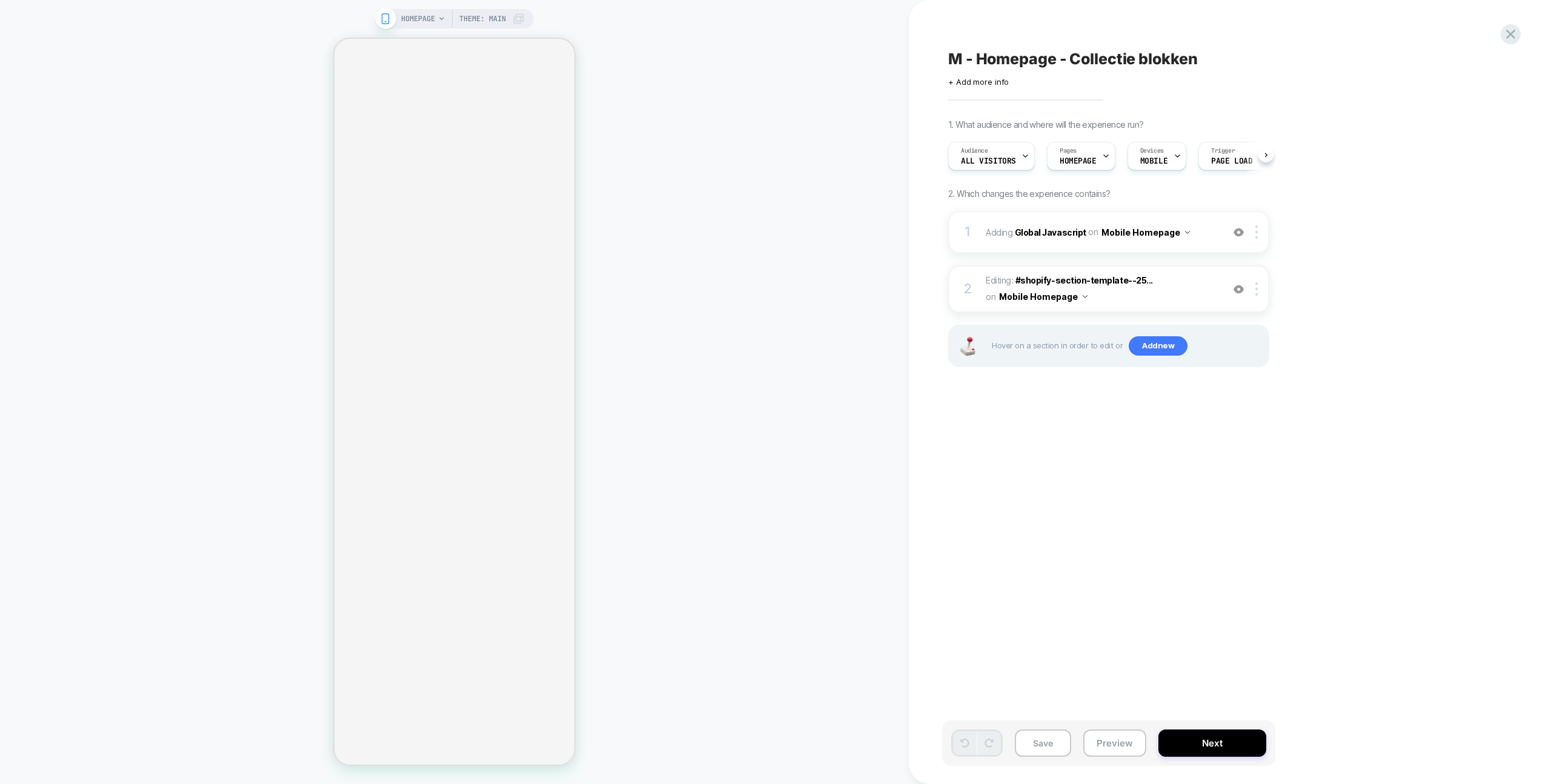
scroll to position [0, 1]
click at [504, 13] on span "Theme: MAIN" at bounding box center [482, 19] width 47 height 20
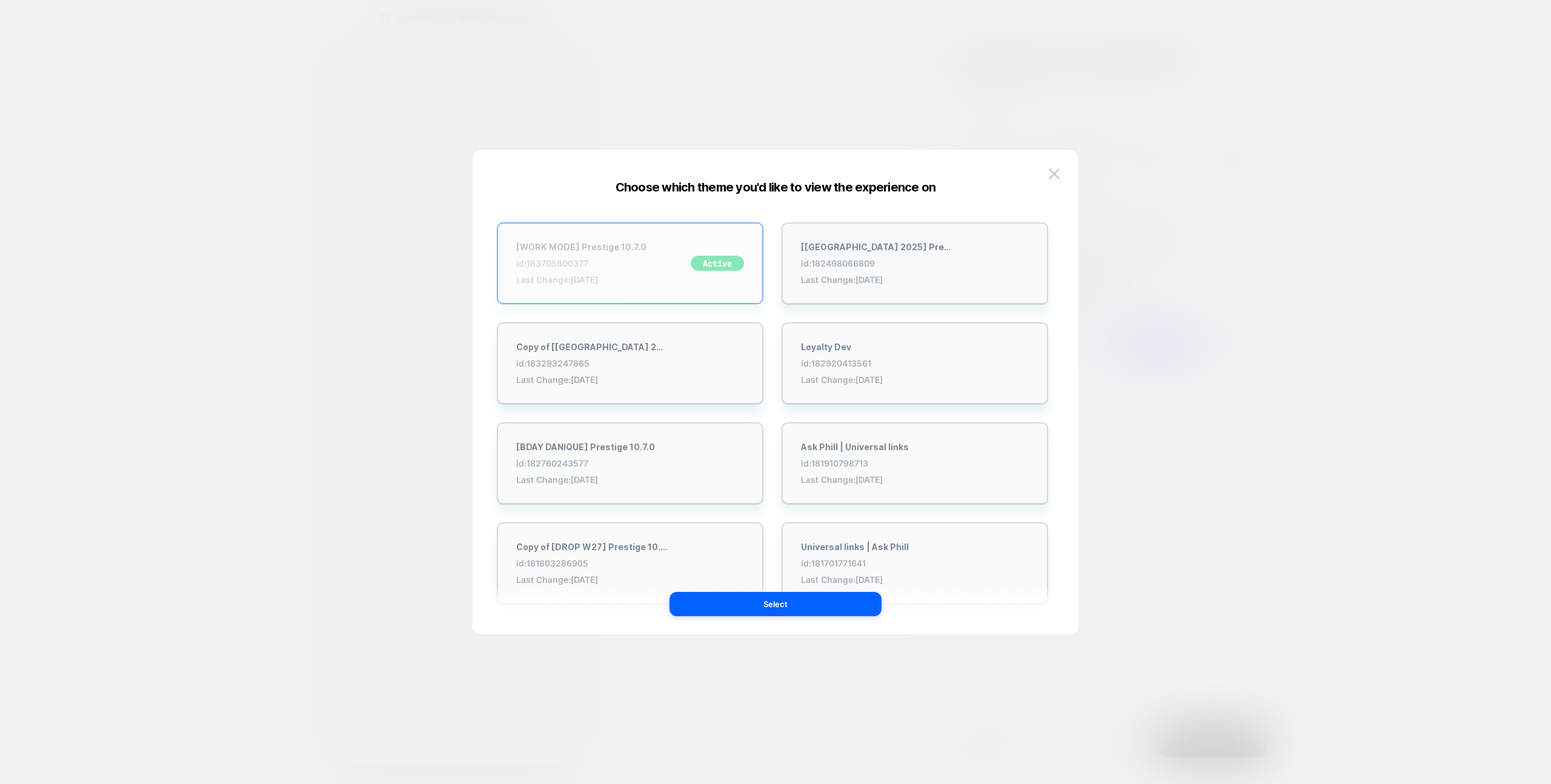
click at [682, 235] on div "[WORK MODE] Prestige 10.7.0 id: 183705600377 Last Change: 22-9-2025 Active" at bounding box center [630, 263] width 267 height 82
click at [827, 213] on div "[WORK MODE] Prestige 10.7.0 id: 183705600377 Last Change: 22-9-2025 Active [PAR…" at bounding box center [769, 392] width 570 height 437
click at [817, 249] on strong "[PARIS 2025] Prestige 10.7.0" at bounding box center [876, 247] width 151 height 11
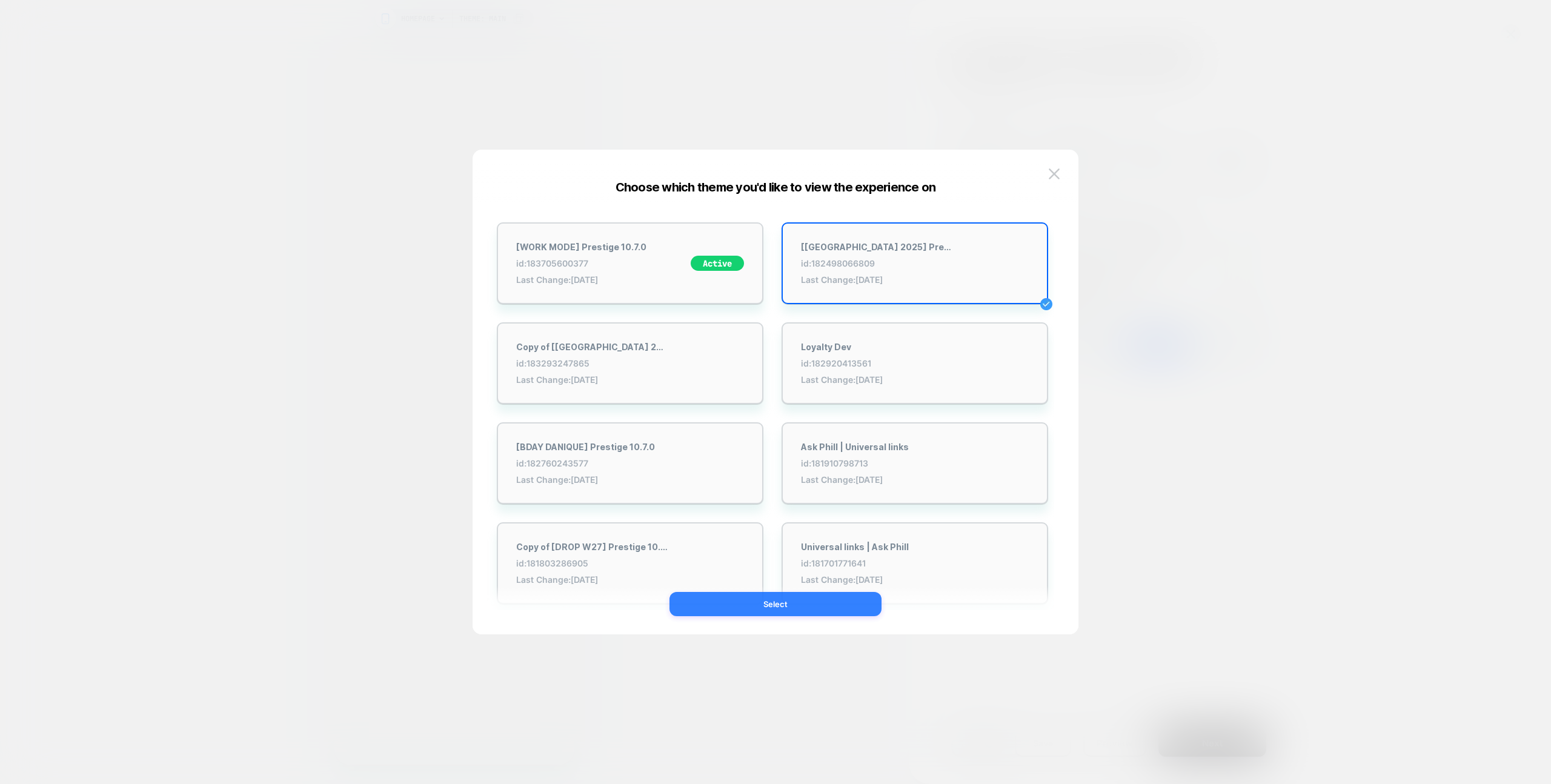
click at [812, 607] on button "Select" at bounding box center [775, 604] width 212 height 25
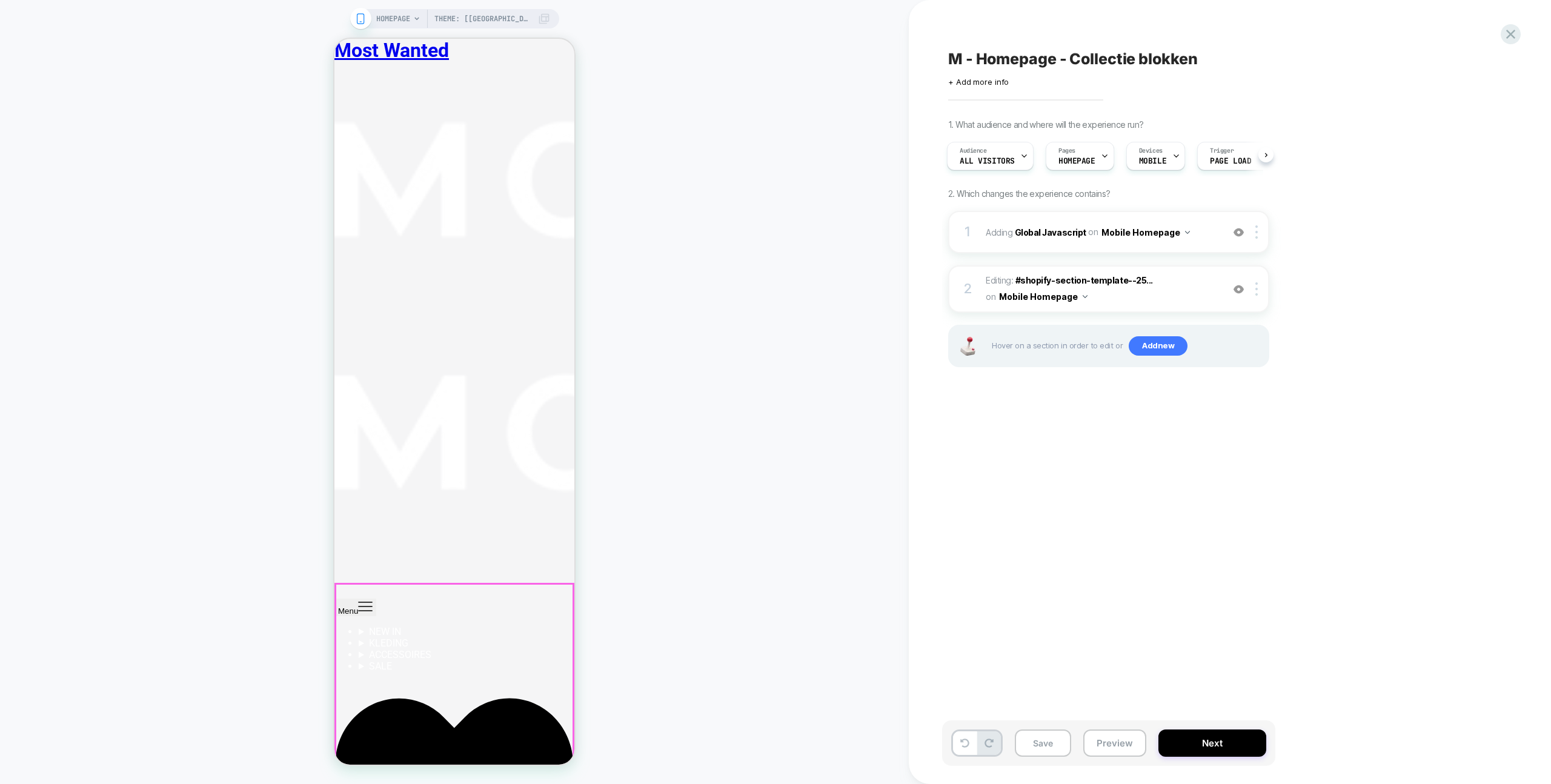
scroll to position [1158, 0]
click at [473, 14] on span "Theme: [PARIS 2025] Prestige 10.7.0" at bounding box center [482, 19] width 97 height 20
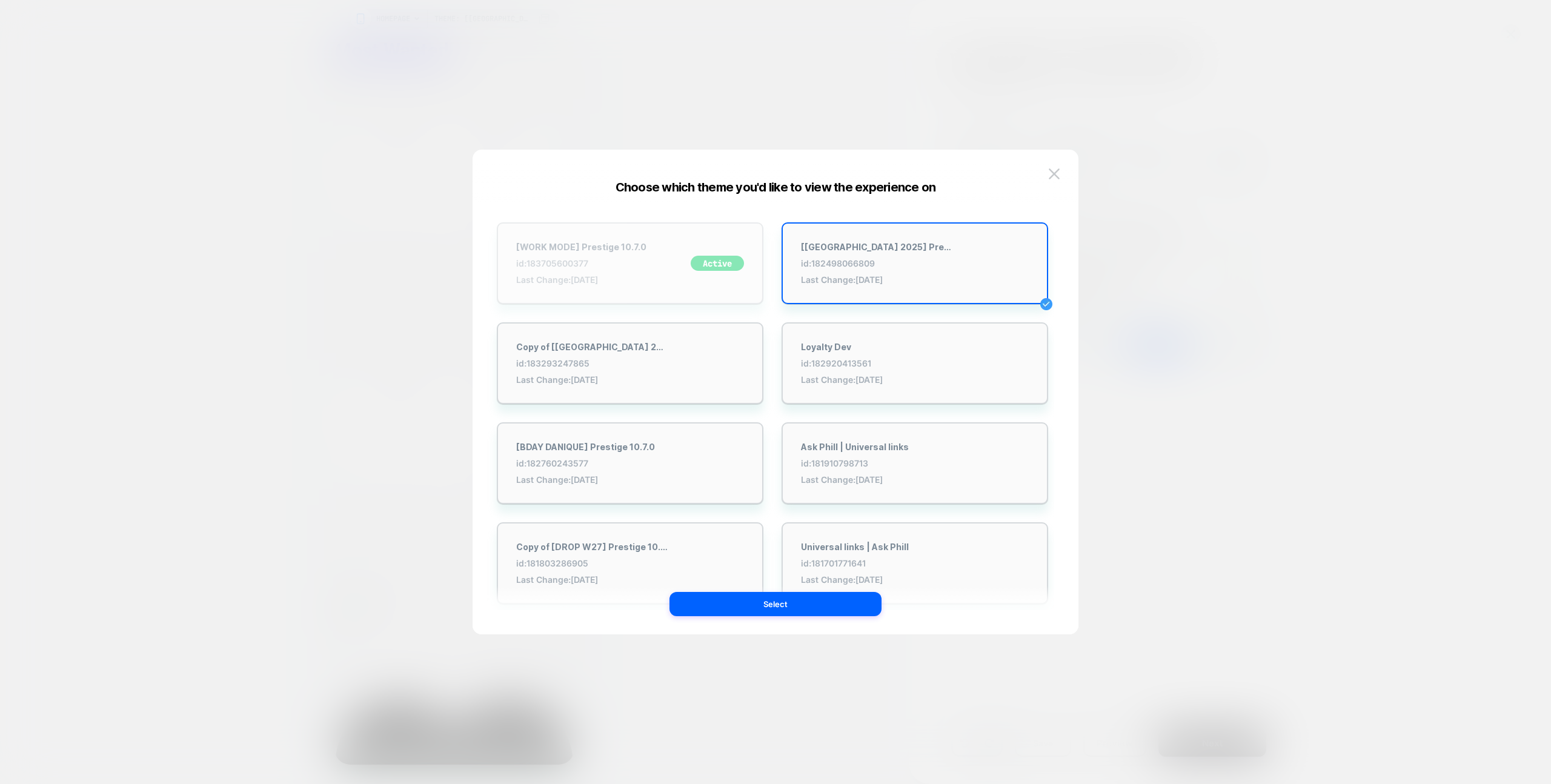
click at [672, 261] on div "[WORK MODE] Prestige 10.7.0 id: 183705600377 Last Change: 22-9-2025 Active" at bounding box center [630, 263] width 267 height 82
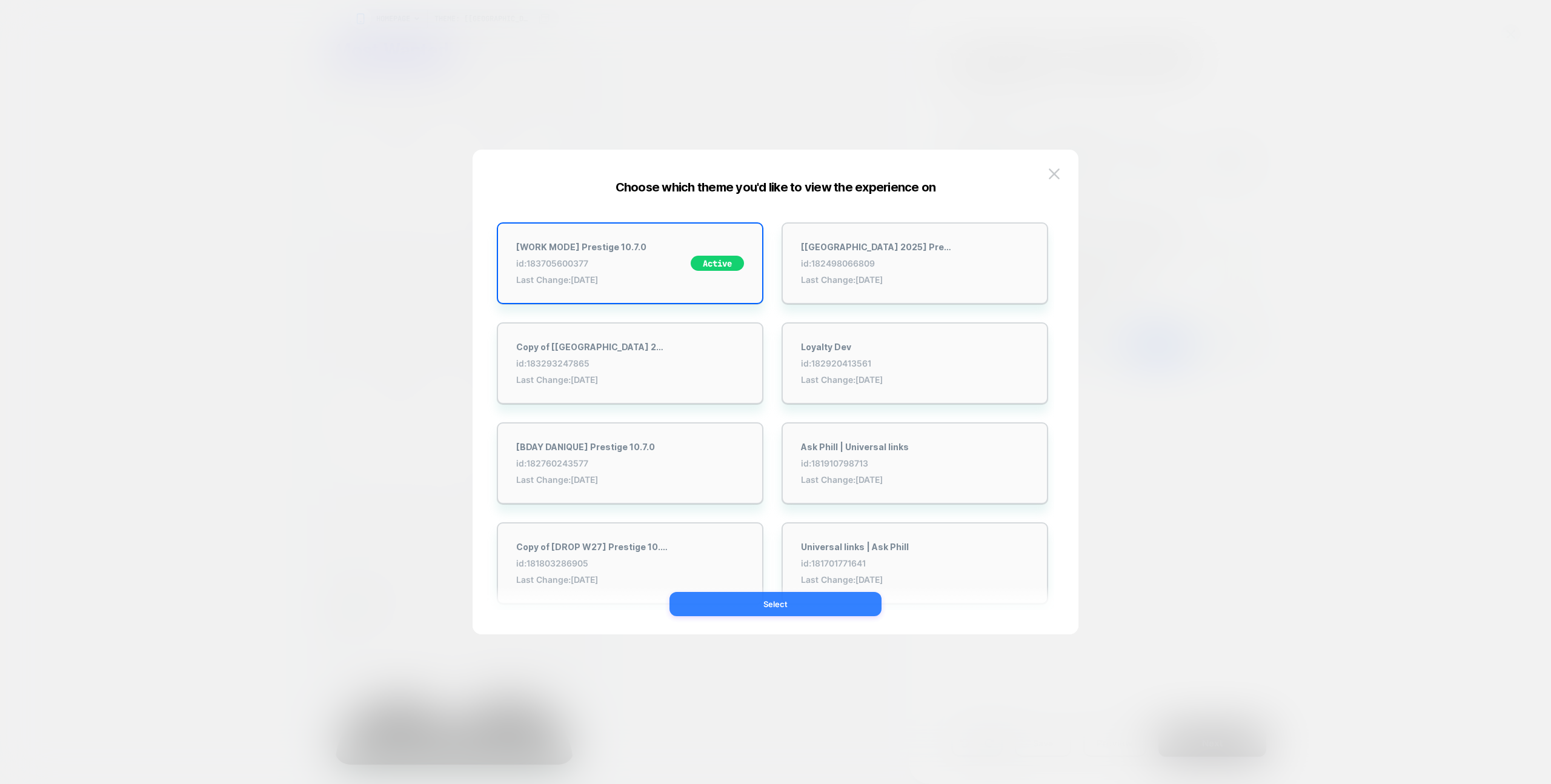
click at [778, 608] on button "Select" at bounding box center [775, 604] width 212 height 25
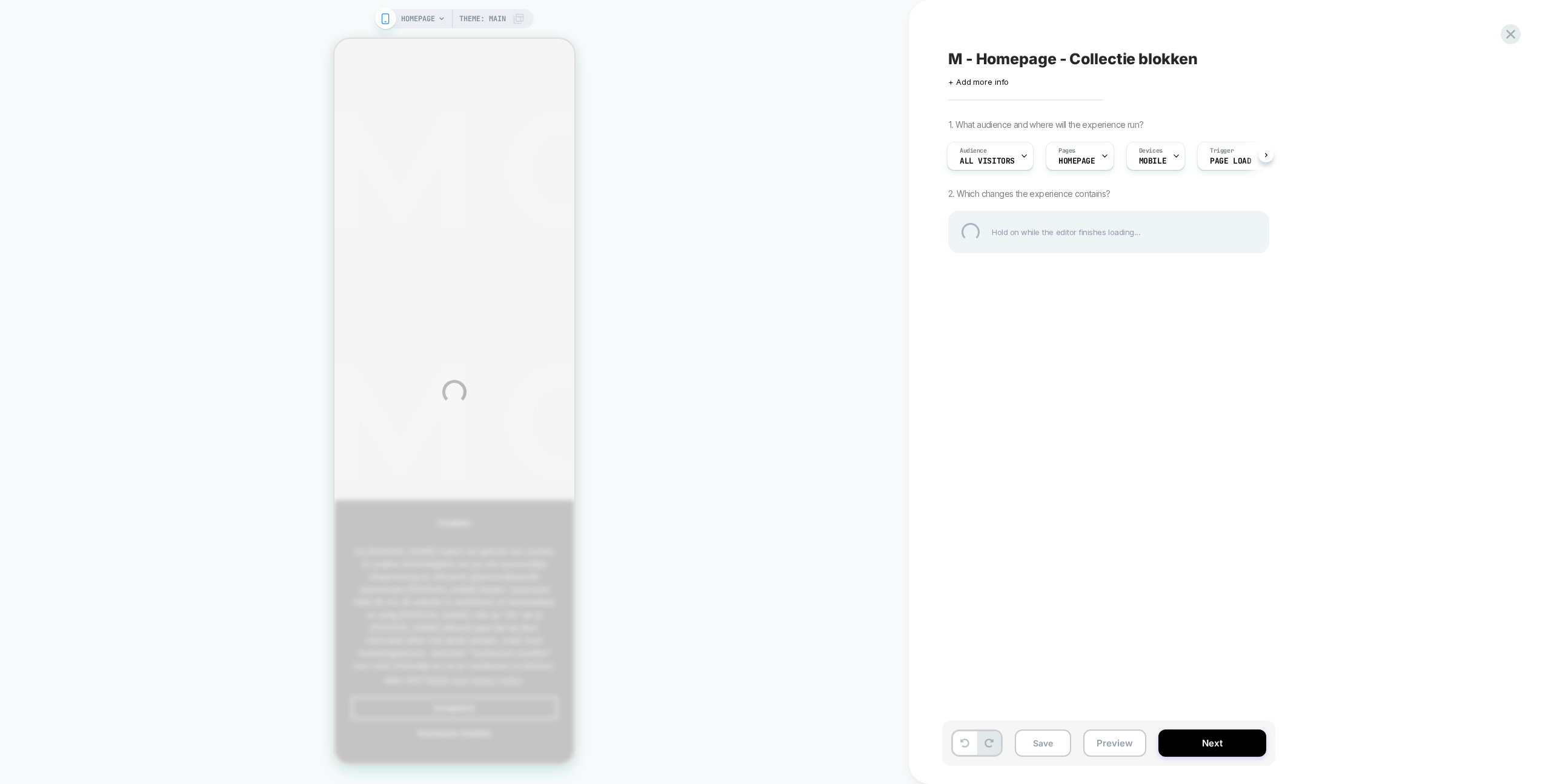
scroll to position [0, 0]
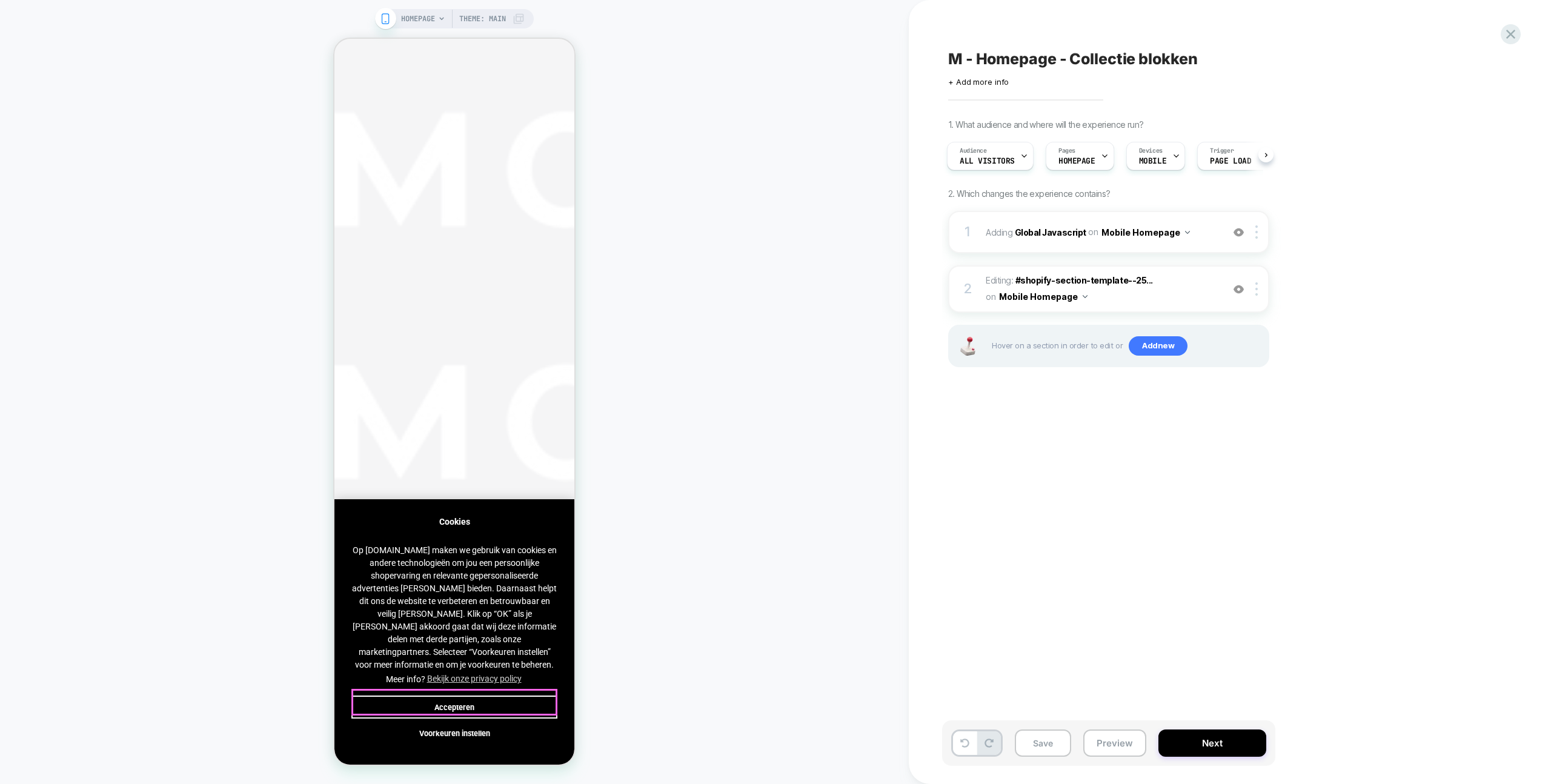
click at [492, 702] on button "Accepteren" at bounding box center [455, 707] width 206 height 23
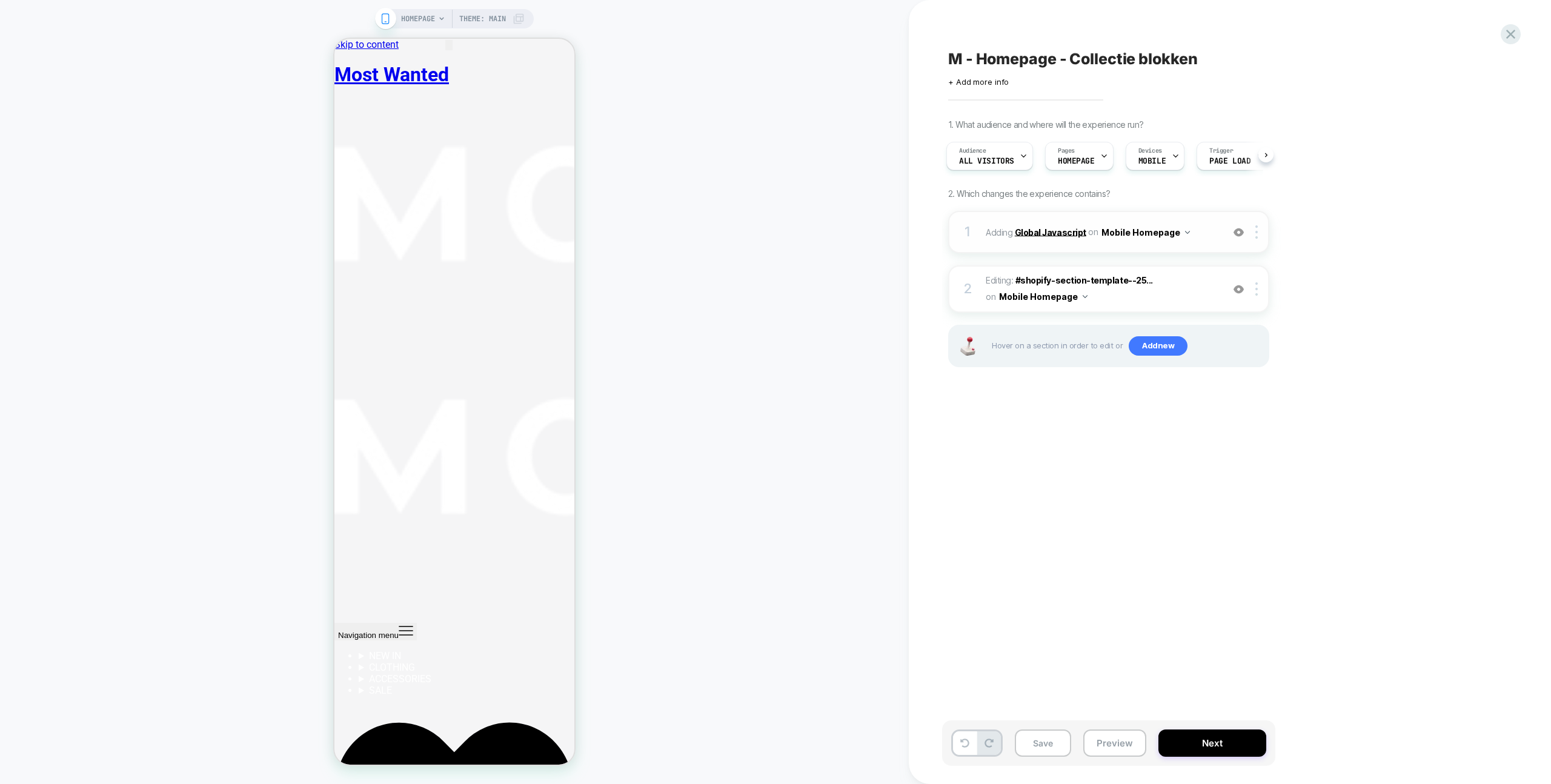
click at [1045, 231] on b "Global Javascript" at bounding box center [1050, 231] width 71 height 11
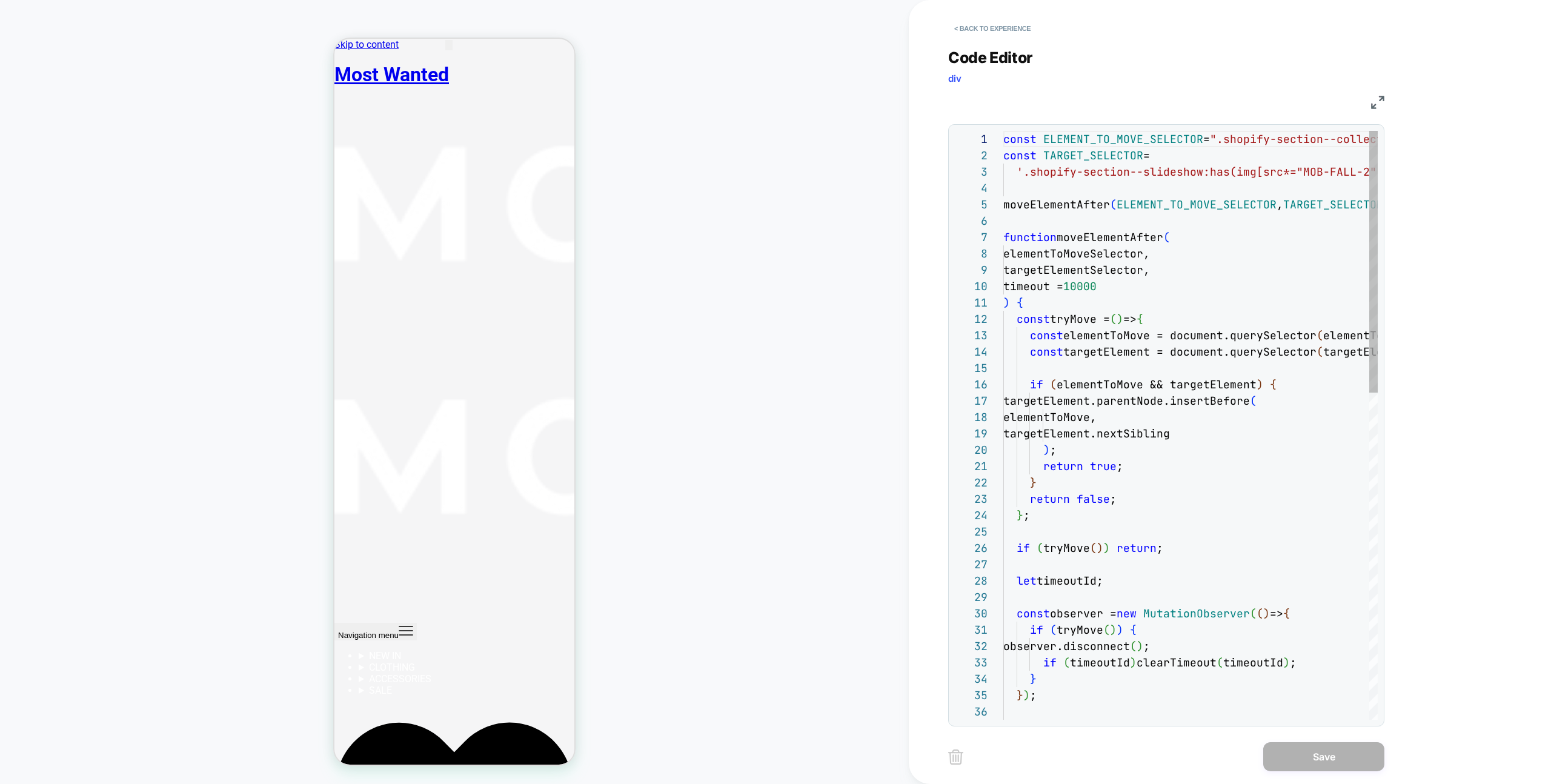
scroll to position [164, 0]
click at [1127, 712] on div at bounding box center [1138, 715] width 271 height 7
click at [1176, 277] on div "const ELEMENT_TO_MOVE_SELECTOR = ".shopify-section--collection-list" ; const TA…" at bounding box center [1256, 793] width 506 height 1325
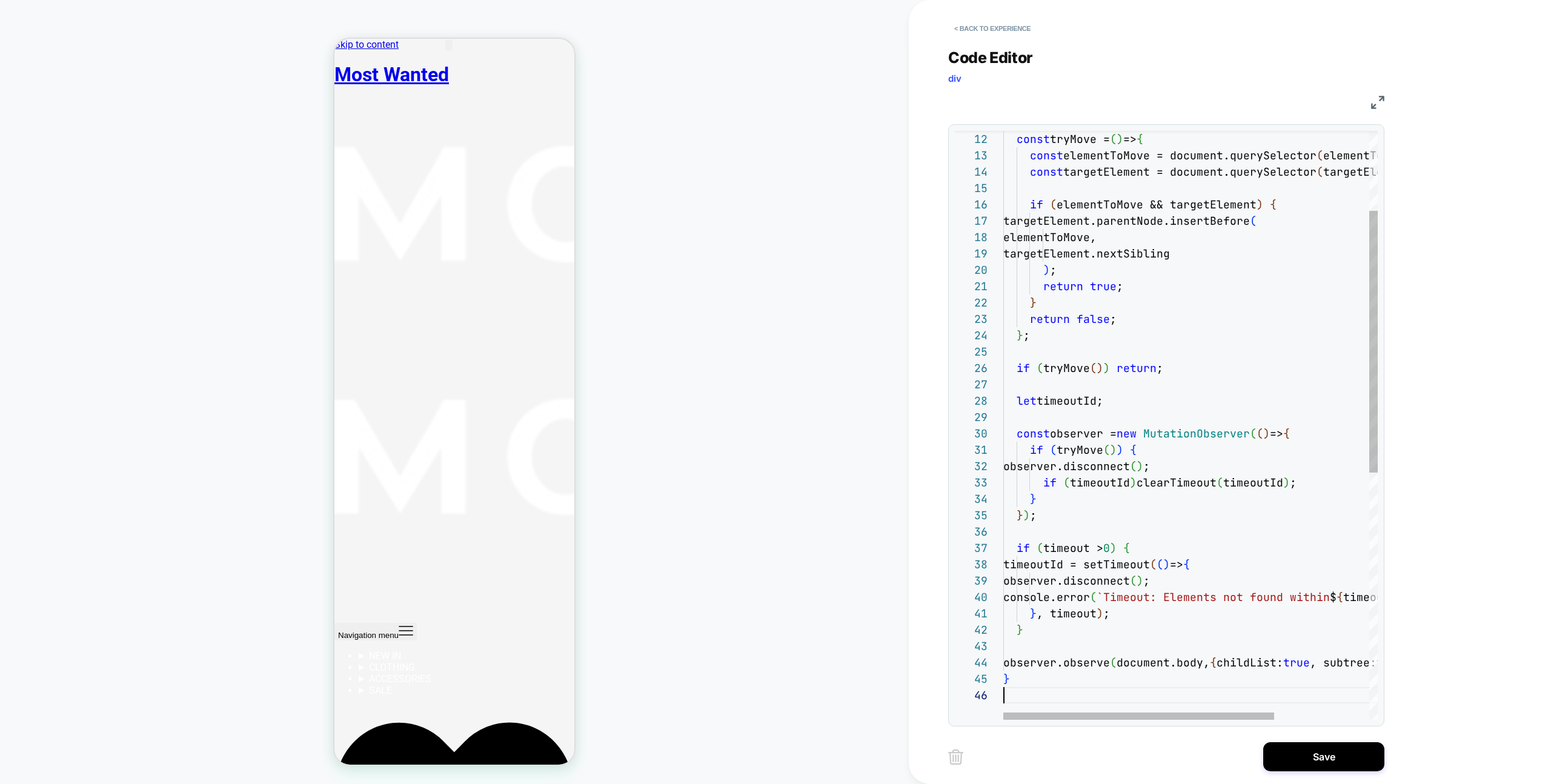
scroll to position [82, 0]
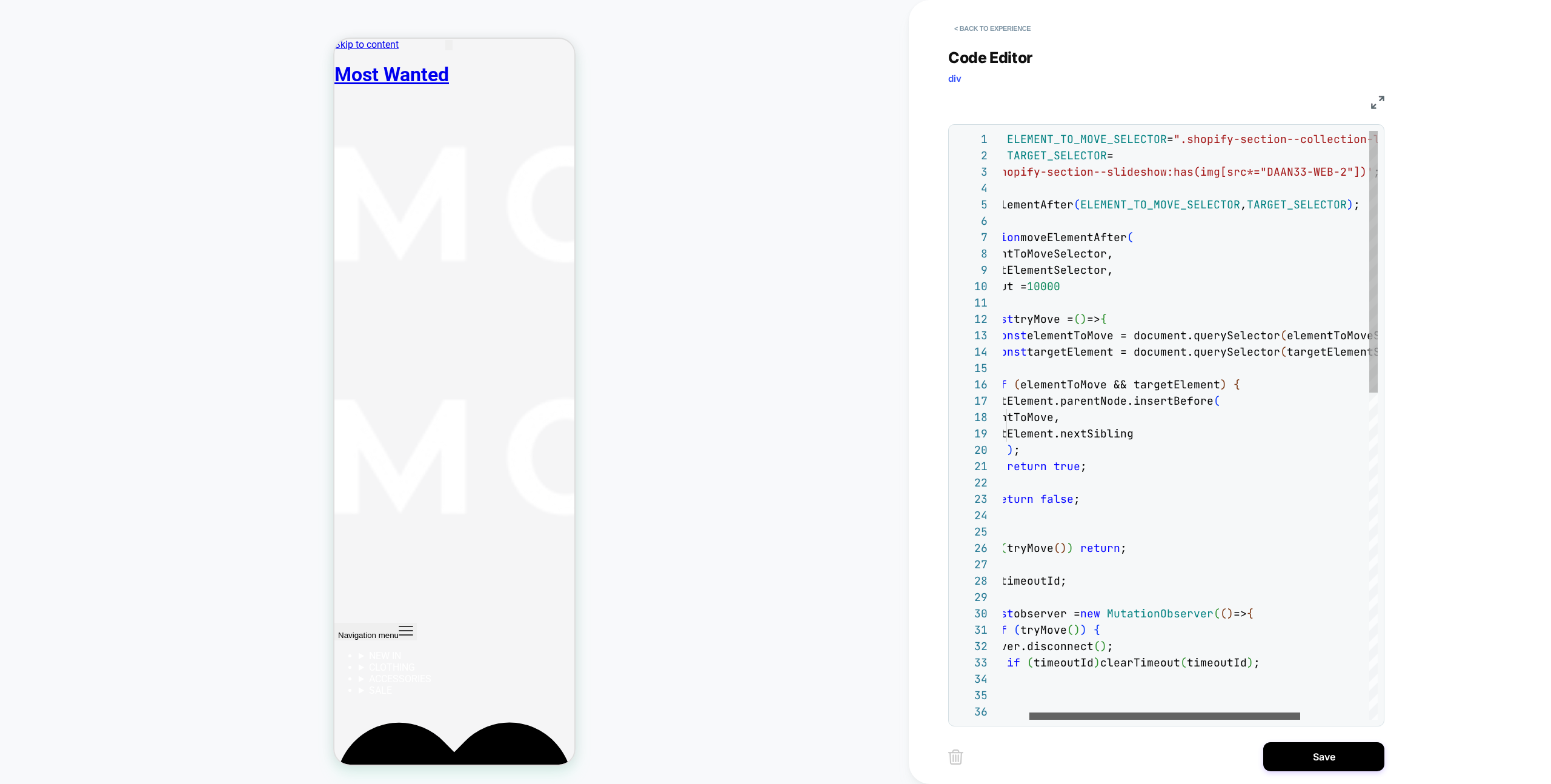
click at [1300, 712] on div at bounding box center [1164, 715] width 271 height 7
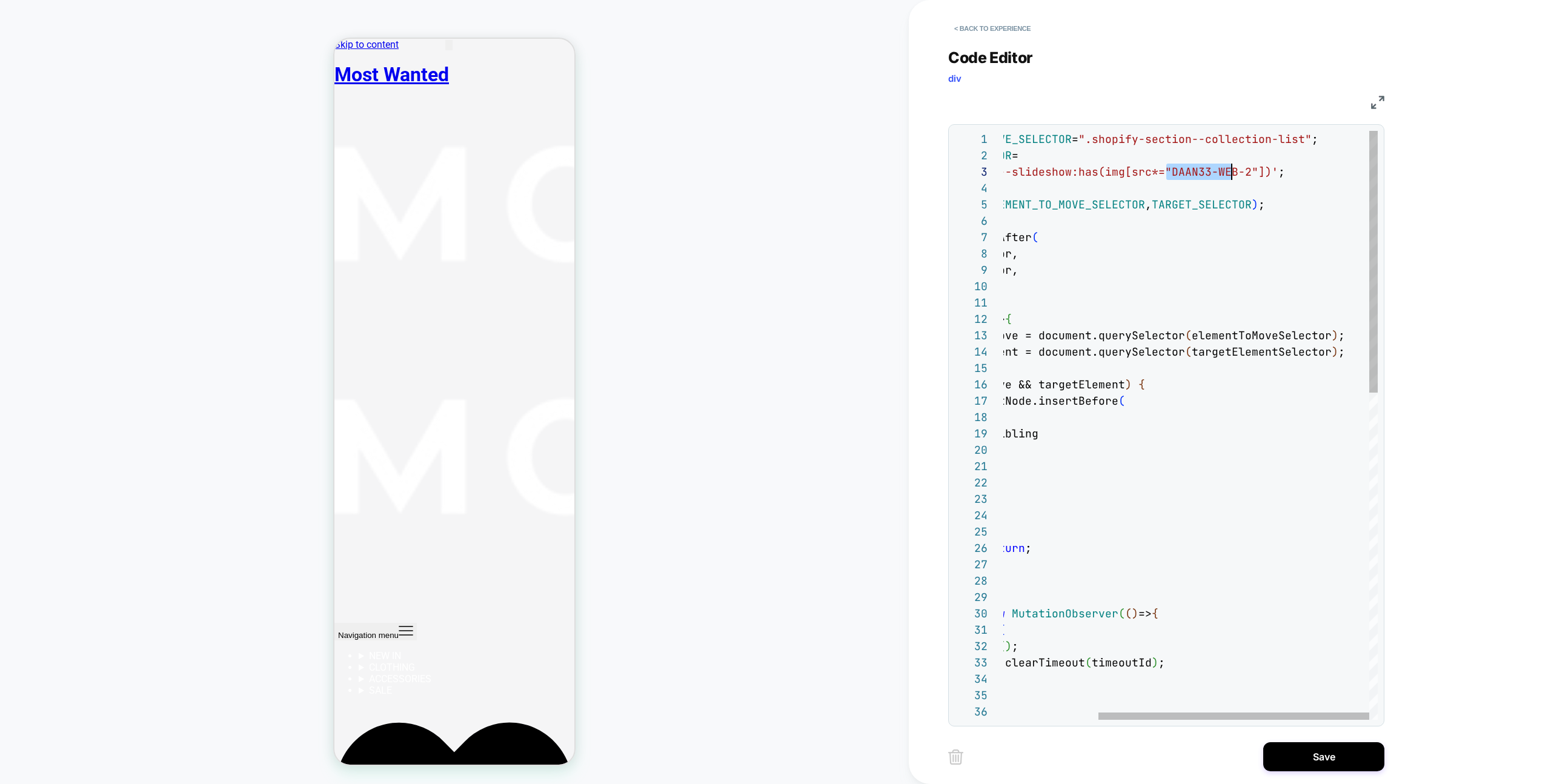
scroll to position [33, 360]
drag, startPoint x: 1168, startPoint y: 171, endPoint x: 1230, endPoint y: 169, distance: 62.0
click at [1230, 169] on div "const tryMove = ( ) => { const elementToMove = document.querySelector ( element…" at bounding box center [1124, 793] width 506 height 1325
click at [1174, 174] on div "const tryMove = ( ) => { const elementToMove = document.querySelector ( element…" at bounding box center [1124, 793] width 506 height 1325
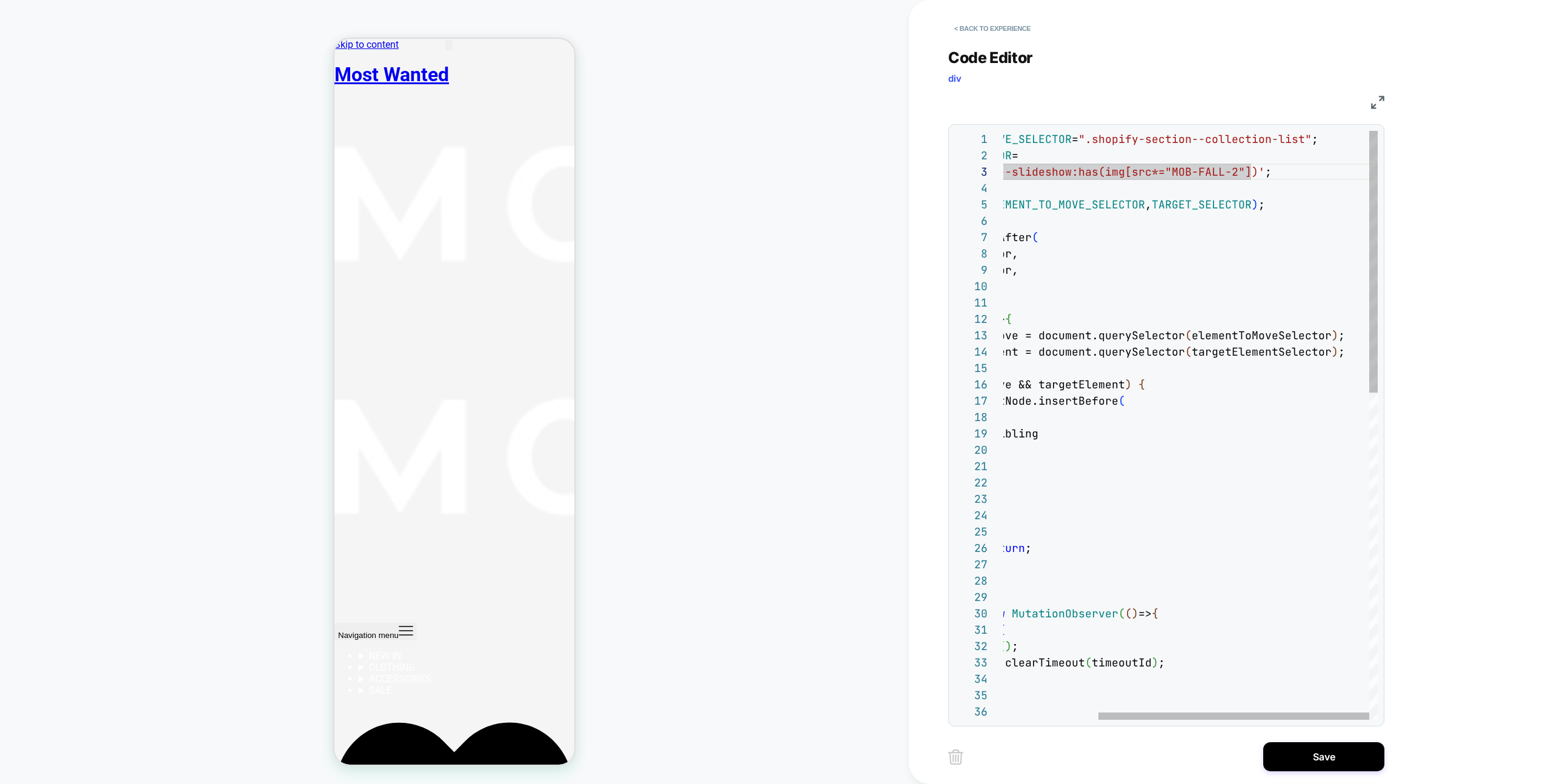
click at [1178, 172] on div "const tryMove = ( ) => { const elementToMove = document.querySelector ( element…" at bounding box center [1124, 793] width 506 height 1325
click at [1247, 229] on div "const tryMove = ( ) => { const elementToMove = document.querySelector ( element…" at bounding box center [1124, 793] width 506 height 1325
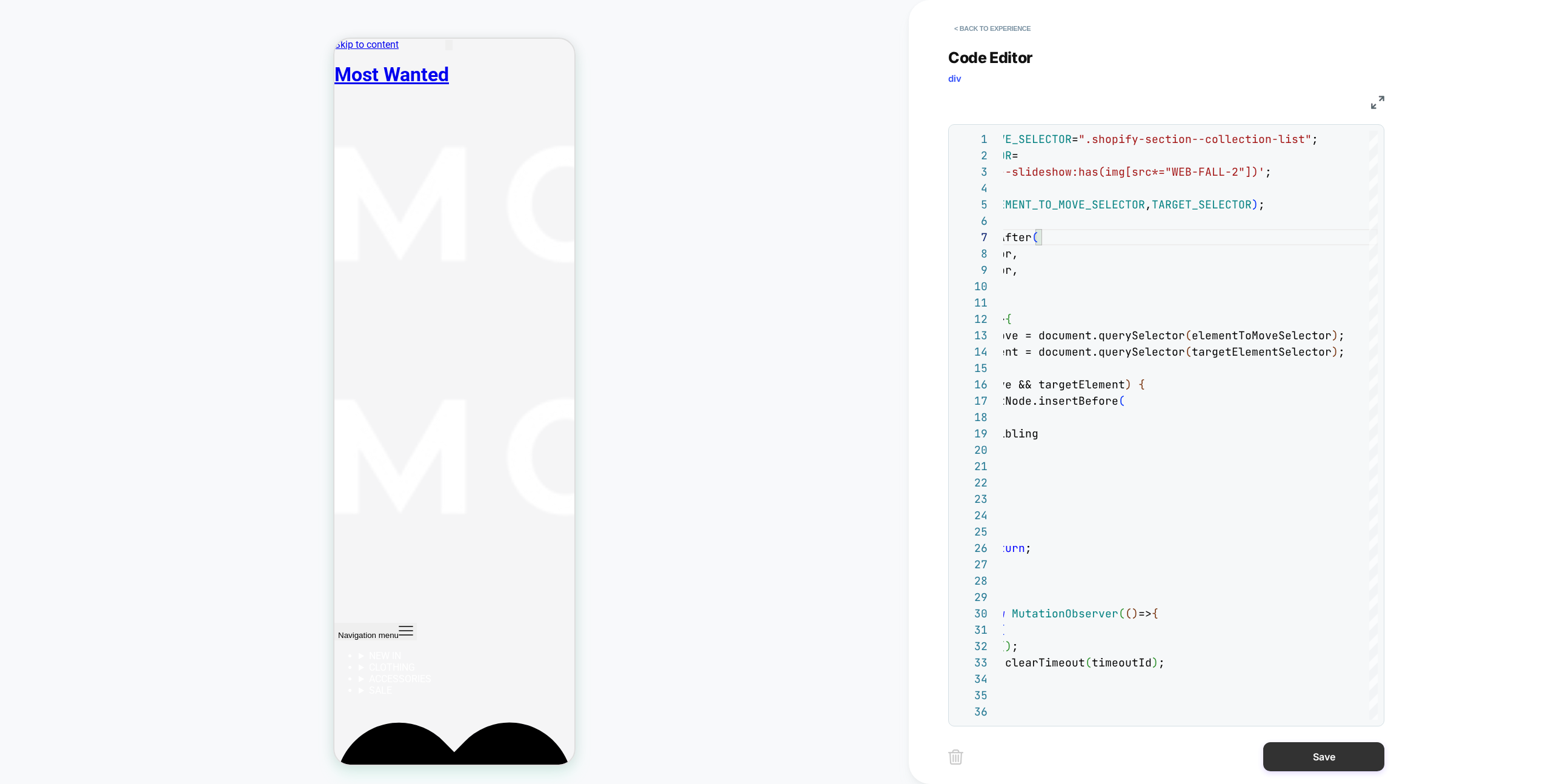
type textarea "**********"
click at [1329, 758] on button "Save" at bounding box center [1324, 757] width 121 height 29
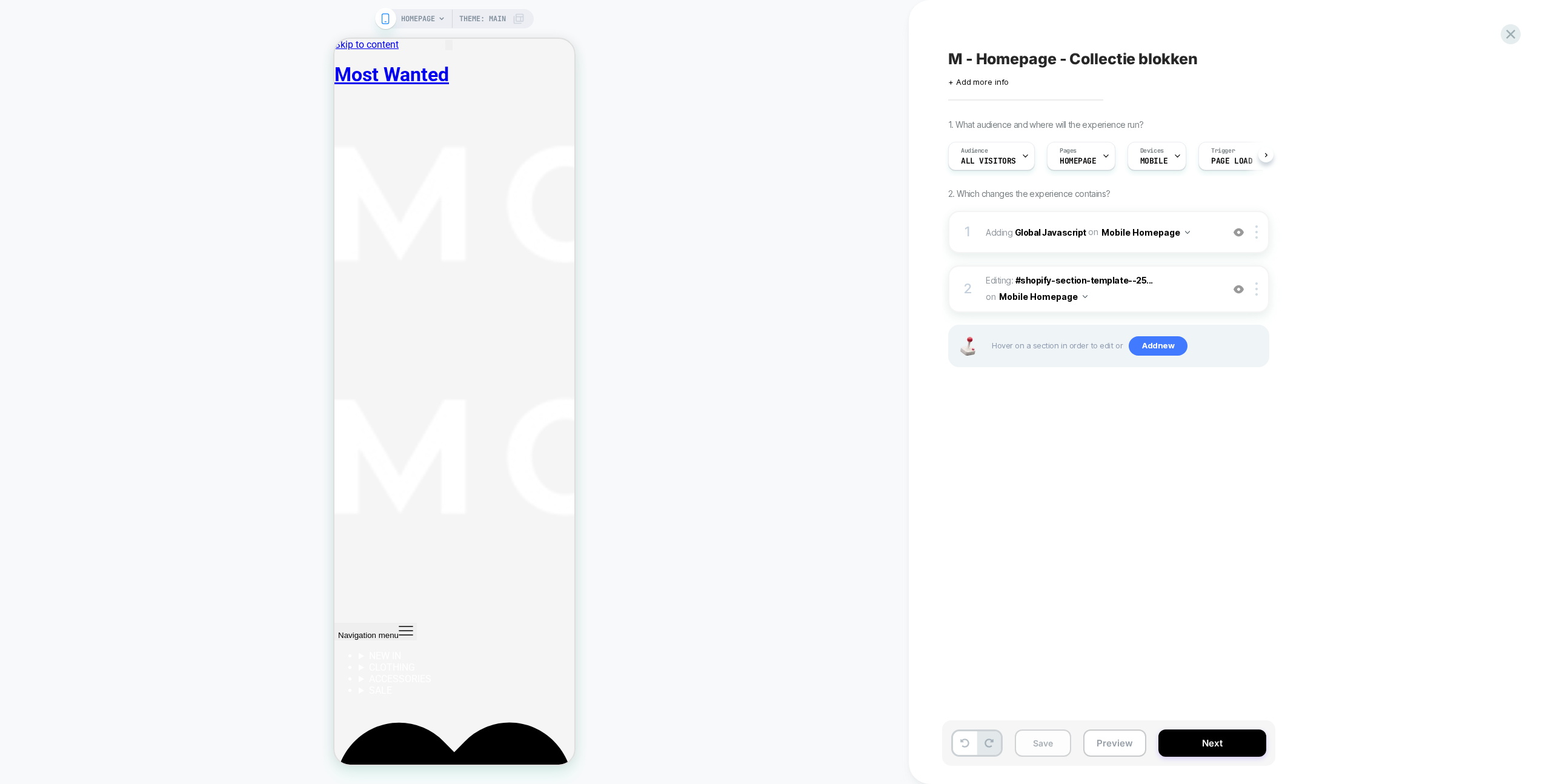
click at [1058, 747] on button "Save" at bounding box center [1042, 742] width 56 height 27
click at [1056, 231] on b "Global Javascript" at bounding box center [1050, 231] width 71 height 11
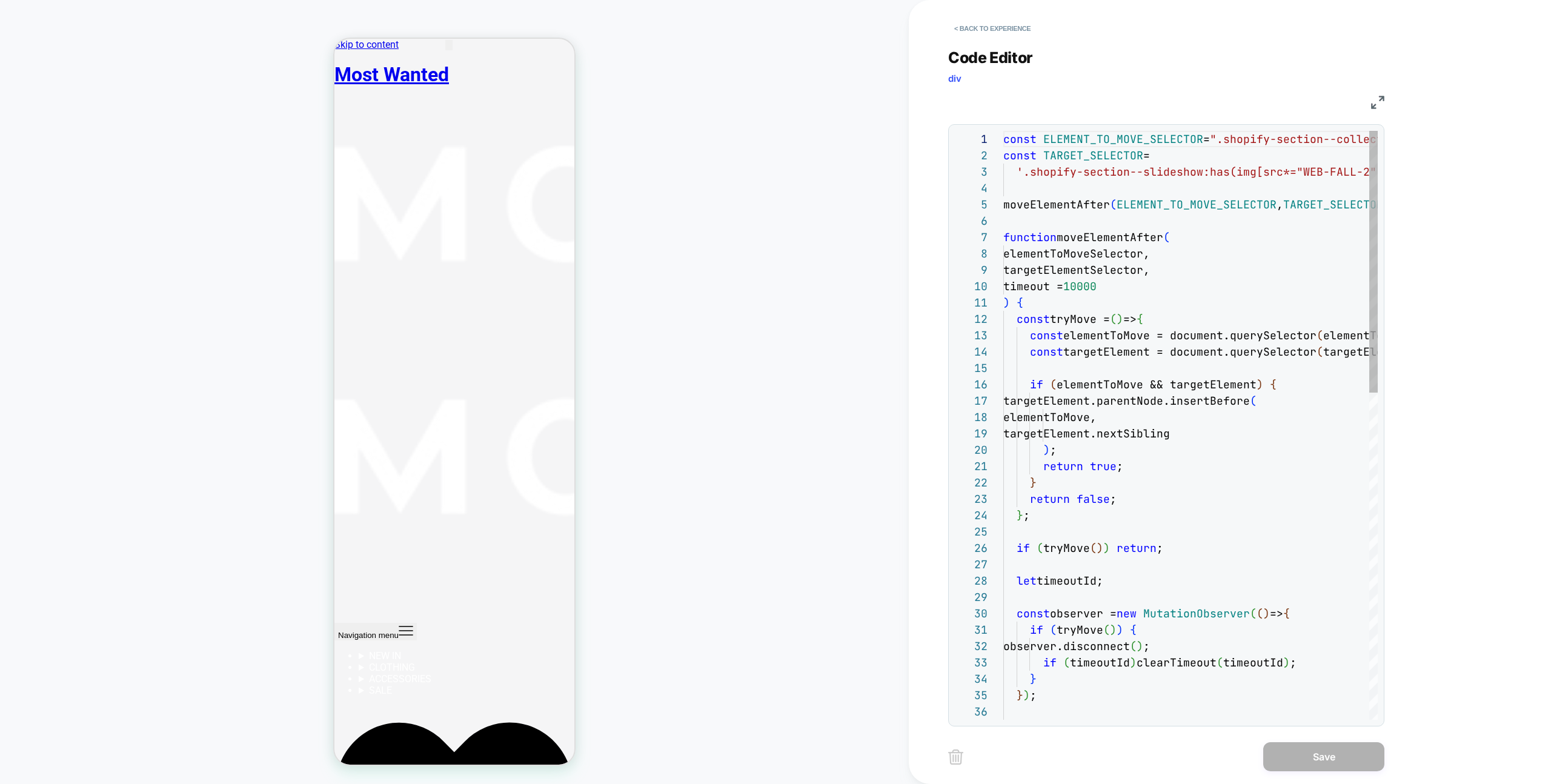
scroll to position [164, 0]
click at [1309, 173] on div "const ELEMENT_TO_MOVE_SELECTOR = ".shopify-section--collection-list" ; const TA…" at bounding box center [1256, 793] width 506 height 1325
type textarea "**********"
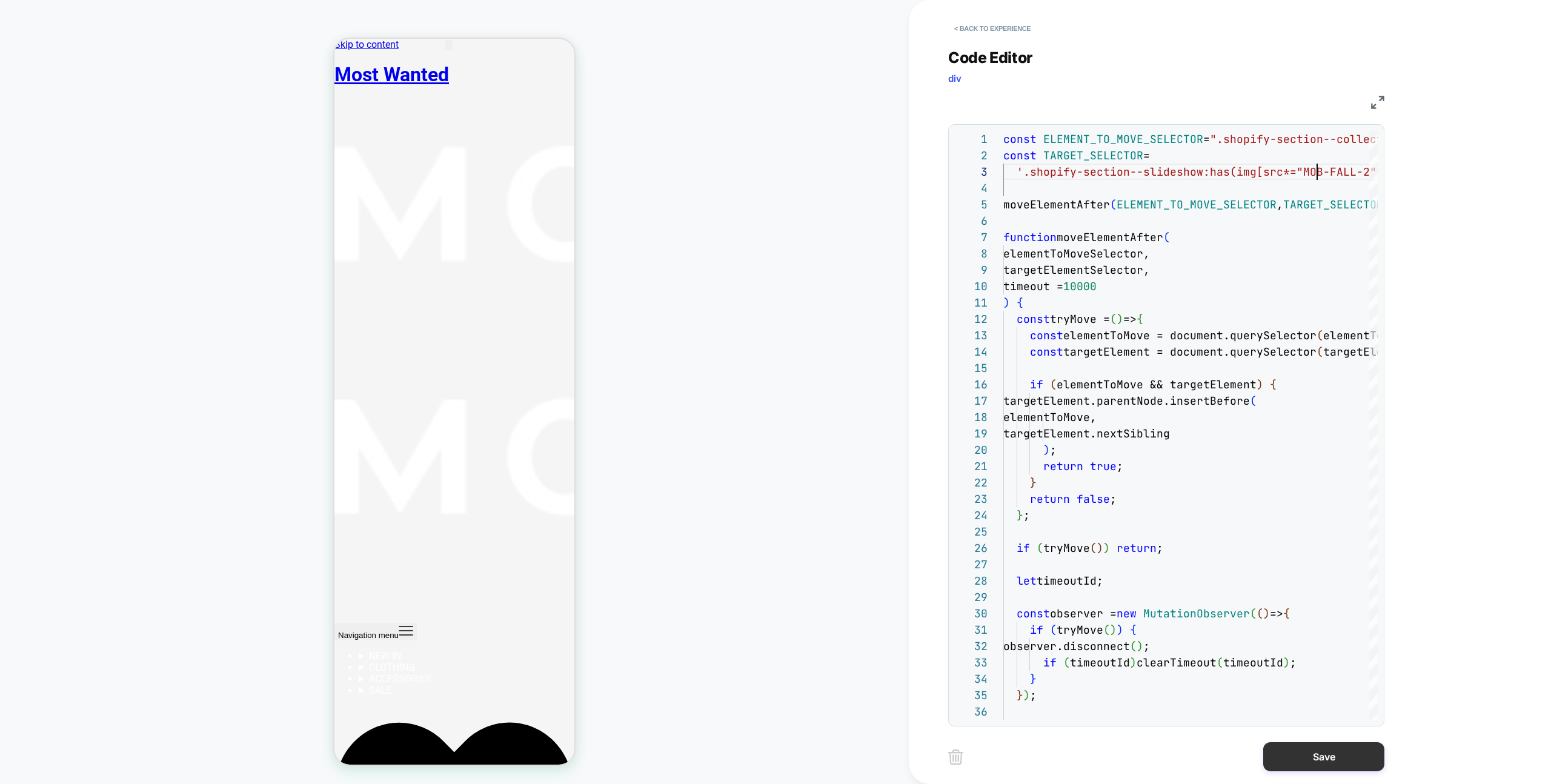
click at [1349, 755] on button "Save" at bounding box center [1324, 757] width 121 height 29
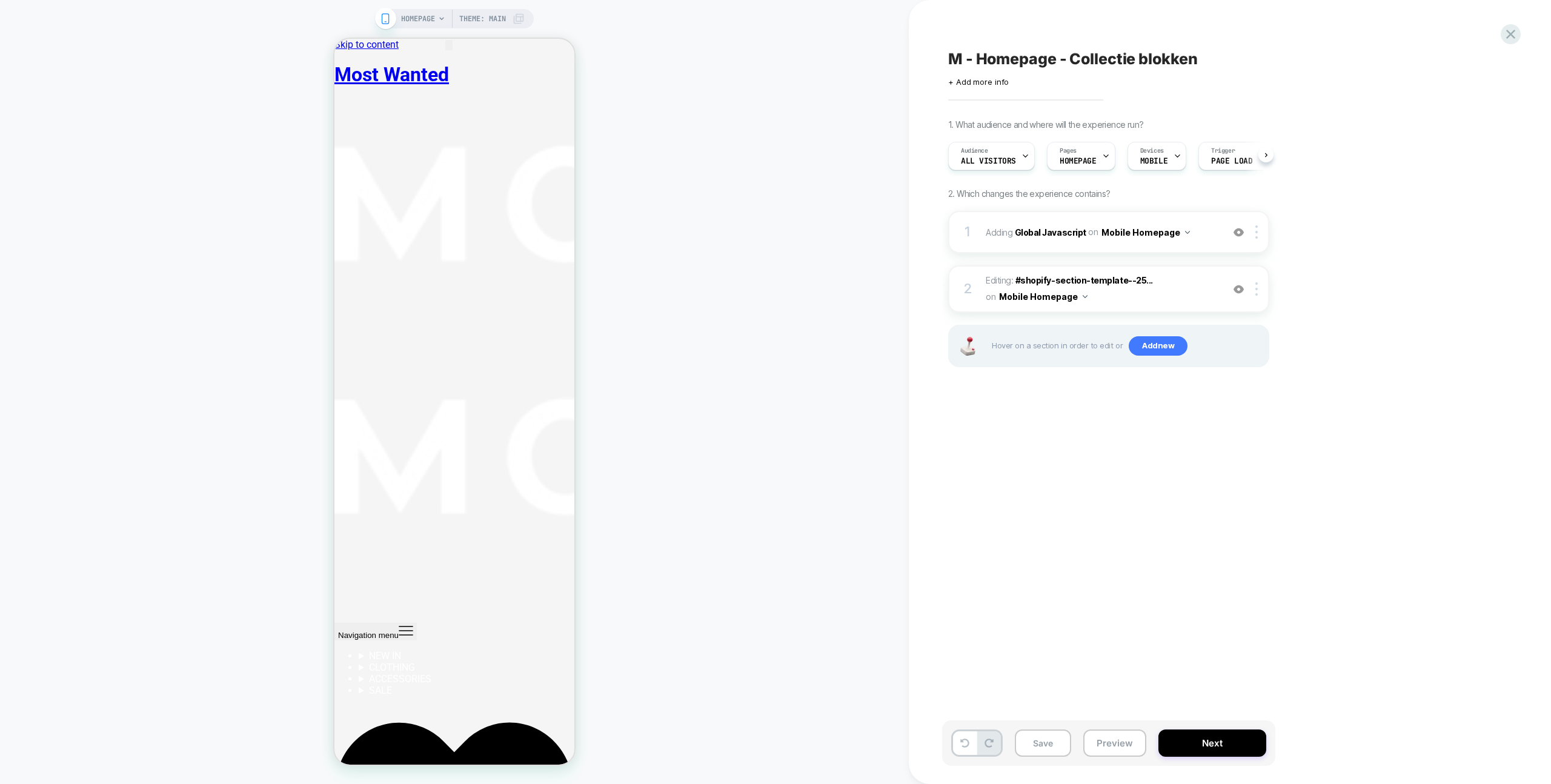
scroll to position [0, 1]
click at [1031, 740] on button "Save" at bounding box center [1042, 742] width 56 height 27
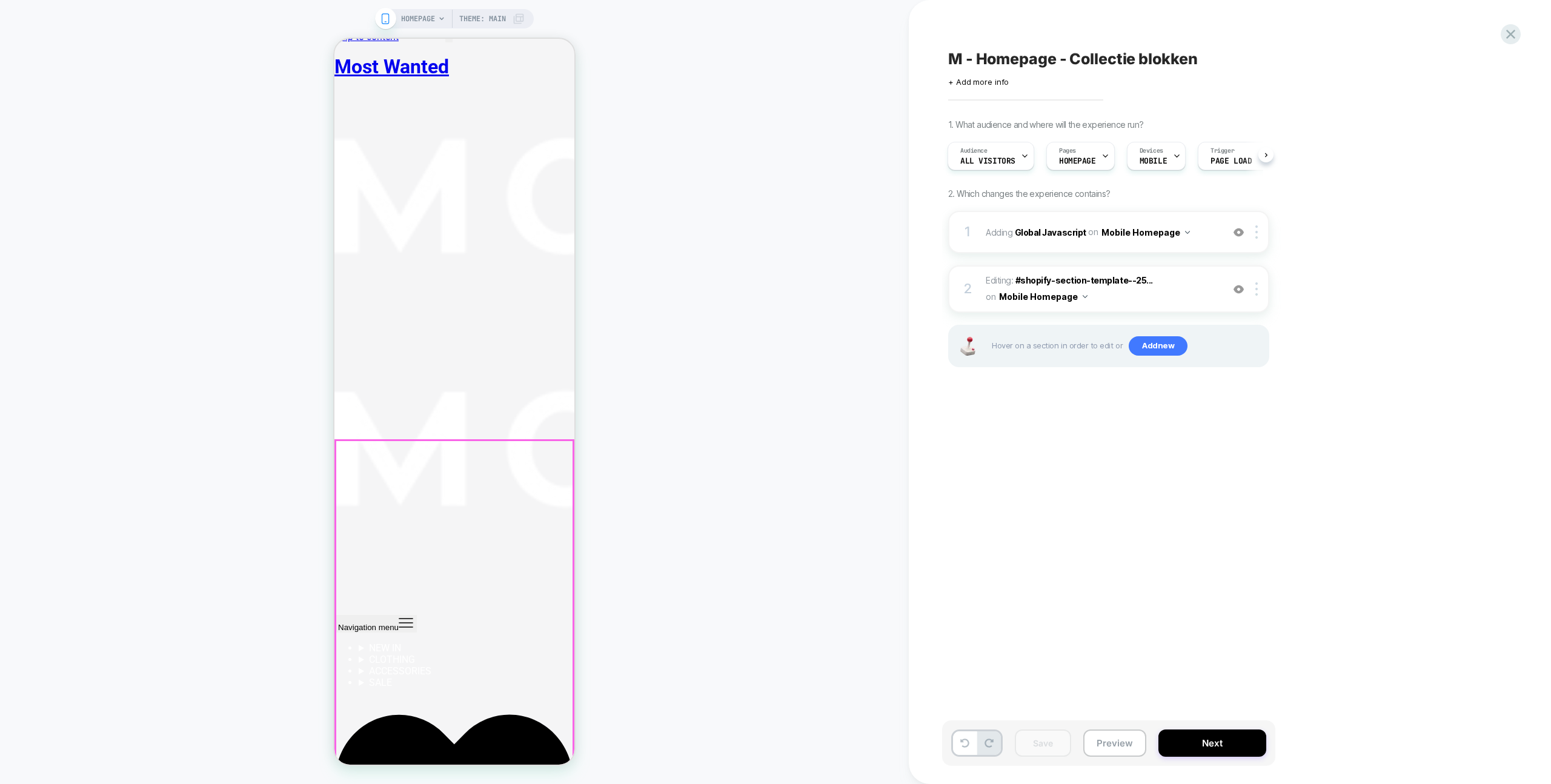
scroll to position [0, 0]
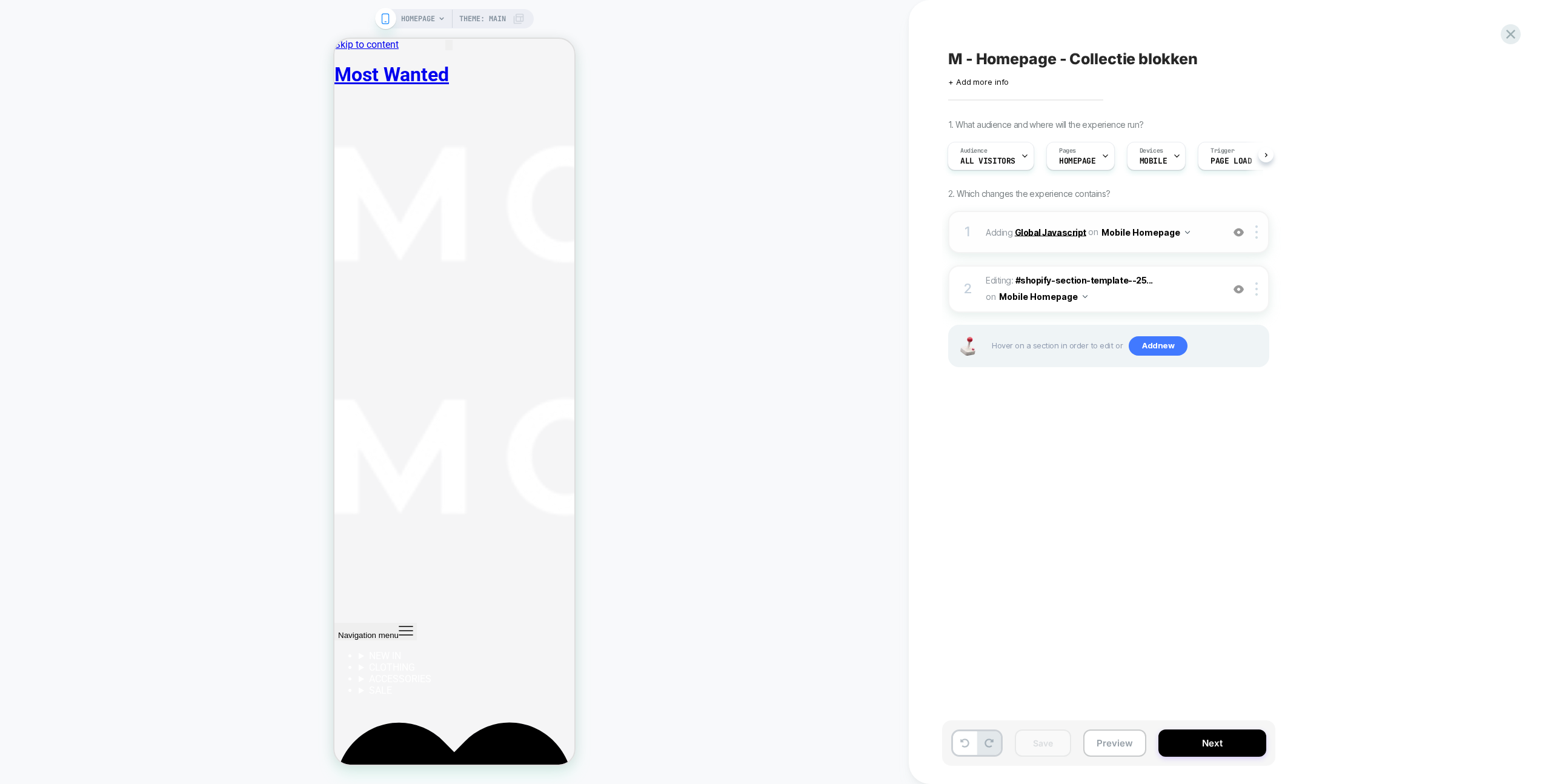
click at [1056, 234] on b "Global Javascript" at bounding box center [1050, 231] width 71 height 11
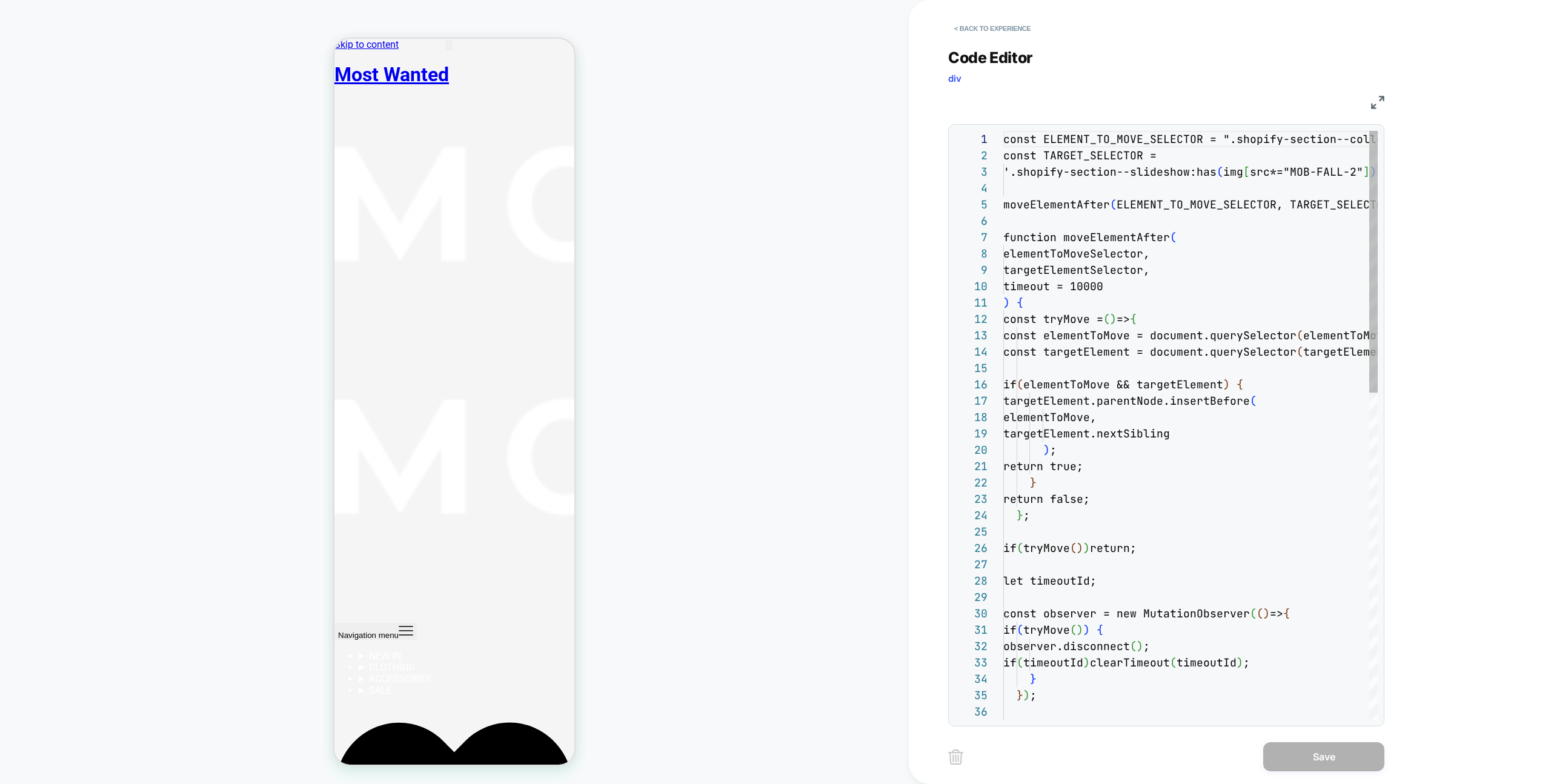
scroll to position [164, 0]
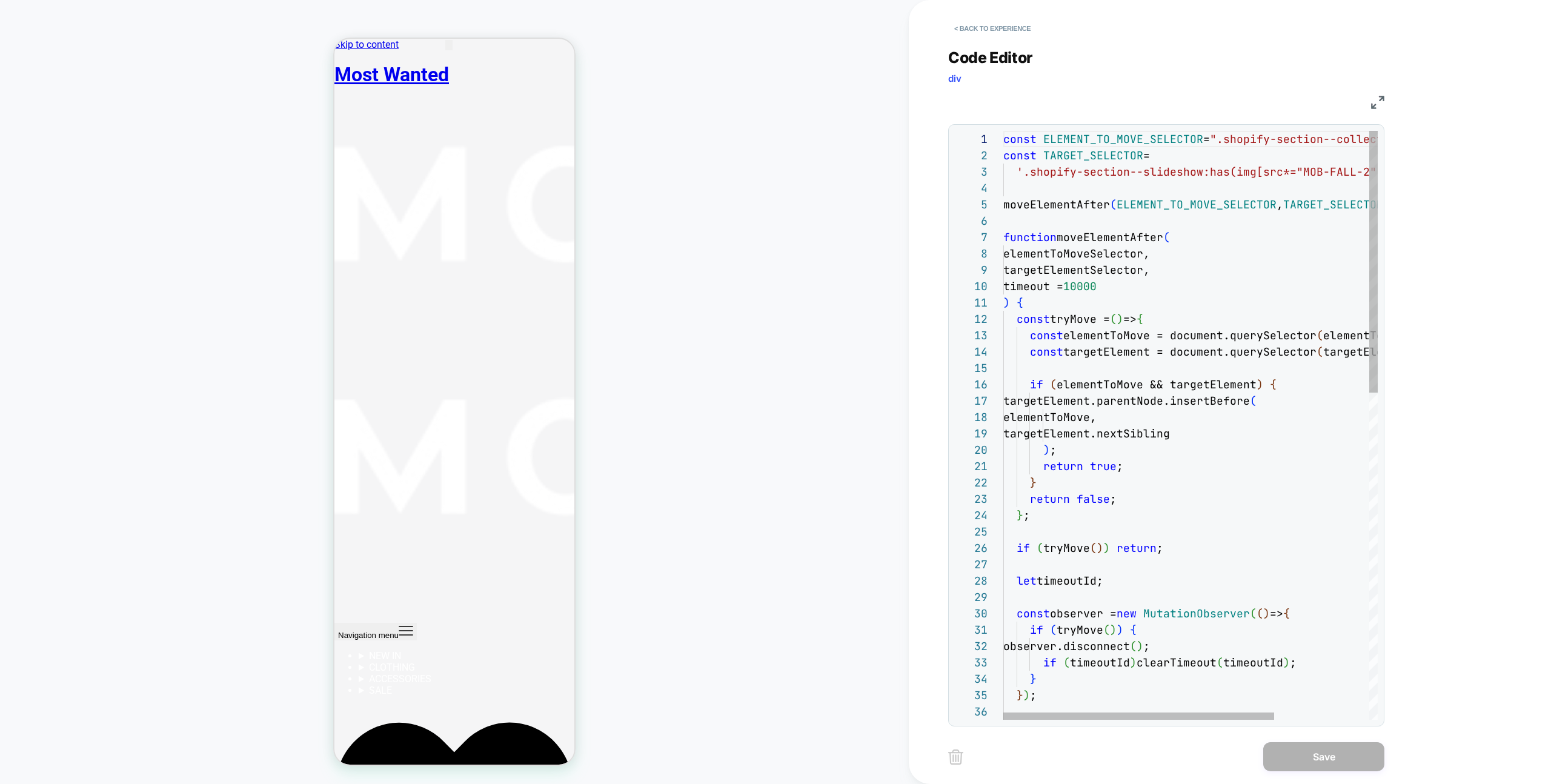
type textarea "**********"
click at [1196, 299] on div "const ELEMENT_TO_MOVE_SELECTOR = ".shopify-section--collection-list" ; const TA…" at bounding box center [1256, 793] width 506 height 1325
click at [1372, 110] on div "Code Editor div JS 1 2 3 4 5 6 7 8 9 10 11 12 13 14 15 16 17 18 19 20 21 22 23 …" at bounding box center [1167, 380] width 437 height 693
click at [1379, 105] on img at bounding box center [1378, 102] width 13 height 13
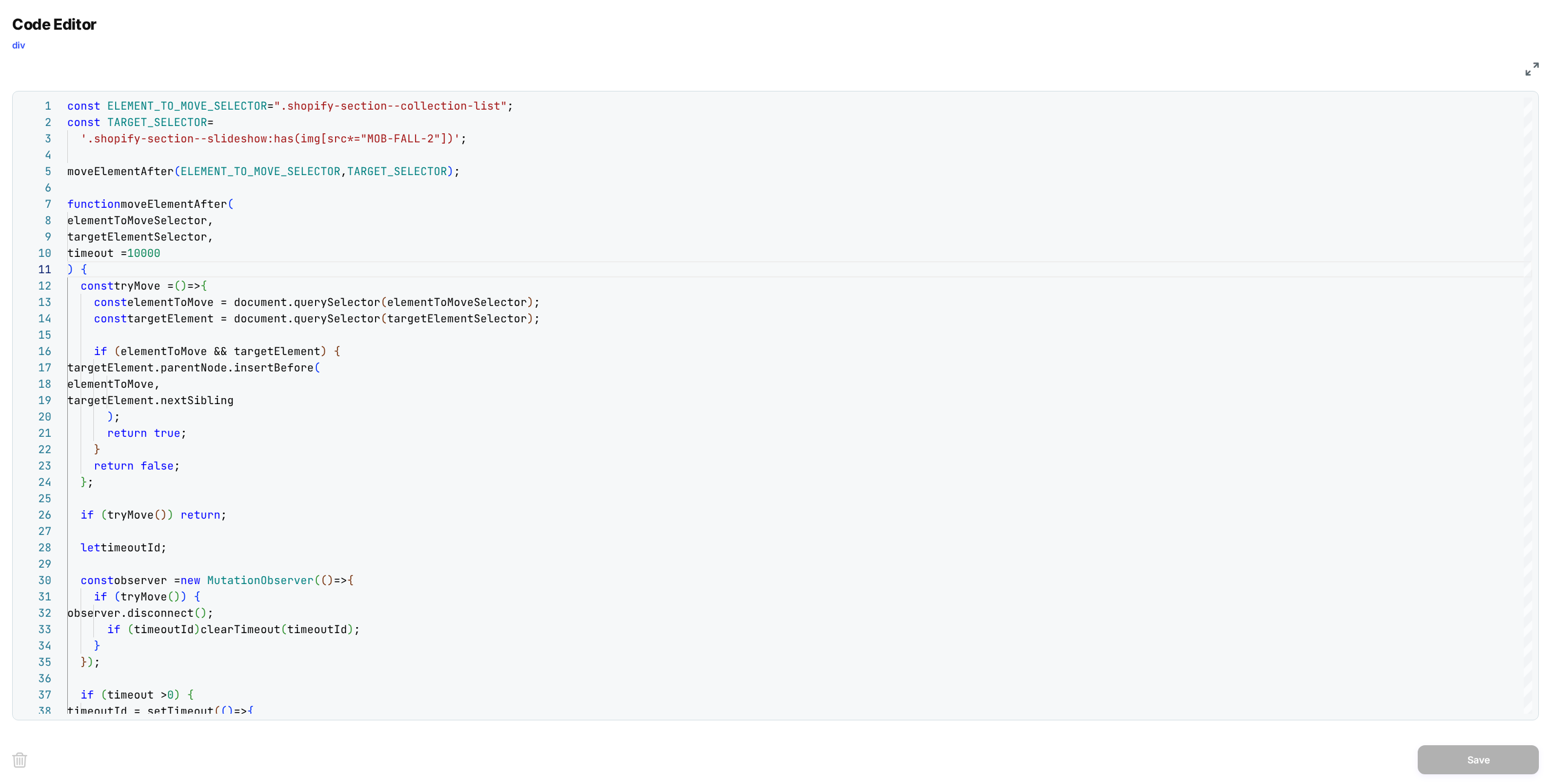
click at [1529, 74] on img at bounding box center [1532, 69] width 13 height 13
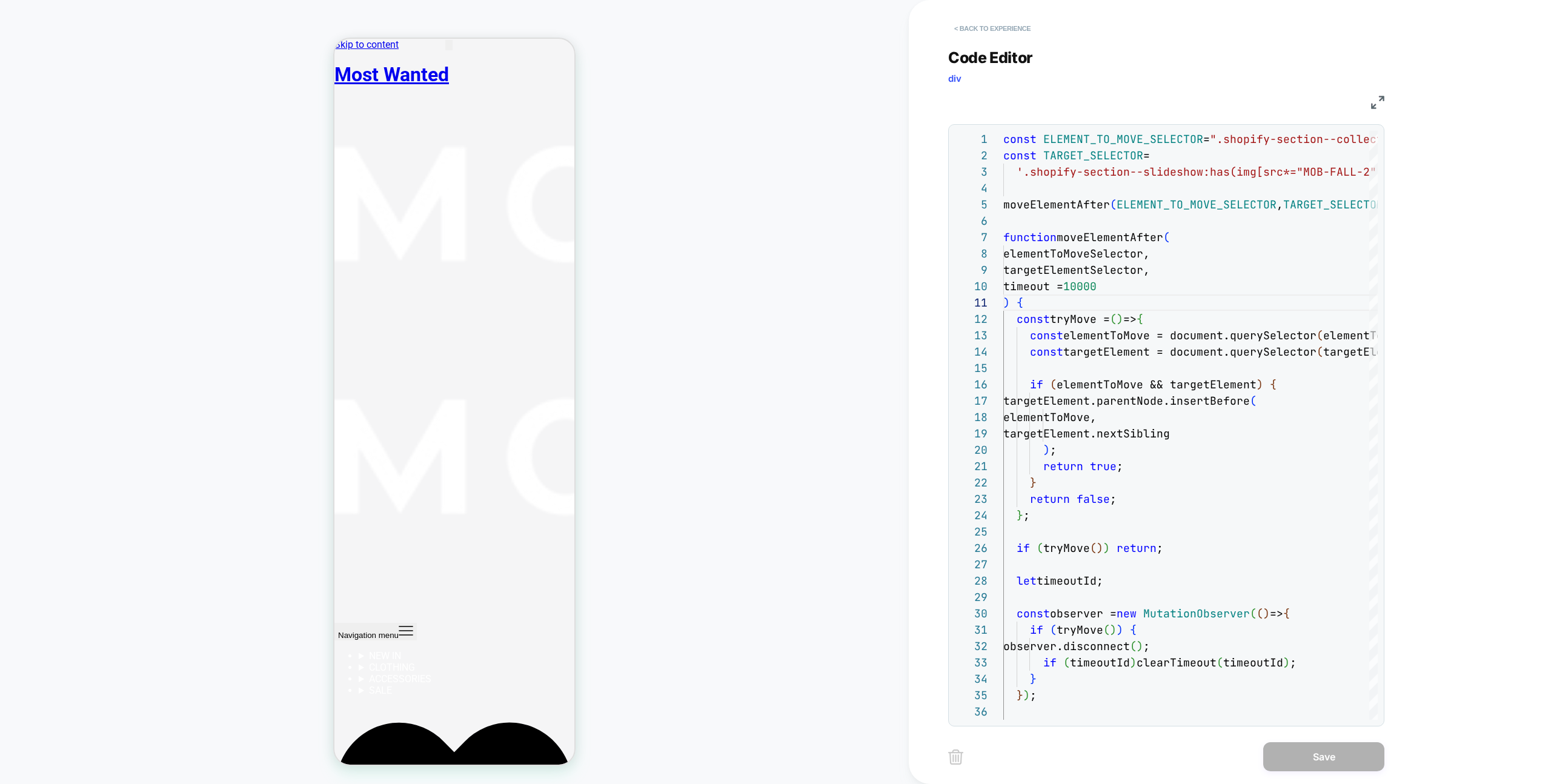
click at [987, 25] on button "< Back to experience" at bounding box center [993, 29] width 88 height 20
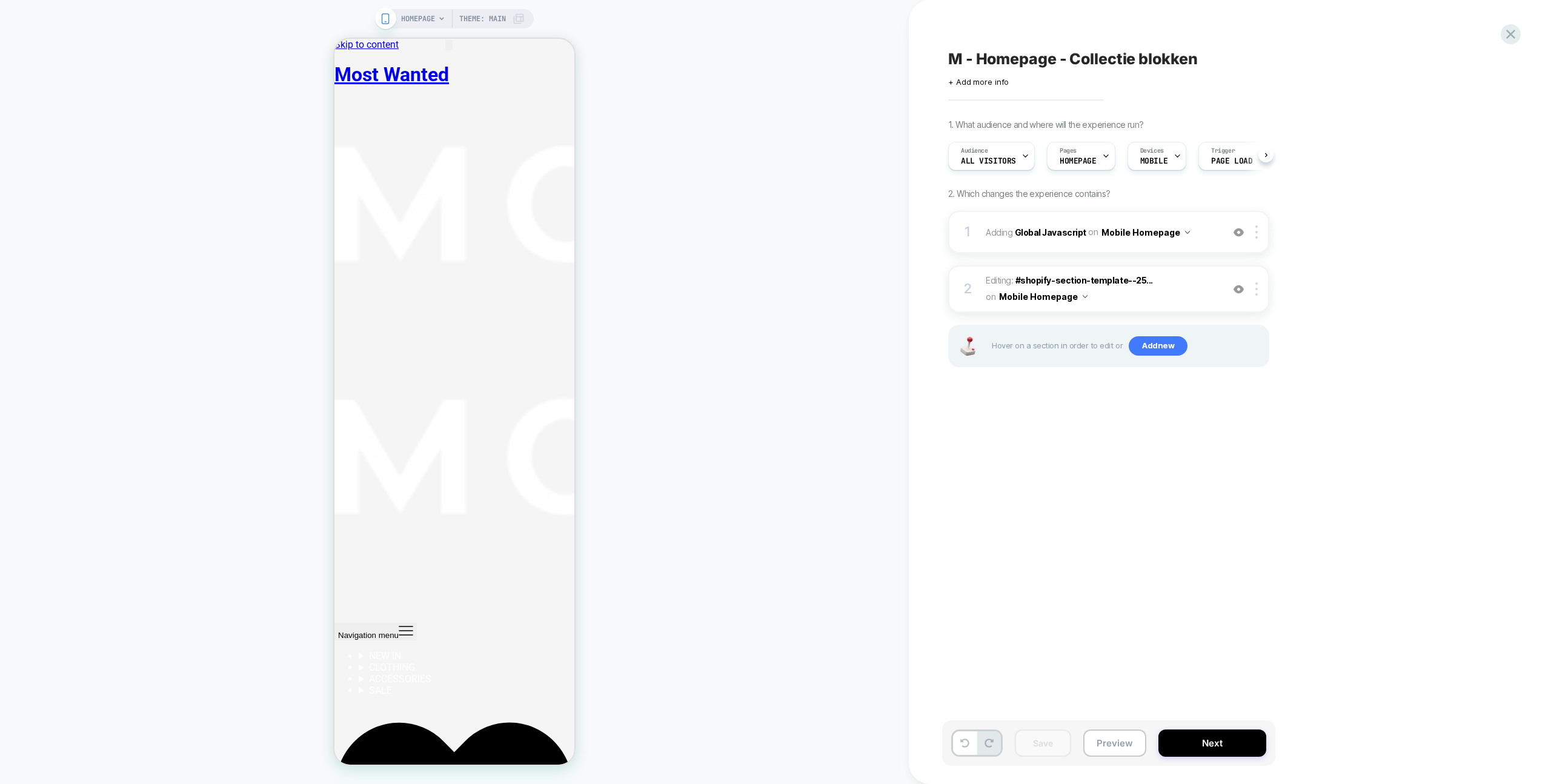
scroll to position [0, 1]
click at [1499, 36] on div "M - Homepage - Collectie blokken Click to edit experience details + Add more in…" at bounding box center [1230, 392] width 643 height 784
click at [1515, 36] on icon at bounding box center [1511, 34] width 16 height 16
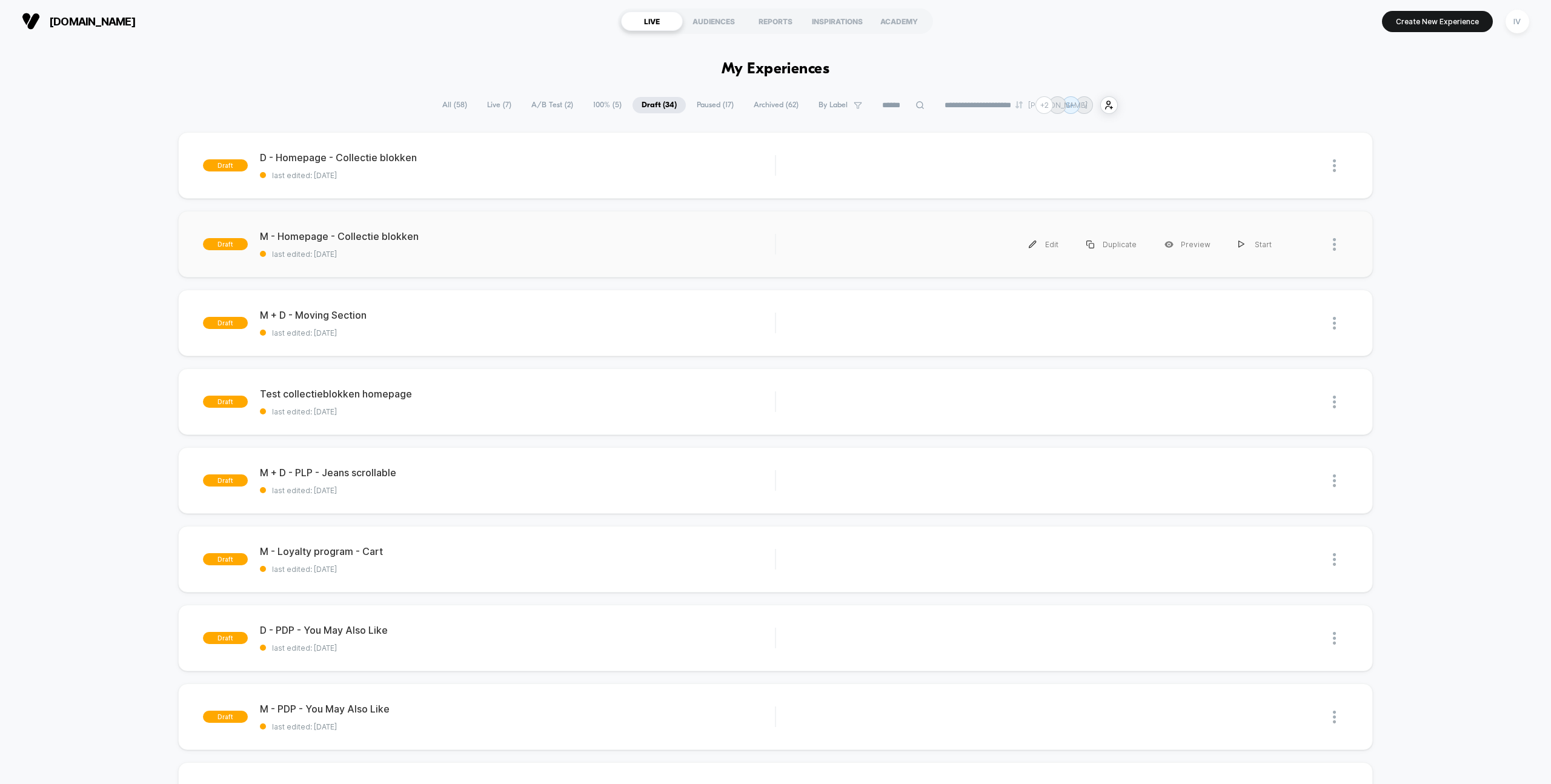
click at [439, 264] on div "draft M - Homepage - Collectie blokken last edited: 22-9-2025 Edit Duplicate Pr…" at bounding box center [775, 244] width 1195 height 67
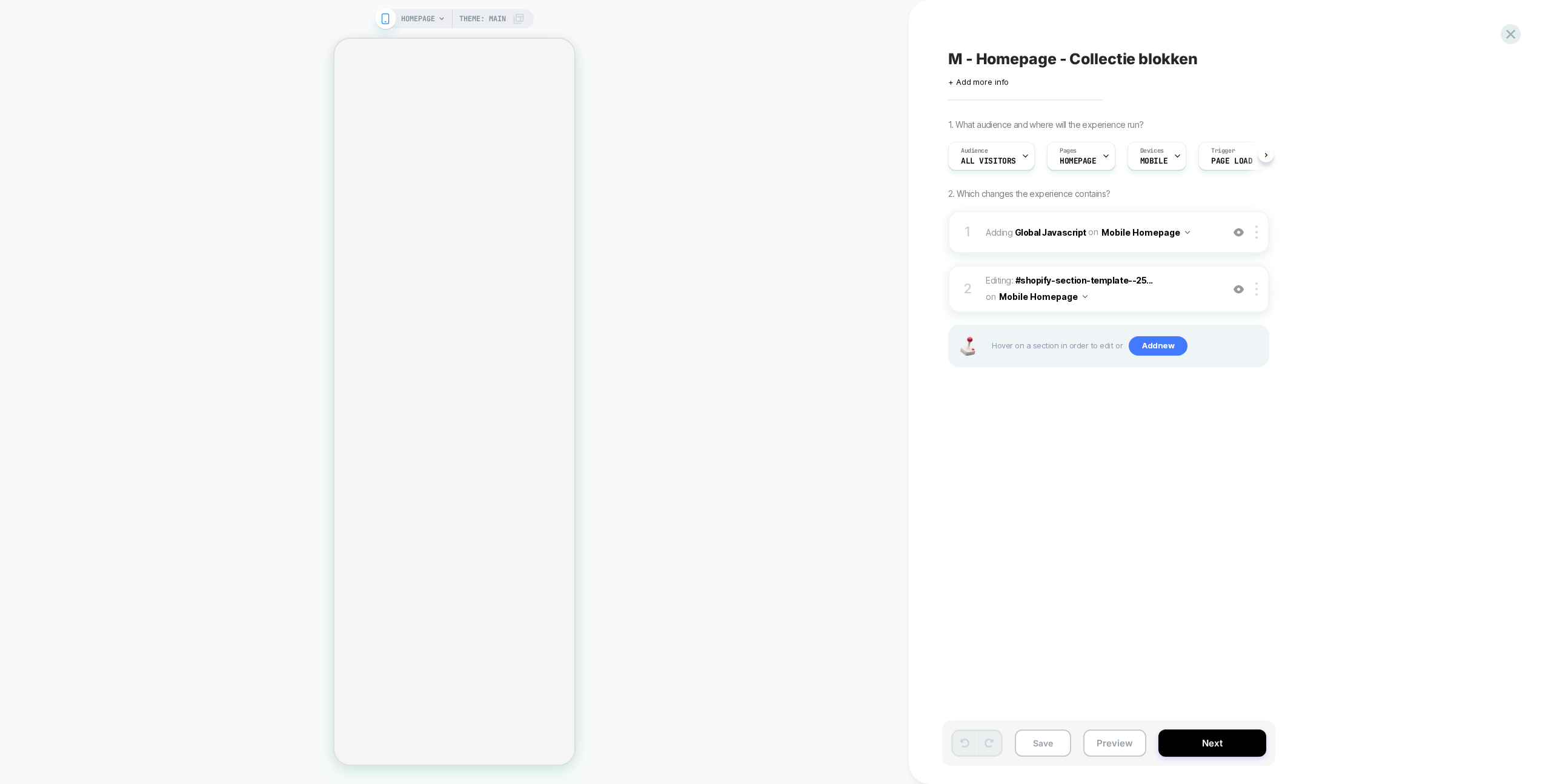
scroll to position [0, 1]
click at [867, 511] on div "HOMEPAGE Theme: MAIN" at bounding box center [455, 392] width 909 height 759
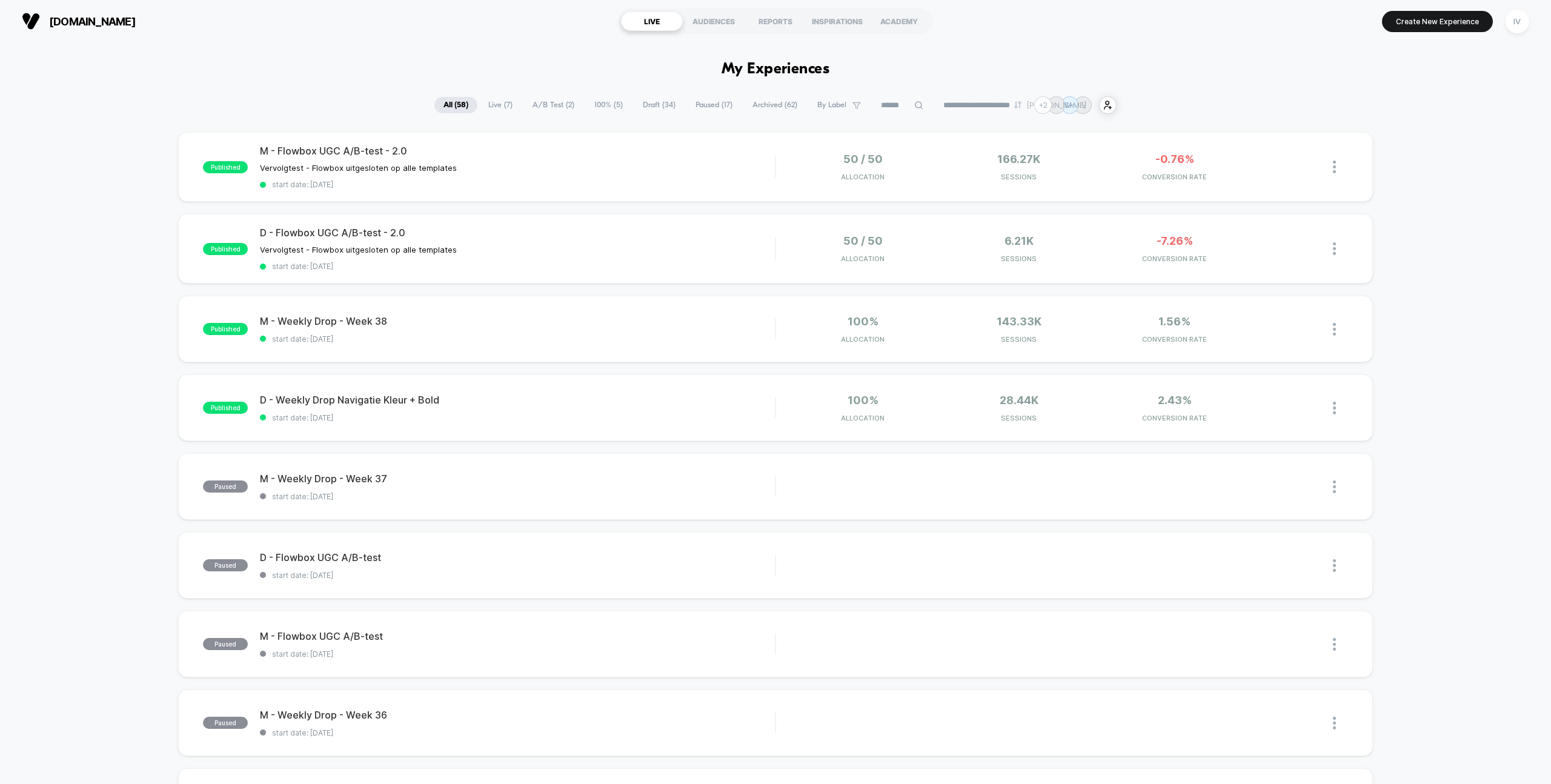
click at [648, 106] on span "Draft ( 34 )" at bounding box center [659, 105] width 51 height 16
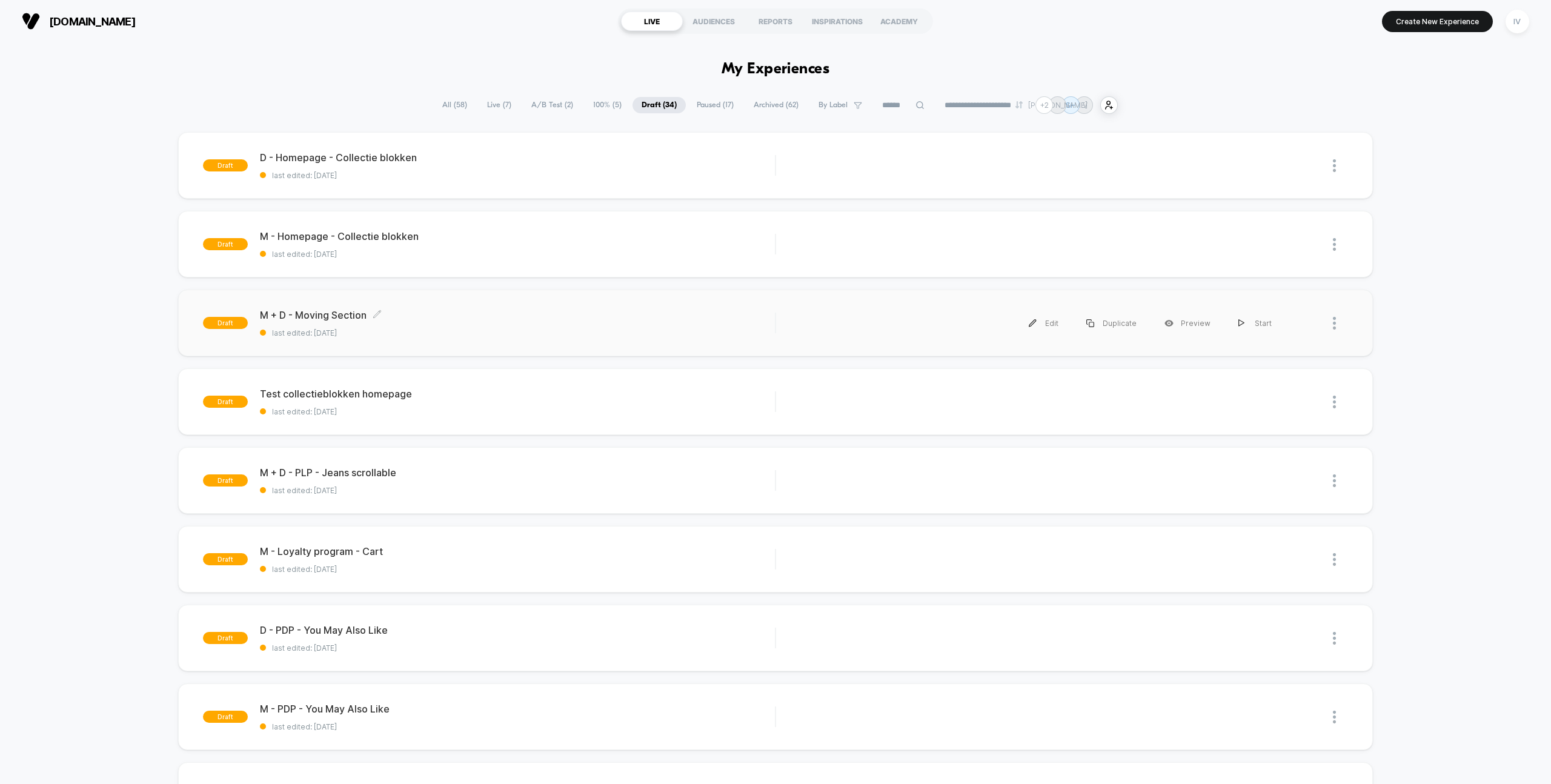
click at [491, 316] on span "M + D - Moving Section Click to edit experience details" at bounding box center [518, 315] width 515 height 12
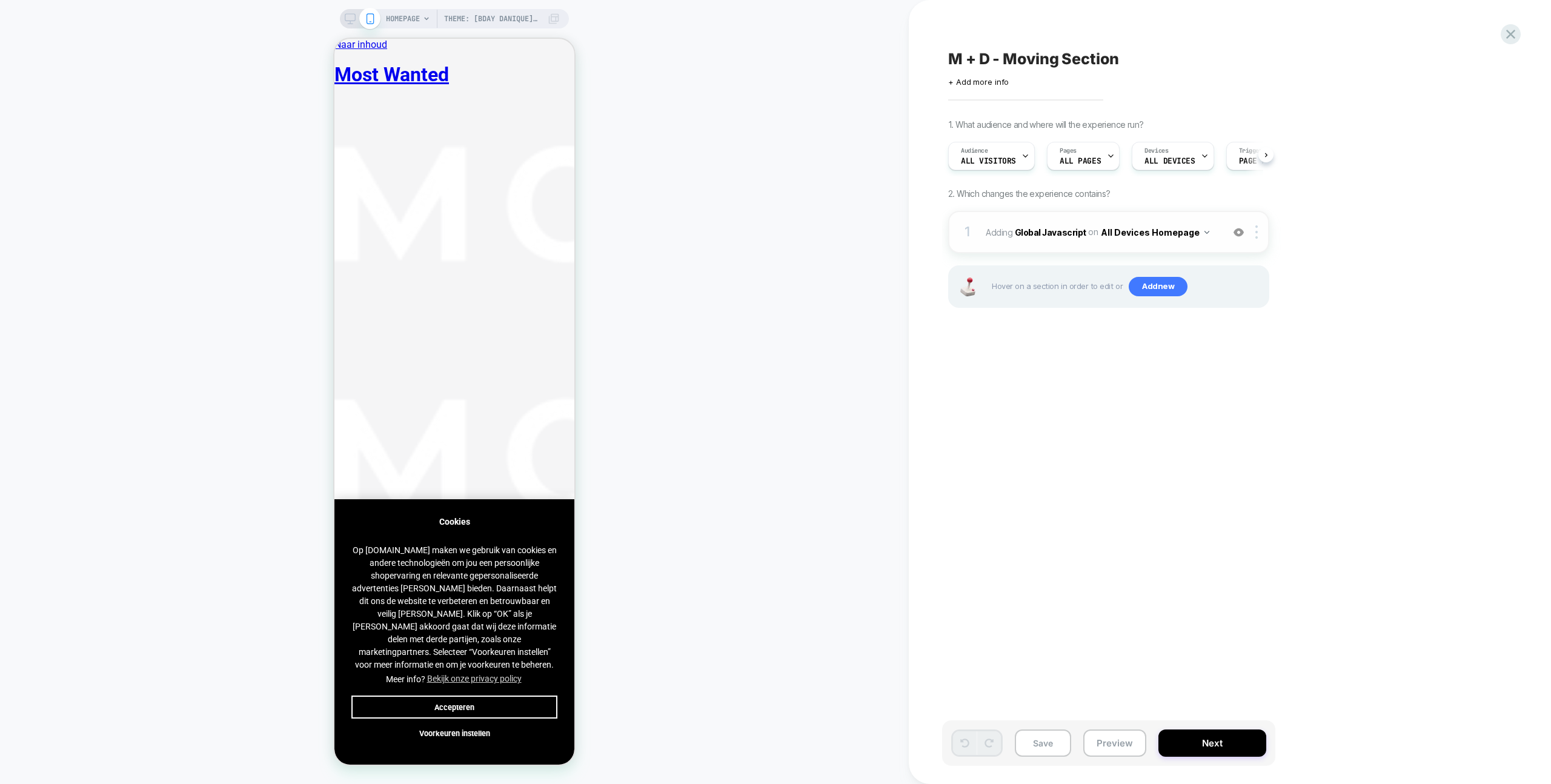
scroll to position [0, 1]
click at [1038, 235] on b "Global Javascript" at bounding box center [1050, 231] width 71 height 11
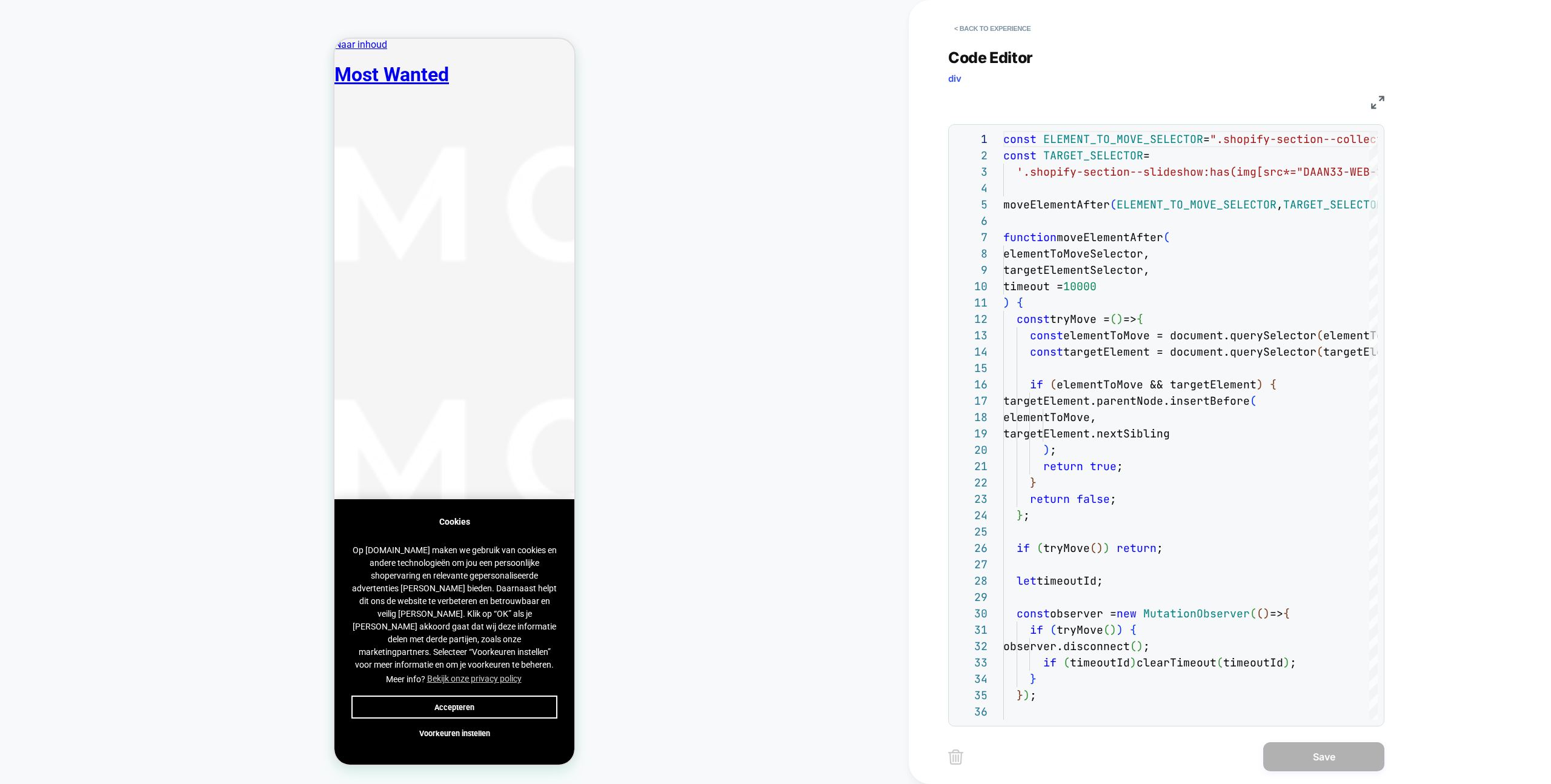
scroll to position [164, 0]
click at [521, 686] on div "Cookies Op [DOMAIN_NAME] maken we gebruik van cookies en andere technologieën o…" at bounding box center [454, 632] width 240 height 266
click at [528, 696] on button "Accepteren" at bounding box center [455, 707] width 206 height 23
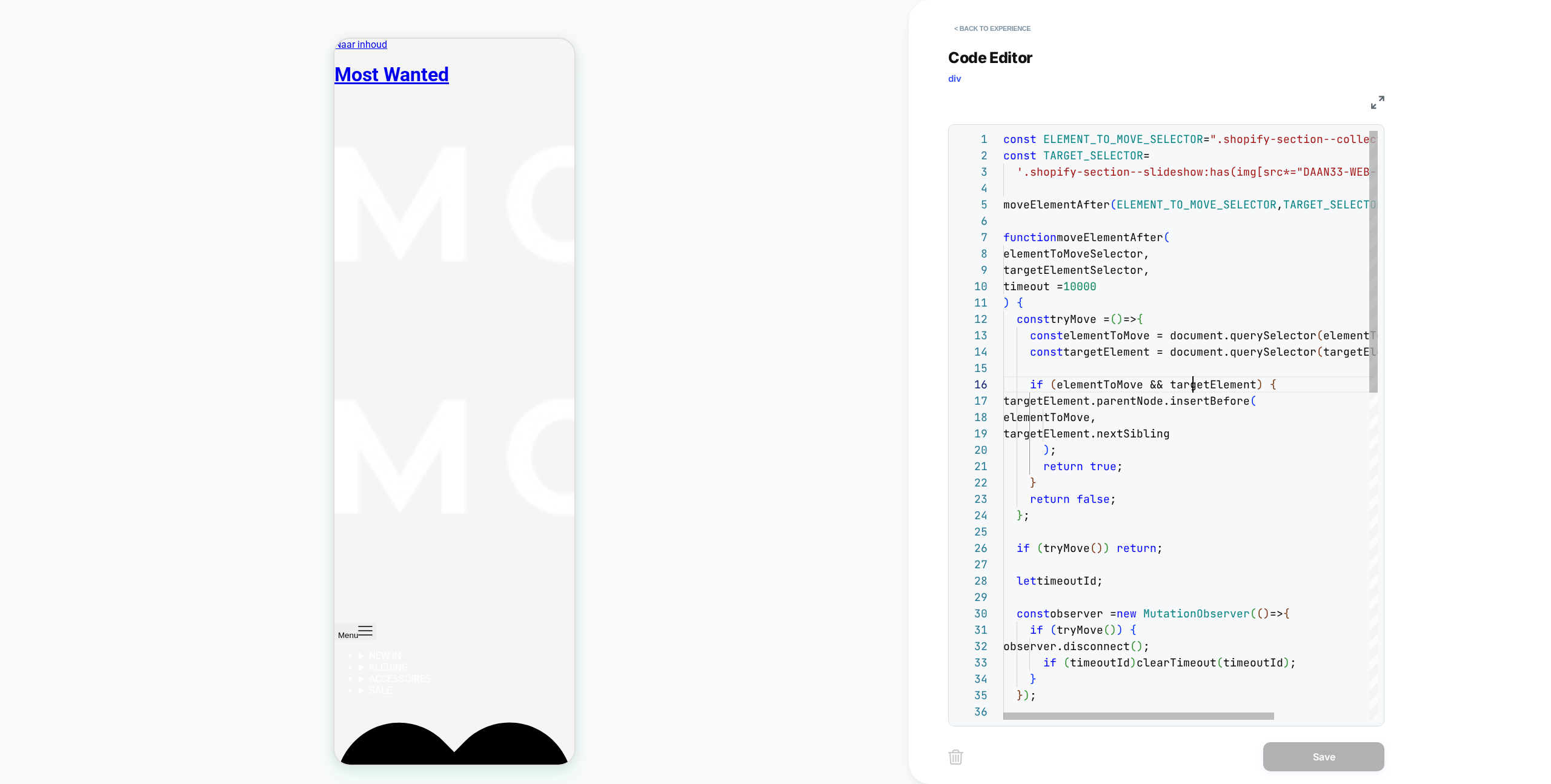
click at [1190, 388] on div "const ELEMENT_TO_MOVE_SELECTOR = ".shopify-section--collection-list" ; const TA…" at bounding box center [1256, 793] width 506 height 1325
click at [1207, 254] on div "const ELEMENT_TO_MOVE_SELECTOR = ".shopify-section--collection-list" ; const TA…" at bounding box center [1256, 793] width 506 height 1325
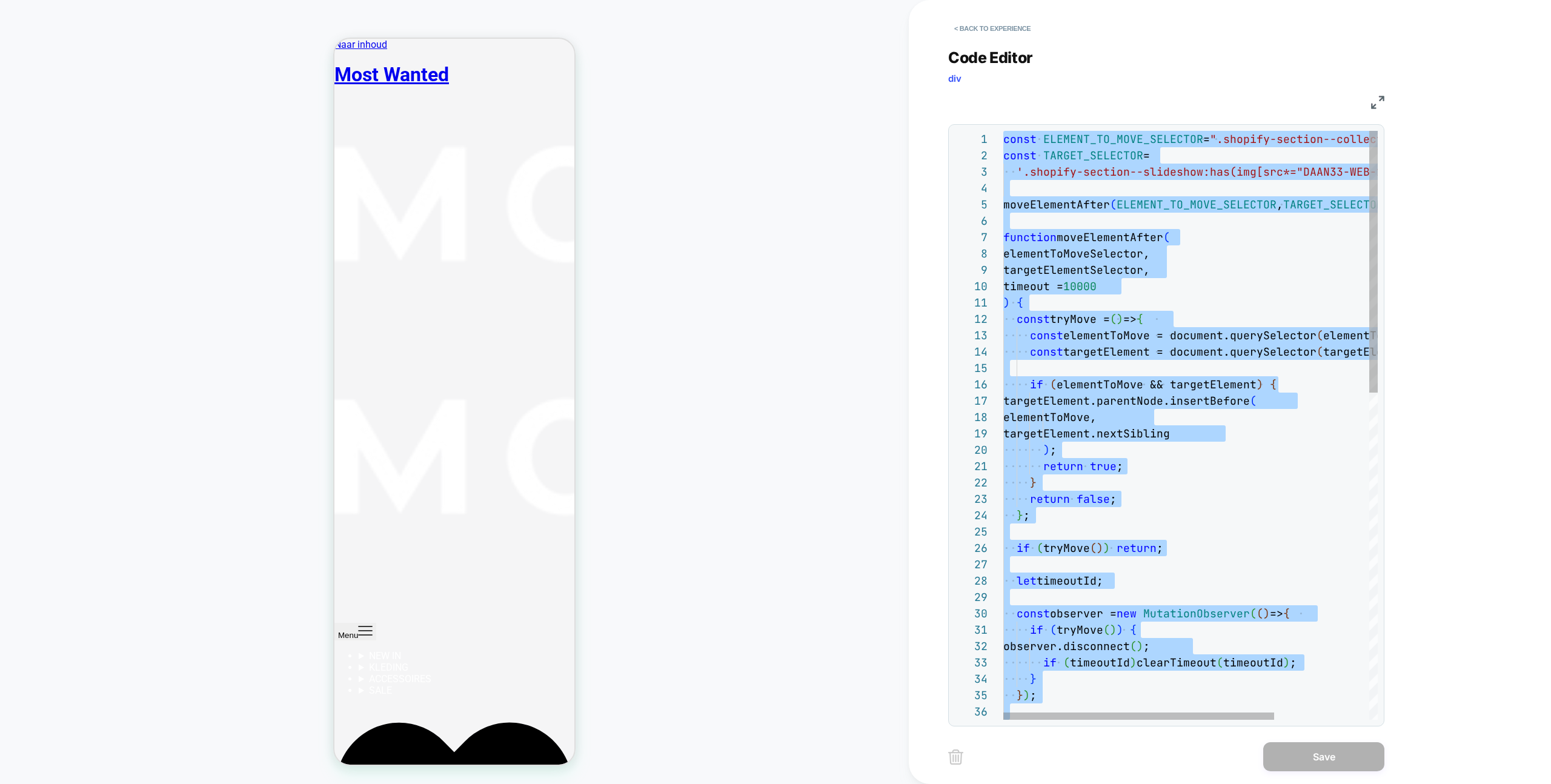
type textarea "**********"
click at [1213, 216] on div "const ELEMENT_TO_MOVE_SELECTOR = ".shopify-section--collection-list" ; const TA…" at bounding box center [1256, 793] width 506 height 1325
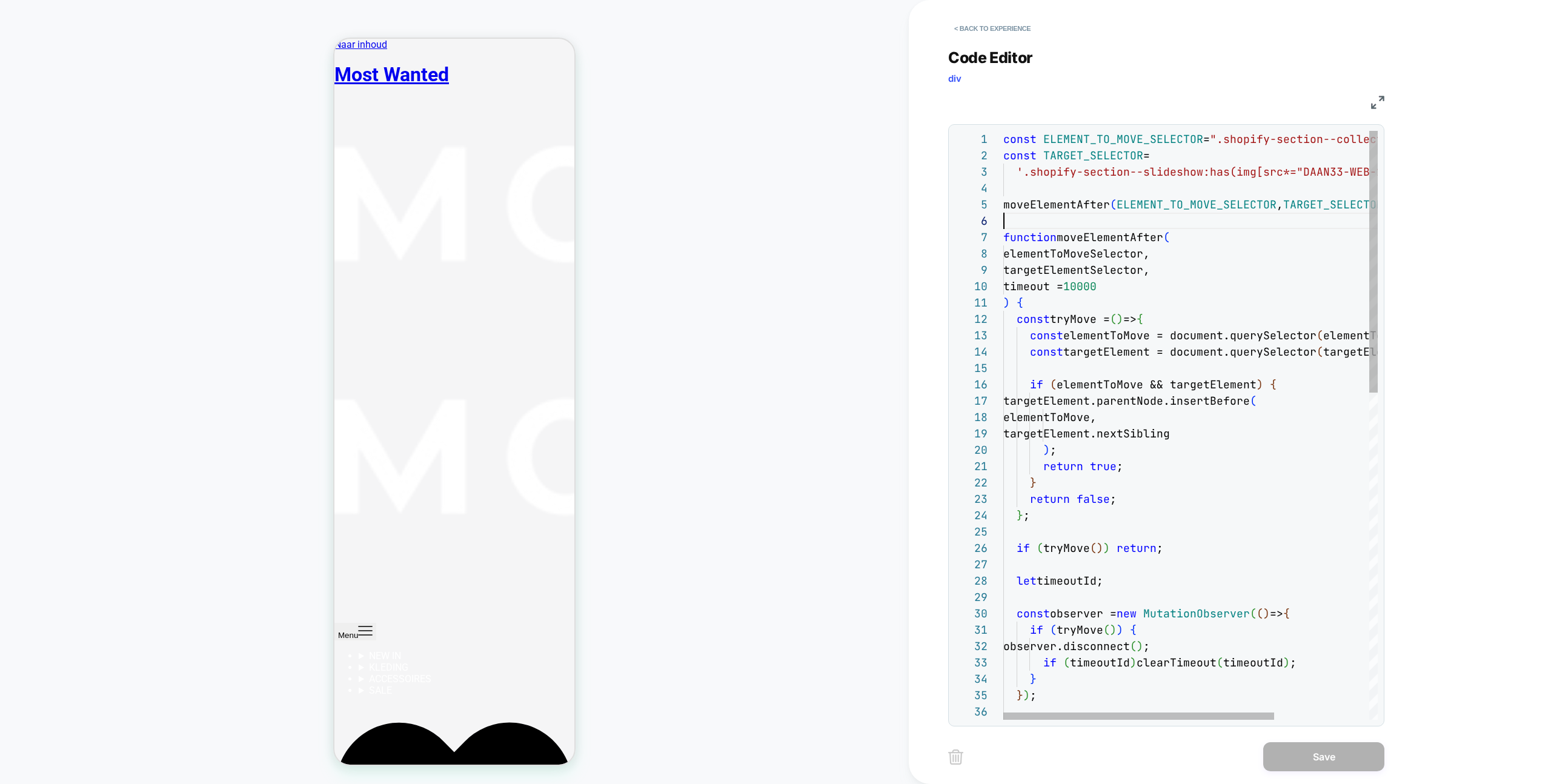
scroll to position [82, 0]
click at [988, 27] on button "< Back to experience" at bounding box center [993, 29] width 88 height 20
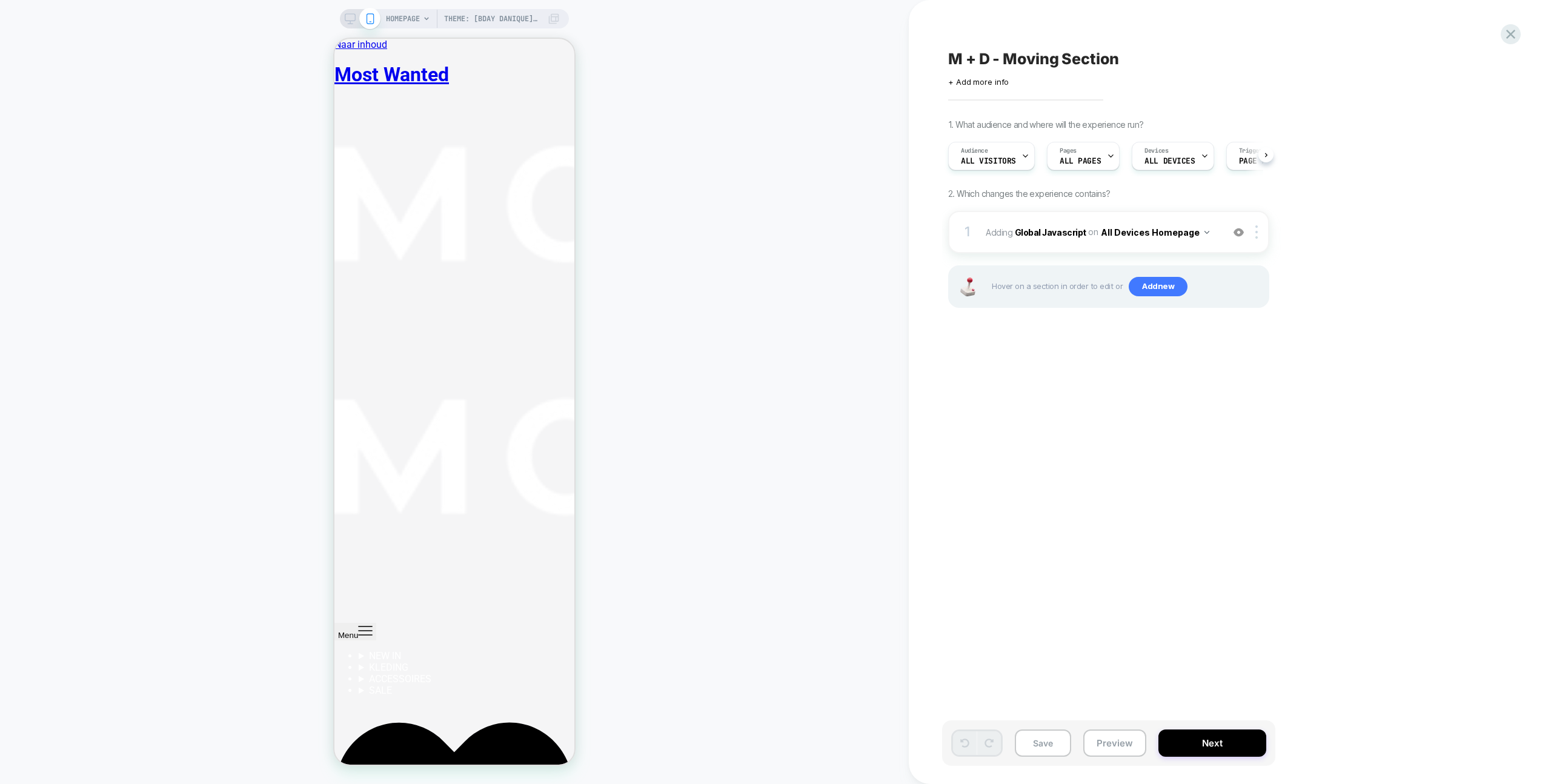
scroll to position [0, 1]
click at [1510, 34] on icon at bounding box center [1510, 34] width 9 height 9
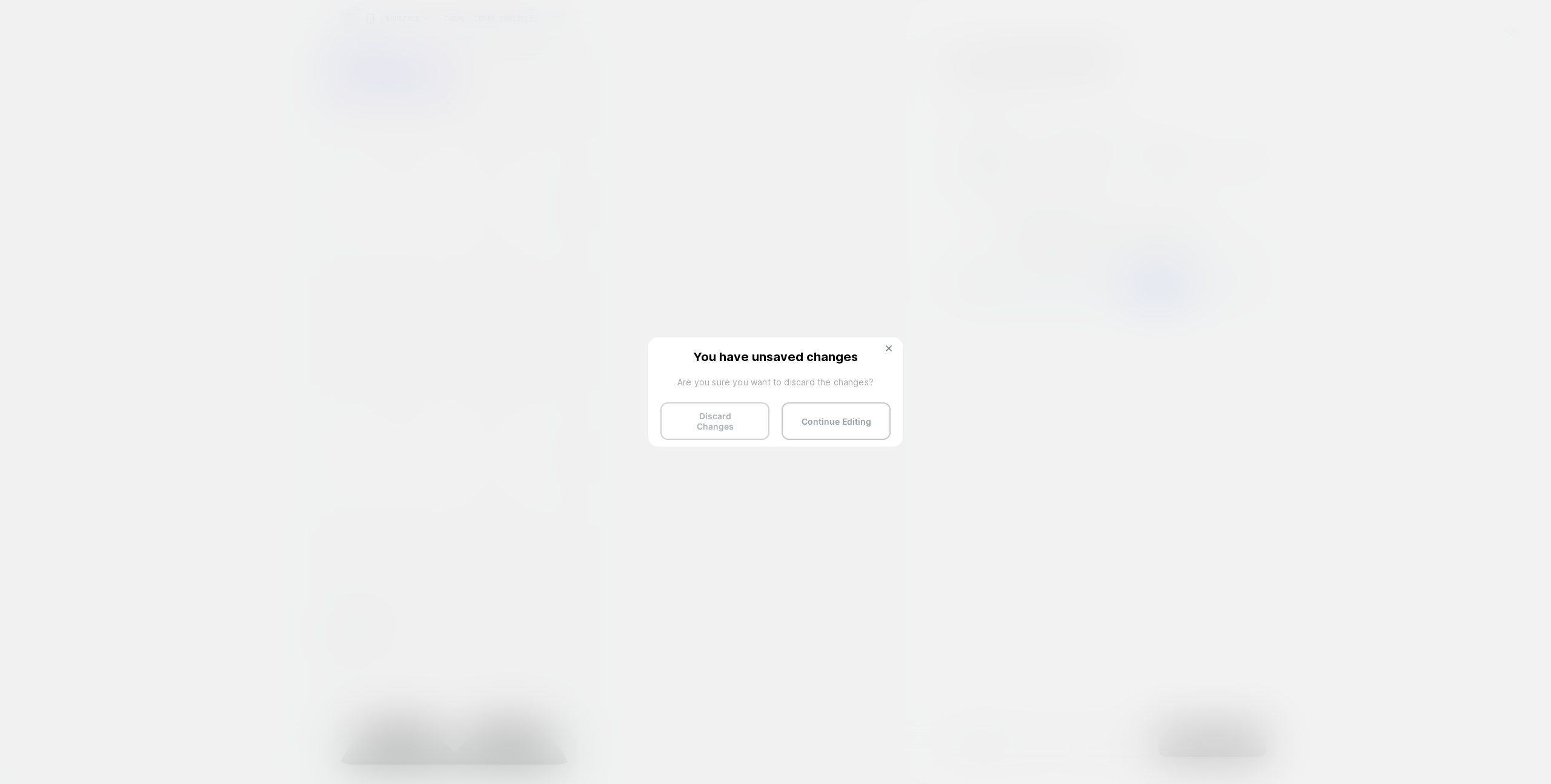
click at [757, 421] on button "Discard Changes" at bounding box center [715, 421] width 109 height 38
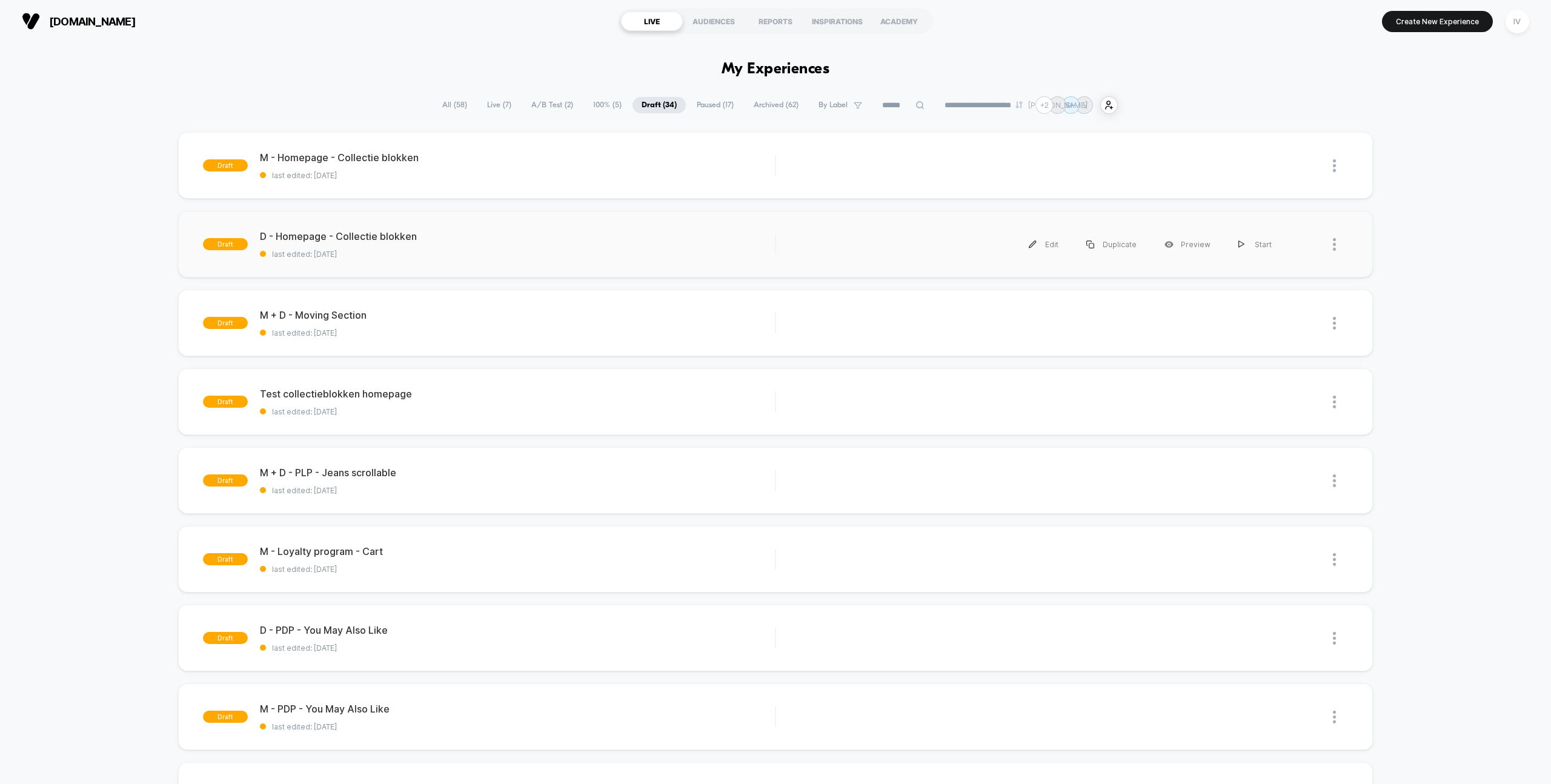
click at [546, 226] on div "draft D - Homepage - Collectie blokken last edited: [DATE] Edit Duplicate Previ…" at bounding box center [775, 244] width 1195 height 67
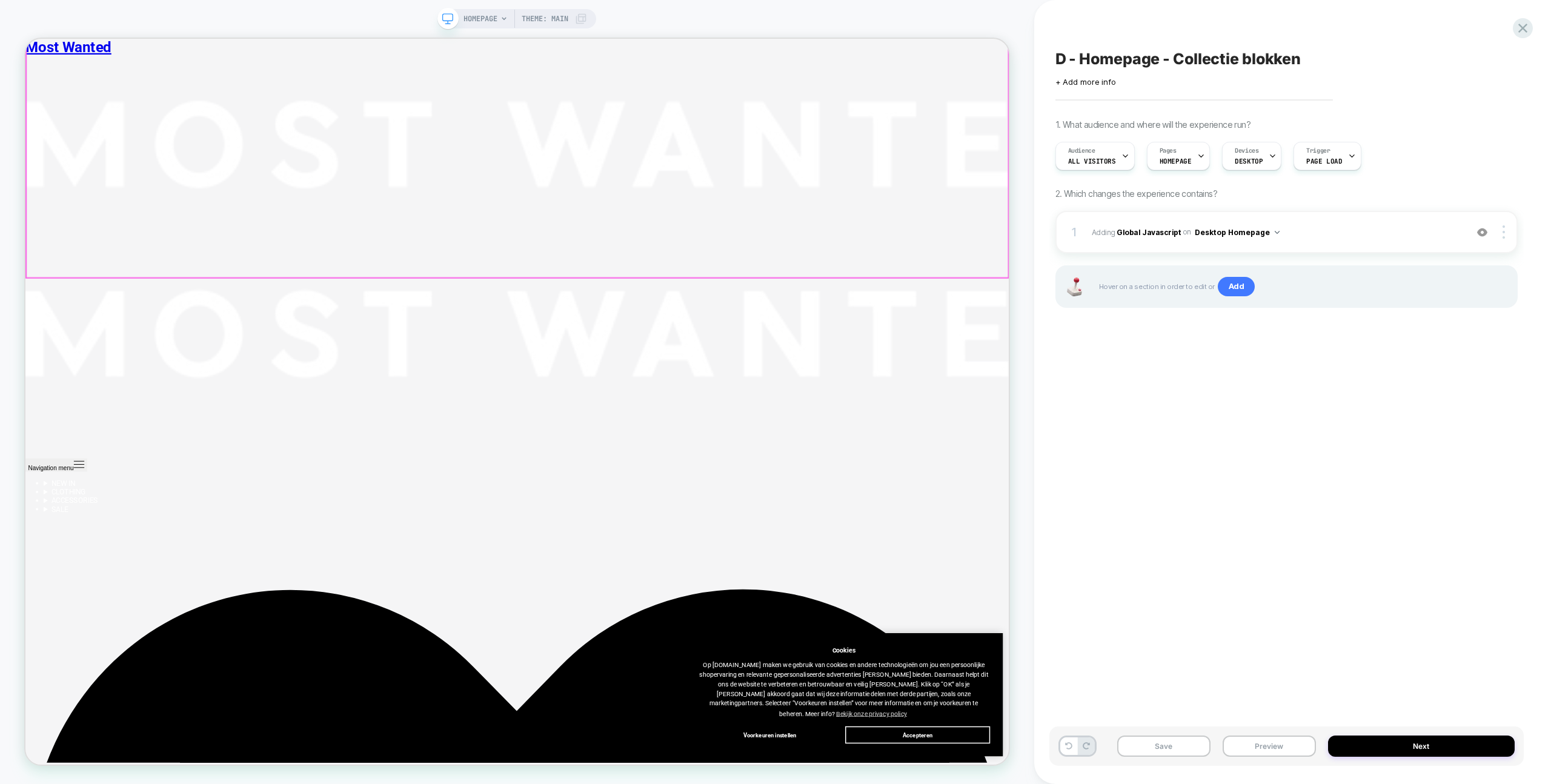
scroll to position [580, 0]
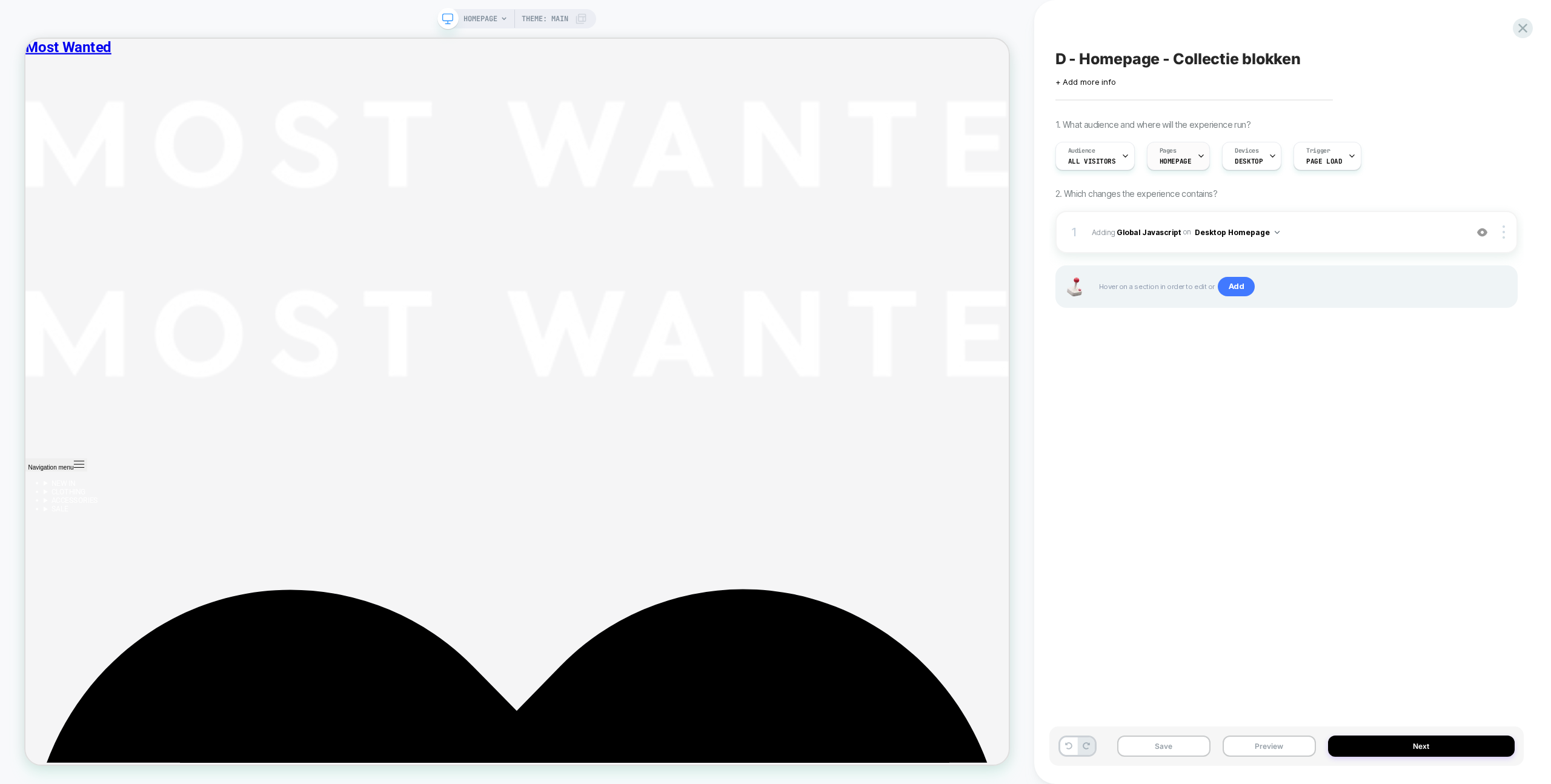
click at [1182, 157] on span "HOMEPAGE" at bounding box center [1175, 161] width 32 height 8
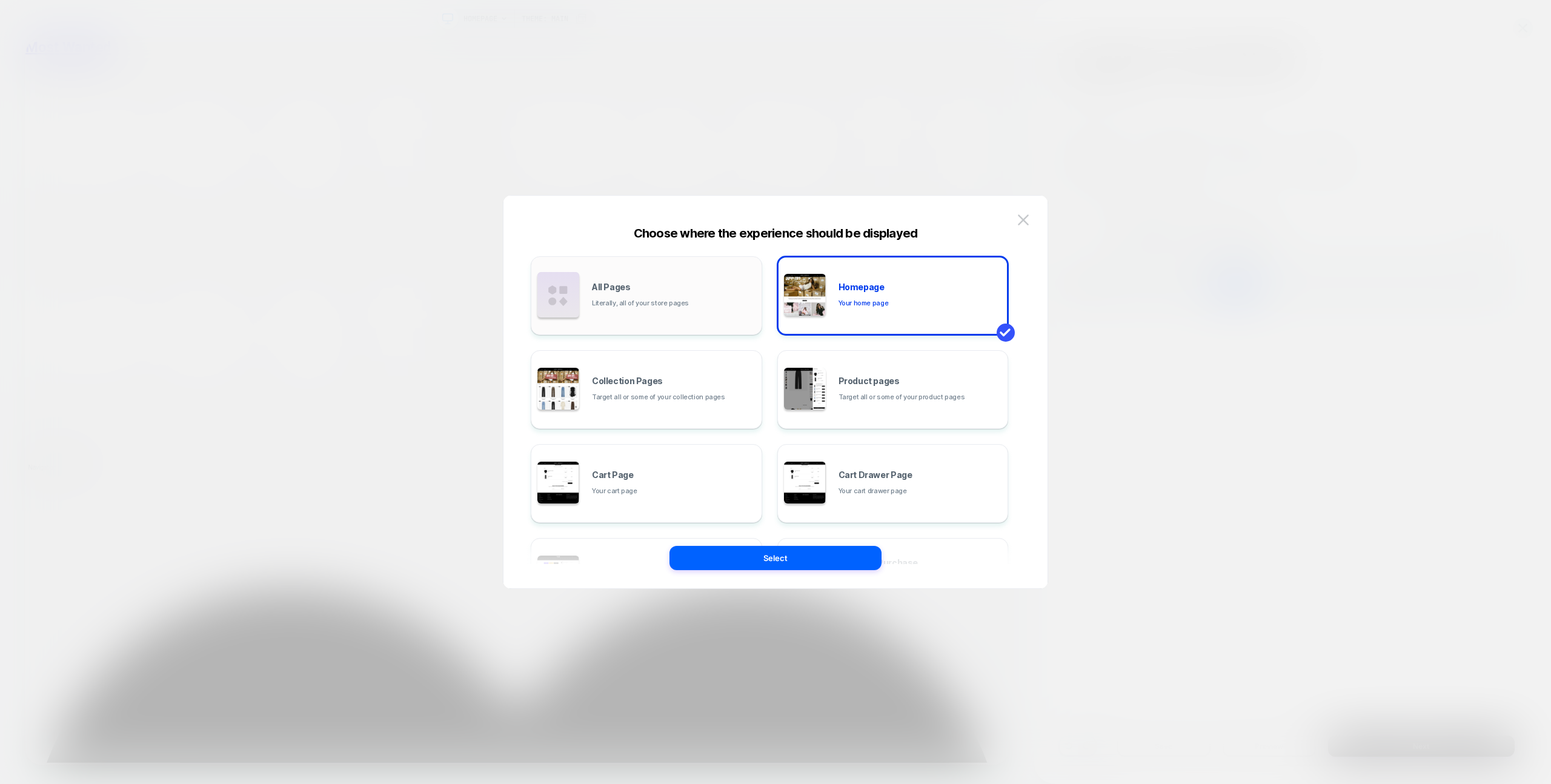
click at [714, 306] on div "All Pages Literally, all of your store pages" at bounding box center [674, 296] width 164 height 26
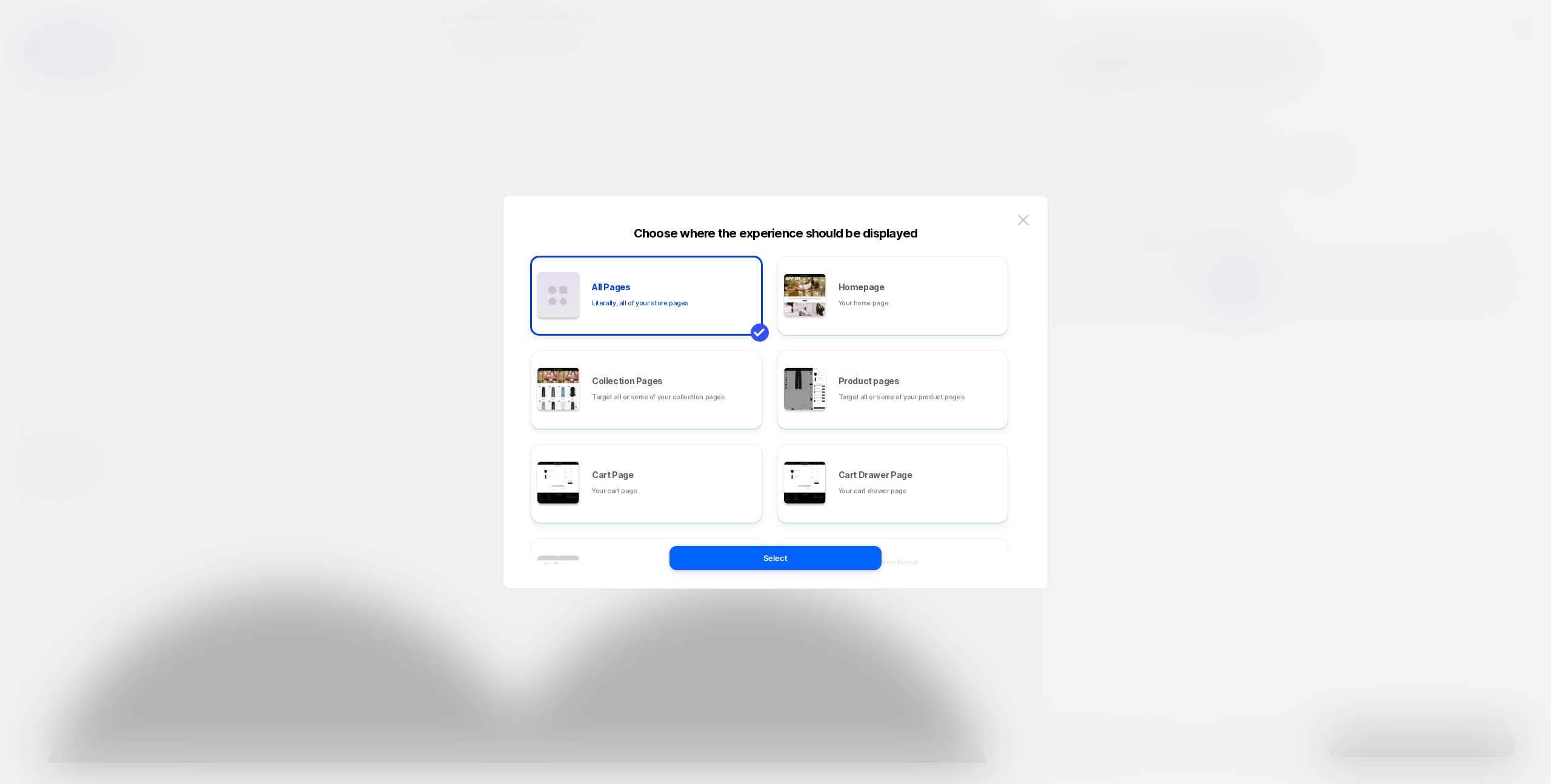
click at [849, 571] on div "All Pages Literally, all of your store pages Homepage Your home page Collection…" at bounding box center [775, 397] width 508 height 380
drag, startPoint x: 849, startPoint y: 569, endPoint x: 1108, endPoint y: 696, distance: 288.5
click at [849, 569] on button "Select" at bounding box center [775, 558] width 212 height 25
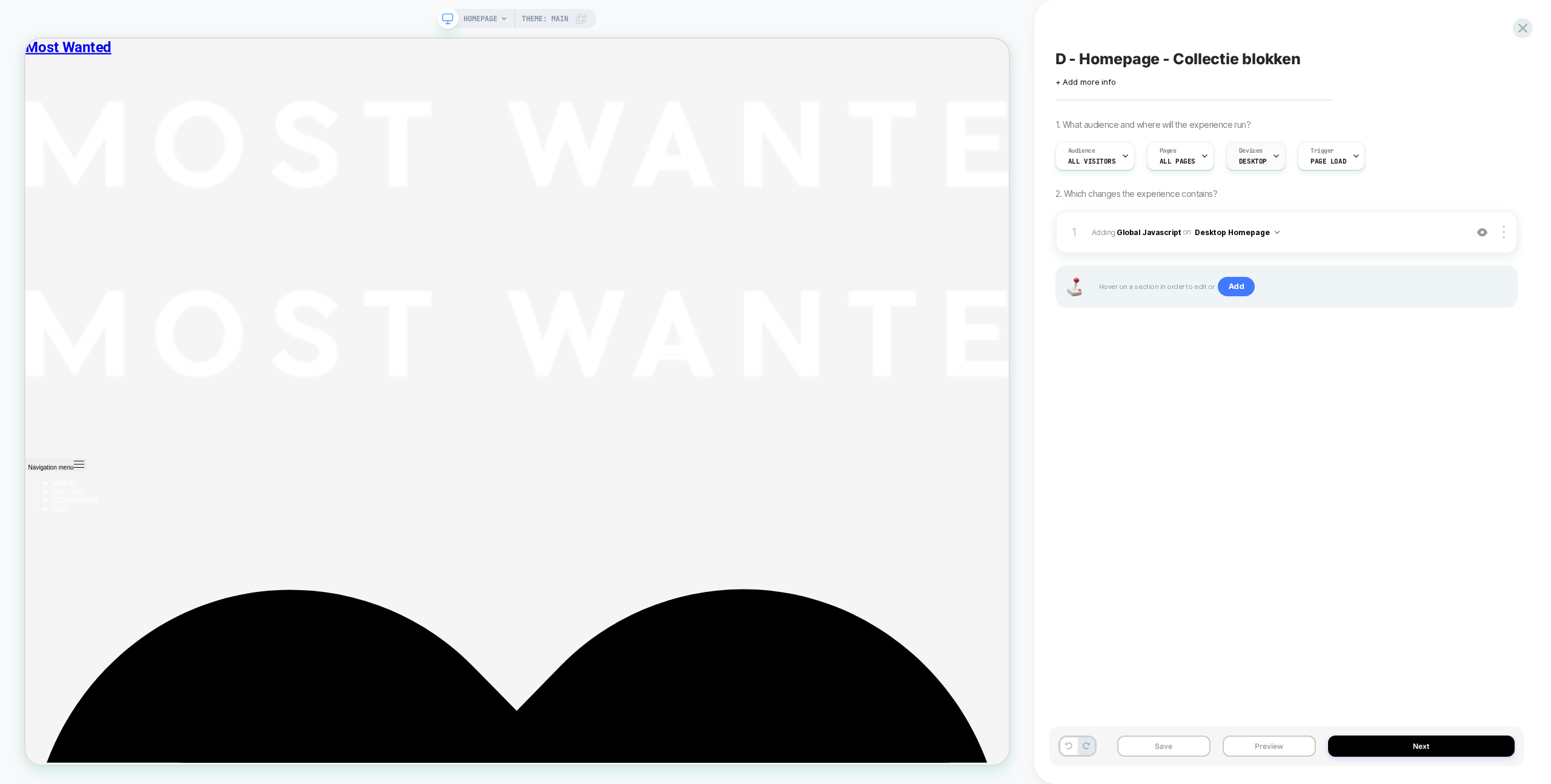
click at [1262, 158] on div "Devices DESKTOP" at bounding box center [1253, 155] width 52 height 27
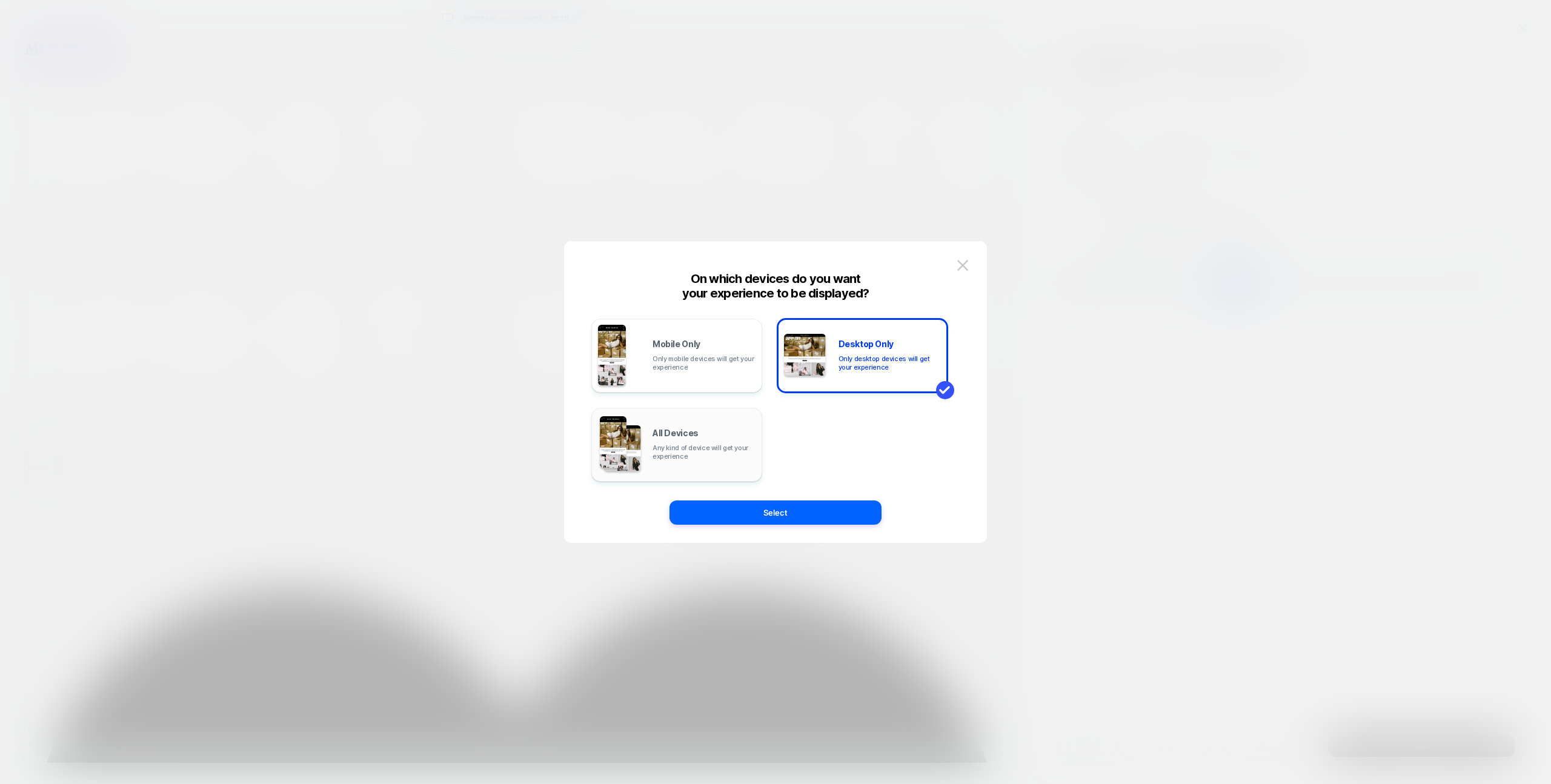
click at [715, 432] on div "All Devices Any kind of device will get your experience" at bounding box center [704, 445] width 103 height 32
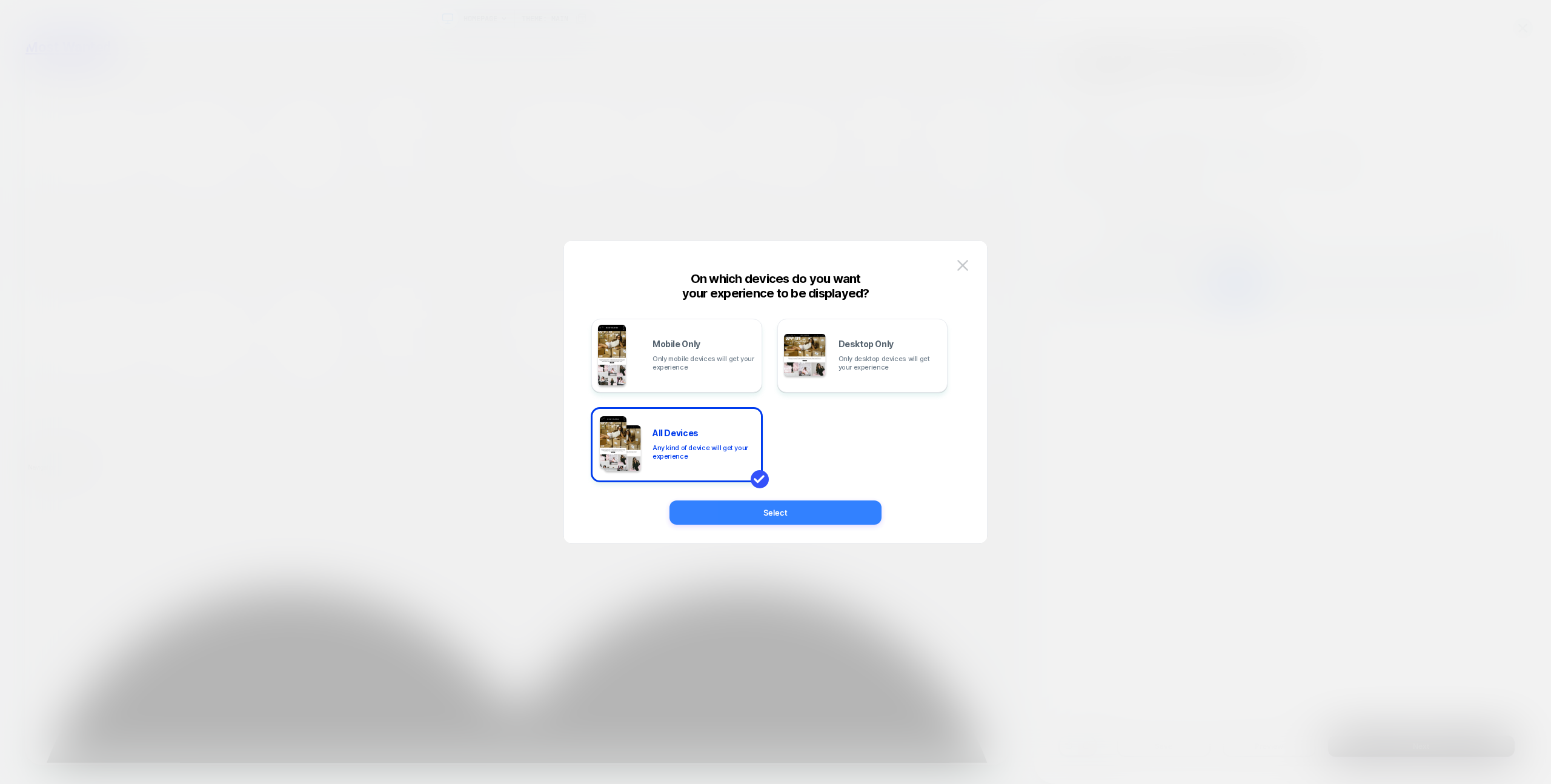
click at [829, 508] on button "Select" at bounding box center [775, 513] width 212 height 25
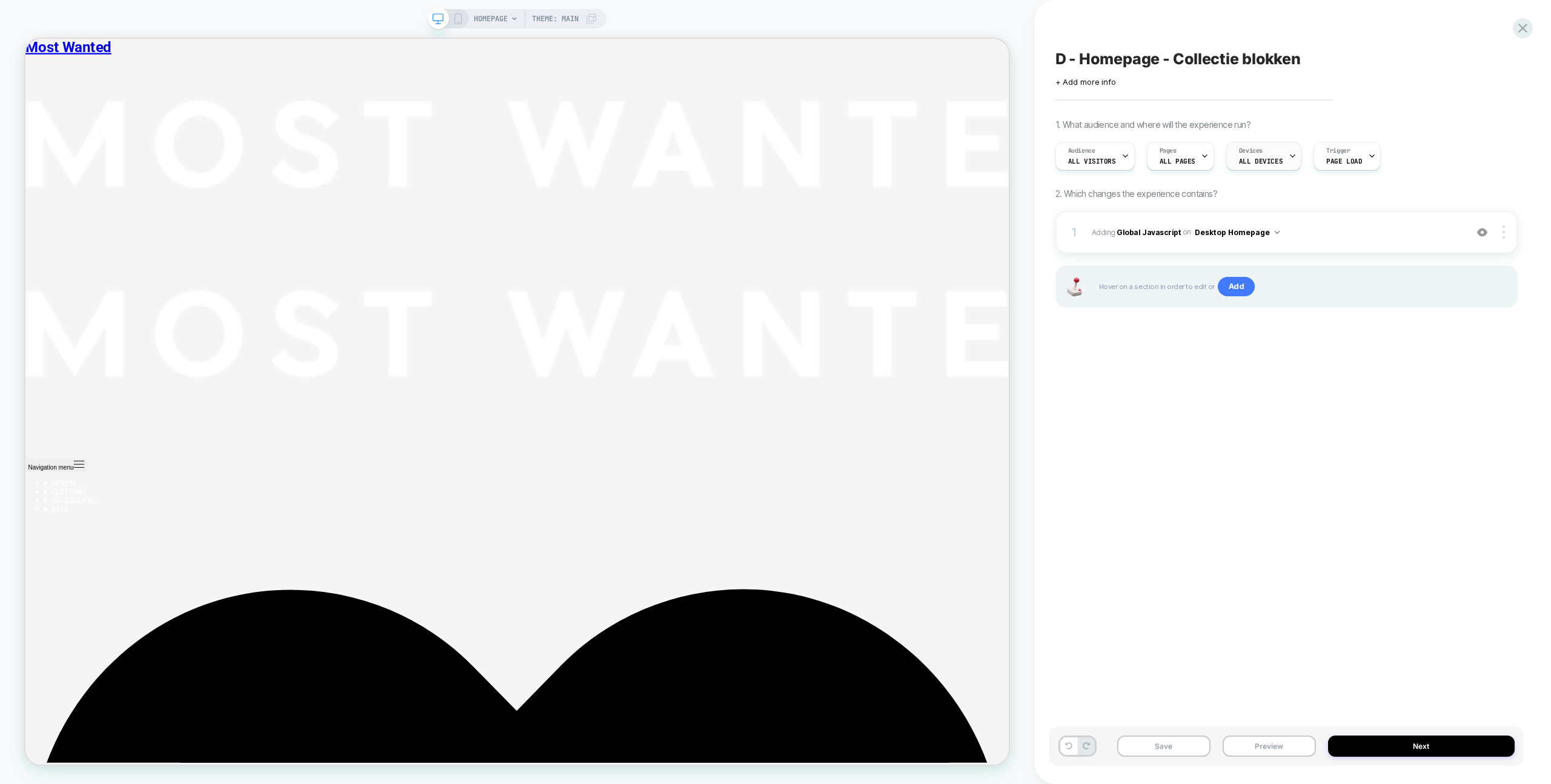
click at [1248, 159] on span "ALL DEVICES" at bounding box center [1260, 161] width 43 height 8
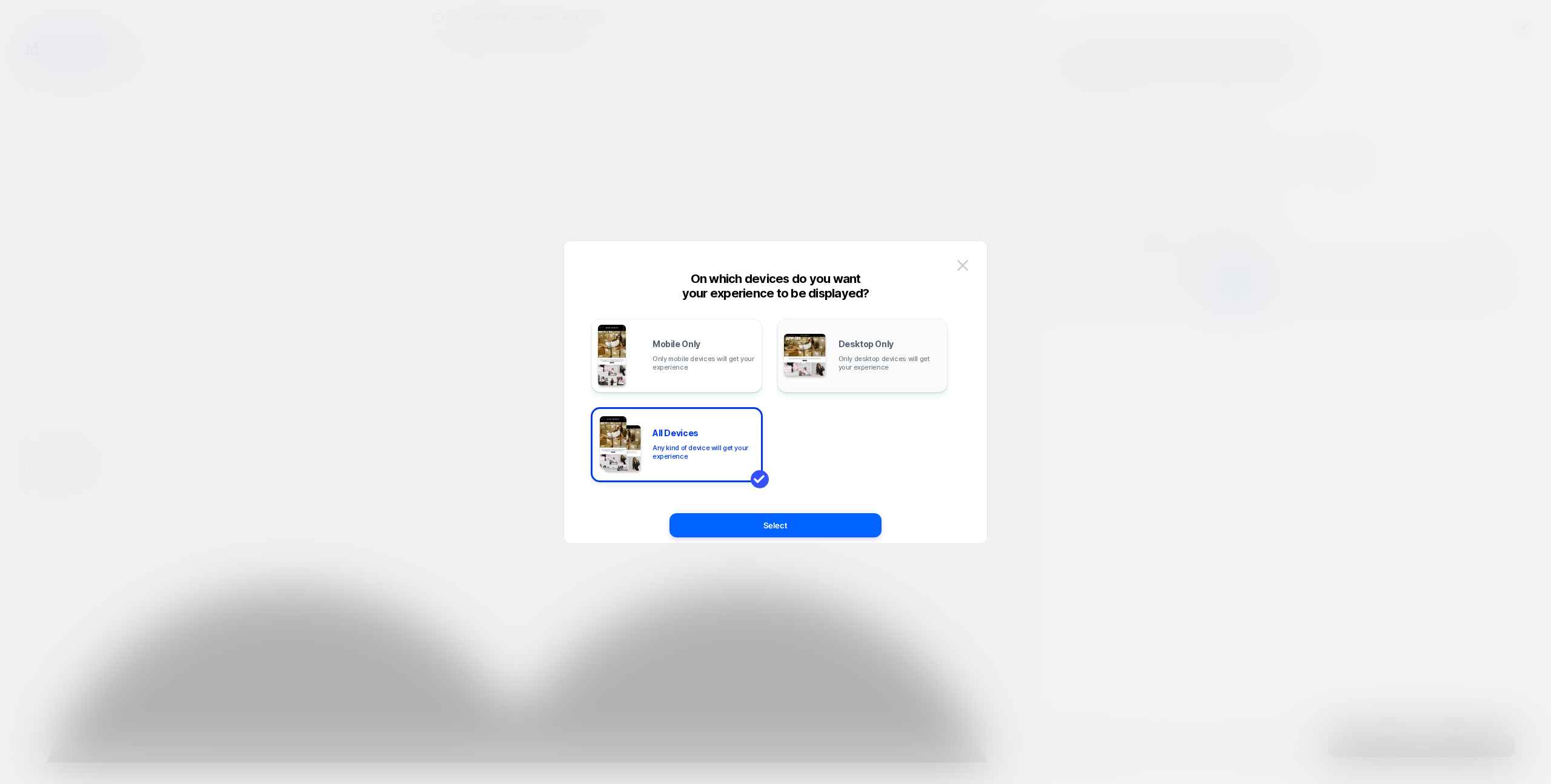
click at [869, 352] on div "Desktop Only Only desktop devices will get your experience" at bounding box center [890, 356] width 103 height 32
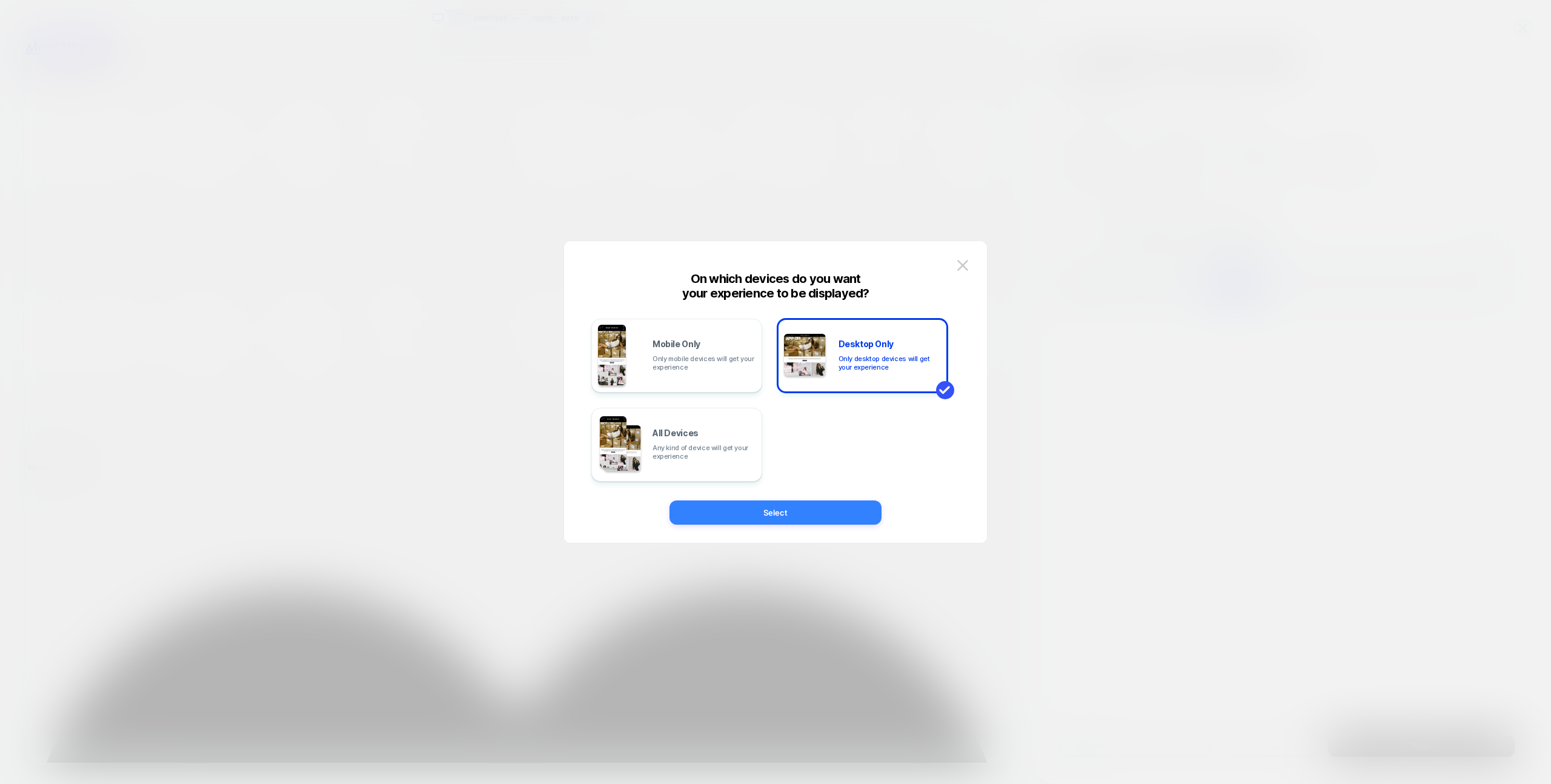
click at [848, 508] on button "Select" at bounding box center [775, 513] width 212 height 25
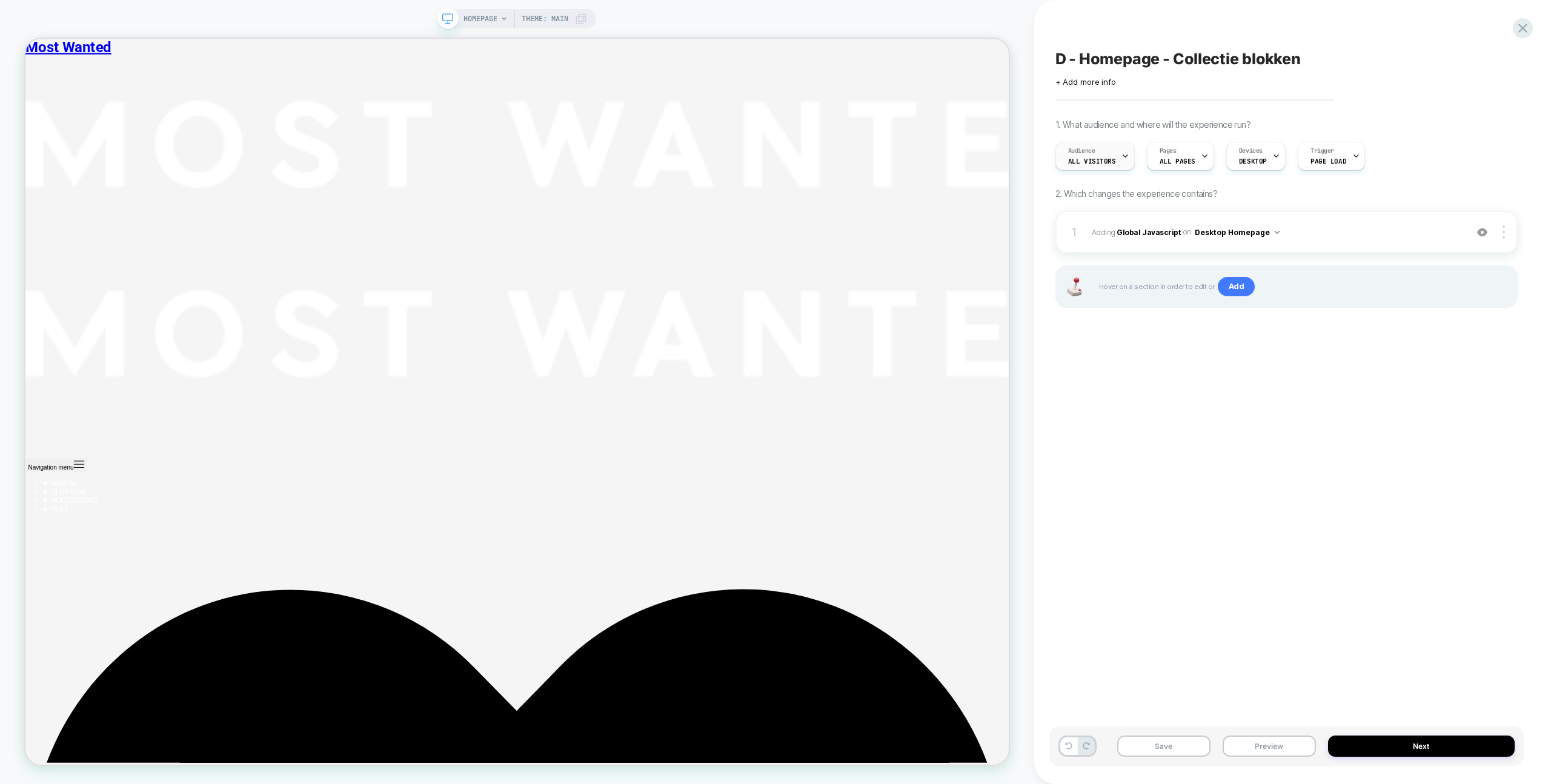
click at [1092, 165] on div "Audience All Visitors" at bounding box center [1092, 155] width 72 height 27
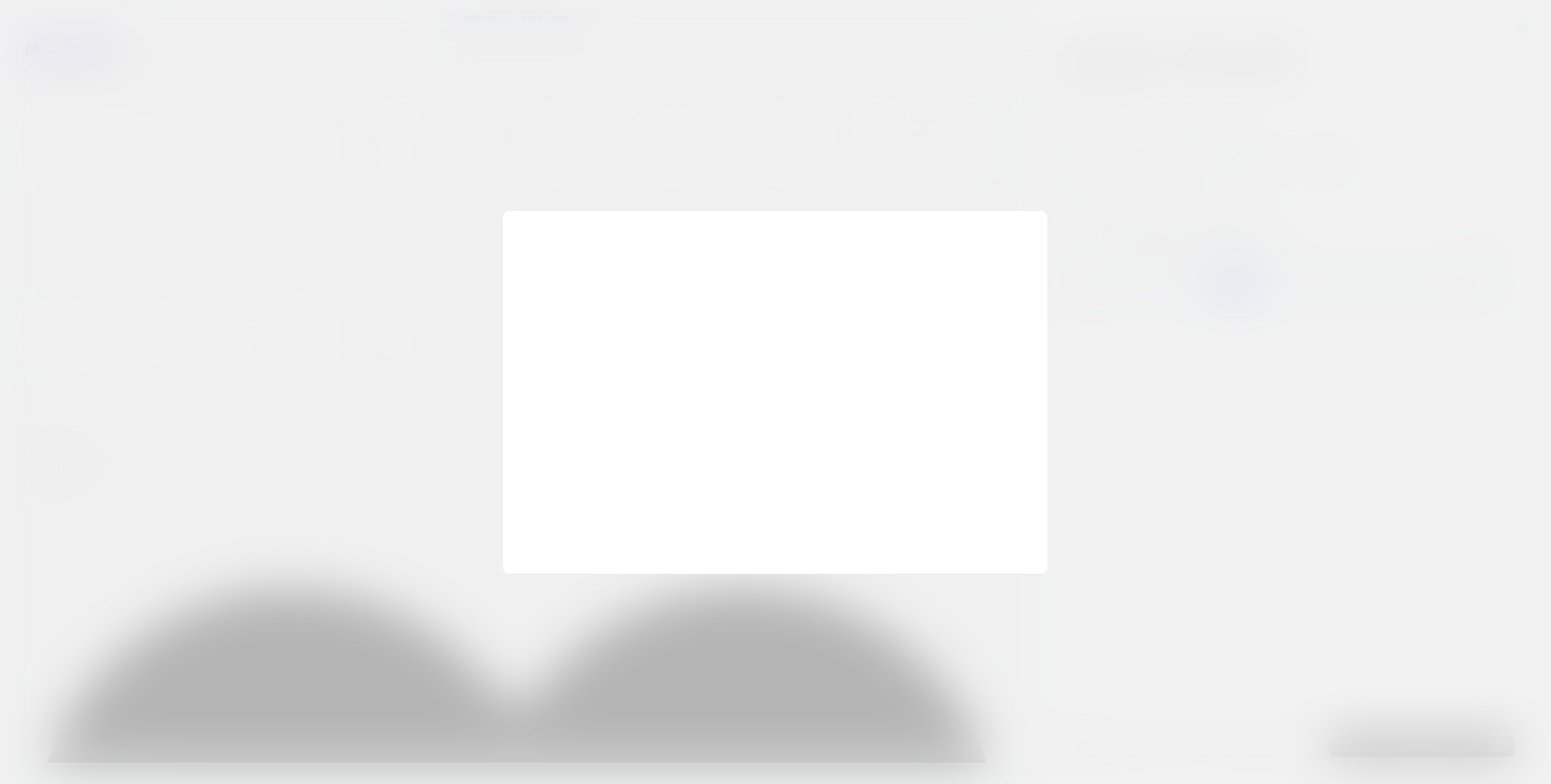
click at [1235, 123] on div at bounding box center [775, 392] width 1551 height 784
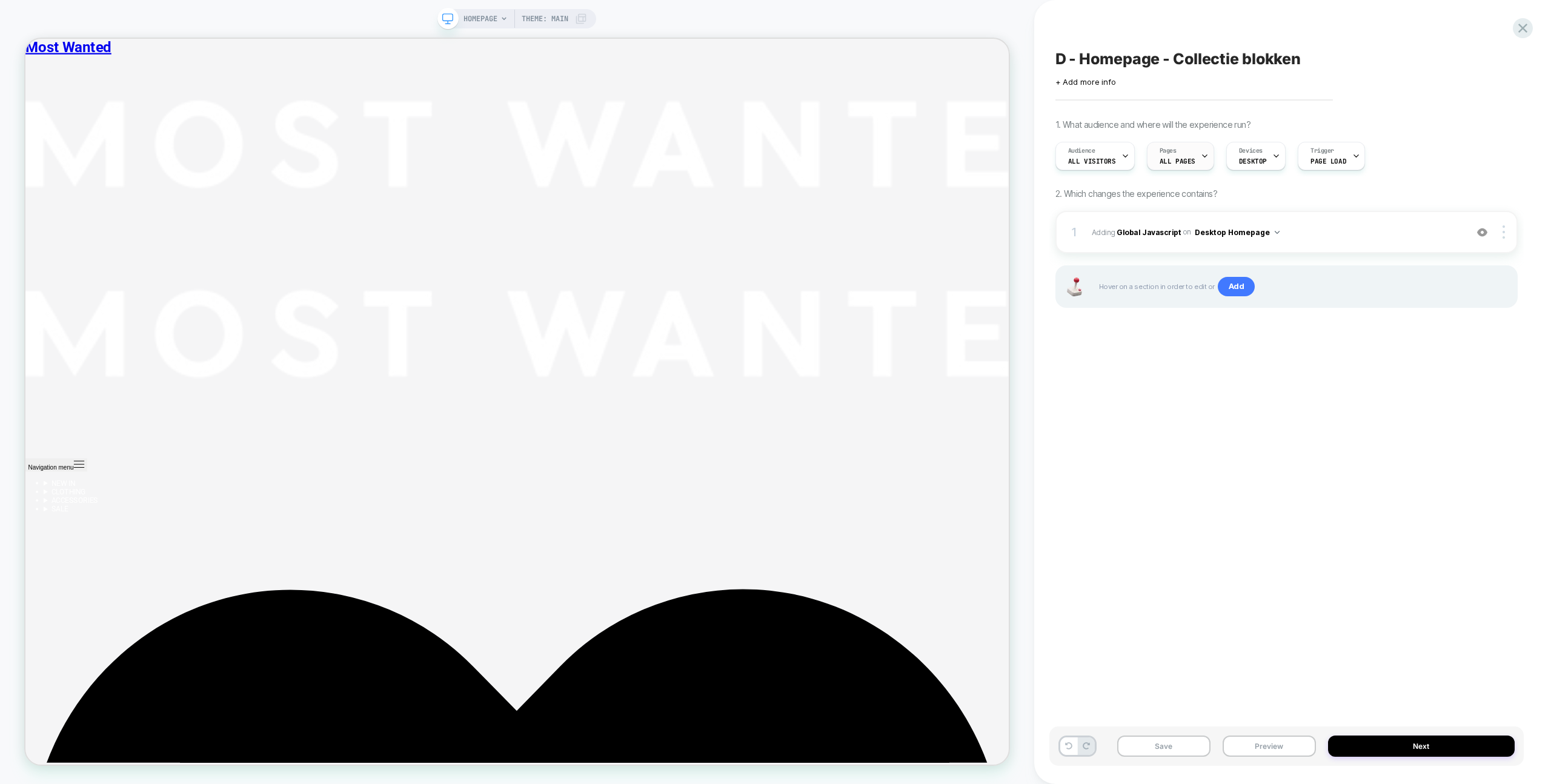
click at [1162, 169] on div "Pages ALL PAGES" at bounding box center [1177, 155] width 60 height 27
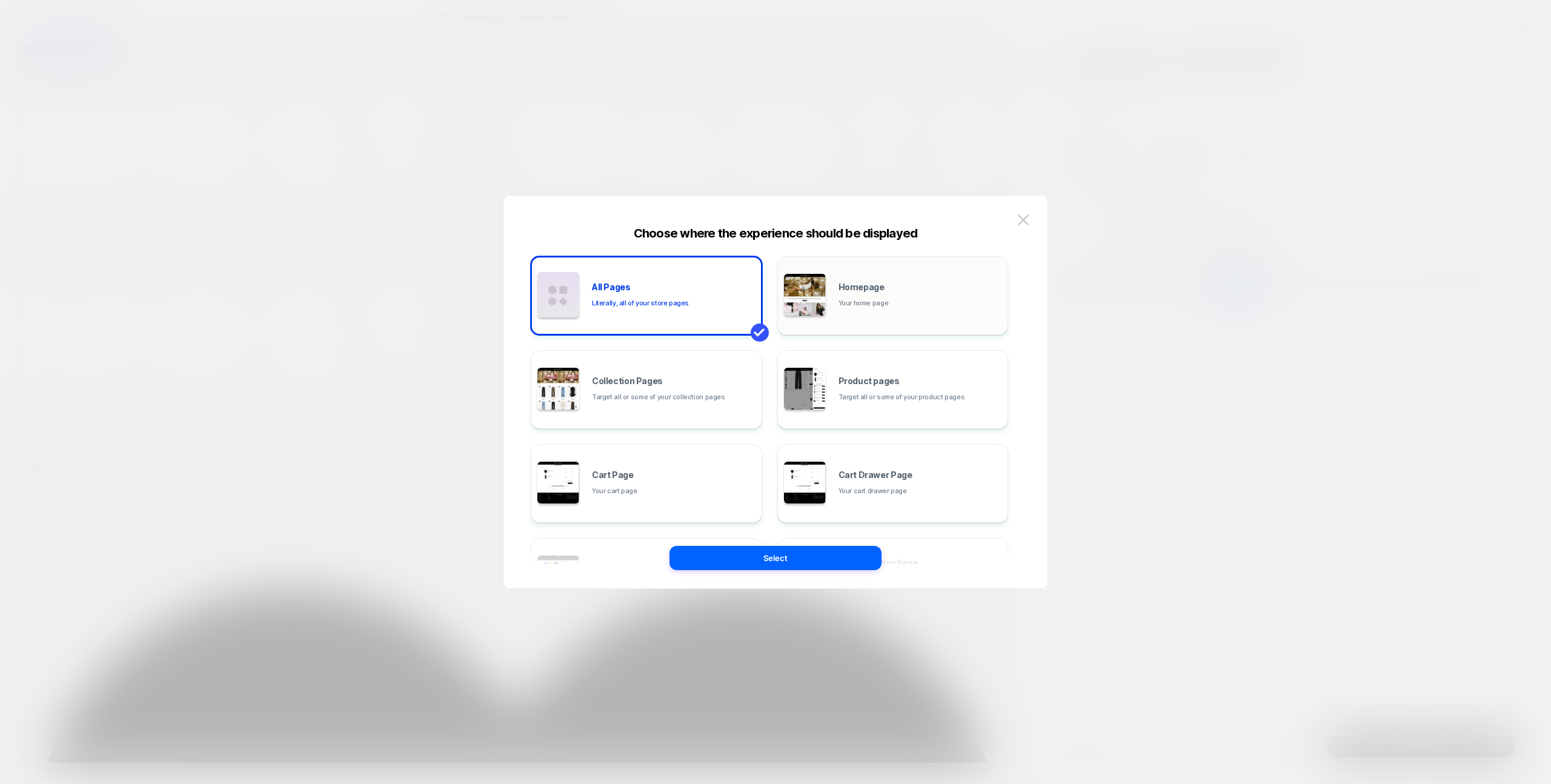
click at [906, 302] on div "Homepage Your home page" at bounding box center [921, 296] width 164 height 26
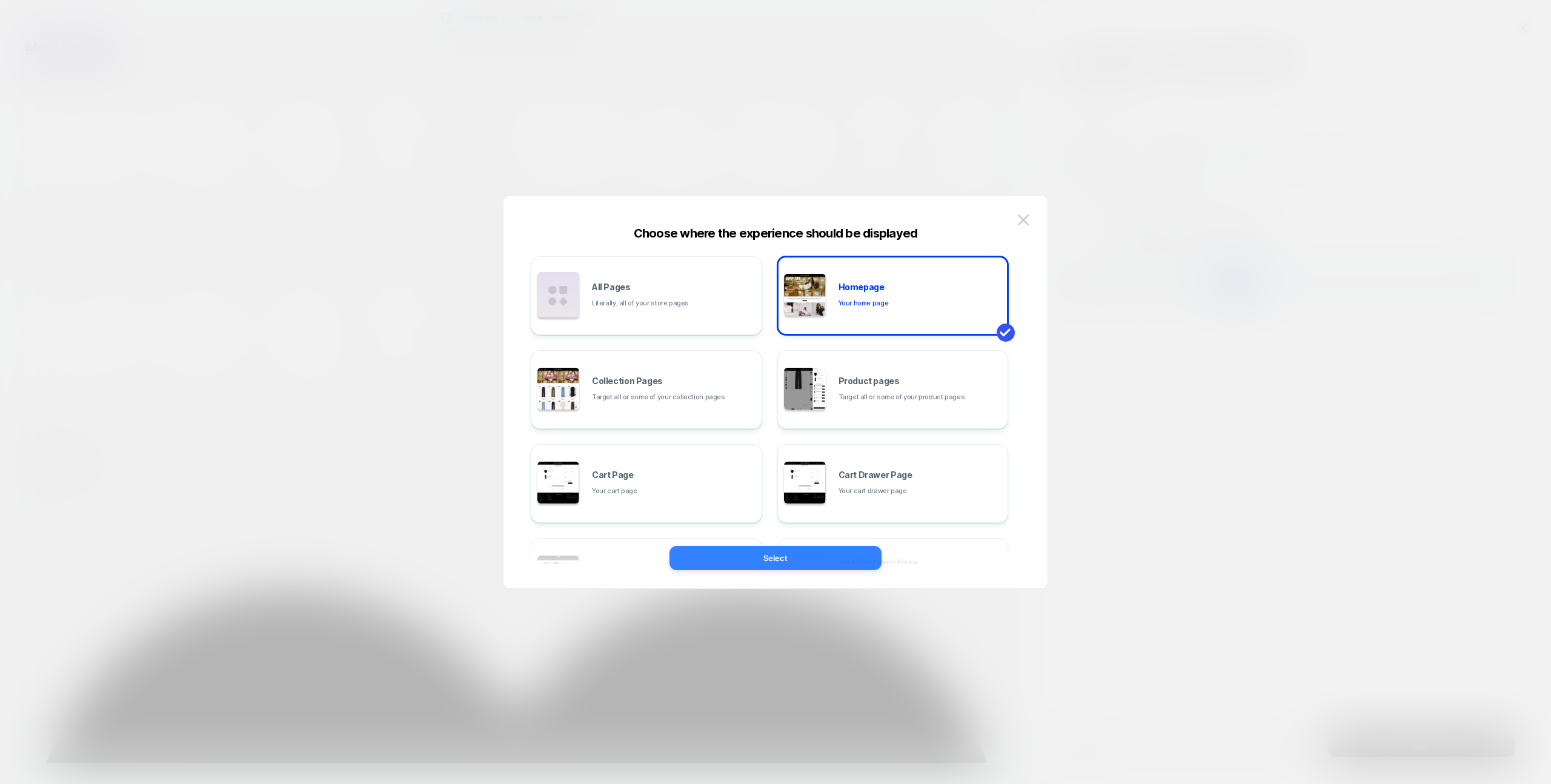
drag, startPoint x: 809, startPoint y: 565, endPoint x: 1082, endPoint y: 690, distance: 300.3
click at [809, 565] on button "Select" at bounding box center [775, 558] width 212 height 25
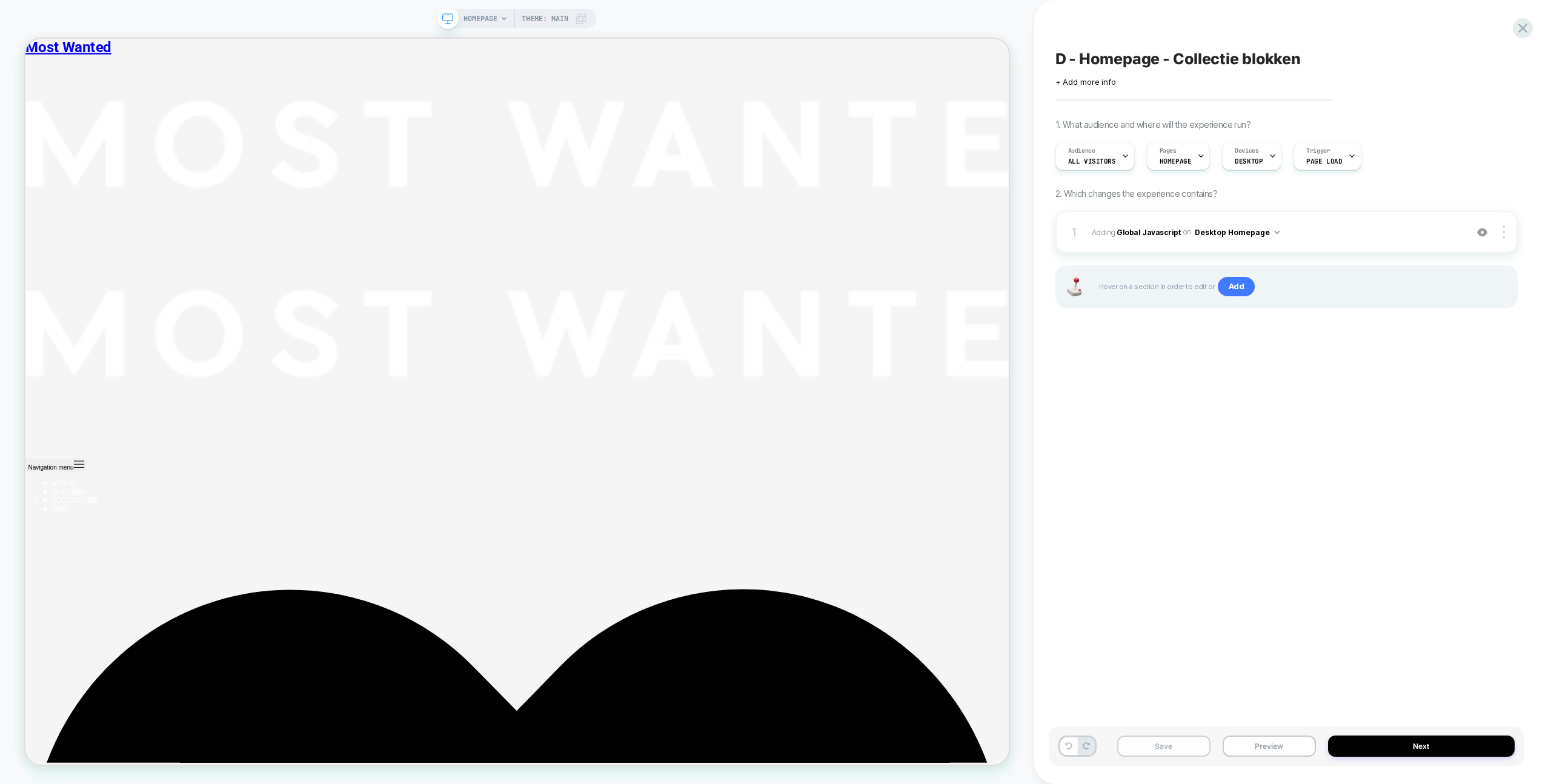
click at [1182, 742] on button "Save" at bounding box center [1163, 746] width 93 height 21
click at [1159, 233] on b "Global Javascript" at bounding box center [1149, 231] width 65 height 9
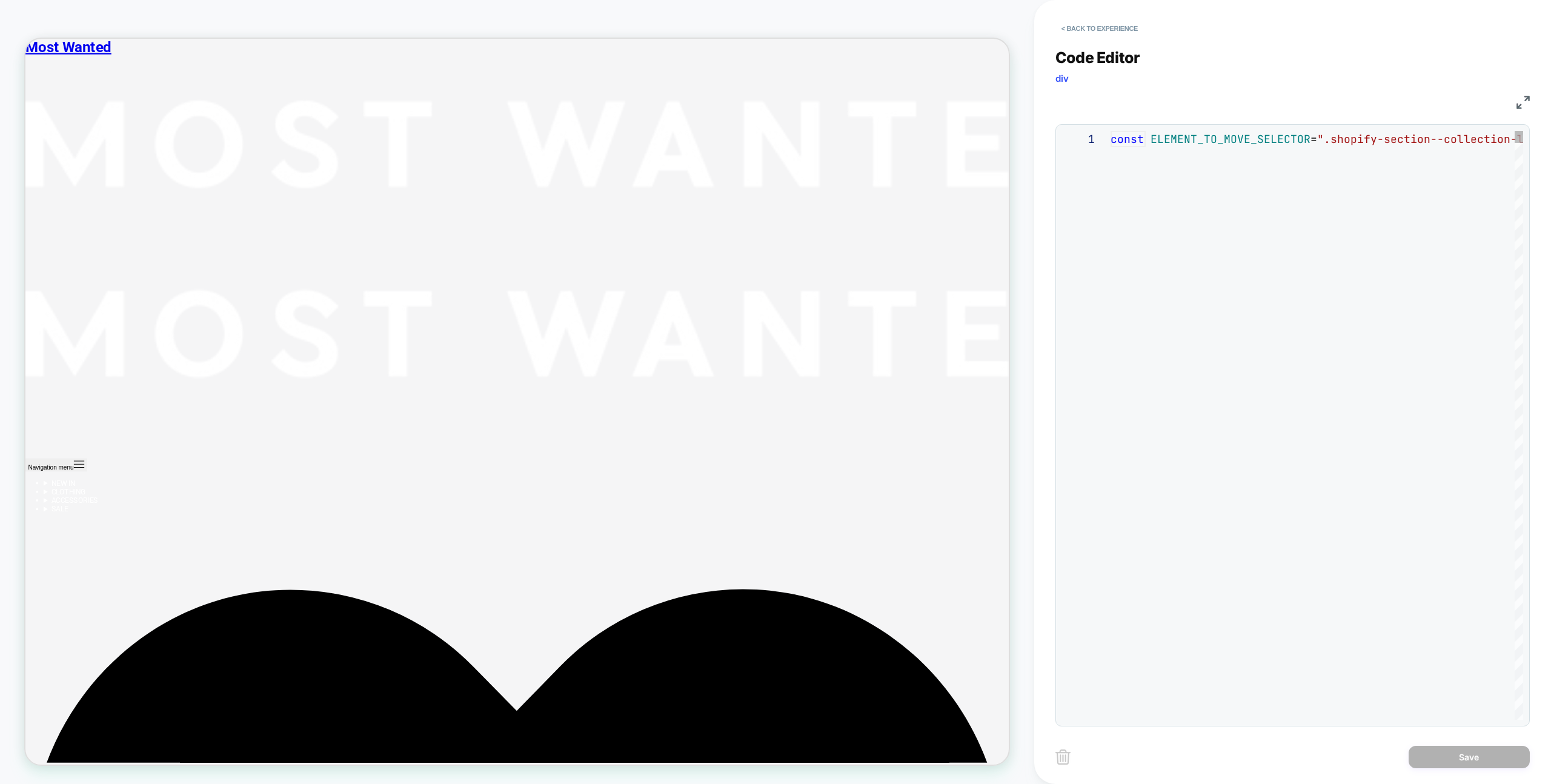
scroll to position [164, 0]
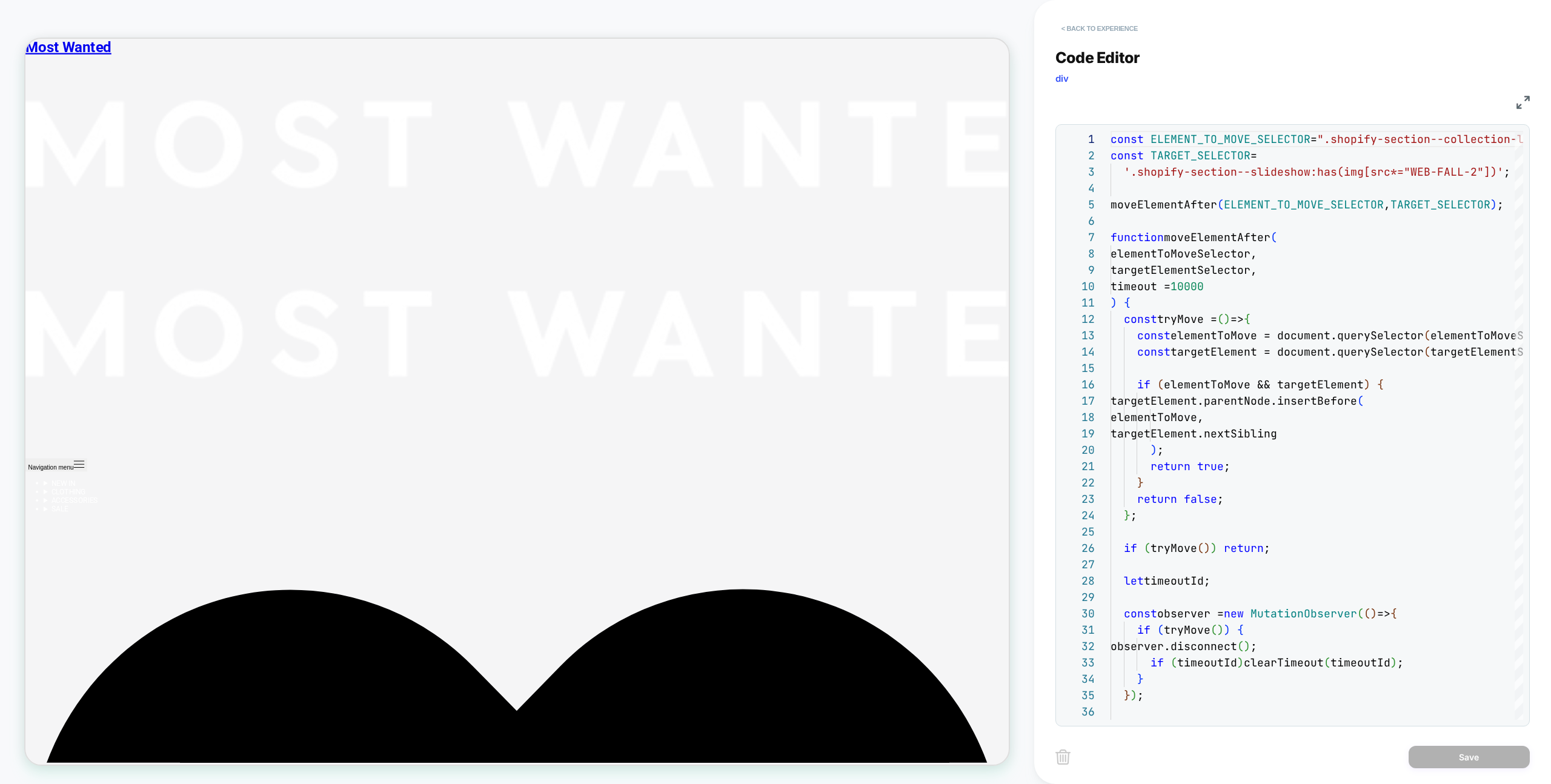
click at [1092, 31] on button "< Back to experience" at bounding box center [1100, 29] width 88 height 20
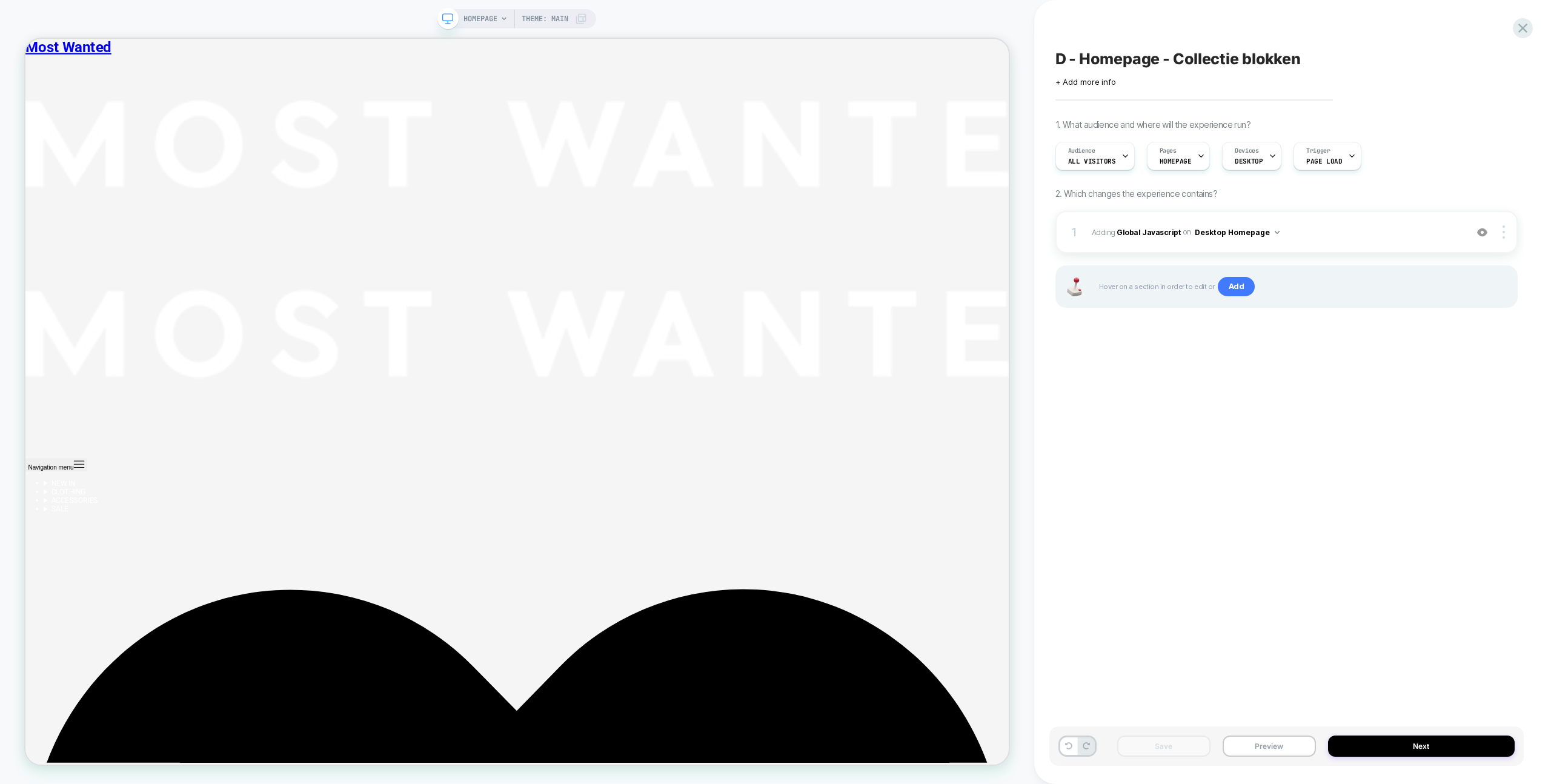
click at [1524, 27] on icon at bounding box center [1523, 28] width 16 height 16
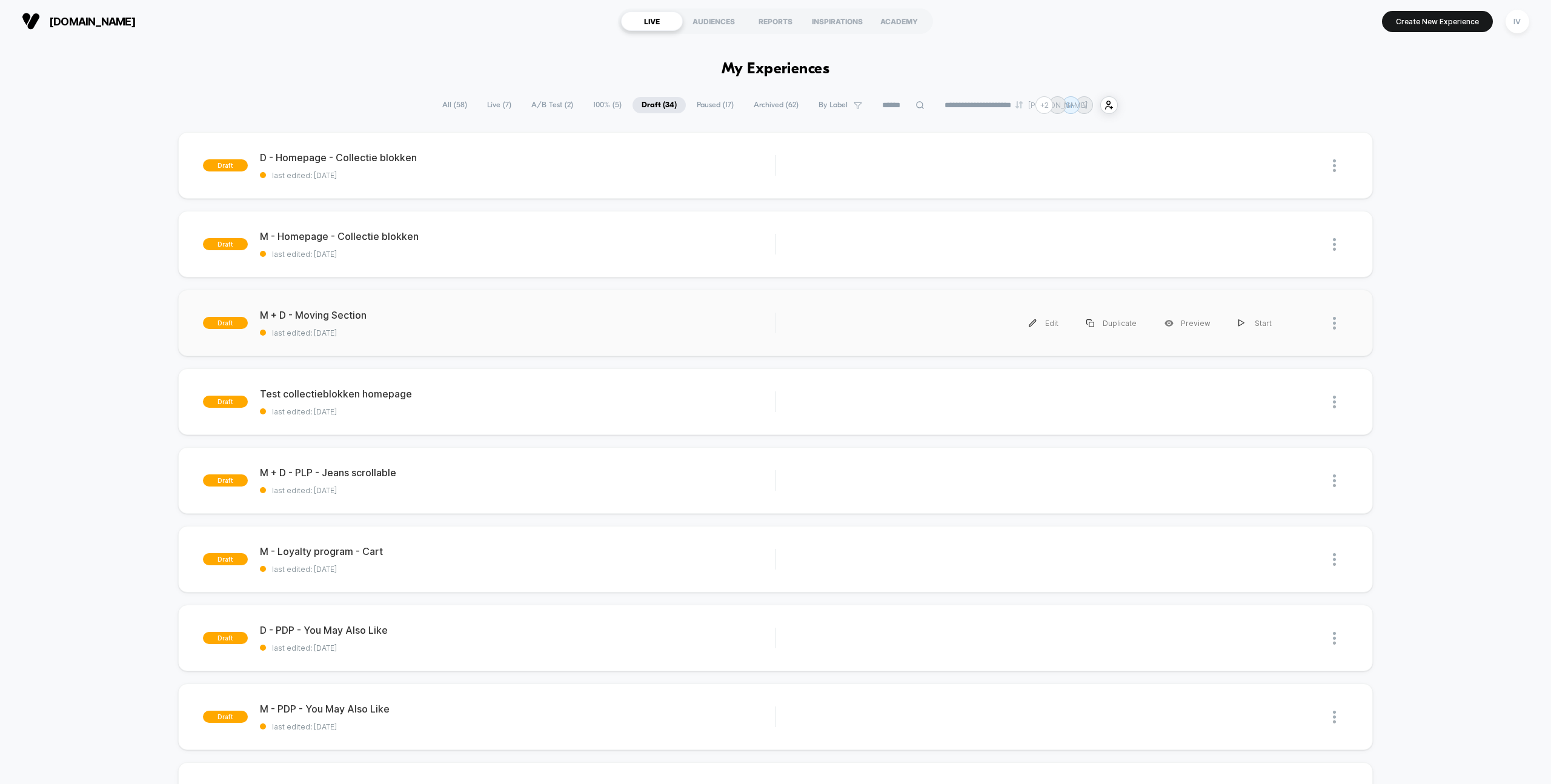
click at [591, 345] on div "draft M + D - Moving Section last edited: 21-9-2025 Edit Duplicate Preview Start" at bounding box center [775, 323] width 1195 height 67
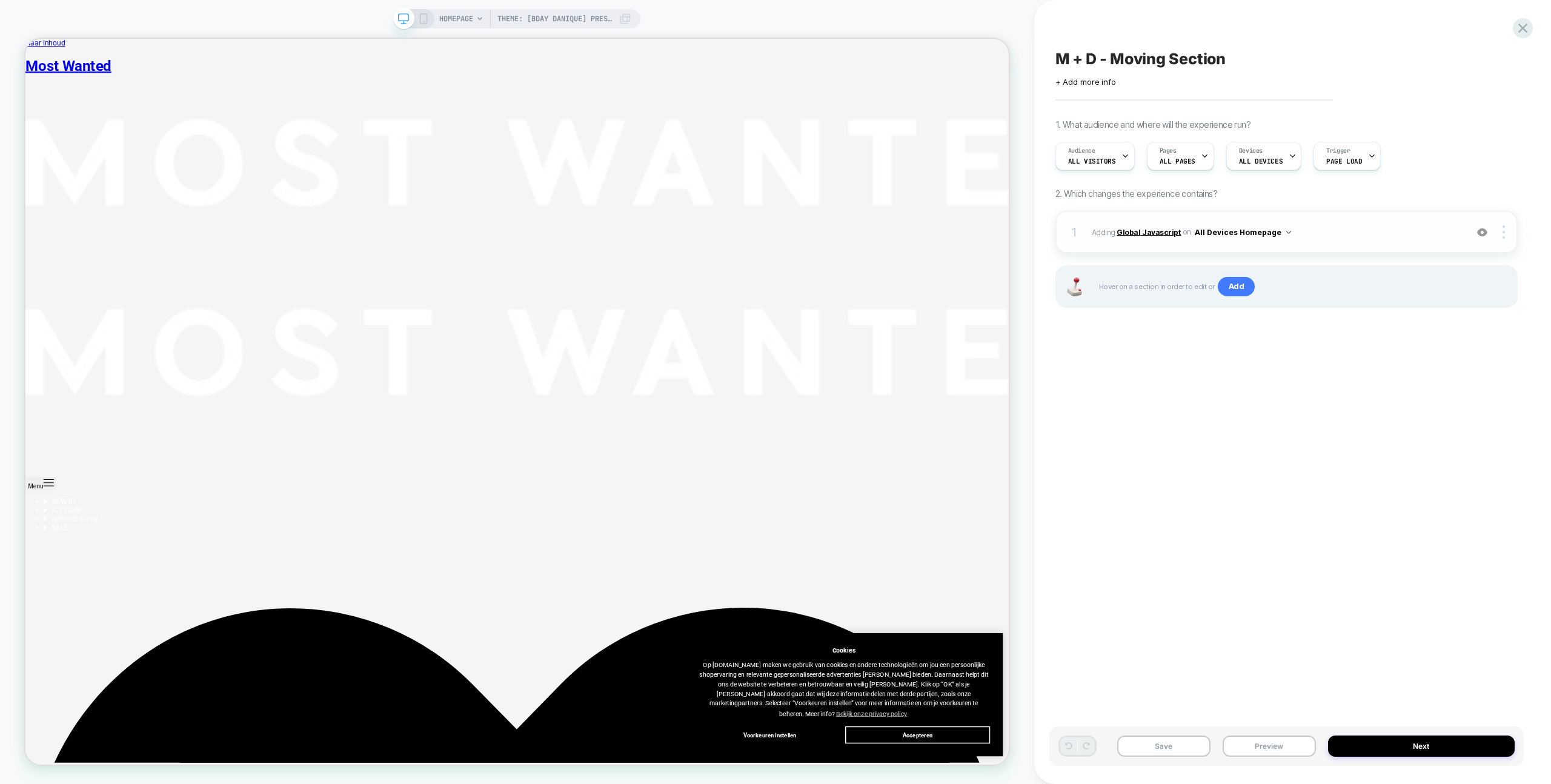
click at [1150, 233] on b "Global Javascript" at bounding box center [1149, 231] width 65 height 9
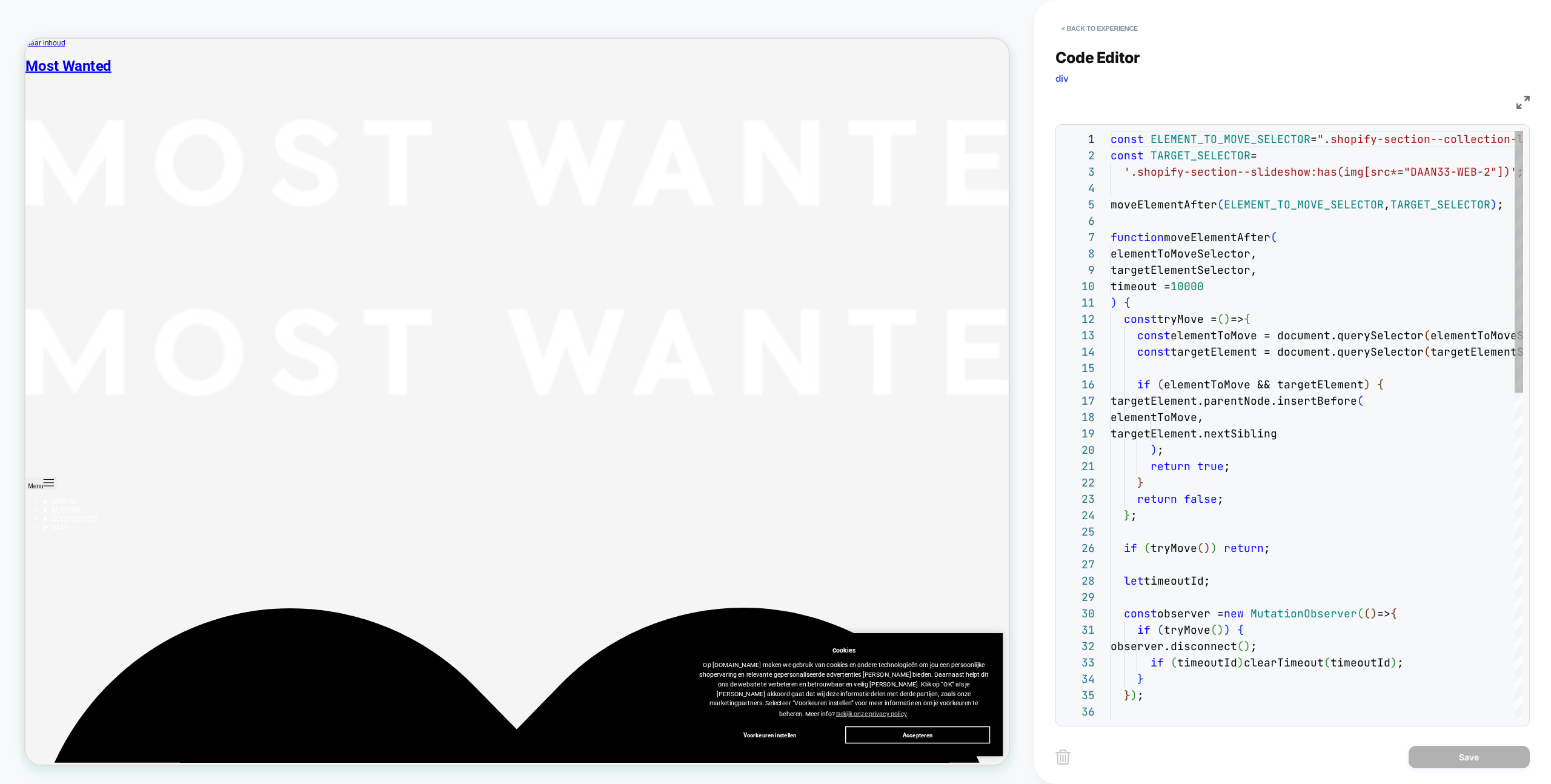
scroll to position [164, 0]
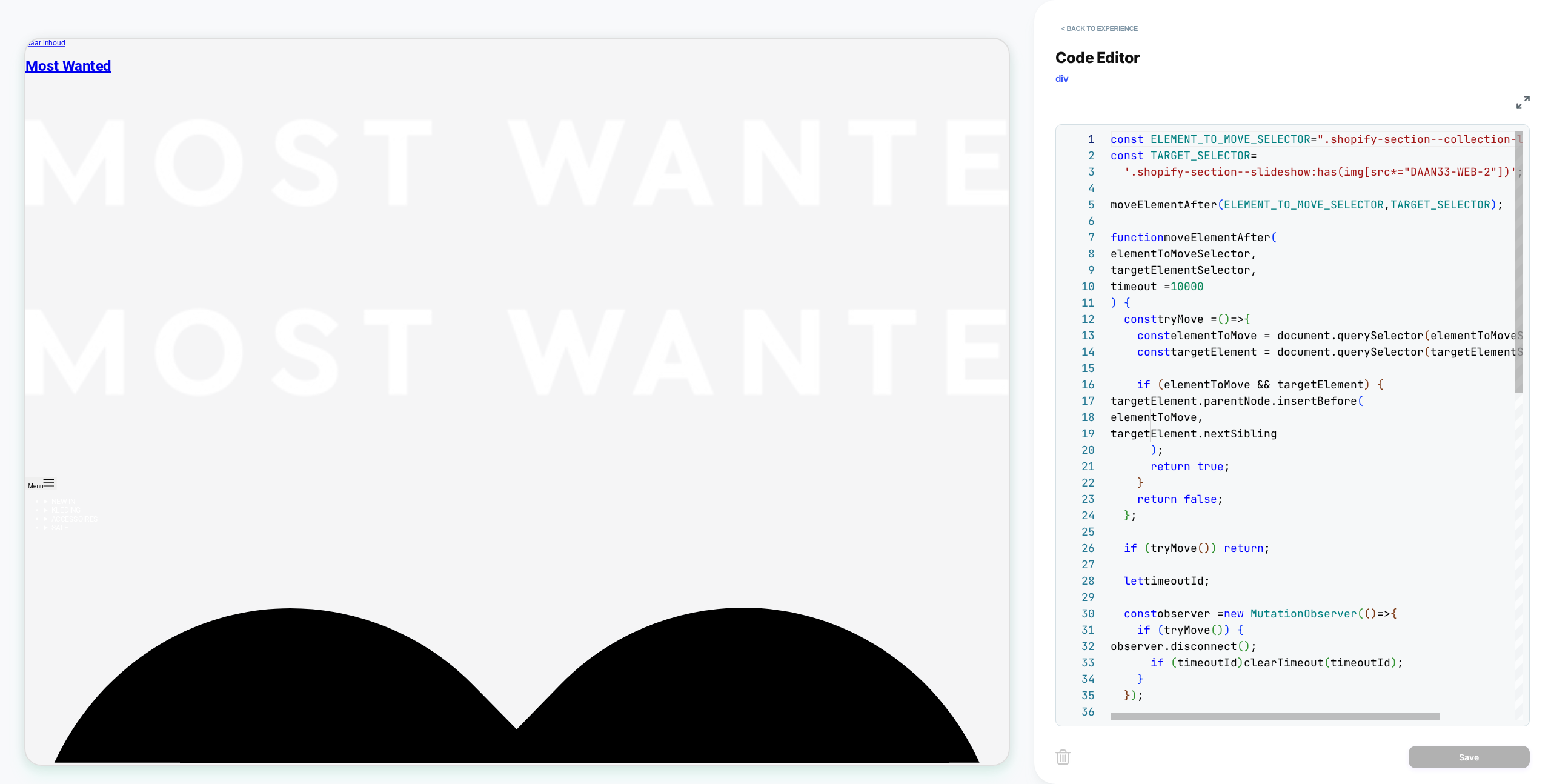
type textarea "**********"
click at [1268, 451] on div "const ELEMENT_TO_MOVE_SELECTOR = ".shopify-section--collection-list" ; const TA…" at bounding box center [1363, 793] width 506 height 1325
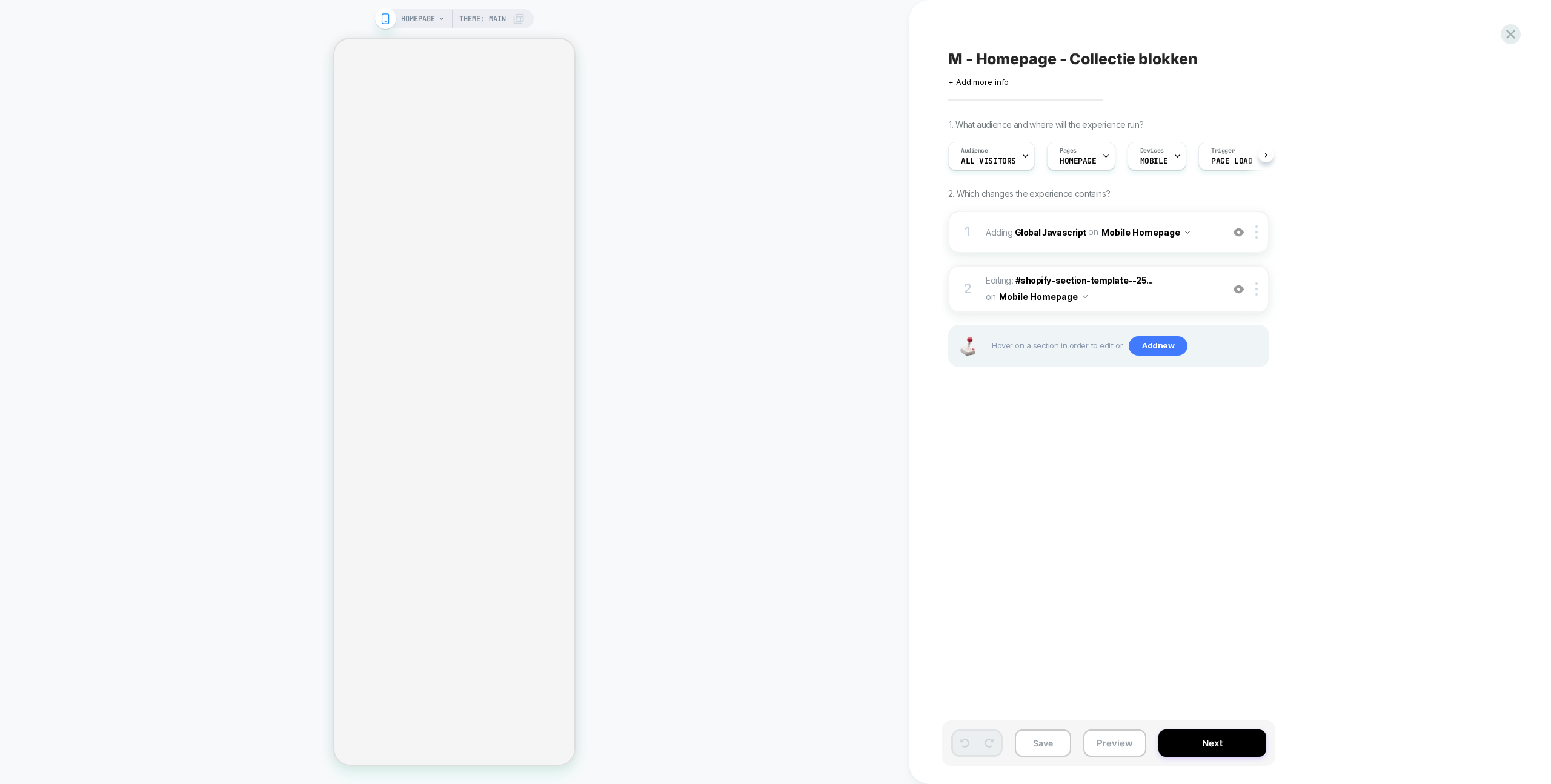
scroll to position [0, 1]
click at [1059, 738] on button "Save" at bounding box center [1042, 742] width 56 height 27
click at [1504, 32] on icon at bounding box center [1511, 34] width 16 height 16
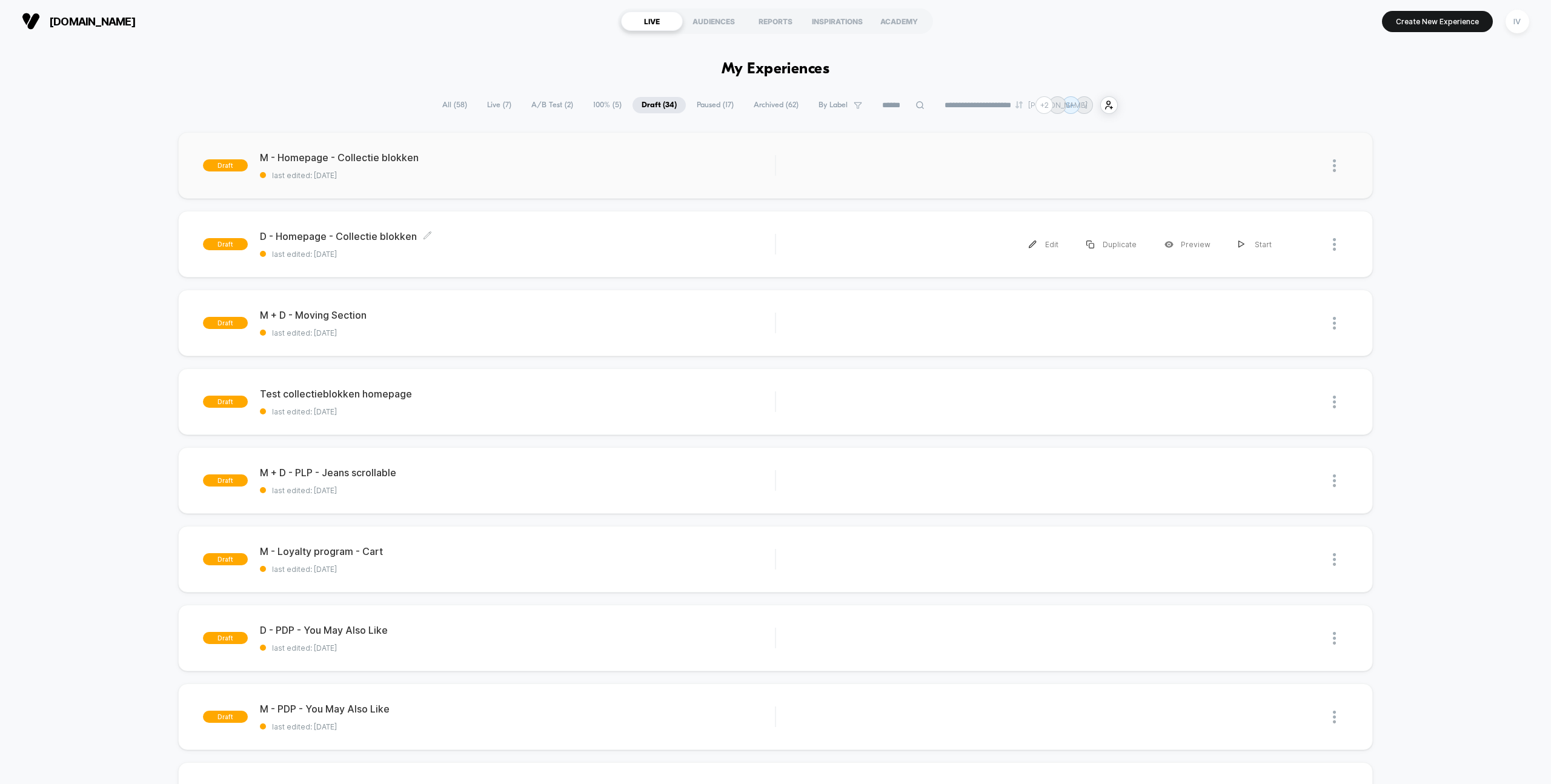
click at [530, 198] on div "draft M - Homepage - Collectie blokken last edited: [DATE] Edit Duplicate Previ…" at bounding box center [775, 166] width 1195 height 67
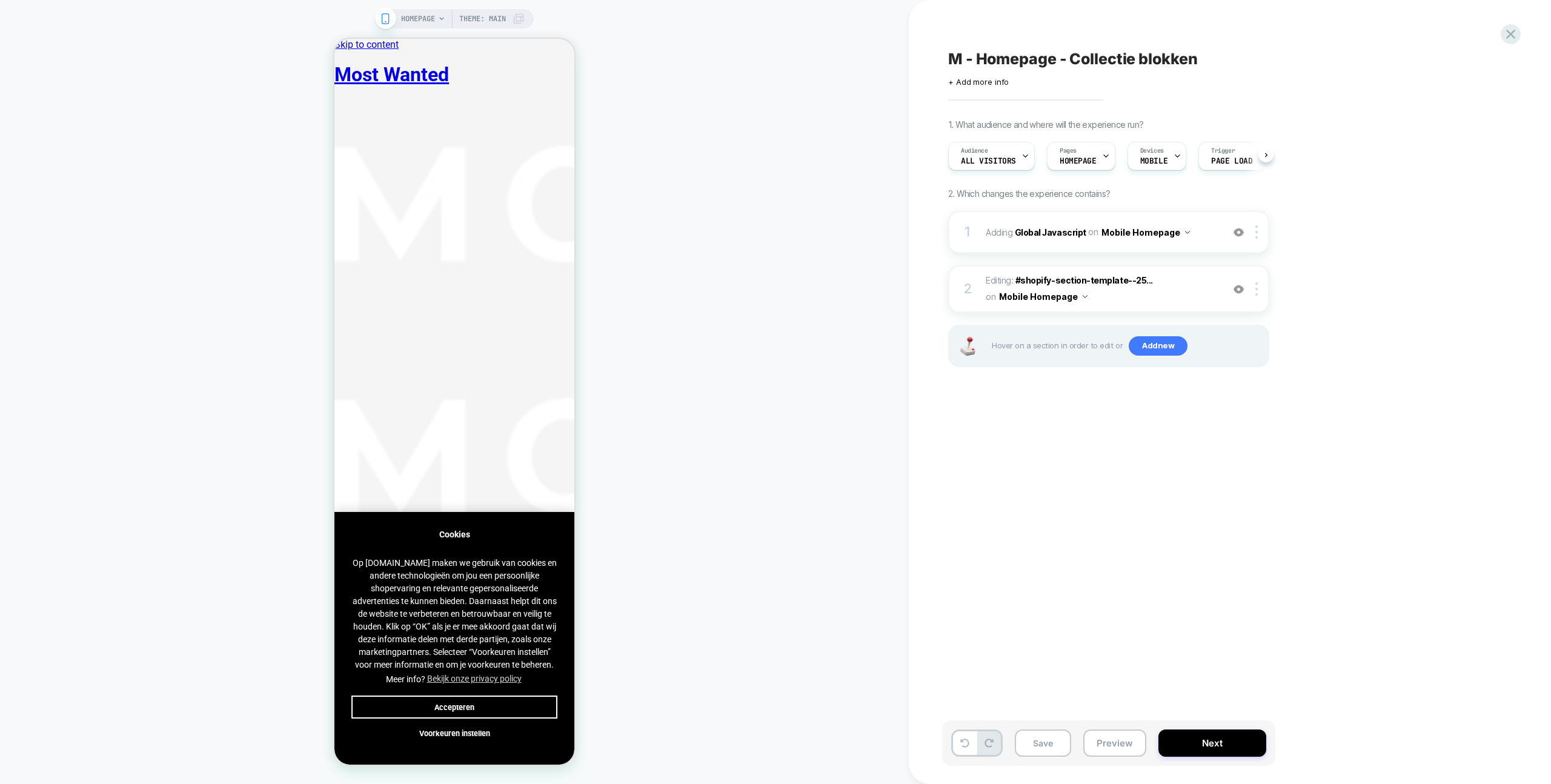
scroll to position [0, 1]
click at [476, 706] on button "Accepteren" at bounding box center [455, 707] width 206 height 23
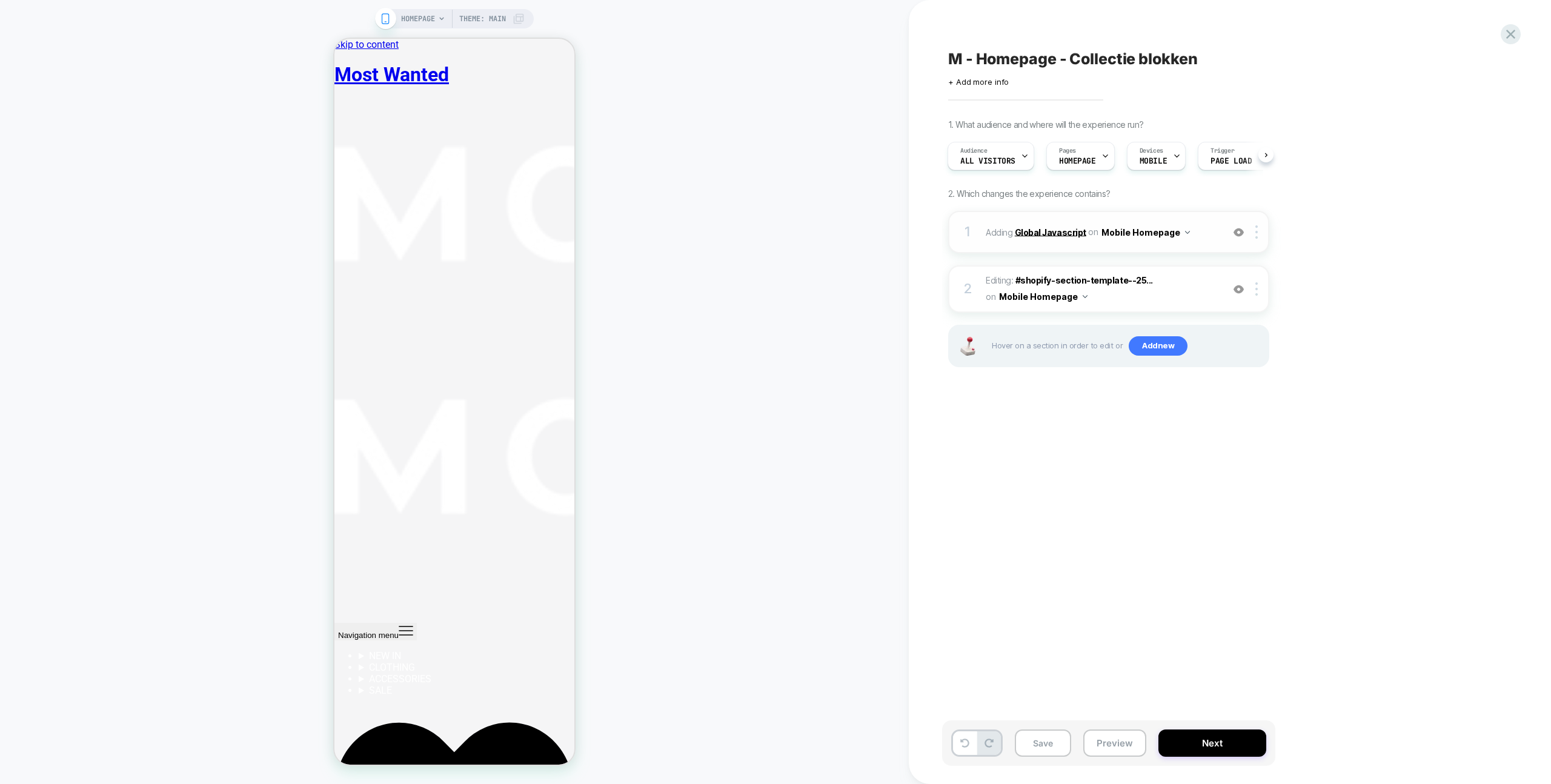
click at [1051, 231] on b "Global Javascript" at bounding box center [1050, 231] width 71 height 11
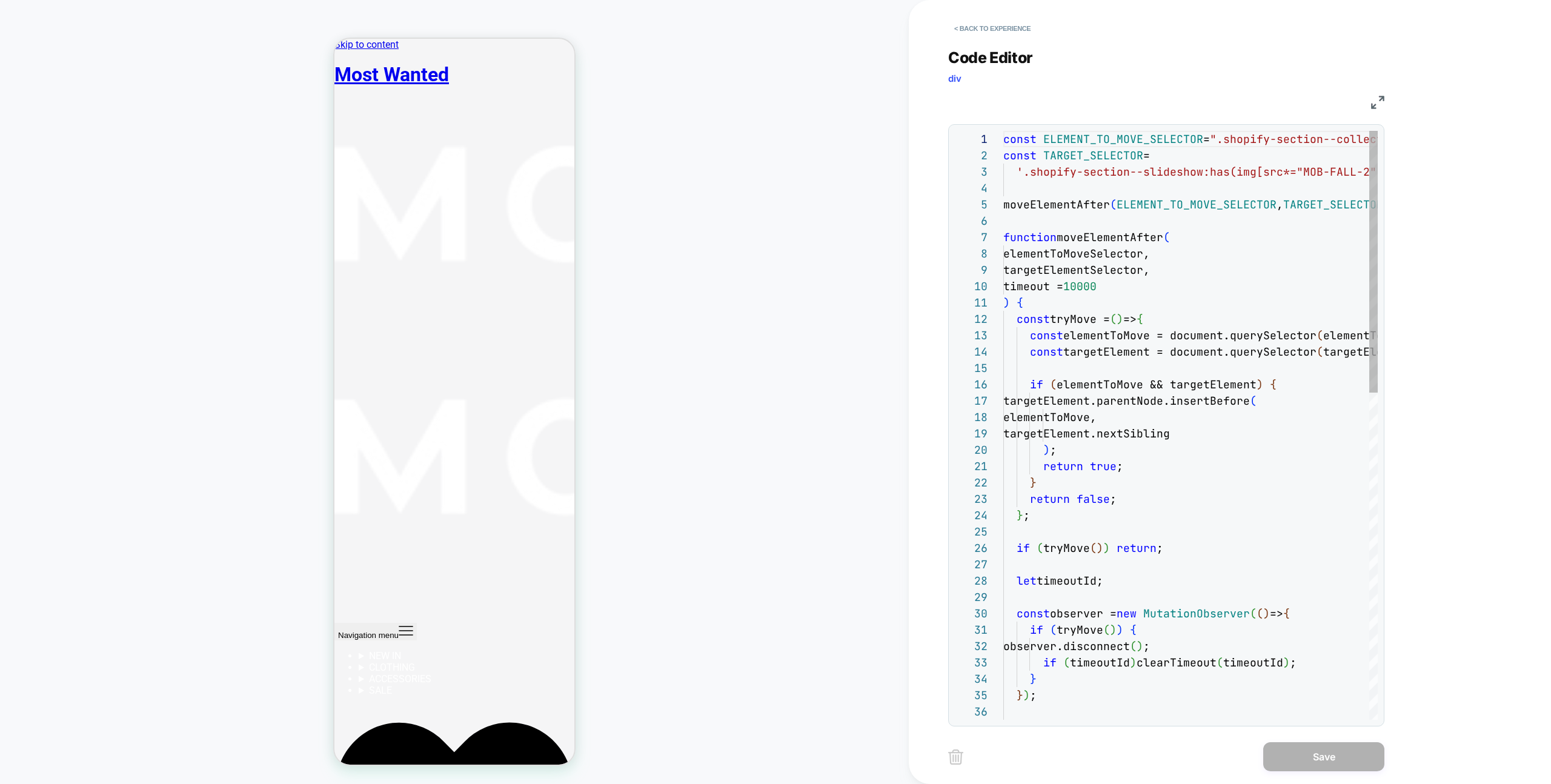
scroll to position [164, 0]
click at [997, 20] on button "< Back to experience" at bounding box center [993, 29] width 88 height 20
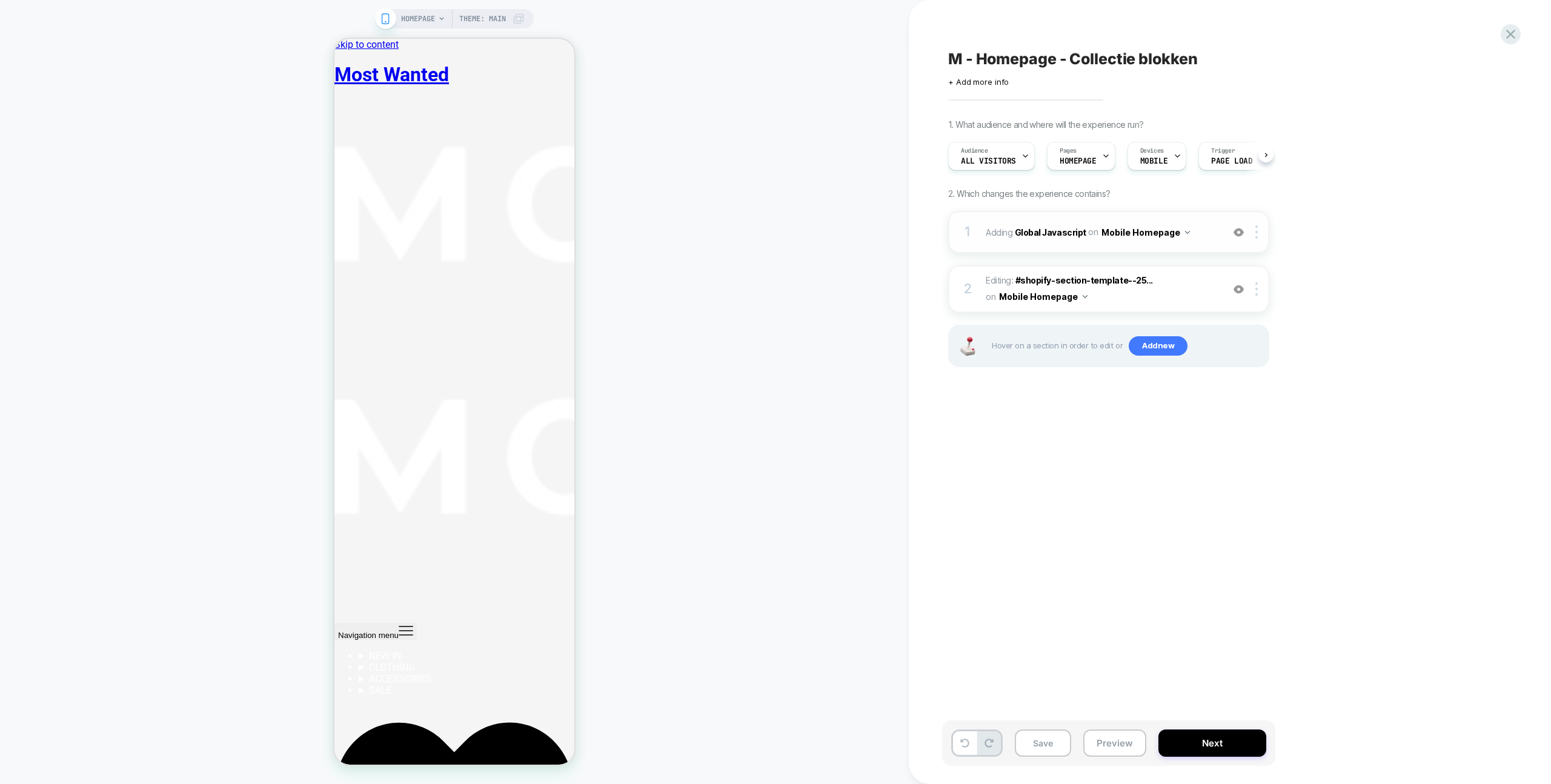
scroll to position [0, 1]
click at [498, 20] on span "Theme: MAIN" at bounding box center [482, 19] width 47 height 20
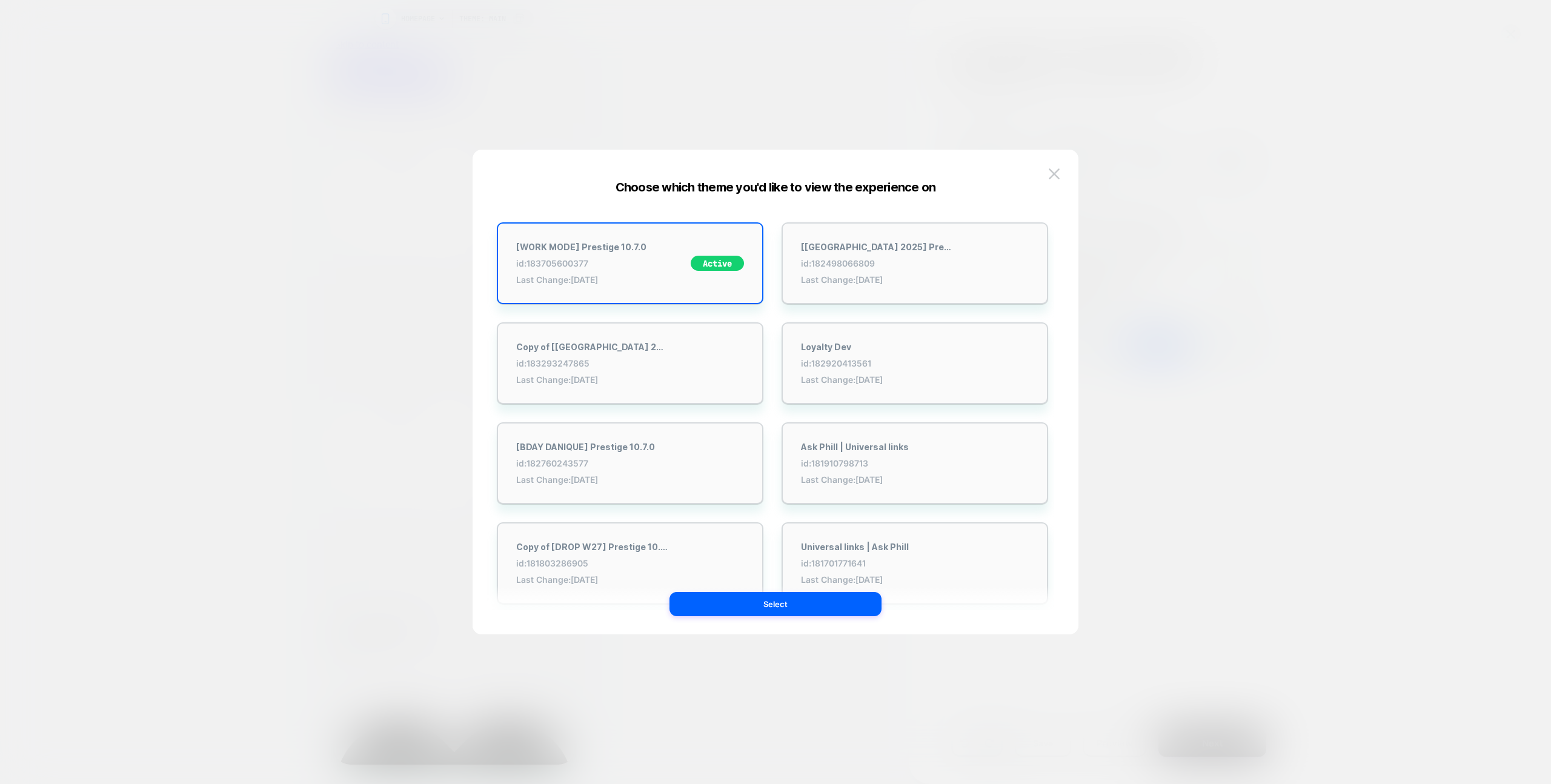
click at [499, 20] on div at bounding box center [775, 392] width 1551 height 784
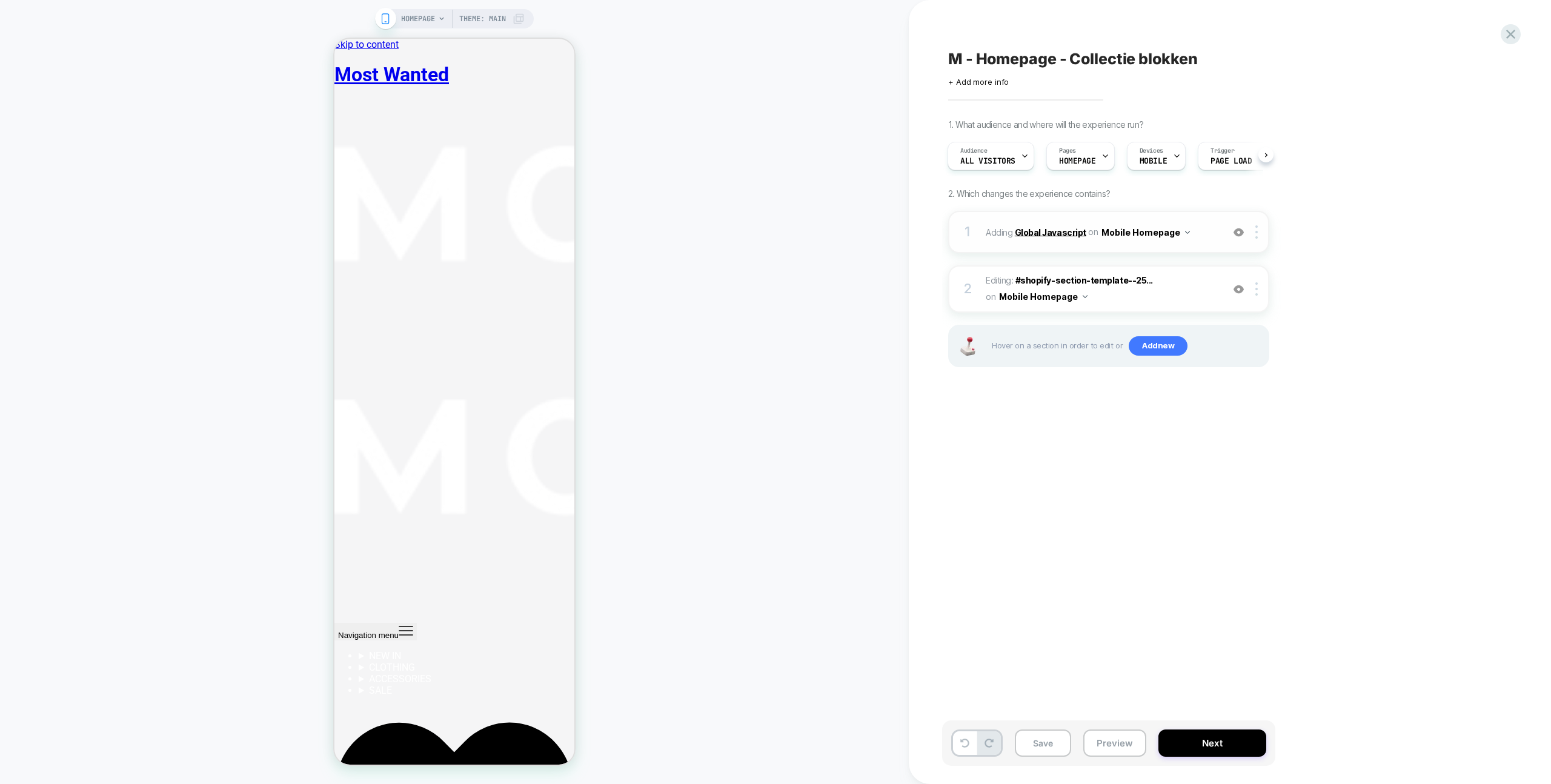
click at [1065, 234] on b "Global Javascript" at bounding box center [1050, 231] width 71 height 11
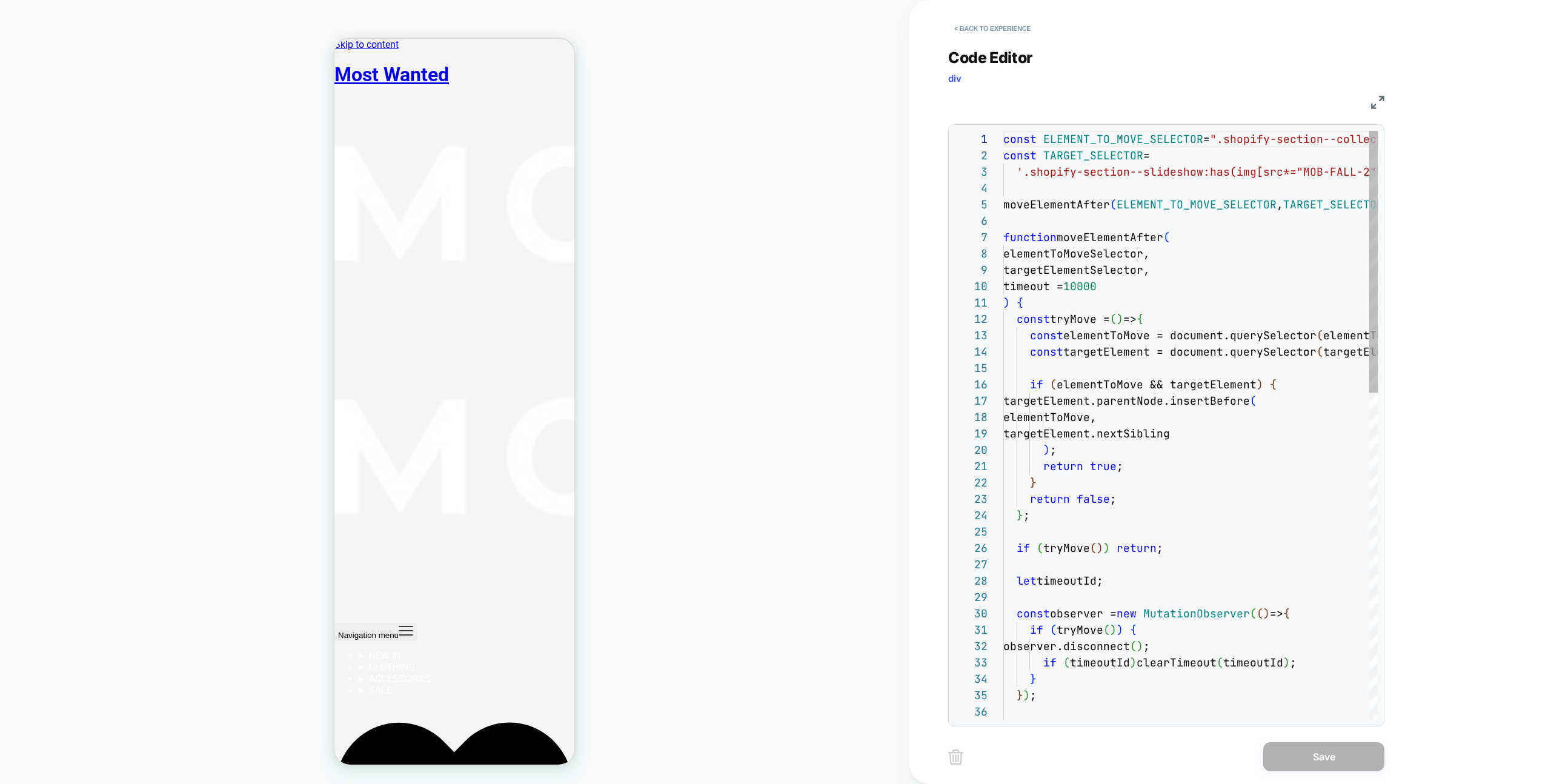
scroll to position [164, 0]
click at [1125, 312] on div "const ELEMENT_TO_MOVE_SELECTOR = ".shopify-section--collection-list" ; const TA…" at bounding box center [1256, 793] width 506 height 1325
type textarea "**********"
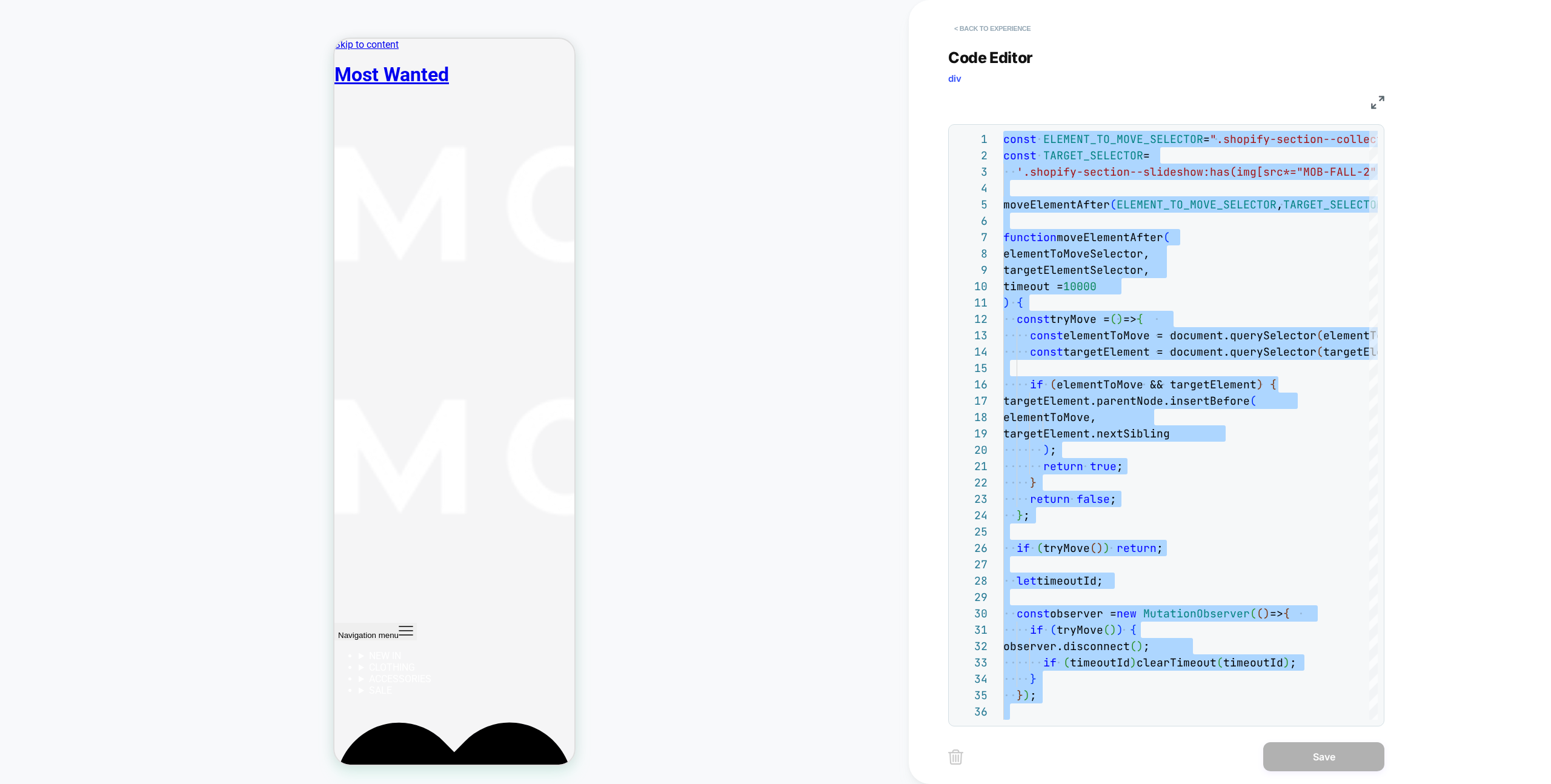
click at [973, 22] on button "< Back to experience" at bounding box center [993, 29] width 88 height 20
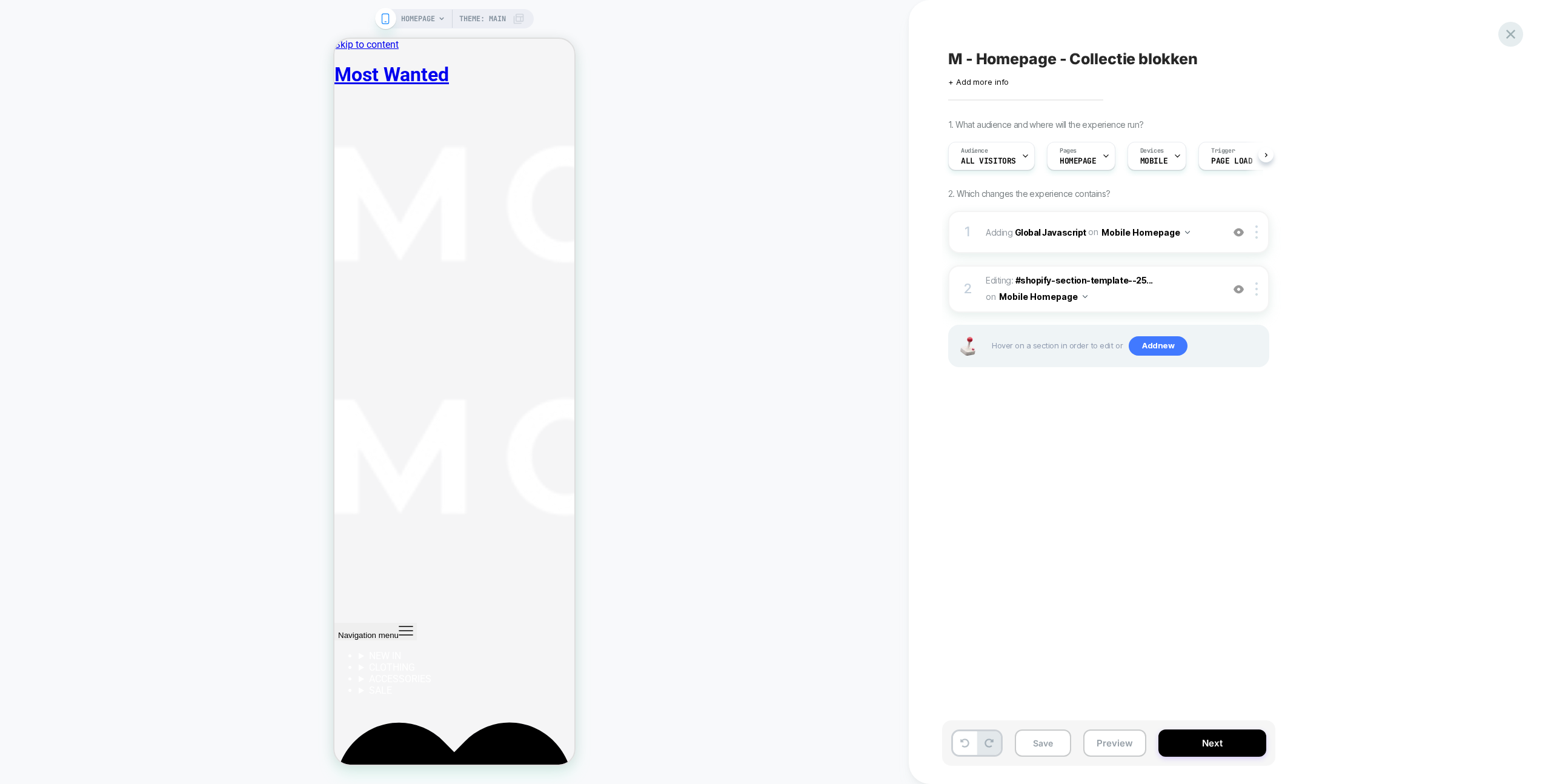
scroll to position [0, 1]
click at [1503, 29] on icon at bounding box center [1511, 34] width 16 height 16
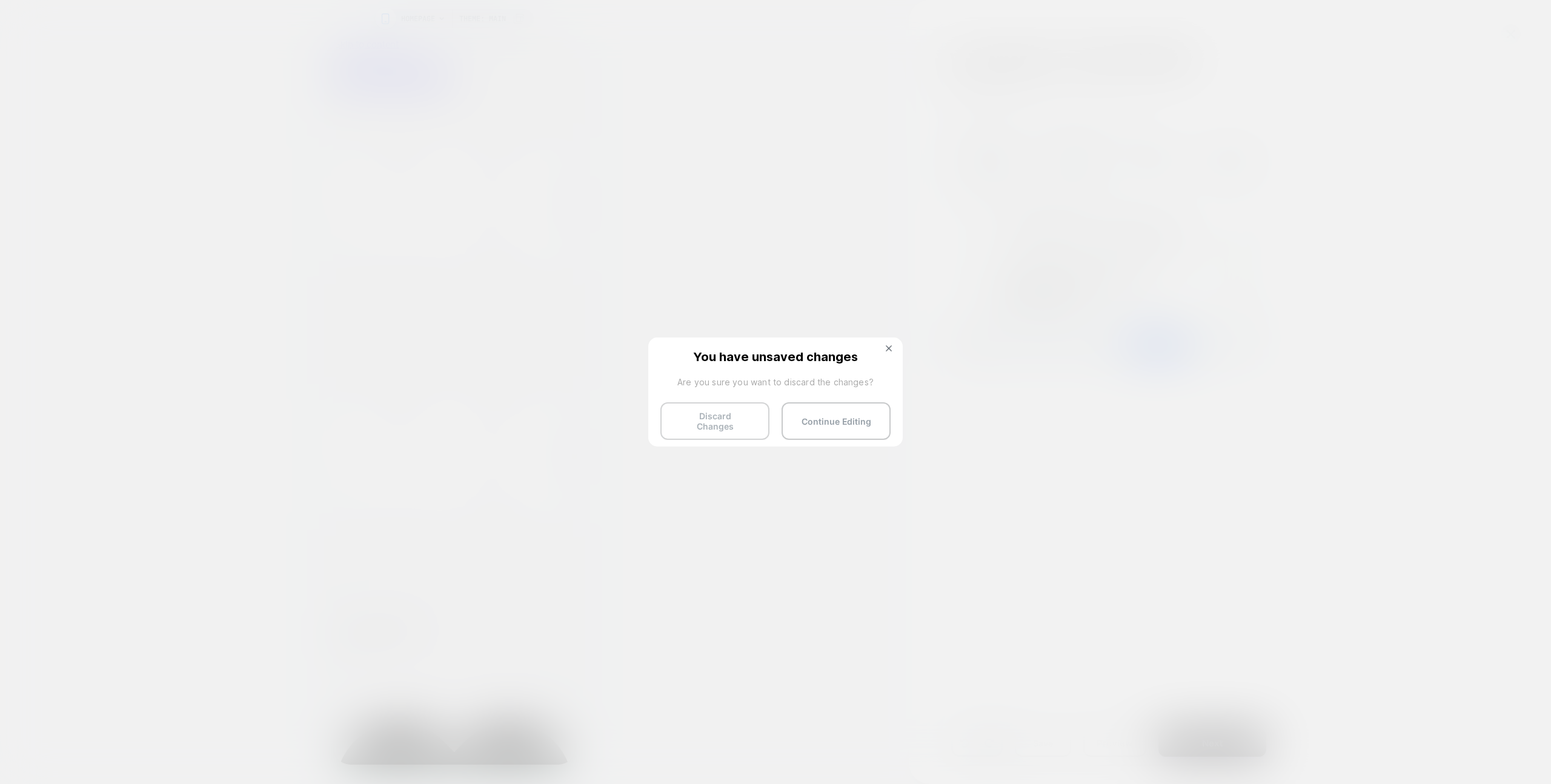
click at [734, 421] on button "Discard Changes" at bounding box center [715, 421] width 109 height 38
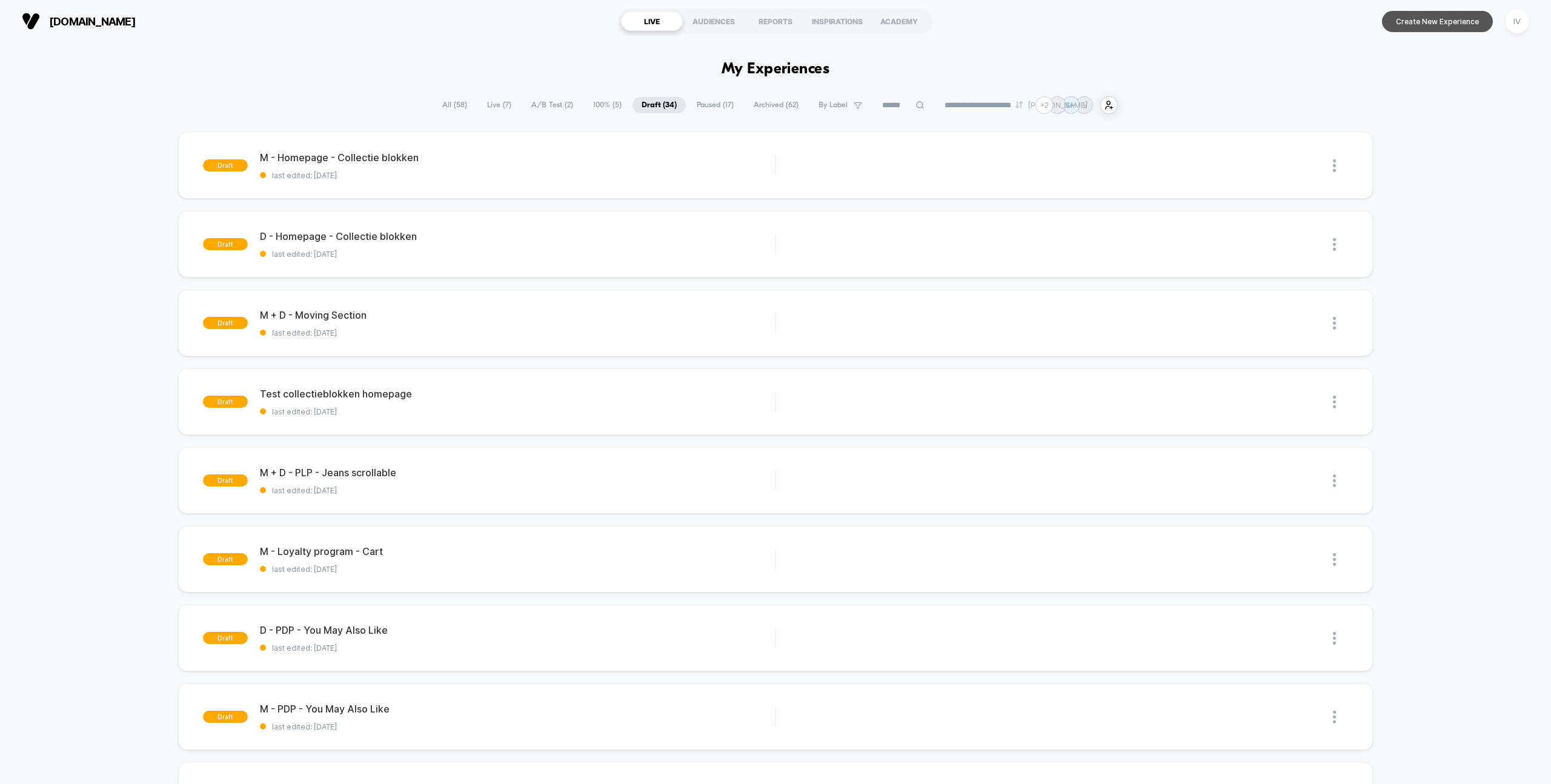
click at [1410, 14] on button "Create New Experience" at bounding box center [1437, 21] width 111 height 21
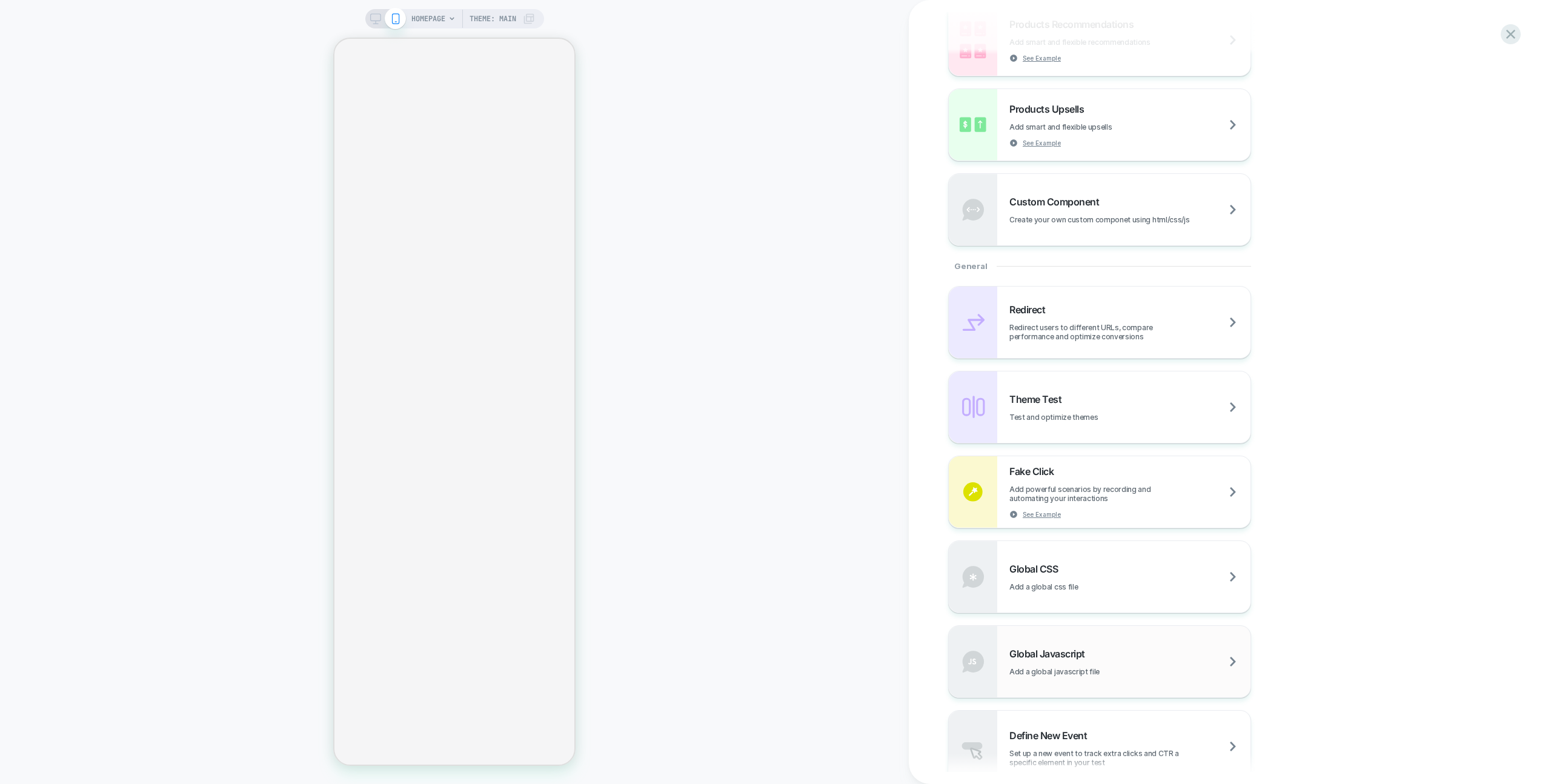
scroll to position [566, 0]
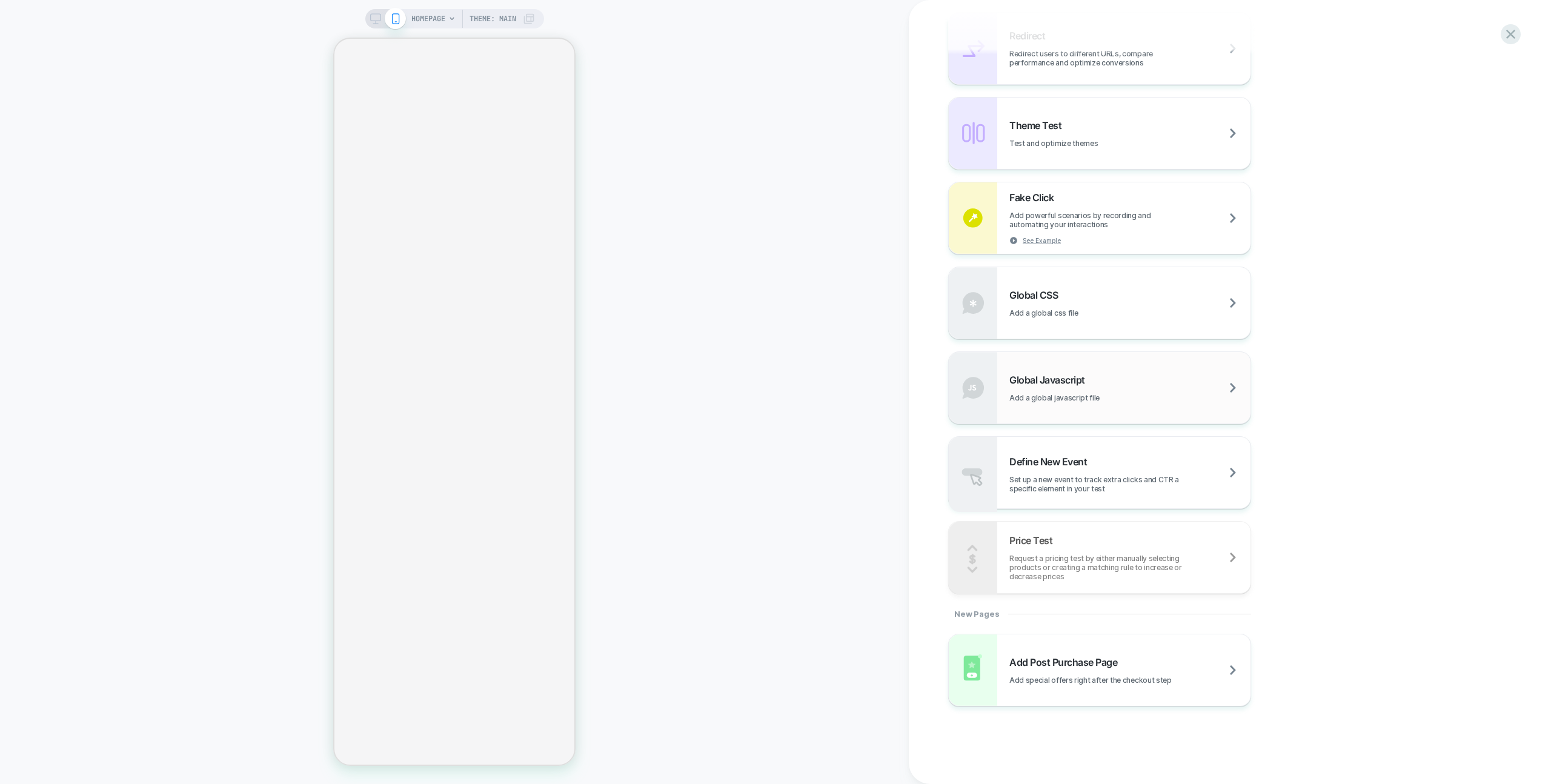
click at [1105, 376] on div "Global Javascript Add a global javascript file" at bounding box center [1130, 388] width 241 height 29
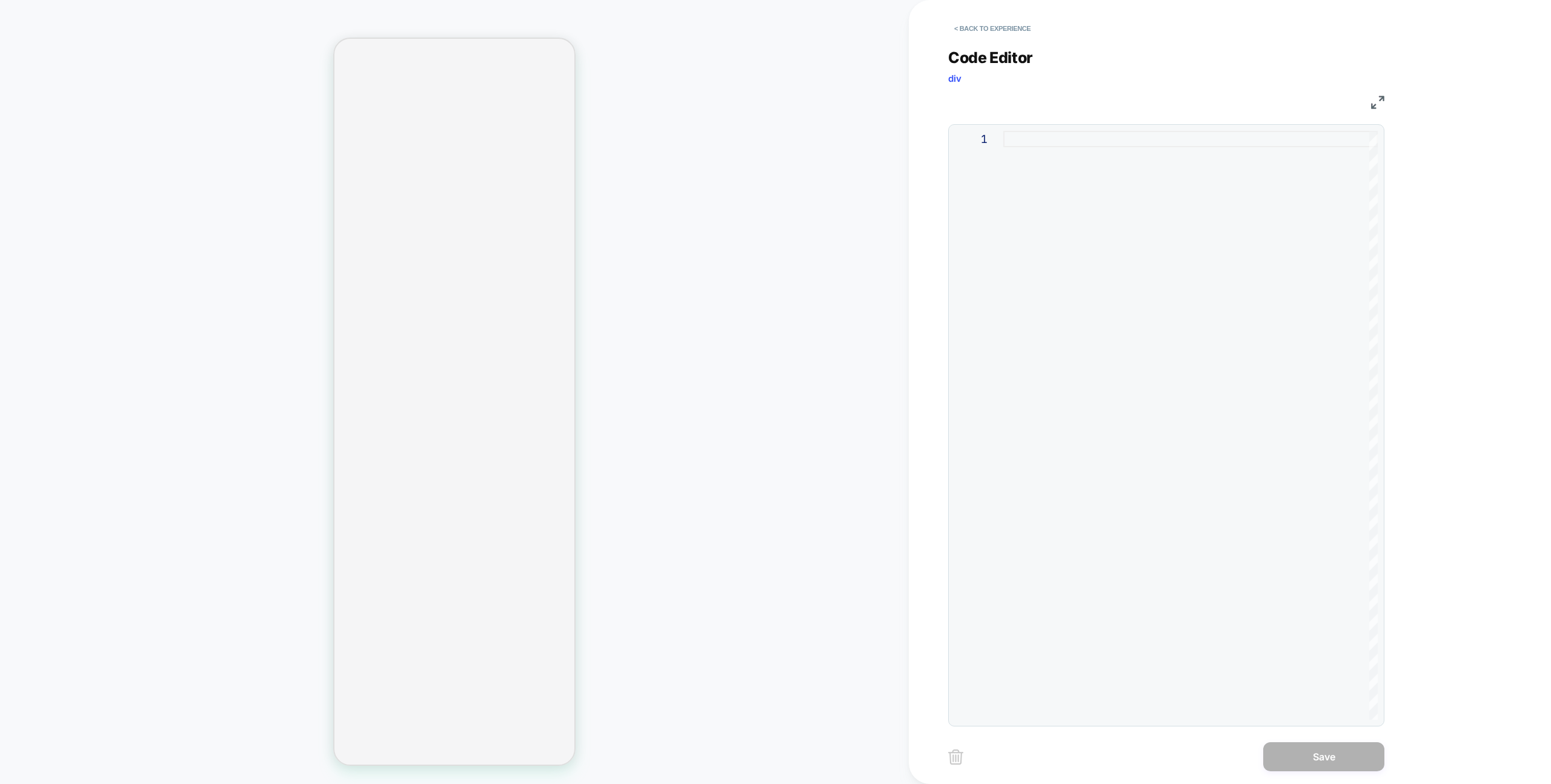
click at [1127, 280] on div at bounding box center [1190, 425] width 374 height 589
type textarea "**********"
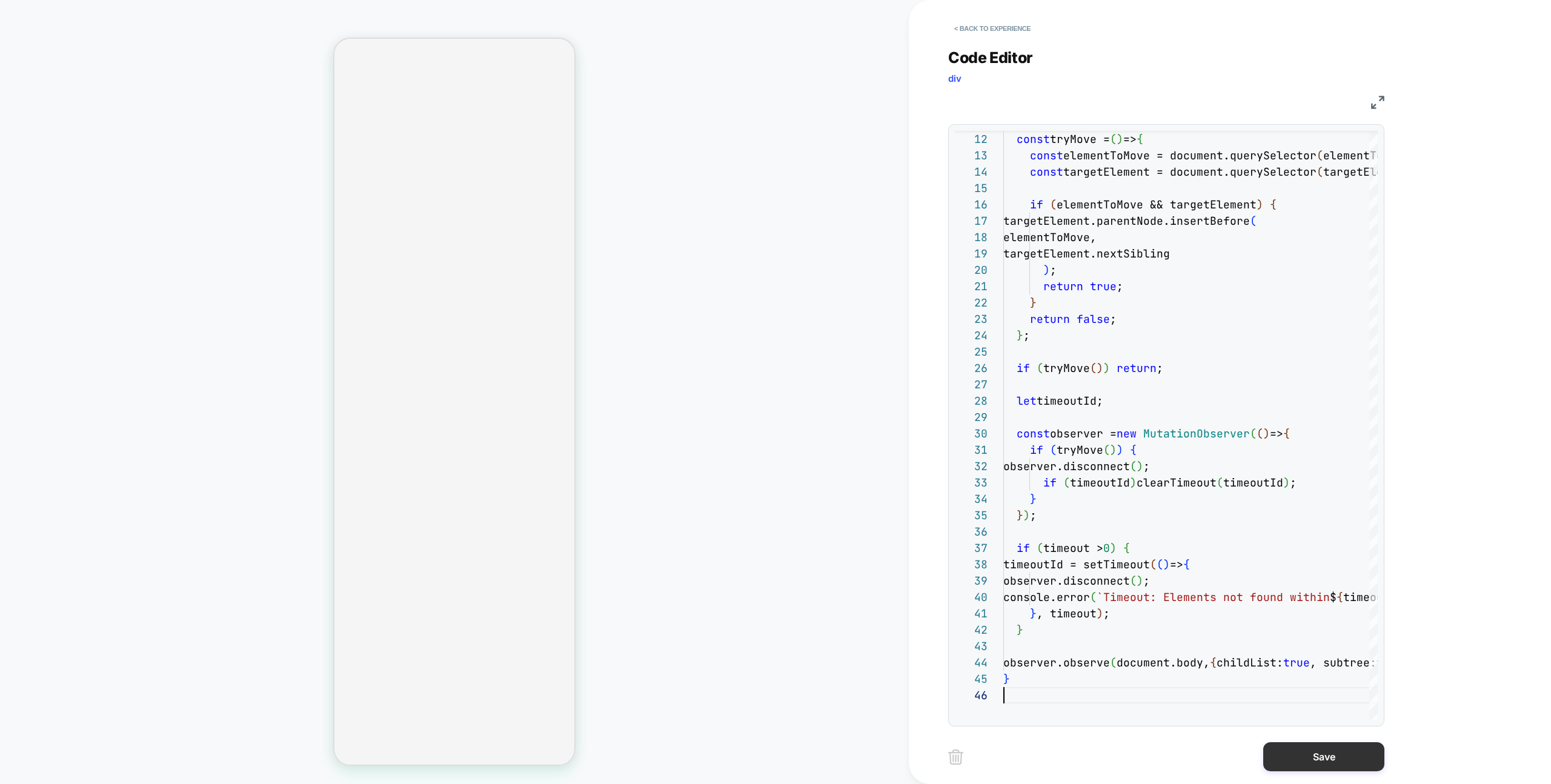
click at [1338, 753] on button "Save" at bounding box center [1324, 757] width 121 height 29
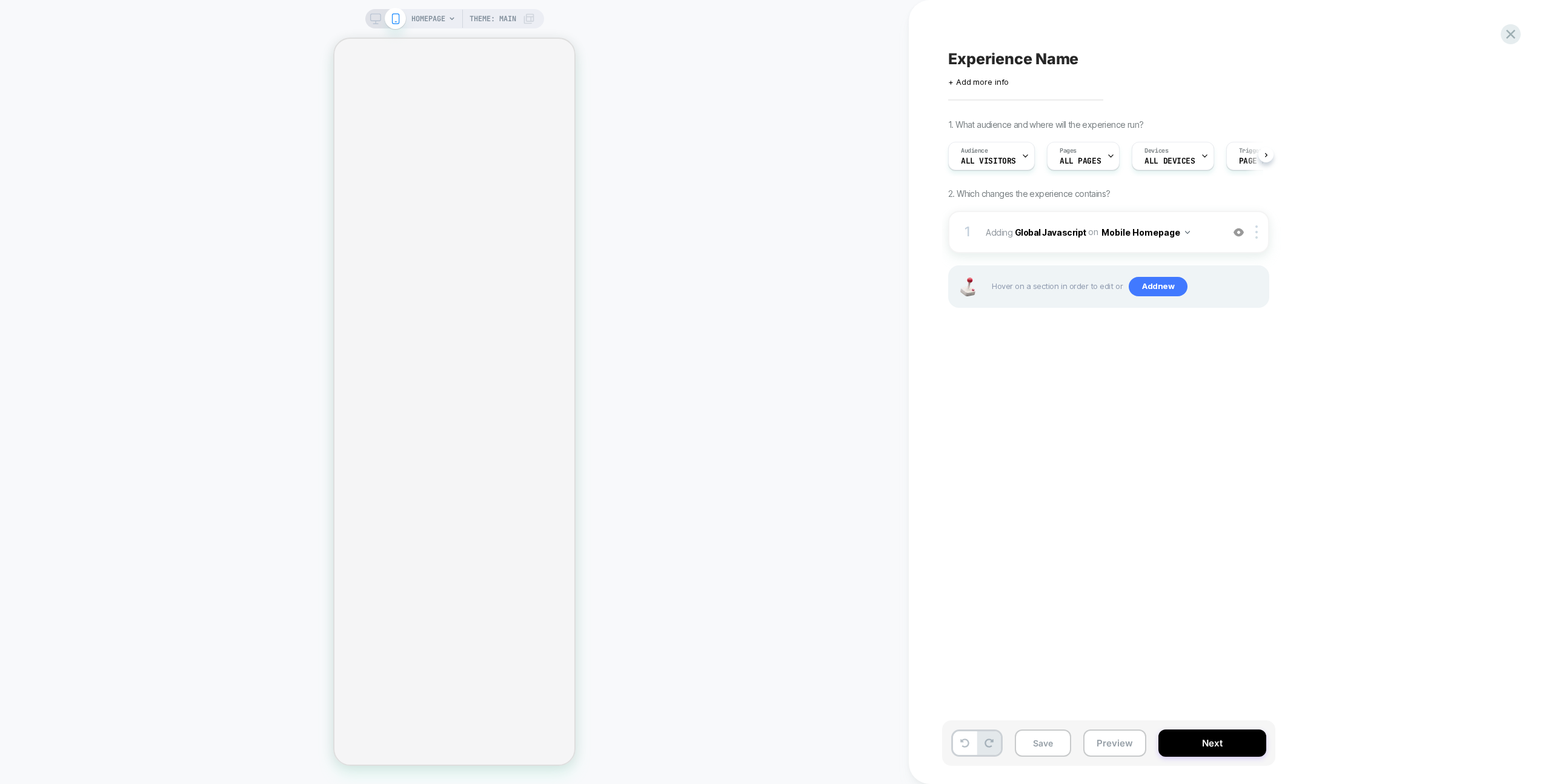
scroll to position [0, 1]
click at [375, 14] on icon at bounding box center [375, 18] width 11 height 11
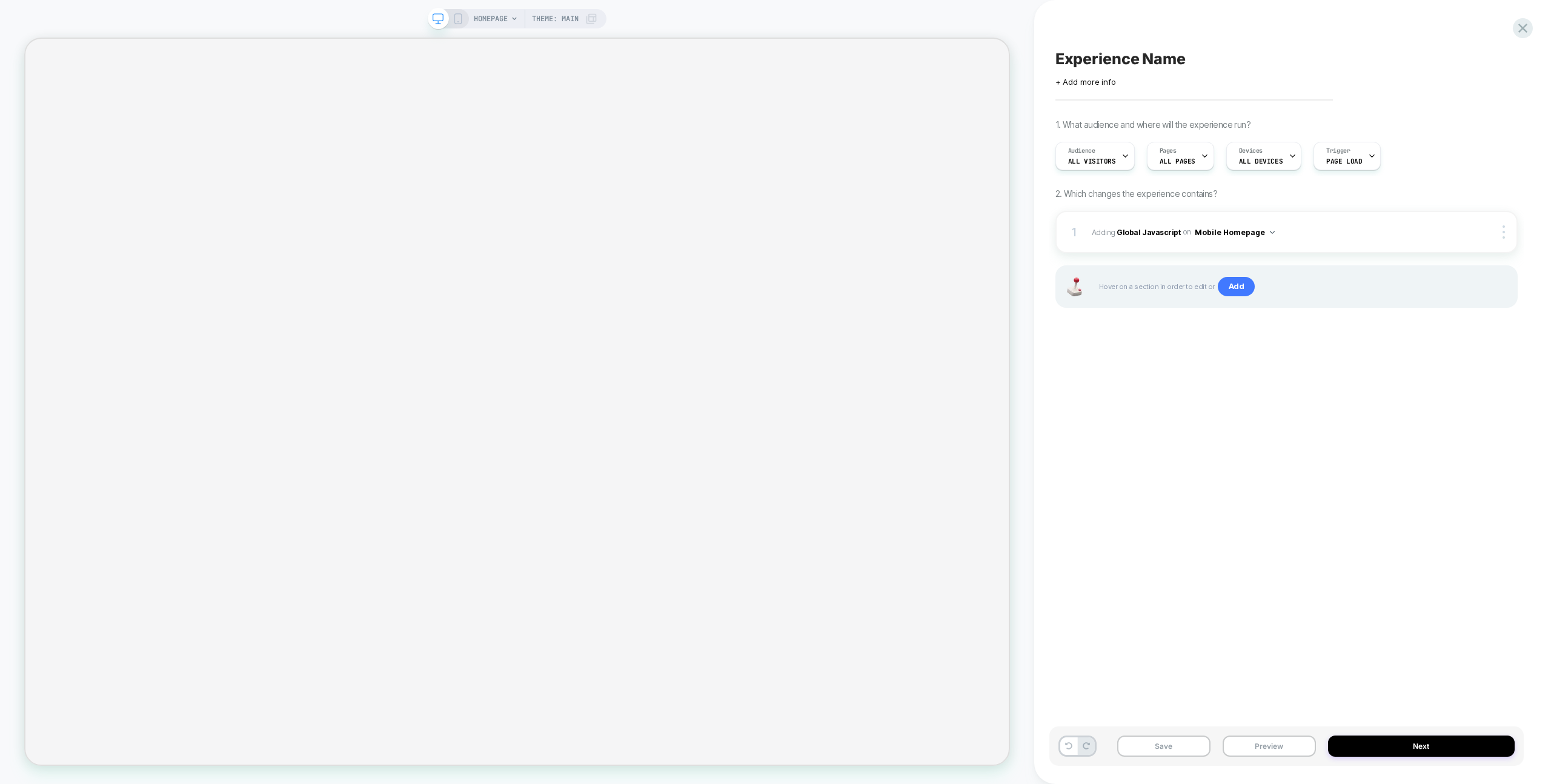
click at [453, 20] on icon at bounding box center [458, 18] width 11 height 11
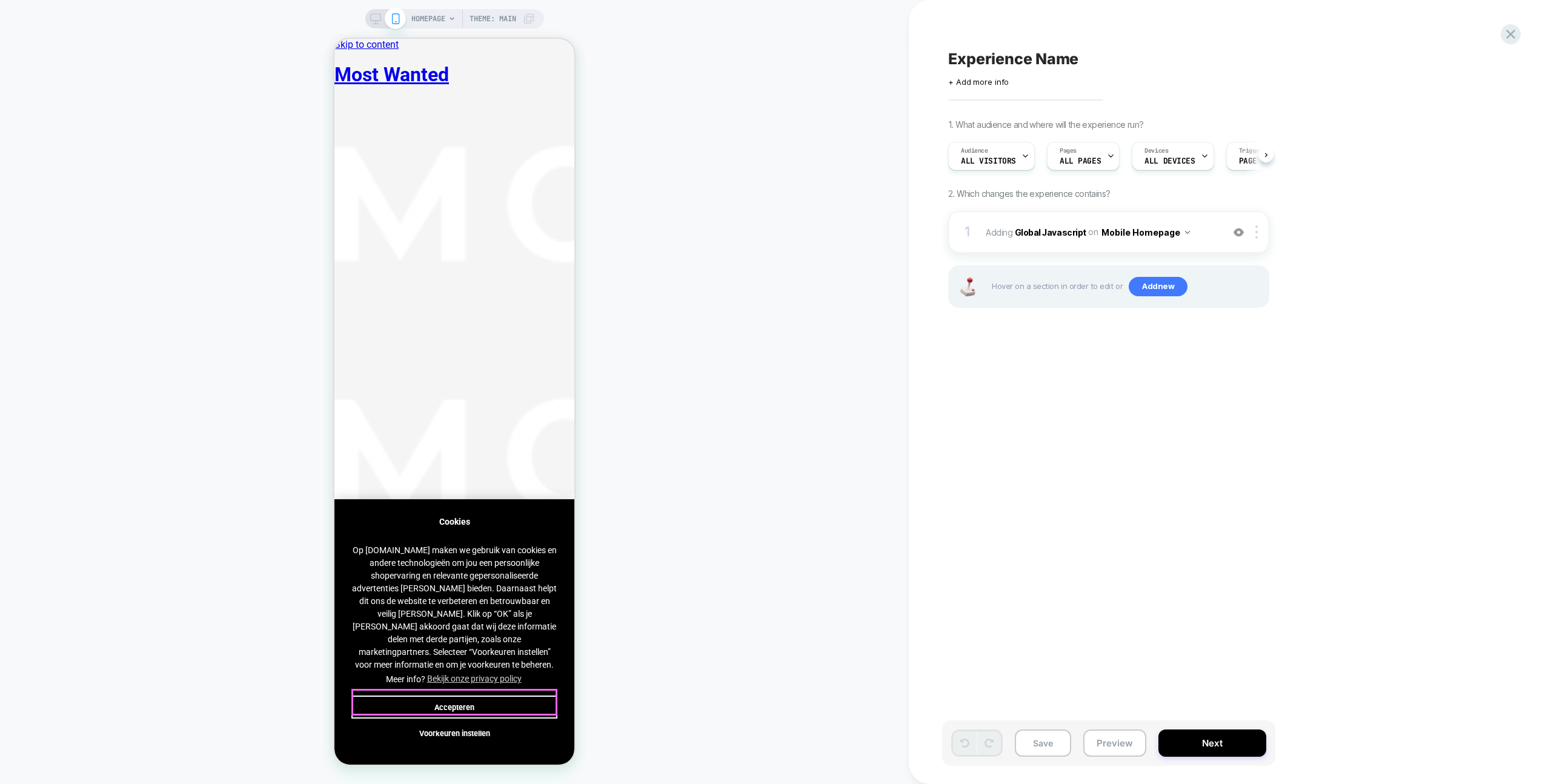
click at [486, 700] on button "Accepteren" at bounding box center [455, 707] width 206 height 23
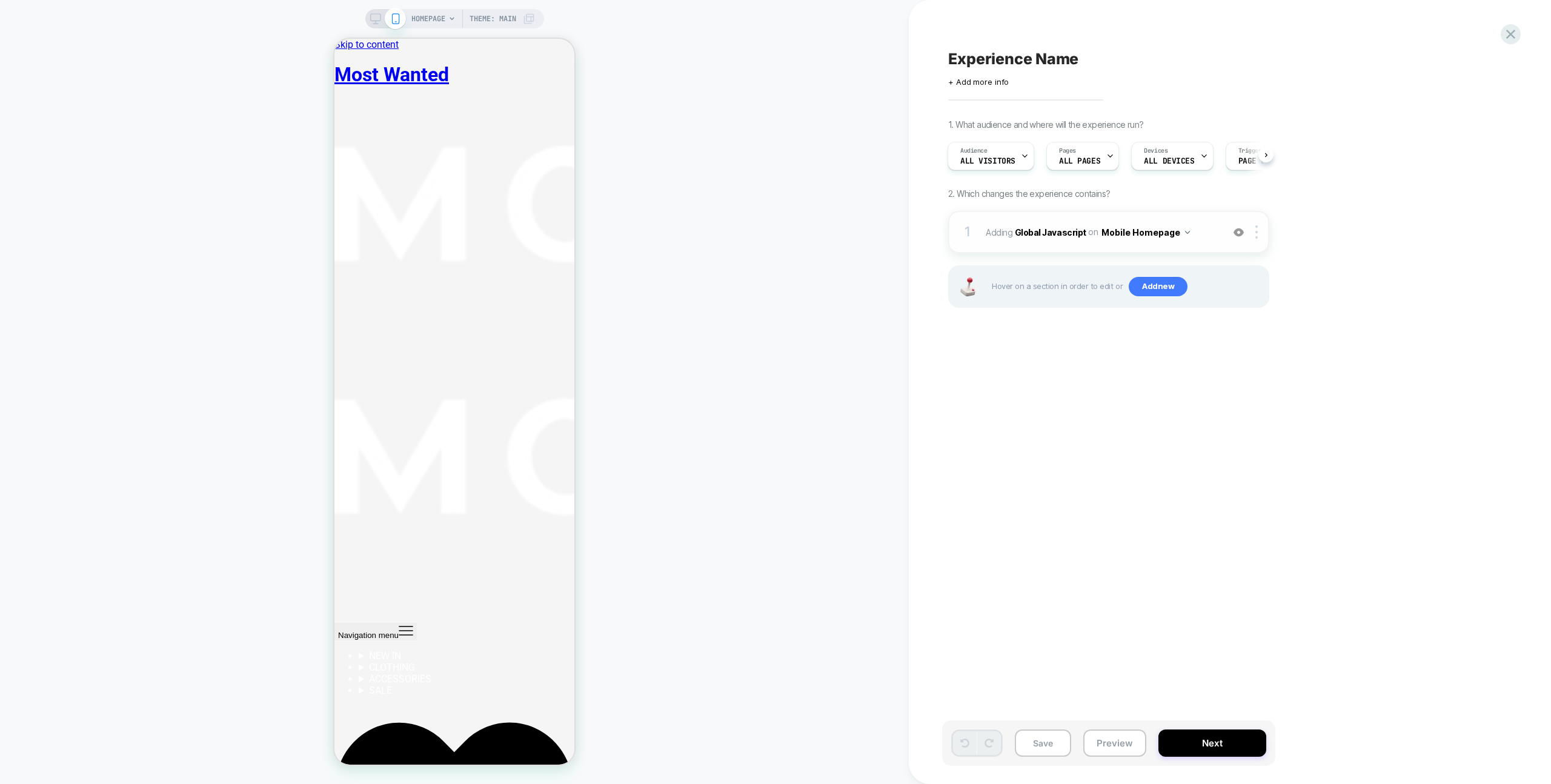
click at [1239, 231] on img at bounding box center [1239, 232] width 11 height 11
click at [1056, 232] on b "Global Javascript" at bounding box center [1050, 231] width 71 height 11
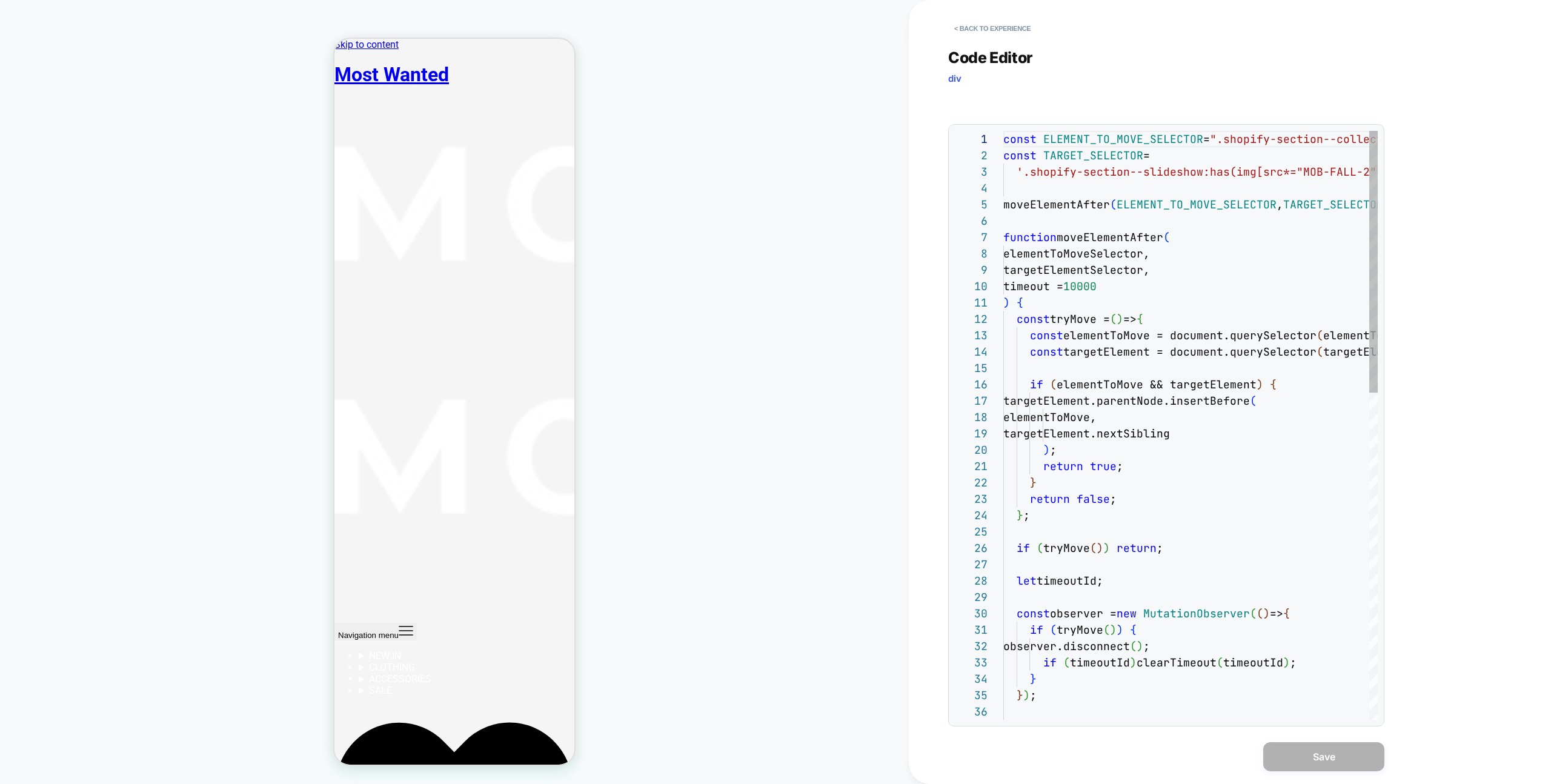
scroll to position [164, 0]
click at [1202, 276] on div "const ELEMENT_TO_MOVE_SELECTOR = ".shopify-section--collection-list" ; const TA…" at bounding box center [1256, 793] width 506 height 1325
click at [1007, 30] on button "< Back to experience" at bounding box center [993, 29] width 88 height 20
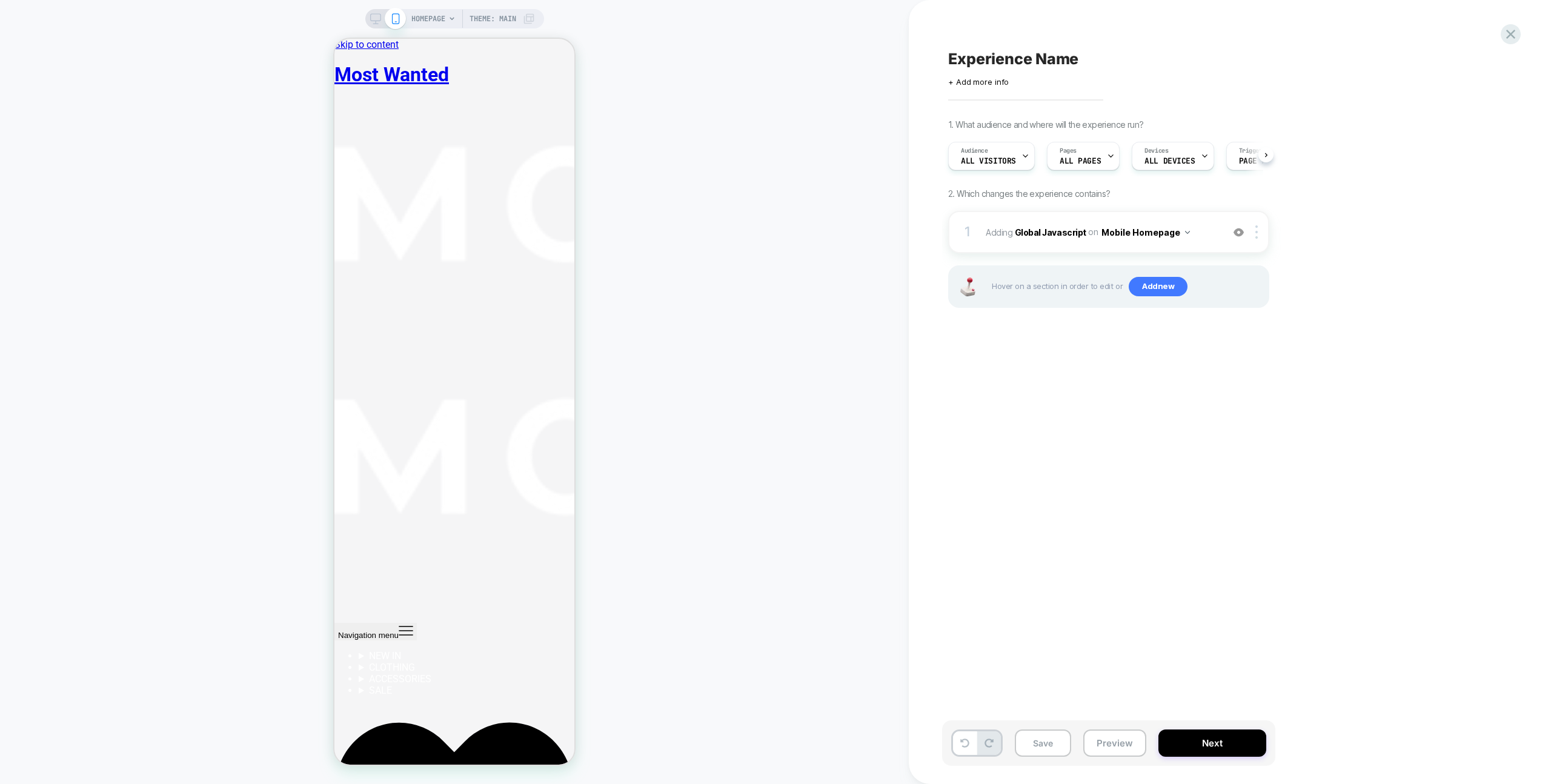
scroll to position [0, 1]
click at [1260, 235] on div at bounding box center [1258, 232] width 20 height 13
click at [1235, 397] on div "Delete" at bounding box center [1257, 396] width 108 height 33
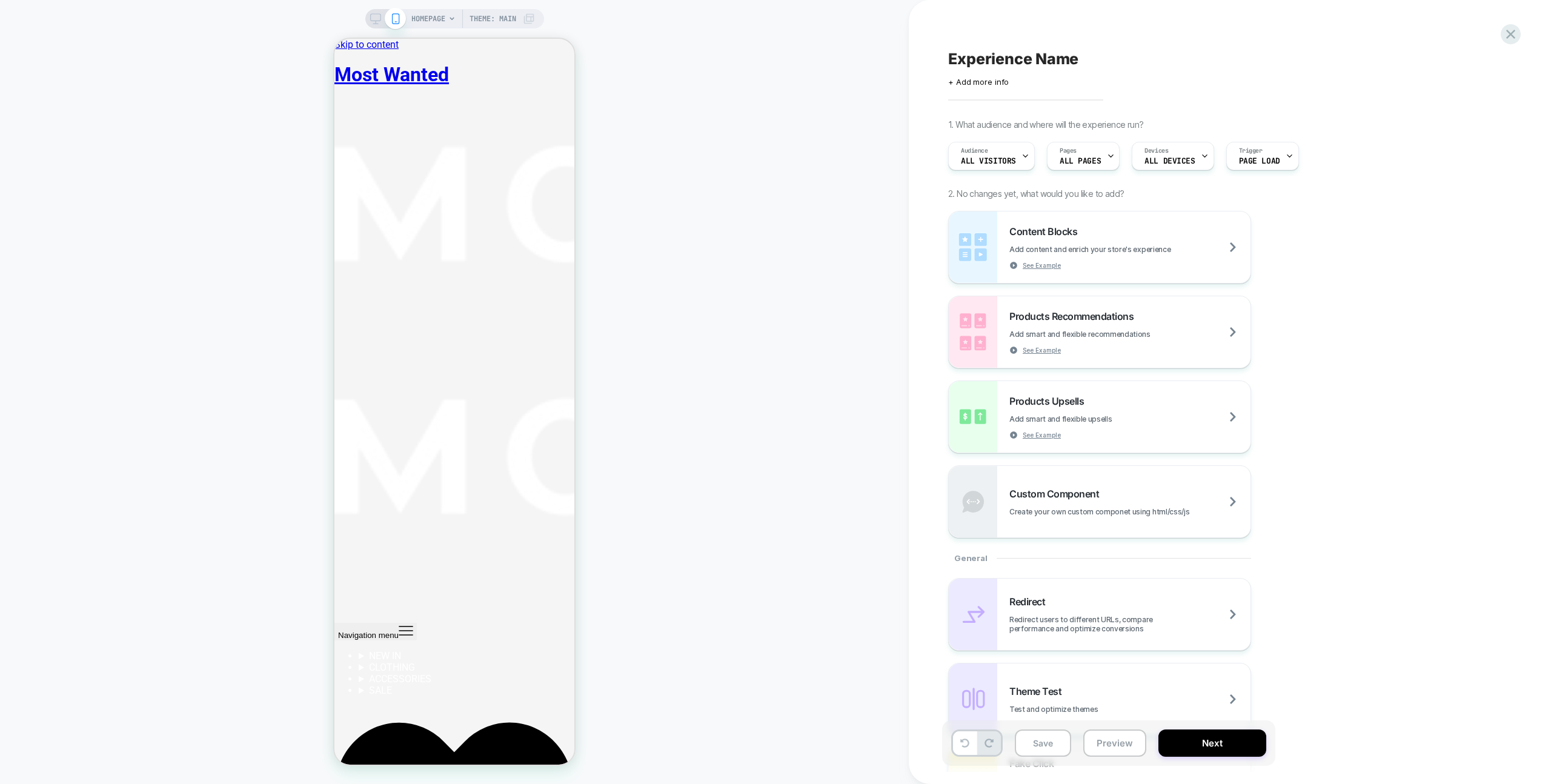
scroll to position [0, 0]
click at [1510, 38] on icon at bounding box center [1511, 34] width 16 height 16
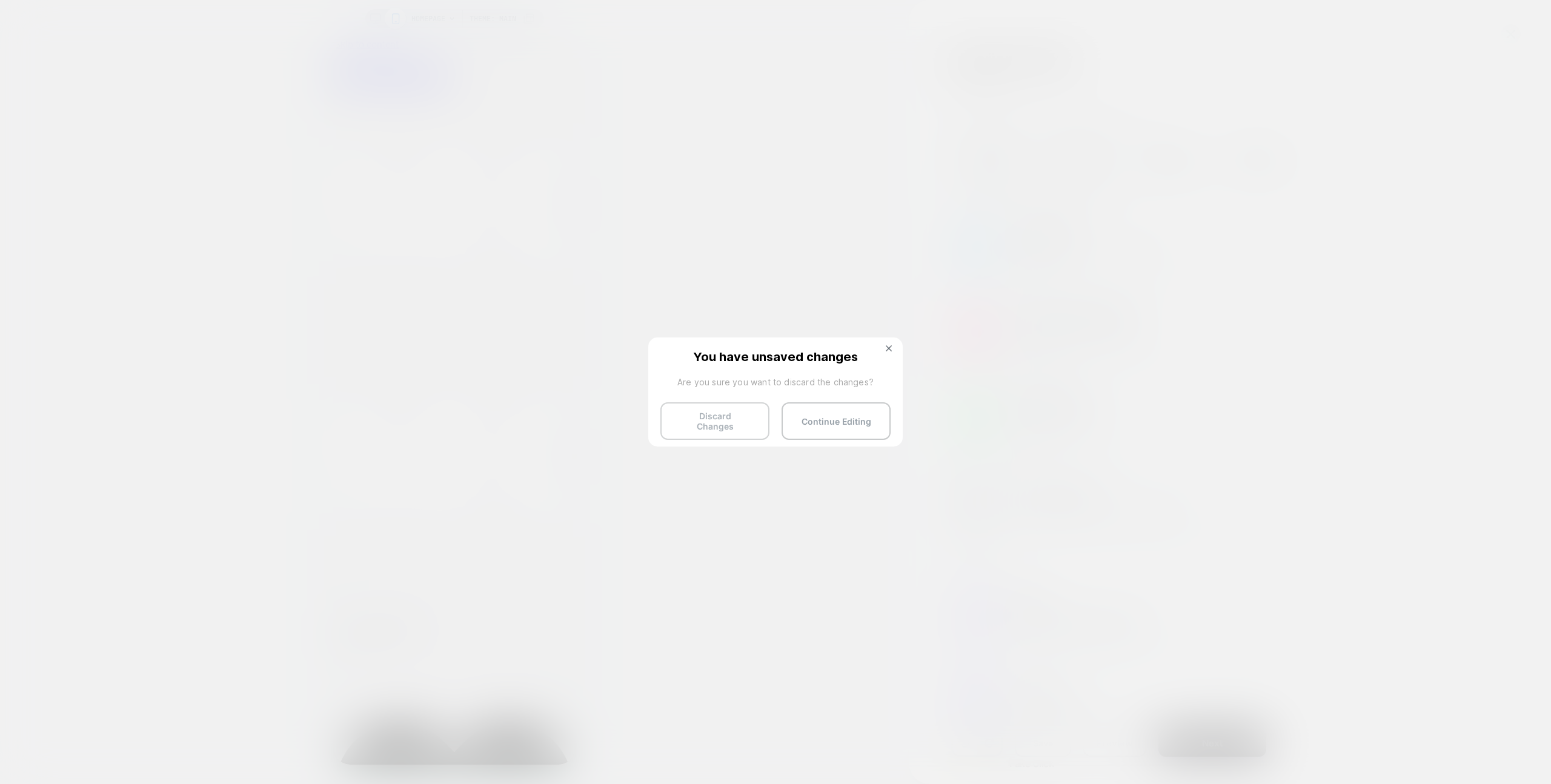
click at [727, 422] on button "Discard Changes" at bounding box center [715, 421] width 109 height 38
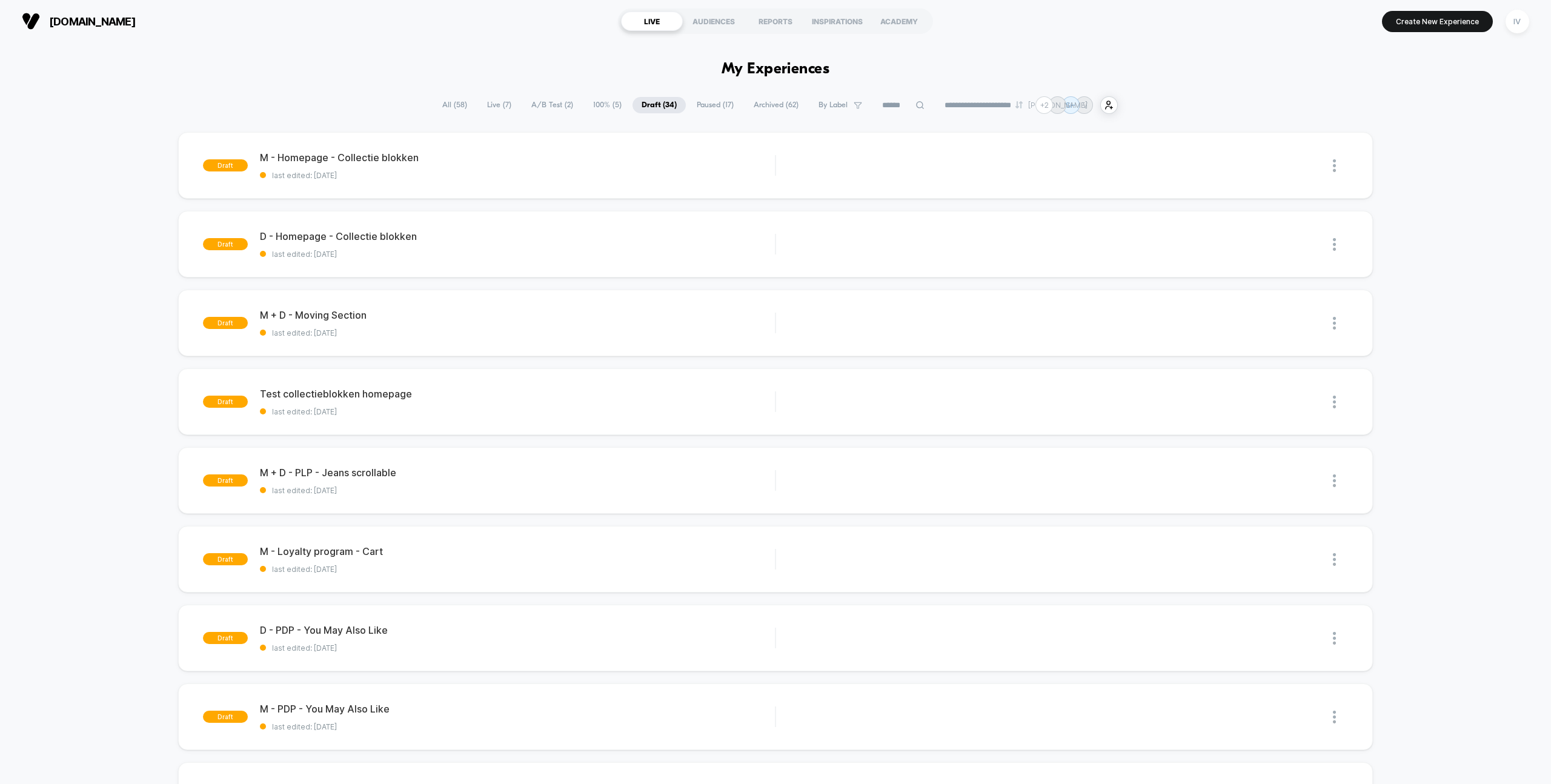
click at [778, 205] on div "draft M - Homepage - Collectie blokken last edited: 22-9-2025 Edit Duplicate Pr…" at bounding box center [775, 629] width 1551 height 993
click at [1423, 298] on div "draft M - Homepage - Collectie blokken last edited: [DATE] Edit Duplicate Previ…" at bounding box center [775, 629] width 1551 height 993
click at [1432, 268] on div "draft M - Homepage - Collectie blokken last edited: [DATE] Edit Duplicate Previ…" at bounding box center [775, 629] width 1551 height 993
click at [594, 190] on div "draft M - Homepage - Collectie blokken last edited: [DATE] Edit Duplicate Previ…" at bounding box center [775, 166] width 1195 height 67
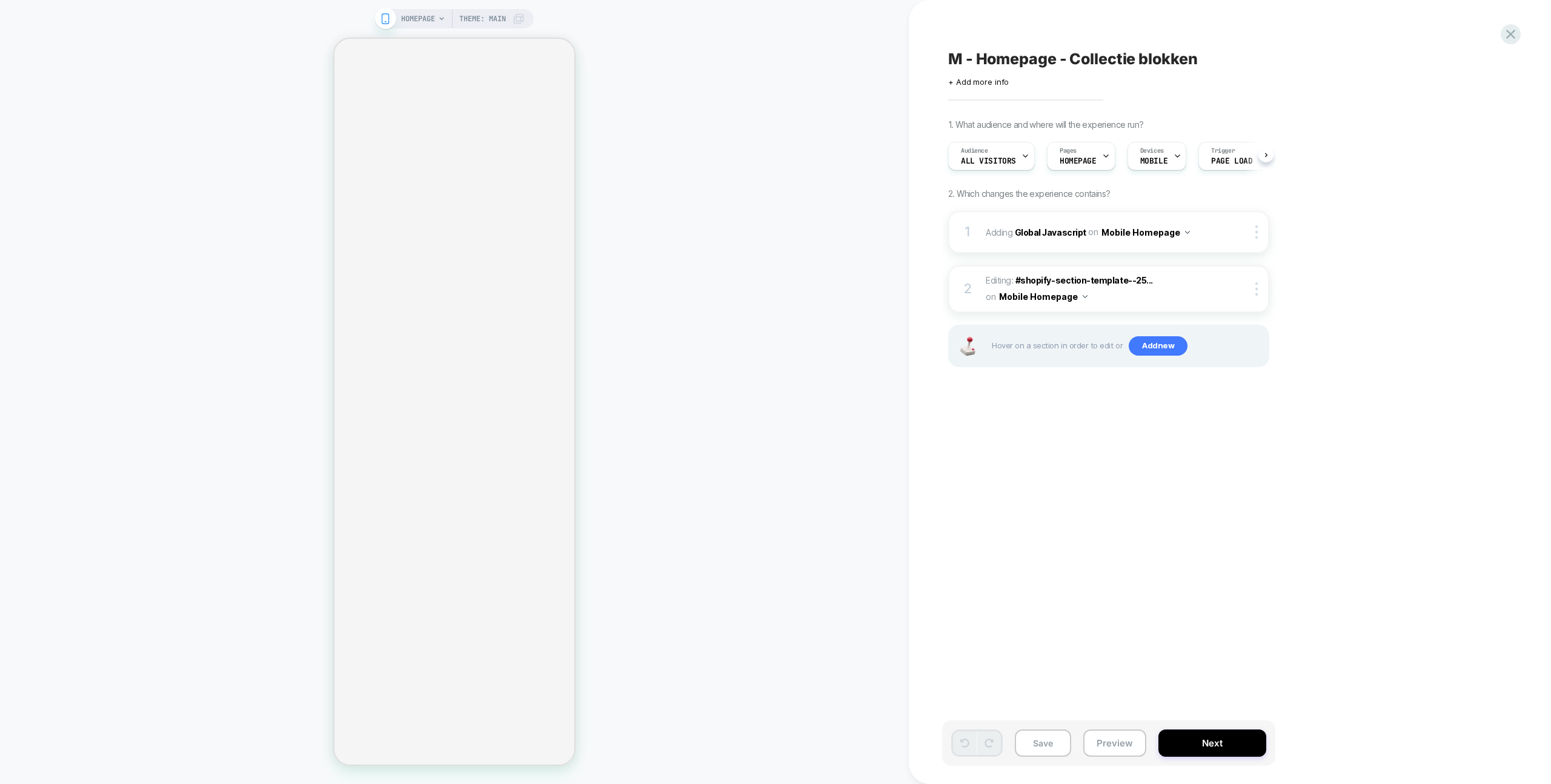
scroll to position [0, 1]
click at [1059, 233] on b "Global Javascript" at bounding box center [1050, 231] width 71 height 11
click at [1051, 228] on b "Global Javascript" at bounding box center [1050, 231] width 71 height 11
click at [1050, 232] on b "Global Javascript" at bounding box center [1050, 231] width 71 height 11
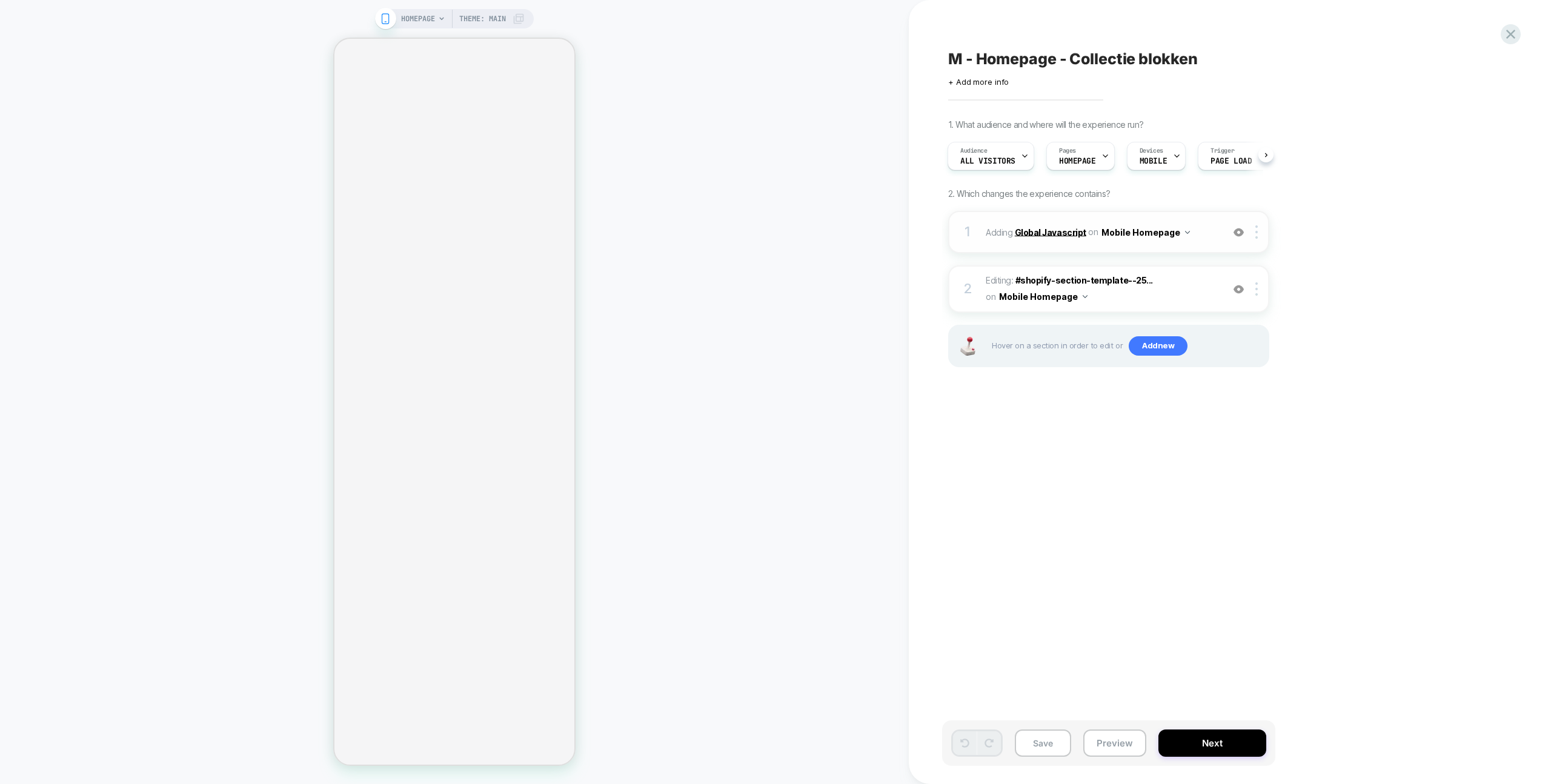
click at [1050, 232] on b "Global Javascript" at bounding box center [1050, 231] width 71 height 11
click at [1040, 233] on b "Global Javascript" at bounding box center [1050, 231] width 71 height 11
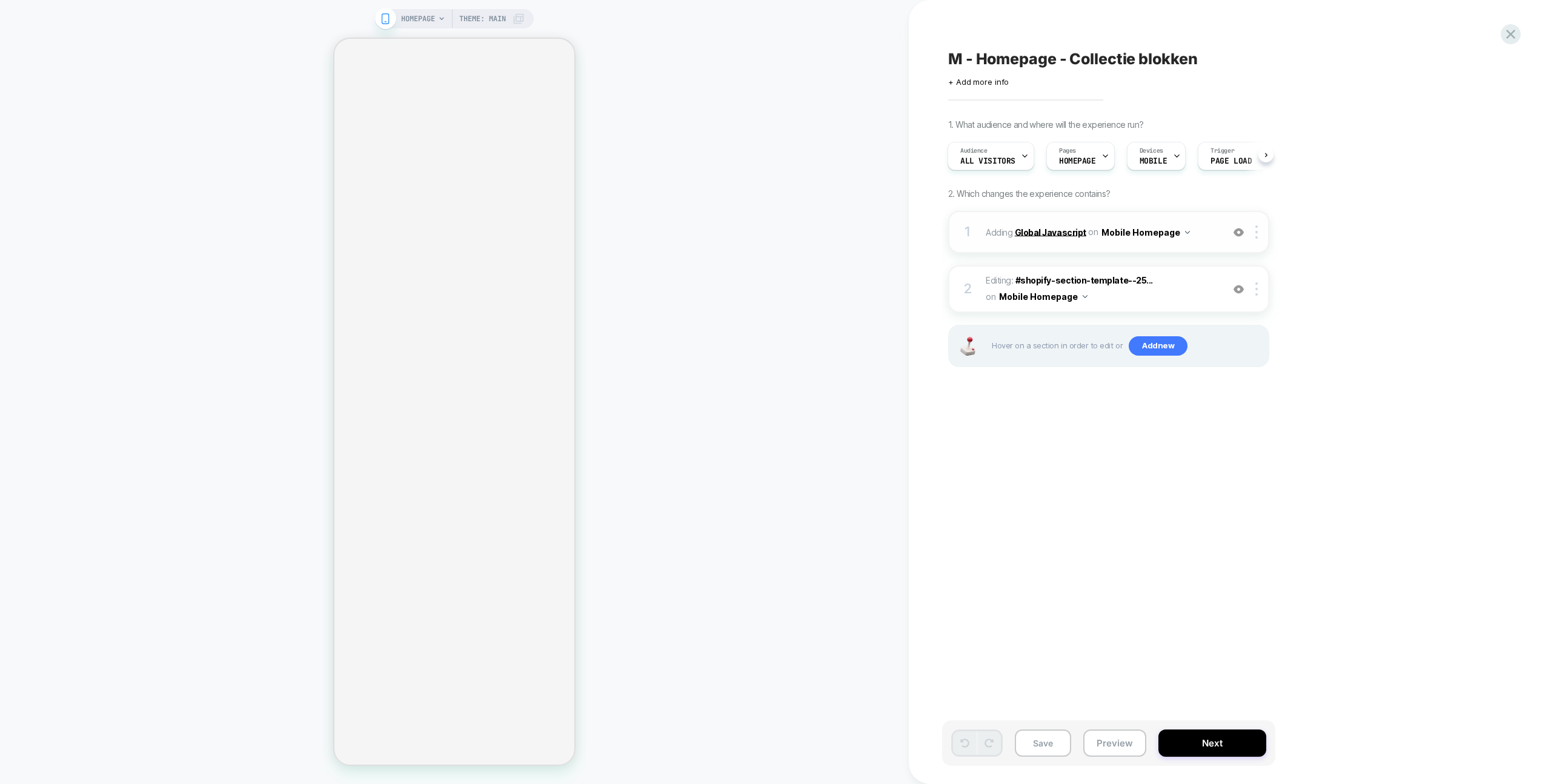
click at [1040, 233] on b "Global Javascript" at bounding box center [1050, 231] width 71 height 11
click at [818, 304] on div "HOMEPAGE Theme: MAIN" at bounding box center [455, 392] width 909 height 759
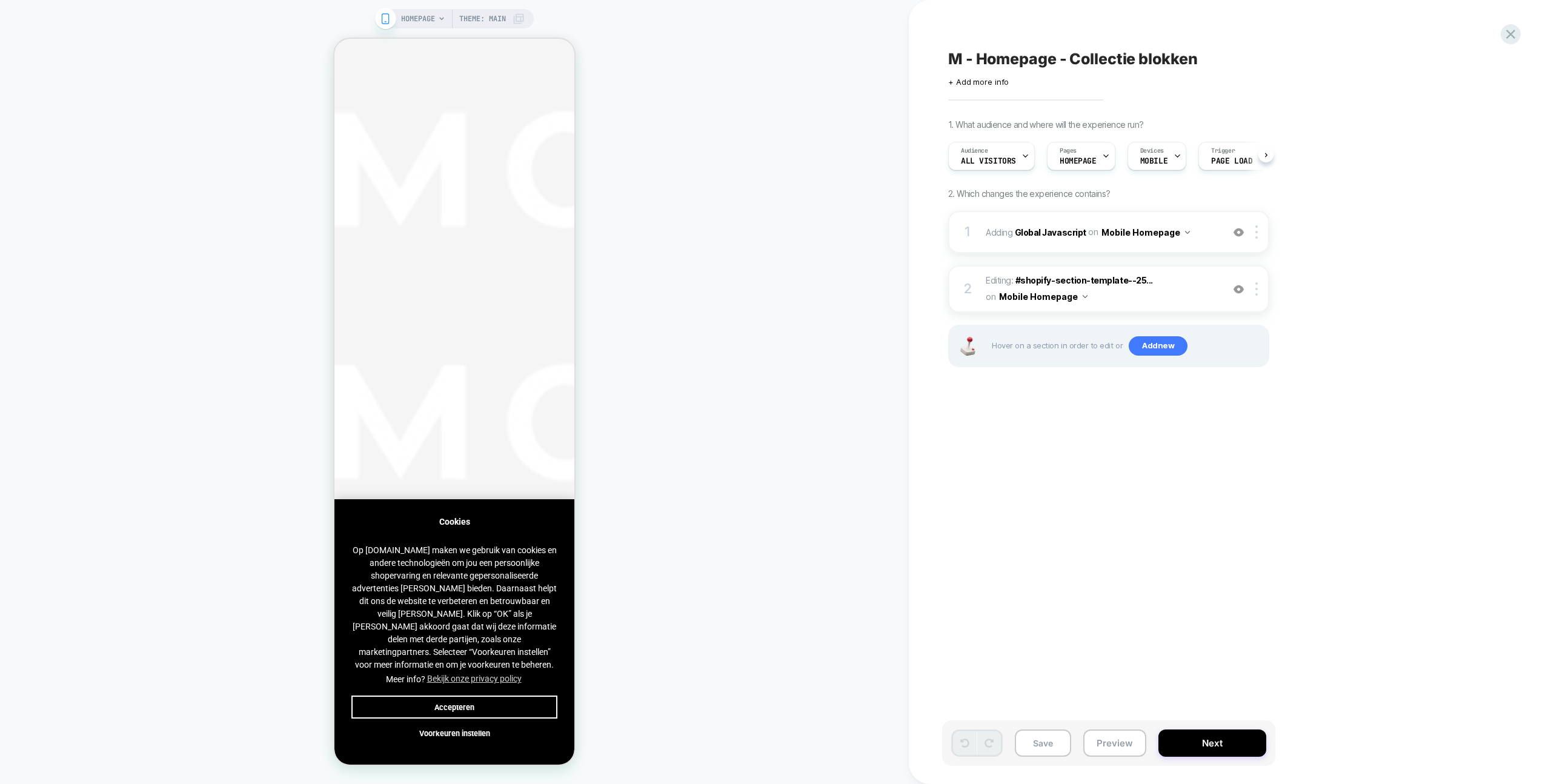
scroll to position [0, 1]
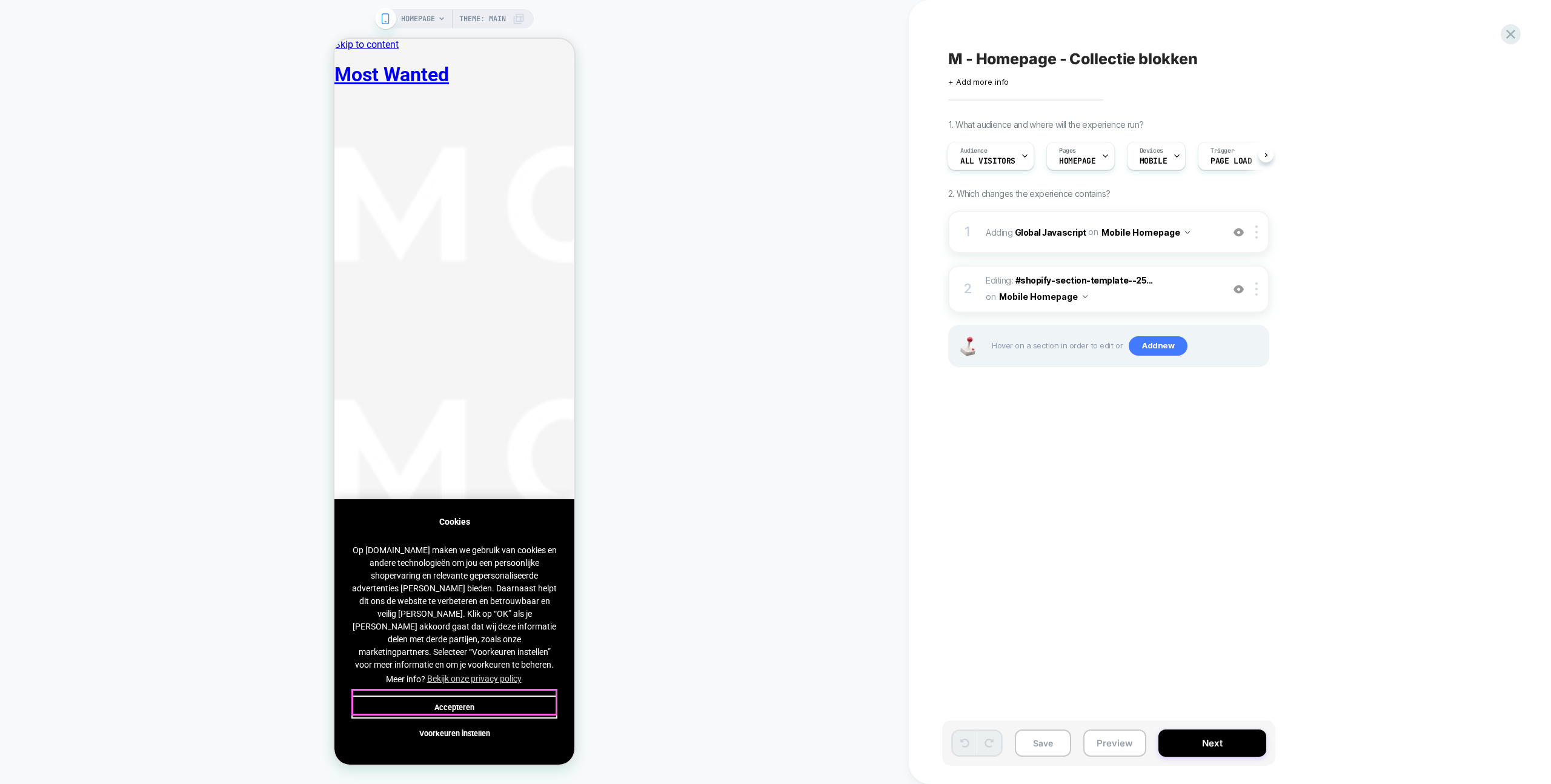
click at [528, 706] on button "Accepteren" at bounding box center [455, 707] width 206 height 23
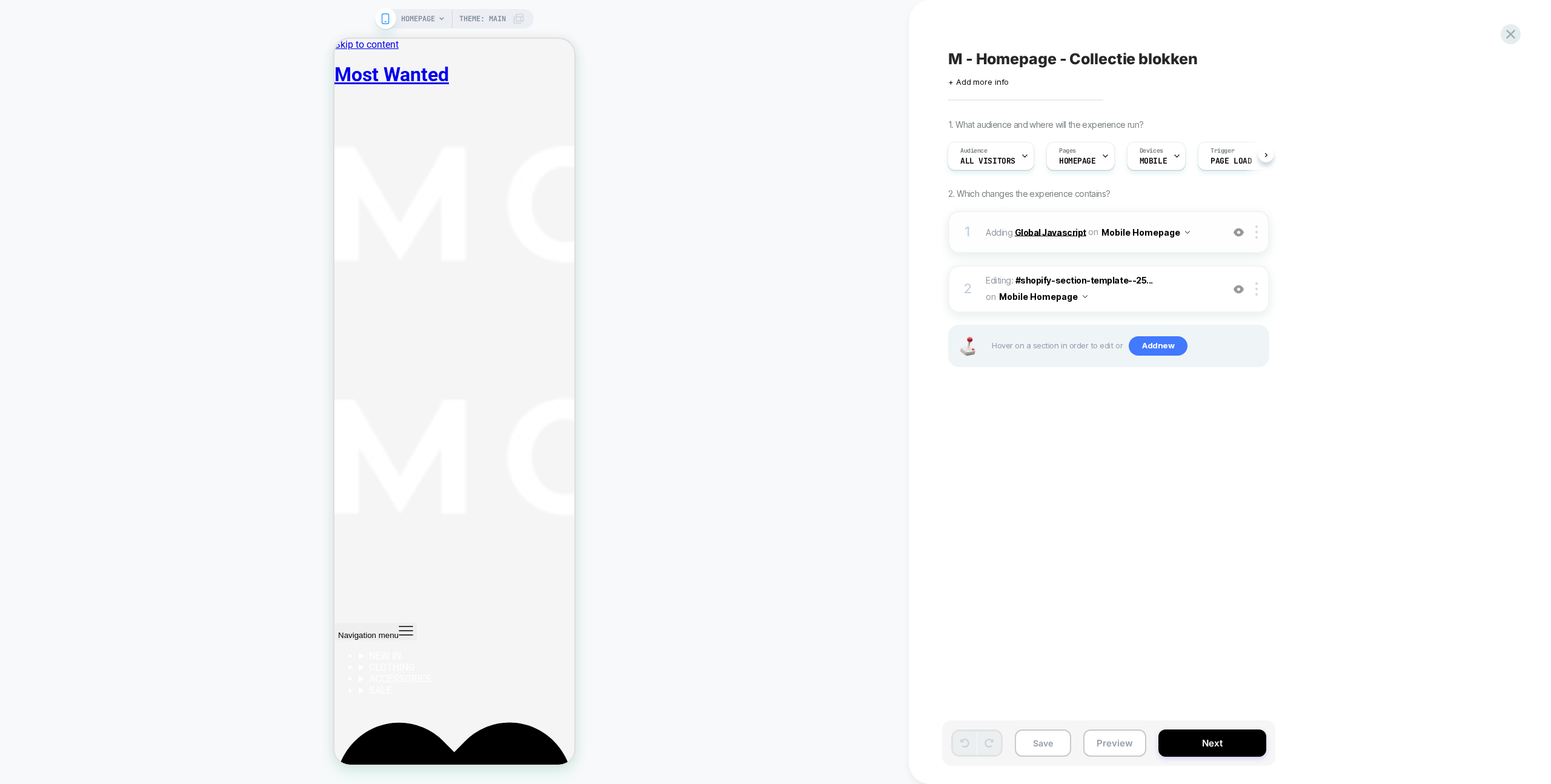
click at [1049, 232] on b "Global Javascript" at bounding box center [1050, 231] width 71 height 11
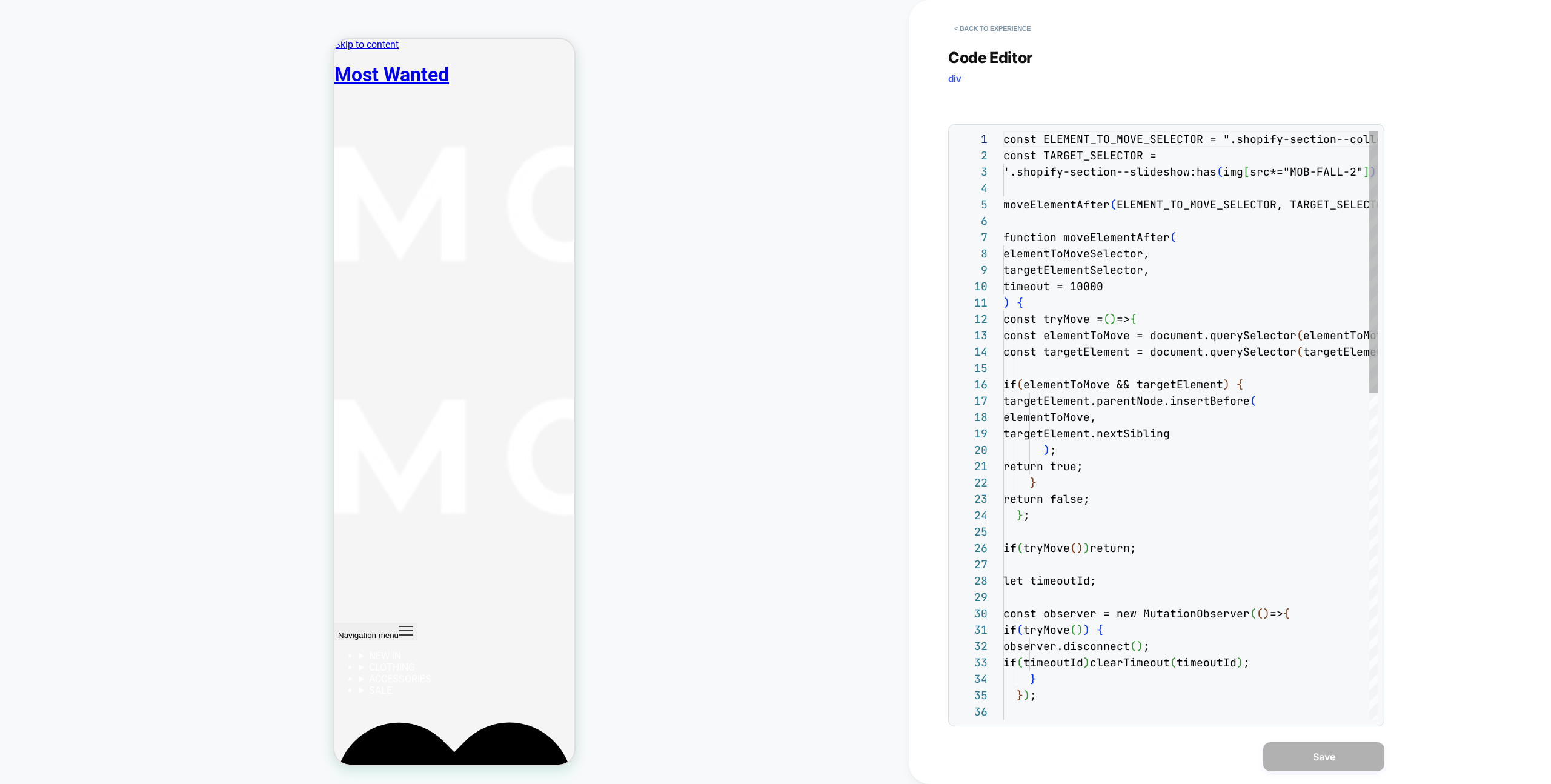
scroll to position [164, 0]
click at [1094, 275] on div "const ELEMENT_TO_MOVE_SELECTOR = ".shopify-section --collection-list"; const TA…" at bounding box center [1190, 793] width 374 height 1325
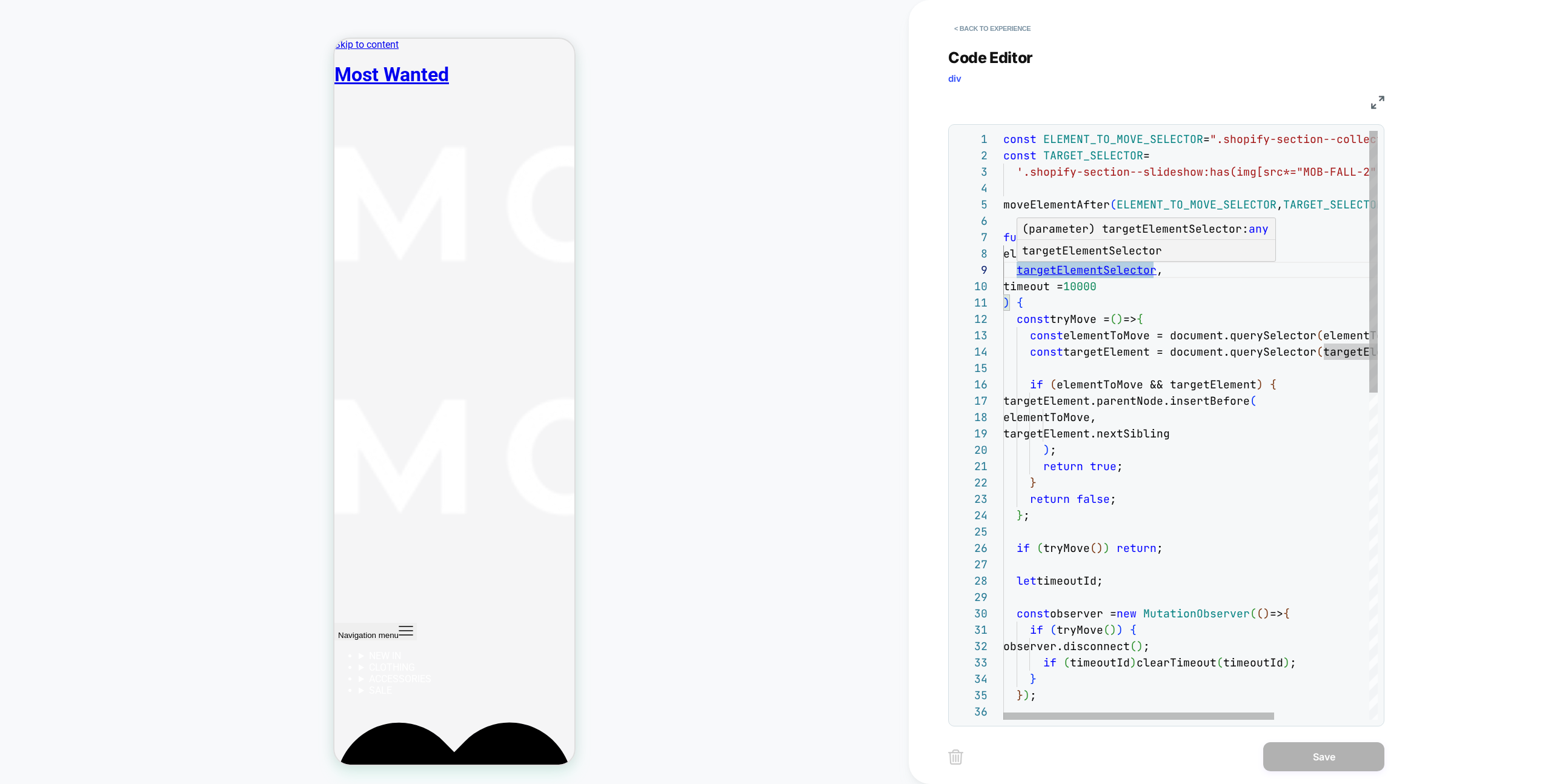
type textarea "**********"
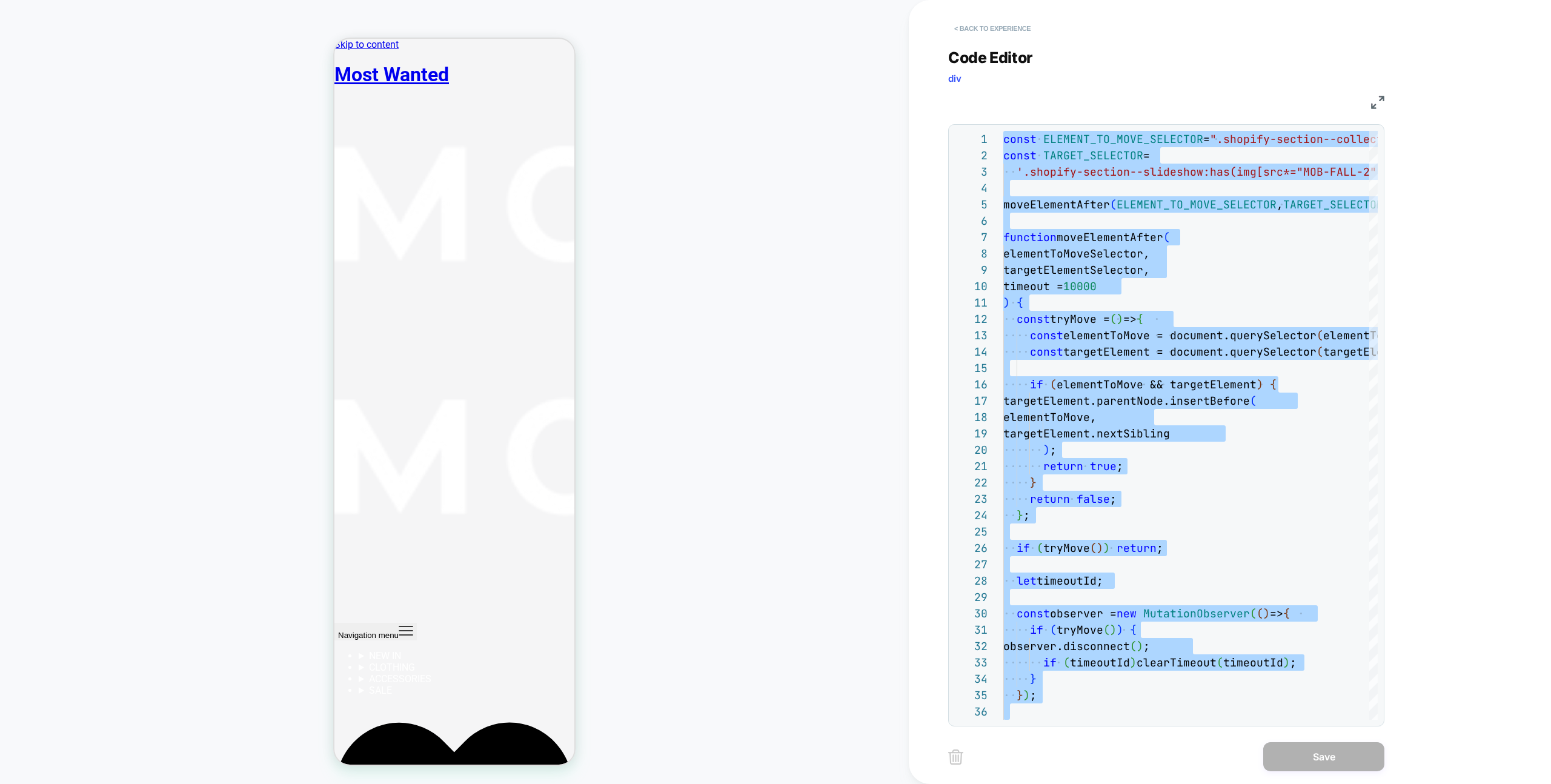
click at [992, 24] on button "< Back to experience" at bounding box center [993, 29] width 88 height 20
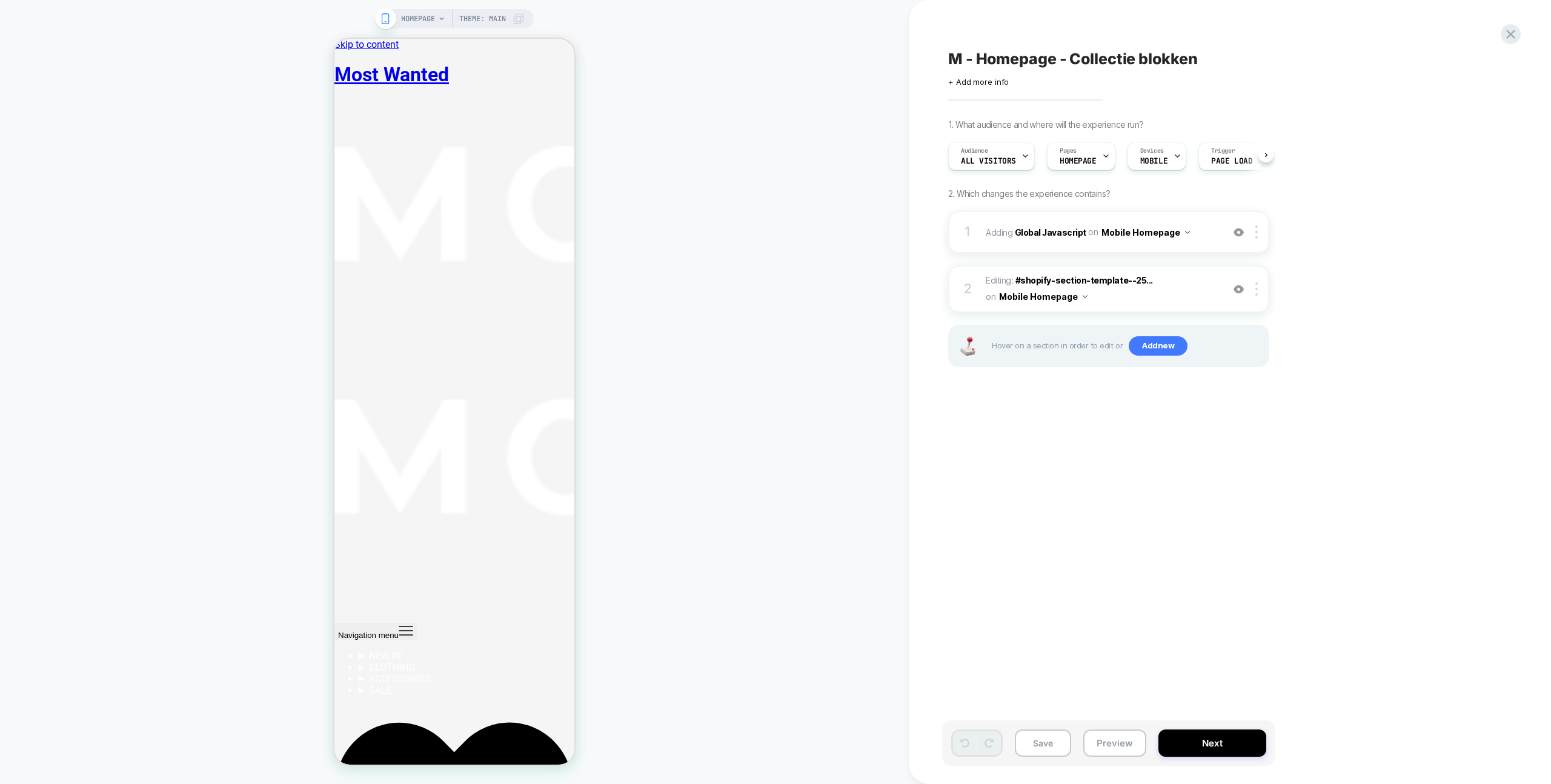
scroll to position [0, 1]
click at [1060, 232] on b "Global Javascript" at bounding box center [1050, 231] width 71 height 11
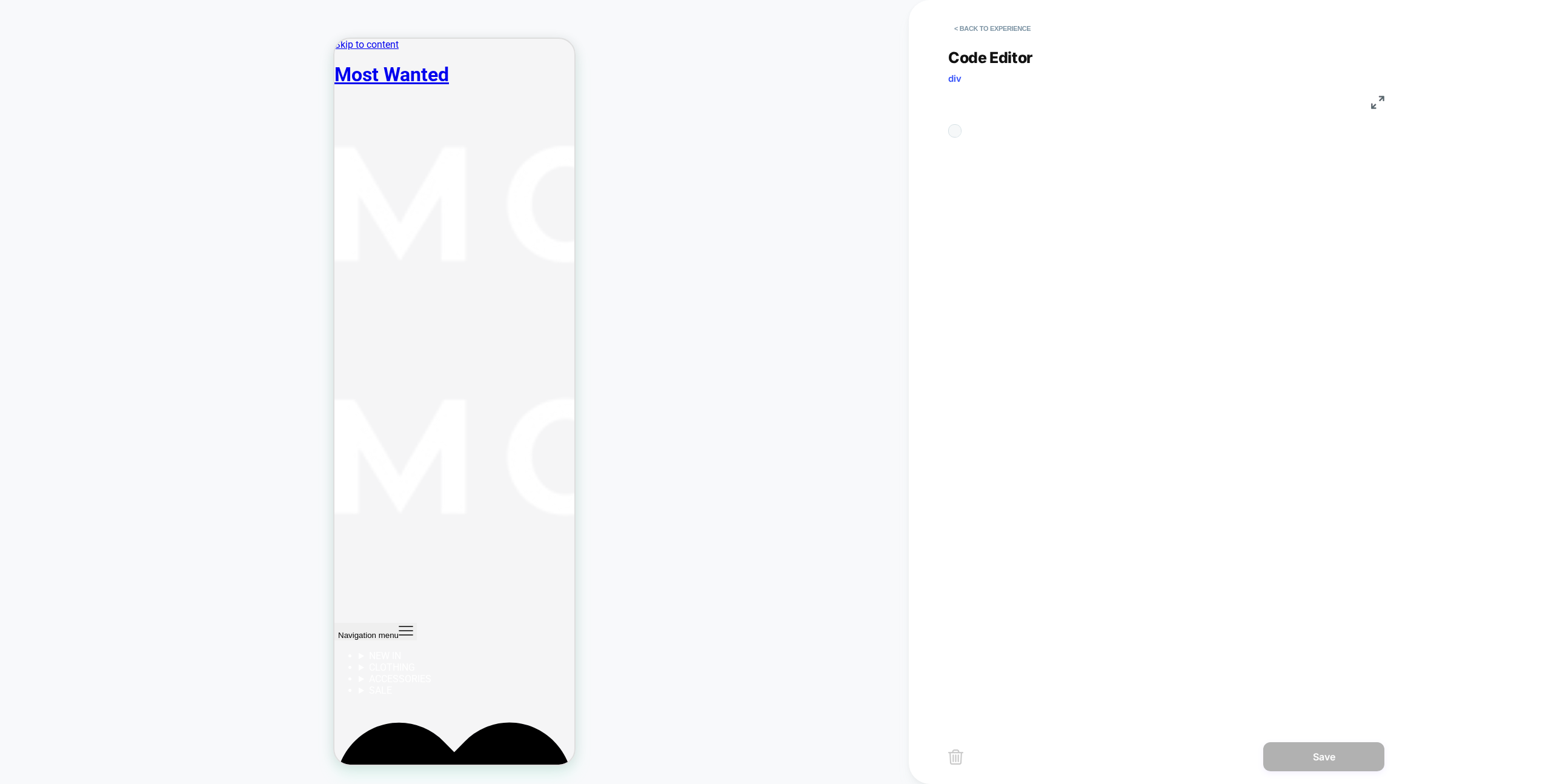
scroll to position [164, 0]
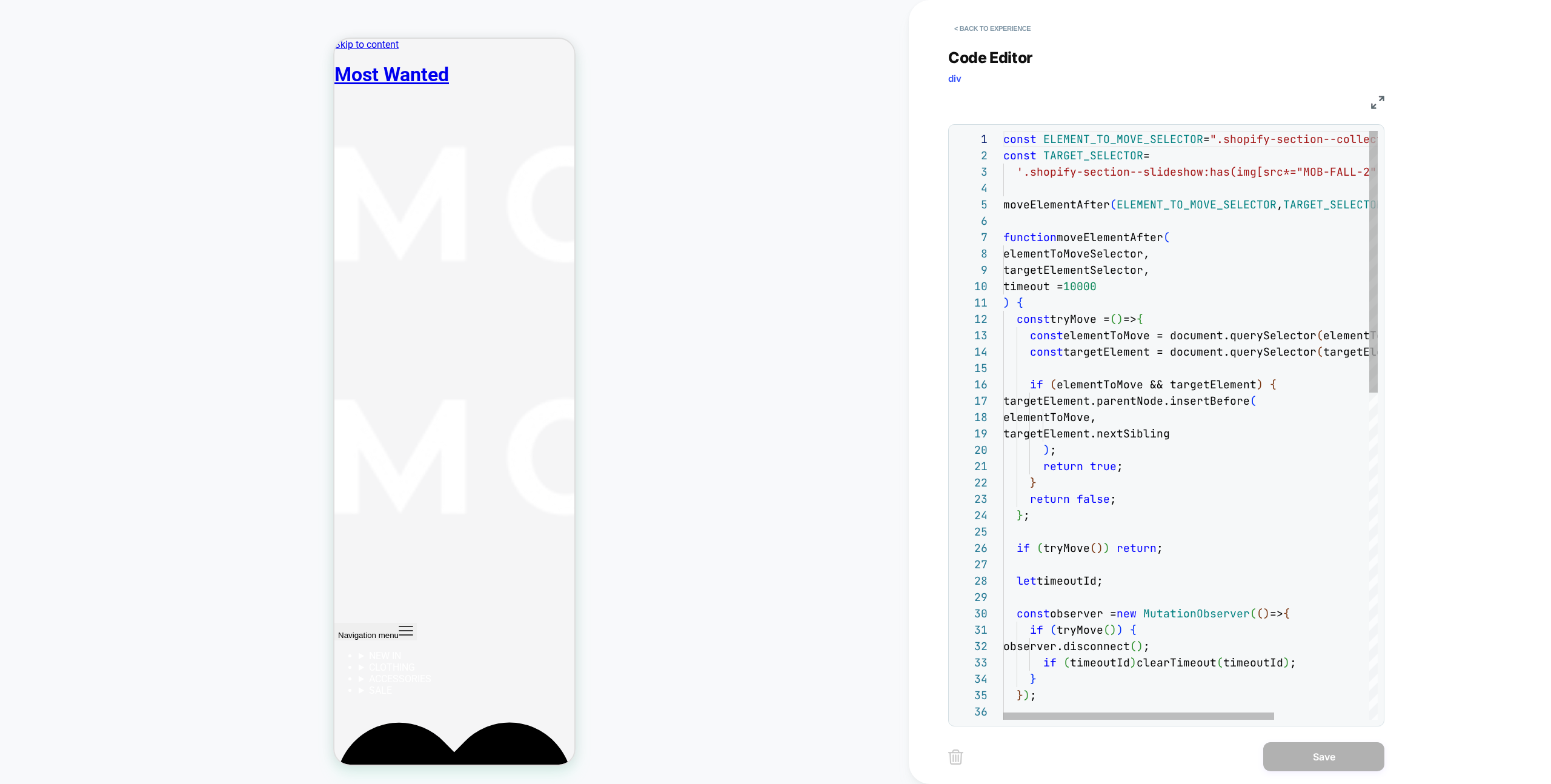
click at [1293, 146] on div "const ELEMENT_TO_MOVE_SELECTOR = ".shopify-section--collection-list" ; const TA…" at bounding box center [1256, 793] width 506 height 1325
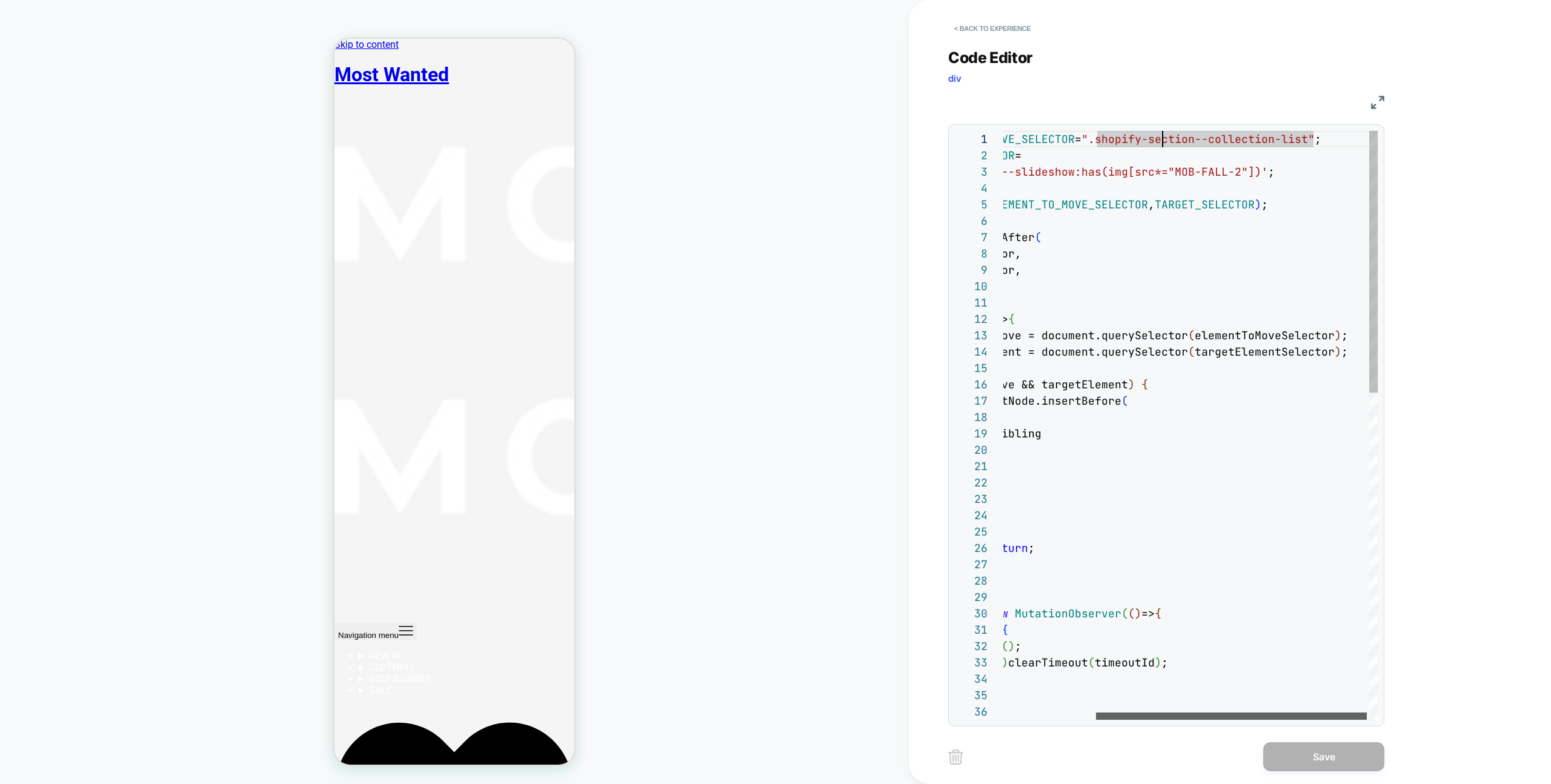
click at [1323, 712] on div at bounding box center [1231, 715] width 271 height 7
drag, startPoint x: 1314, startPoint y: 139, endPoint x: 1100, endPoint y: 141, distance: 214.0
click at [1100, 141] on div "const ELEMENT_TO_MOVE_SELECTOR = ".shopify-section--collection-list" ; const TA…" at bounding box center [1127, 793] width 506 height 1325
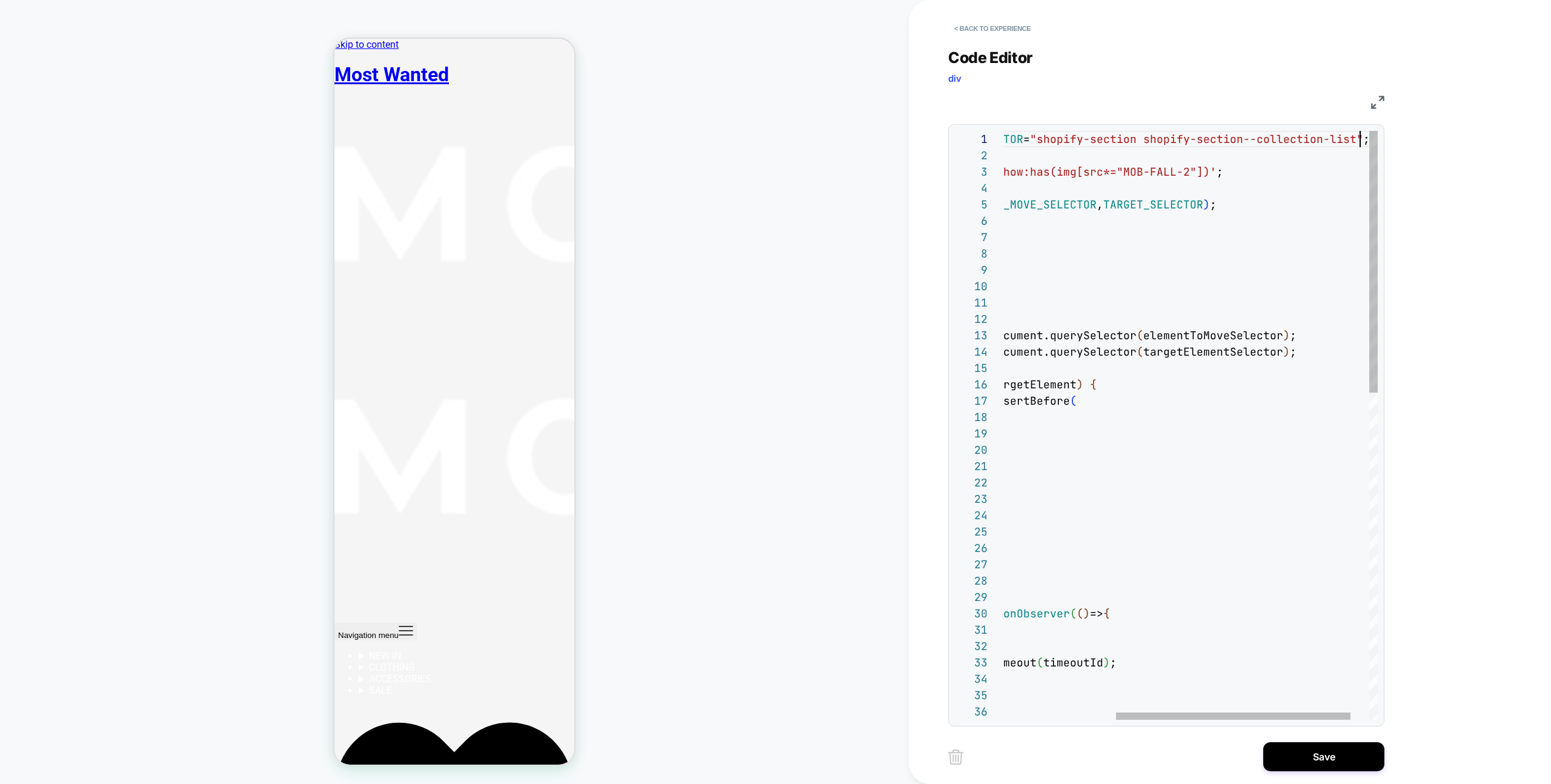
scroll to position [0, 537]
click at [1045, 137] on div "const ELEMENT_TO_MOVE_SELECTOR = "shopify-section shopify-section--collection-l…" at bounding box center [1115, 793] width 584 height 1325
click at [1155, 141] on div "const ELEMENT_TO_MOVE_SELECTOR = ".shopify-section shopify-section--collection-…" at bounding box center [1118, 793] width 591 height 1325
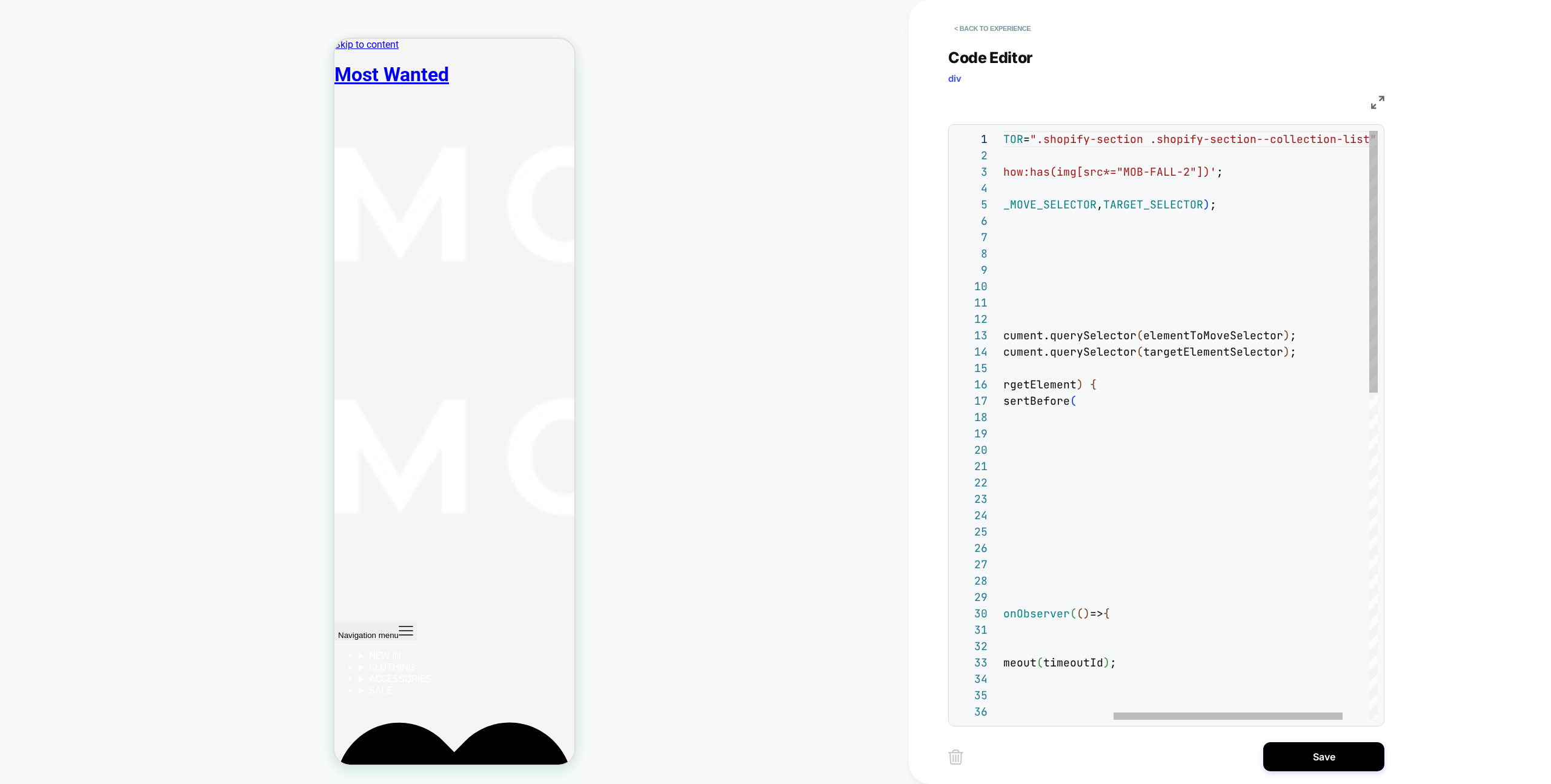
click at [1159, 138] on div "const ELEMENT_TO_MOVE_SELECTOR = ".shopify-section .shopify-section--collection…" at bounding box center [1122, 793] width 598 height 1325
type textarea "**********"
click at [1323, 755] on button "Save" at bounding box center [1324, 757] width 121 height 29
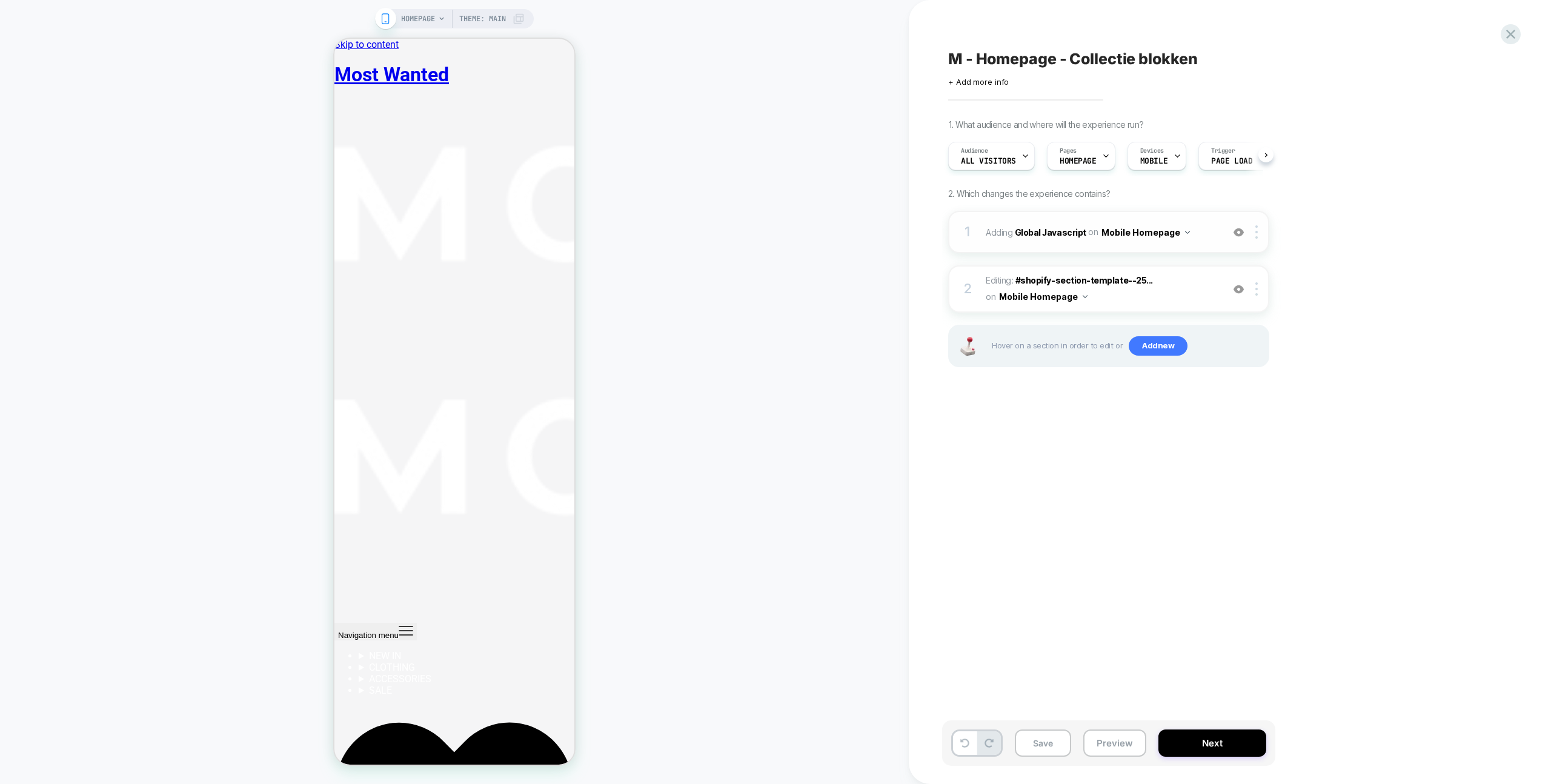
scroll to position [0, 1]
click at [1056, 231] on b "Global Javascript" at bounding box center [1050, 231] width 71 height 11
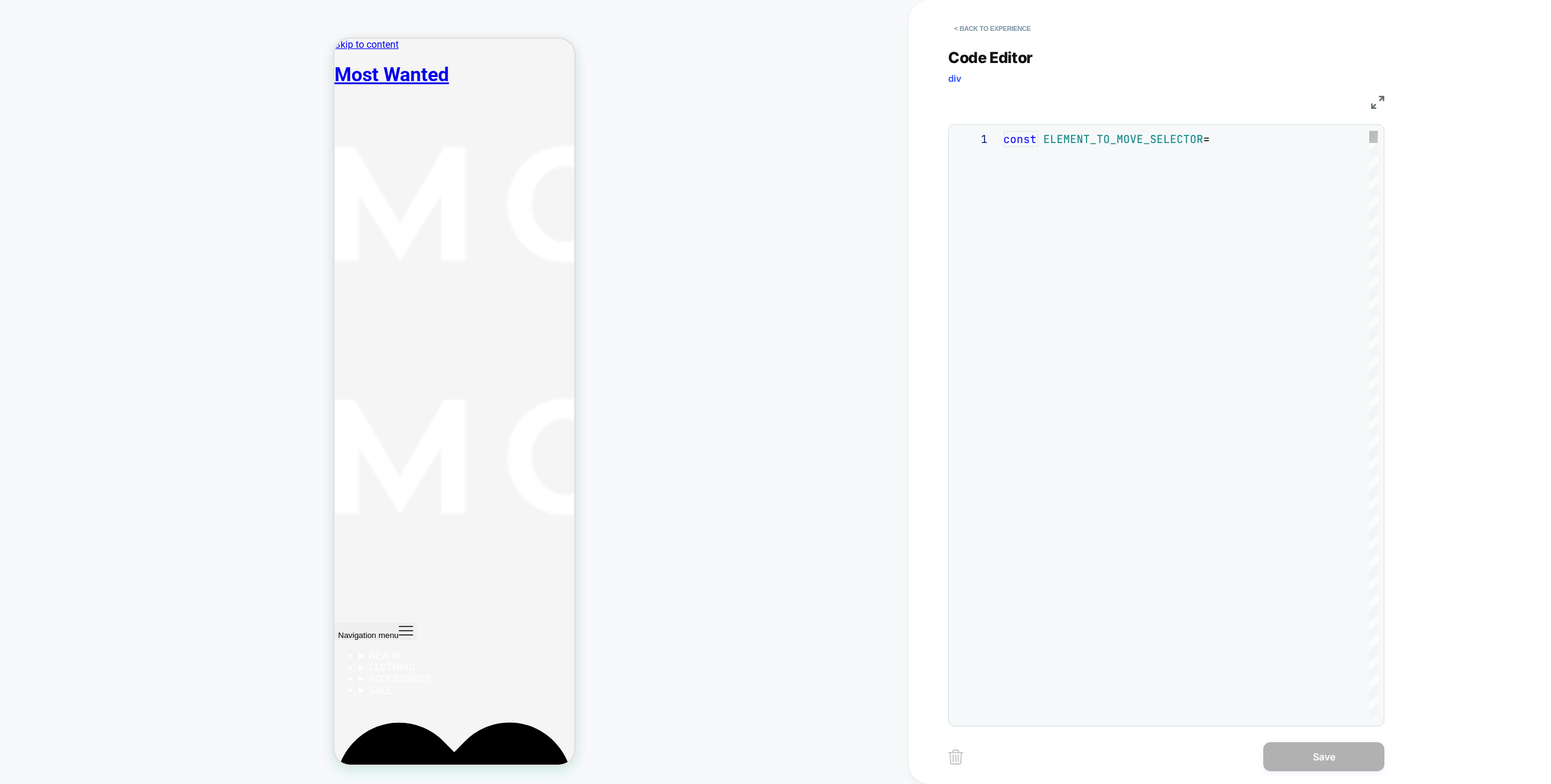
scroll to position [164, 0]
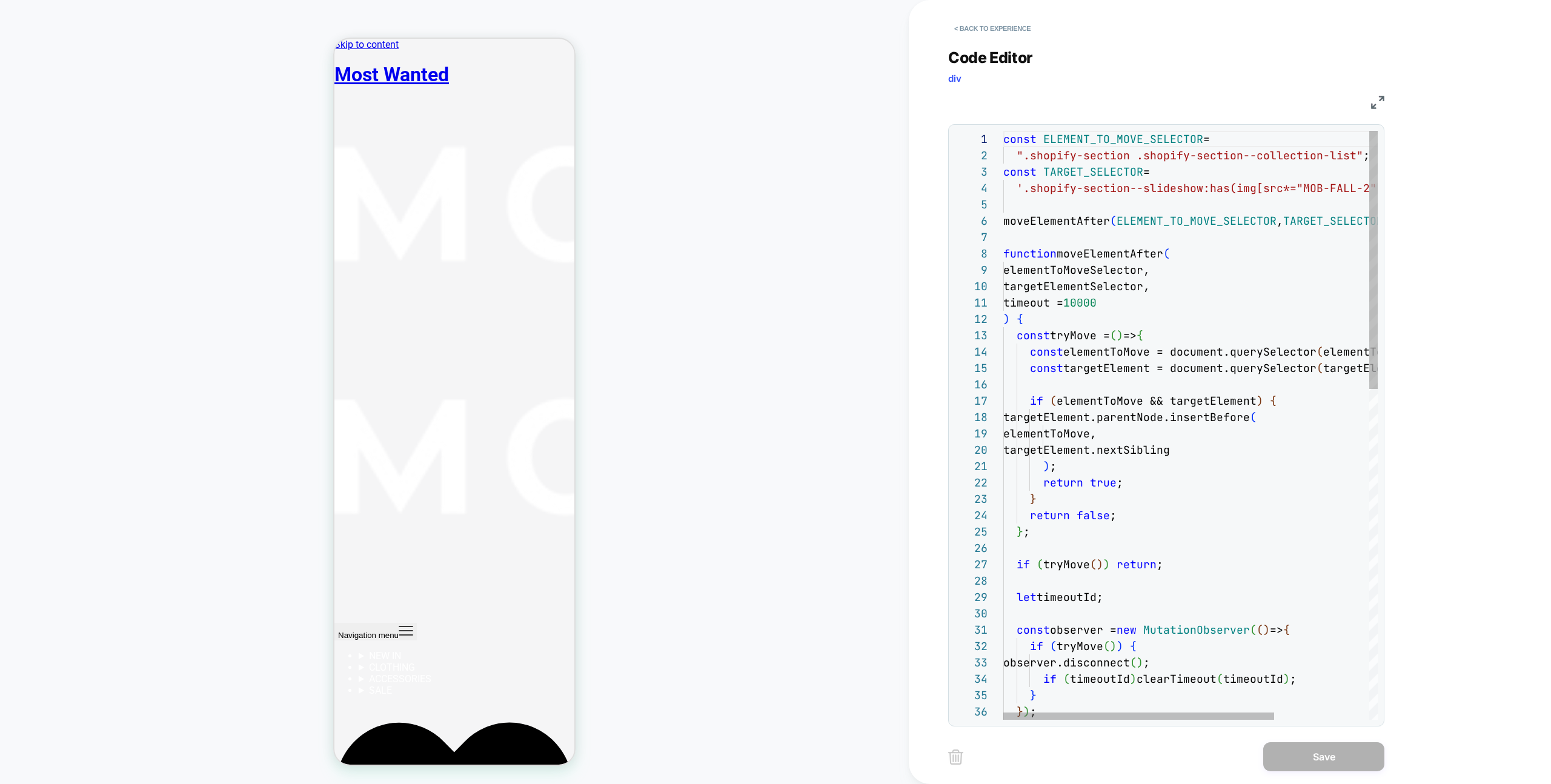
drag, startPoint x: 1133, startPoint y: 155, endPoint x: 1026, endPoint y: 156, distance: 107.0
type textarea "**********"
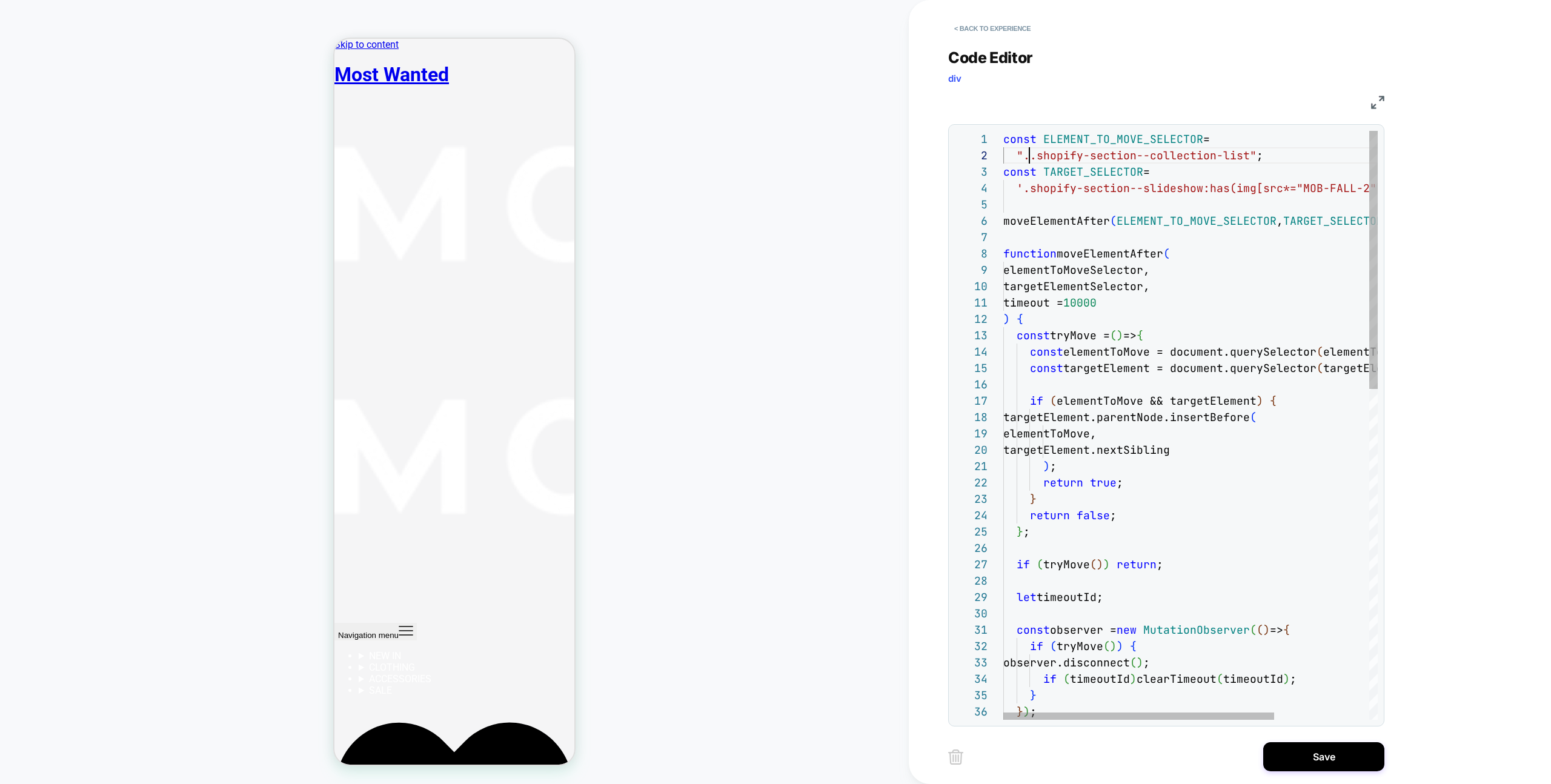
scroll to position [16, 20]
click at [1337, 740] on div "< Back to experience Code Editor div JS 1 2 3 4 5 6 7 8 9 10 11 12 13 14 15 16 …" at bounding box center [1176, 392] width 455 height 784
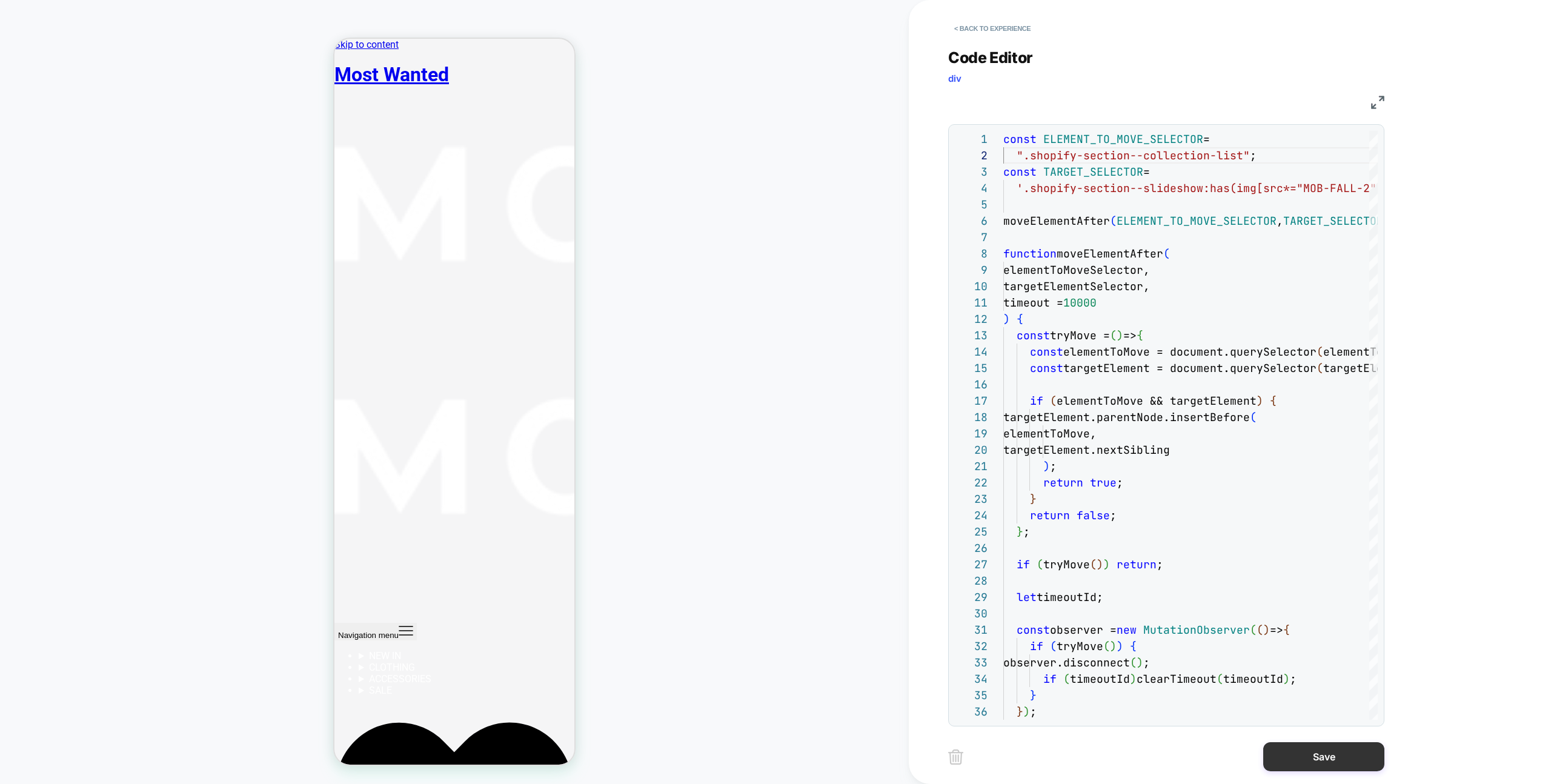
click at [1344, 751] on button "Save" at bounding box center [1324, 757] width 121 height 29
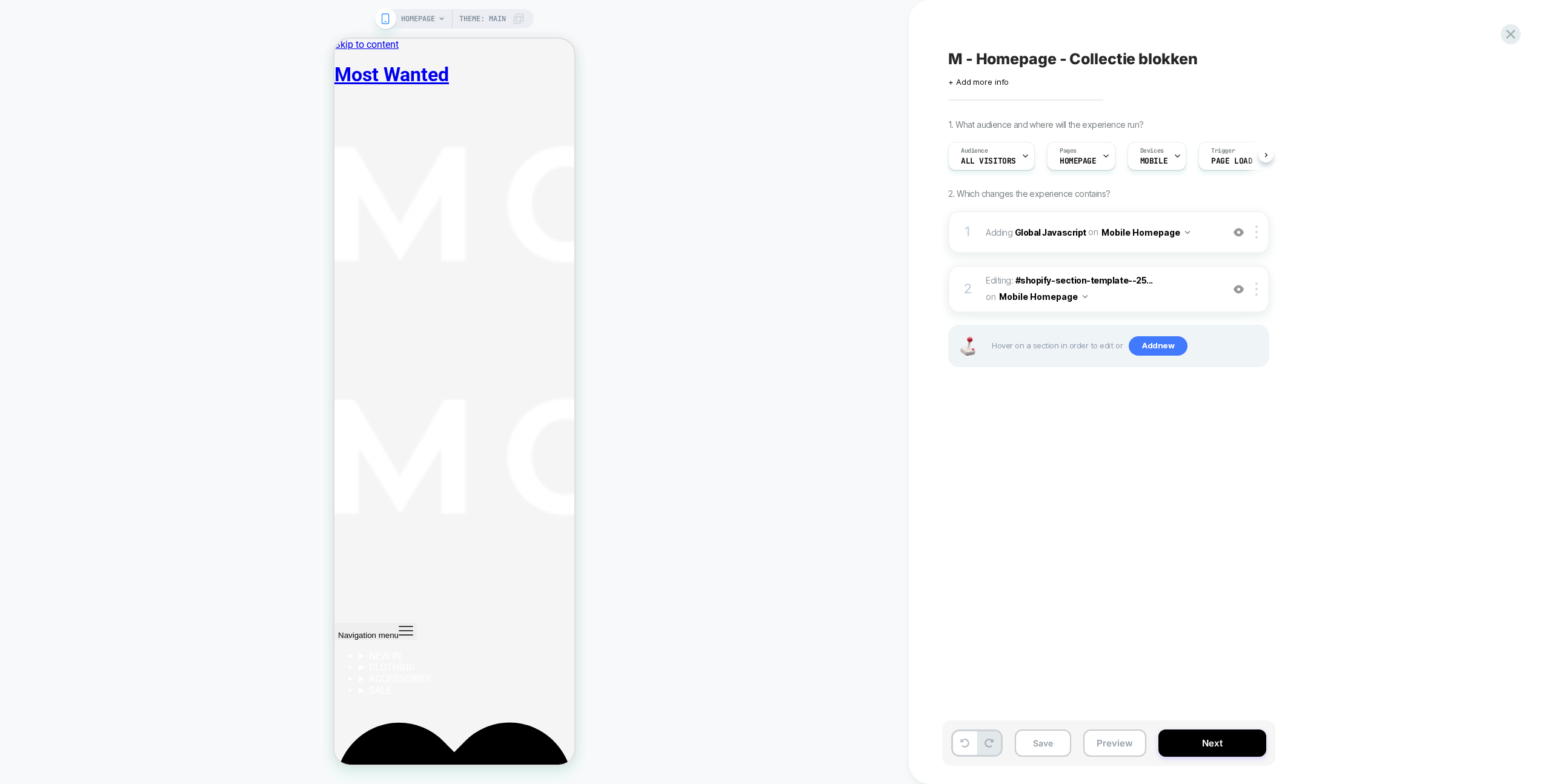
scroll to position [0, 1]
click at [1040, 233] on b "Global Javascript" at bounding box center [1050, 231] width 71 height 11
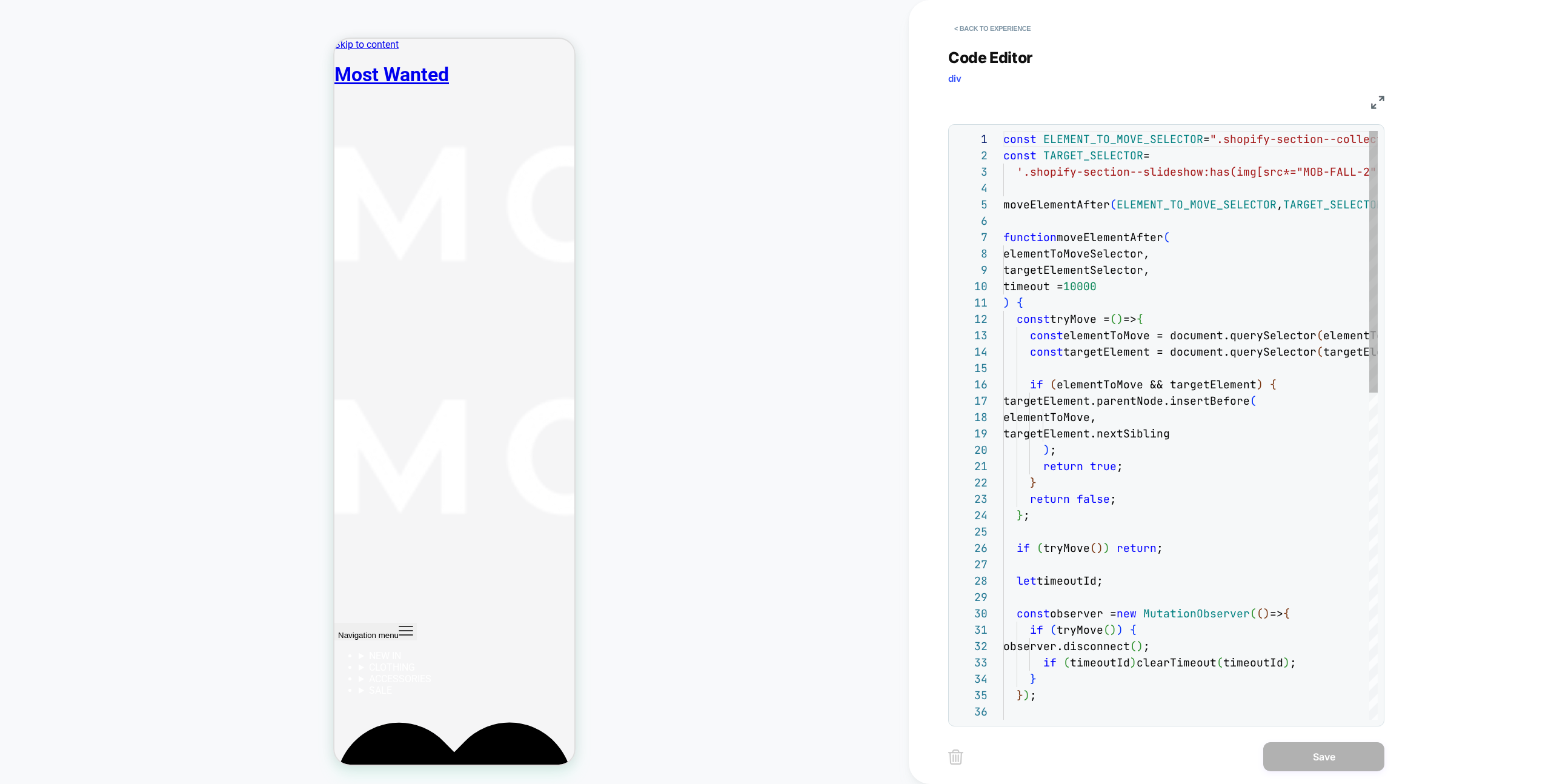
scroll to position [164, 0]
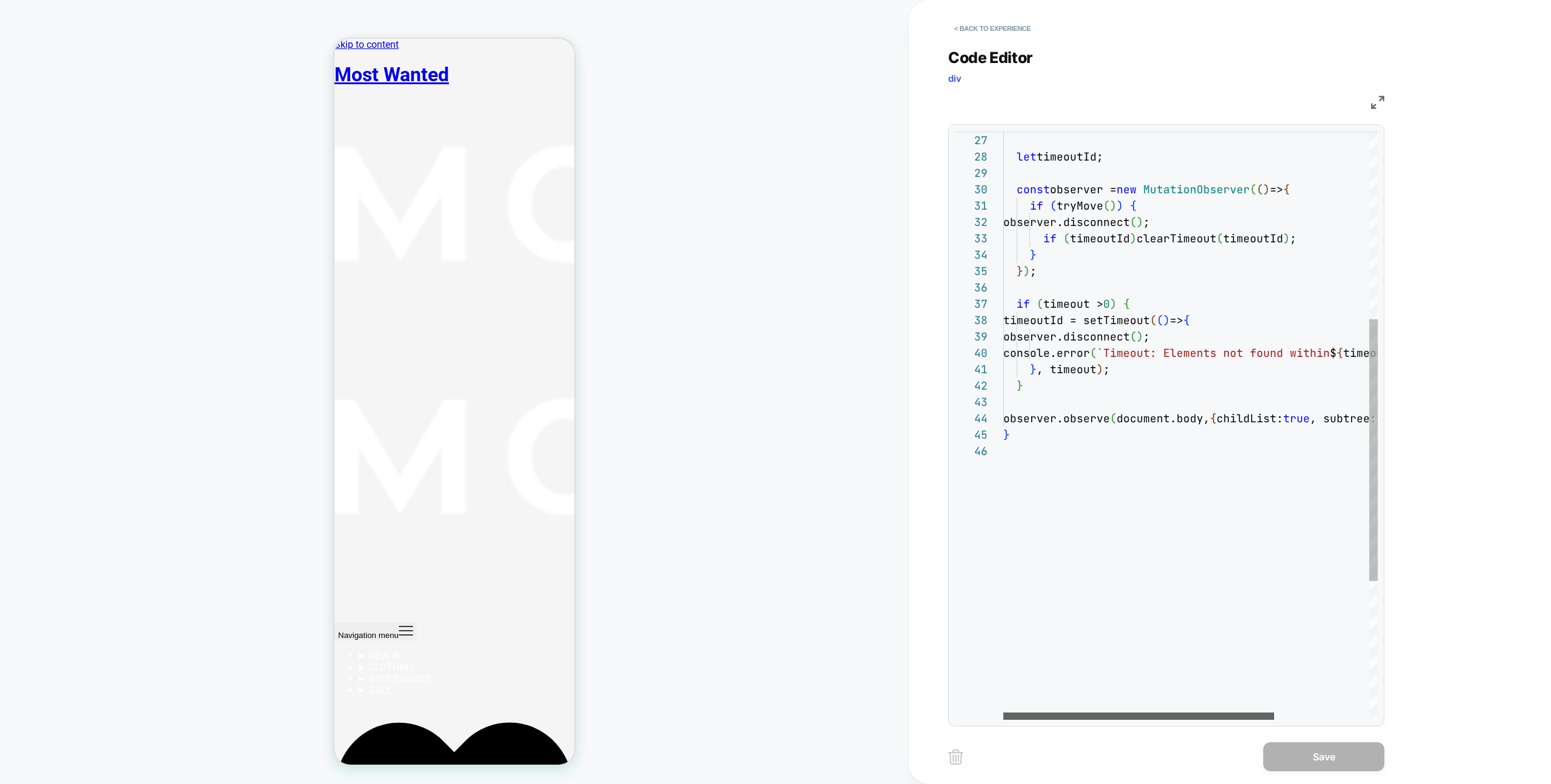
click at [1162, 712] on div at bounding box center [1138, 715] width 271 height 7
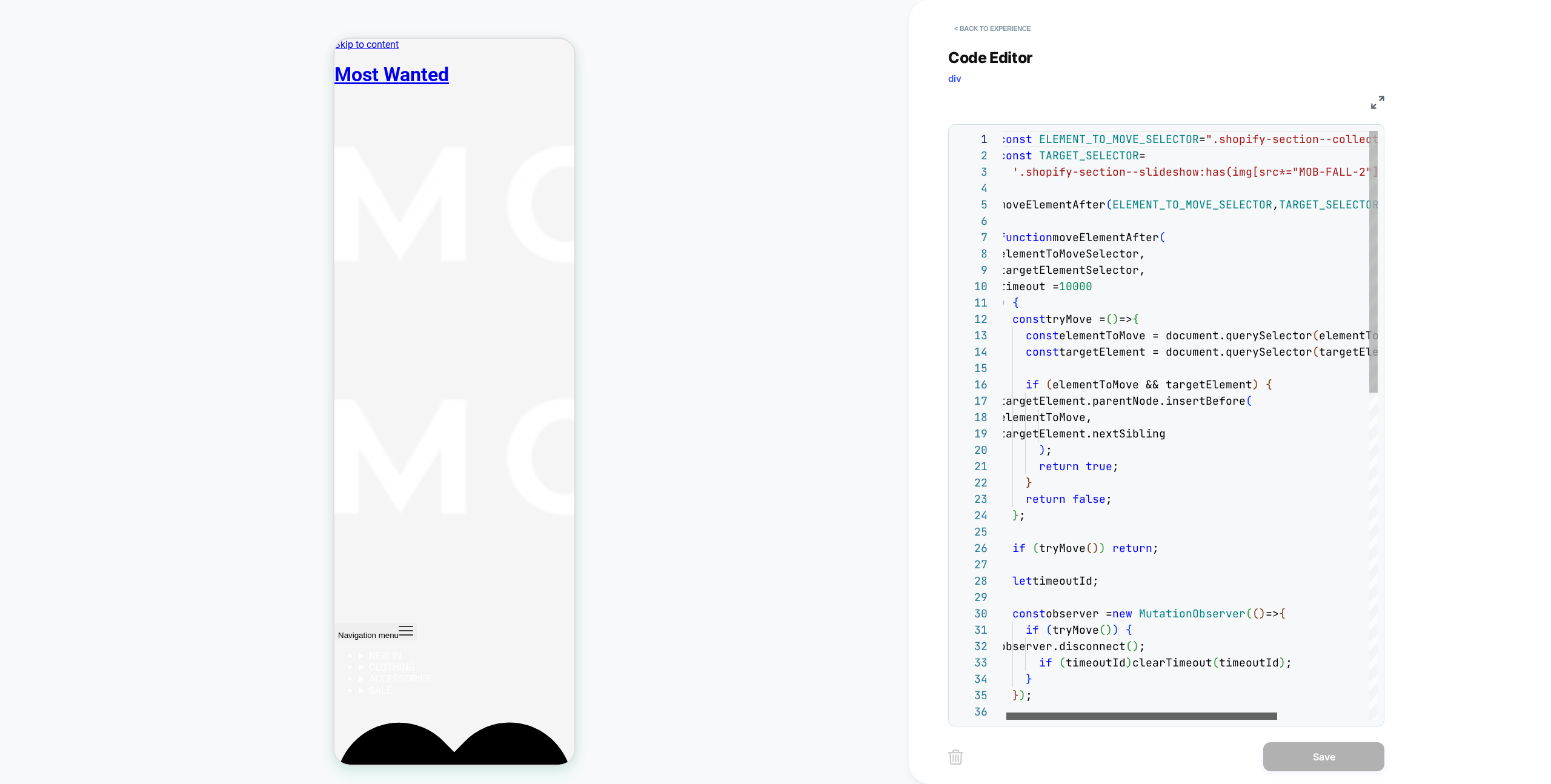
click at [1277, 712] on div at bounding box center [1141, 715] width 271 height 7
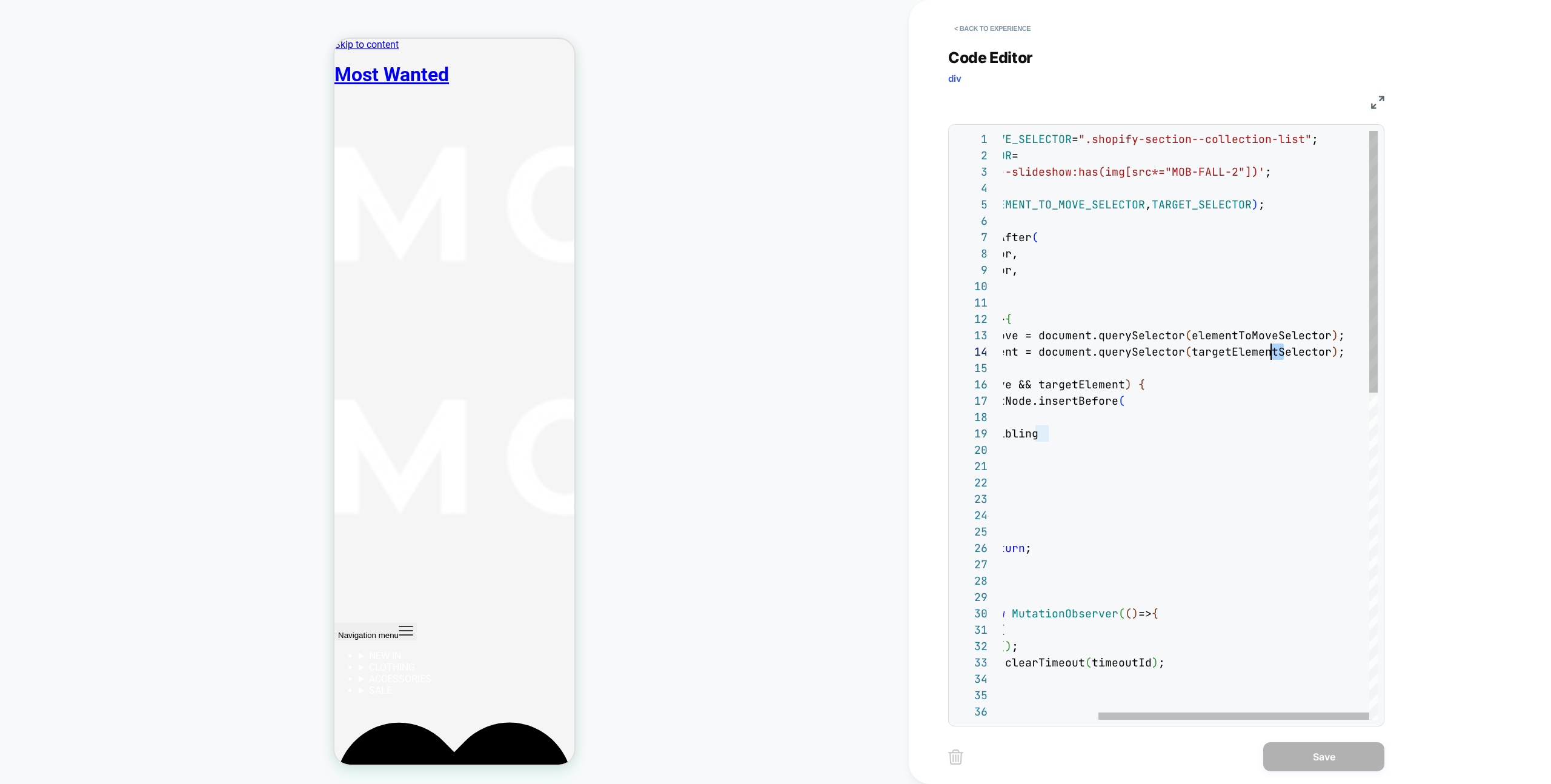
scroll to position [49, 360]
drag, startPoint x: 1280, startPoint y: 353, endPoint x: 1234, endPoint y: 352, distance: 46.0
click at [1234, 352] on div "if ( tryMove ( ) ) return ; let timeoutId; const observer = new MutationObserve…" at bounding box center [1124, 793] width 506 height 1325
click at [1273, 354] on div "if ( tryMove ( ) ) return ; let timeoutId; const observer = new MutationObserve…" at bounding box center [1124, 793] width 506 height 1325
drag, startPoint x: 1276, startPoint y: 352, endPoint x: 1234, endPoint y: 350, distance: 42.0
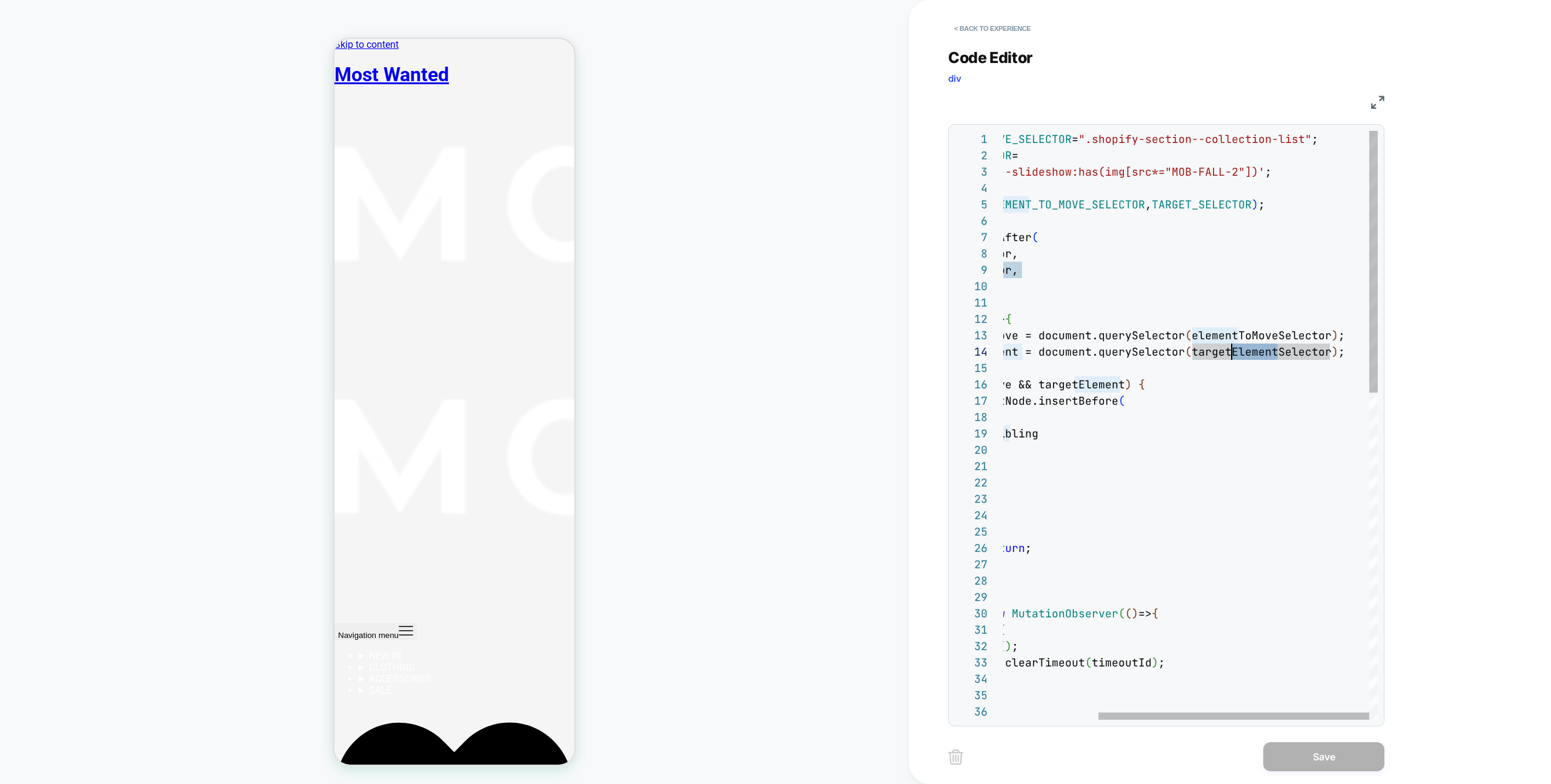
click at [1234, 350] on div "if ( tryMove ( ) ) return ; let timeoutId; const observer = new MutationObserve…" at bounding box center [1124, 793] width 506 height 1325
type textarea "**********"
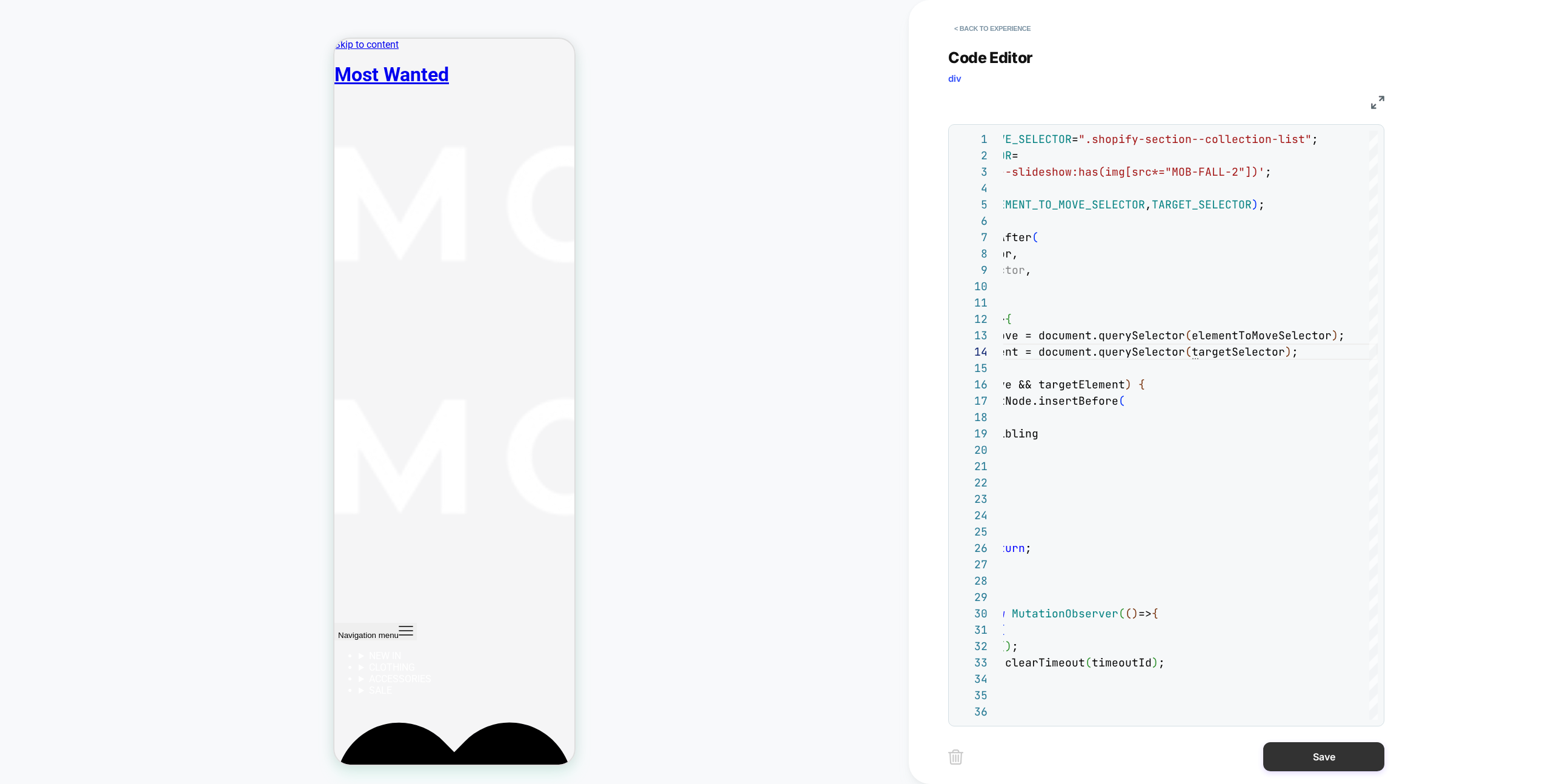
click at [1328, 747] on button "Save" at bounding box center [1324, 757] width 121 height 29
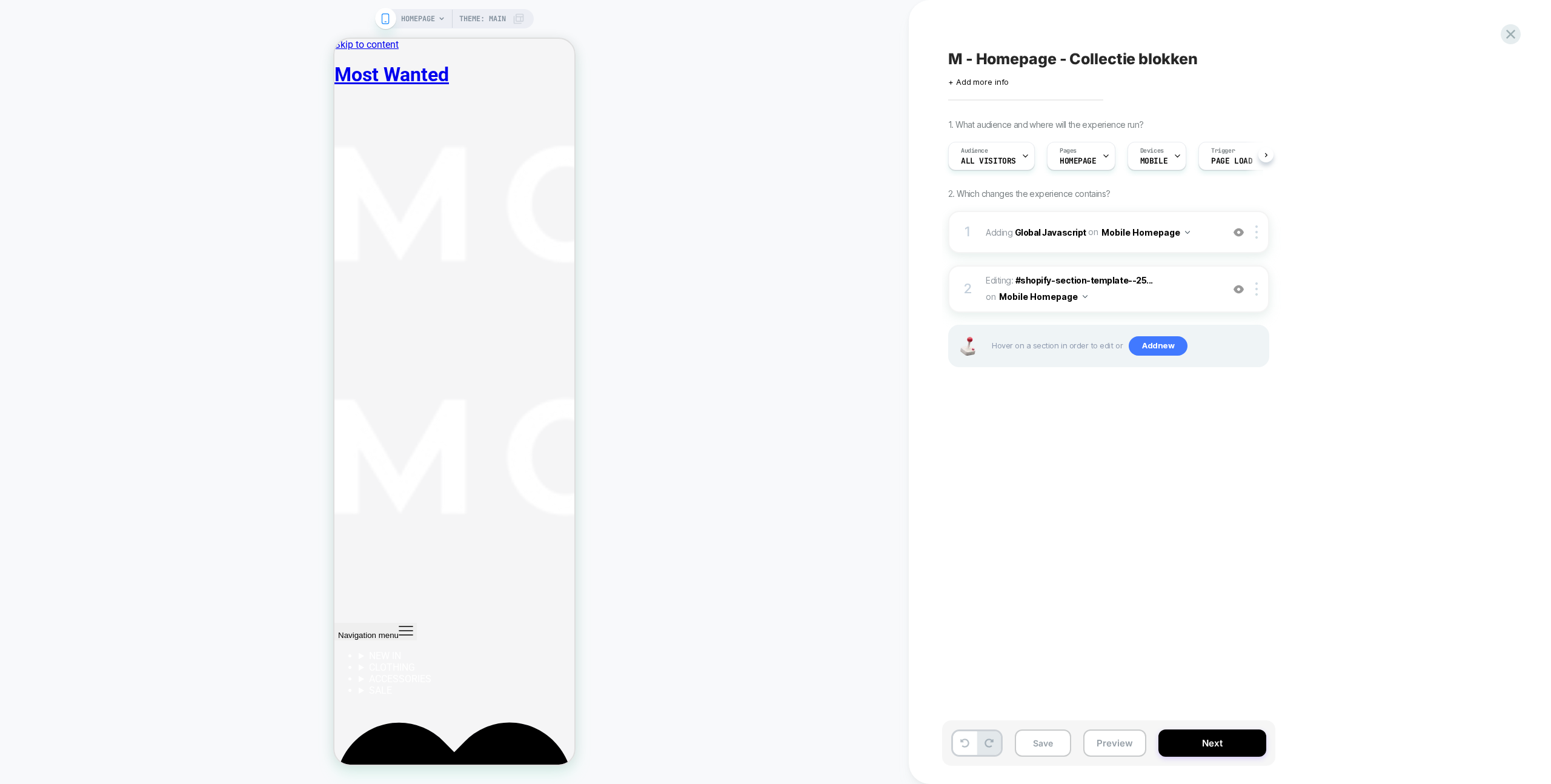
scroll to position [0, 1]
click at [966, 744] on icon at bounding box center [965, 742] width 9 height 9
click at [956, 742] on button at bounding box center [965, 742] width 24 height 24
click at [966, 746] on icon at bounding box center [965, 742] width 9 height 9
click at [979, 701] on div "M - Homepage - Collectie blokken Click to edit experience details + Add more in…" at bounding box center [1169, 392] width 455 height 759
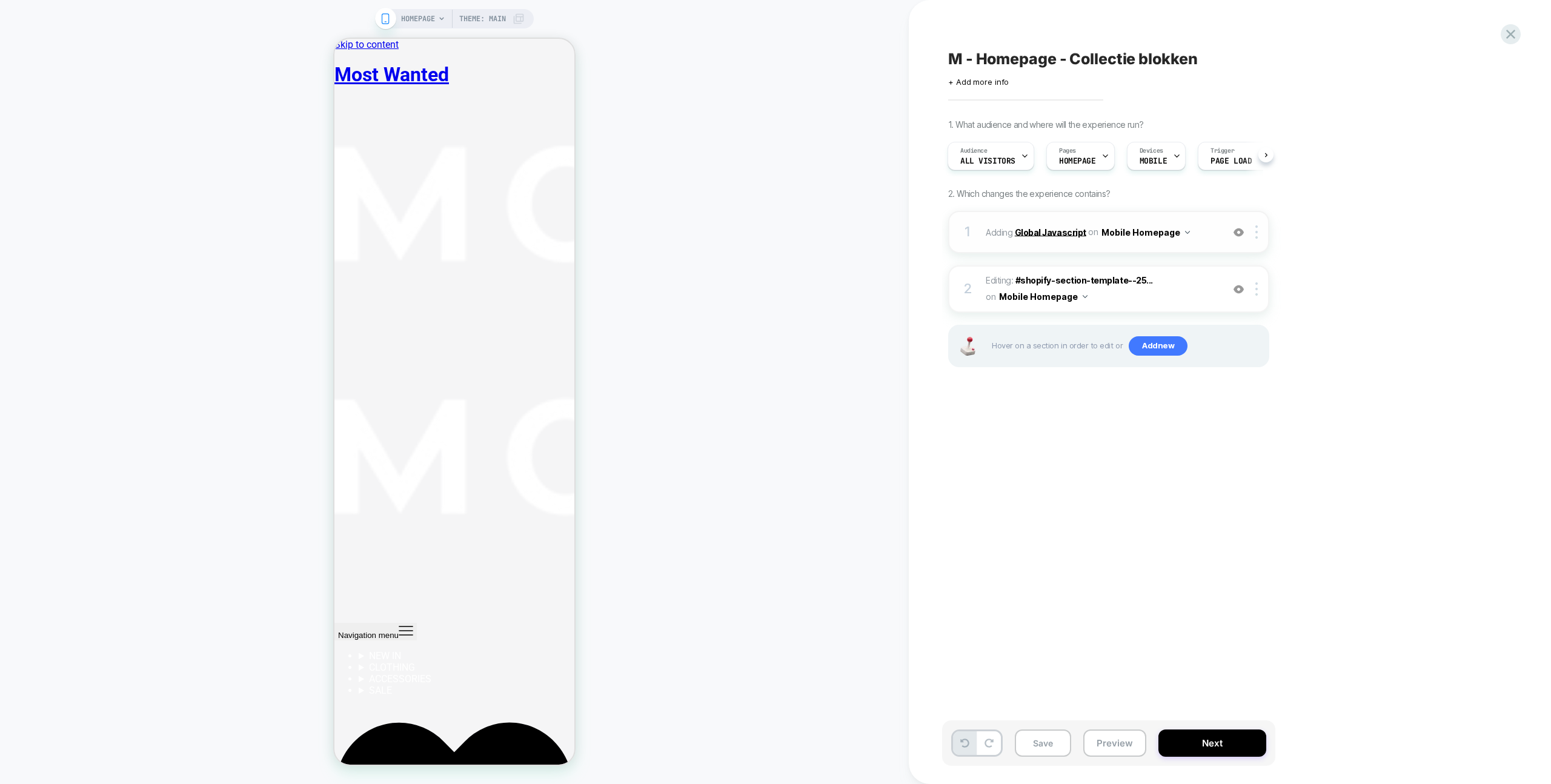
click at [1045, 231] on b "Global Javascript" at bounding box center [1050, 231] width 71 height 11
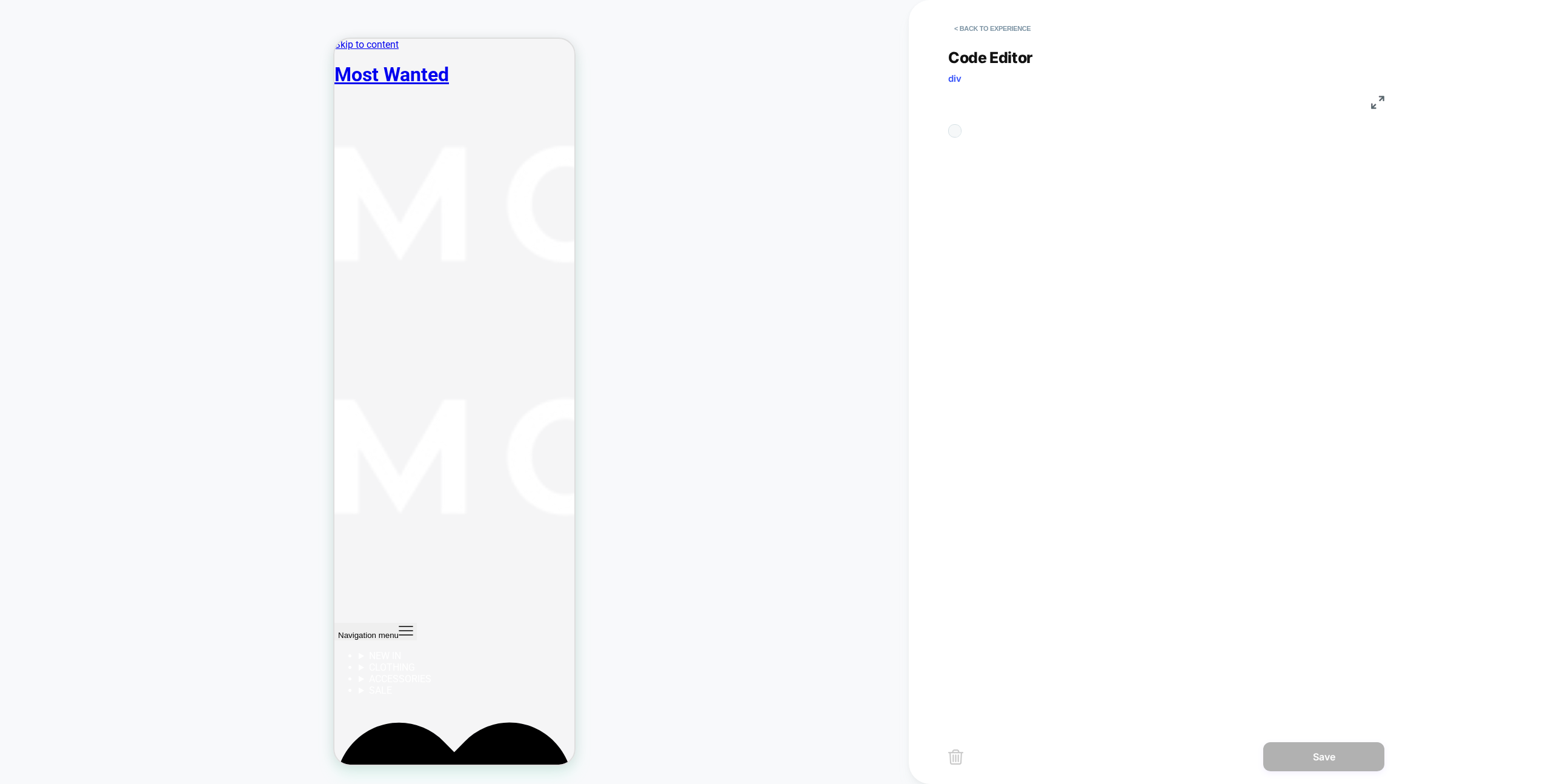
scroll to position [164, 0]
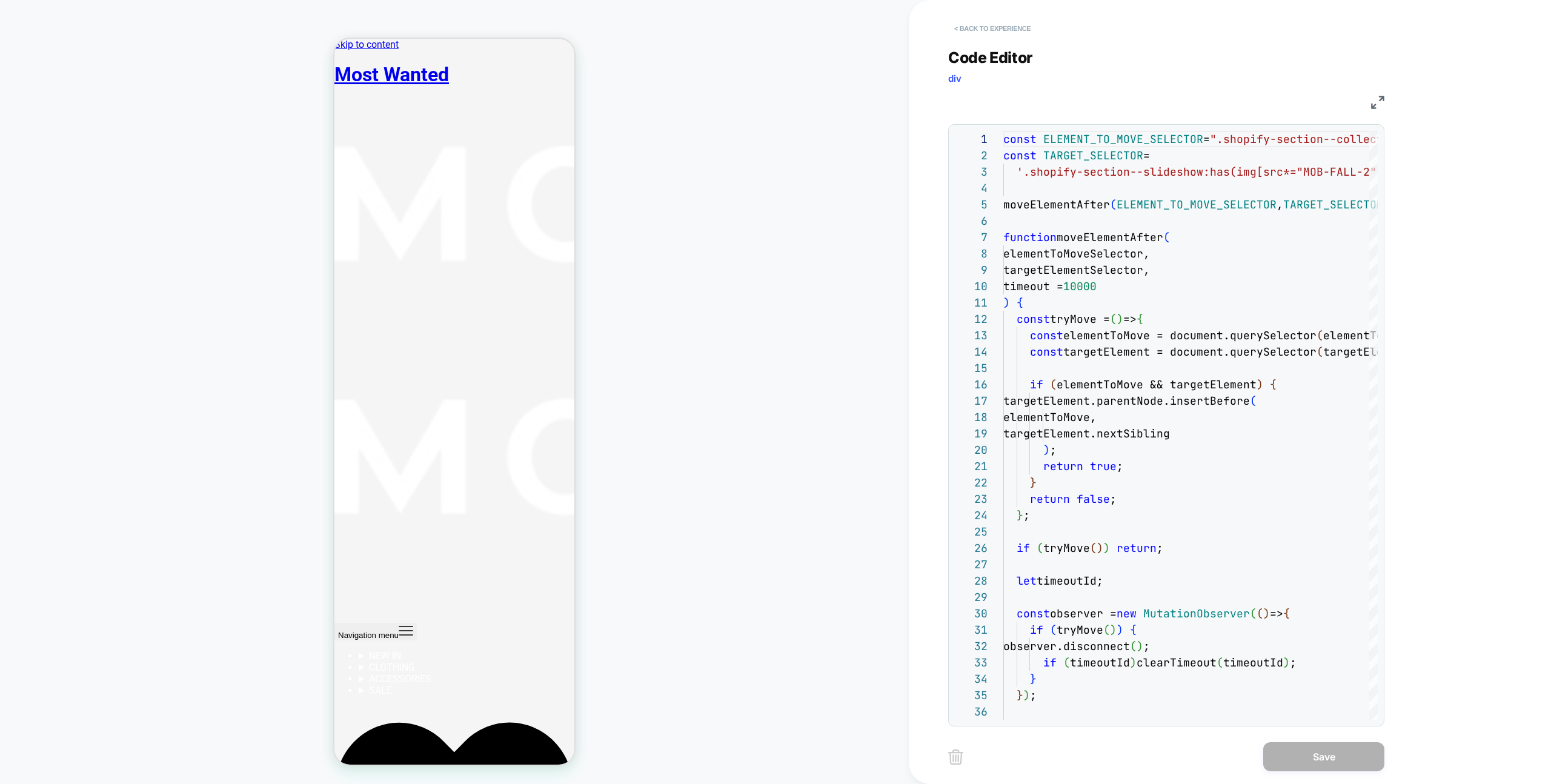
click at [992, 27] on button "< Back to experience" at bounding box center [993, 29] width 88 height 20
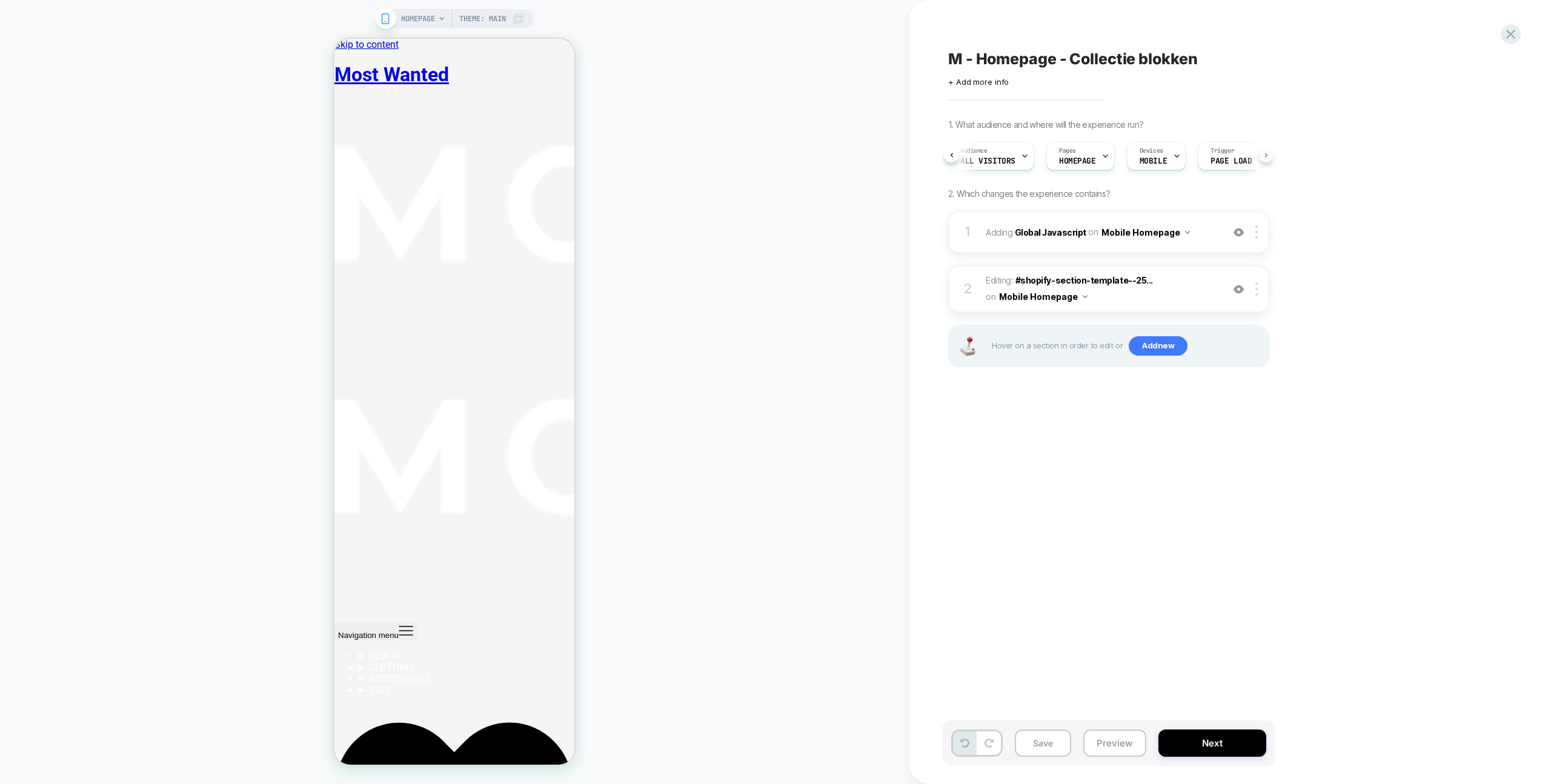
scroll to position [0, 46]
click at [1269, 153] on div "Audience All Visitors Pages HOMEPAGE Devices MOBILE Trigger Page Load" at bounding box center [1109, 156] width 321 height 41
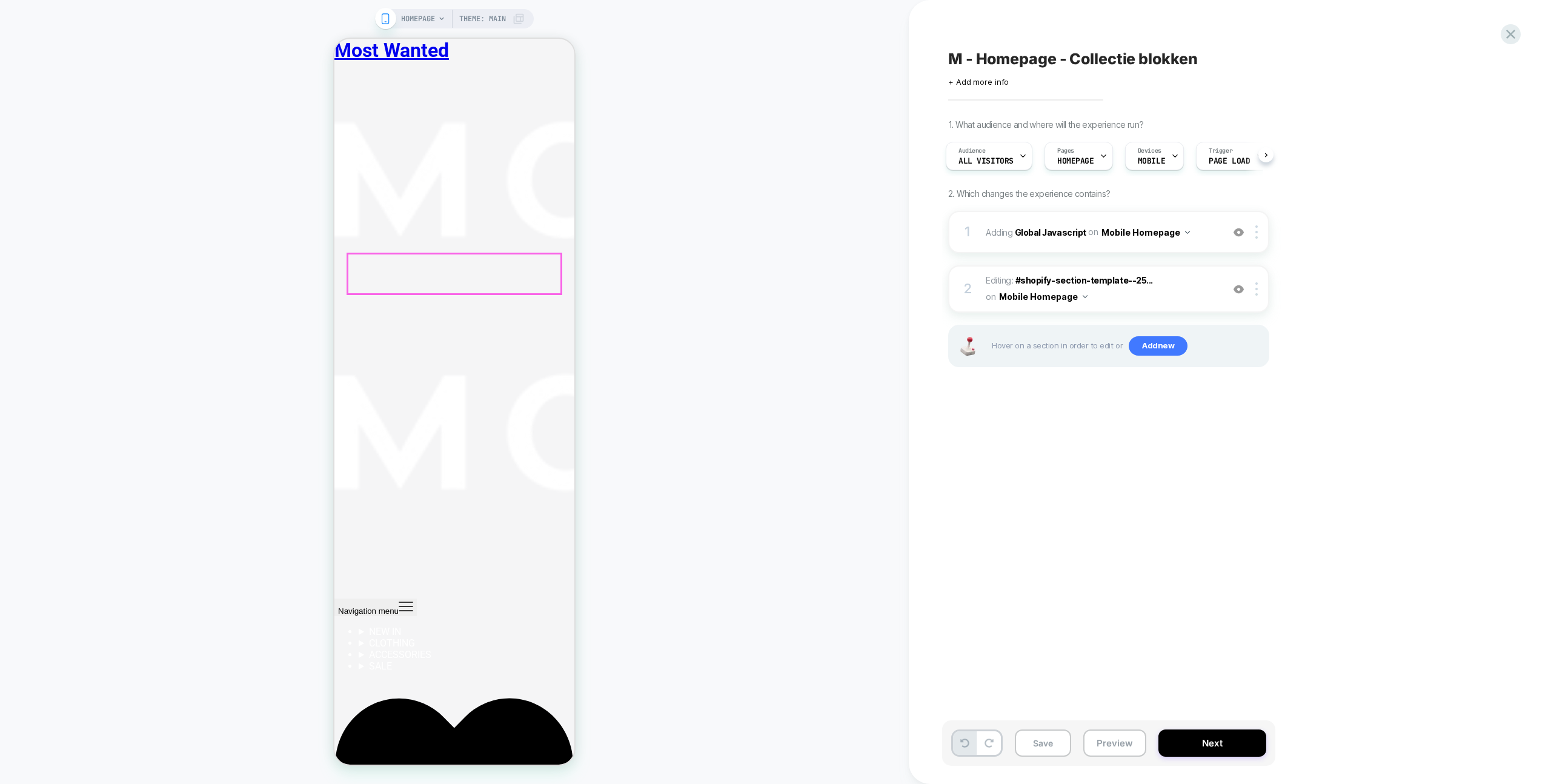
scroll to position [1849, 0]
click at [1508, 38] on icon at bounding box center [1510, 34] width 9 height 9
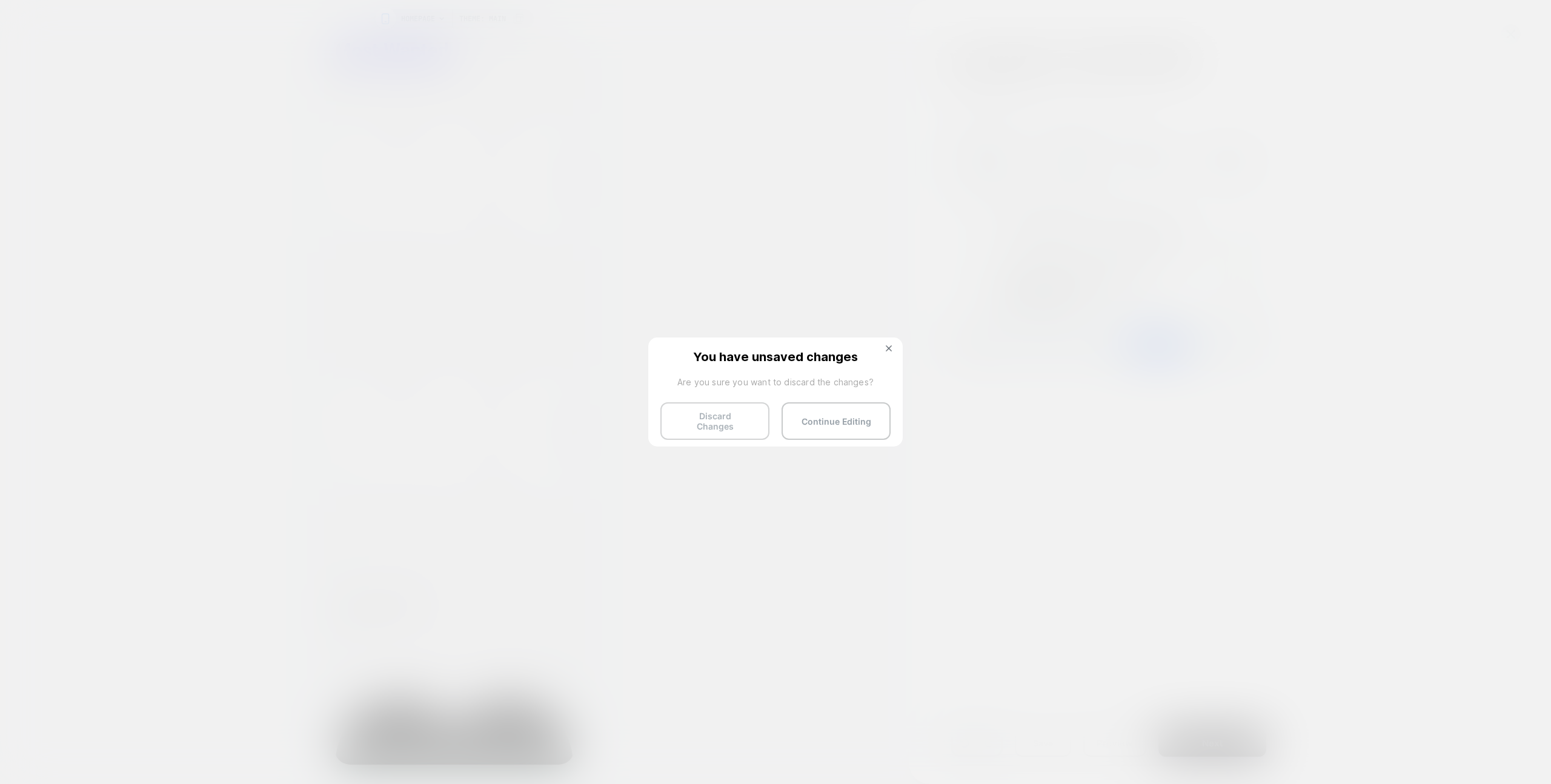
click at [721, 429] on button "Discard Changes" at bounding box center [715, 421] width 109 height 38
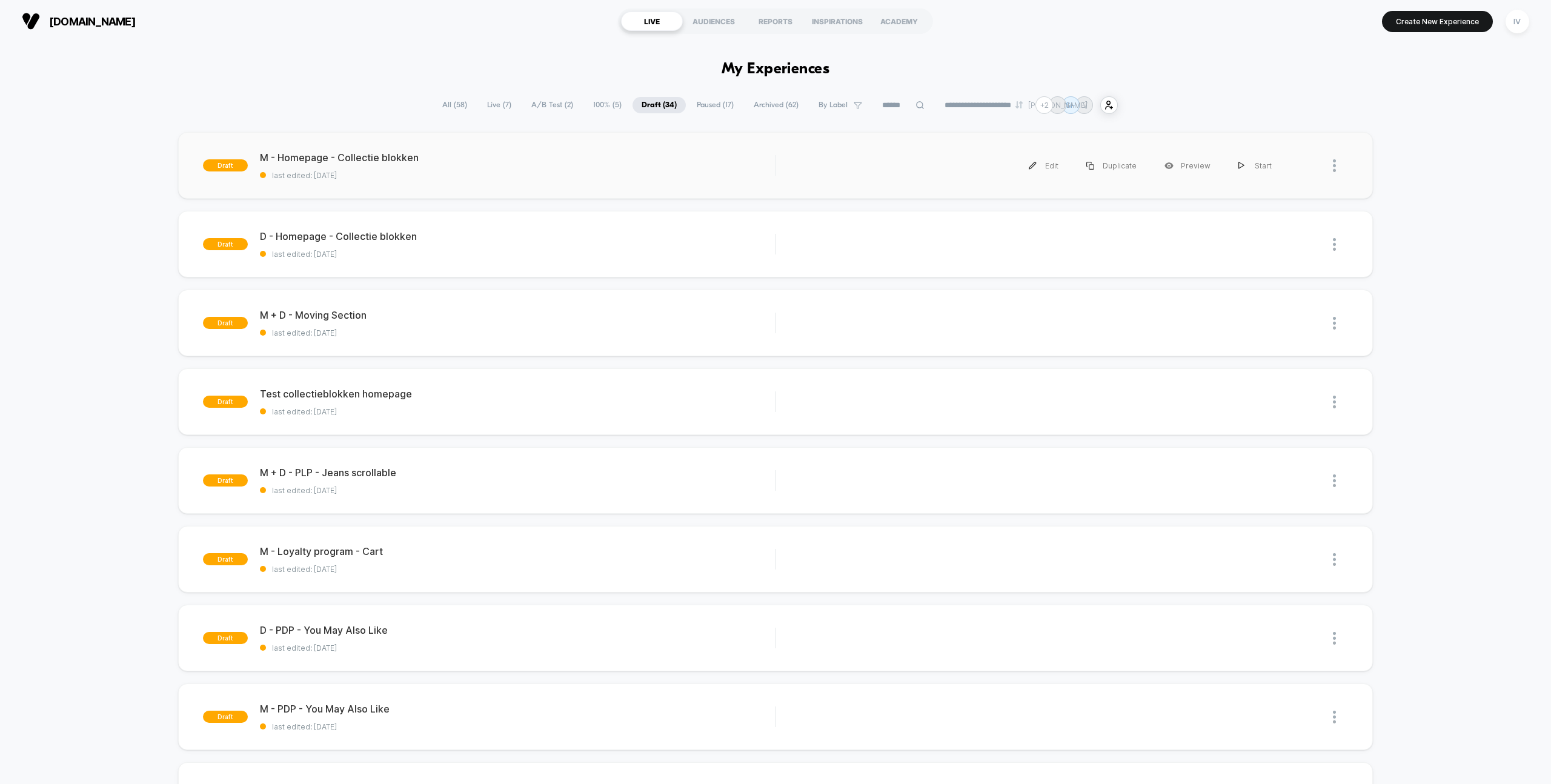
click at [711, 164] on div "M - Homepage - Collectie blokken last edited: 22-9-2025" at bounding box center [518, 165] width 515 height 29
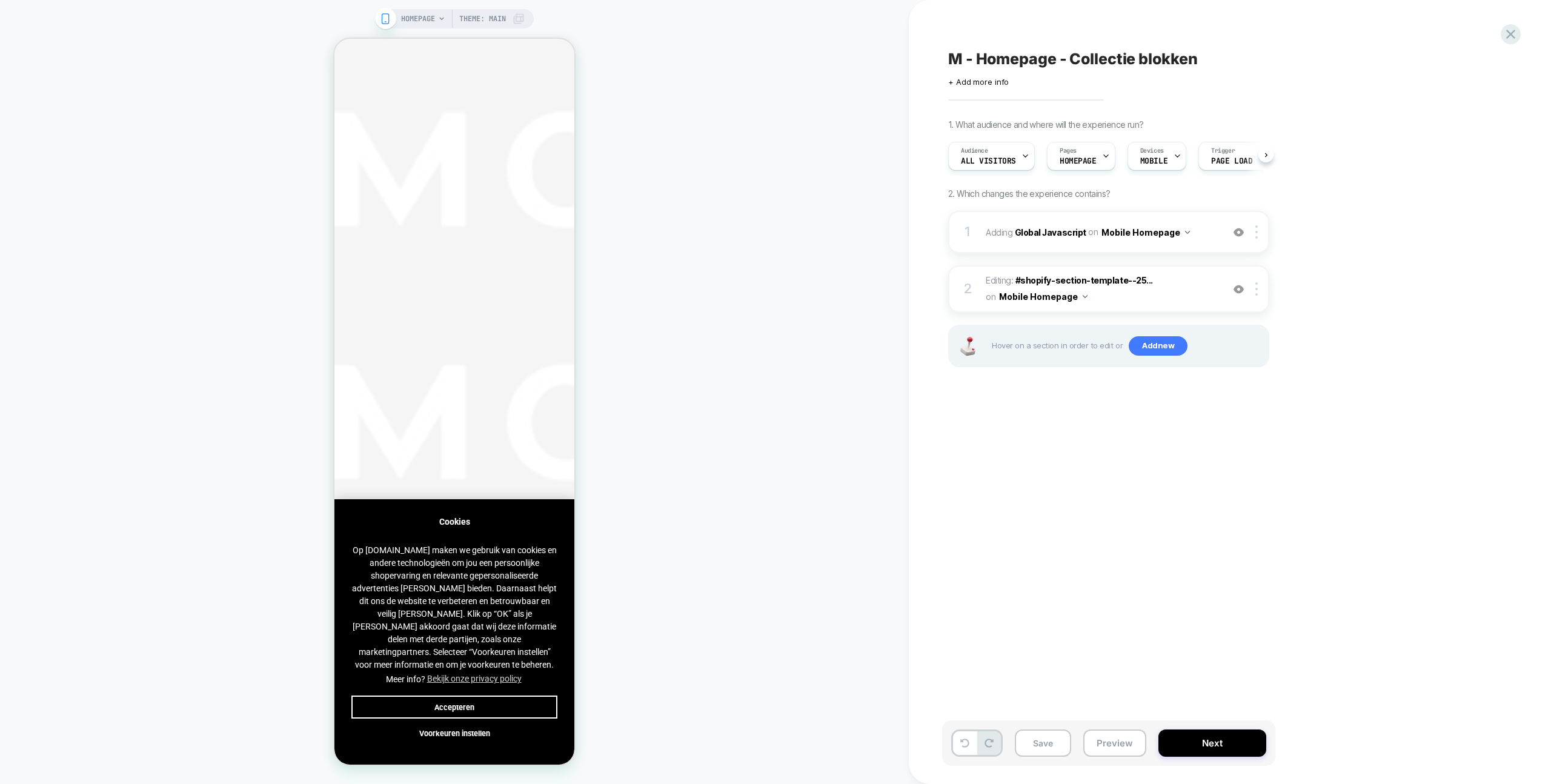
scroll to position [0, 1]
click at [1032, 232] on b "Global Javascript" at bounding box center [1050, 231] width 71 height 11
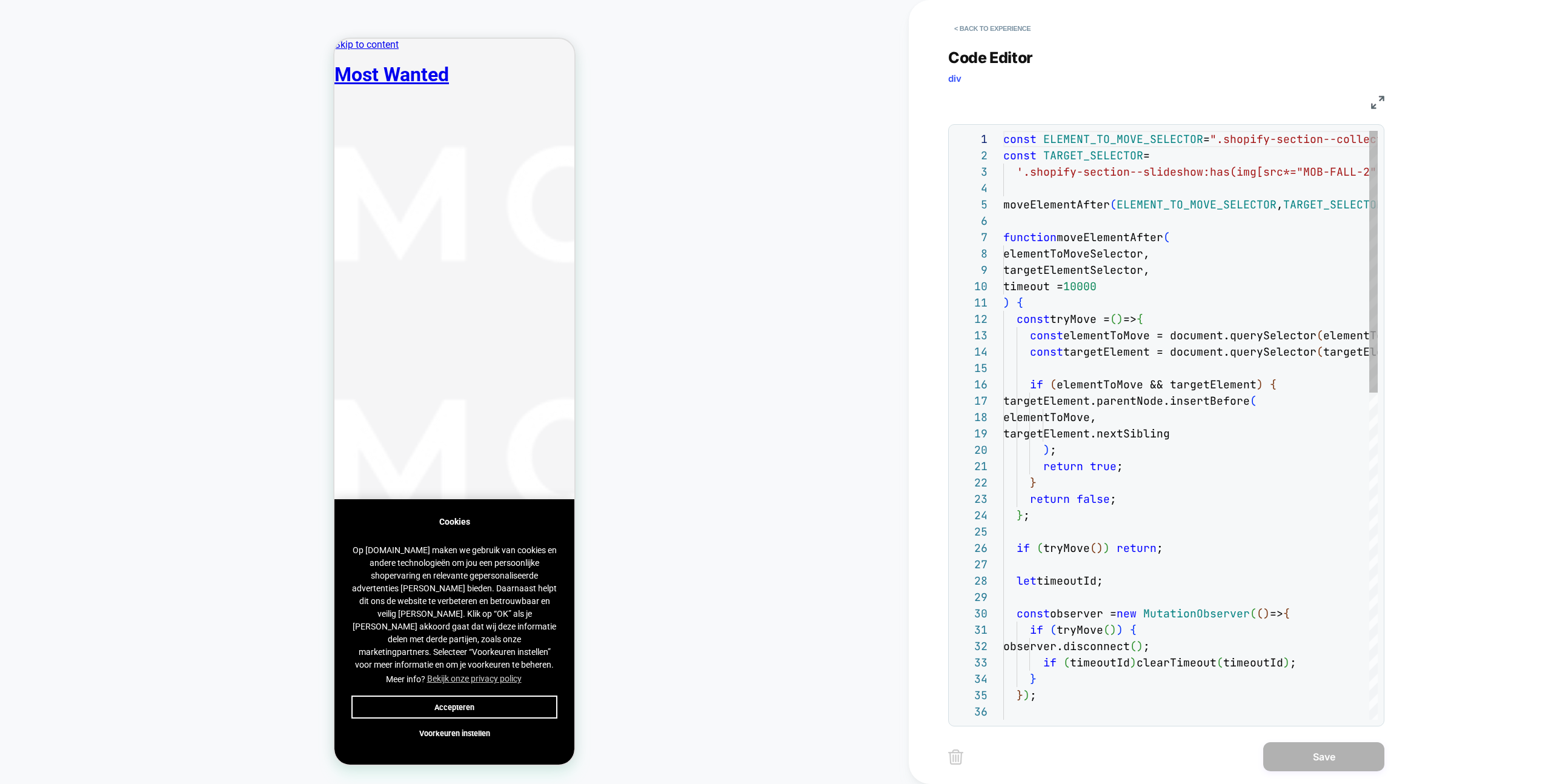
scroll to position [164, 0]
click at [491, 696] on button "Accepteren" at bounding box center [455, 707] width 206 height 23
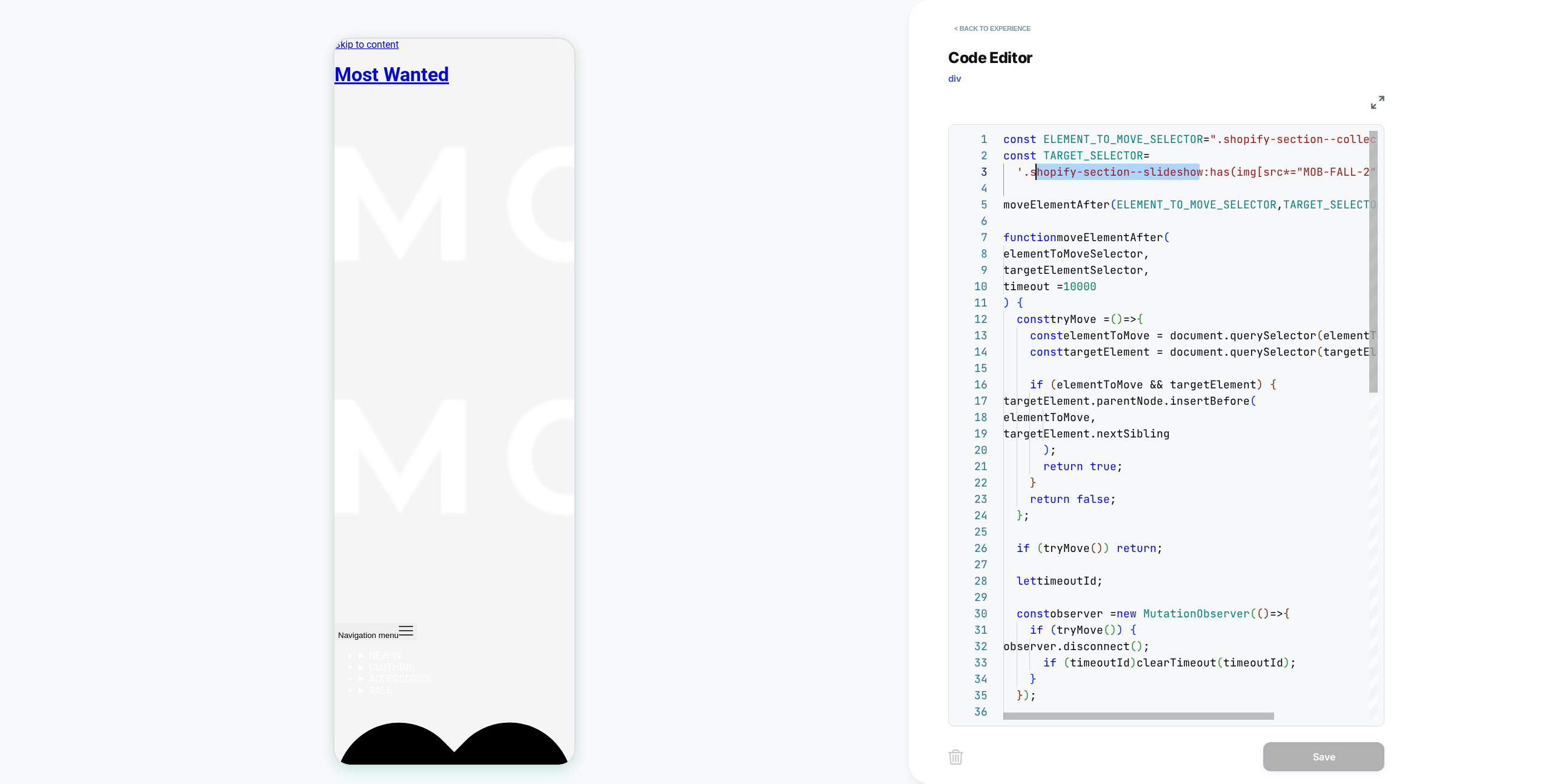
scroll to position [33, 26]
drag, startPoint x: 1199, startPoint y: 172, endPoint x: 1031, endPoint y: 175, distance: 168.0
click at [1031, 175] on div "const ELEMENT_TO_MOVE_SELECTOR = ".shopify-section--collection-list" ; const TA…" at bounding box center [1256, 793] width 506 height 1325
click at [1283, 174] on div "const ELEMENT_TO_MOVE_SELECTOR = ".shopify-section--collection-list" ; const TA…" at bounding box center [1256, 793] width 506 height 1325
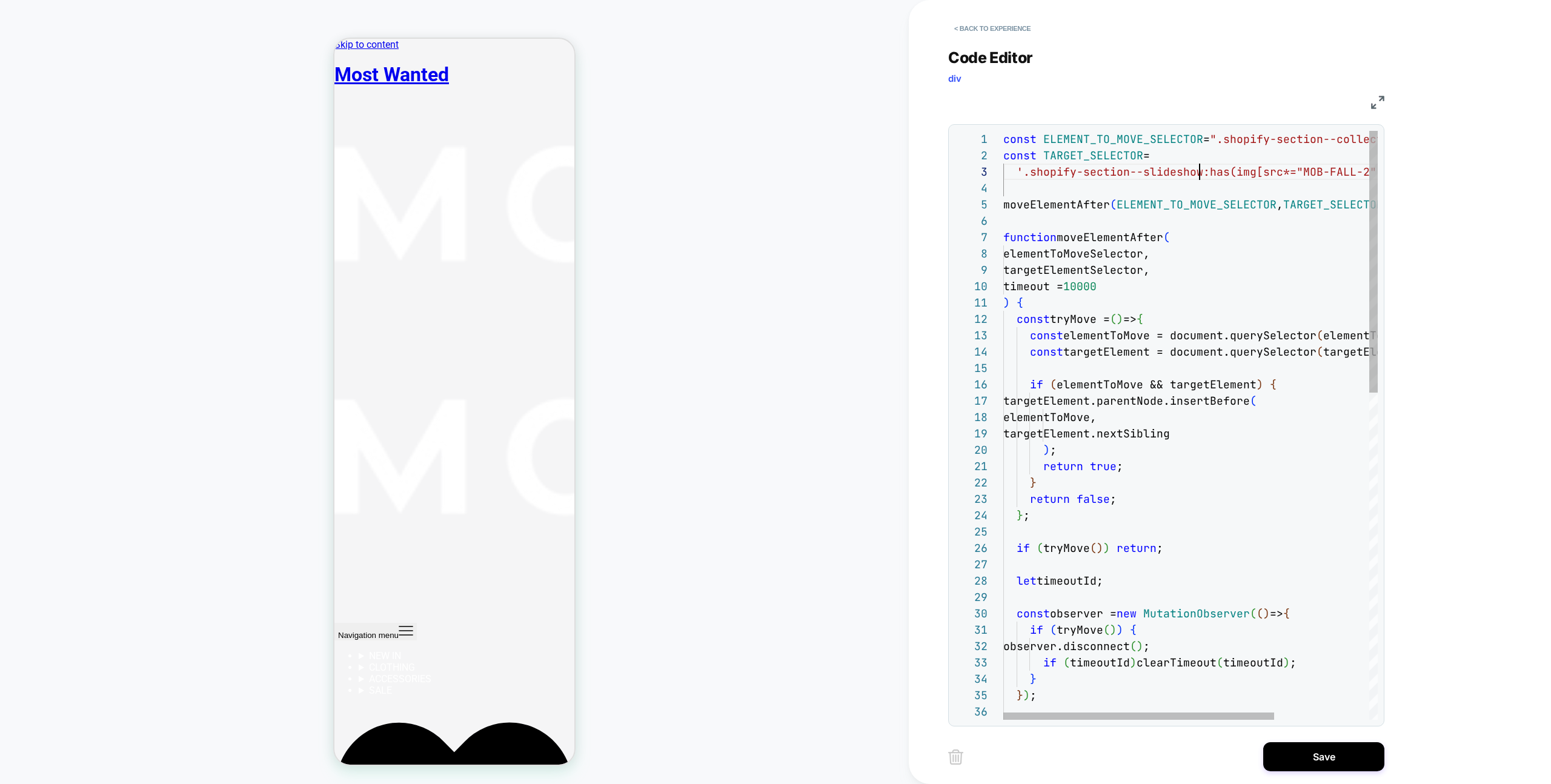
scroll to position [33, 281]
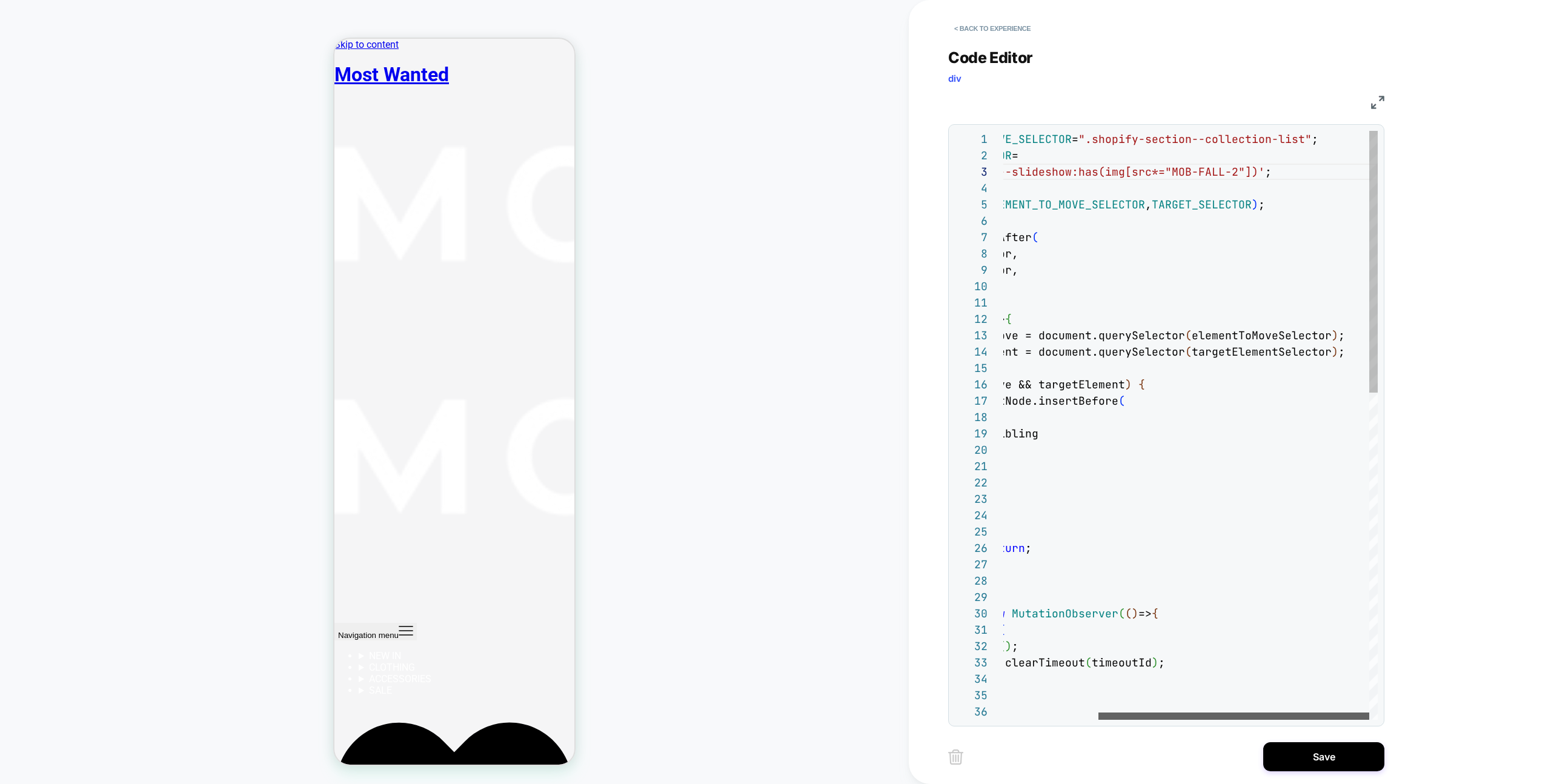
click at [1290, 712] on div at bounding box center [1234, 715] width 271 height 7
click at [1207, 136] on div "const ELEMENT_TO_MOVE_SELECTOR = ".shopify-section--collection-list" ; const TA…" at bounding box center [1124, 793] width 506 height 1325
click at [1190, 172] on div "const ELEMENT_TO_MOVE_SELECTOR = ".shopify-section--collection-list" ; const TA…" at bounding box center [1124, 793] width 506 height 1325
click at [1222, 169] on div "const ELEMENT_TO_MOVE_SELECTOR = ".shopify-section--collection-list" ; const TA…" at bounding box center [1124, 793] width 506 height 1325
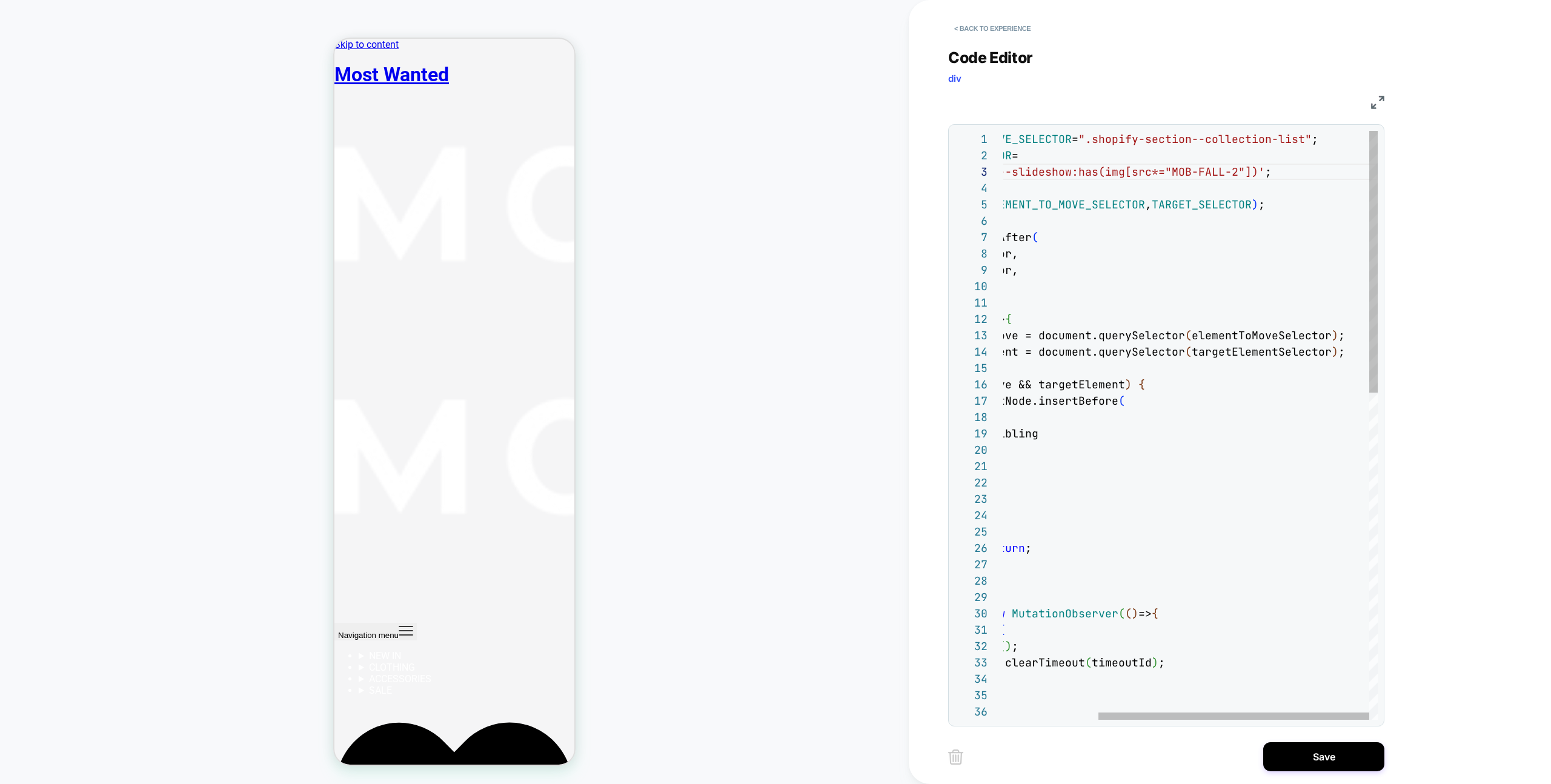
click at [1235, 172] on div "const ELEMENT_TO_MOVE_SELECTOR = ".shopify-section--collection-list" ; const TA…" at bounding box center [1124, 793] width 506 height 1325
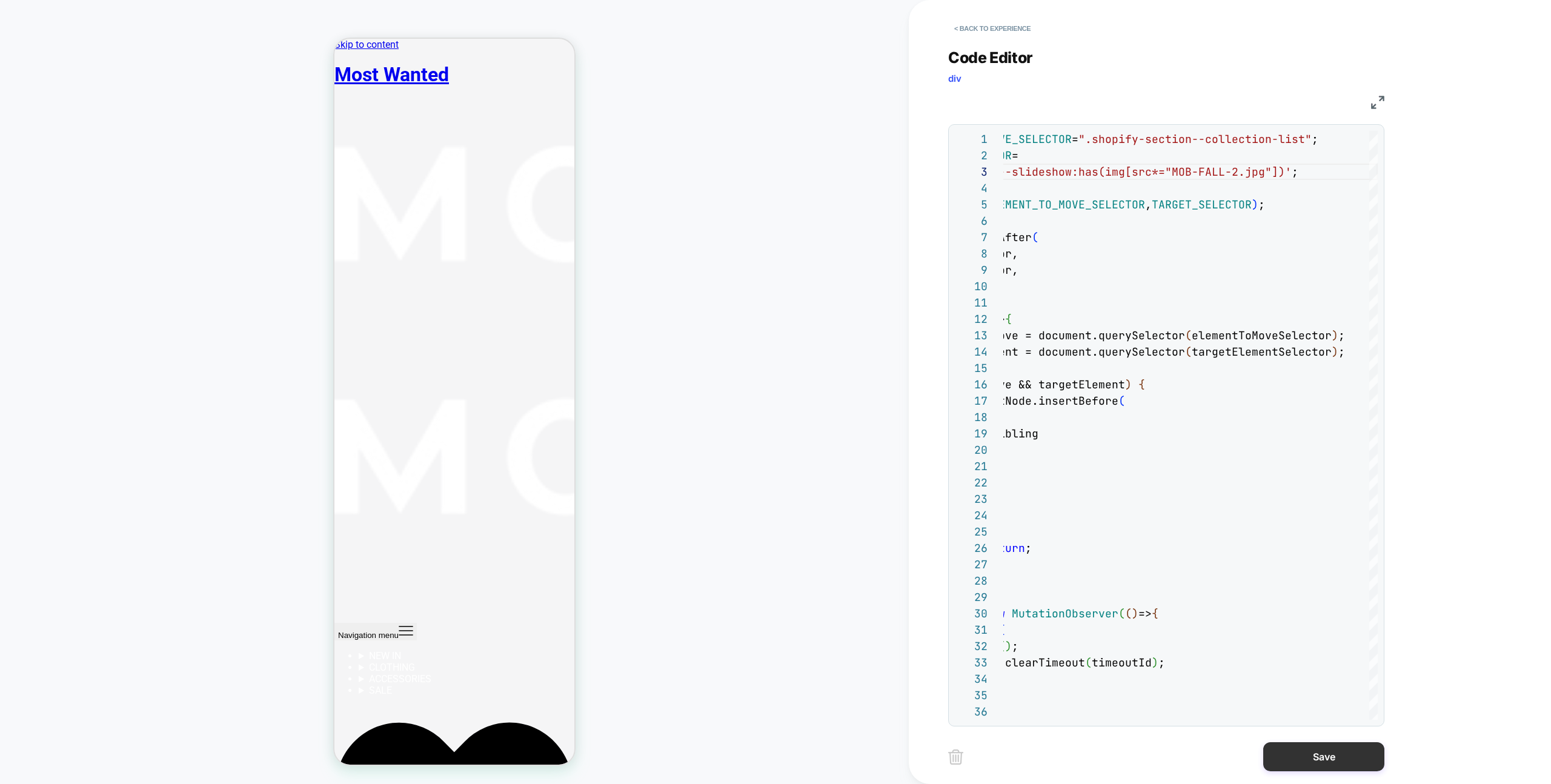
type textarea "**********"
click at [1337, 755] on button "Save" at bounding box center [1324, 757] width 121 height 29
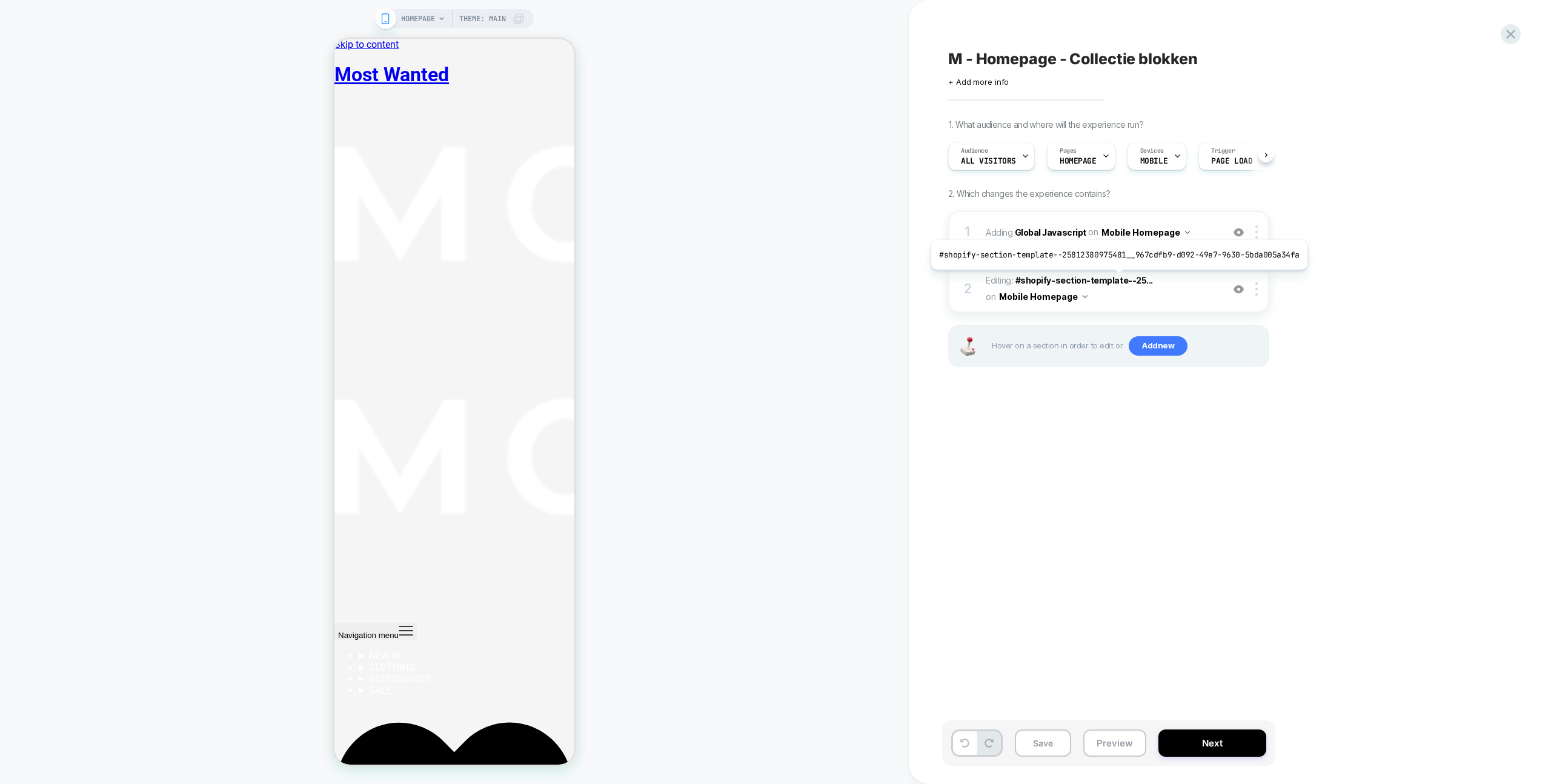
scroll to position [0, 1]
click at [1058, 236] on b "Global Javascript" at bounding box center [1050, 231] width 71 height 11
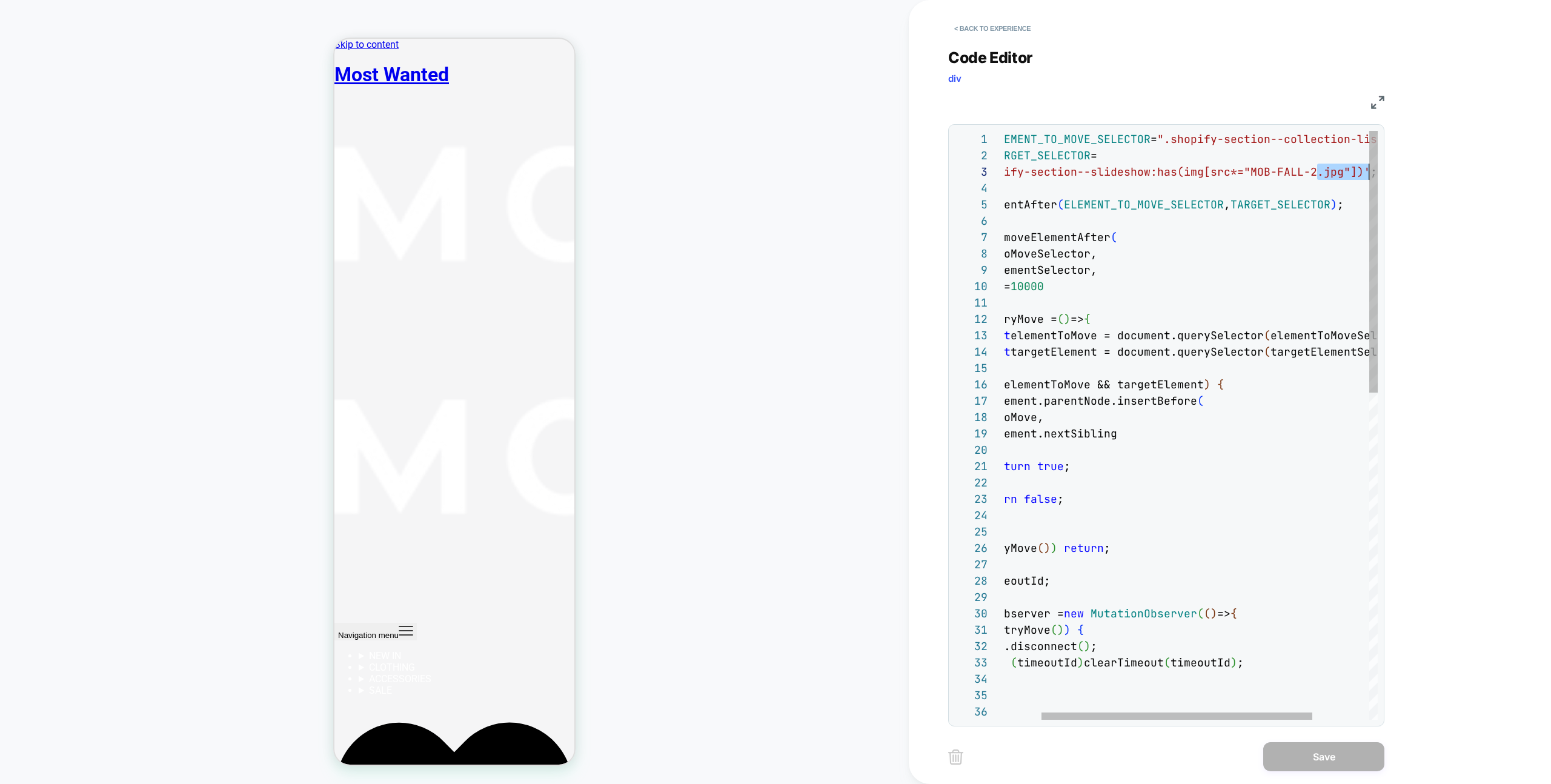
scroll to position [33, 419]
drag, startPoint x: 1368, startPoint y: 172, endPoint x: 1411, endPoint y: 172, distance: 43.0
click at [1411, 172] on div "const ELEMENT_TO_MOVE_SELECTOR = ".shopify-section--collection-list" ; const TA…" at bounding box center [1204, 793] width 506 height 1325
click at [1330, 168] on div "const ELEMENT_TO_MOVE_SELECTOR = ".shopify-section--collection-list" ; const TA…" at bounding box center [1204, 793] width 506 height 1325
click at [1334, 168] on div "const ELEMENT_TO_MOVE_SELECTOR = ".shopify-section--collection-list" ; const TA…" at bounding box center [1204, 793] width 506 height 1325
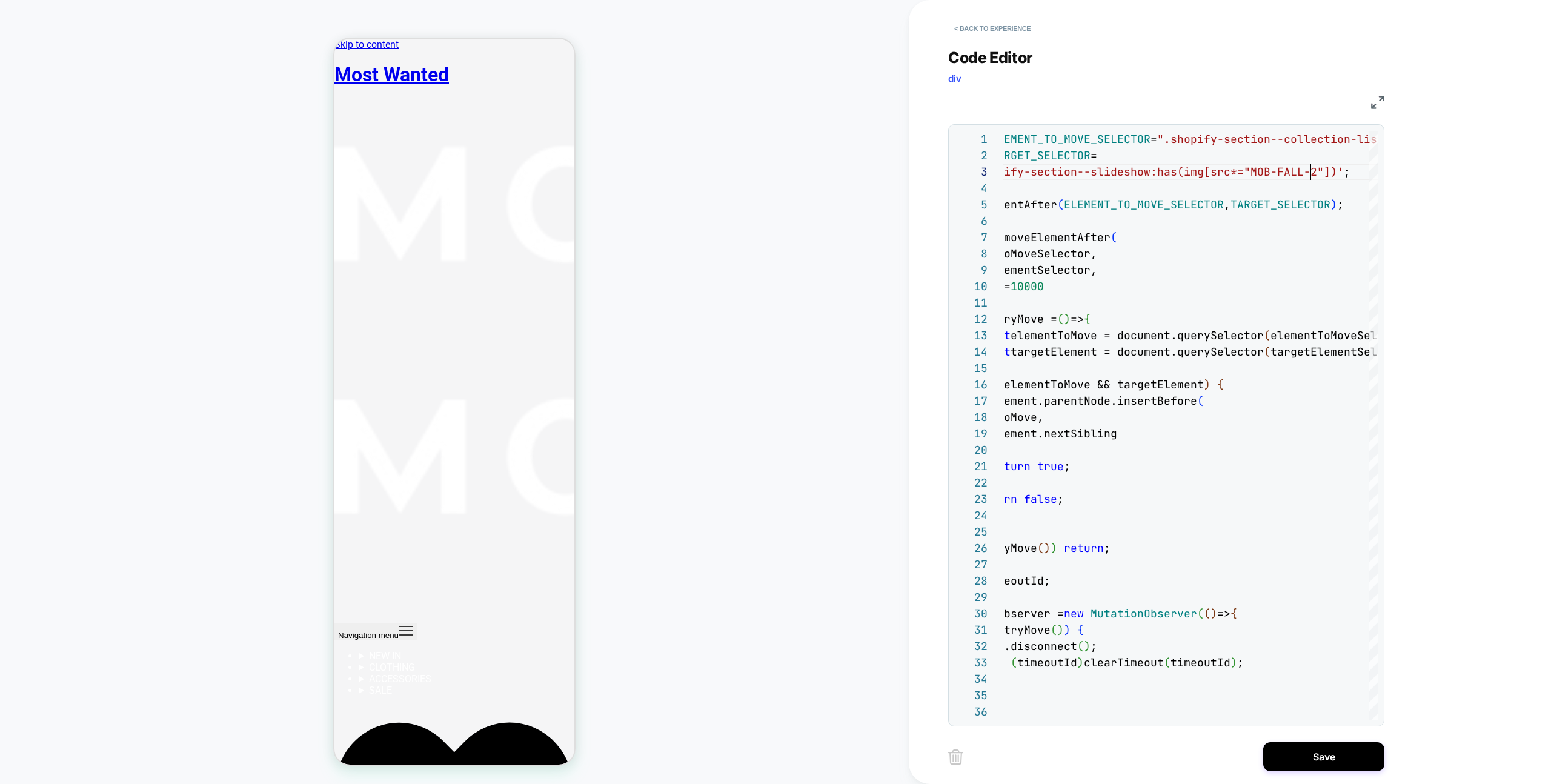
scroll to position [33, 360]
click at [1365, 134] on div "const ELEMENT_TO_MOVE_SELECTOR = ".shopify-section--collection-list" ; const TA…" at bounding box center [1204, 793] width 506 height 1325
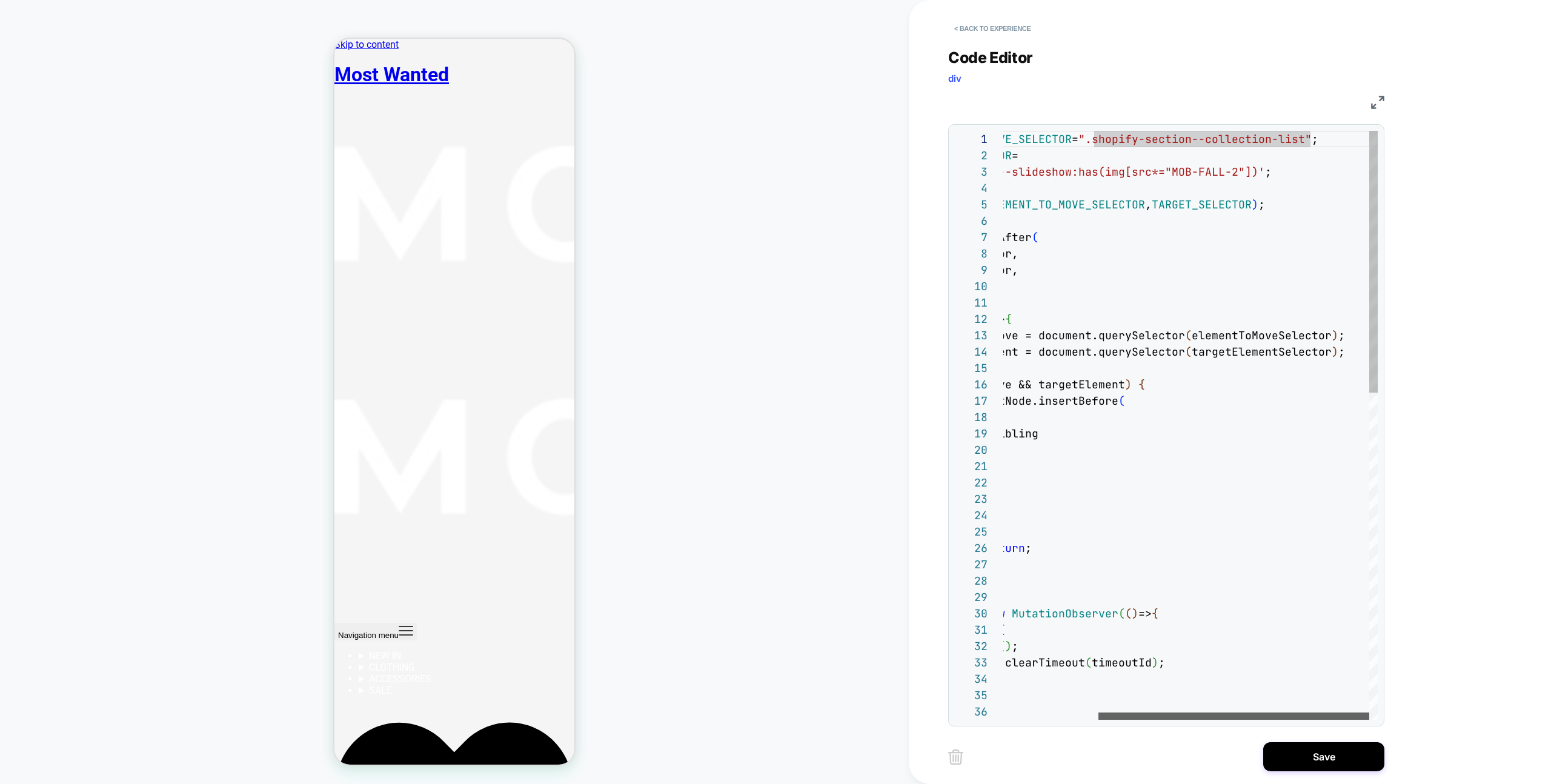
click at [1308, 712] on div at bounding box center [1234, 715] width 271 height 7
click at [1360, 207] on div "const ELEMENT_TO_MOVE_SELECTOR = ".shopify-section--collection-list" ; const TA…" at bounding box center [1124, 793] width 506 height 1325
click at [1234, 324] on div "const ELEMENT_TO_MOVE_SELECTOR = ".shopify-section--collection-list" ; const TA…" at bounding box center [1124, 793] width 506 height 1325
click at [1227, 491] on div "const ELEMENT_TO_MOVE_SELECTOR = ".shopify-section--collection-list" ; const TA…" at bounding box center [1124, 793] width 506 height 1325
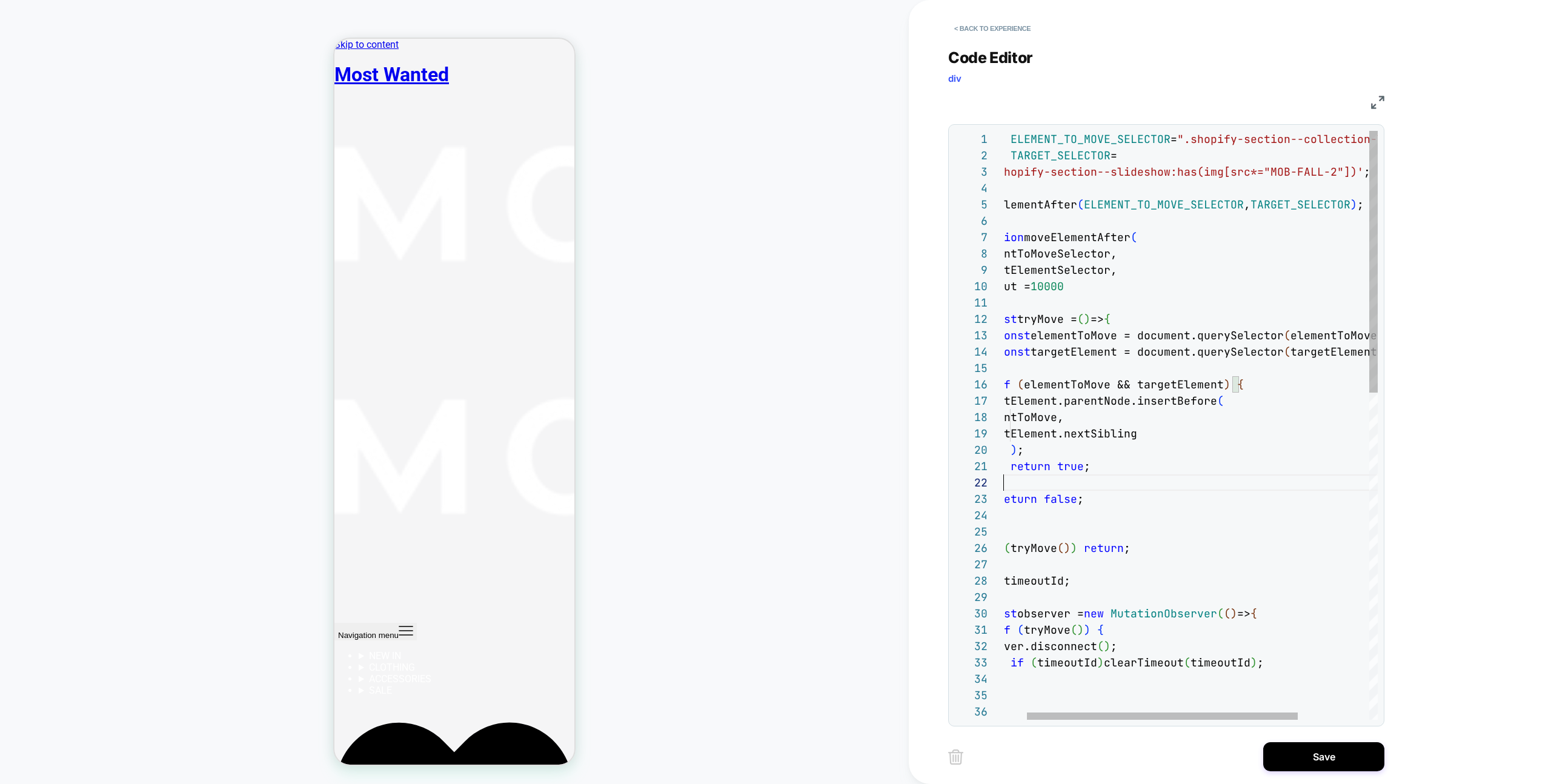
drag, startPoint x: 1225, startPoint y: 550, endPoint x: 1225, endPoint y: 539, distance: 11.0
click at [1225, 550] on div "const ELEMENT_TO_MOVE_SELECTOR = ".shopify-section--collection-list" ; const TA…" at bounding box center [1223, 793] width 506 height 1325
click at [1149, 316] on div "const ELEMENT_TO_MOVE_SELECTOR = ".shopify-section--collection-list" ; const TA…" at bounding box center [1223, 793] width 506 height 1325
type textarea "**********"
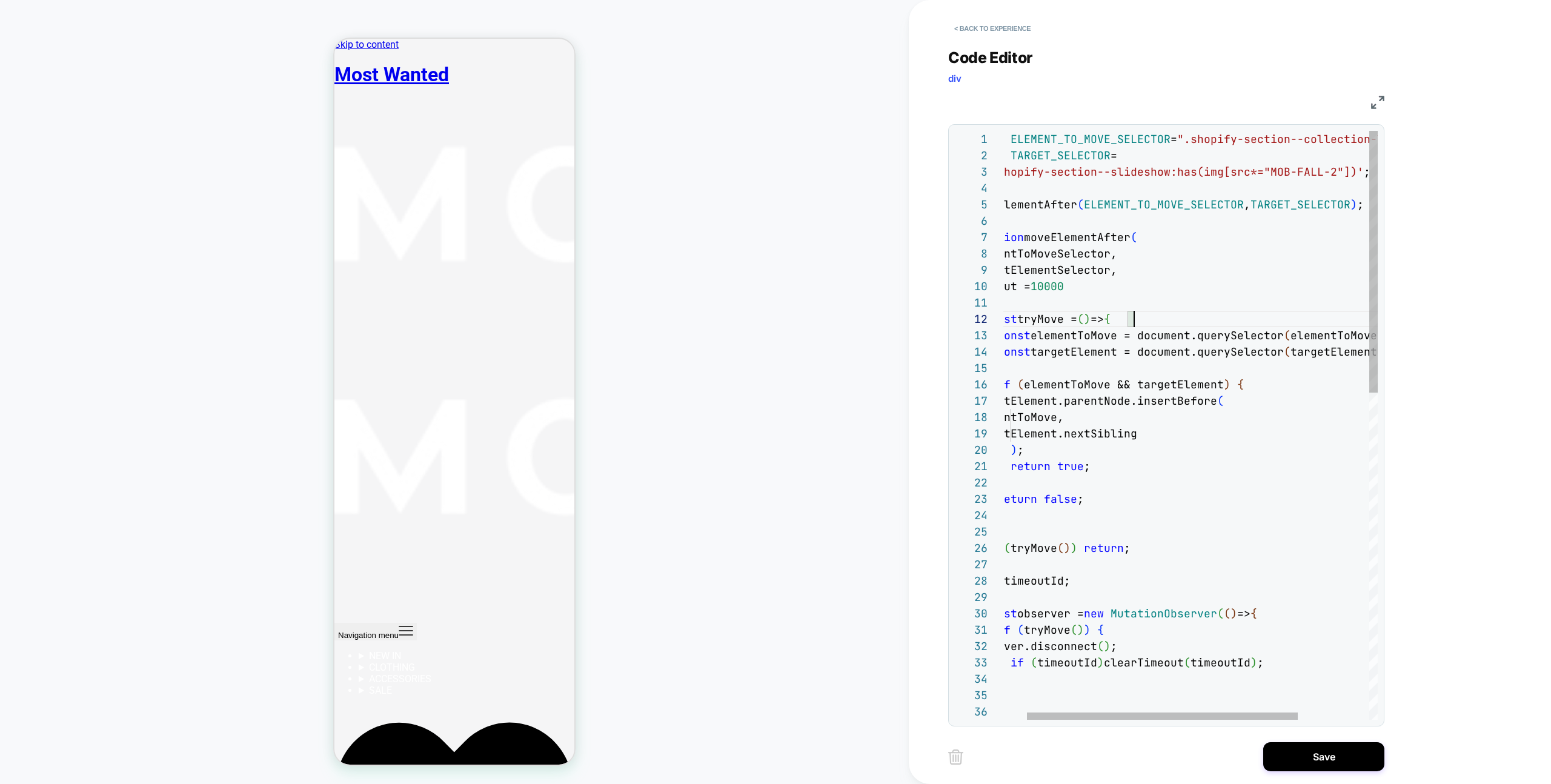
click at [1124, 221] on div "const ELEMENT_TO_MOVE_SELECTOR = ".shopify-section--collection-list" ; const TA…" at bounding box center [1223, 793] width 506 height 1325
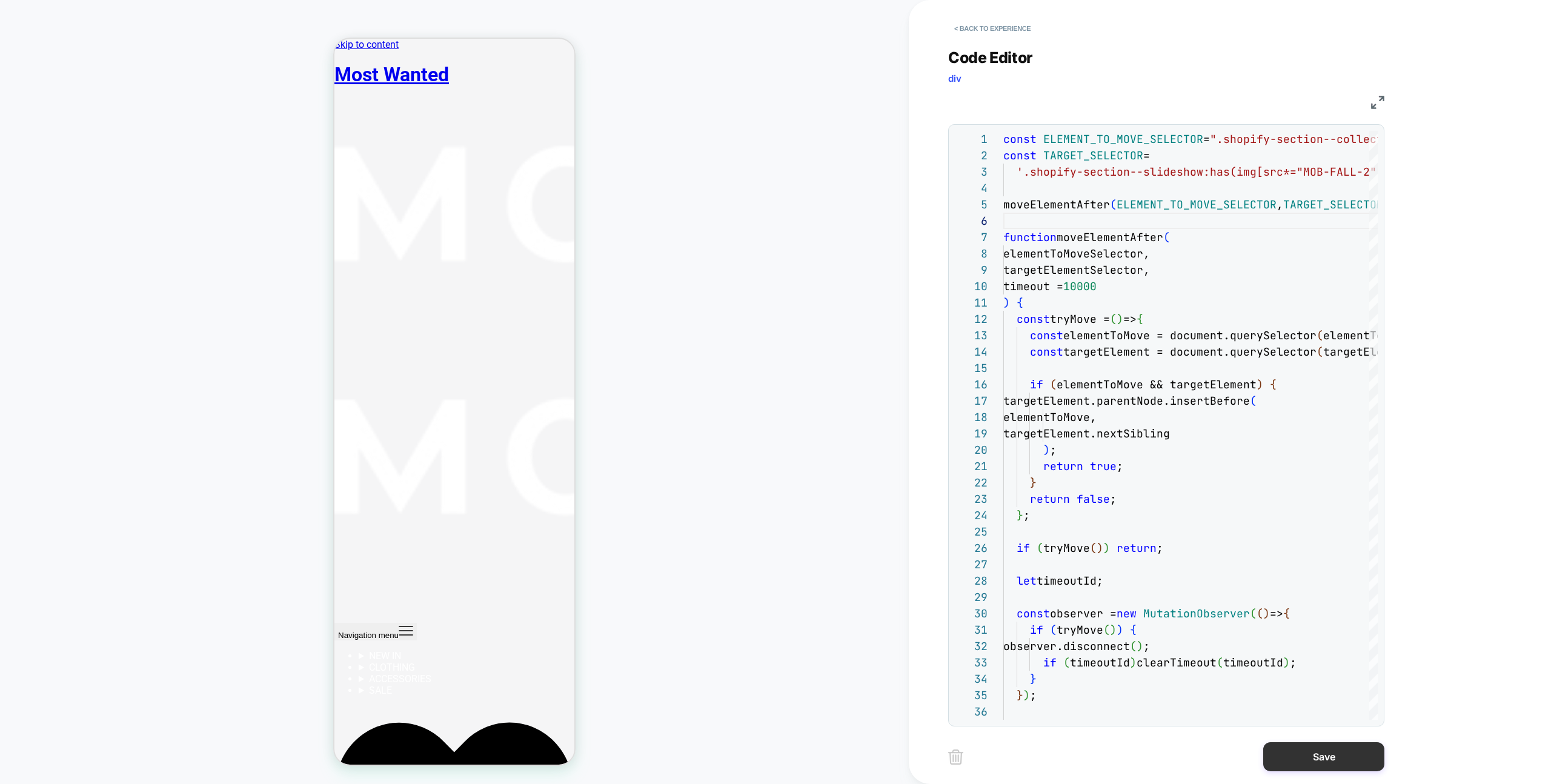
click at [1293, 755] on button "Save" at bounding box center [1324, 757] width 121 height 29
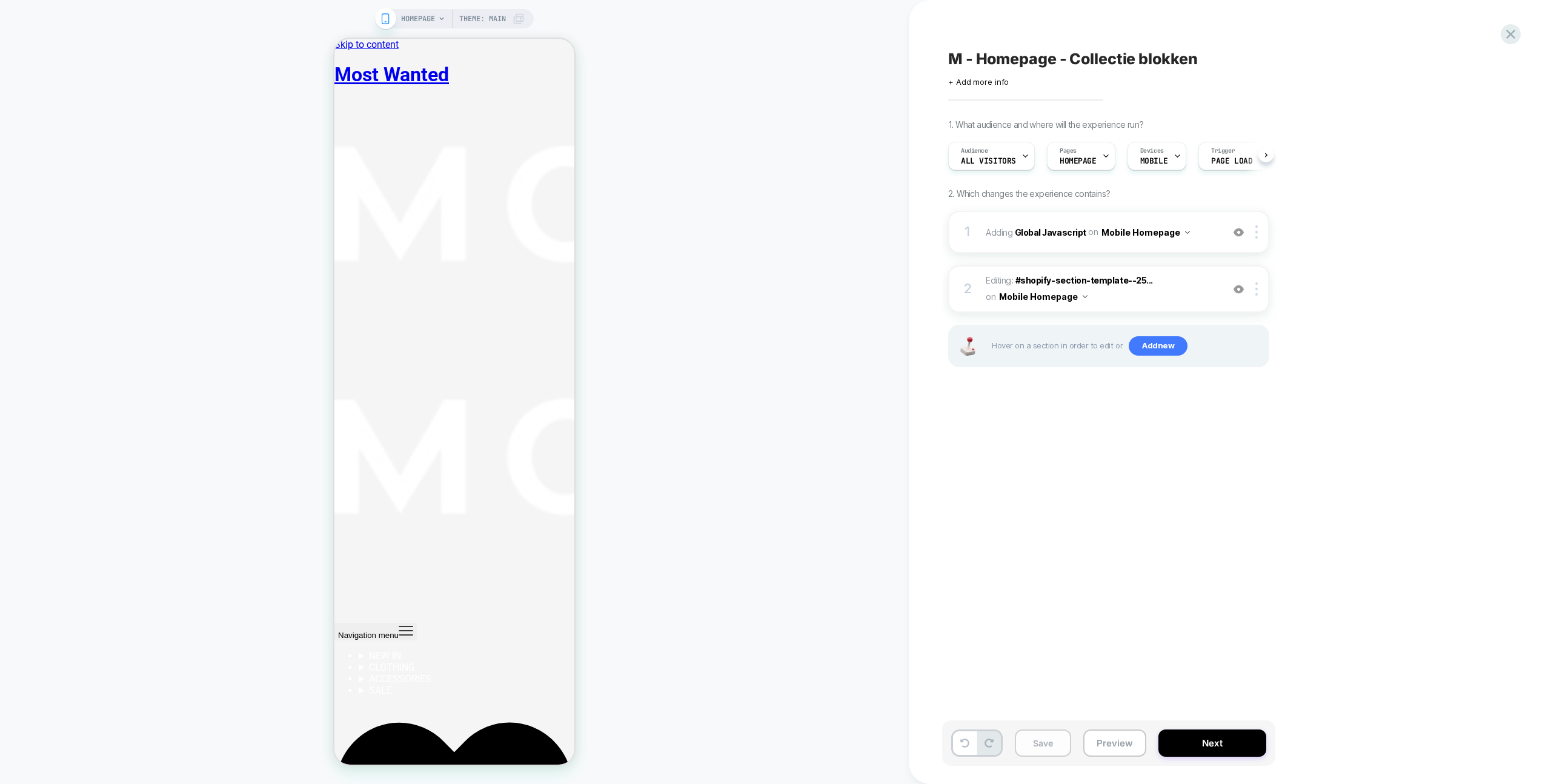
scroll to position [0, 1]
click at [1048, 747] on button "Save" at bounding box center [1042, 742] width 56 height 27
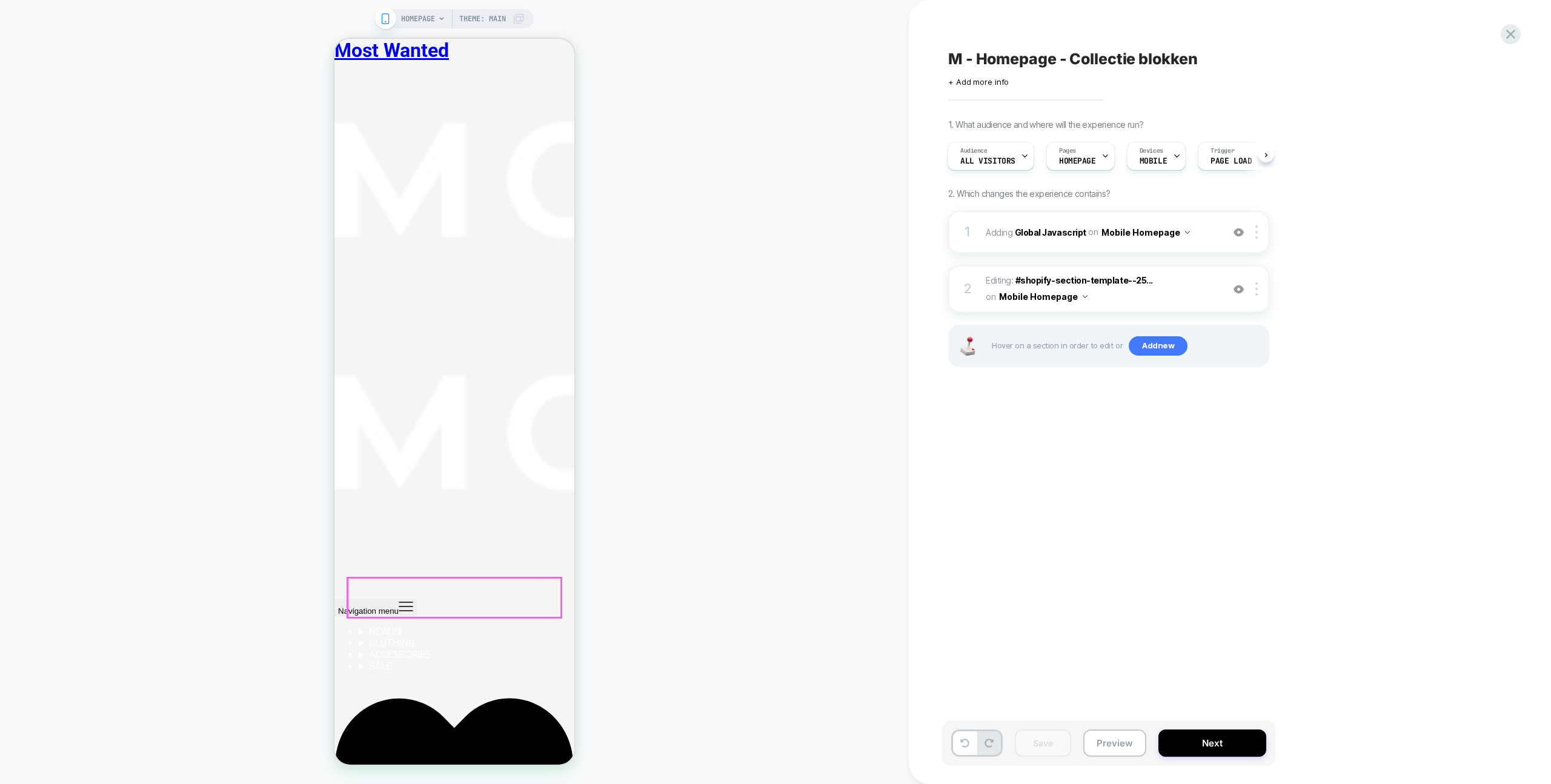
scroll to position [1207, 0]
click at [1260, 290] on div at bounding box center [1258, 289] width 20 height 13
click at [1246, 453] on div "Delete" at bounding box center [1257, 453] width 108 height 33
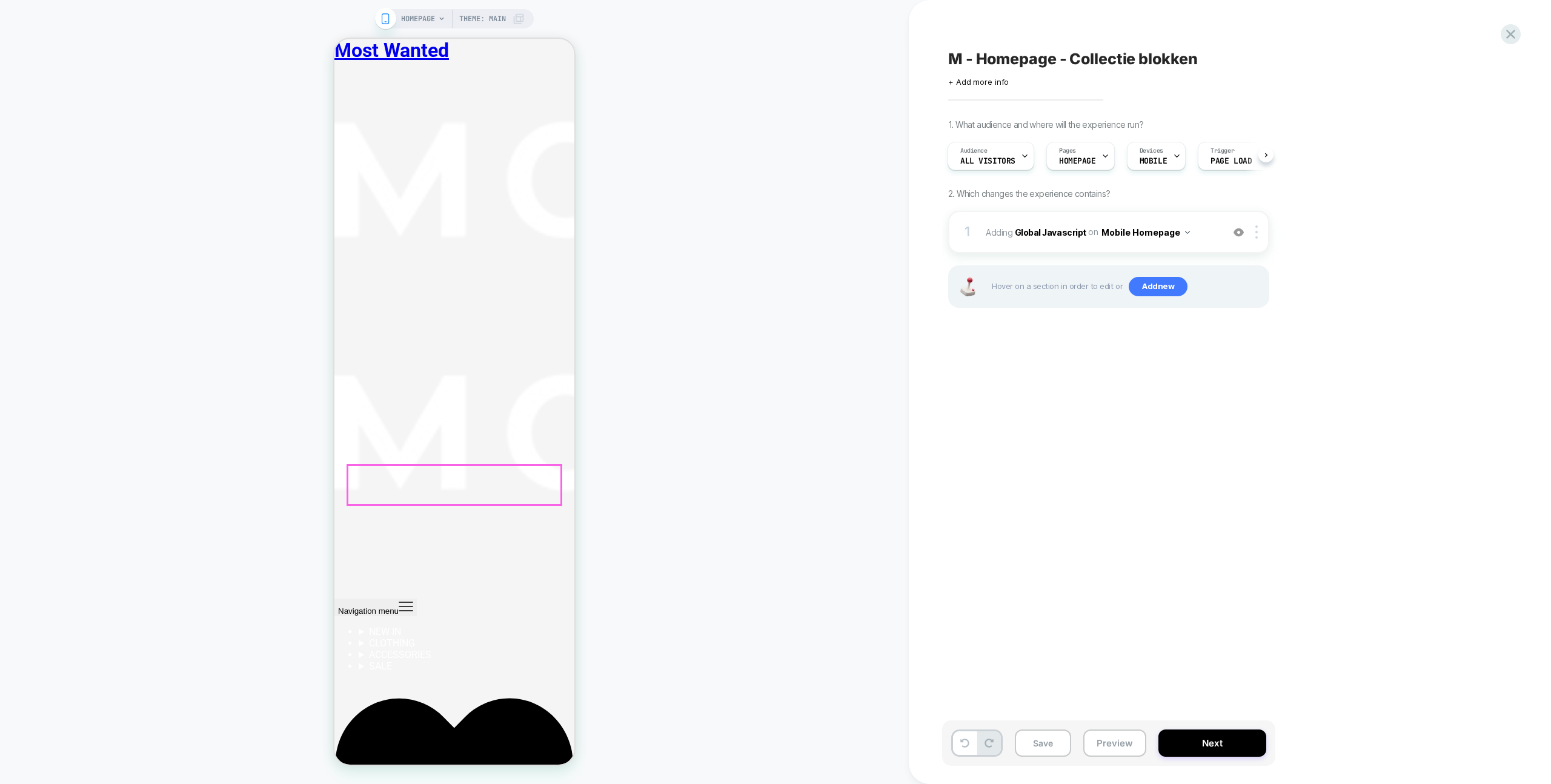
scroll to position [1775, 0]
click at [1050, 736] on button "Save" at bounding box center [1042, 742] width 56 height 27
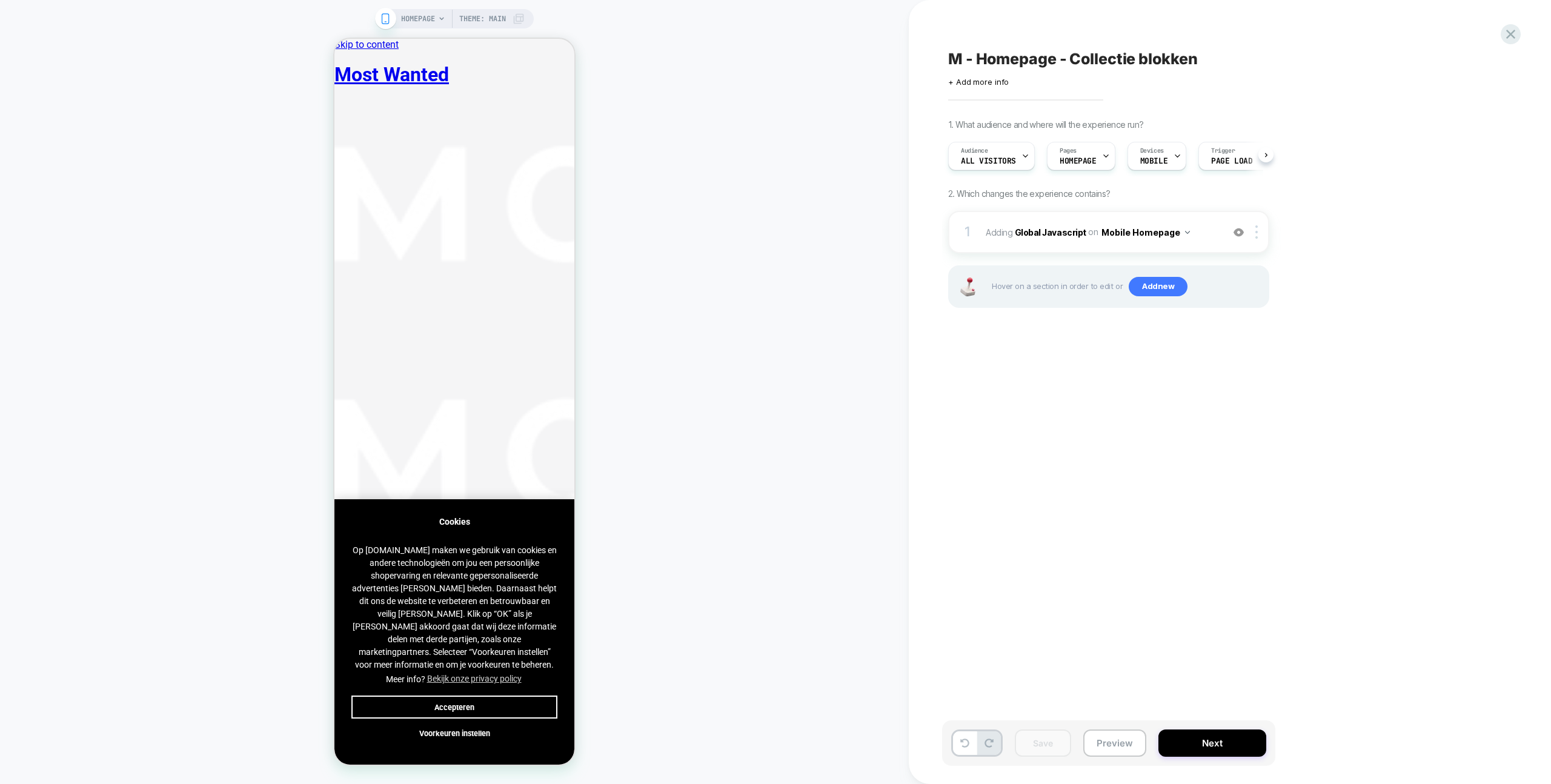
scroll to position [0, 1]
click at [551, 710] on button "Accepteren" at bounding box center [455, 707] width 206 height 23
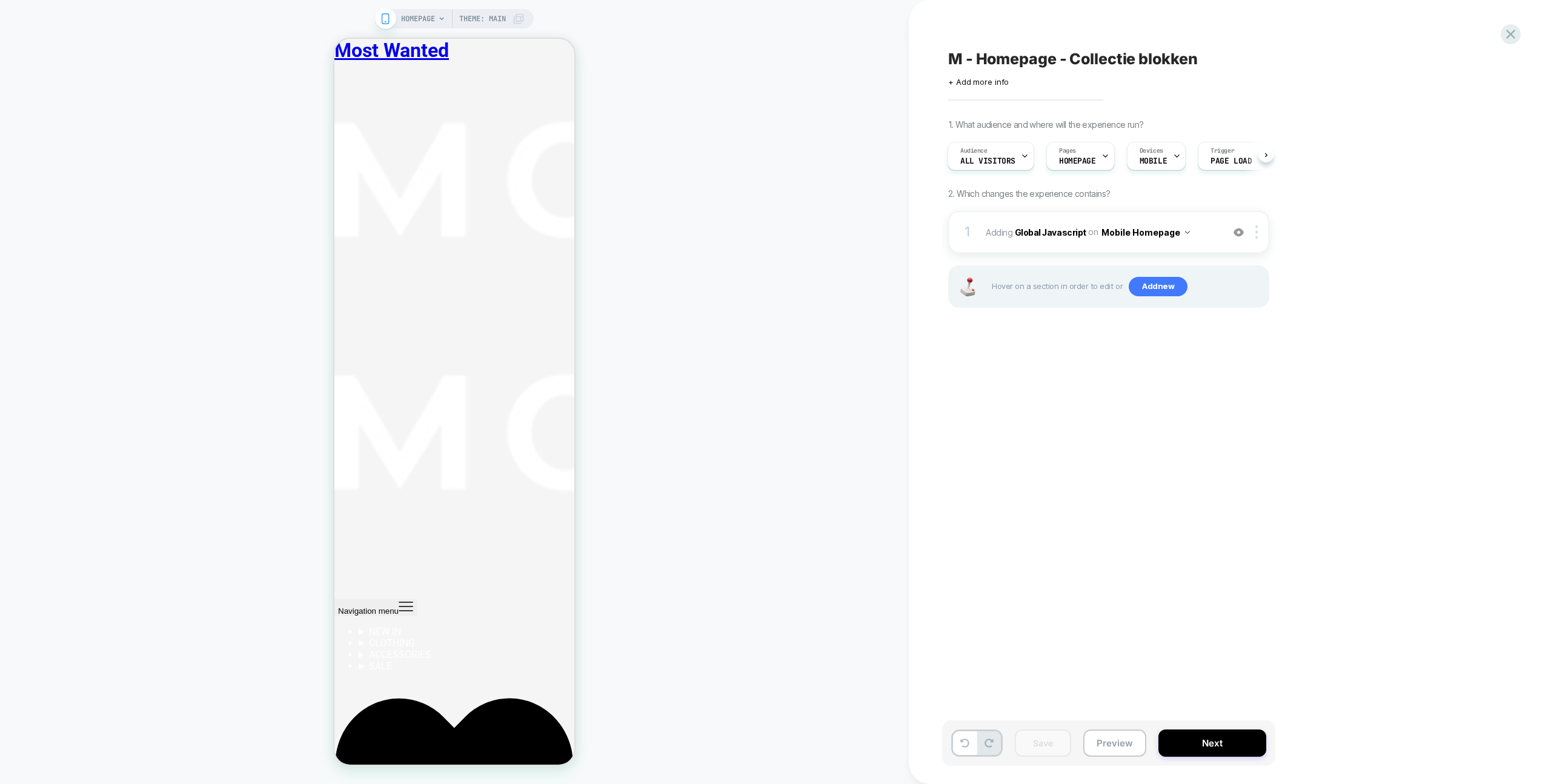
scroll to position [0, 0]
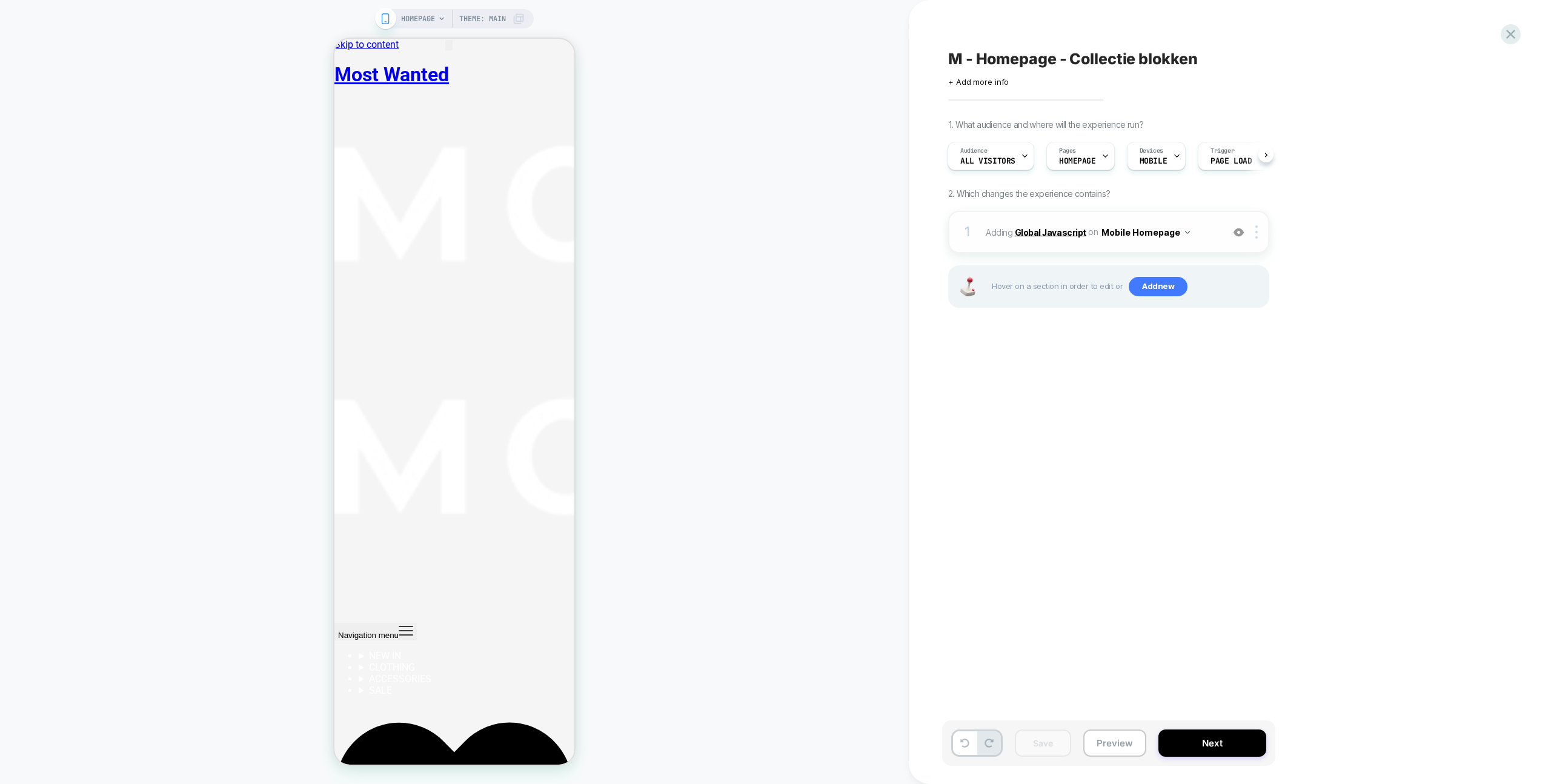
click at [1069, 227] on b "Global Javascript" at bounding box center [1050, 231] width 71 height 11
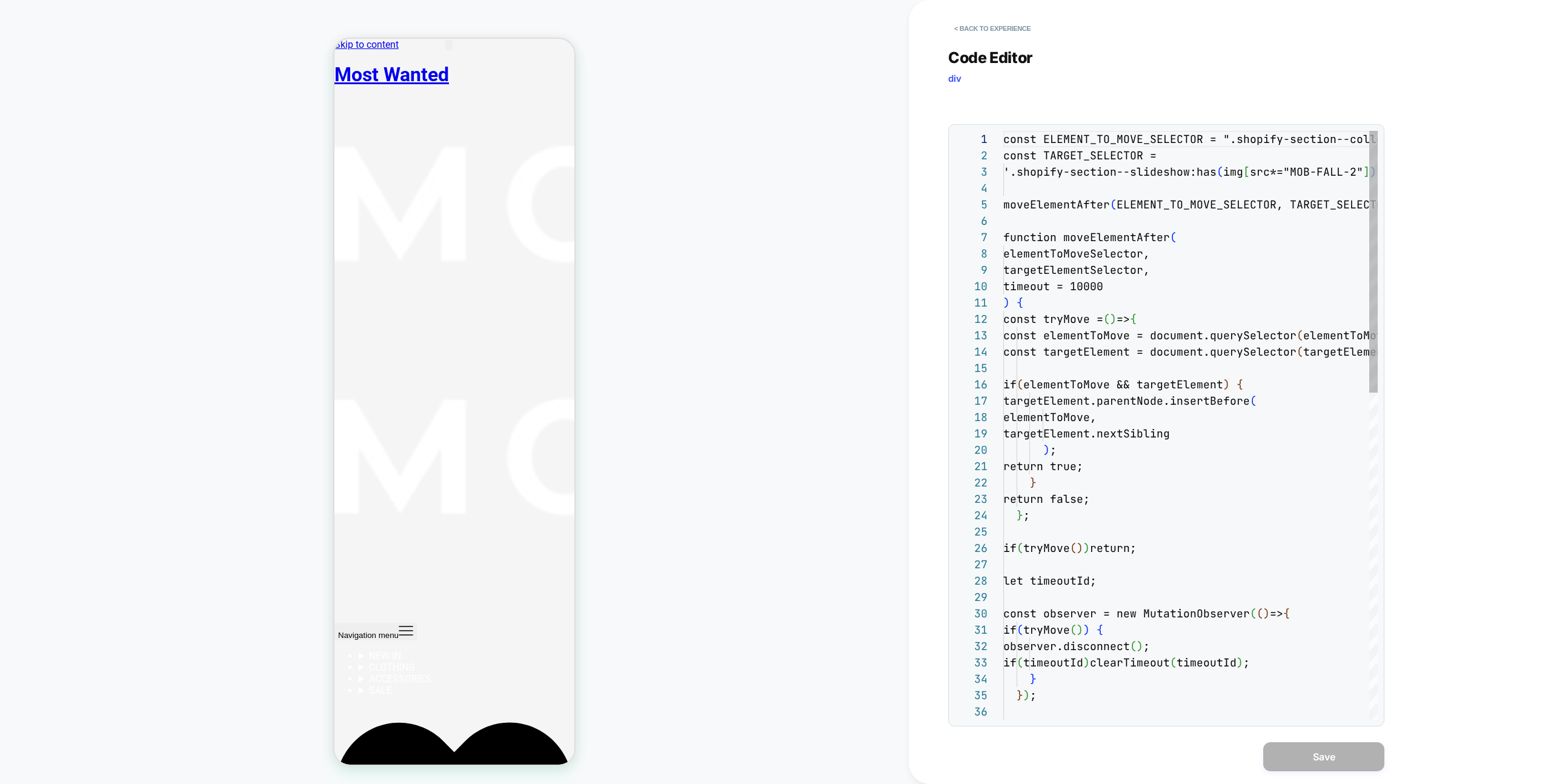
scroll to position [164, 0]
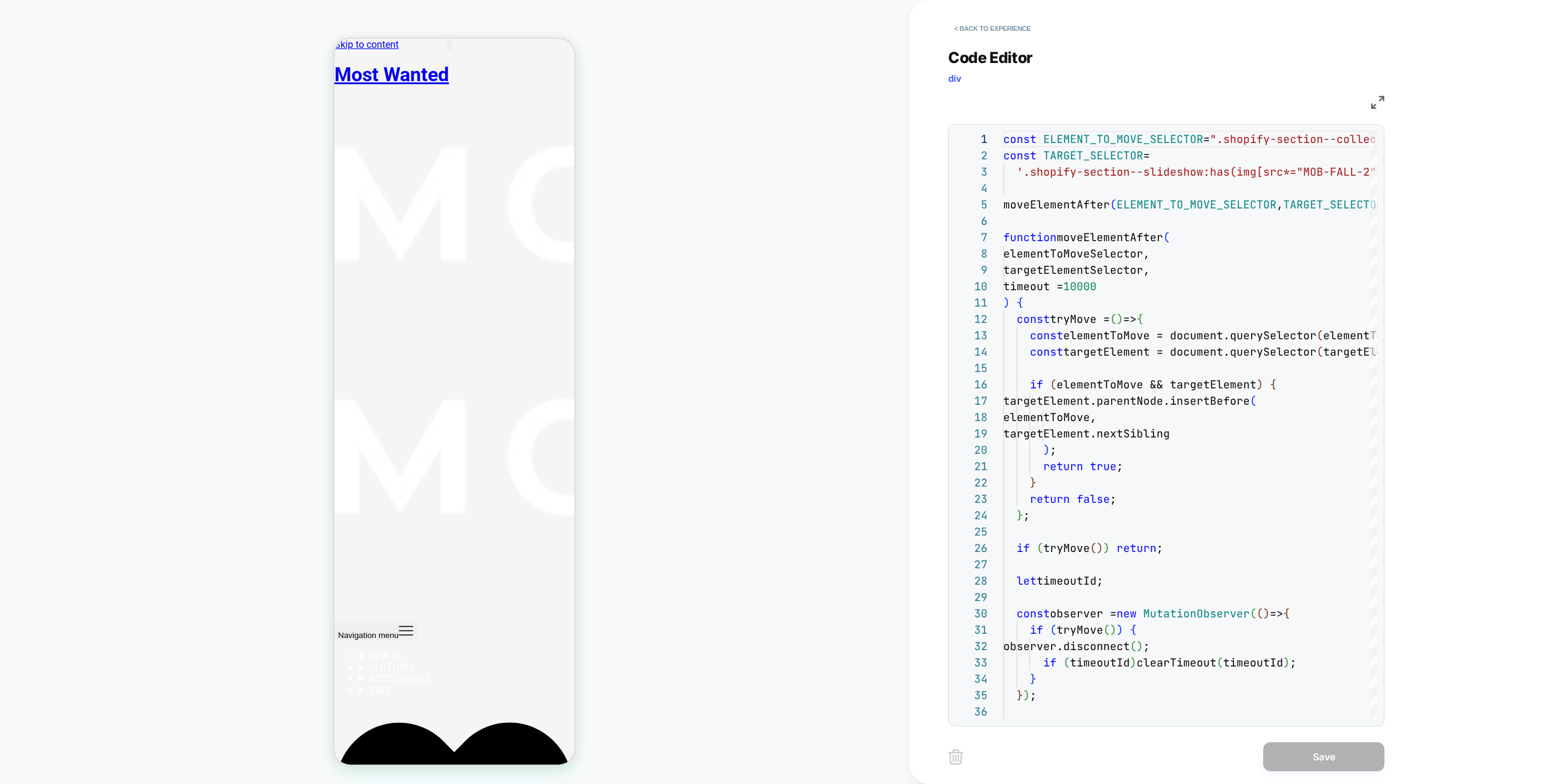
click at [984, 17] on div "< Back to experience" at bounding box center [1270, 18] width 643 height 36
click at [984, 20] on button "< Back to experience" at bounding box center [993, 29] width 88 height 20
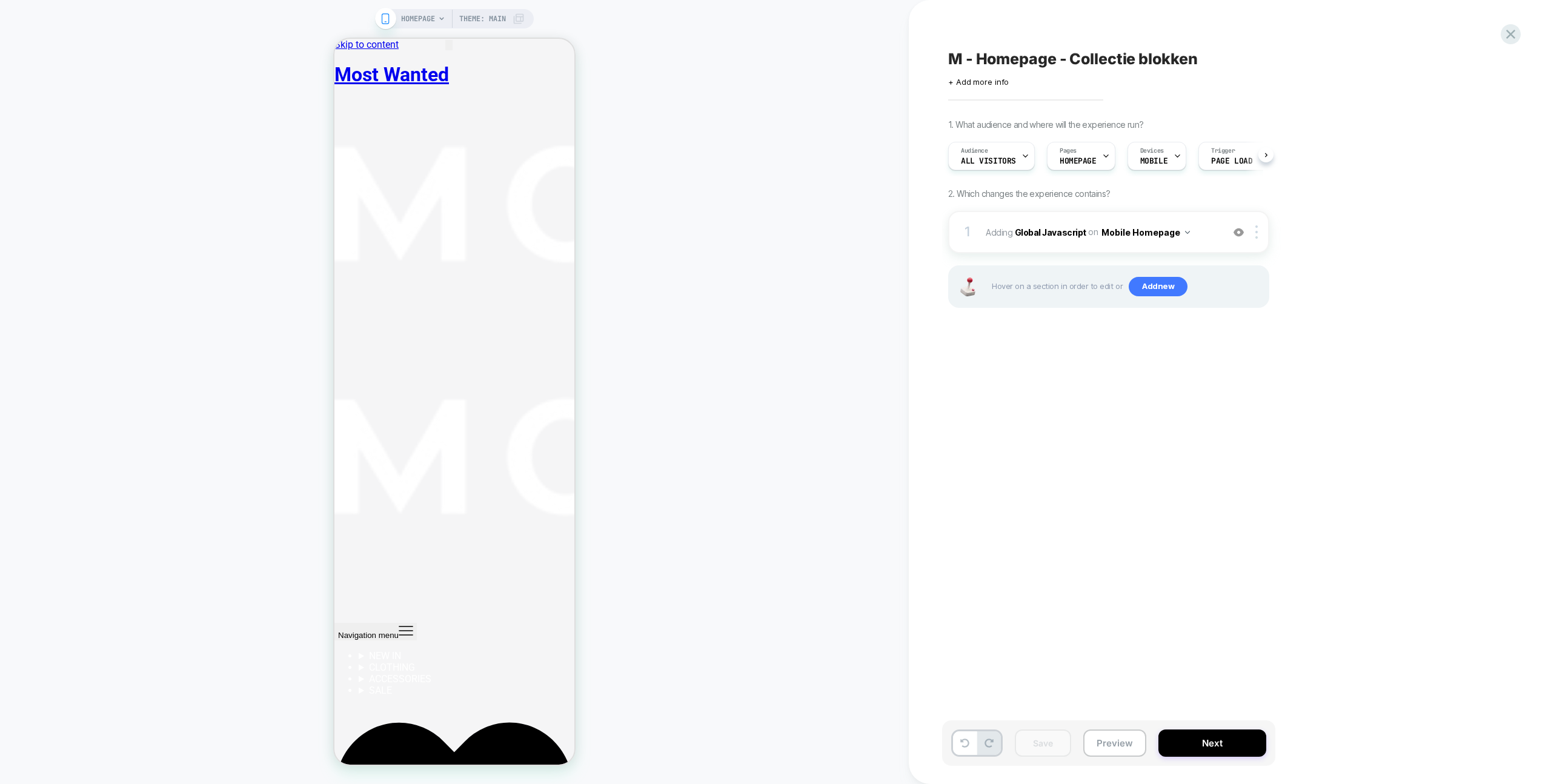
scroll to position [0, 1]
click at [483, 23] on span "Theme: MAIN" at bounding box center [482, 19] width 47 height 20
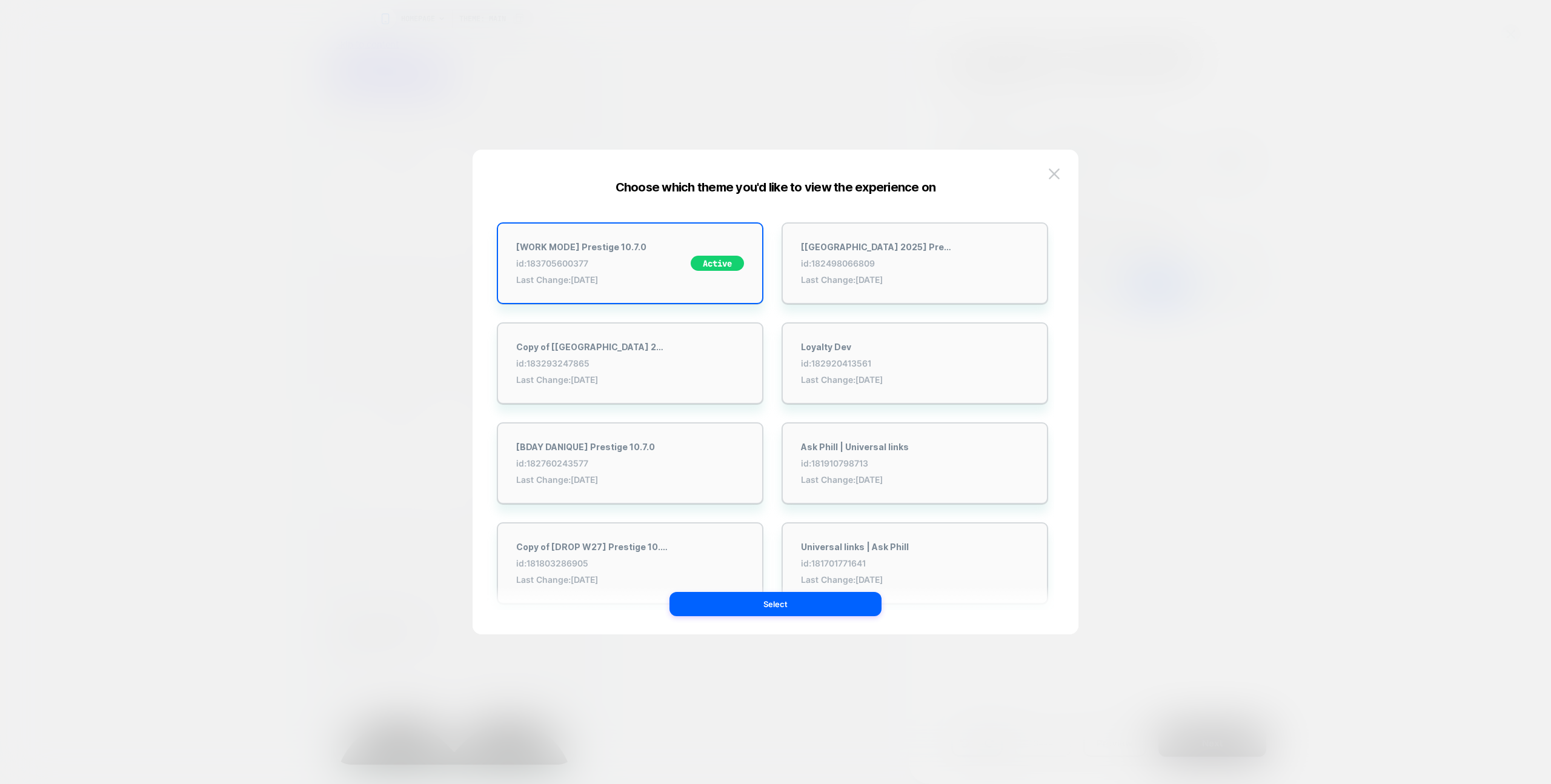
click at [483, 24] on div at bounding box center [775, 392] width 1551 height 784
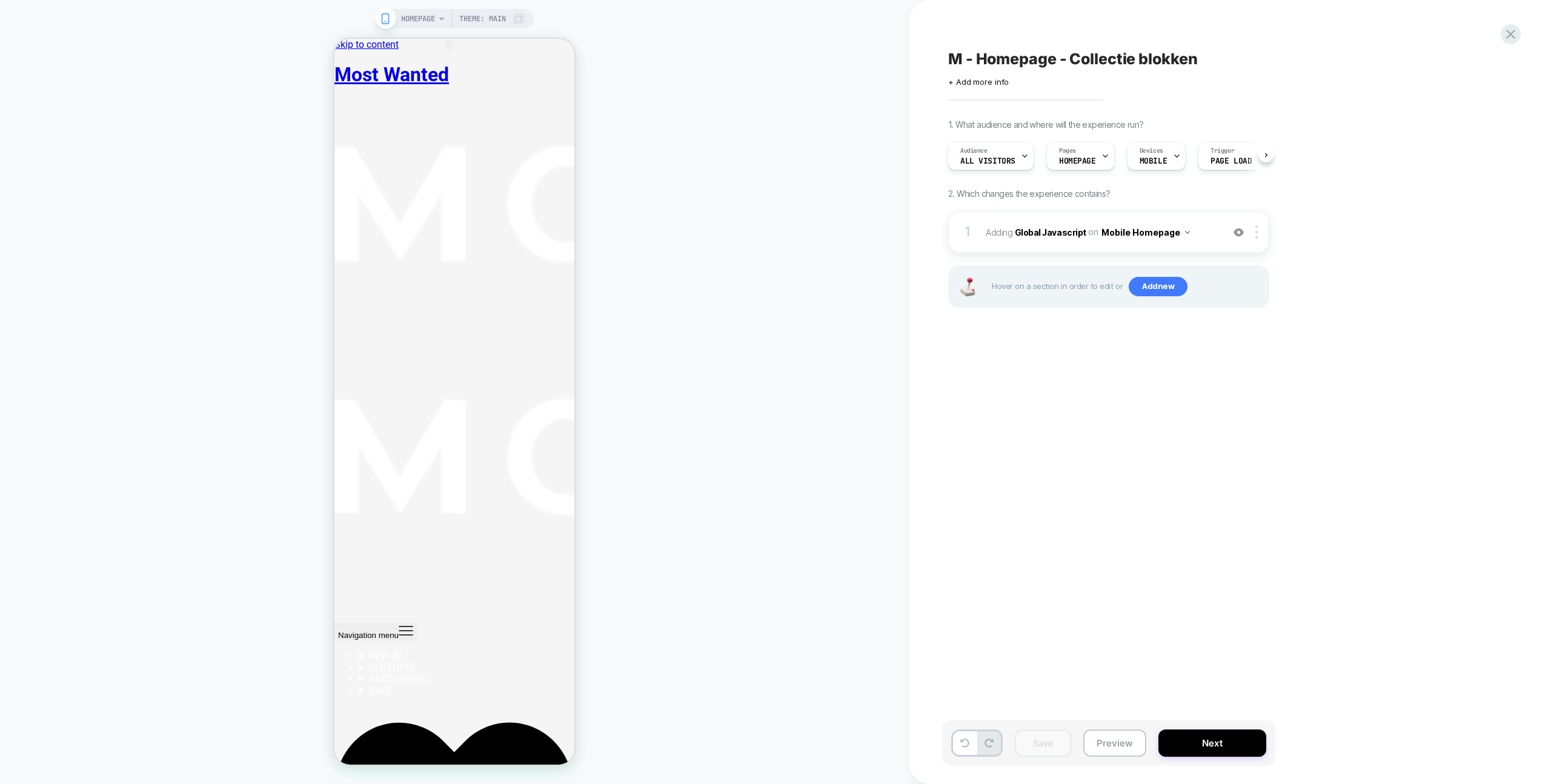
click at [483, 24] on span "Theme: MAIN" at bounding box center [482, 19] width 47 height 20
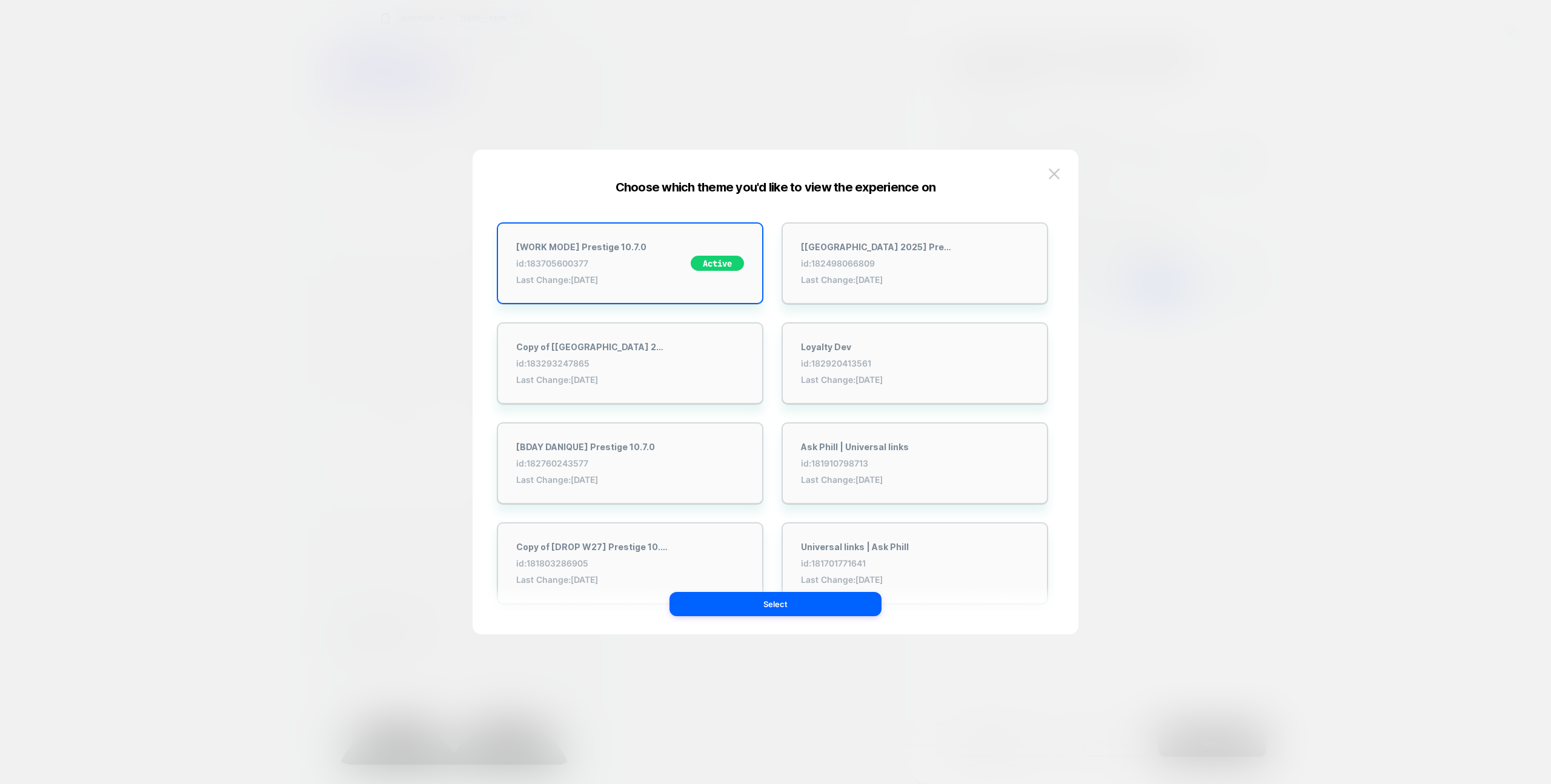
click at [483, 24] on div at bounding box center [775, 392] width 1551 height 784
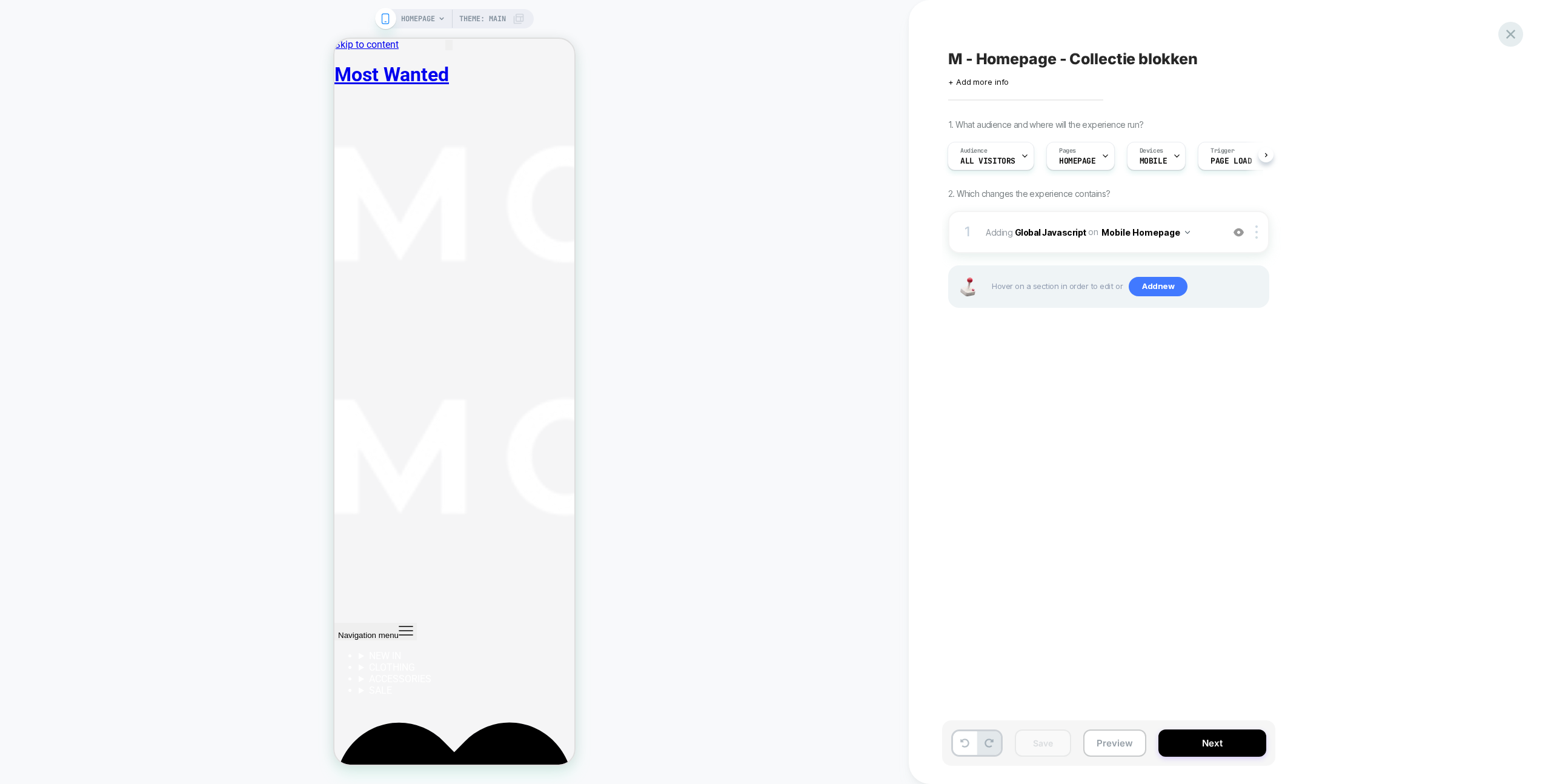
click at [1511, 30] on icon at bounding box center [1511, 34] width 16 height 16
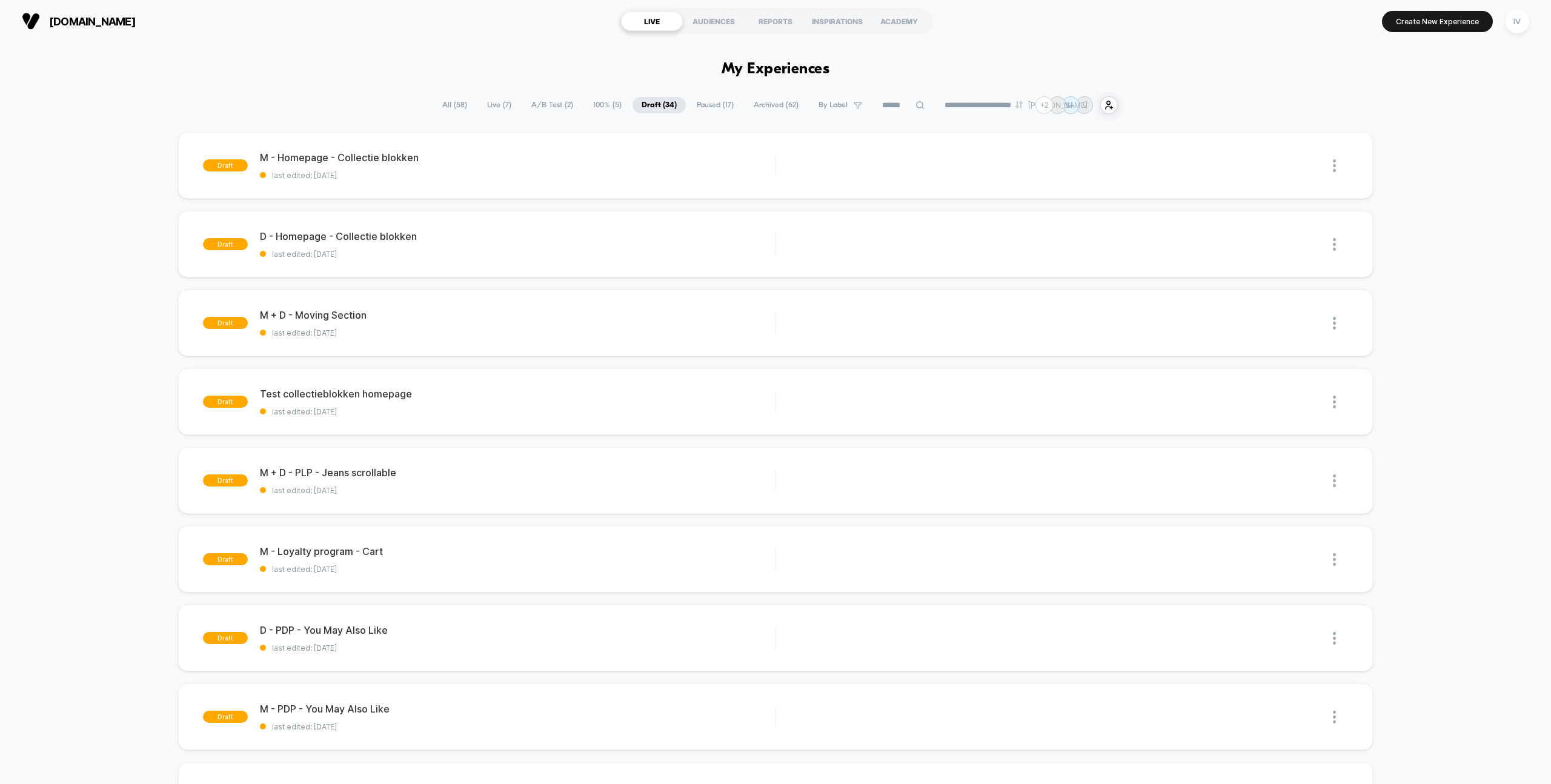
click at [1499, 25] on section "Create New Experience IV" at bounding box center [1284, 20] width 499 height 30
click at [1522, 22] on div "IV" at bounding box center [1517, 21] width 24 height 24
click at [1424, 249] on span "Theme Settings" at bounding box center [1455, 249] width 123 height 10
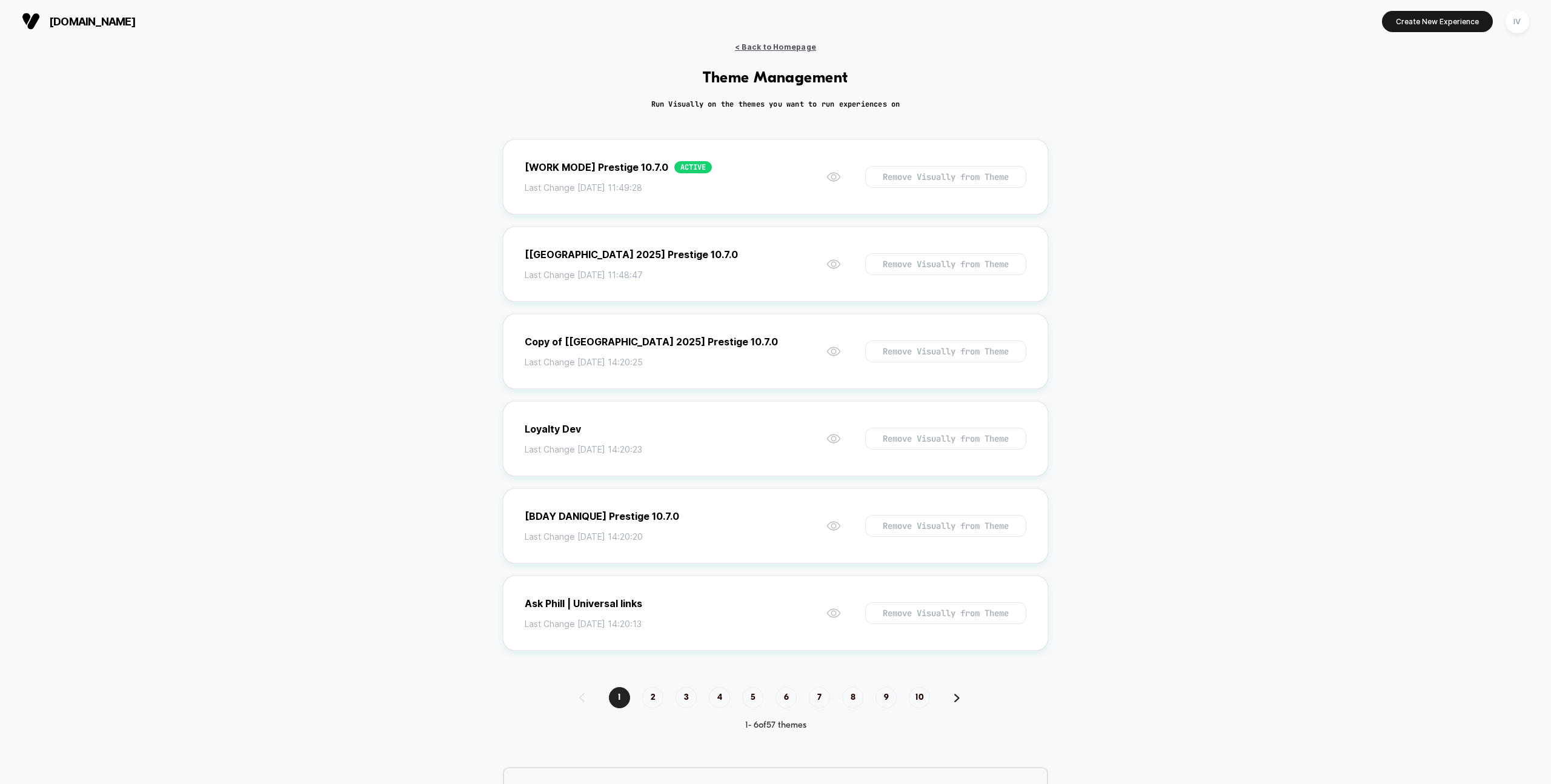
click at [794, 48] on span "< Back to Homepage" at bounding box center [775, 47] width 81 height 9
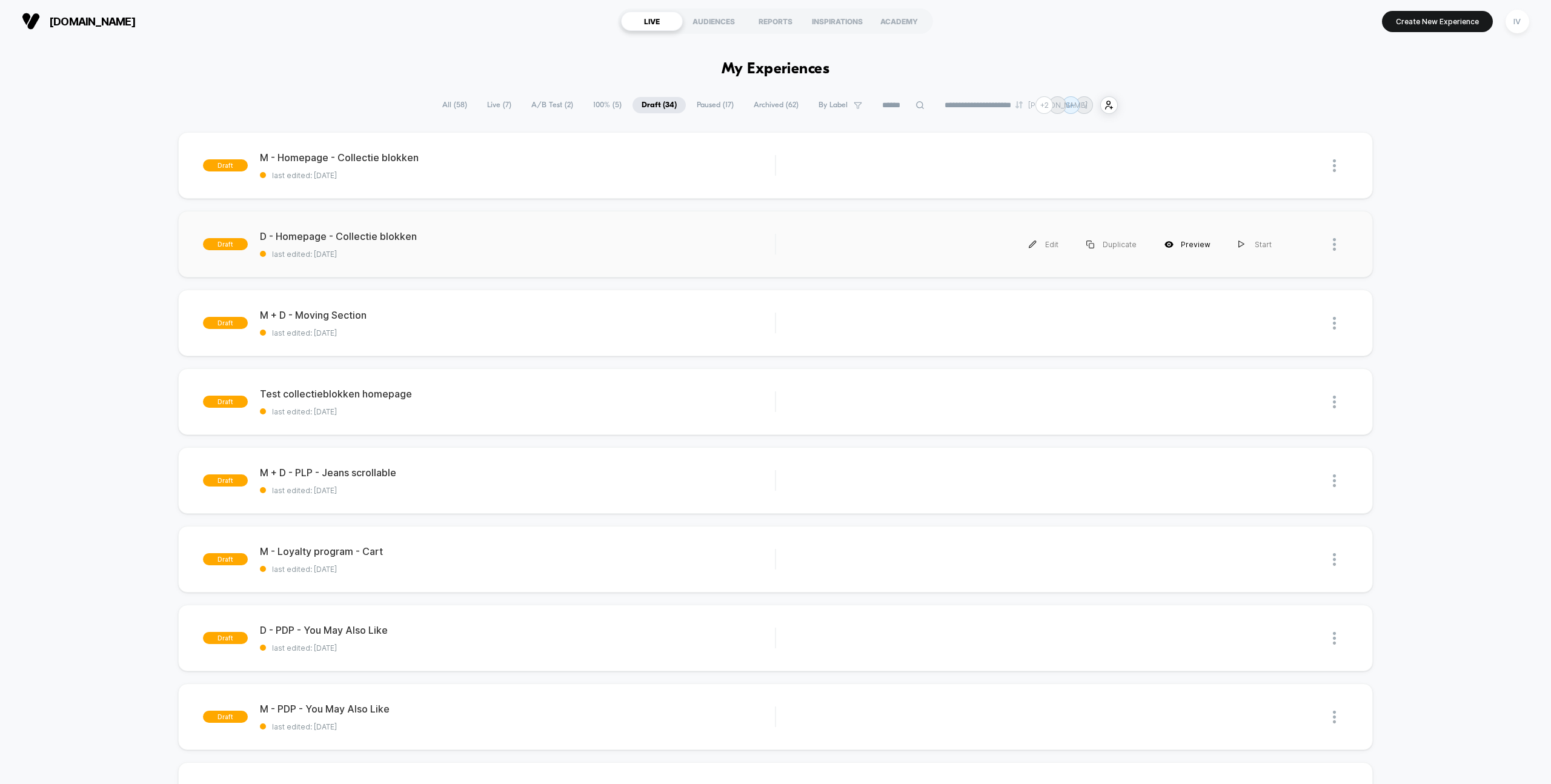
click at [1202, 245] on div "Preview" at bounding box center [1187, 244] width 74 height 27
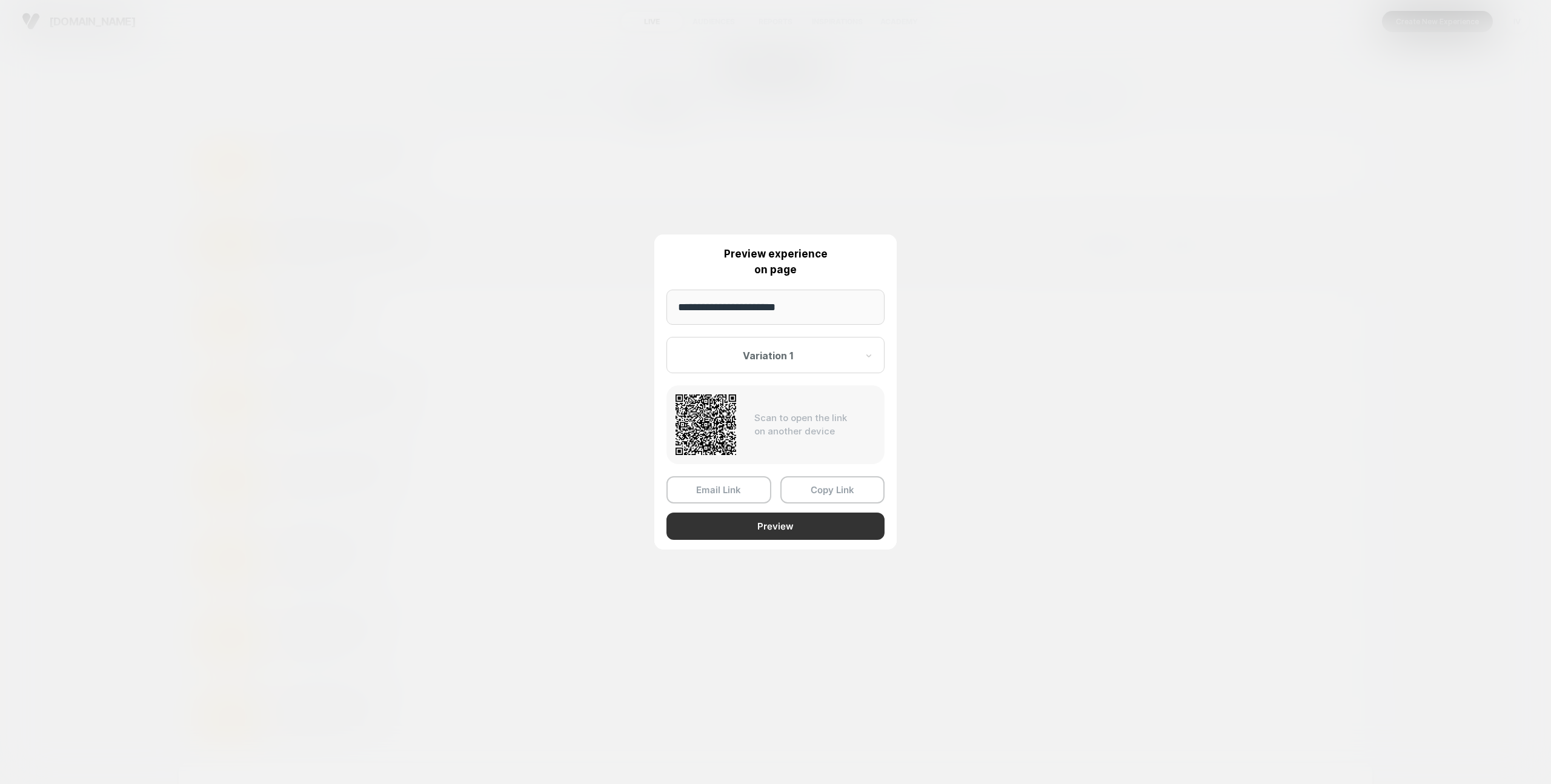
click at [795, 524] on button "Preview" at bounding box center [775, 526] width 218 height 27
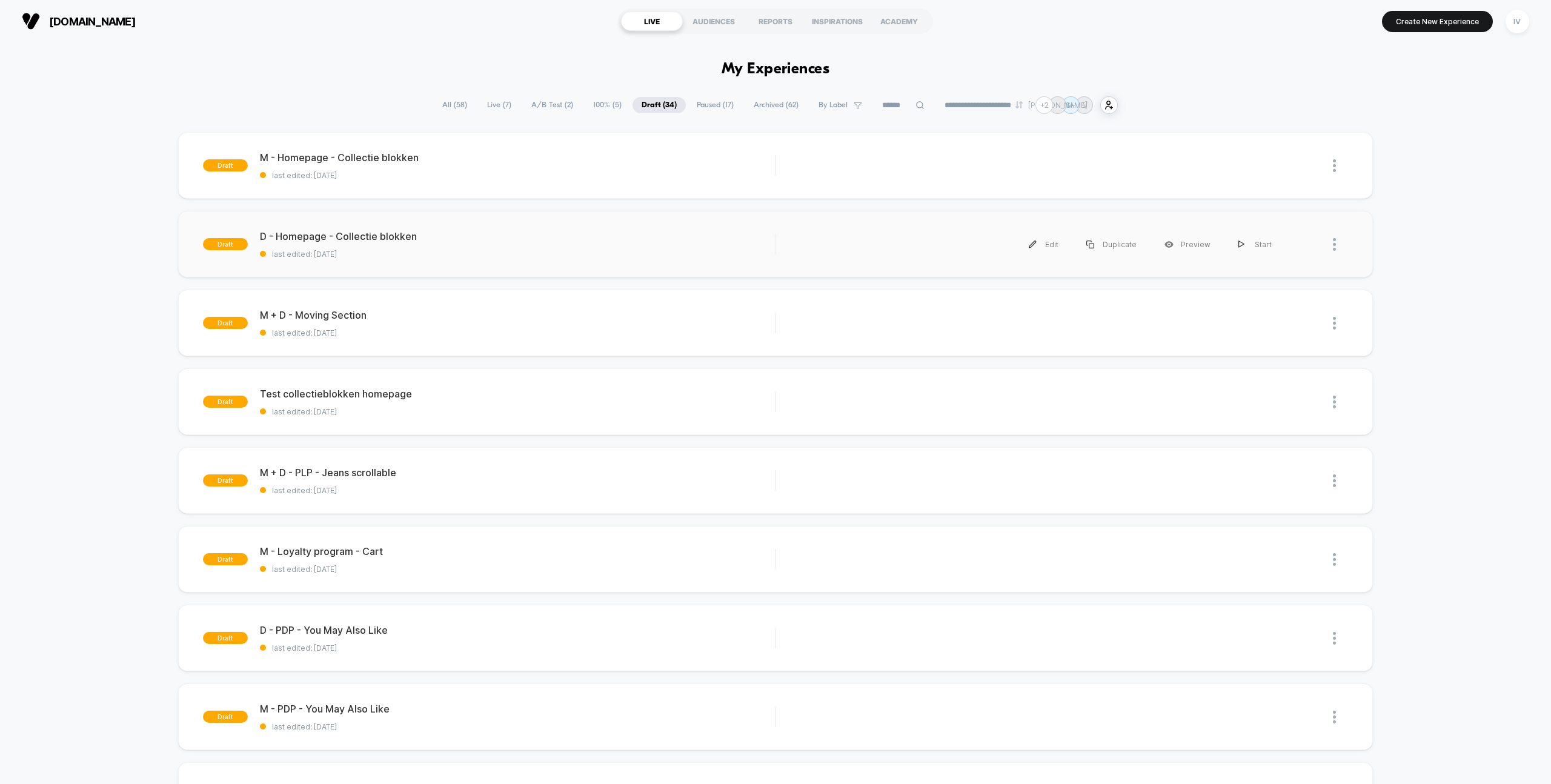
click at [816, 268] on div "draft D - Homepage - Collectie blokken last edited: [DATE] Edit Duplicate Previ…" at bounding box center [775, 244] width 1195 height 67
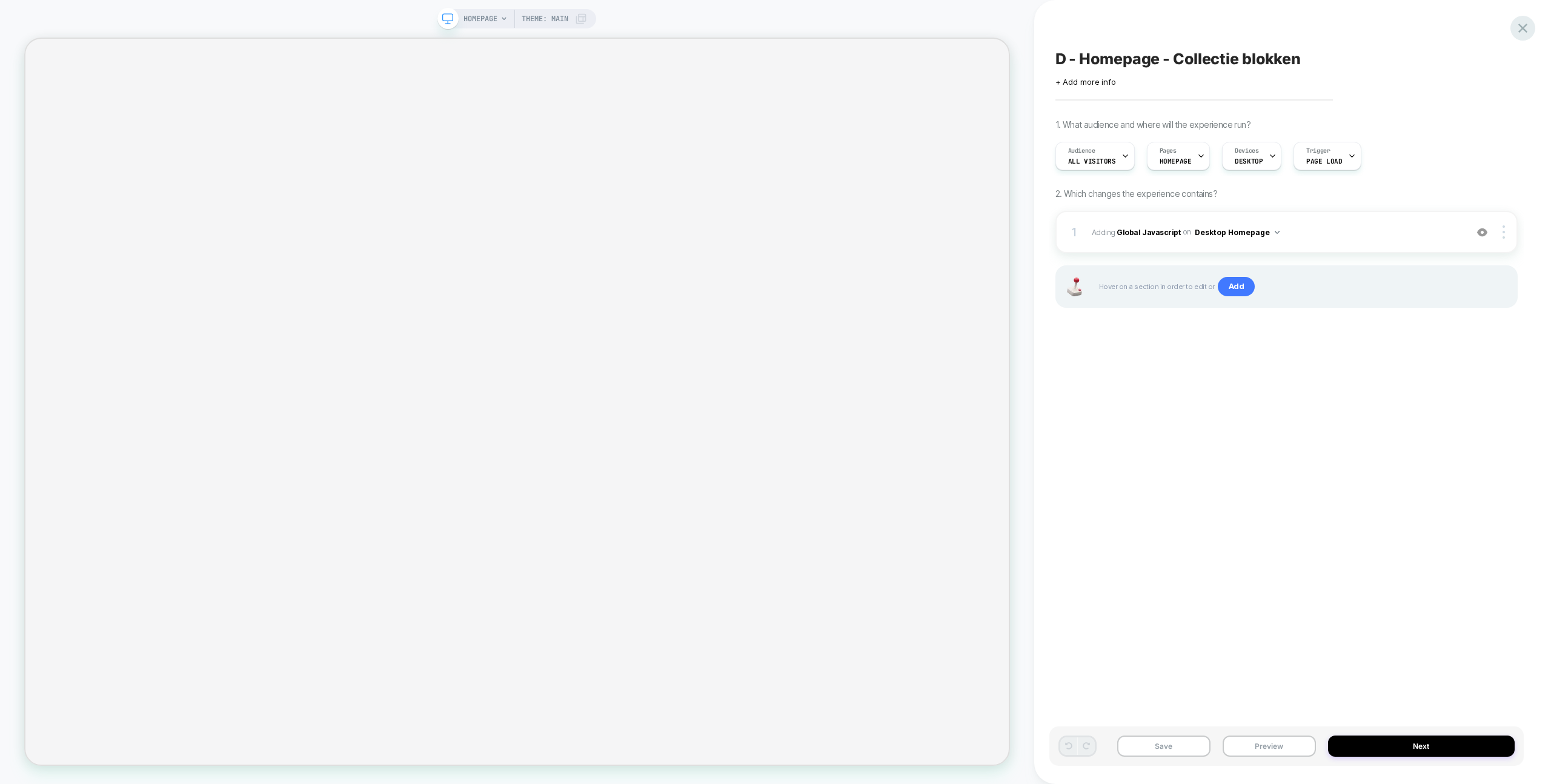
click at [1525, 29] on icon at bounding box center [1523, 28] width 16 height 16
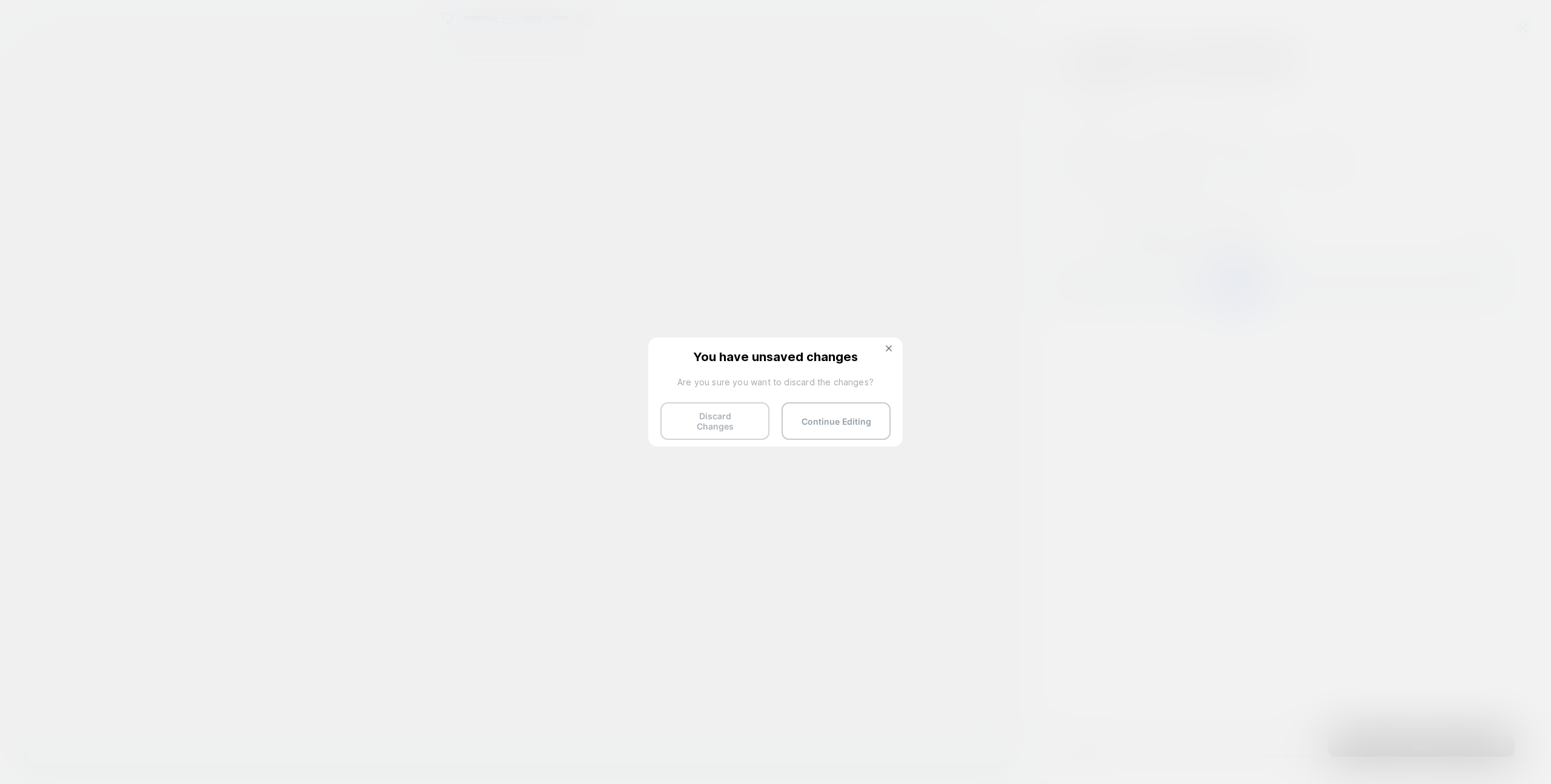
click at [716, 422] on button "Discard Changes" at bounding box center [715, 421] width 109 height 38
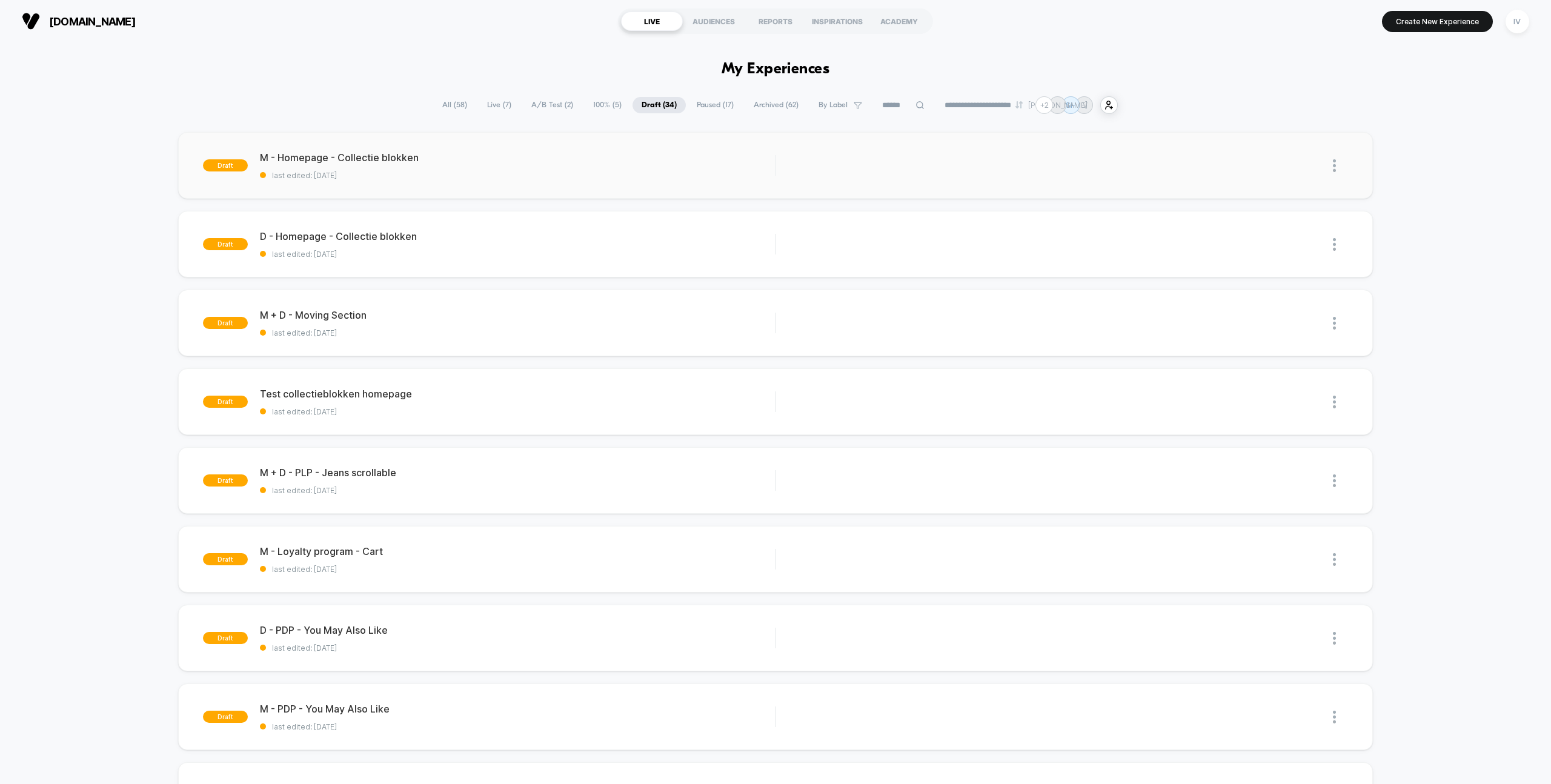
click at [491, 188] on div "draft M - Homepage - Collectie blokken last edited: [DATE] Edit Duplicate Previ…" at bounding box center [775, 166] width 1195 height 67
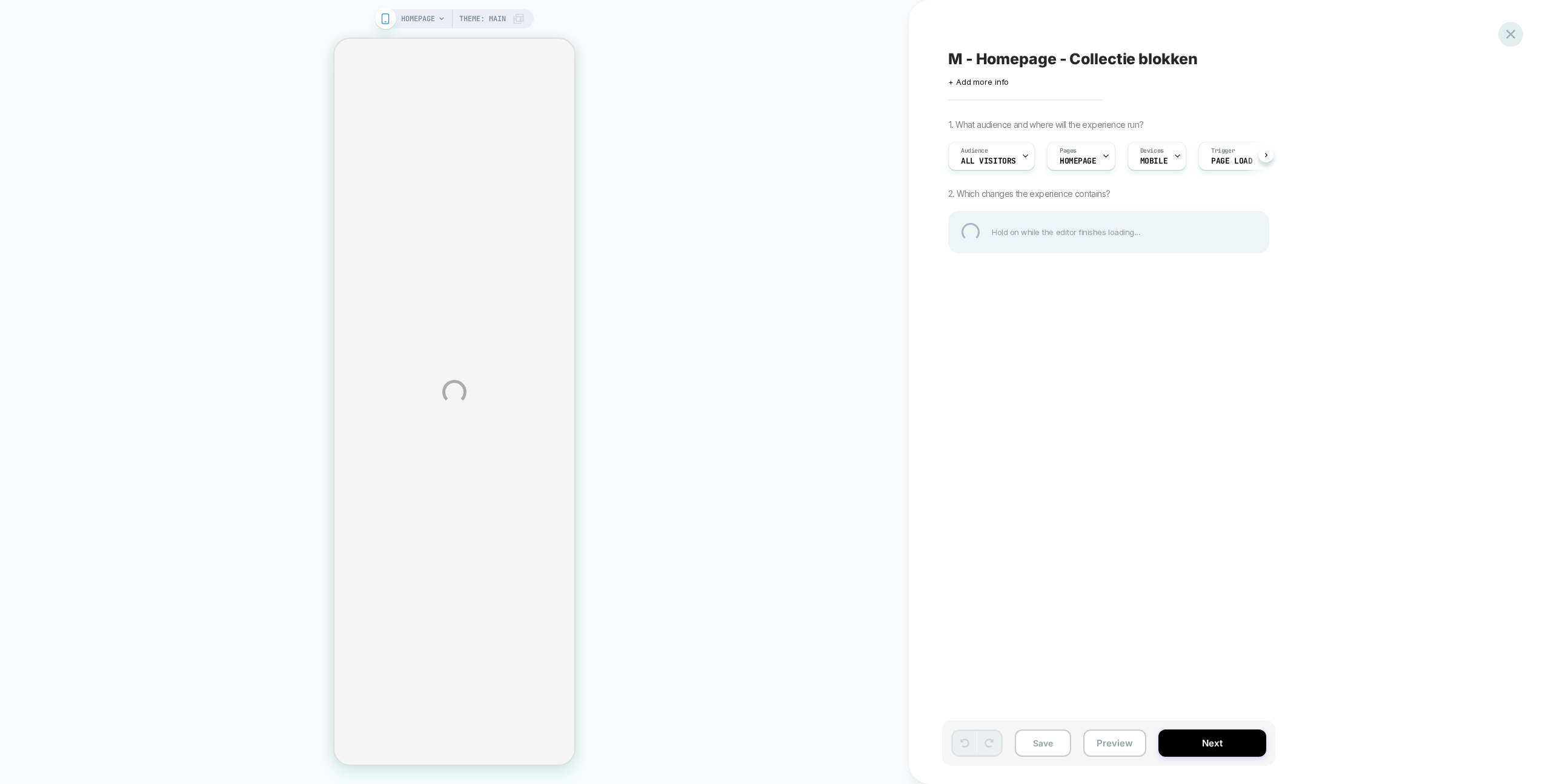
click at [1508, 26] on div at bounding box center [1511, 34] width 25 height 25
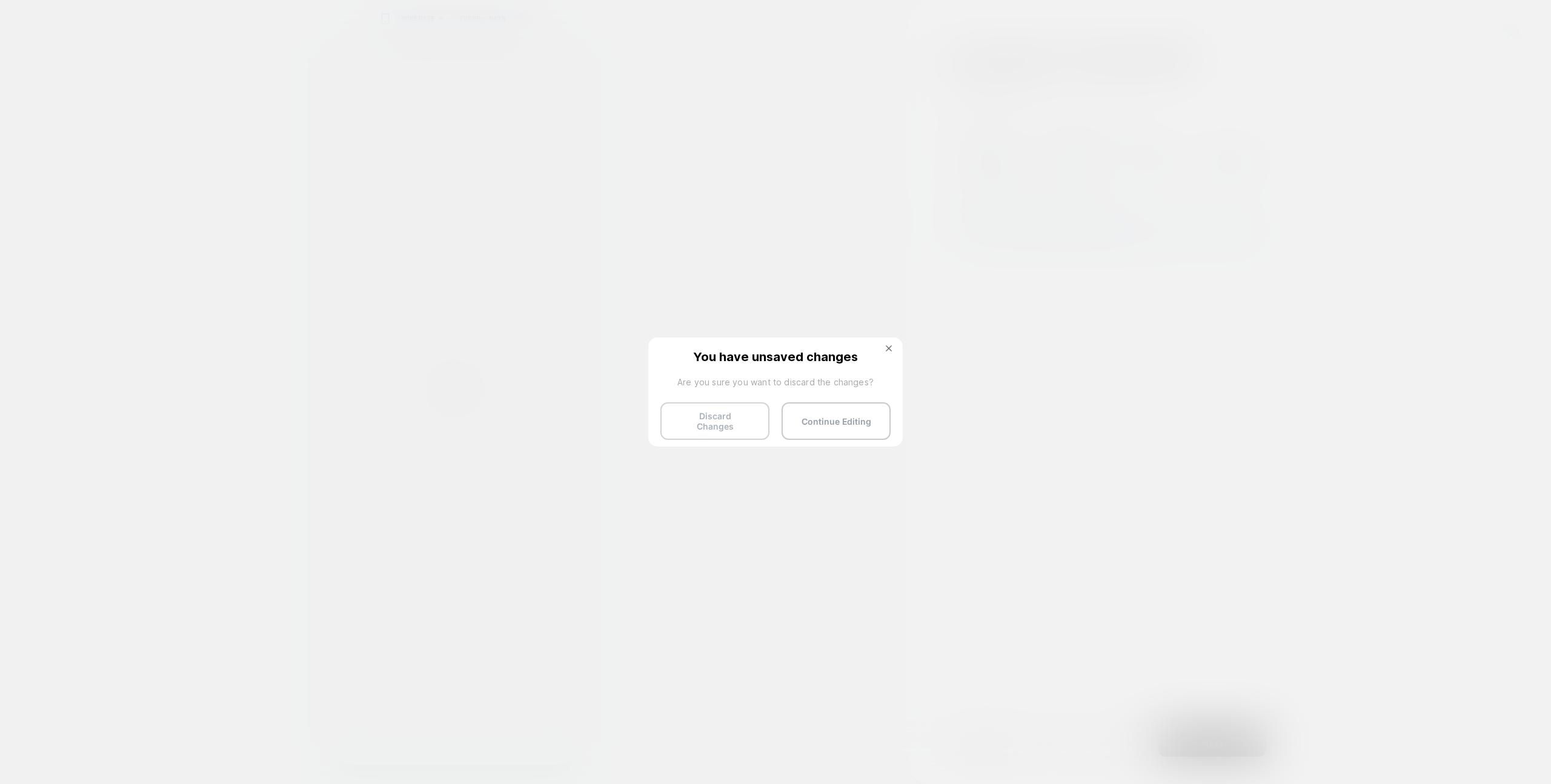
click at [715, 426] on button "Discard Changes" at bounding box center [715, 421] width 109 height 38
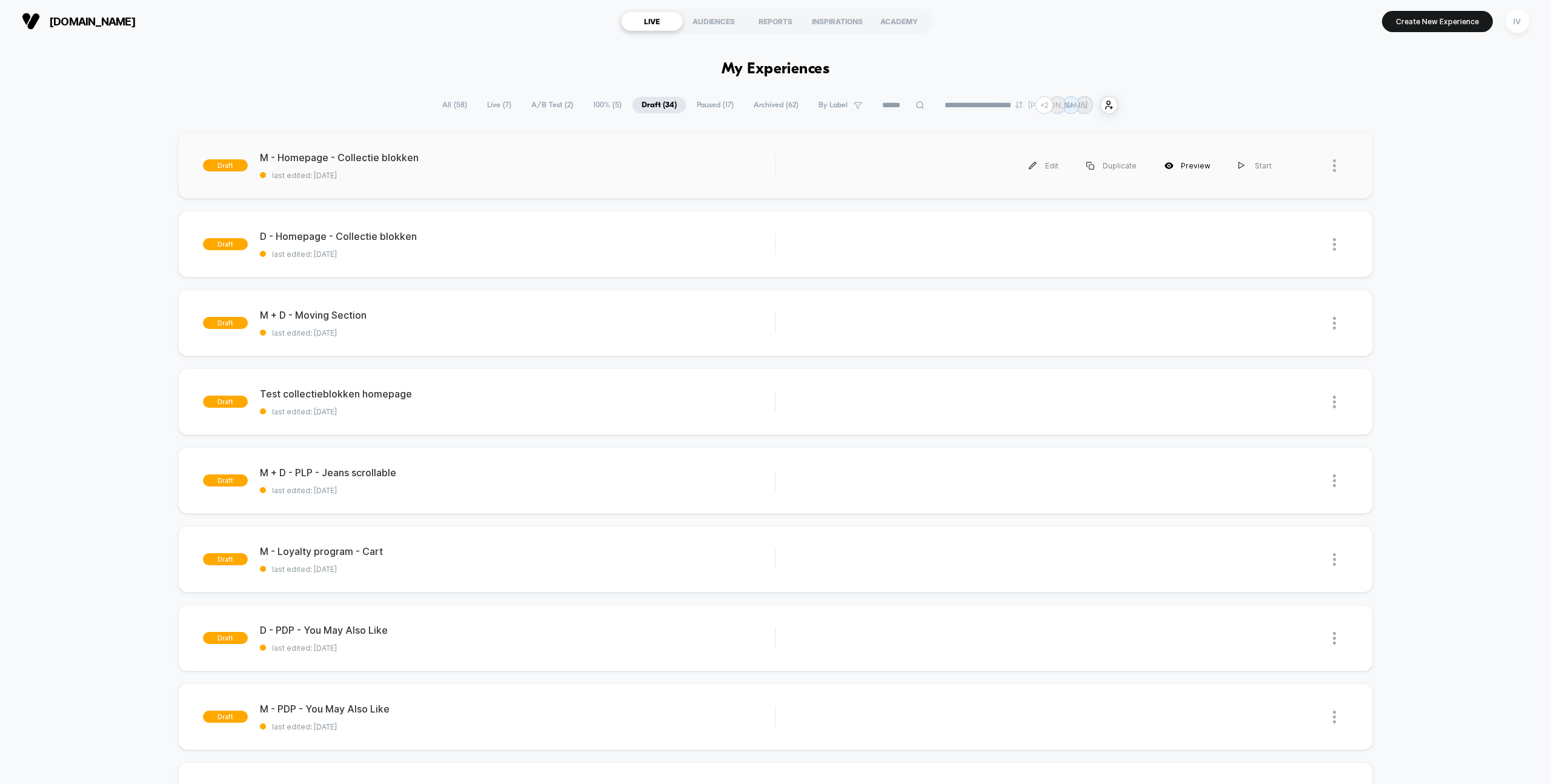
click at [1195, 160] on div "Preview" at bounding box center [1187, 165] width 74 height 27
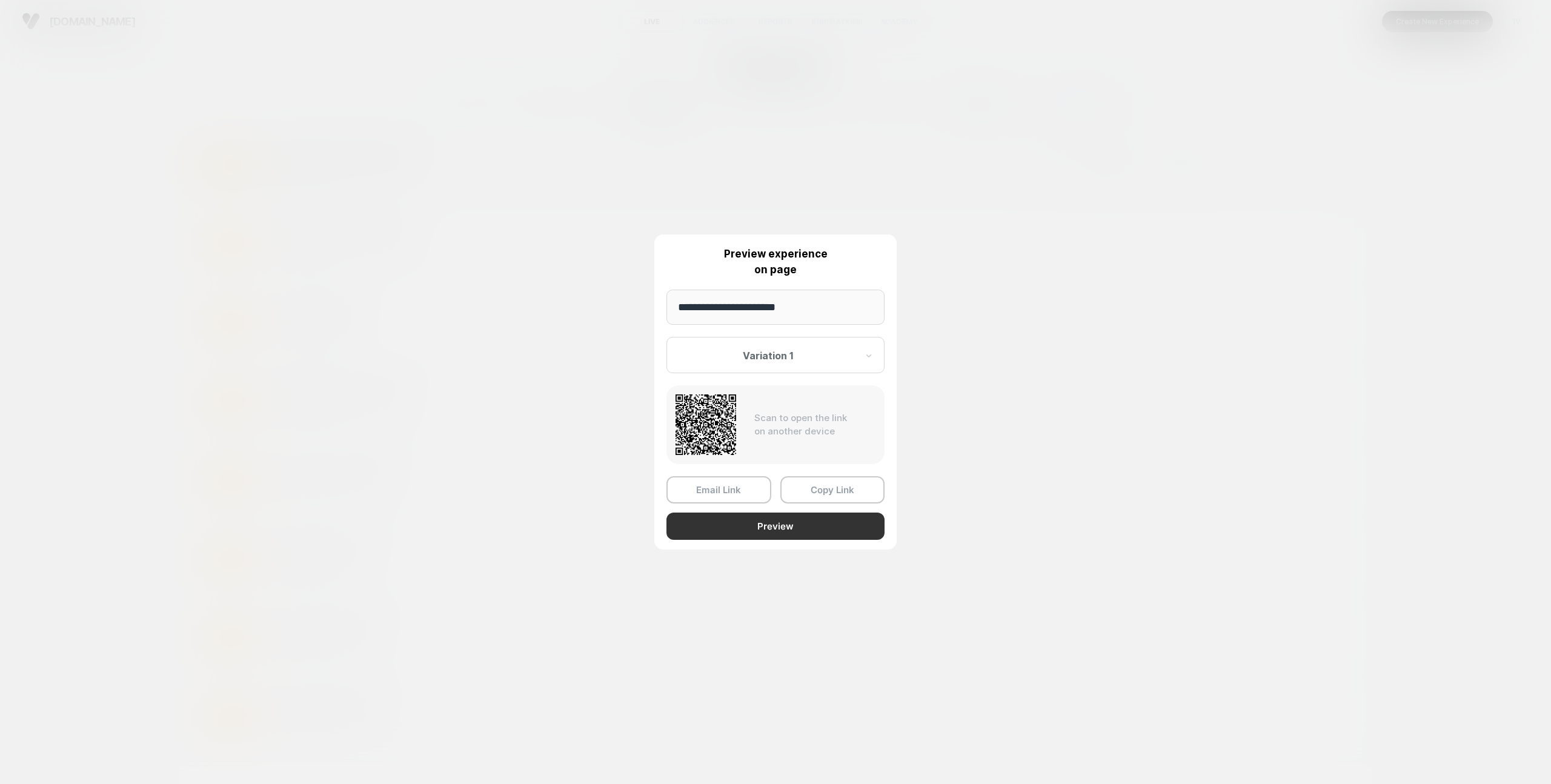
click at [793, 523] on button "Preview" at bounding box center [775, 526] width 218 height 27
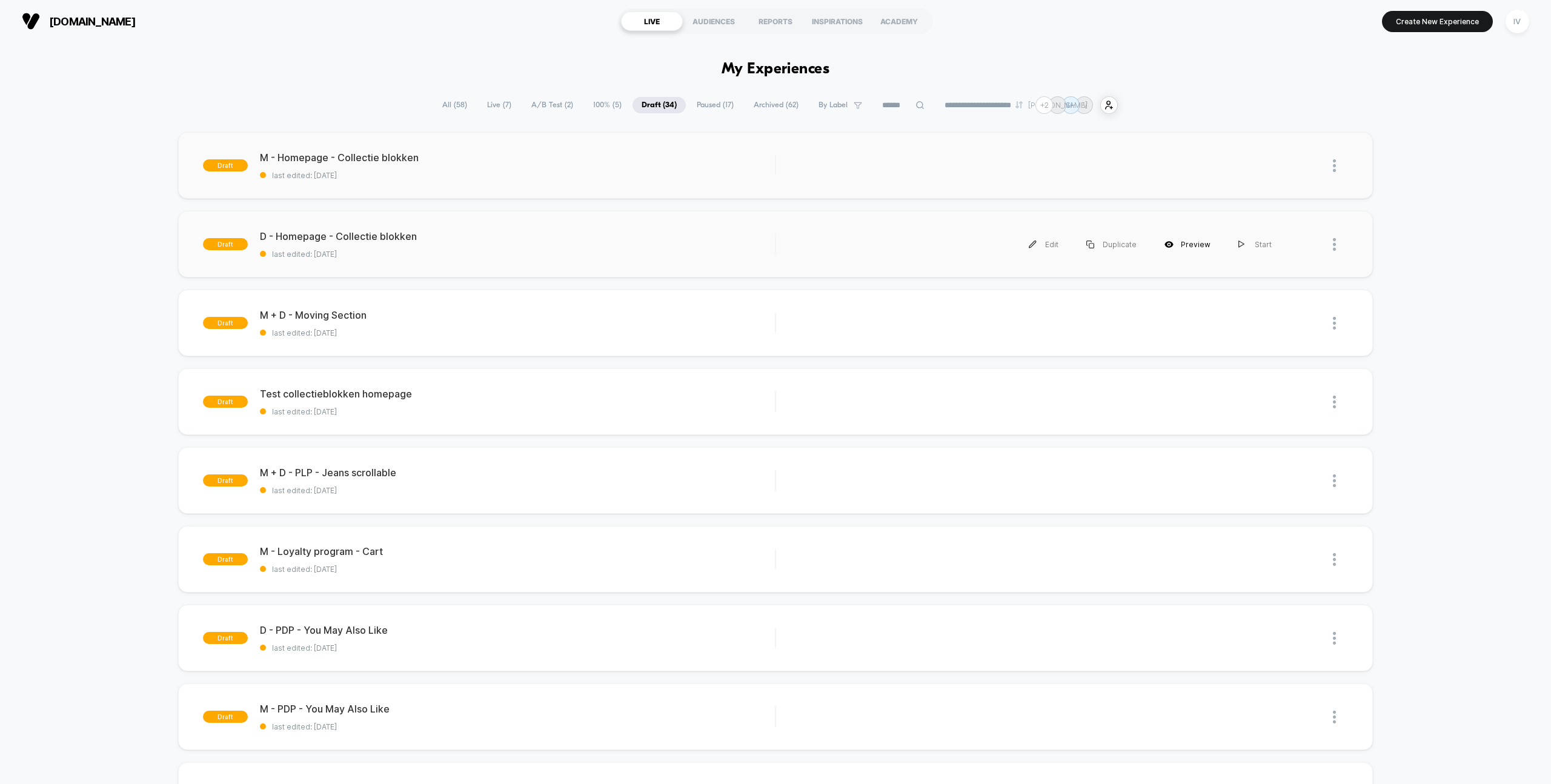
click at [1180, 247] on div "Preview" at bounding box center [1187, 244] width 74 height 27
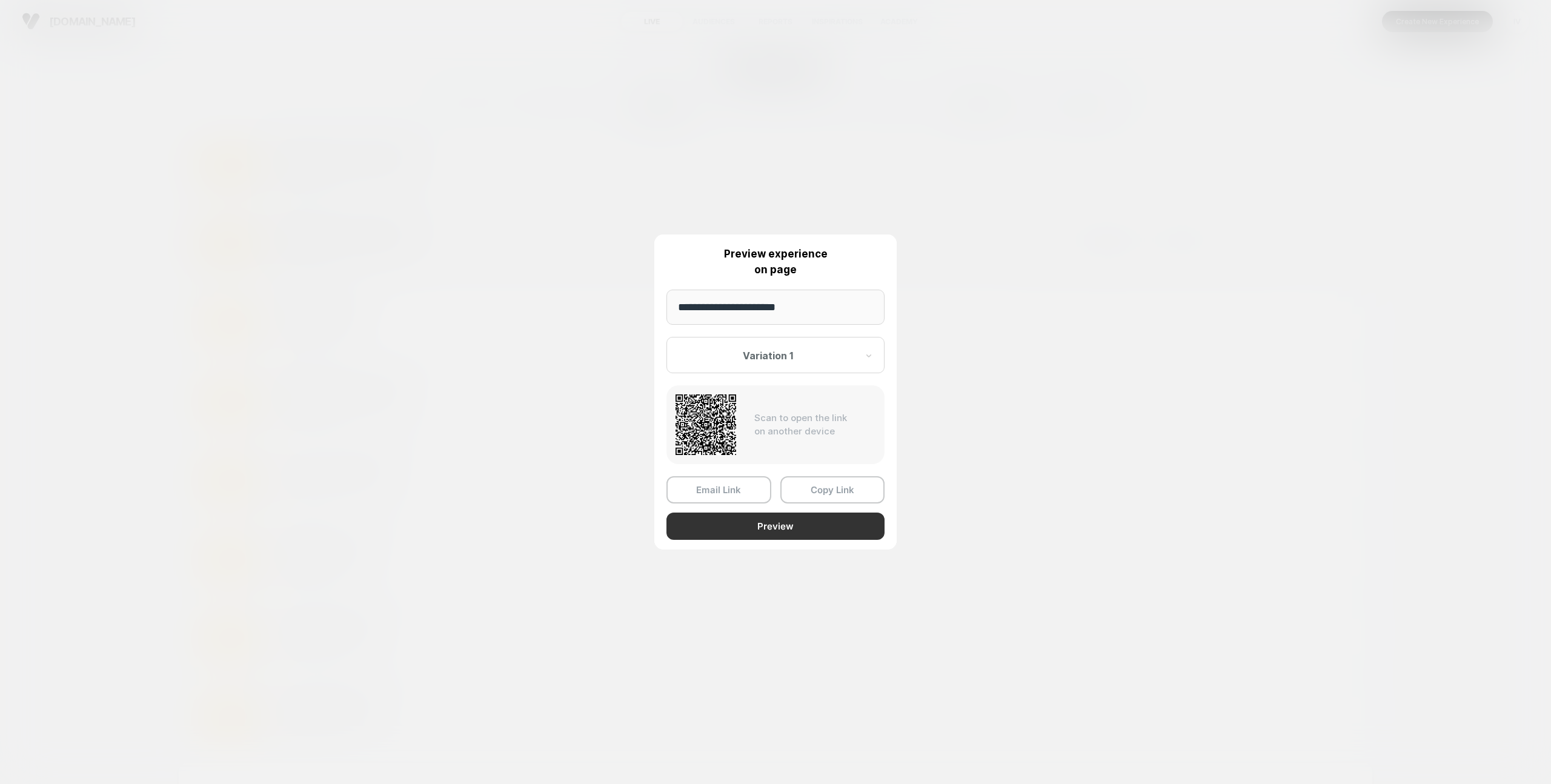
click at [784, 526] on button "Preview" at bounding box center [775, 526] width 218 height 27
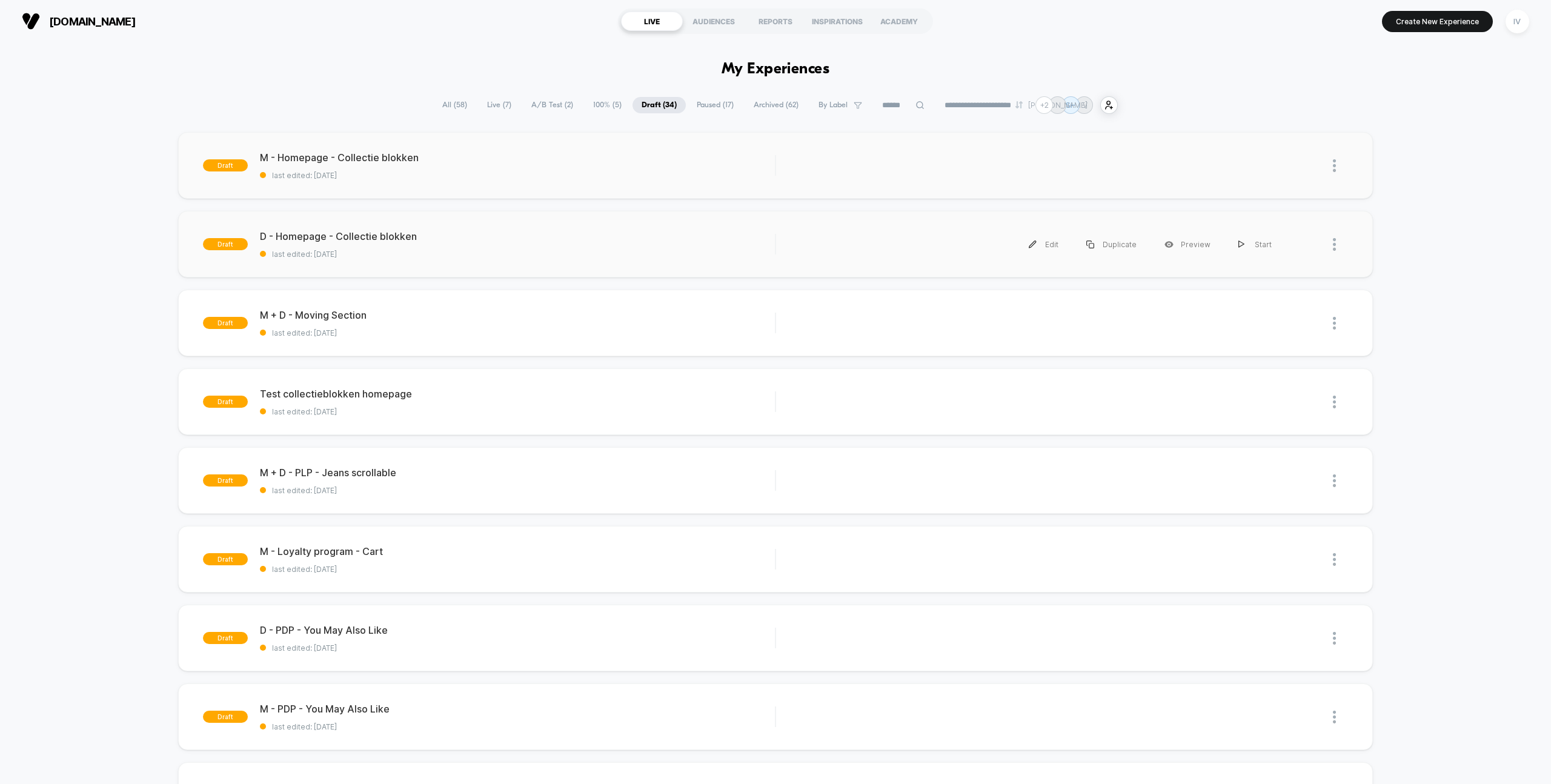
click at [446, 272] on div "draft D - Homepage - Collectie blokken last edited: 22-9-2025 Edit Duplicate Pr…" at bounding box center [775, 244] width 1195 height 67
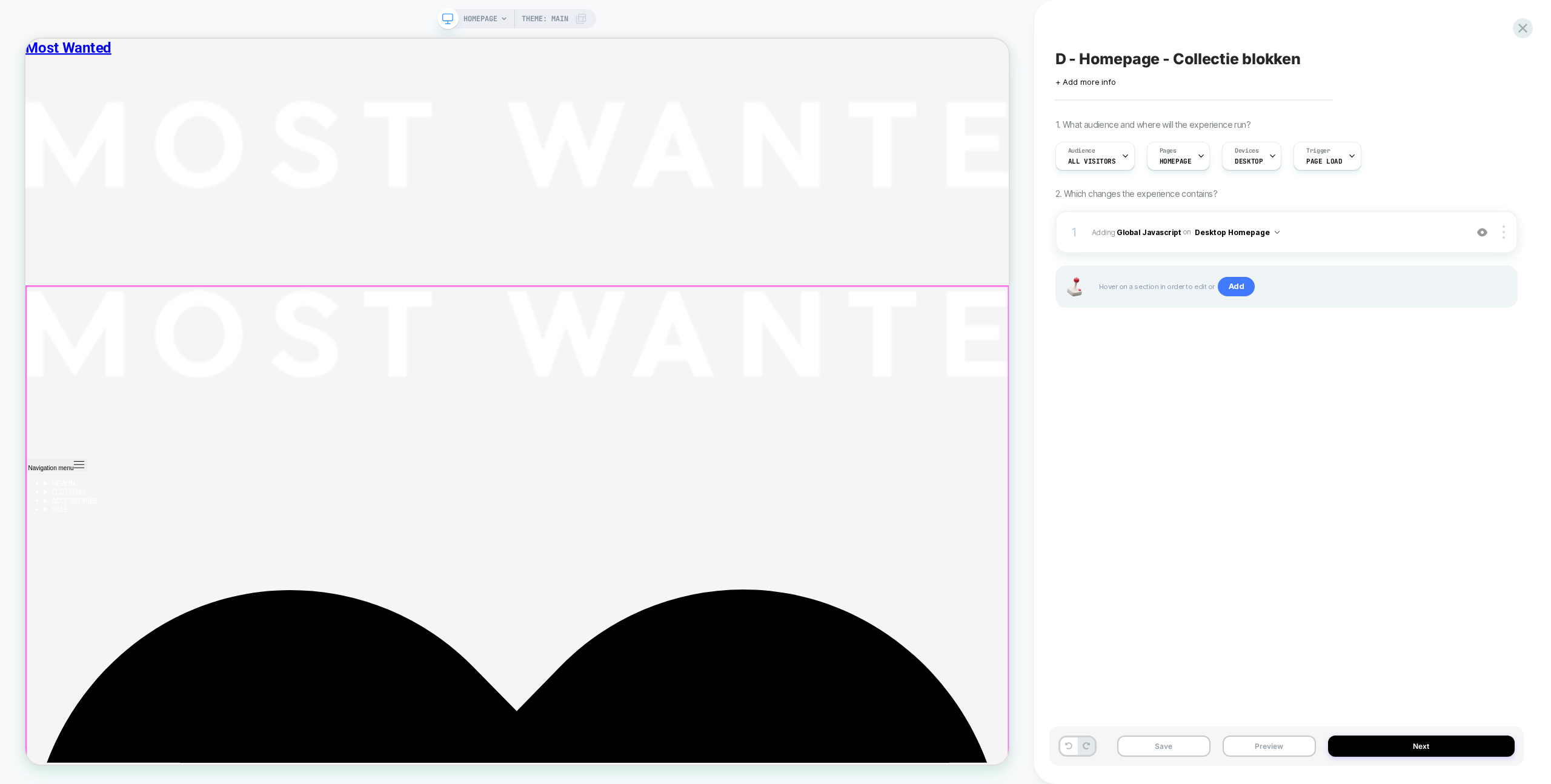
scroll to position [708, 0]
click at [1143, 231] on b "Global Javascript" at bounding box center [1149, 231] width 65 height 9
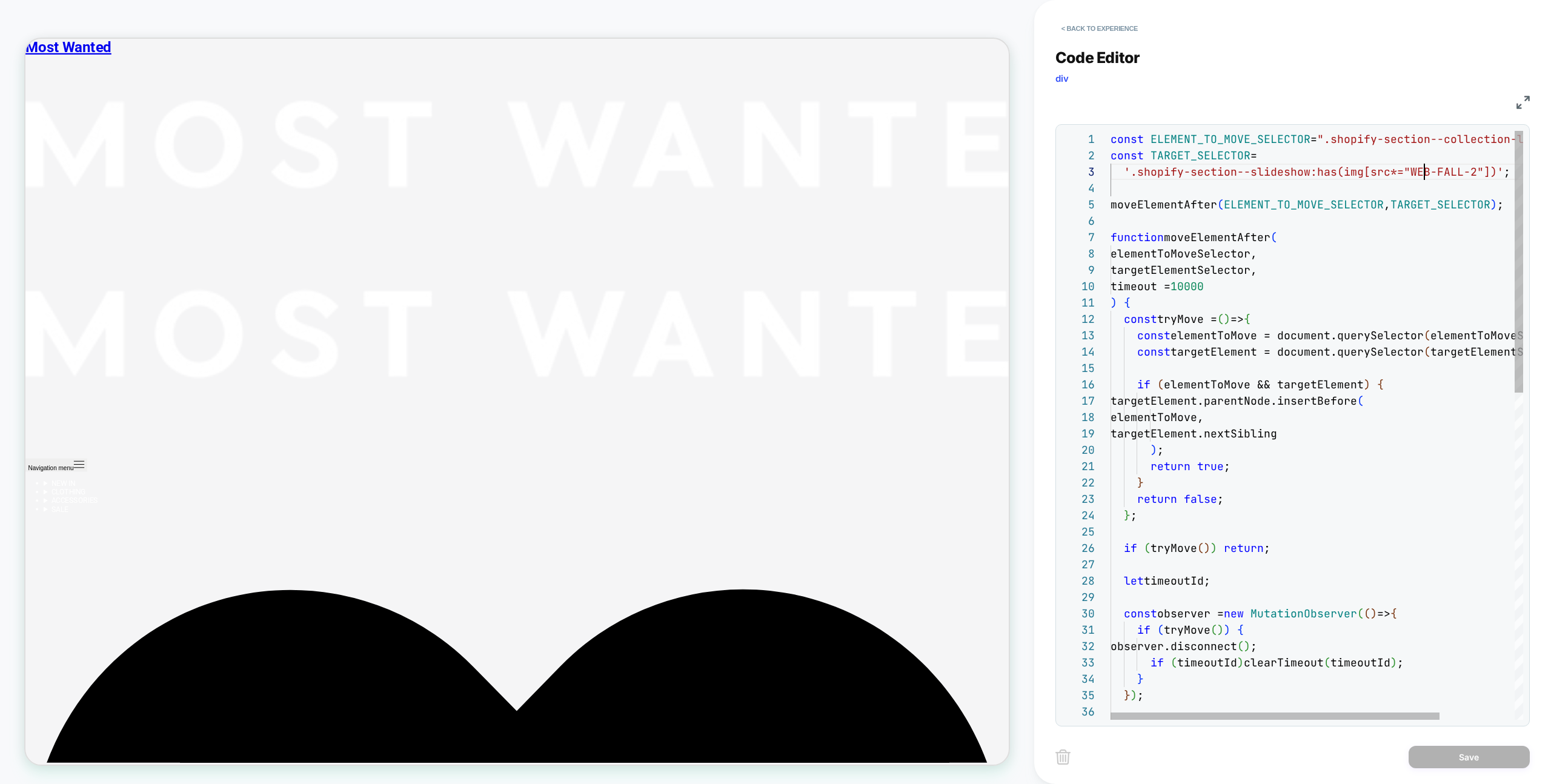
scroll to position [33, 294]
drag, startPoint x: 1423, startPoint y: 172, endPoint x: 1403, endPoint y: 168, distance: 20.4
click at [1403, 168] on div "const ELEMENT_TO_MOVE_SELECTOR = ".shopify-section--collection-list" ; const TA…" at bounding box center [1363, 793] width 506 height 1325
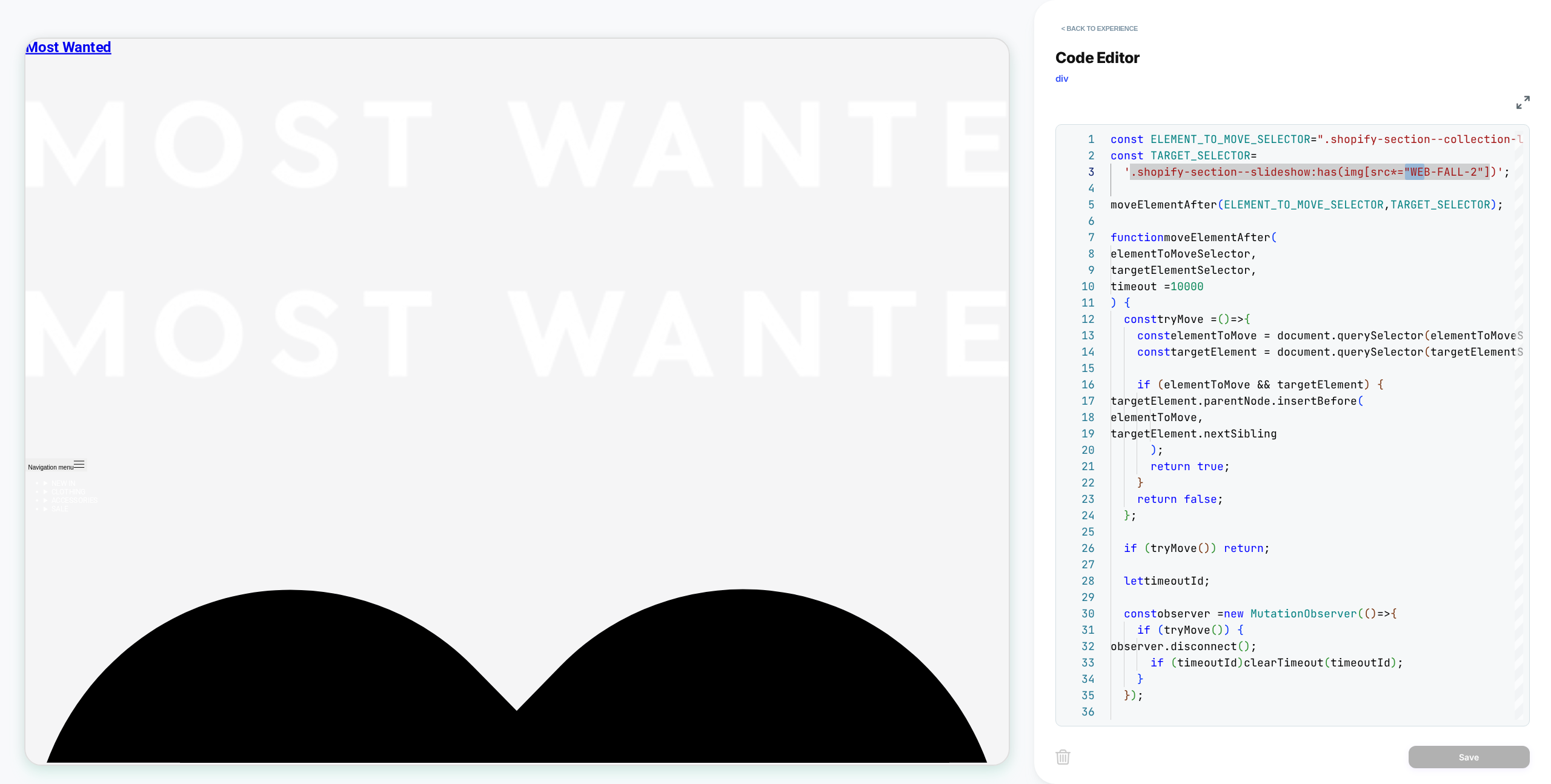
scroll to position [594, 0]
click at [1096, 33] on button "< Back to experience" at bounding box center [1100, 29] width 88 height 20
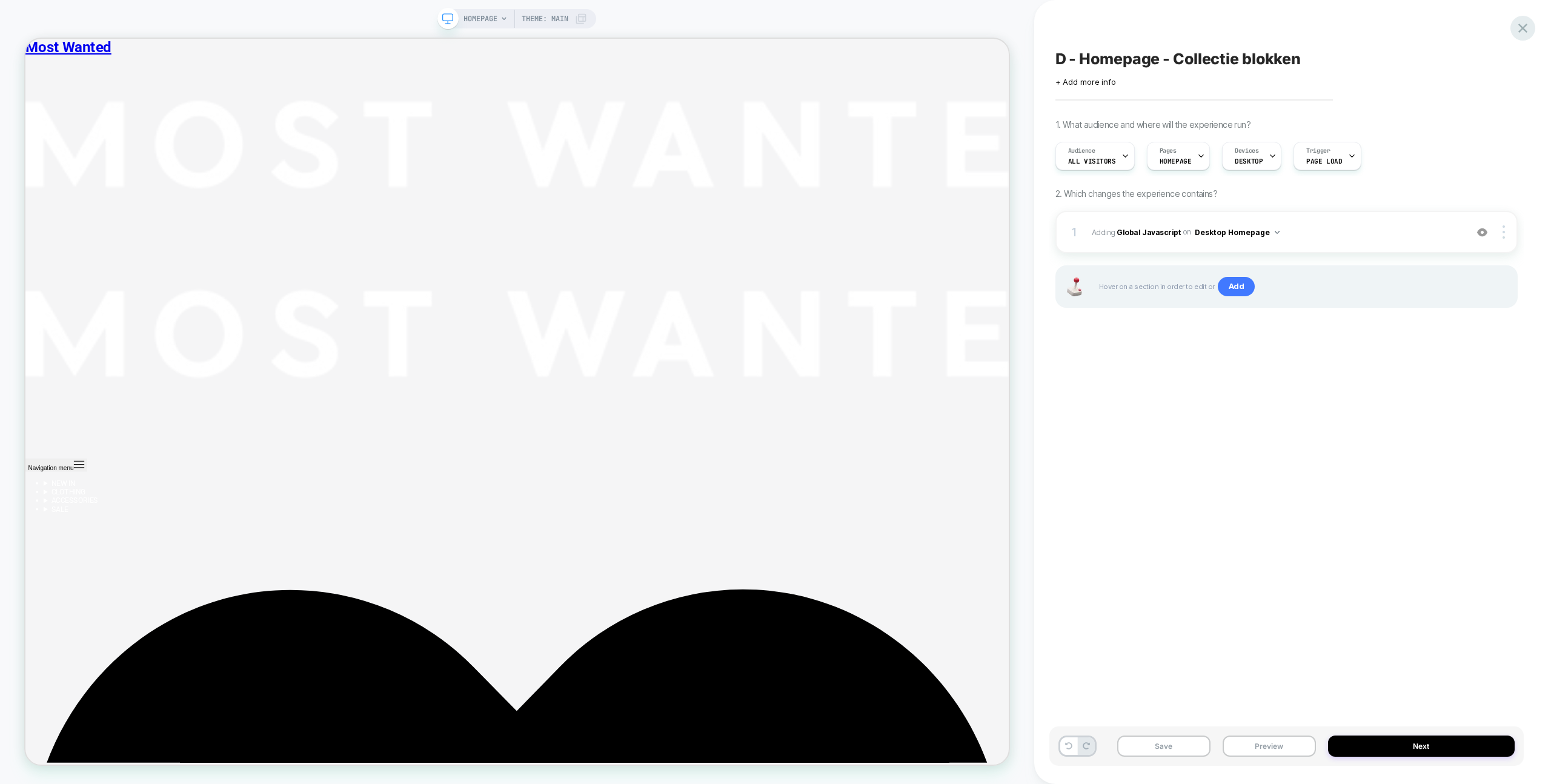
click at [1534, 34] on div "D - Homepage - Collectie blokken Click to edit experience details + Add more in…" at bounding box center [1293, 392] width 517 height 784
click at [1524, 27] on icon at bounding box center [1523, 28] width 16 height 16
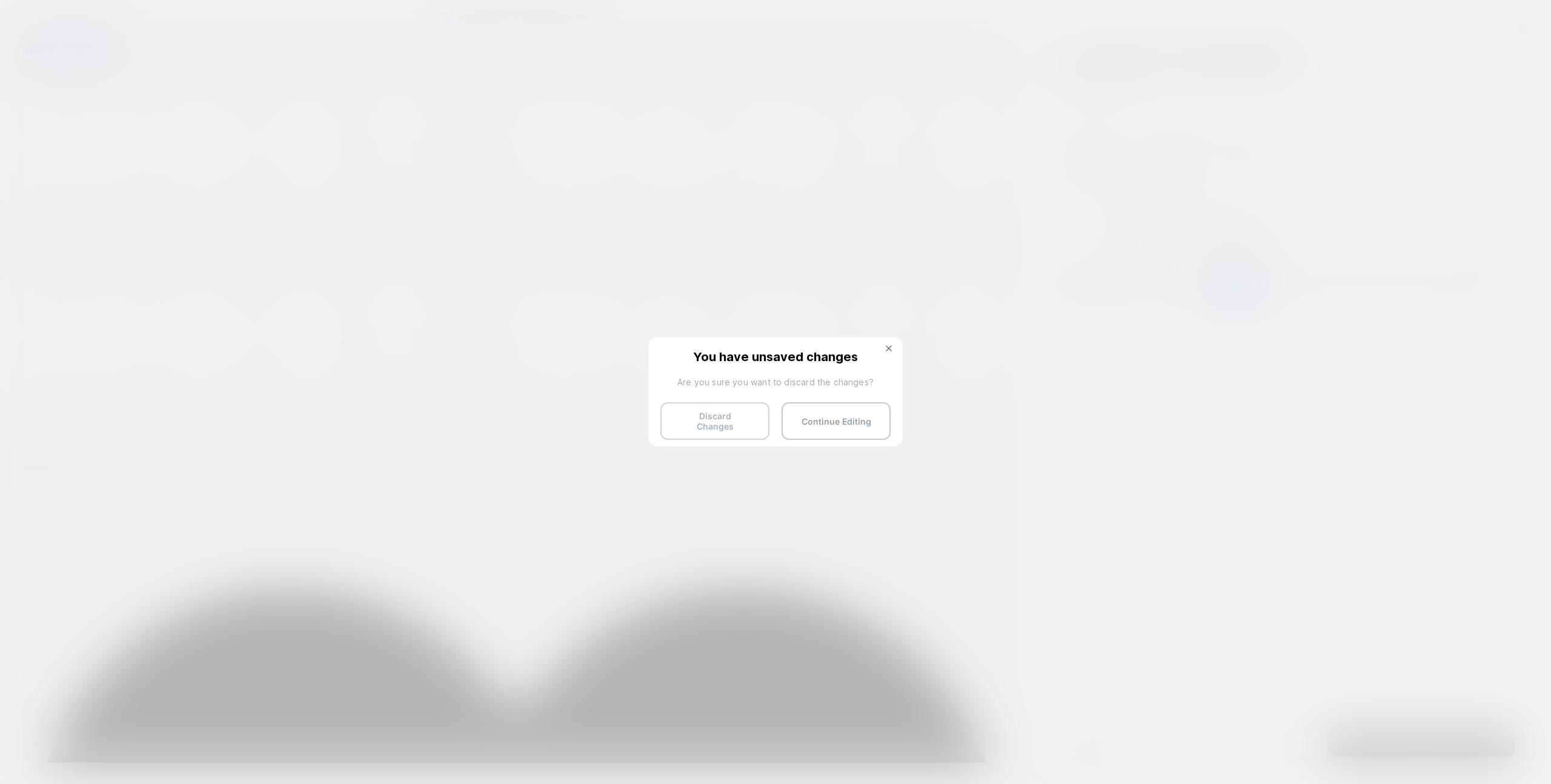
click at [712, 423] on button "Discard Changes" at bounding box center [715, 421] width 109 height 38
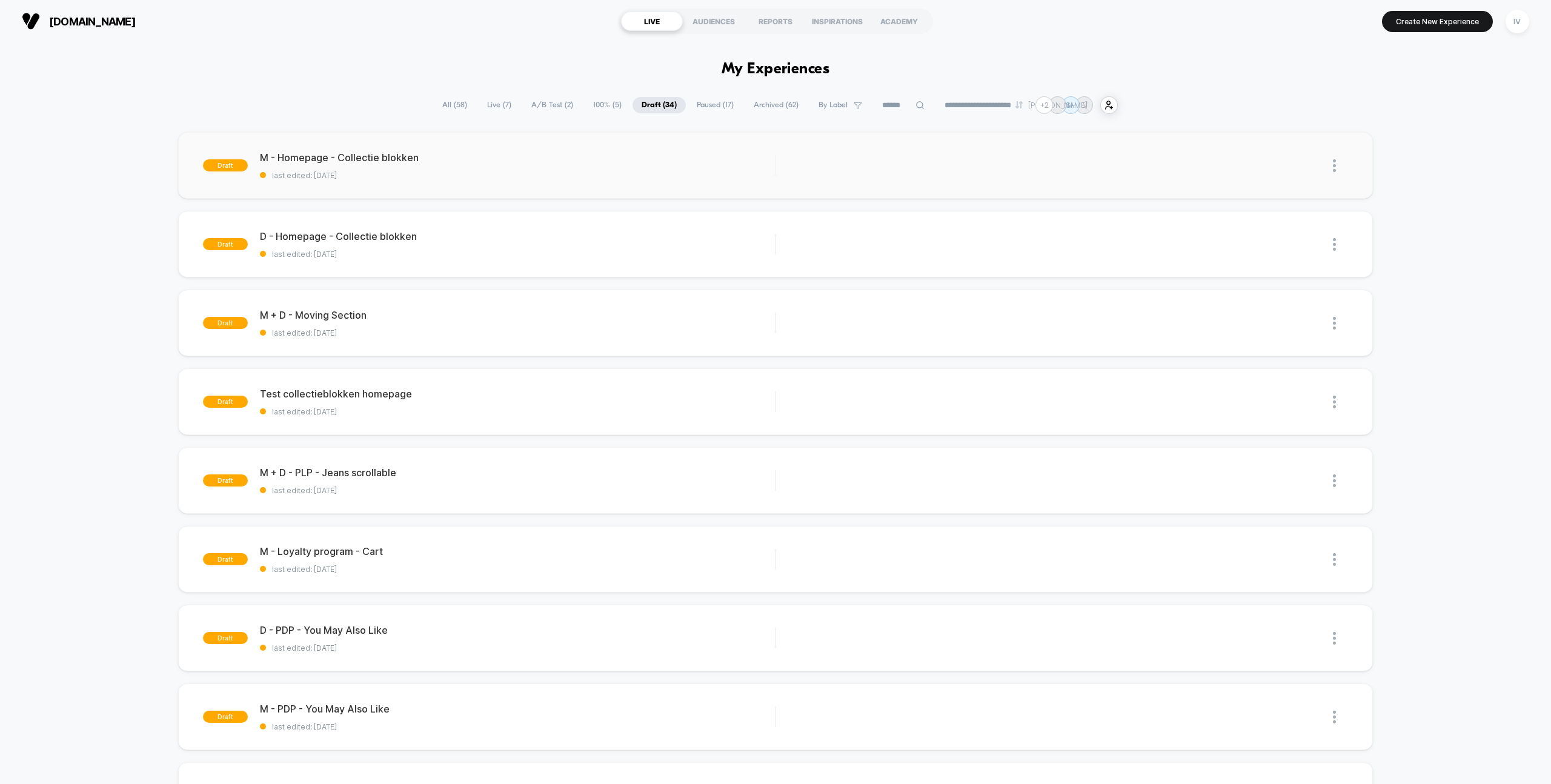
click at [380, 196] on div "draft M - Homepage - Collectie blokken last edited: 22-9-2025 Edit Duplicate Pr…" at bounding box center [775, 166] width 1195 height 67
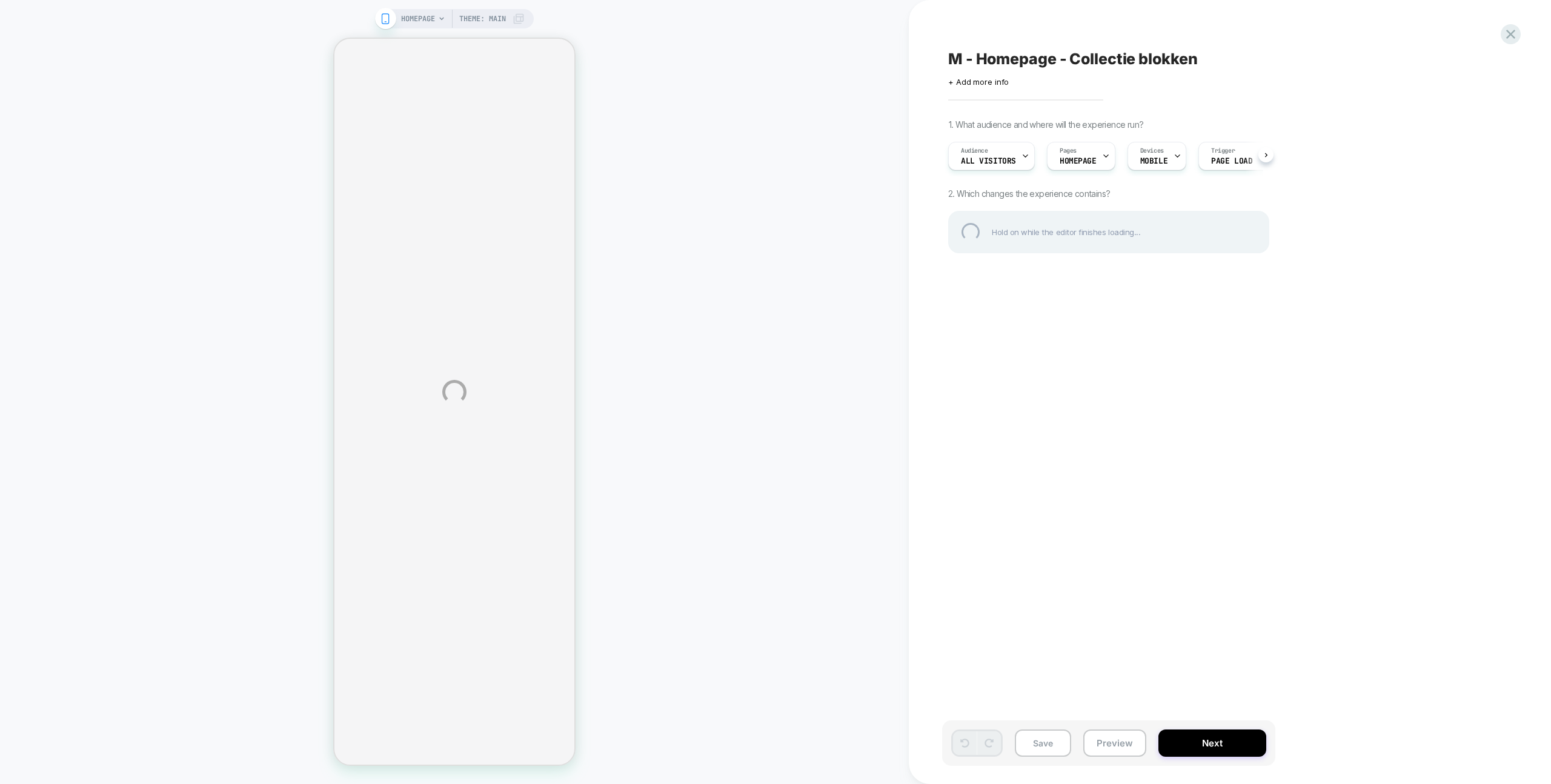
click at [814, 262] on div "HOMEPAGE Theme: MAIN M - Homepage - Collectie blokken Click to edit experience …" at bounding box center [775, 392] width 1551 height 784
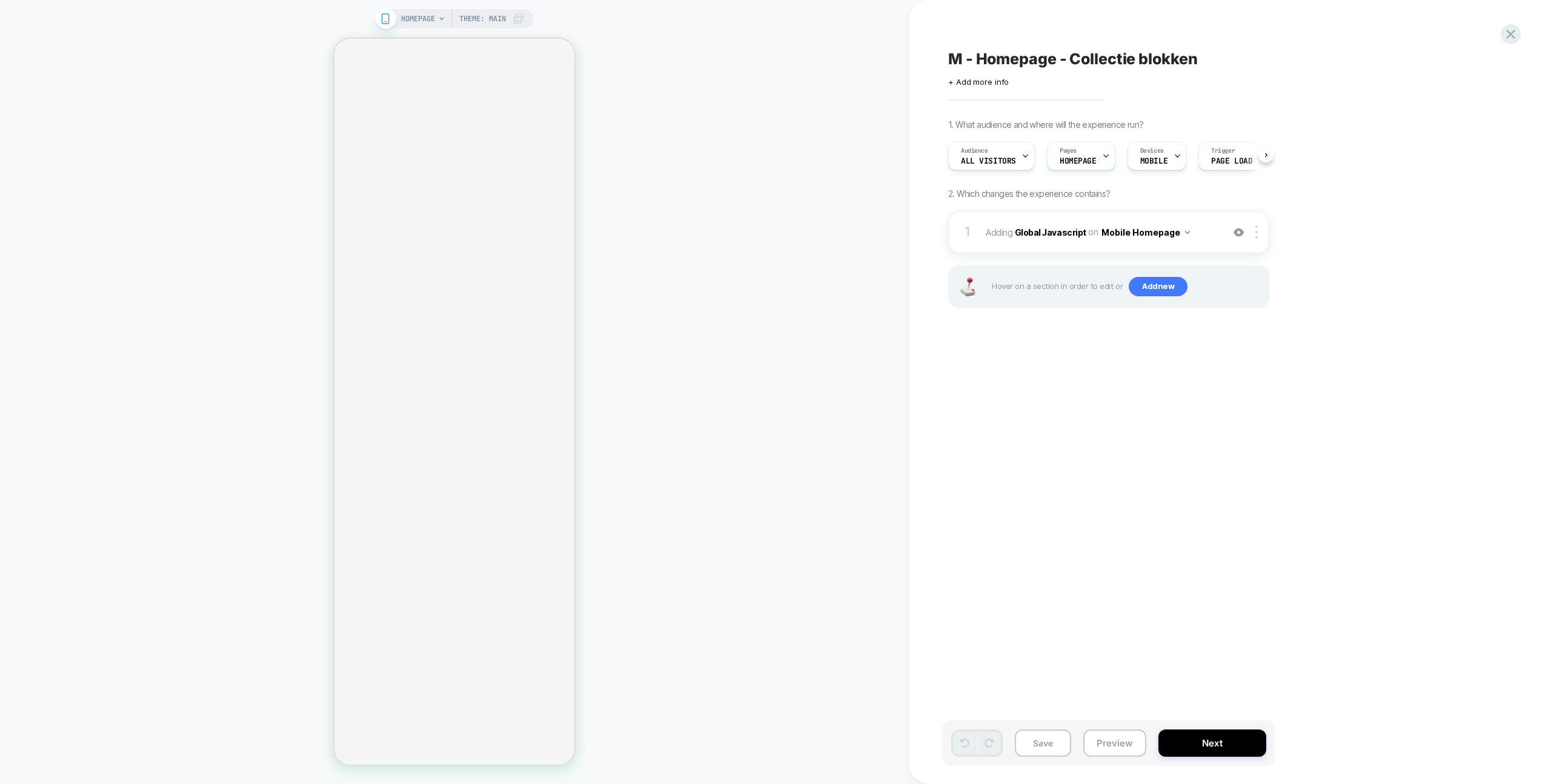
click at [814, 262] on div "HOMEPAGE Theme: MAIN" at bounding box center [455, 392] width 909 height 759
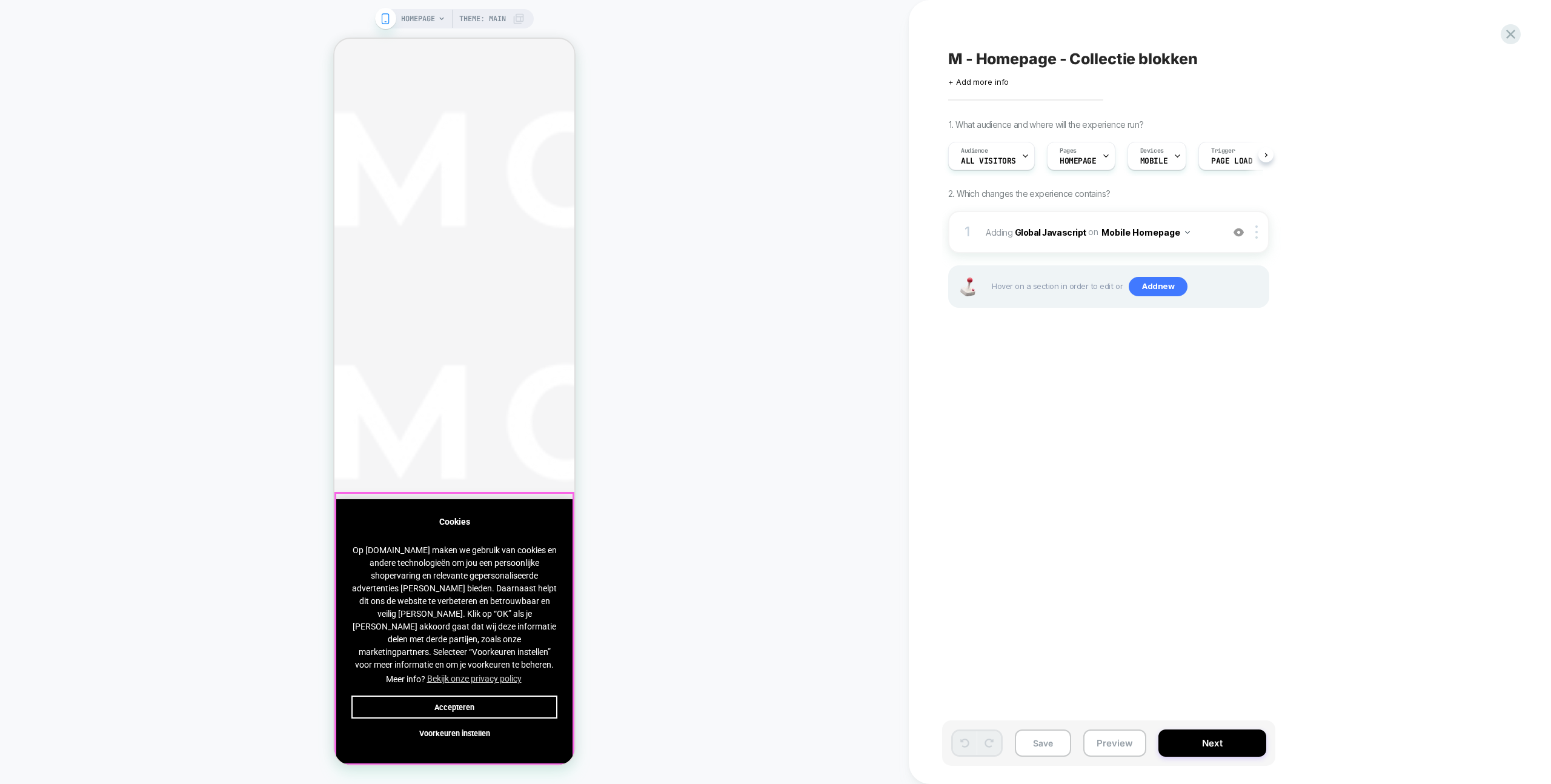
scroll to position [0, 1]
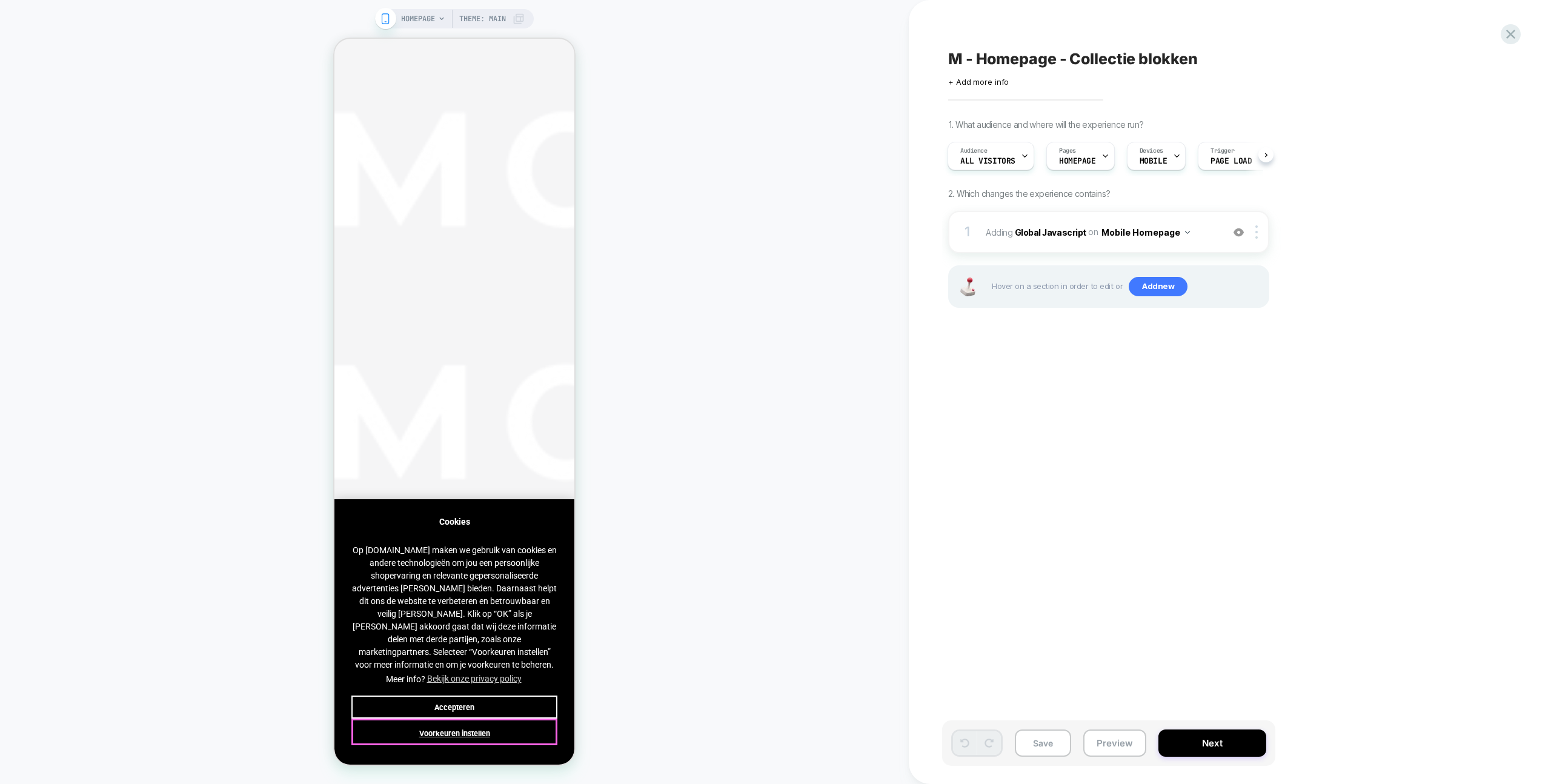
click at [549, 731] on button "Voorkeuren instellen" at bounding box center [455, 733] width 206 height 23
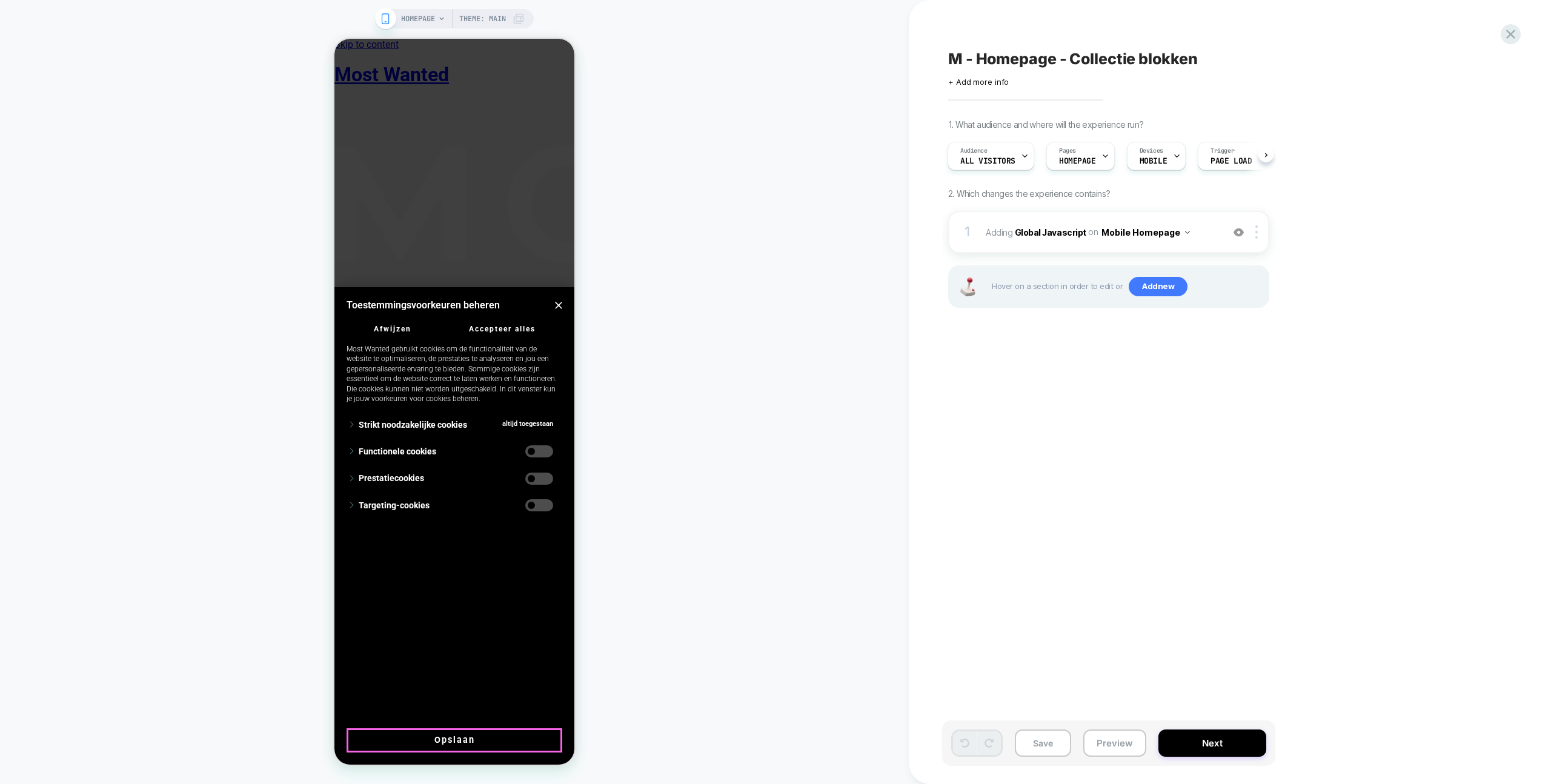
click at [506, 741] on link "Opslaan" at bounding box center [455, 741] width 216 height 25
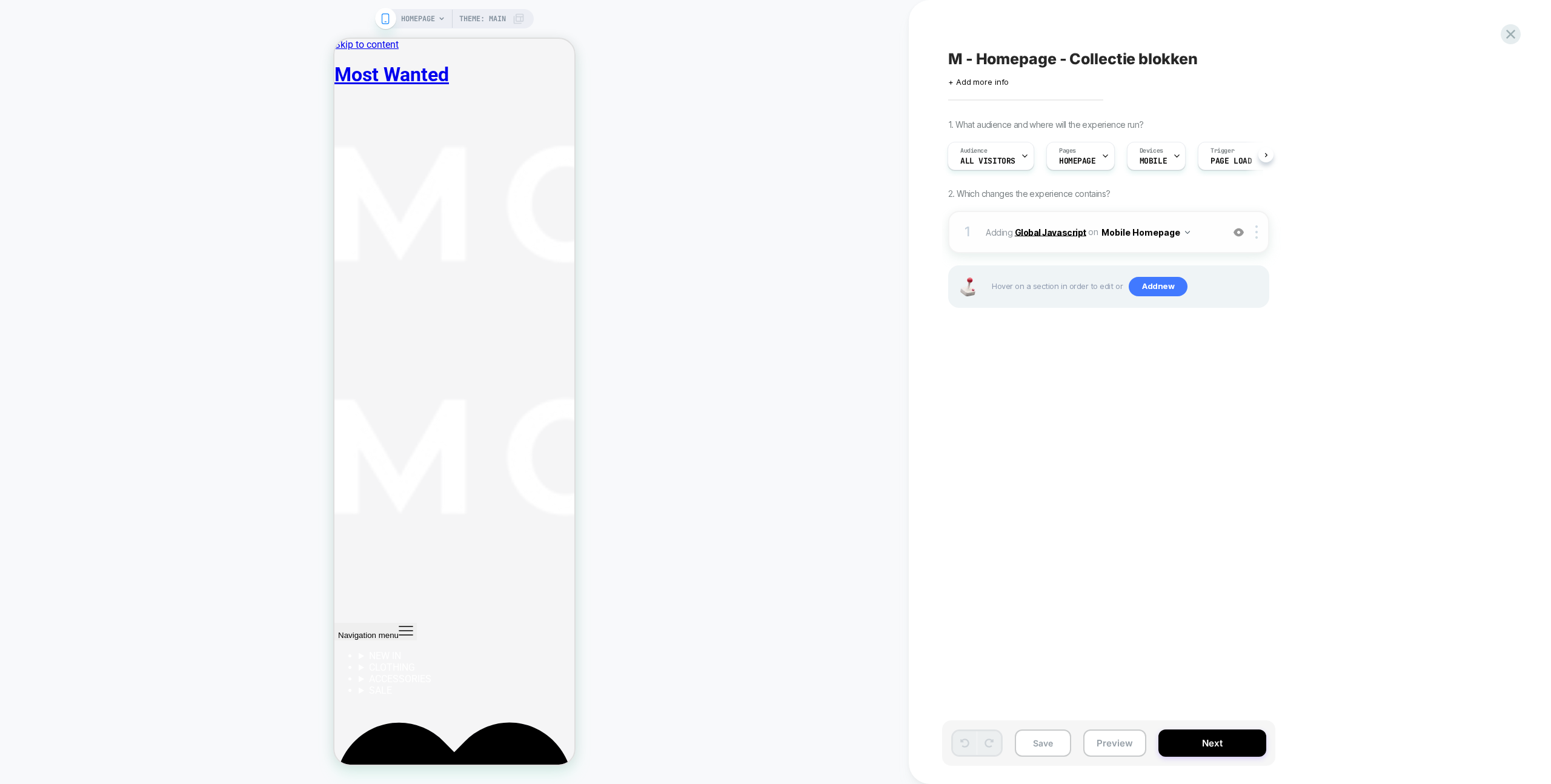
click at [1058, 236] on b "Global Javascript" at bounding box center [1050, 231] width 71 height 11
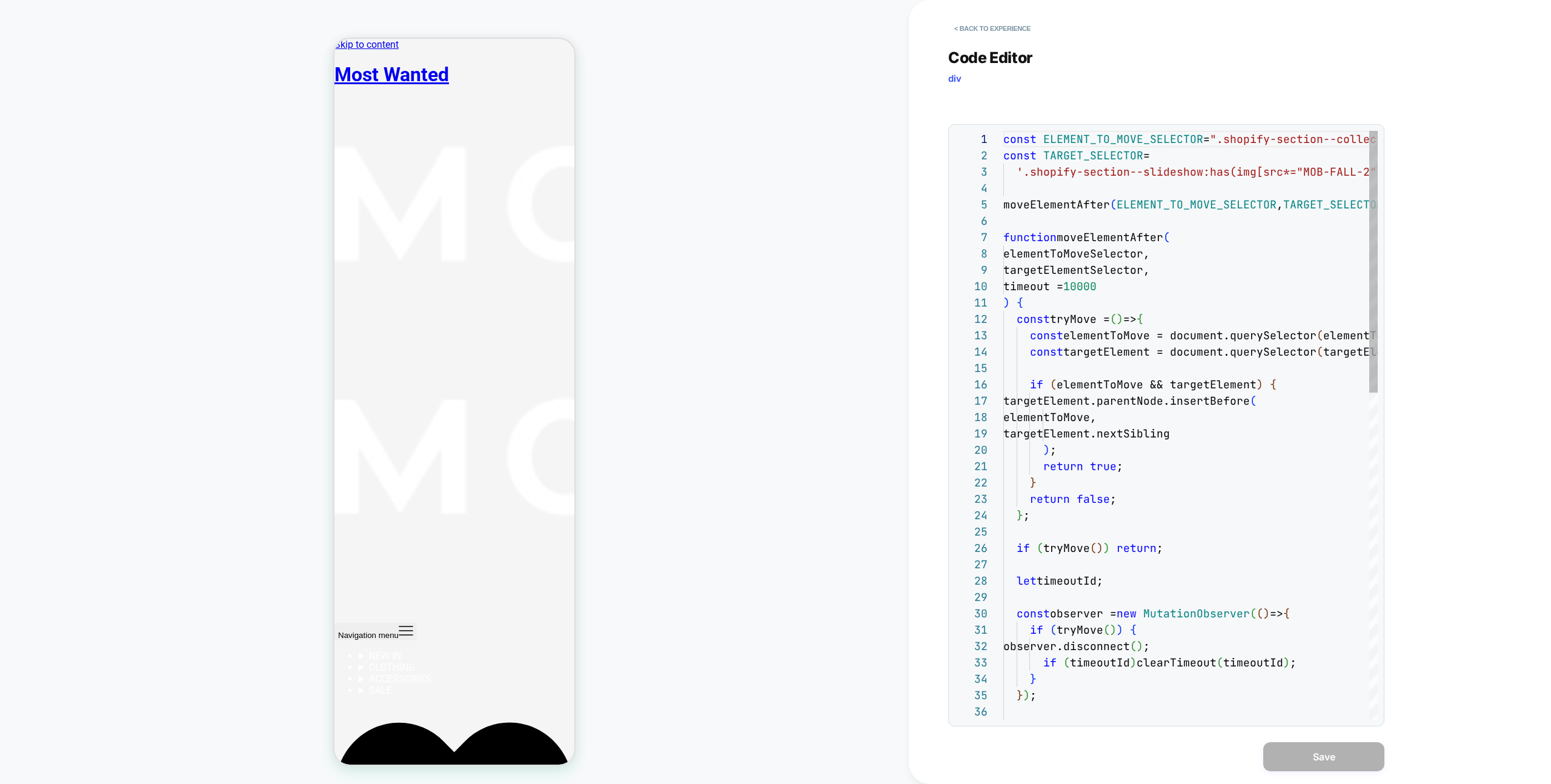
scroll to position [164, 0]
drag, startPoint x: 1311, startPoint y: 169, endPoint x: 1302, endPoint y: 167, distance: 9.2
click at [1302, 167] on div "const ELEMENT_TO_MOVE_SELECTOR = ".shopify-section--collection-list" ; const TA…" at bounding box center [1256, 793] width 506 height 1325
click at [1301, 167] on div "const ELEMENT_TO_MOVE_SELECTOR = ".shopify-section--collection-list" ; const TA…" at bounding box center [1256, 793] width 506 height 1325
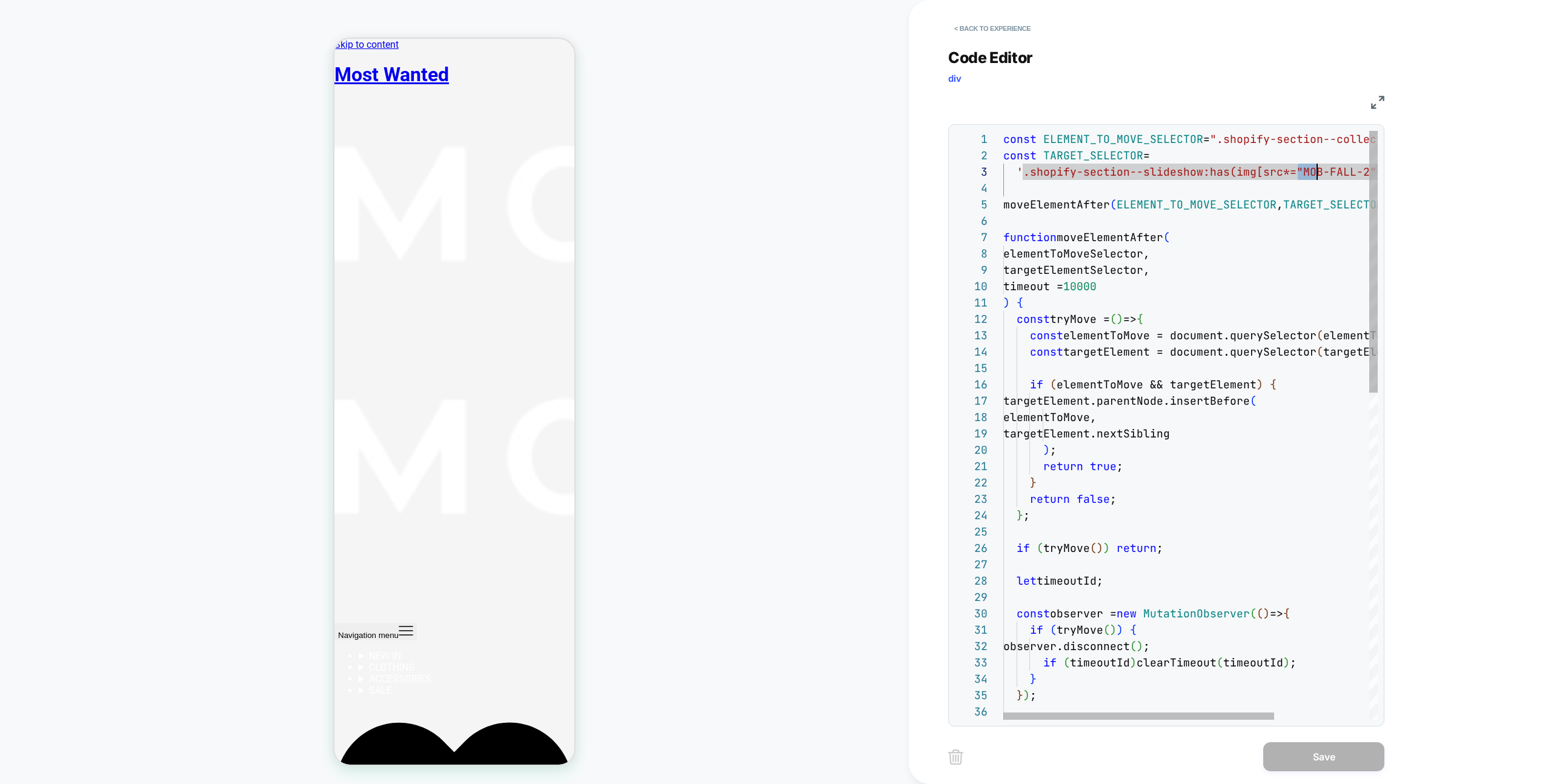
drag, startPoint x: 1300, startPoint y: 168, endPoint x: 1316, endPoint y: 168, distance: 16.0
click at [1316, 168] on div "const ELEMENT_TO_MOVE_SELECTOR = ".shopify-section--collection-list" ; const TA…" at bounding box center [1256, 793] width 506 height 1325
type textarea "**********"
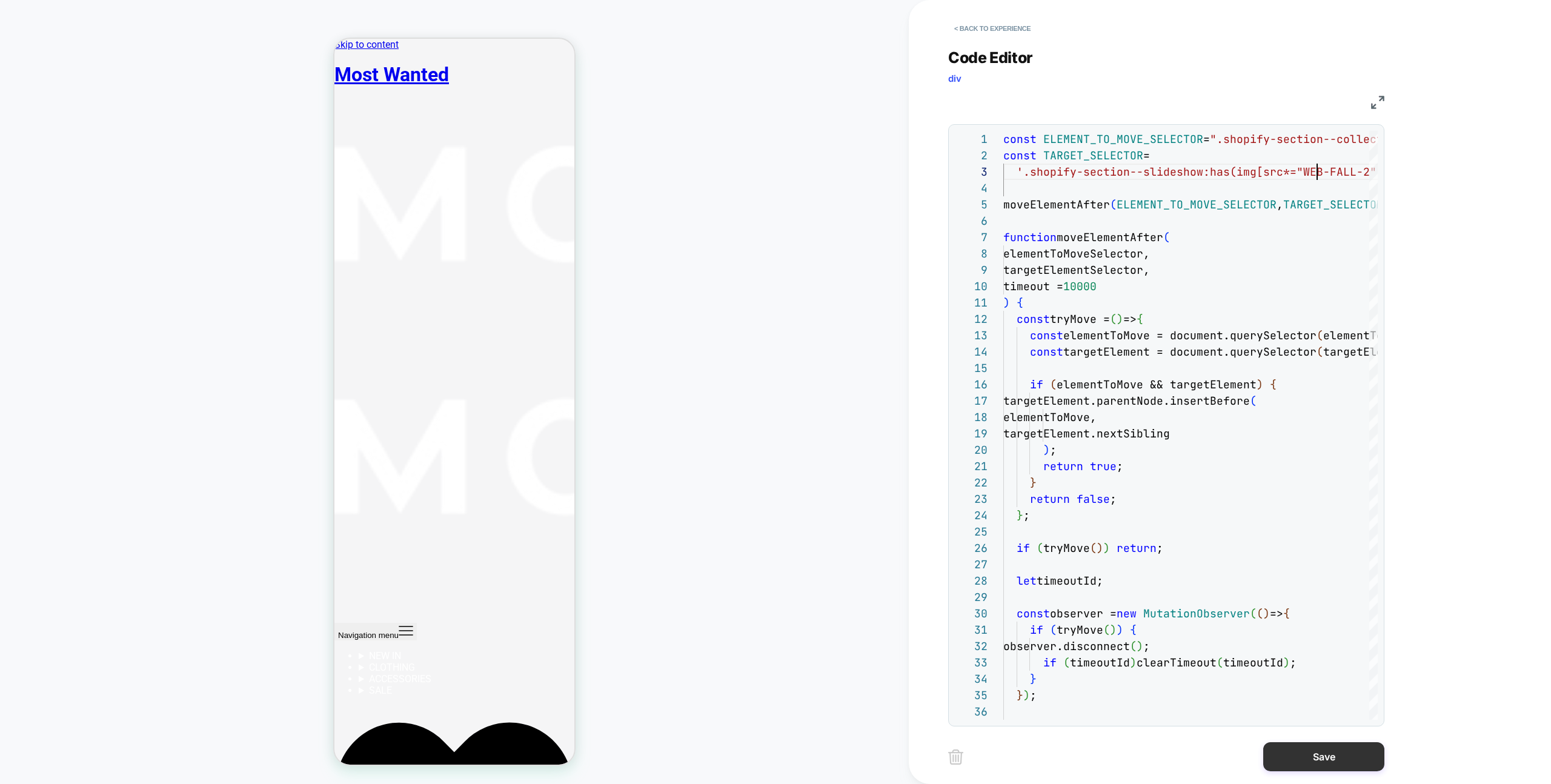
click at [1316, 761] on button "Save" at bounding box center [1324, 757] width 121 height 29
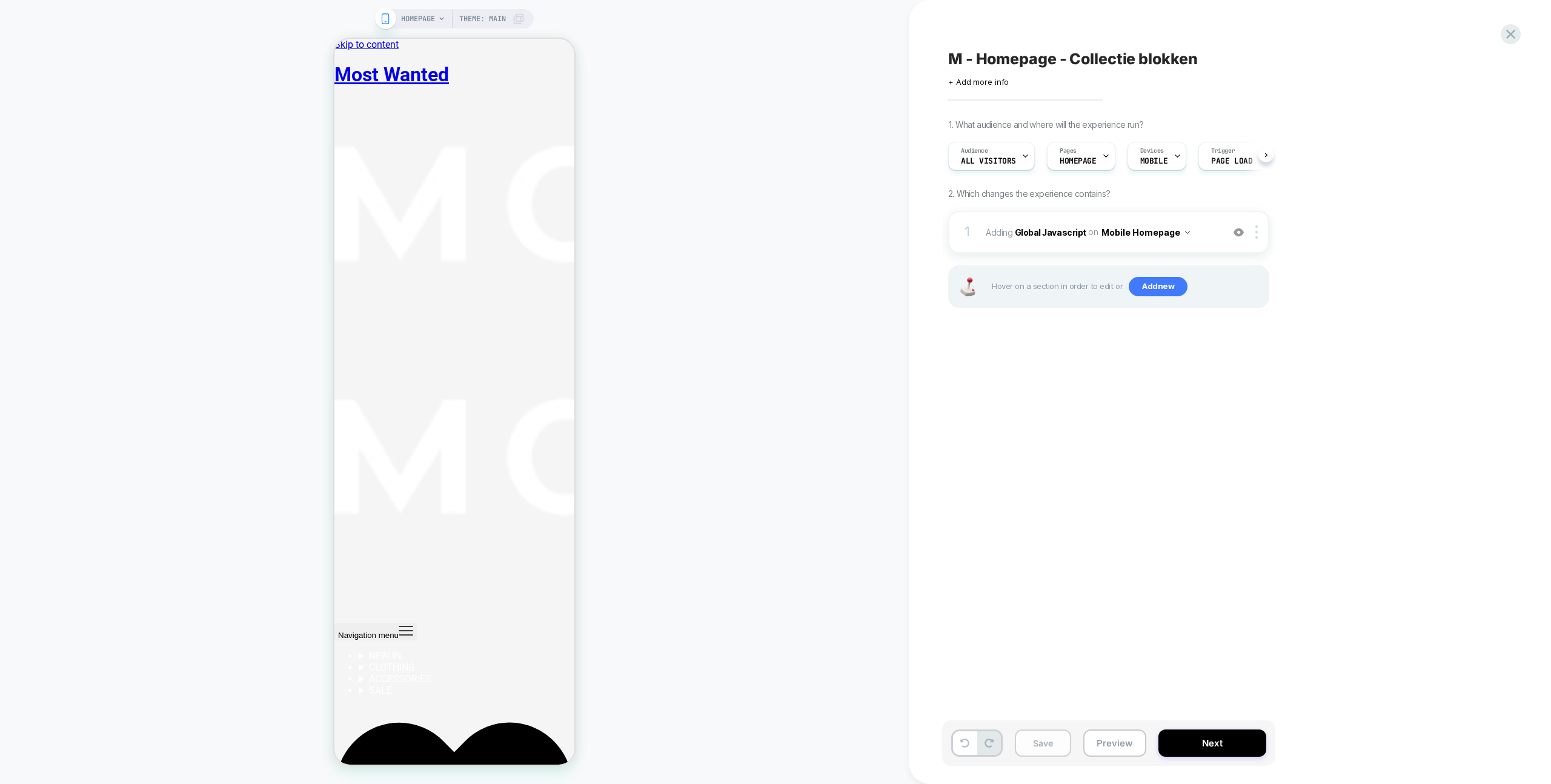
scroll to position [0, 1]
click at [1038, 751] on button "Save" at bounding box center [1042, 742] width 56 height 27
click at [1110, 745] on button "Preview" at bounding box center [1114, 742] width 63 height 27
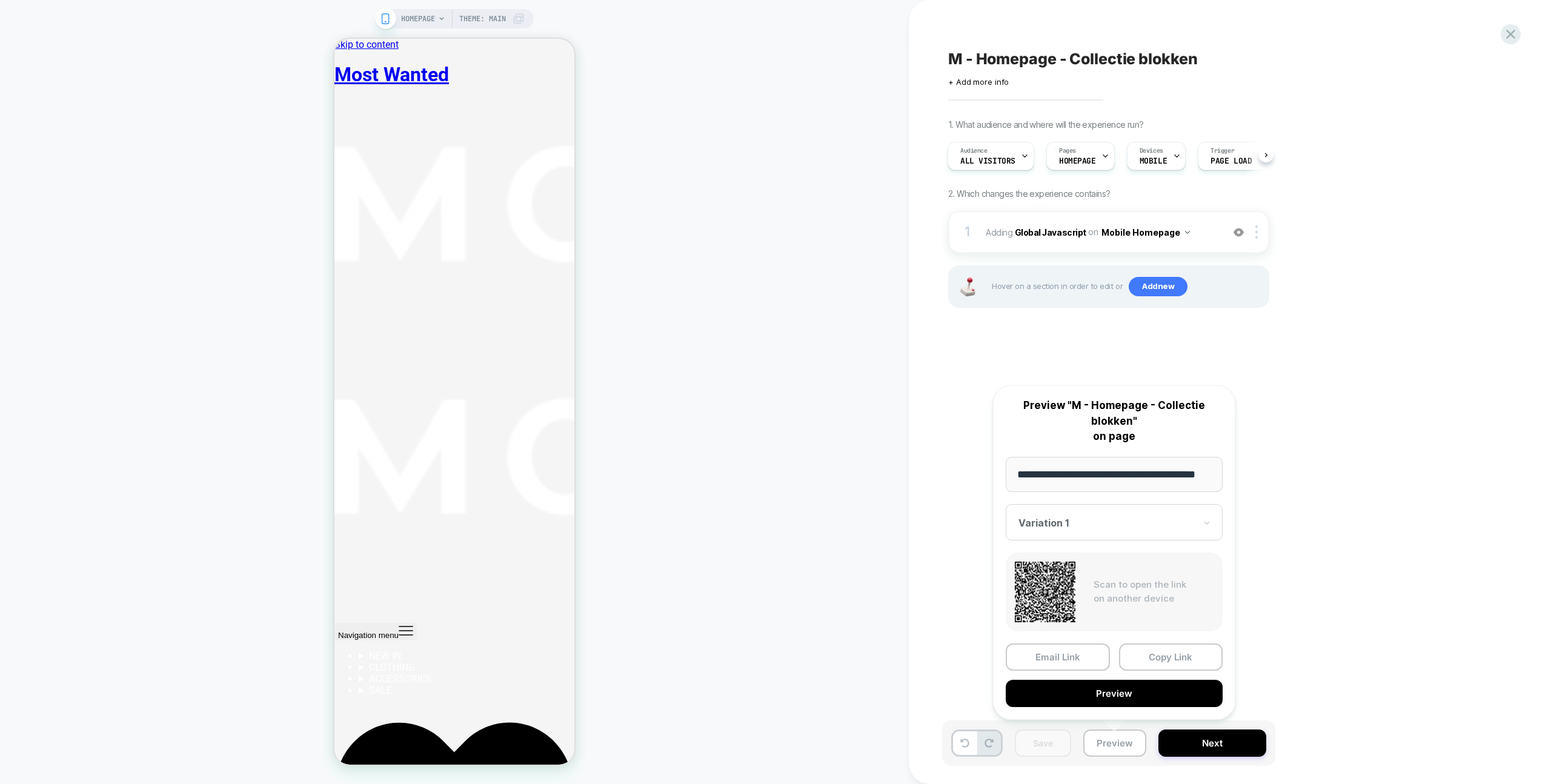
scroll to position [0, 28]
click at [1119, 678] on div "Email Link Copy Link Preview" at bounding box center [1114, 676] width 217 height 64
click at [1127, 689] on button "Preview" at bounding box center [1114, 693] width 217 height 27
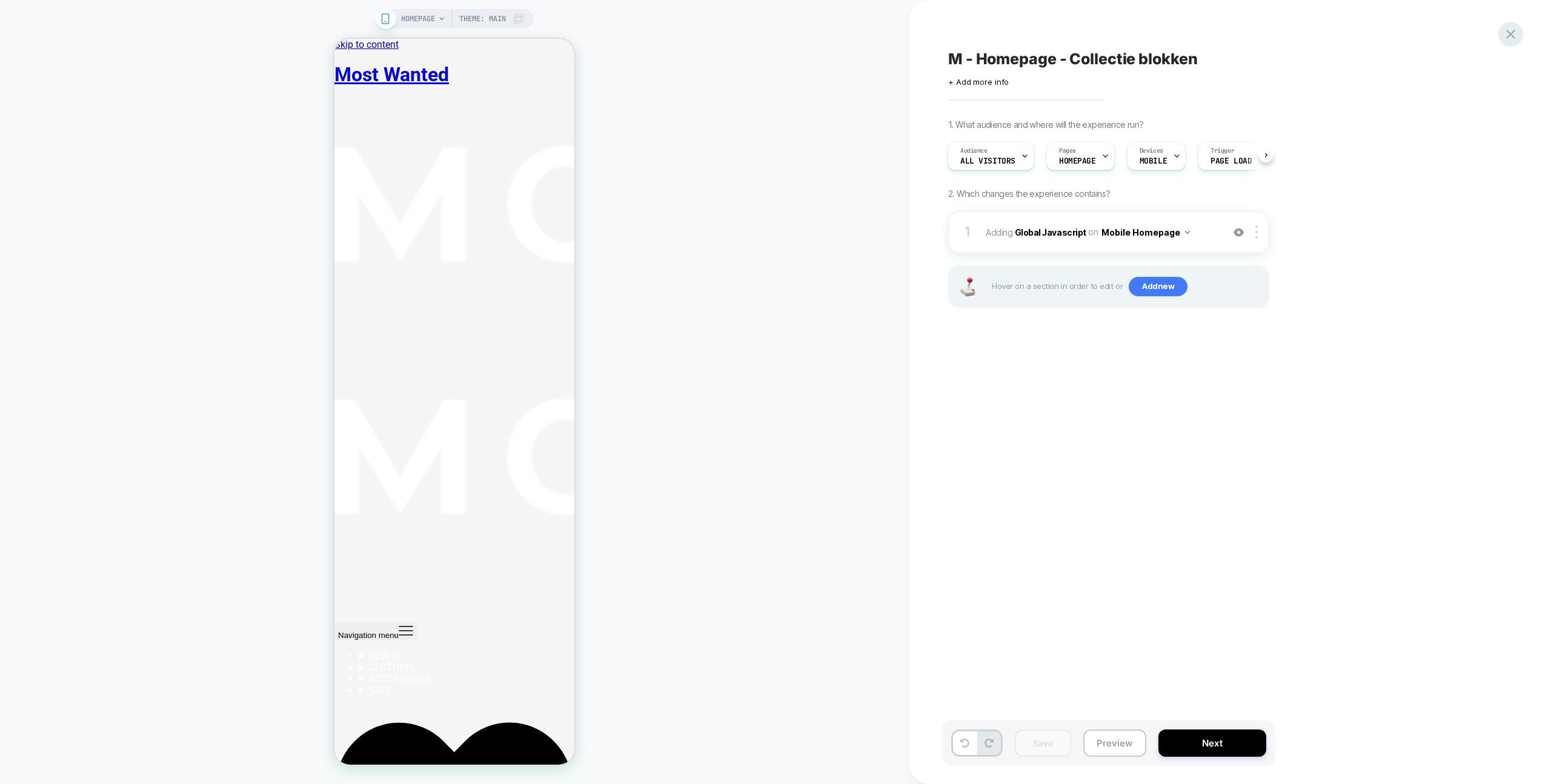
click at [1513, 34] on icon at bounding box center [1511, 34] width 16 height 16
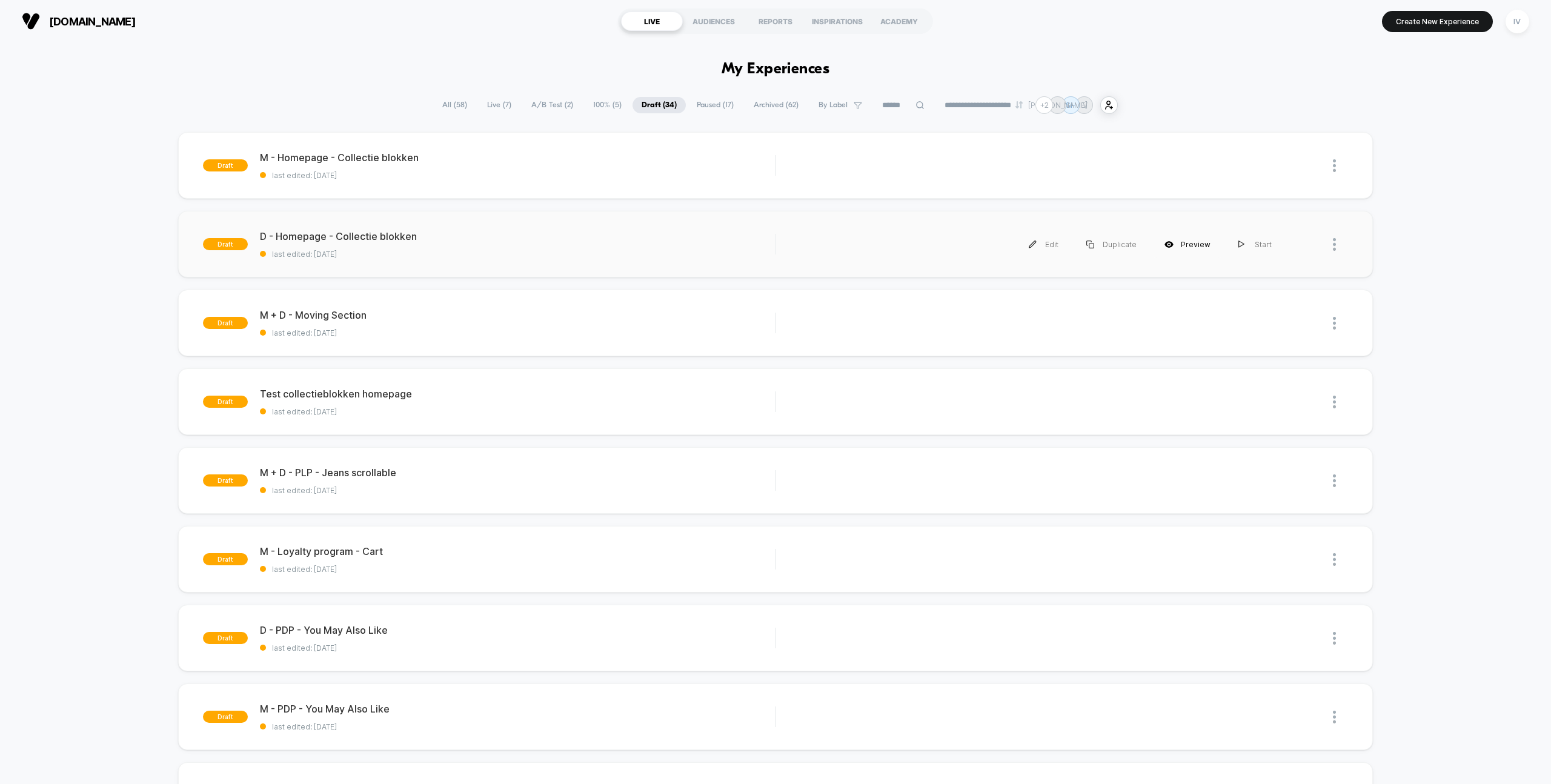
click at [1190, 240] on div "Preview" at bounding box center [1187, 244] width 74 height 27
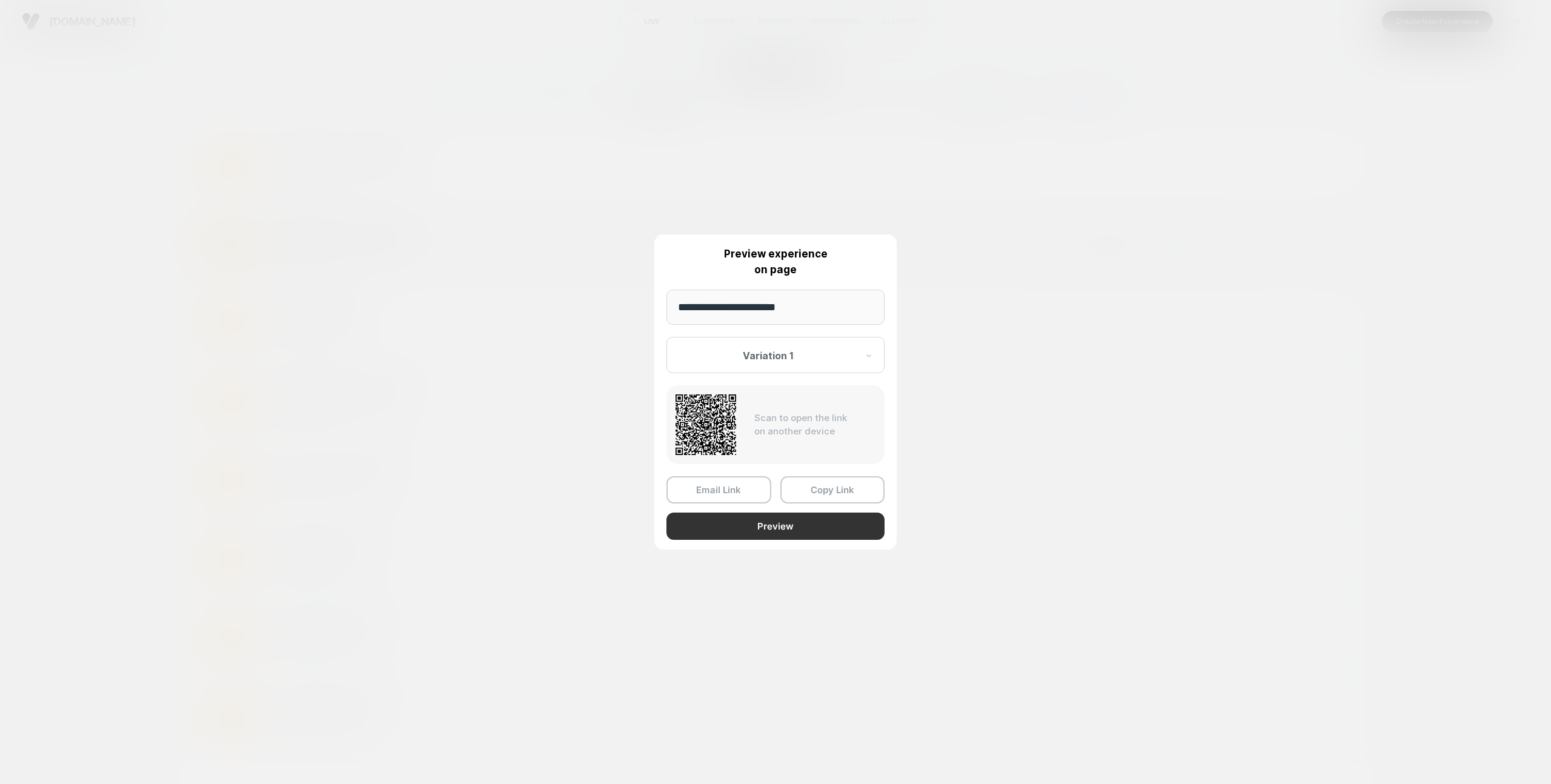
click at [800, 527] on button "Preview" at bounding box center [775, 526] width 218 height 27
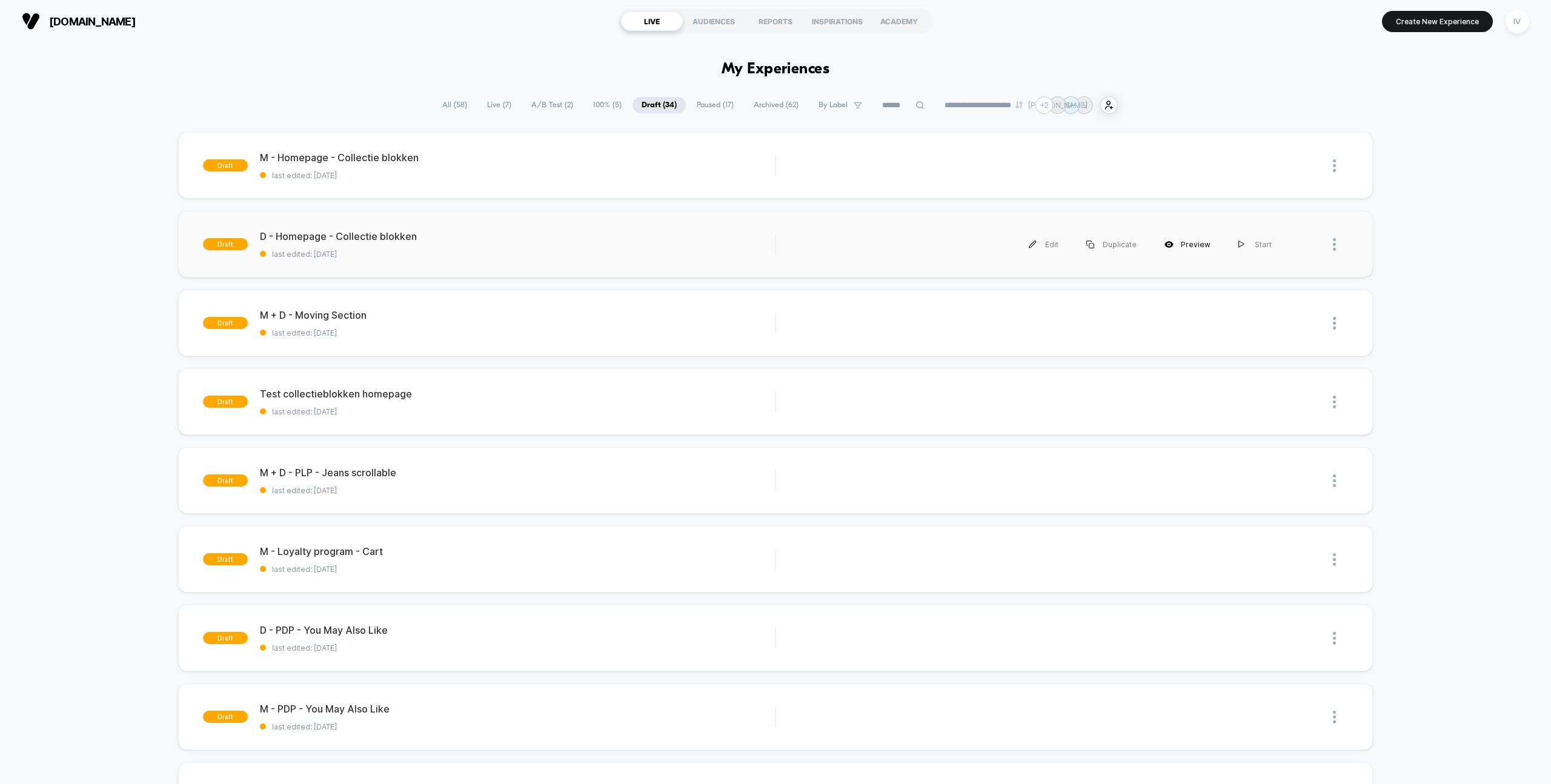
click at [1191, 243] on div "Preview" at bounding box center [1187, 244] width 74 height 27
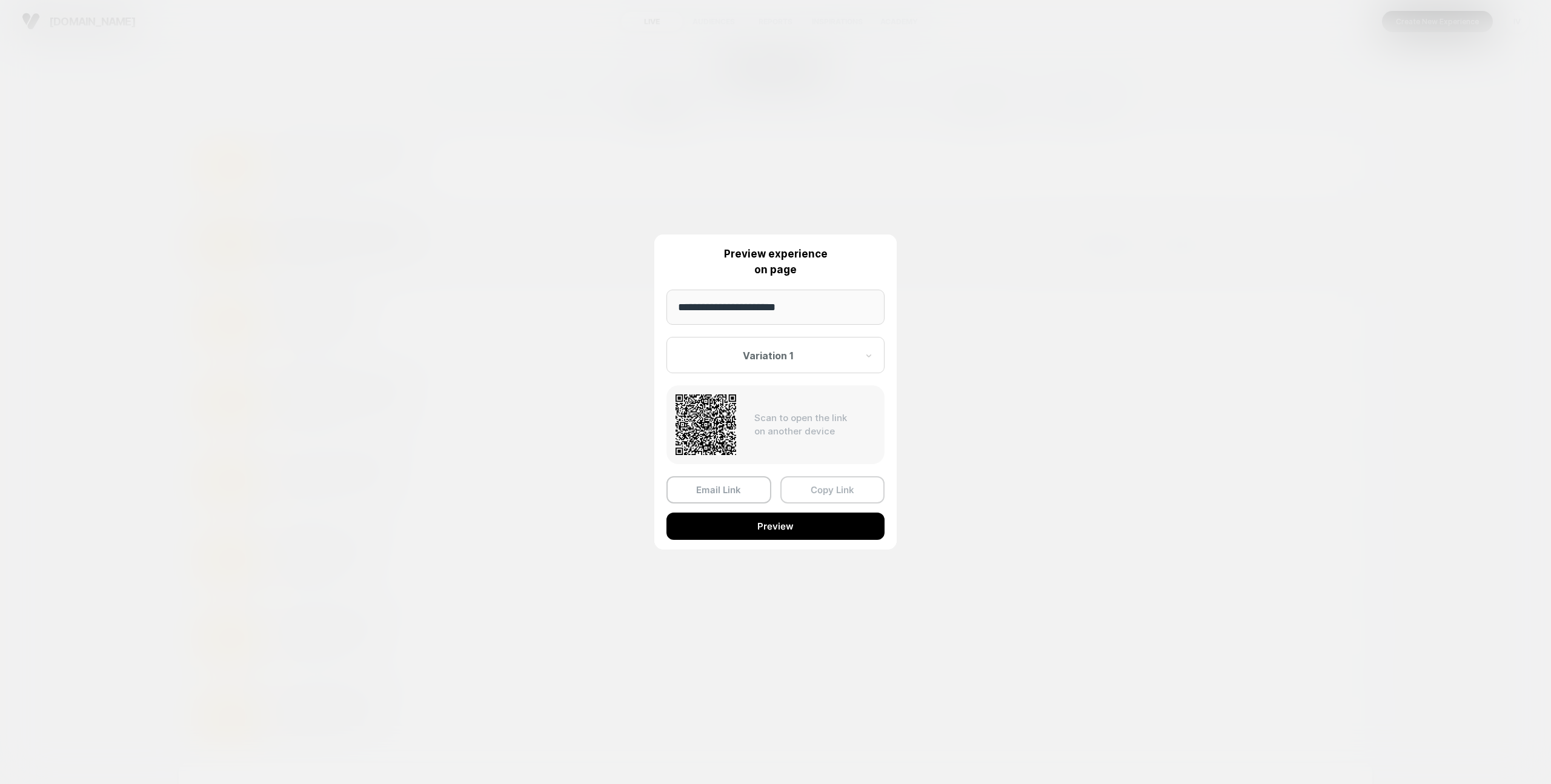
click at [839, 492] on button "Copy Link" at bounding box center [832, 489] width 105 height 27
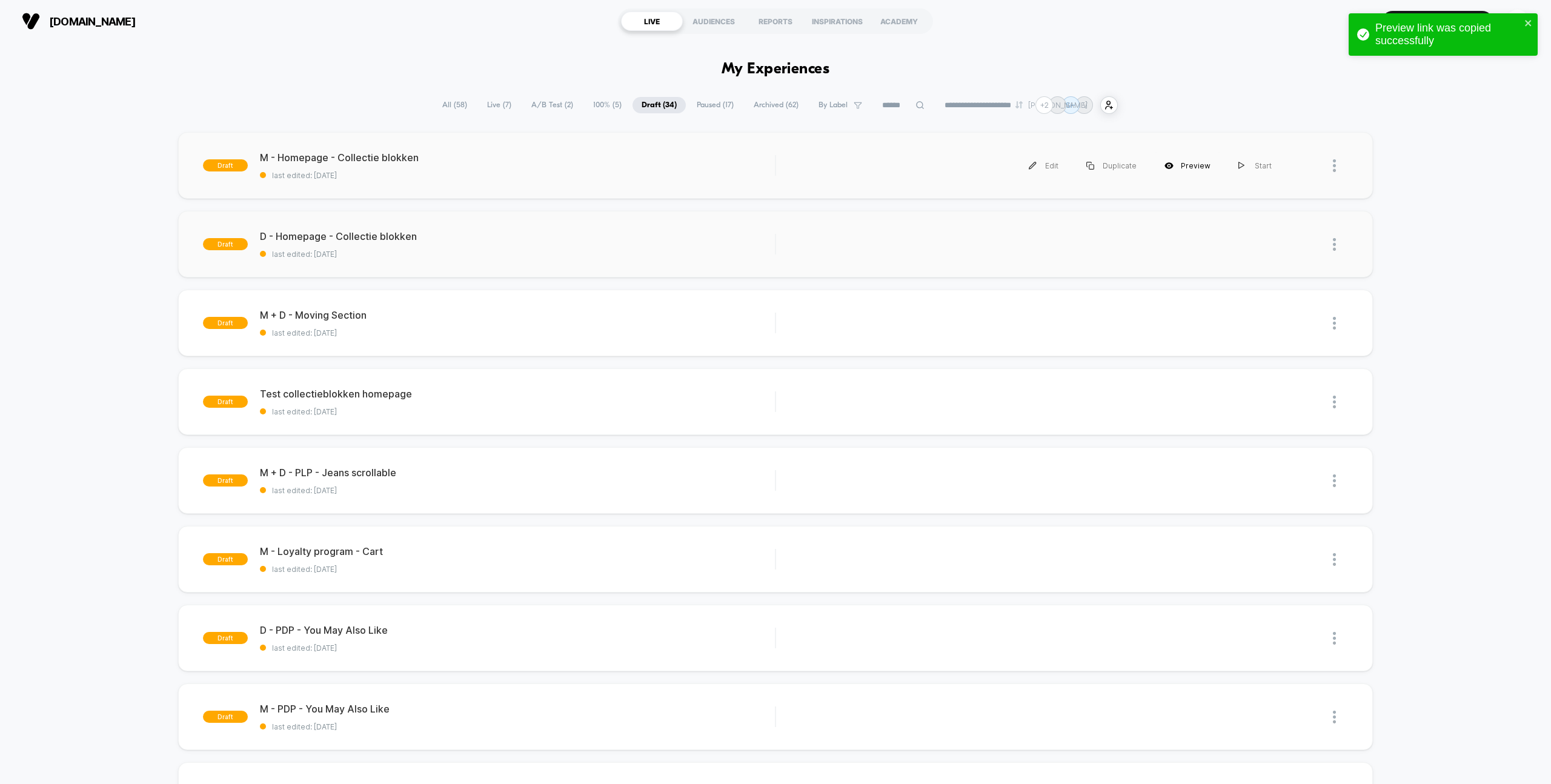
click at [1206, 163] on div "Preview" at bounding box center [1187, 165] width 74 height 27
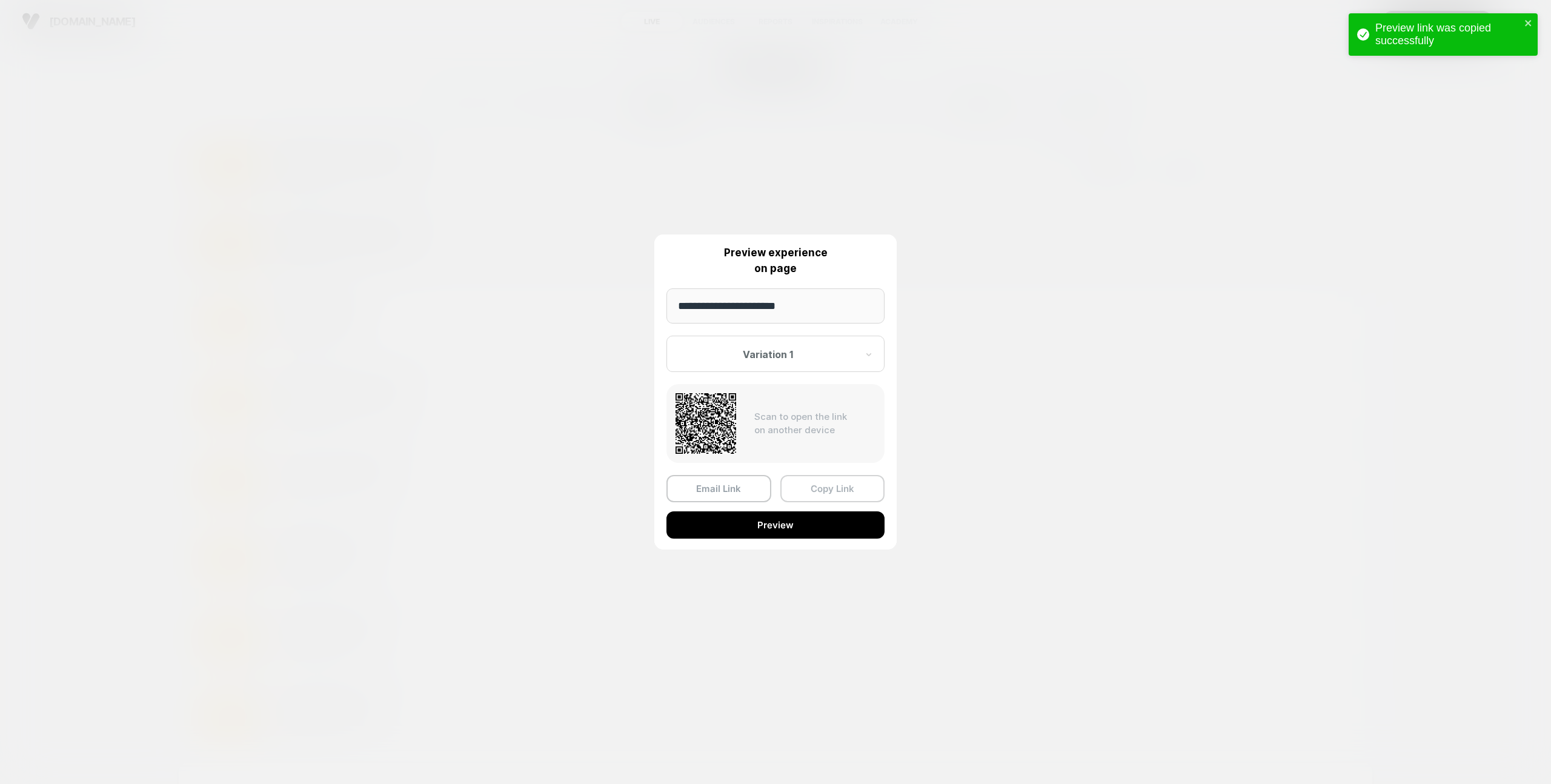
click at [823, 486] on button "Copy Link" at bounding box center [832, 488] width 105 height 27
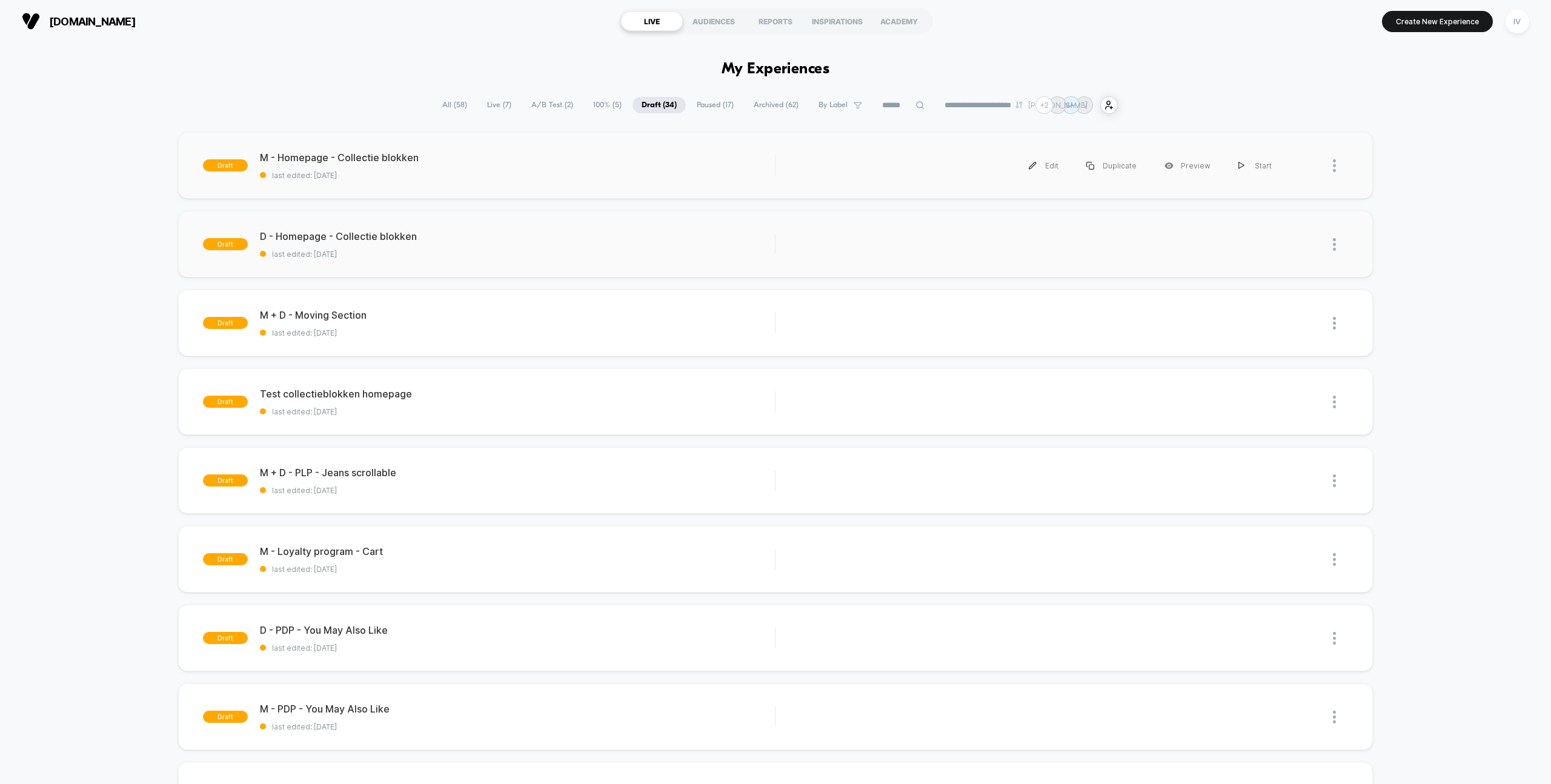
click at [760, 190] on div "draft M - Homepage - Collectie blokken last edited: [DATE] Edit Duplicate Previ…" at bounding box center [775, 166] width 1195 height 67
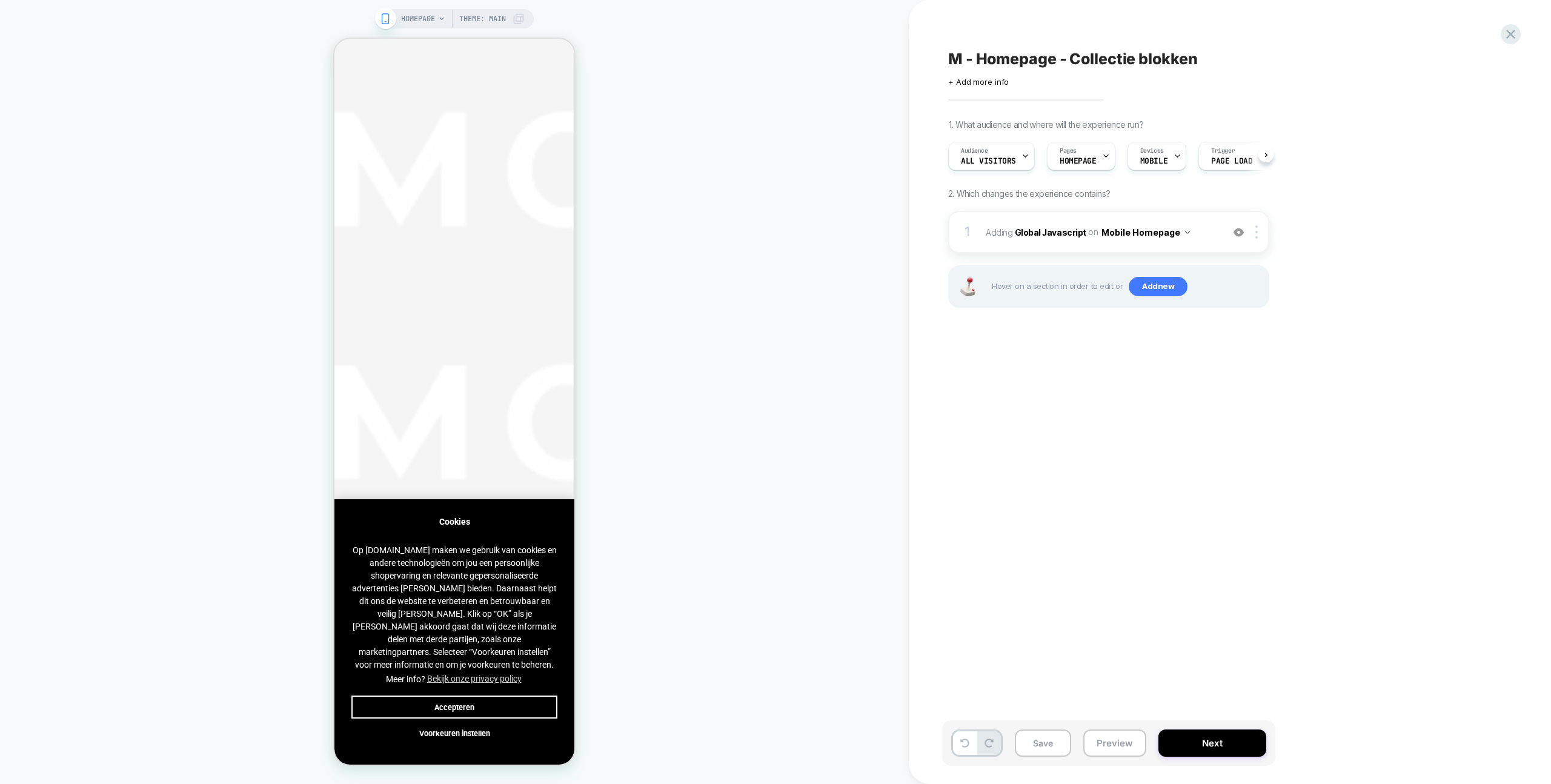
scroll to position [0, 1]
click at [495, 696] on button "Accepteren" at bounding box center [455, 707] width 206 height 23
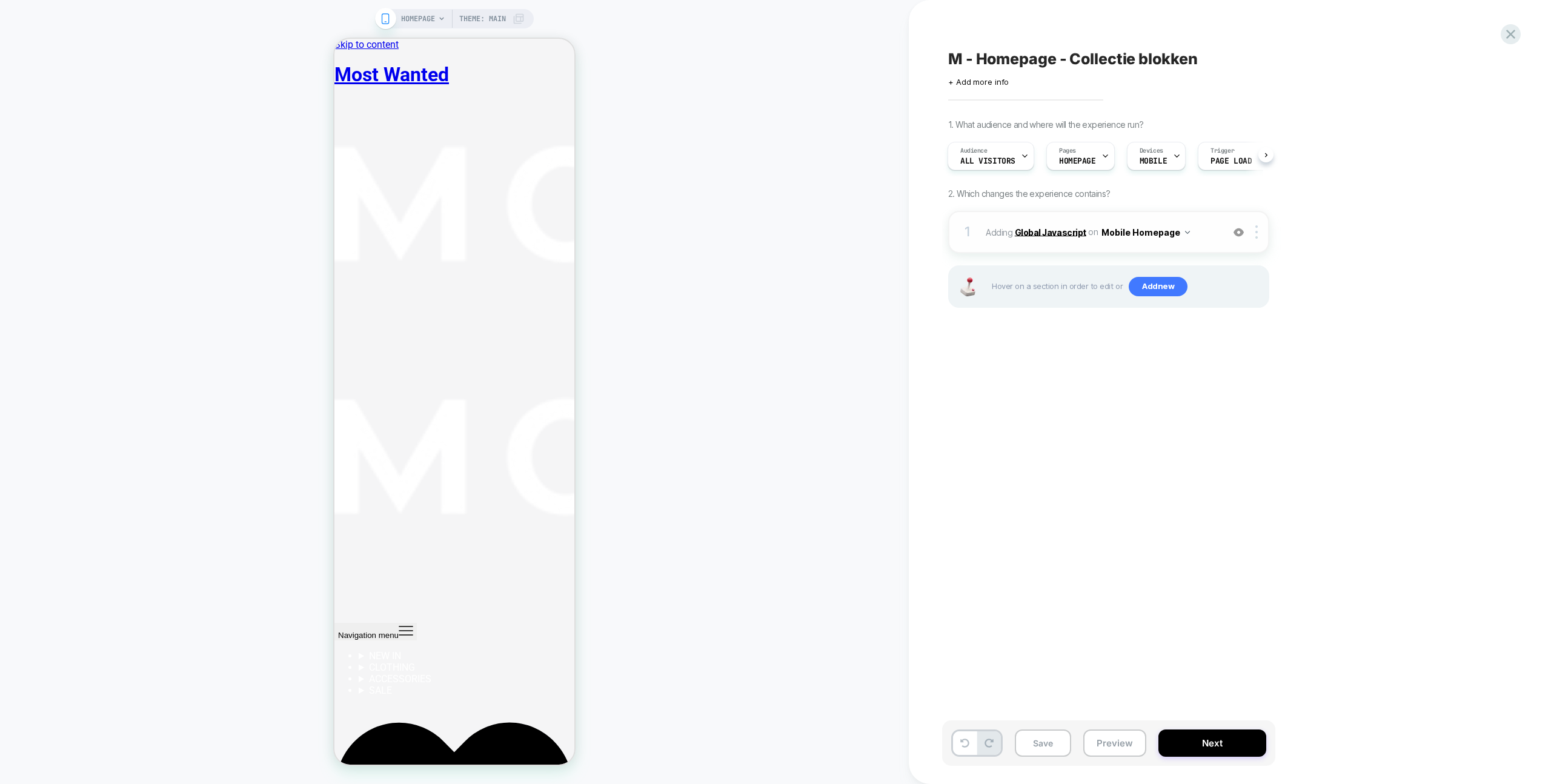
click at [1058, 233] on b "Global Javascript" at bounding box center [1050, 231] width 71 height 11
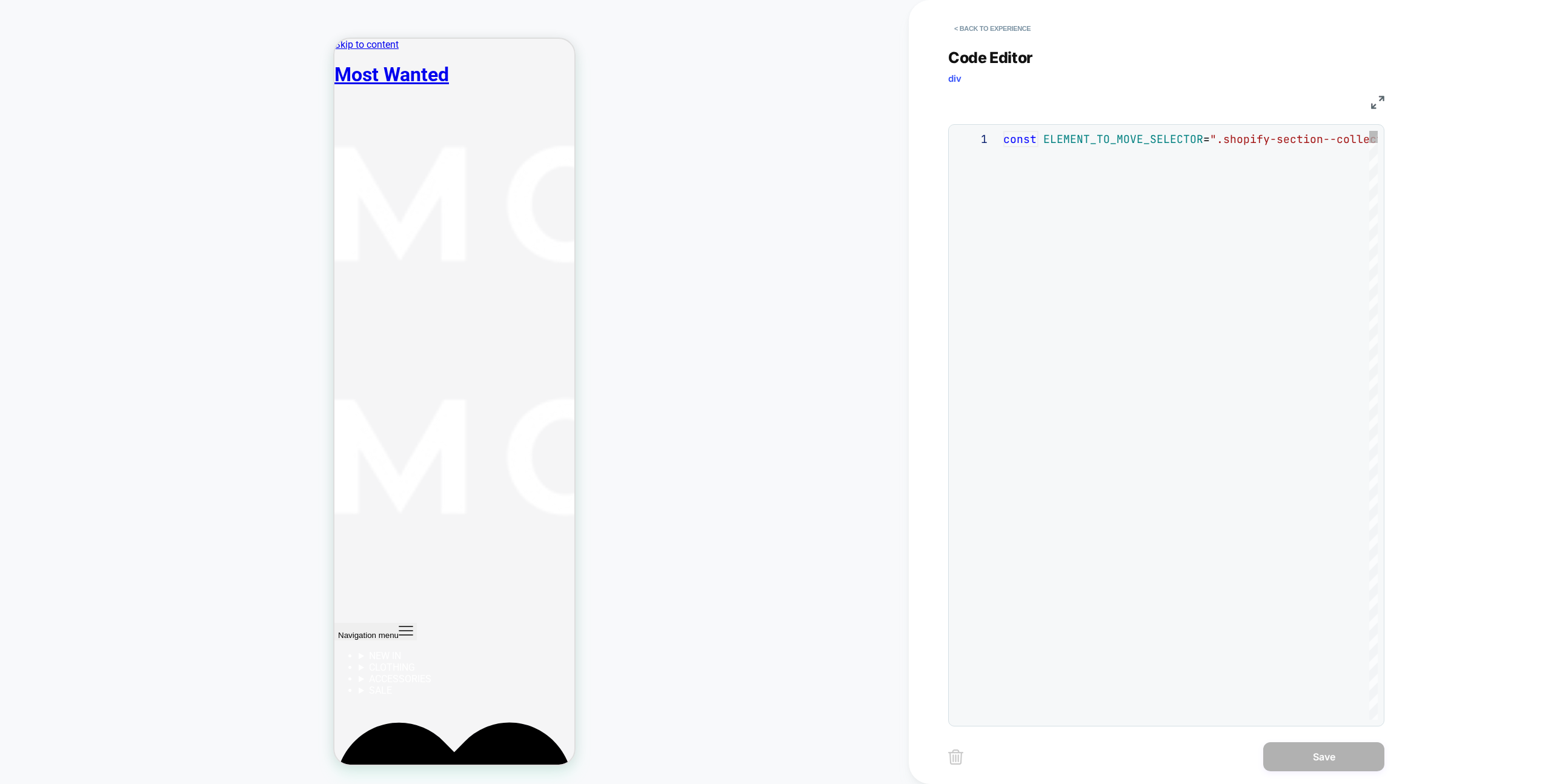
scroll to position [164, 0]
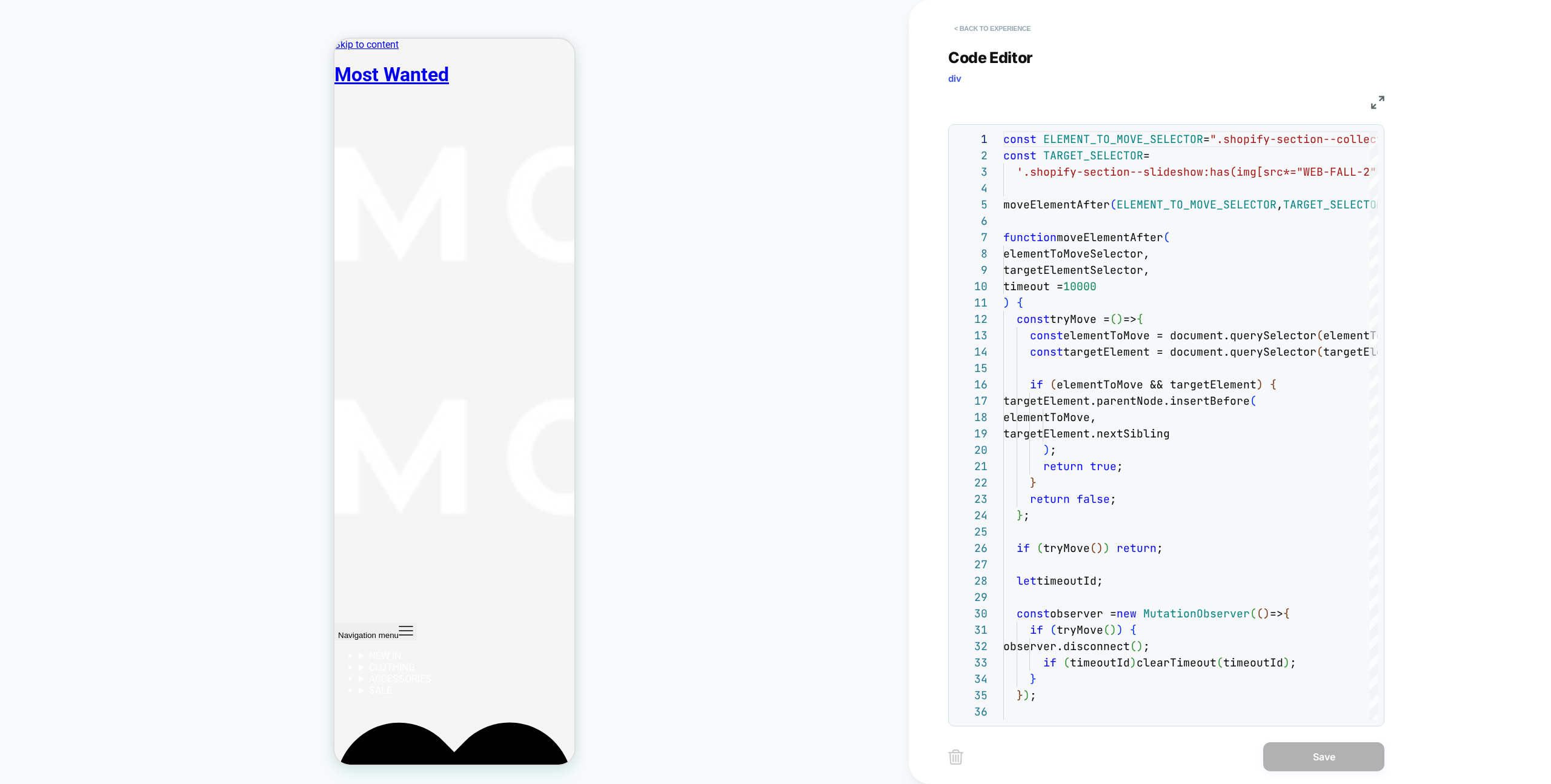
click at [990, 32] on button "< Back to experience" at bounding box center [993, 29] width 88 height 20
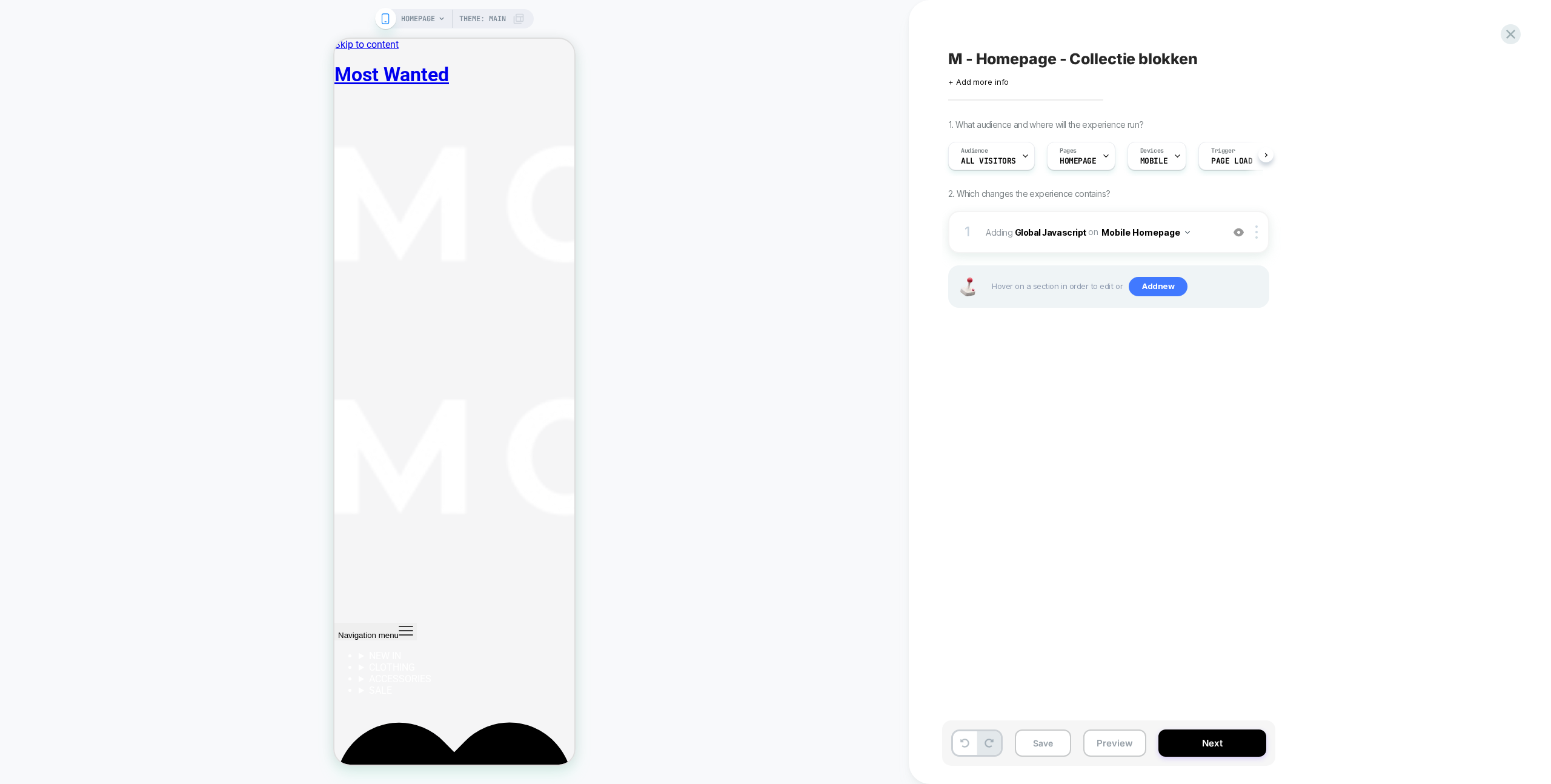
scroll to position [0, 1]
click at [1051, 751] on button "Save" at bounding box center [1042, 742] width 56 height 27
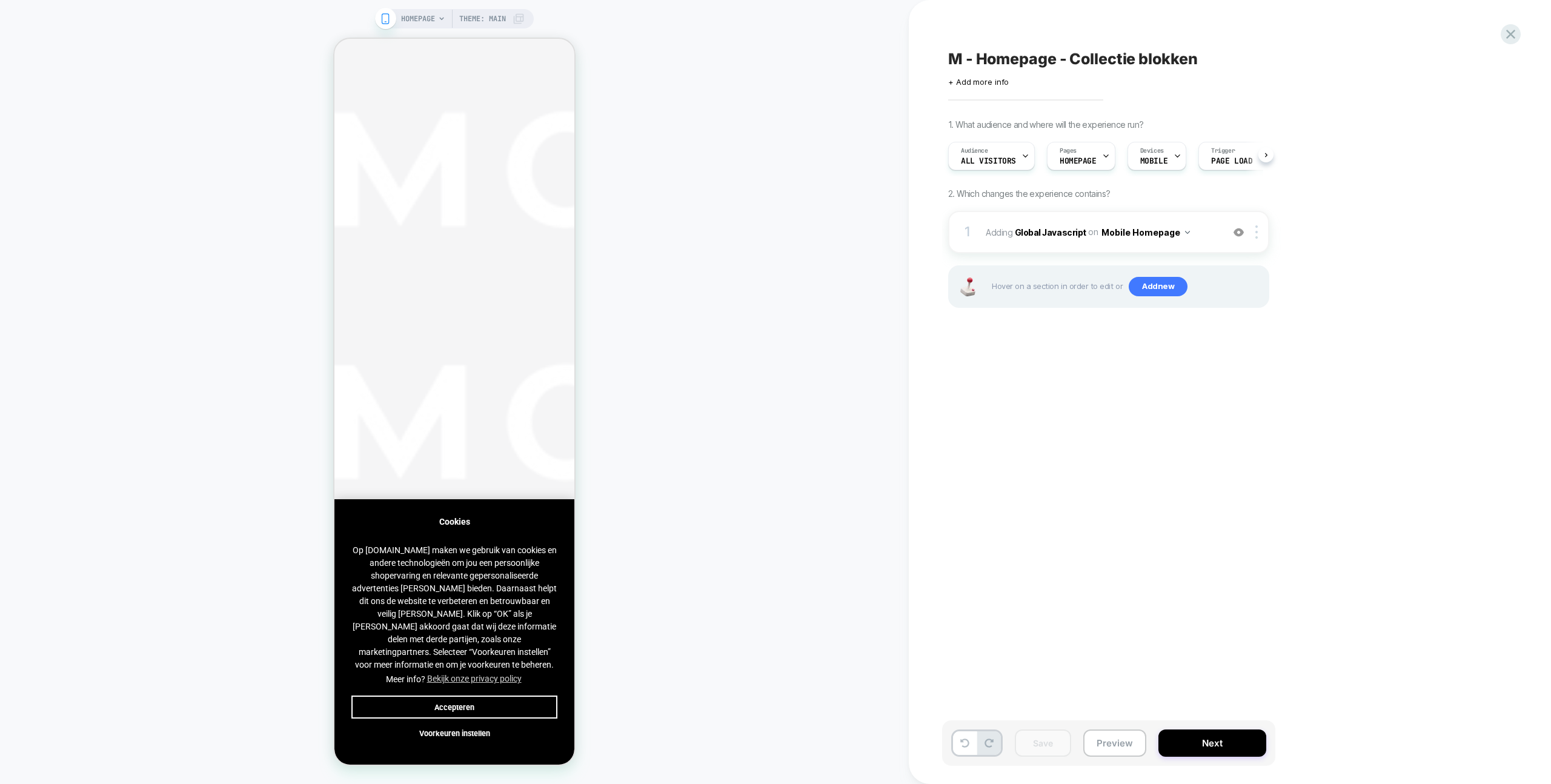
scroll to position [0, 1]
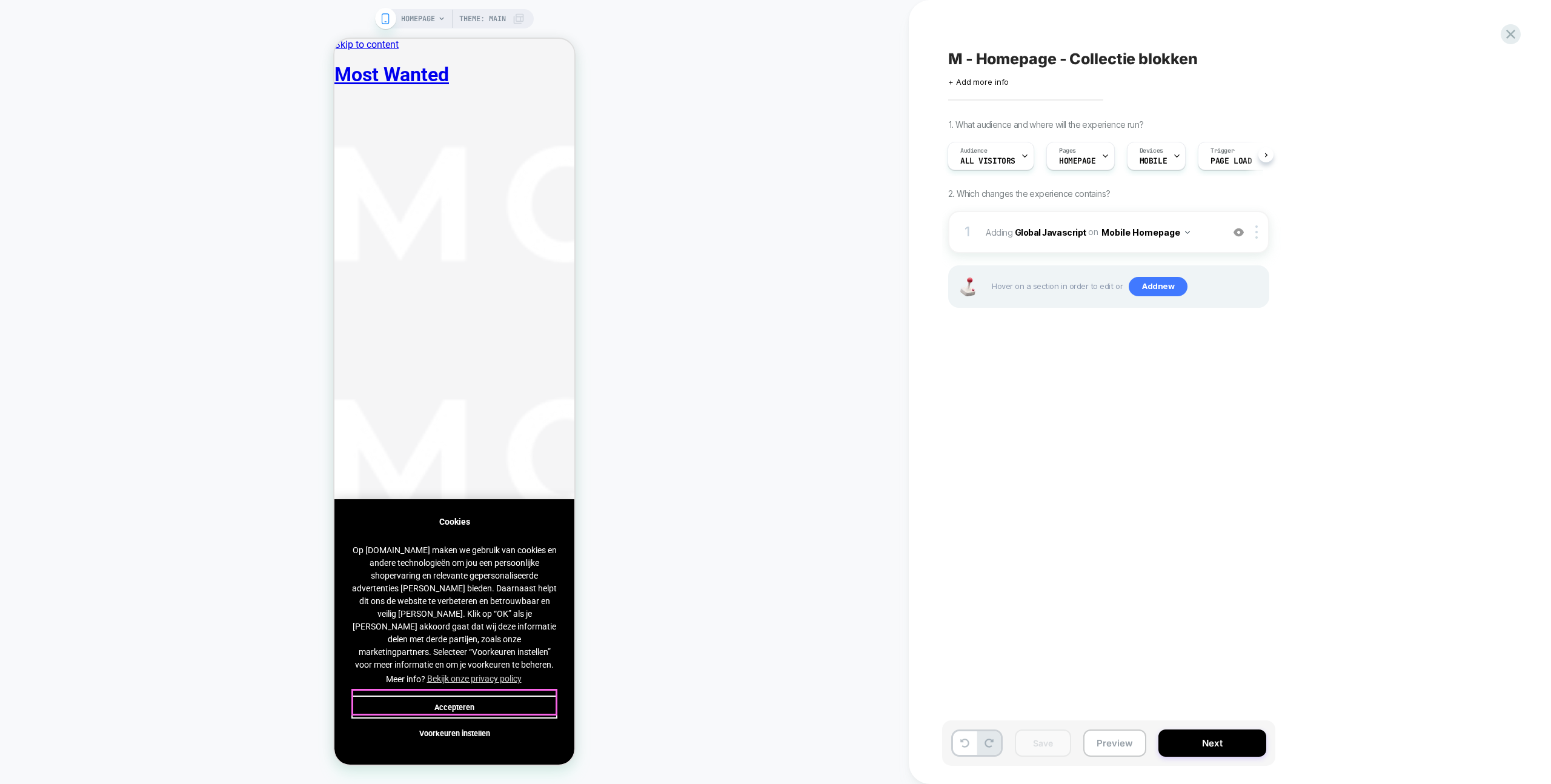
click at [487, 711] on button "Accepteren" at bounding box center [455, 707] width 206 height 23
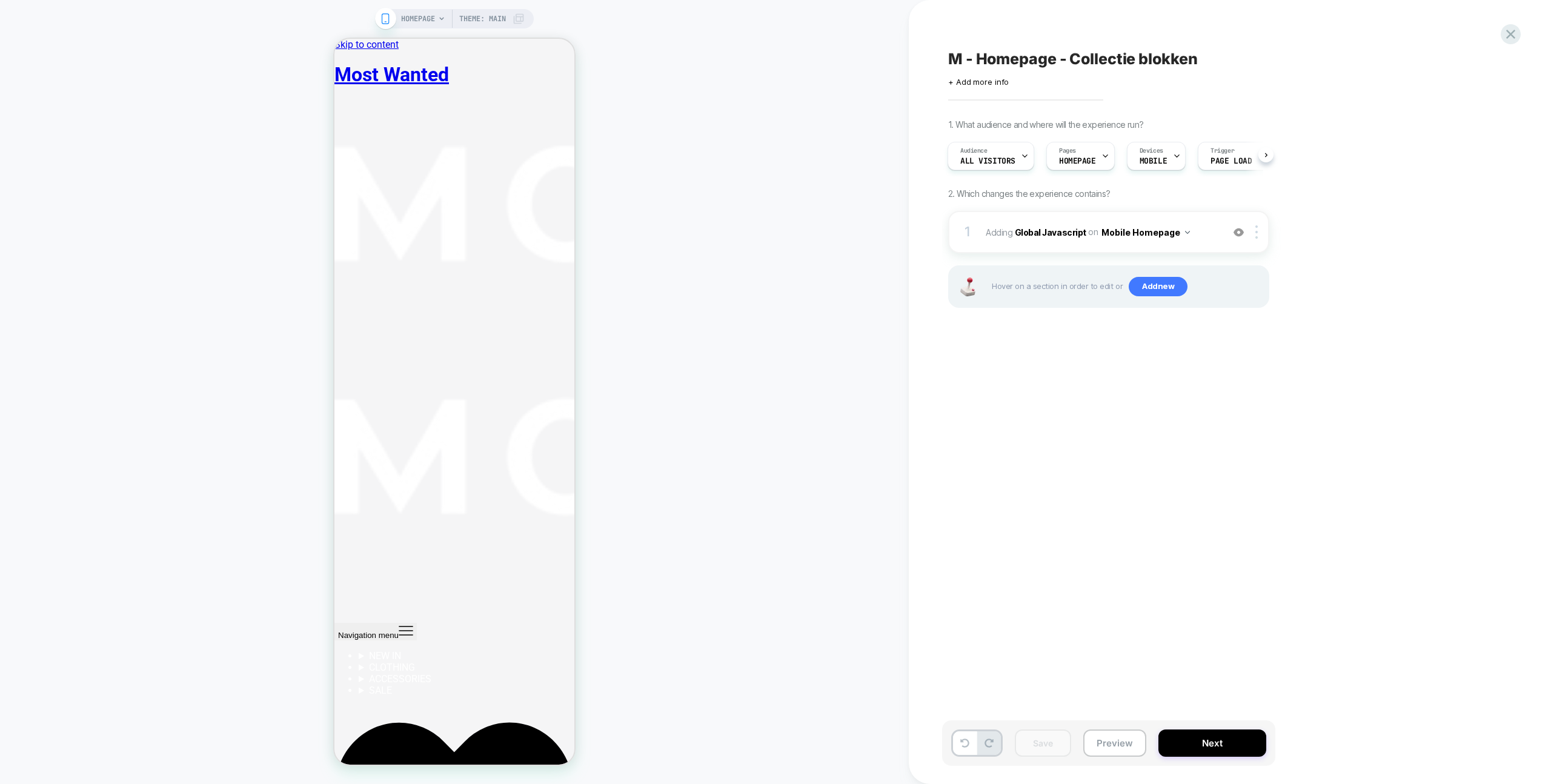
click at [849, 263] on div "HOMEPAGE Theme: MAIN" at bounding box center [455, 392] width 909 height 759
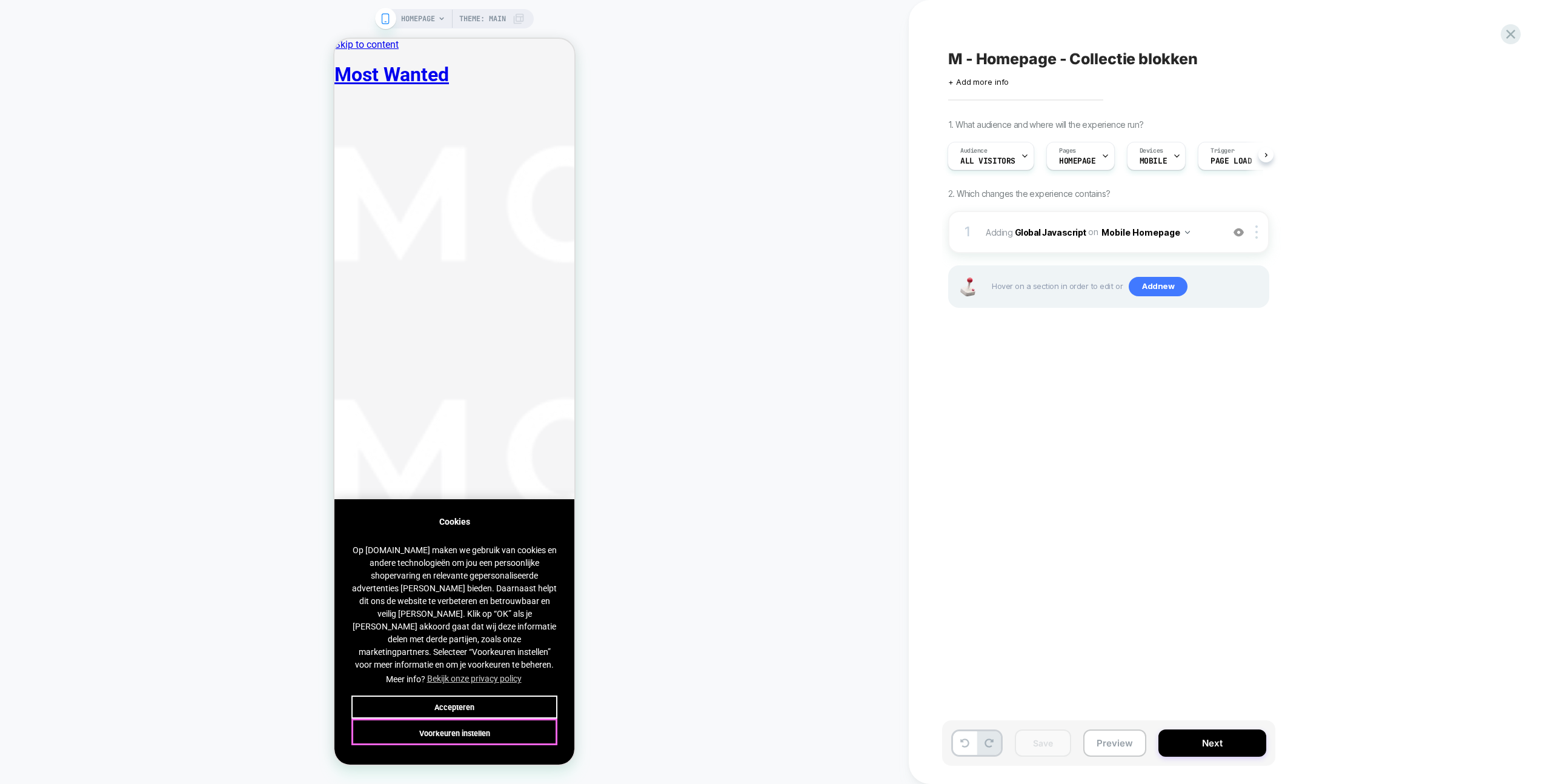
click at [502, 715] on button "Accepteren" at bounding box center [455, 707] width 206 height 23
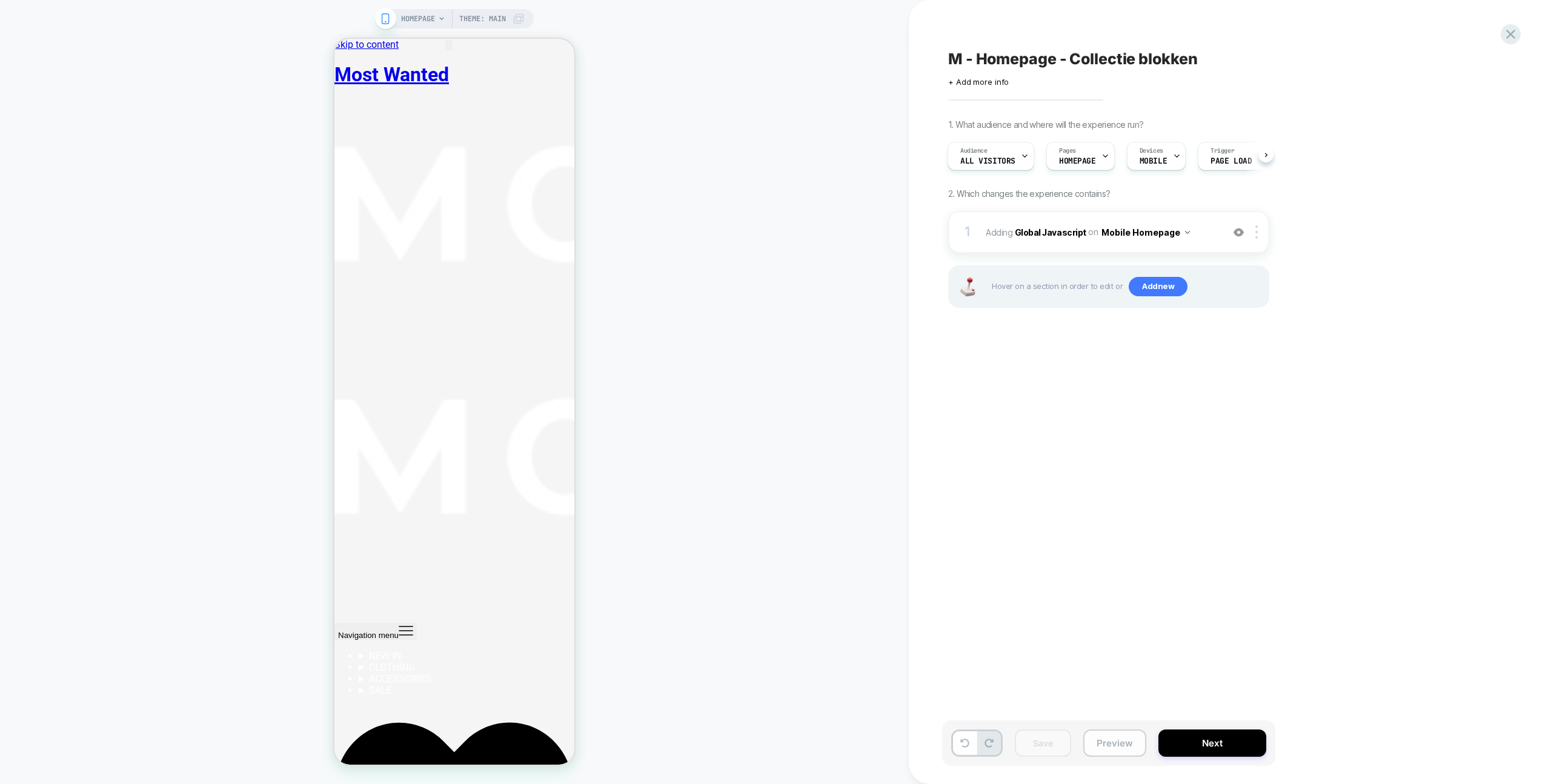
click at [1121, 738] on button "Preview" at bounding box center [1114, 742] width 63 height 27
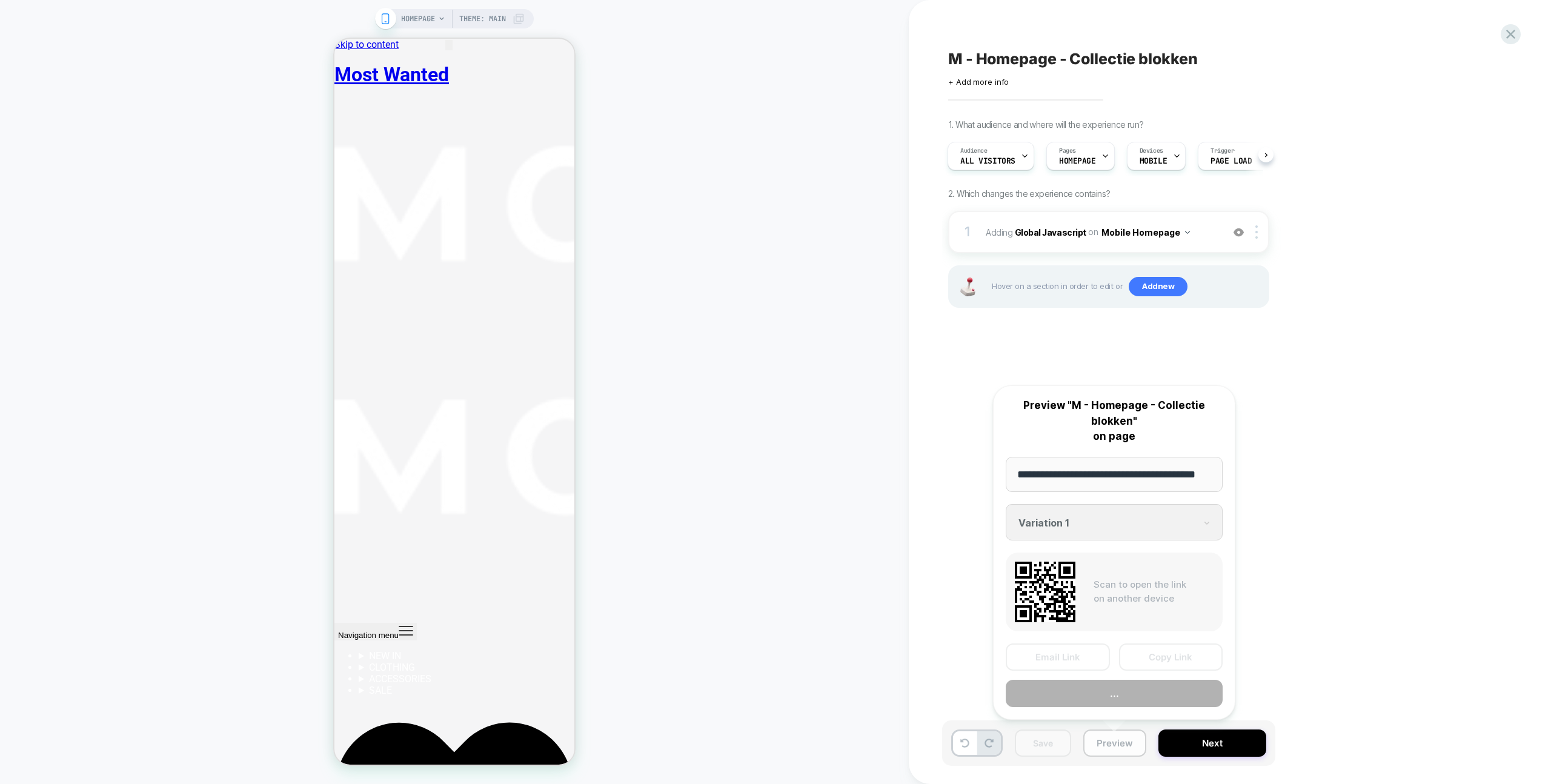
scroll to position [0, 28]
click at [1121, 696] on button "Preview" at bounding box center [1114, 693] width 217 height 27
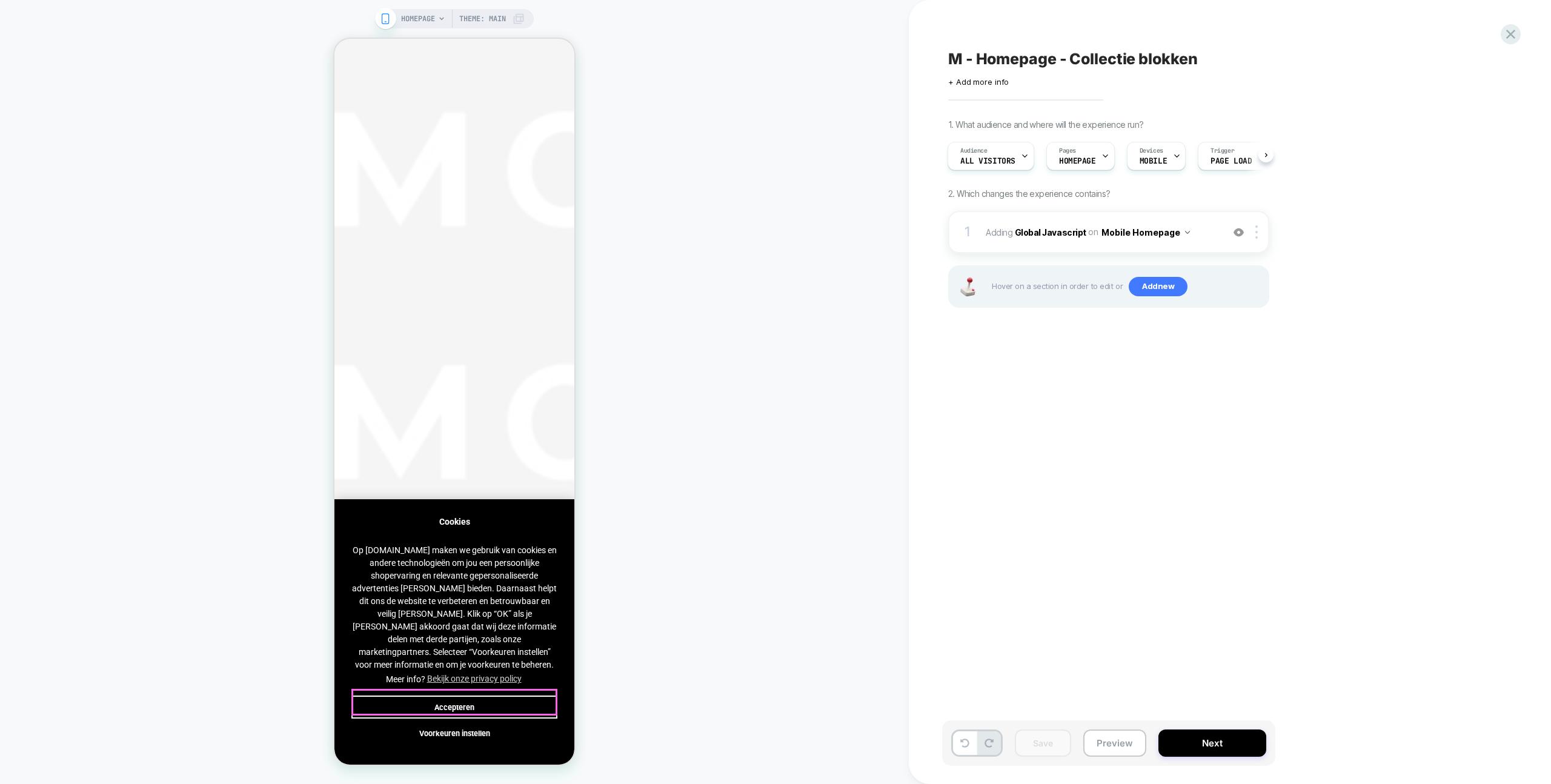
click at [507, 707] on button "Accepteren" at bounding box center [455, 707] width 206 height 23
